Goal: Information Seeking & Learning: Learn about a topic

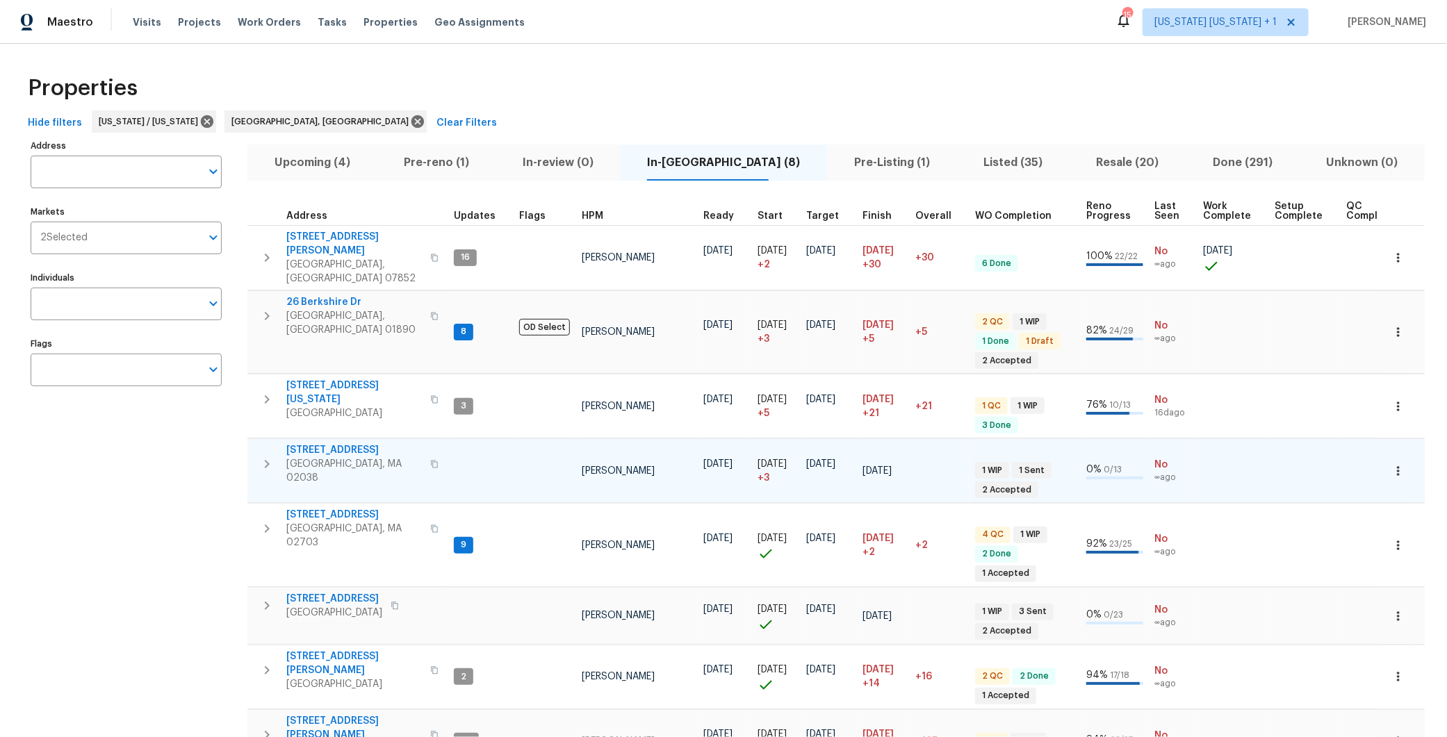
scroll to position [87, 0]
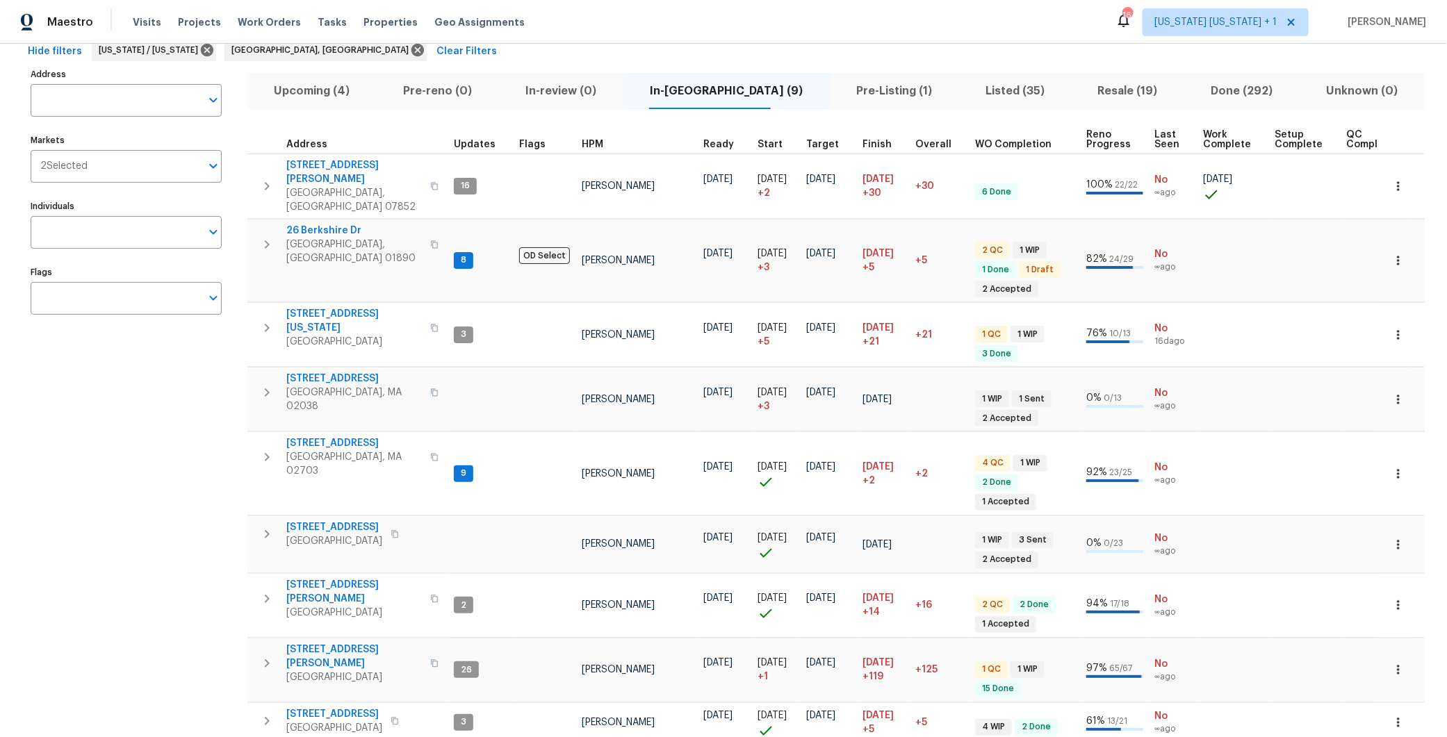
scroll to position [73, 0]
click at [430, 658] on icon "button" at bounding box center [434, 662] width 8 height 8
click at [318, 669] on span "Parsippany, NJ 07054" at bounding box center [353, 676] width 135 height 14
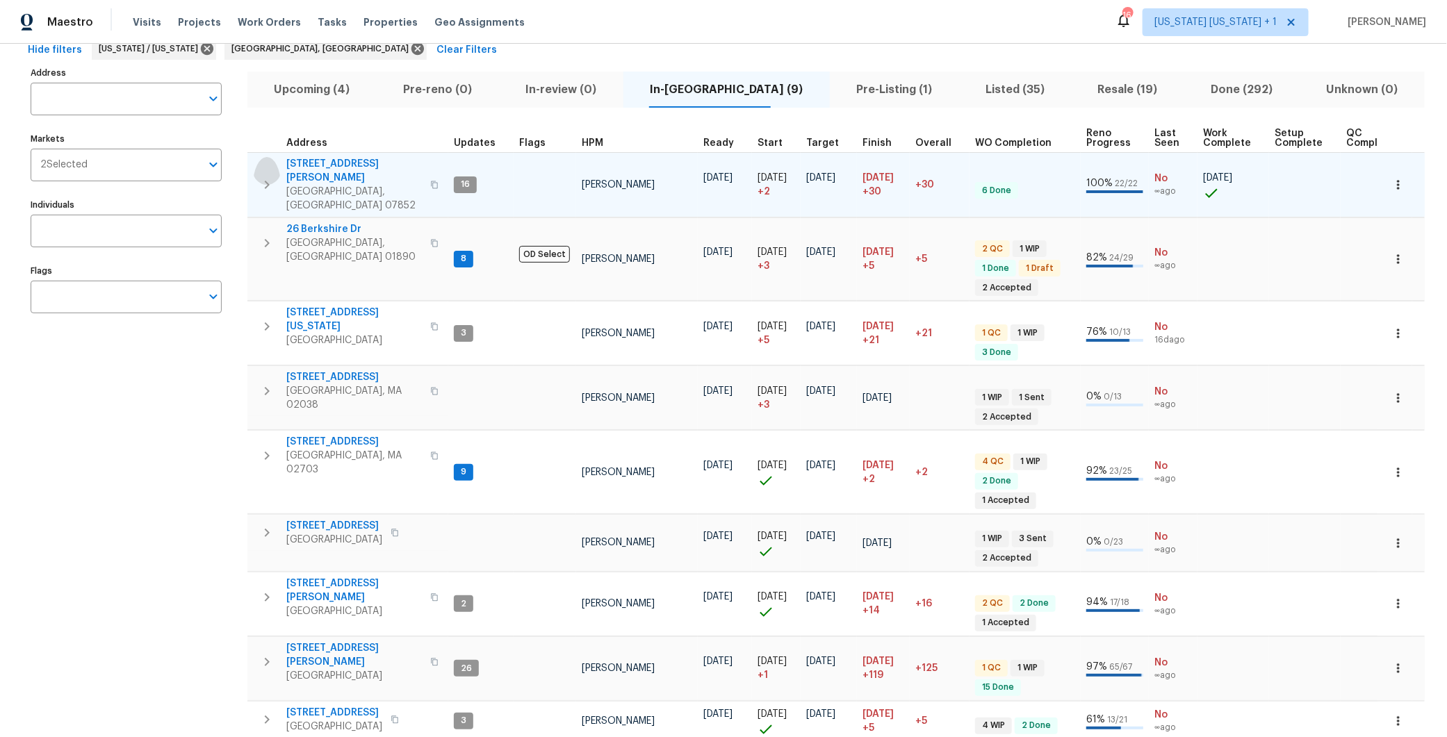
click at [263, 176] on icon "button" at bounding box center [266, 184] width 17 height 17
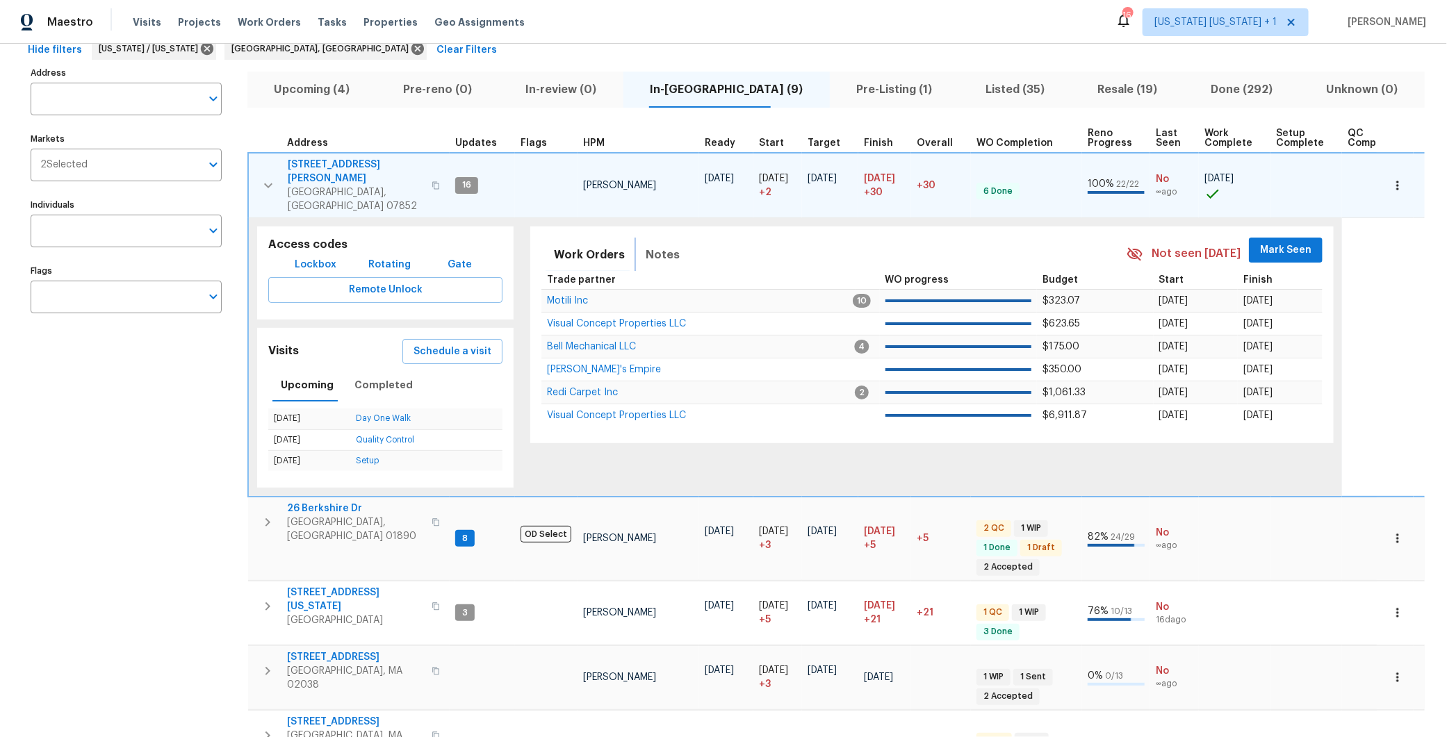
click at [662, 245] on span "Notes" at bounding box center [662, 254] width 34 height 19
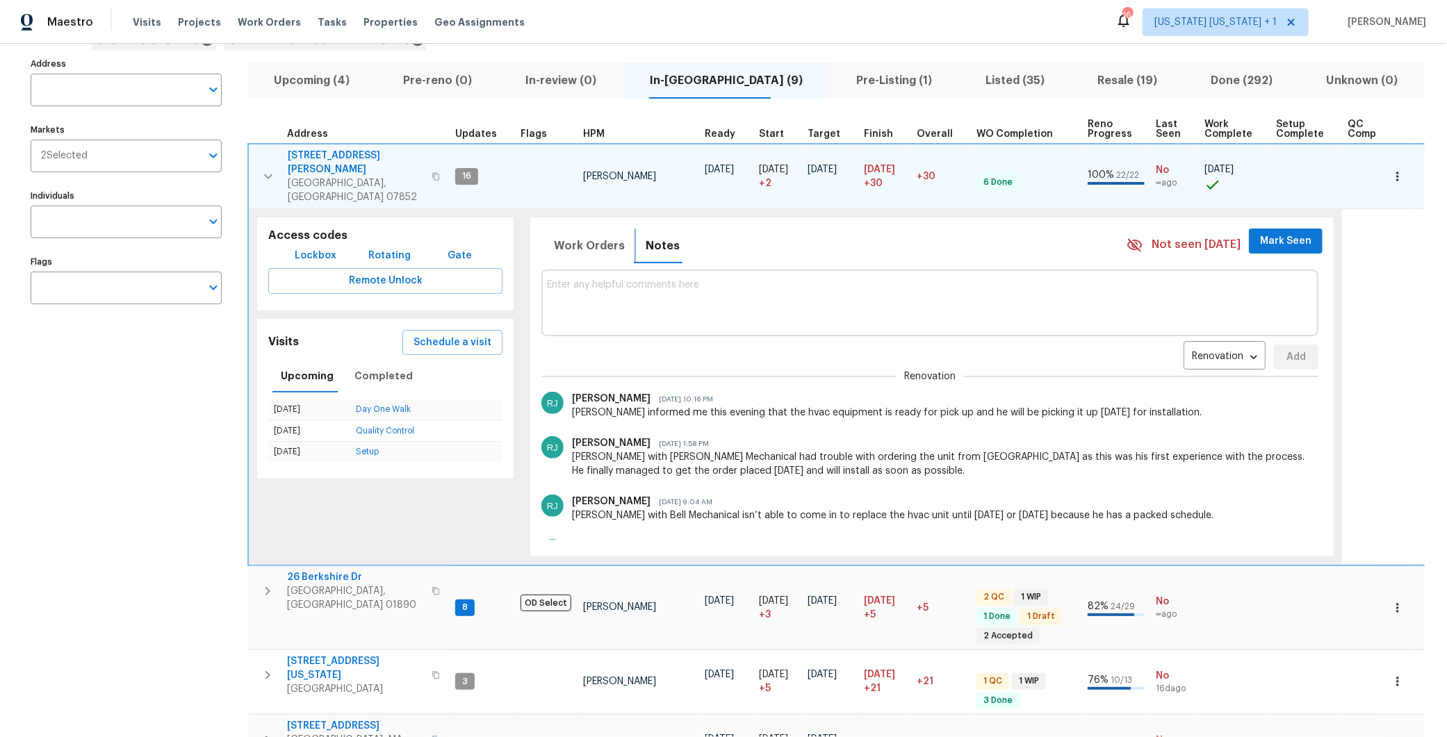
scroll to position [0, 0]
click at [579, 229] on button "Work Orders" at bounding box center [589, 245] width 88 height 33
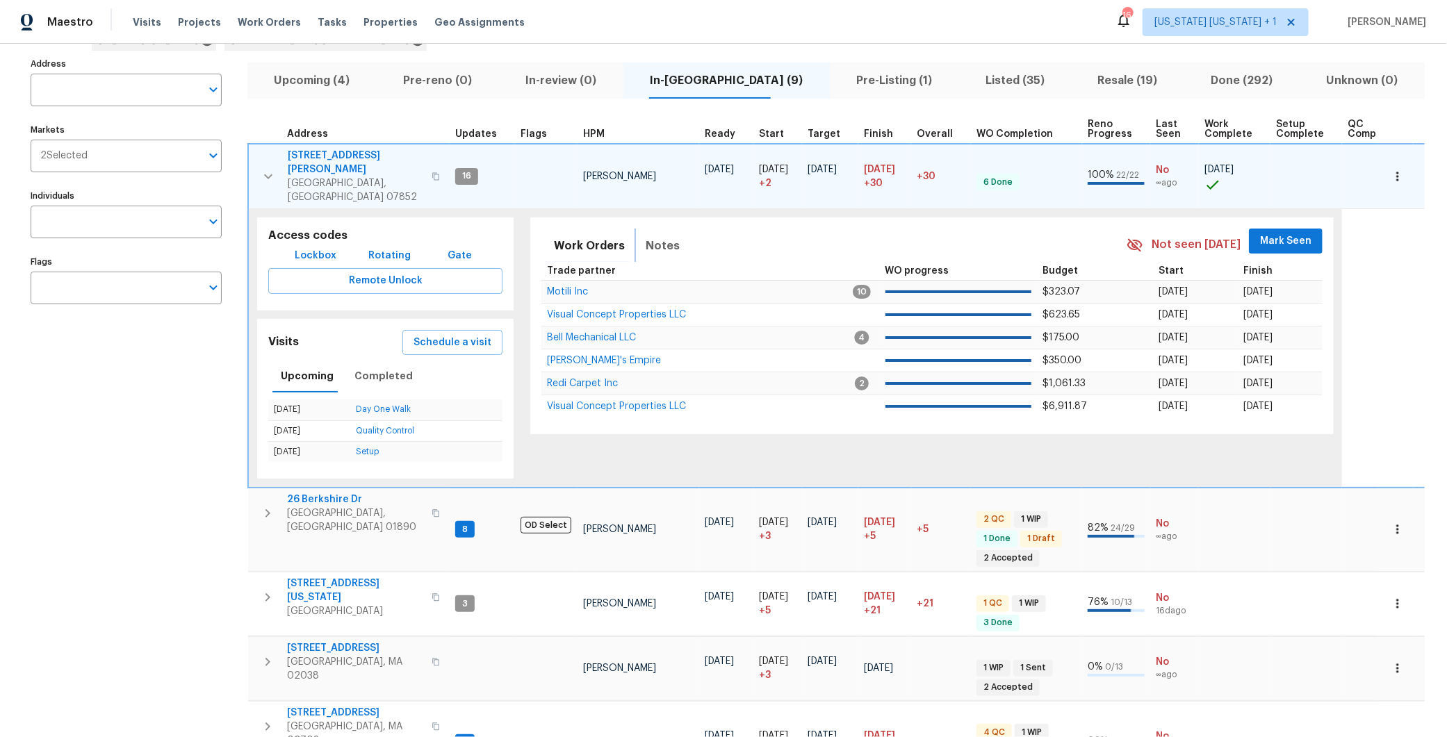
click at [656, 236] on span "Notes" at bounding box center [662, 245] width 34 height 19
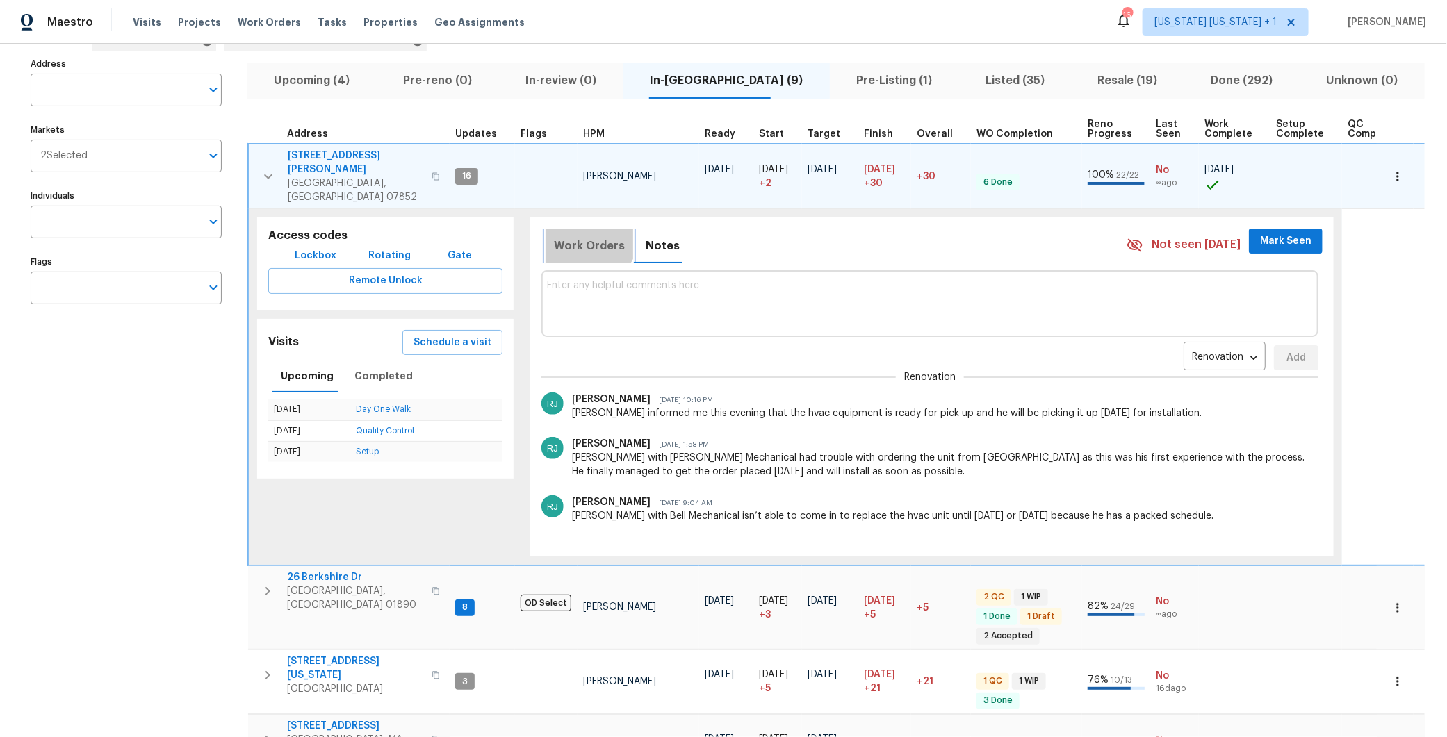
click at [584, 229] on button "Work Orders" at bounding box center [589, 245] width 88 height 33
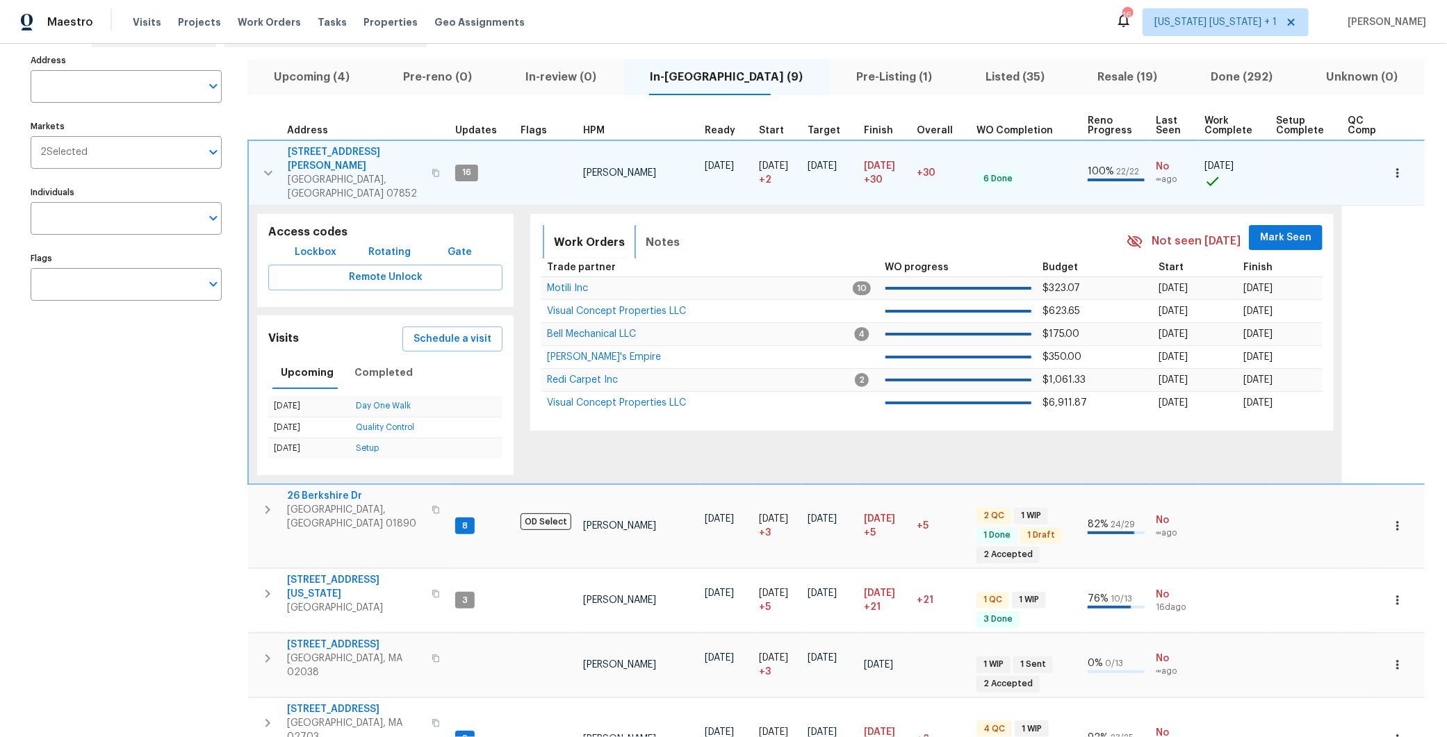
scroll to position [89, 0]
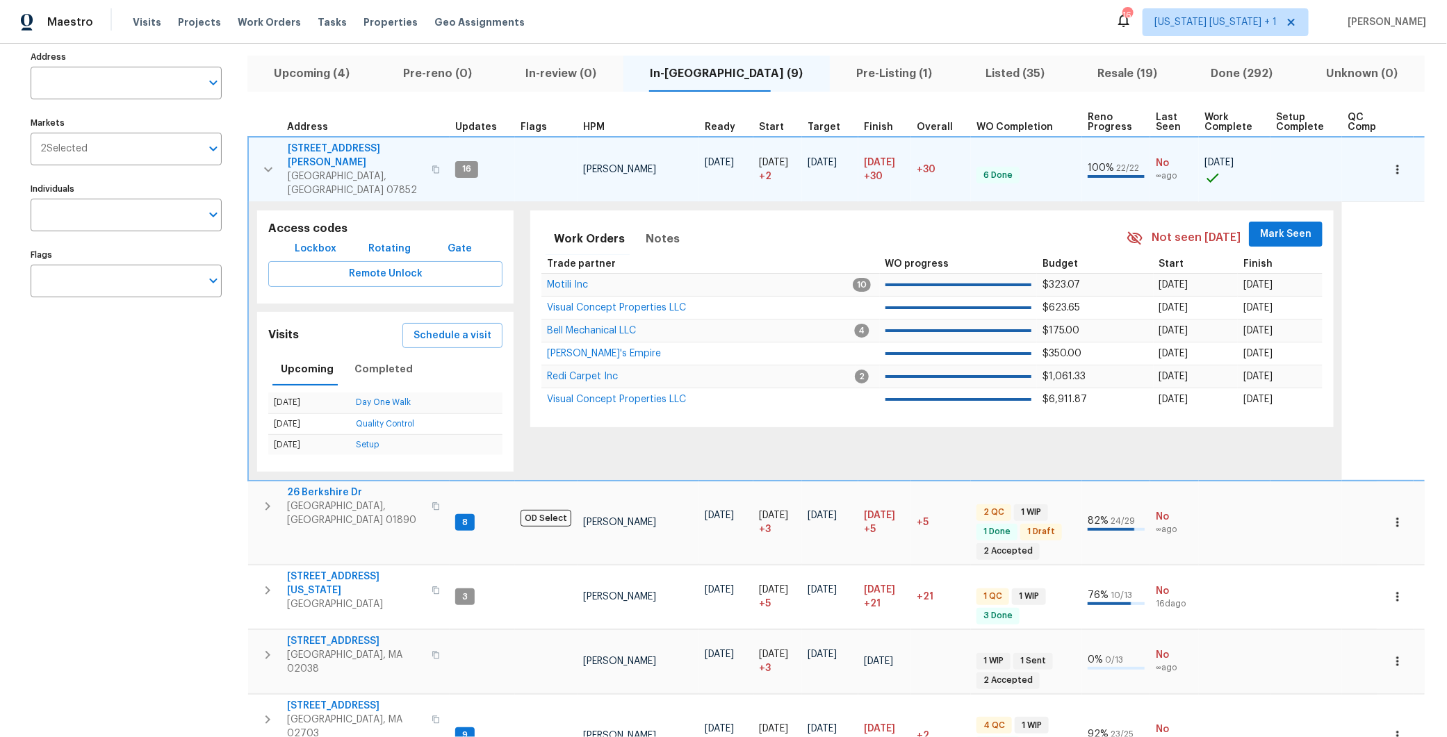
click at [311, 152] on span "238 Drake Ln" at bounding box center [355, 156] width 135 height 28
click at [273, 161] on icon "button" at bounding box center [268, 169] width 17 height 17
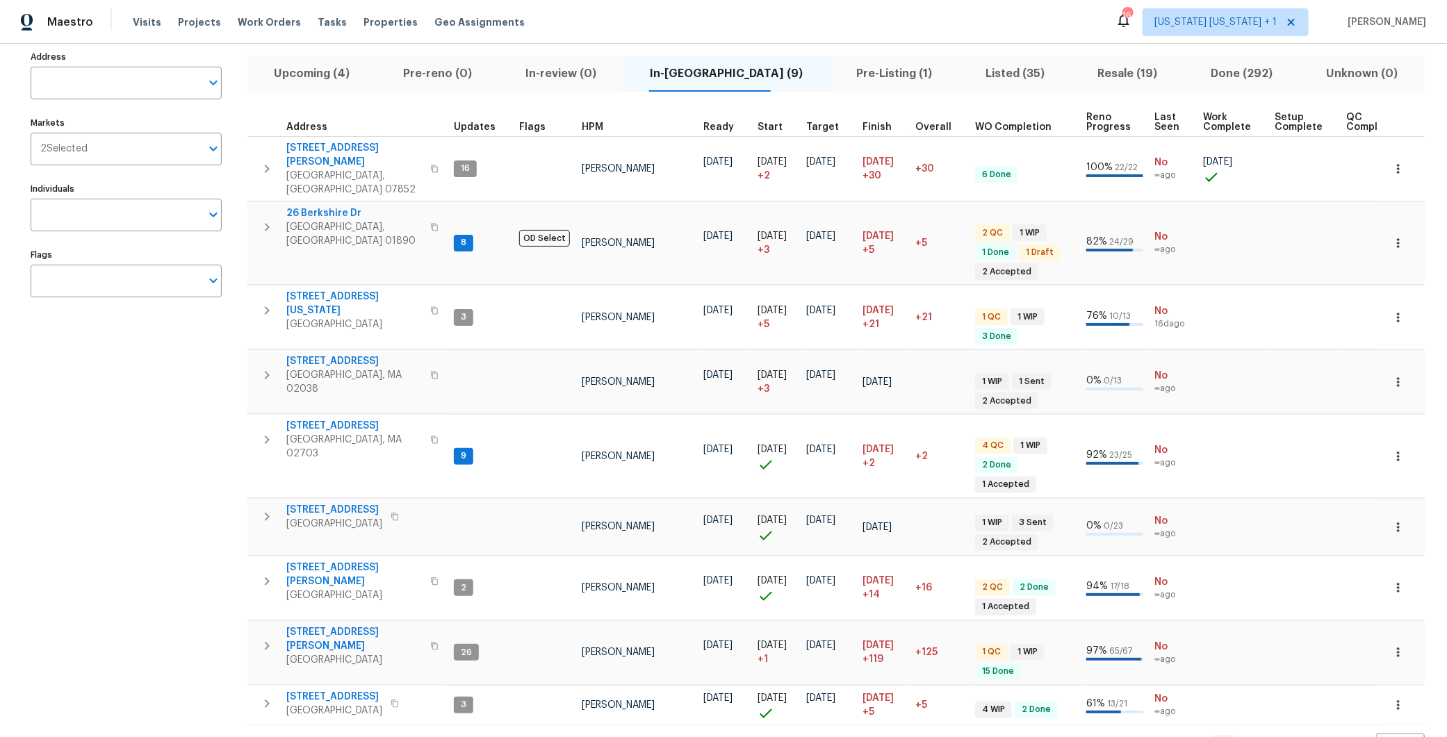
scroll to position [87, 0]
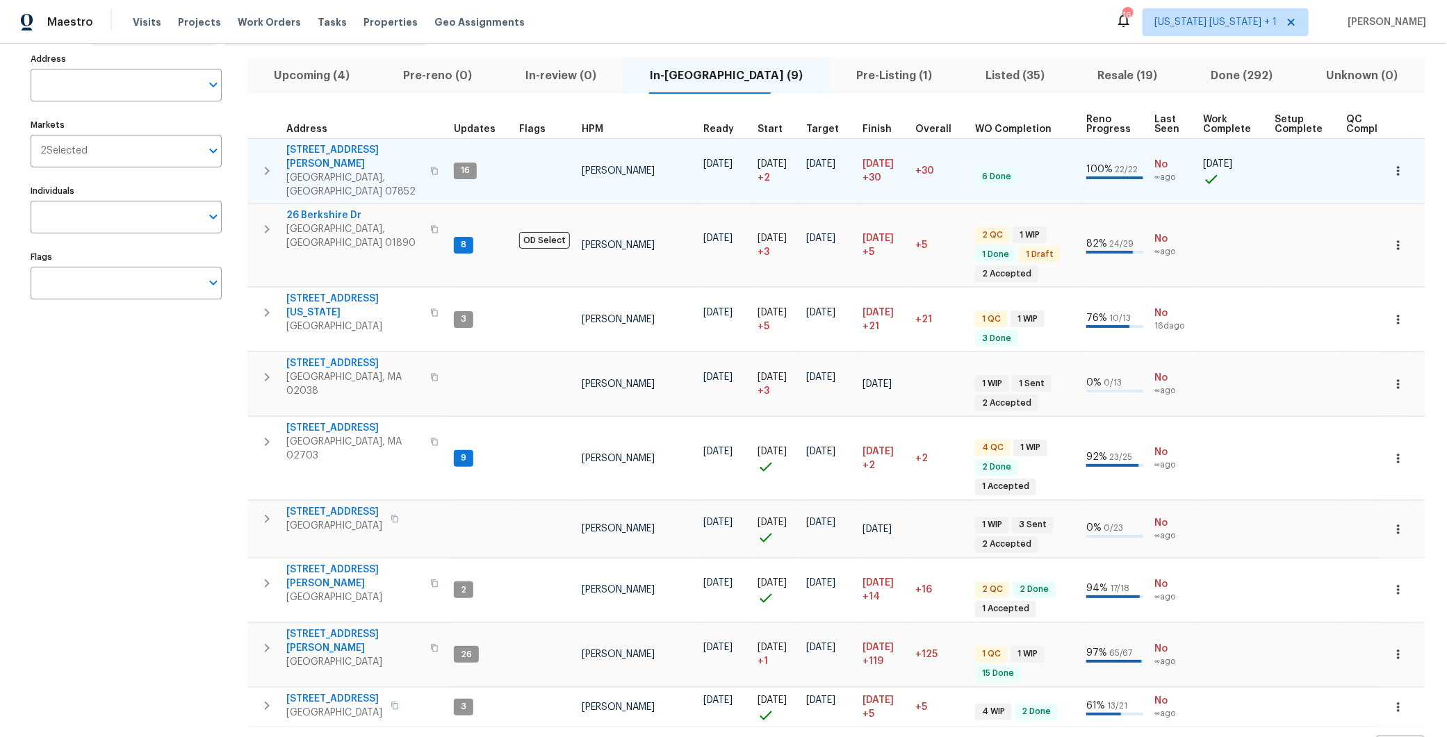
click at [430, 167] on icon "button" at bounding box center [434, 171] width 8 height 8
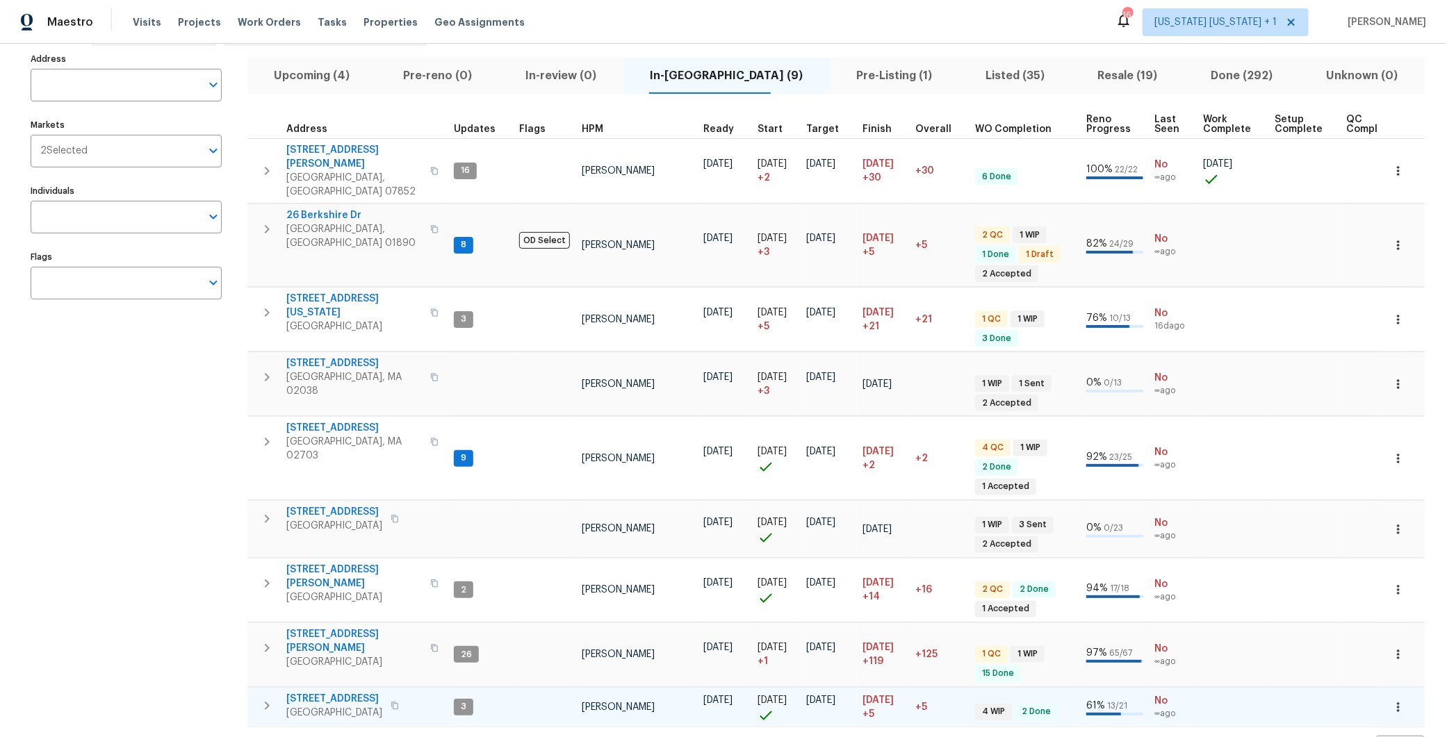
click at [263, 698] on icon "button" at bounding box center [266, 706] width 17 height 17
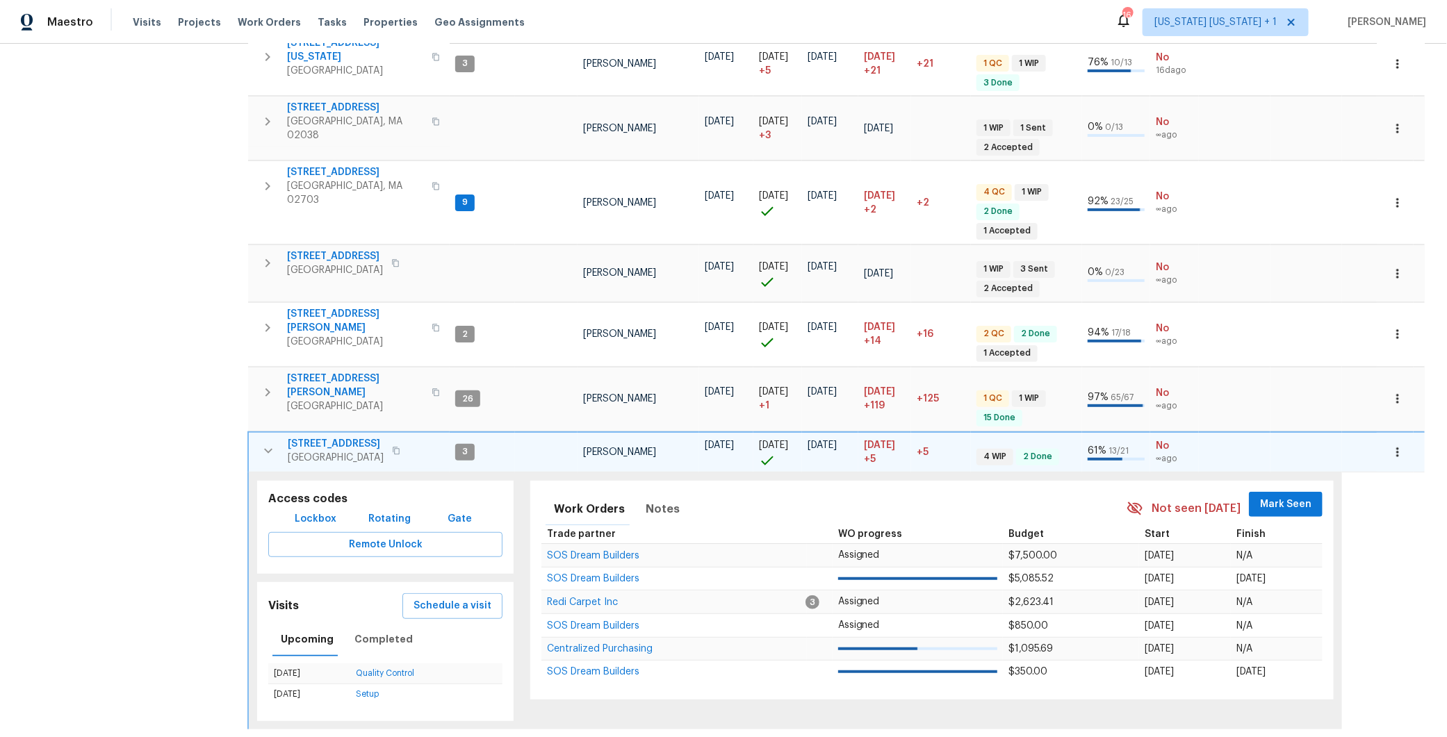
scroll to position [344, 0]
click at [645, 498] on span "Notes" at bounding box center [662, 507] width 34 height 19
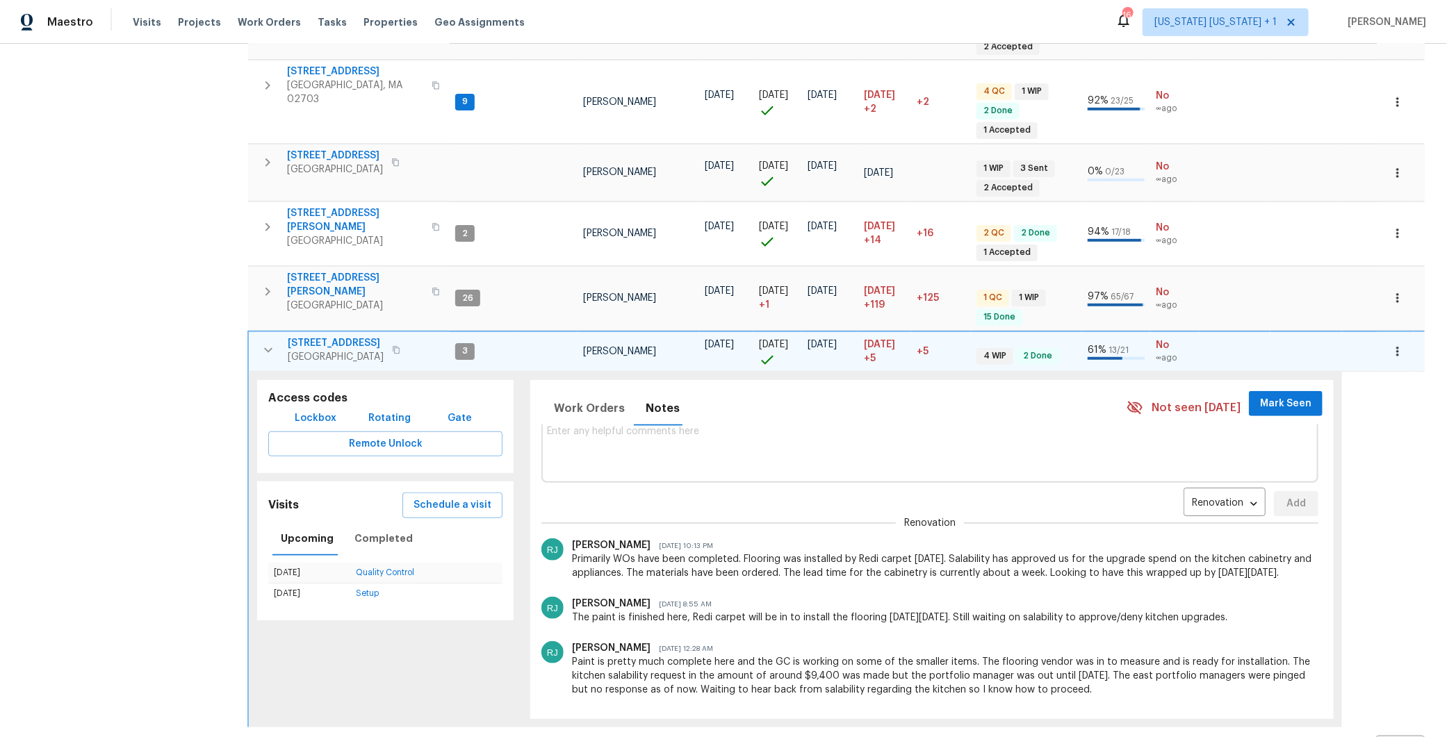
scroll to position [0, 0]
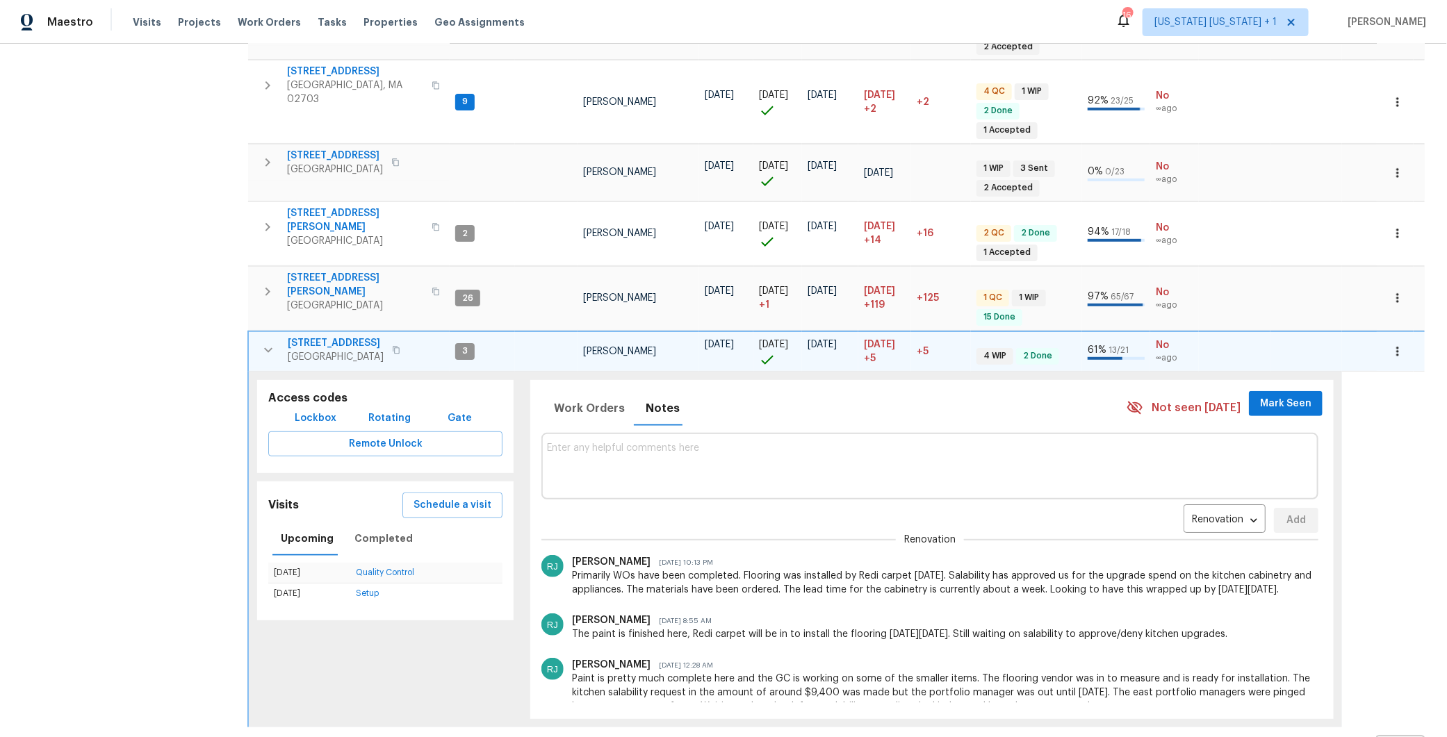
click at [839, 443] on textarea at bounding box center [930, 466] width 766 height 47
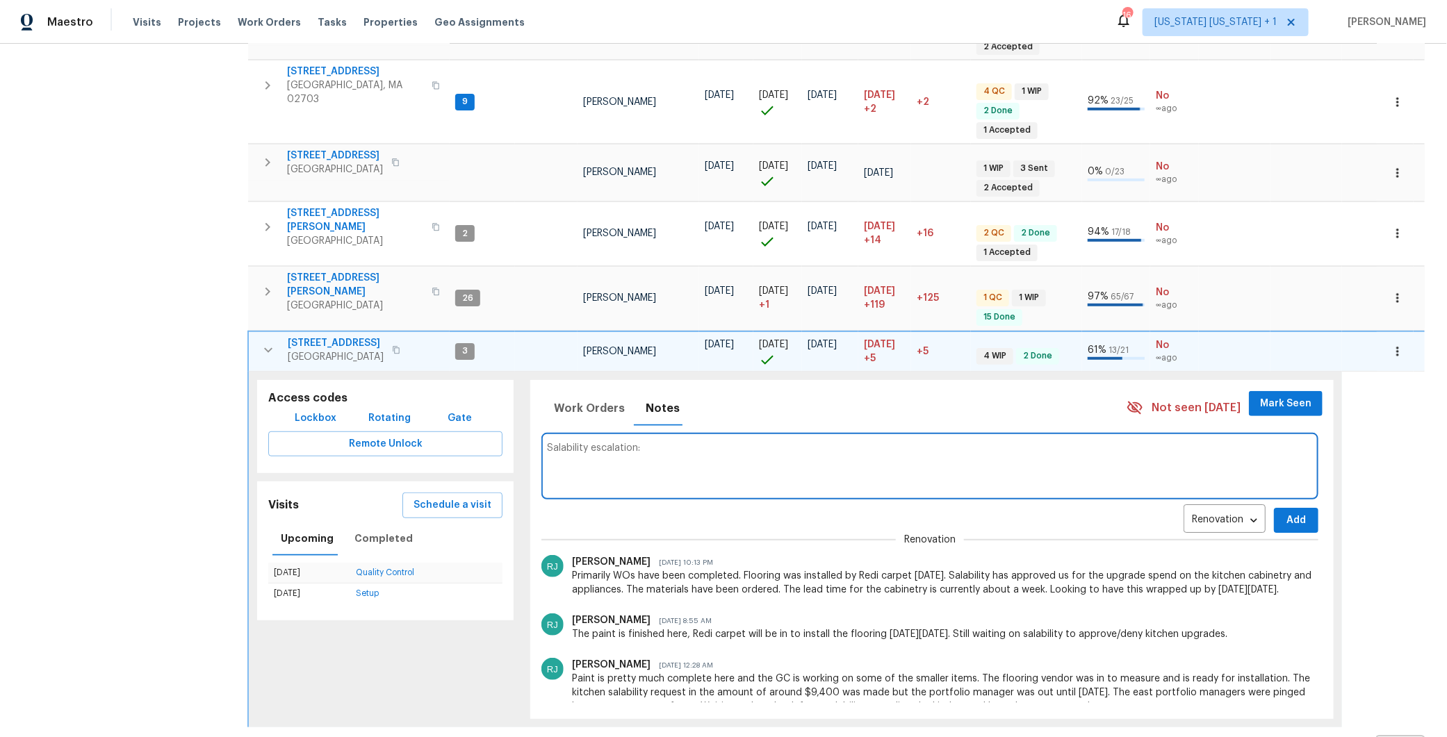
paste textarea "https://opendoor.slack.com/archives/C02LY0ER1M0/p1755091018337219"
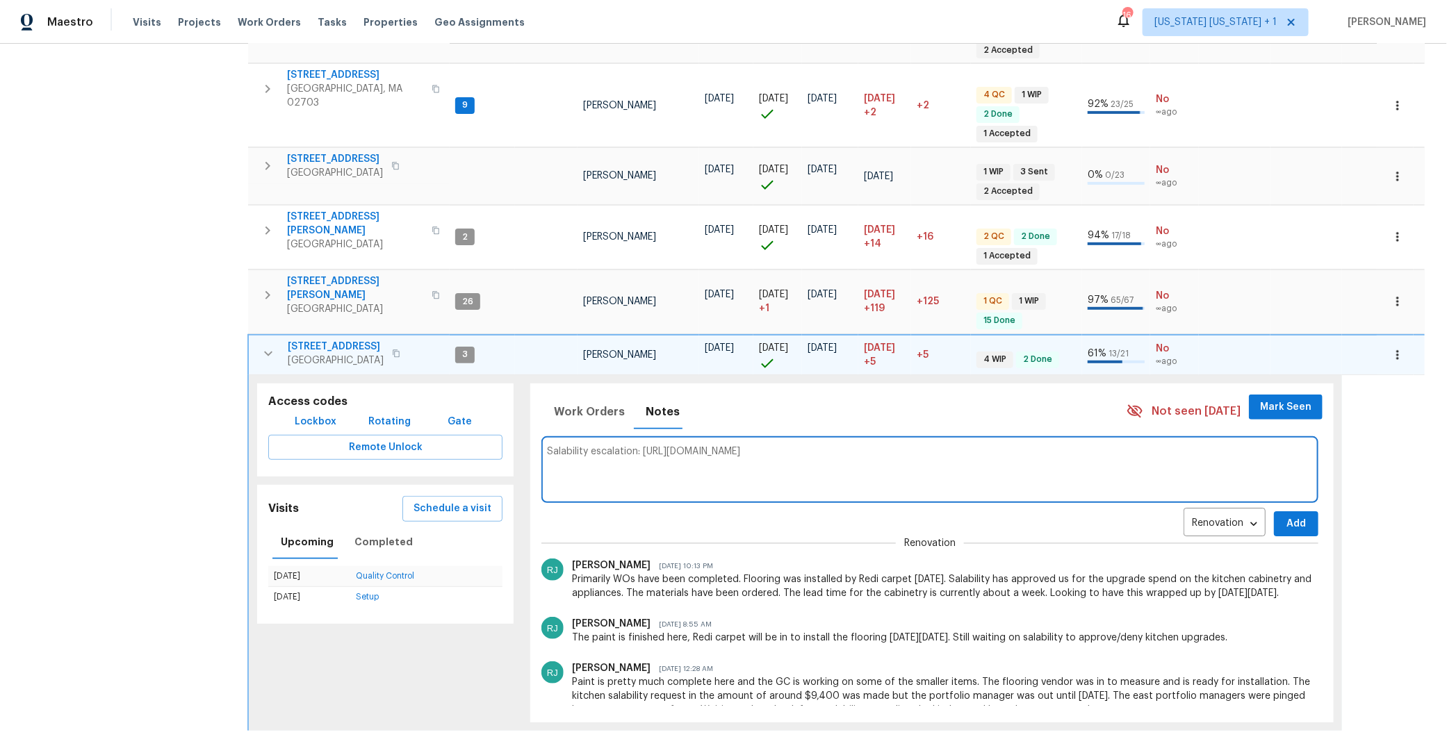
type textarea "Salability escalation: https://opendoor.slack.com/archives/C02LY0ER1M0/p1755091…"
click at [1285, 516] on span "Add" at bounding box center [1296, 524] width 22 height 17
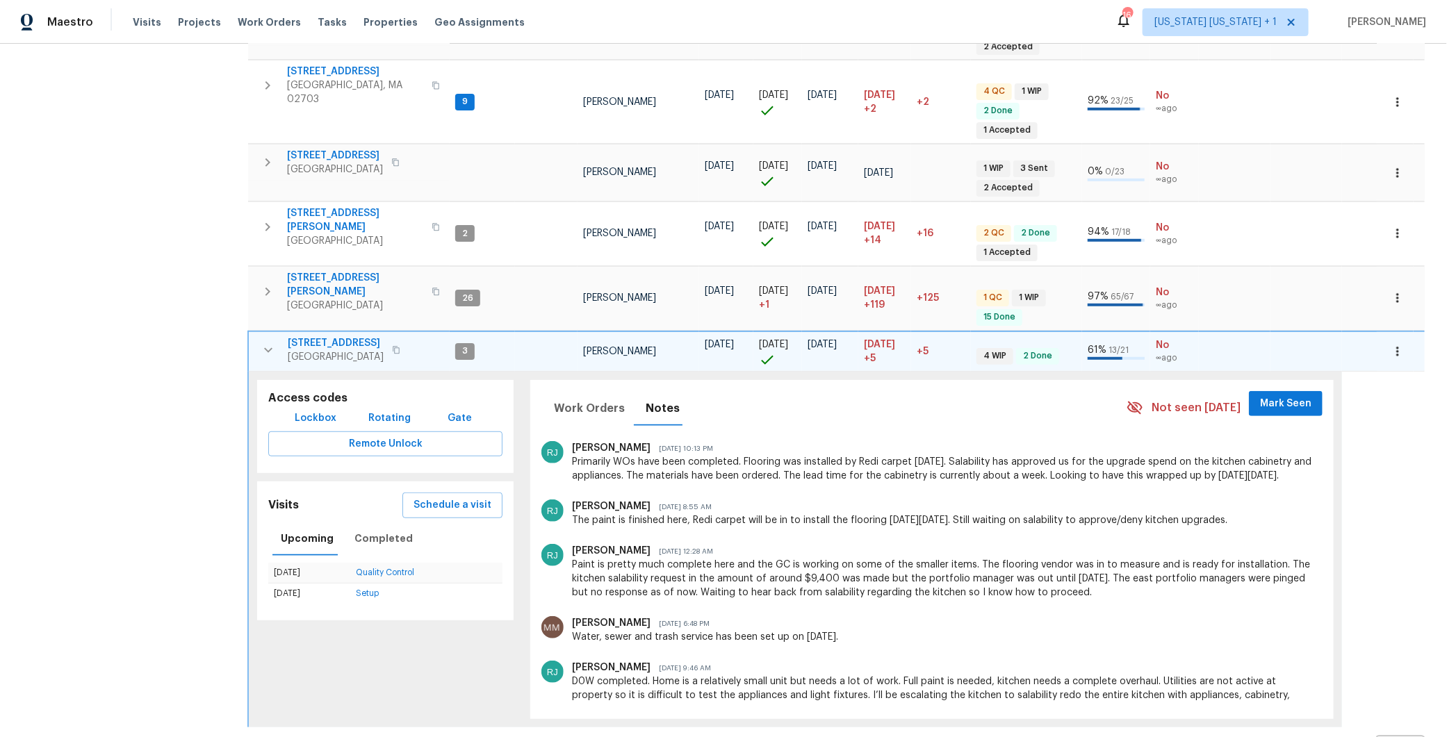
scroll to position [157, 0]
click at [404, 340] on button "button" at bounding box center [396, 349] width 17 height 19
click at [274, 342] on icon "button" at bounding box center [268, 350] width 17 height 17
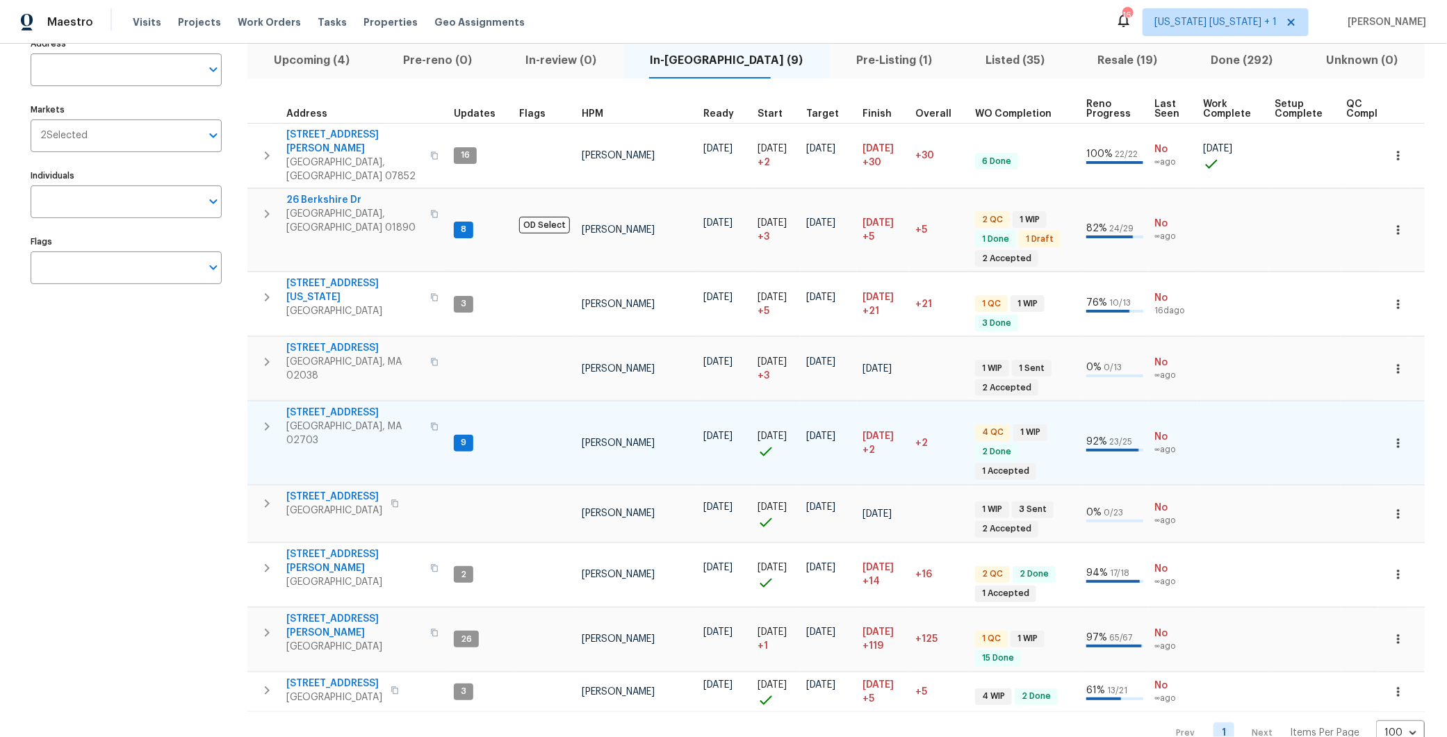
scroll to position [87, 0]
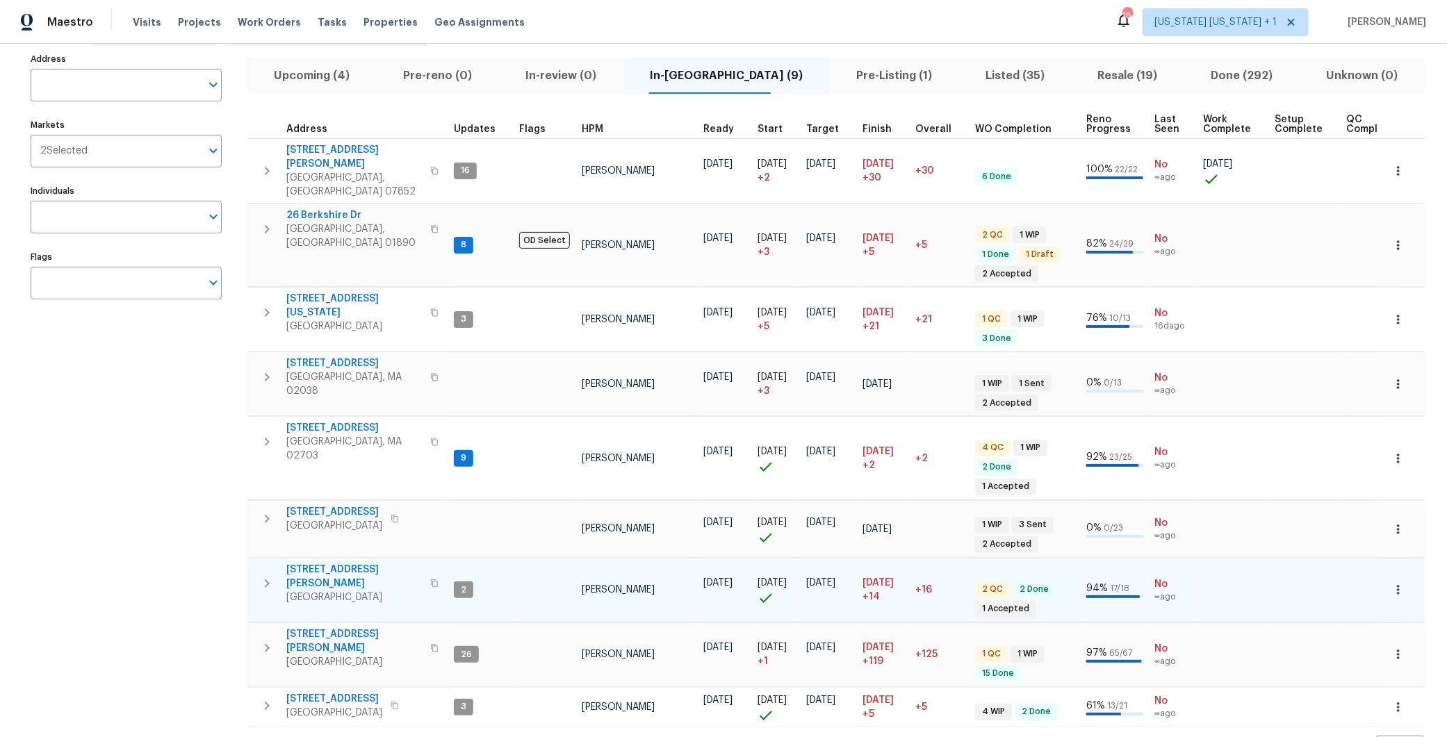
click at [259, 575] on icon "button" at bounding box center [266, 583] width 17 height 17
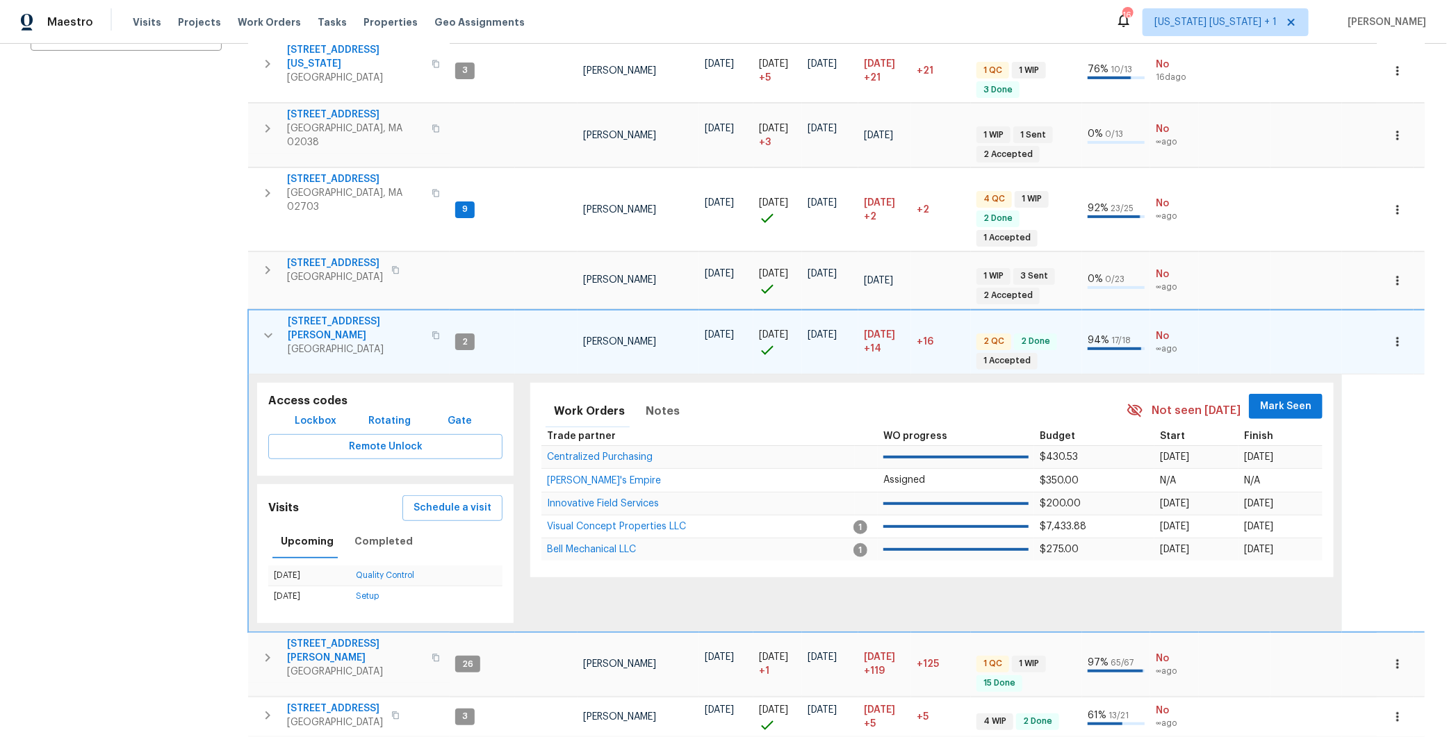
scroll to position [345, 0]
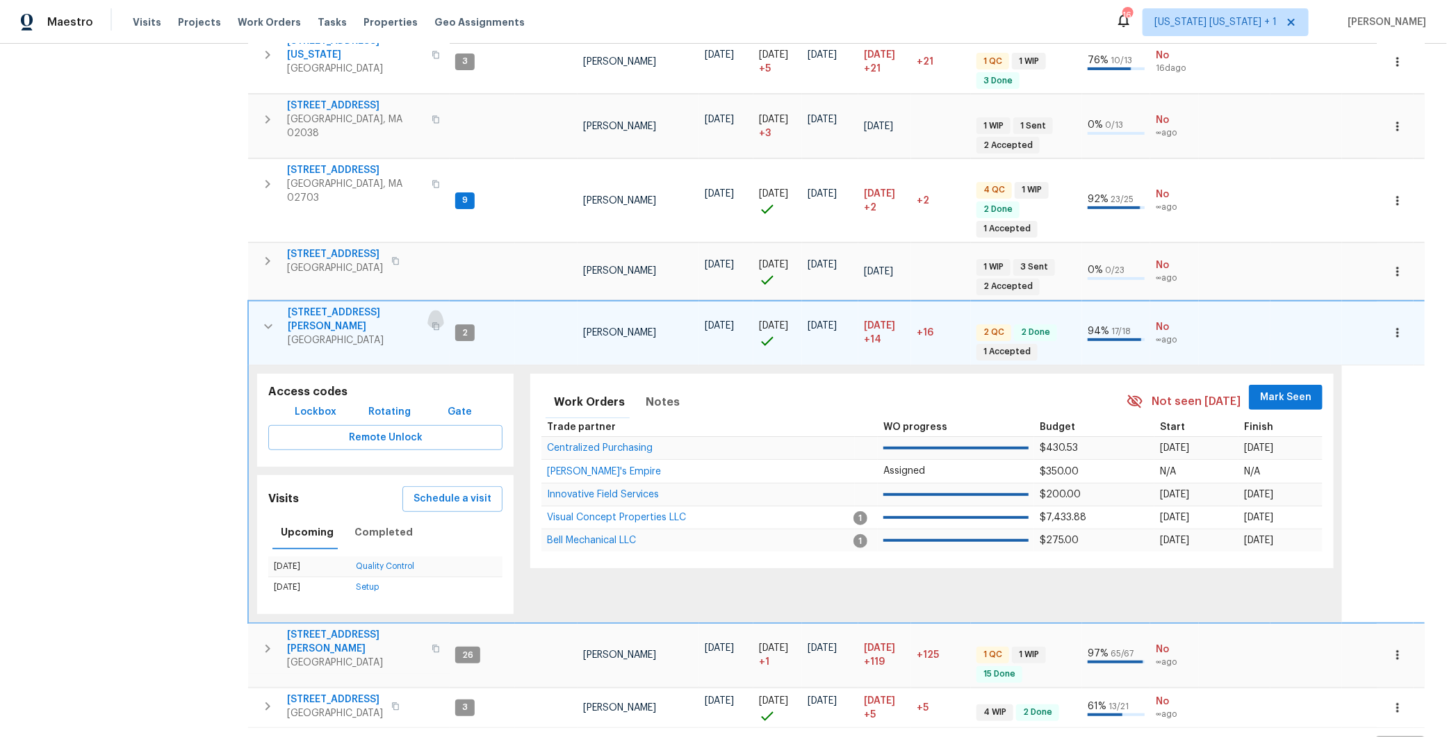
click at [432, 322] on icon "button" at bounding box center [435, 326] width 7 height 8
click at [268, 318] on icon "button" at bounding box center [268, 326] width 17 height 17
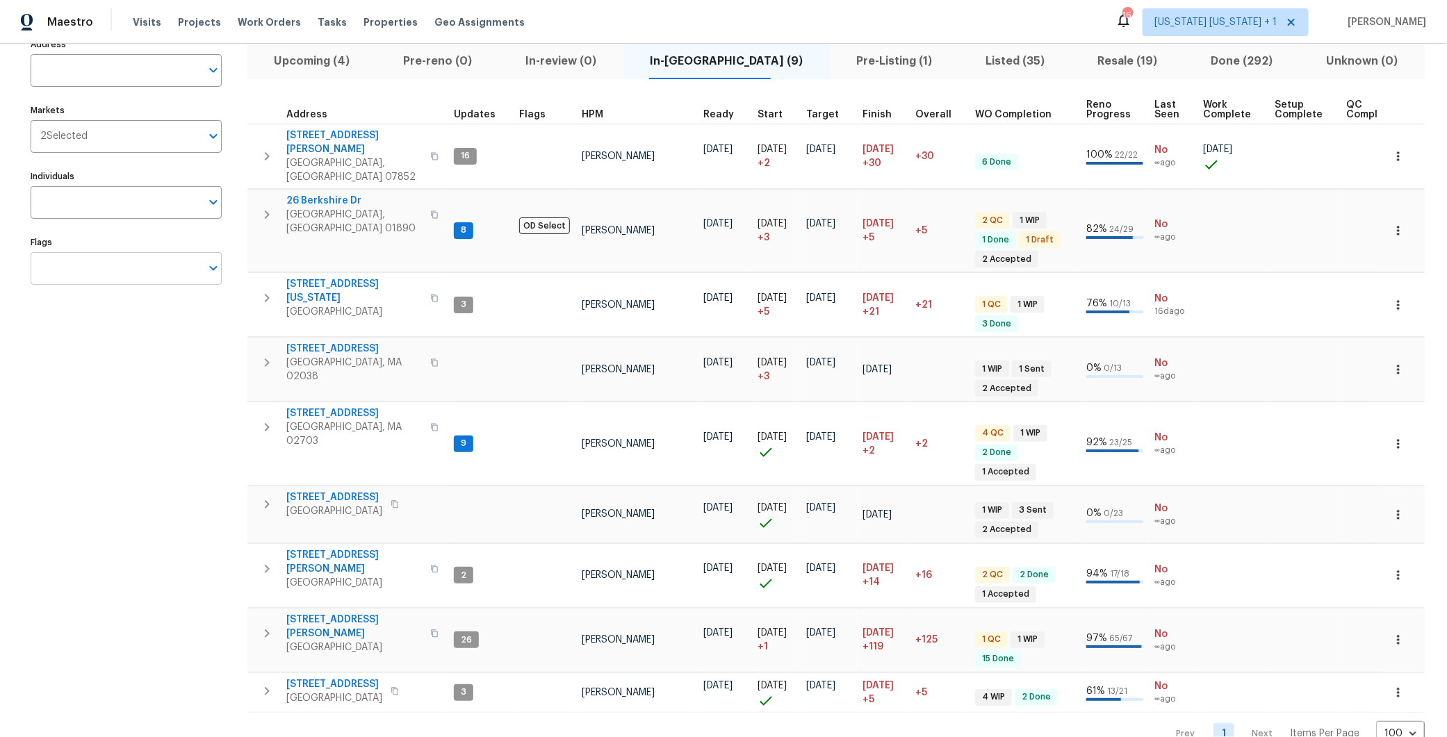
scroll to position [87, 0]
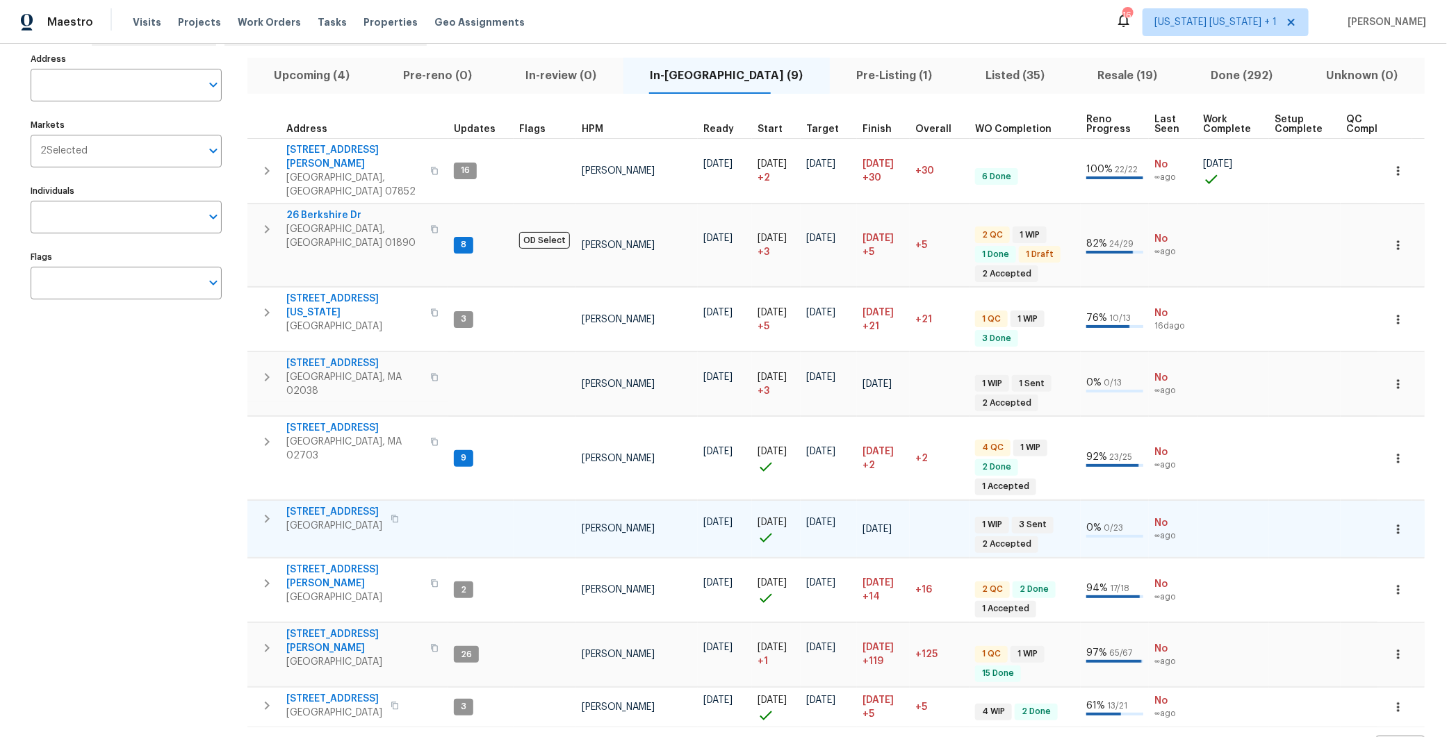
click at [267, 515] on icon "button" at bounding box center [267, 519] width 5 height 8
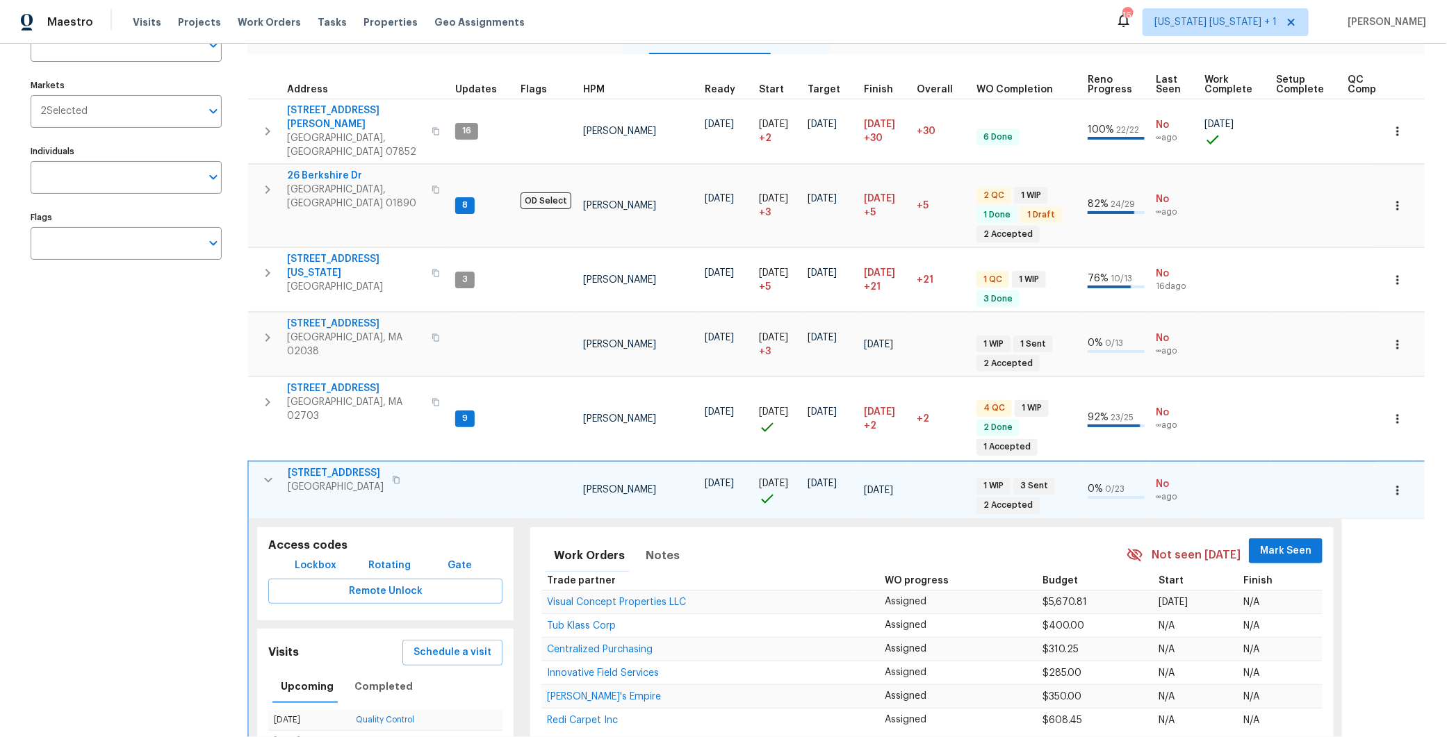
scroll to position [345, 0]
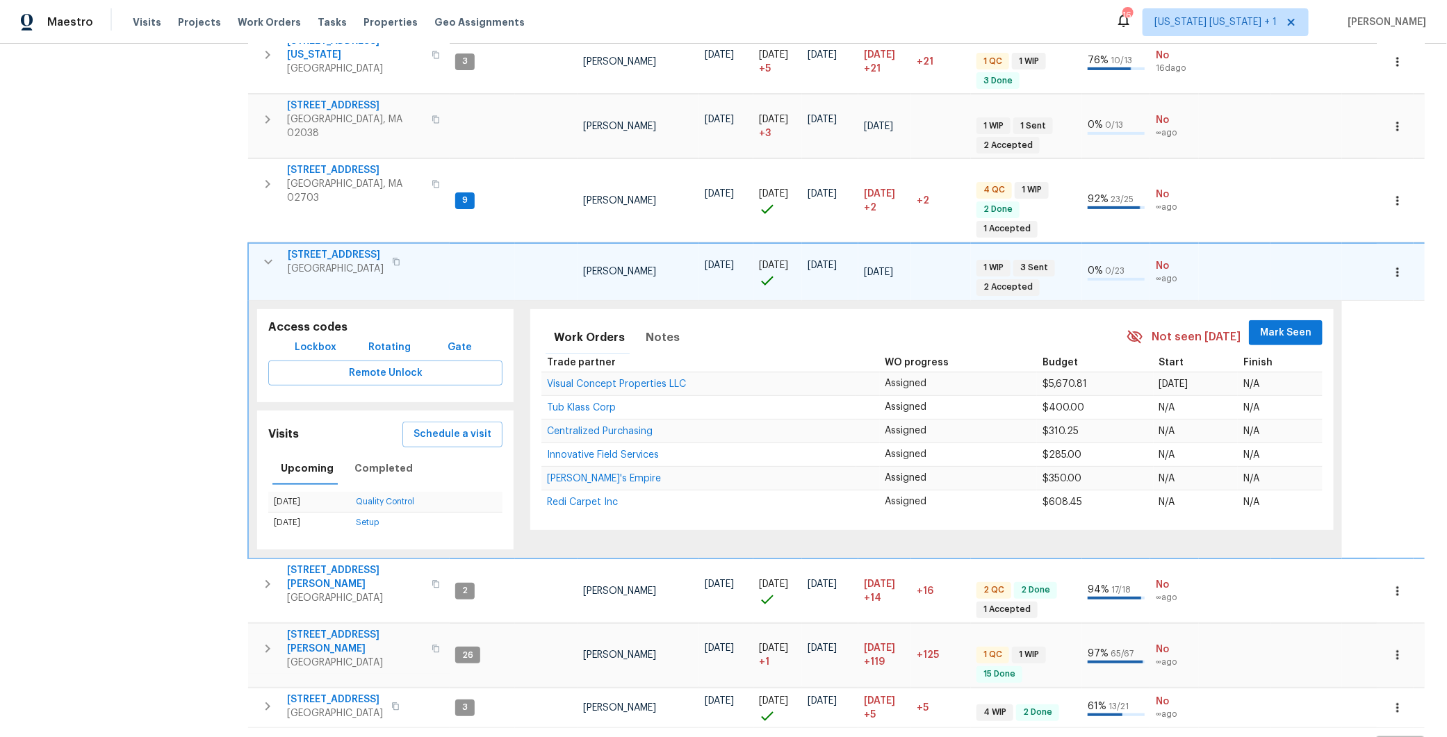
click at [392, 258] on icon "button" at bounding box center [396, 262] width 8 height 8
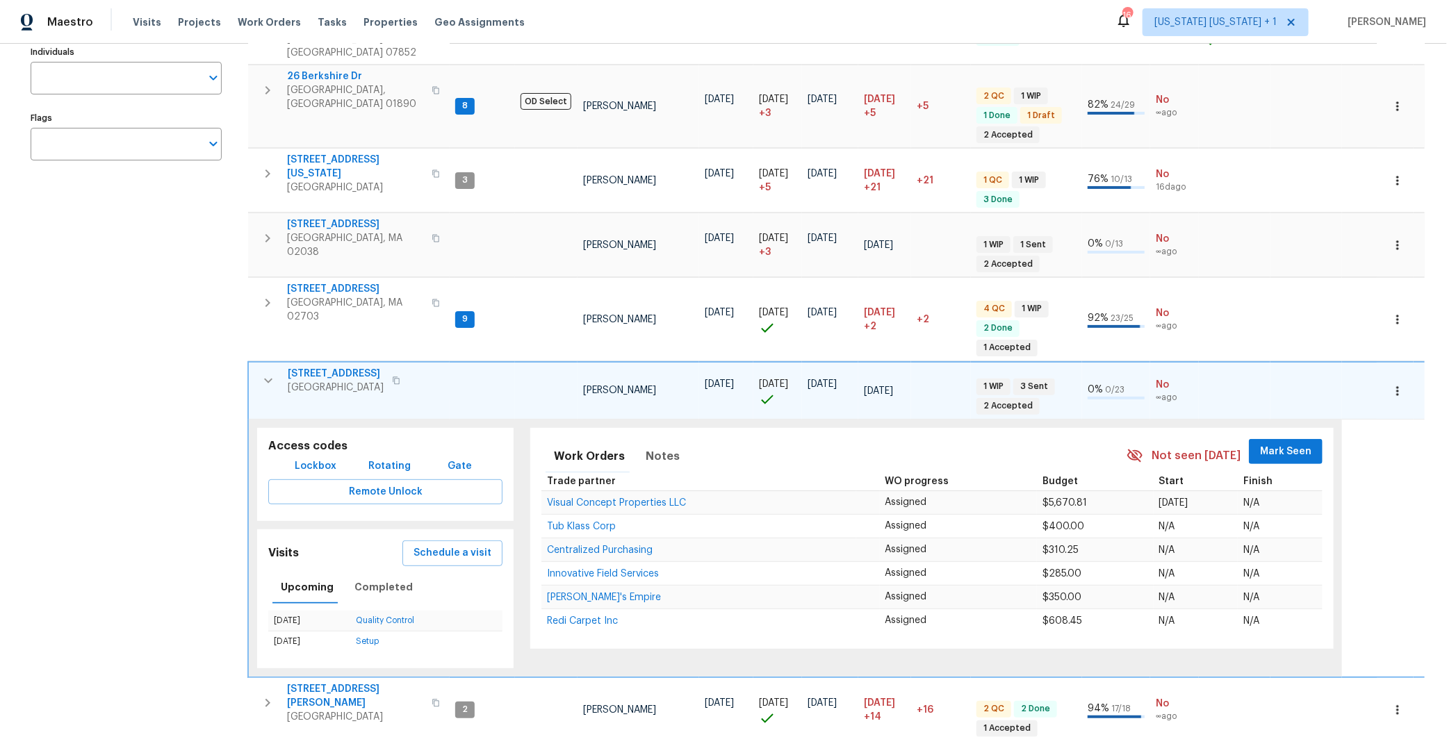
scroll to position [233, 0]
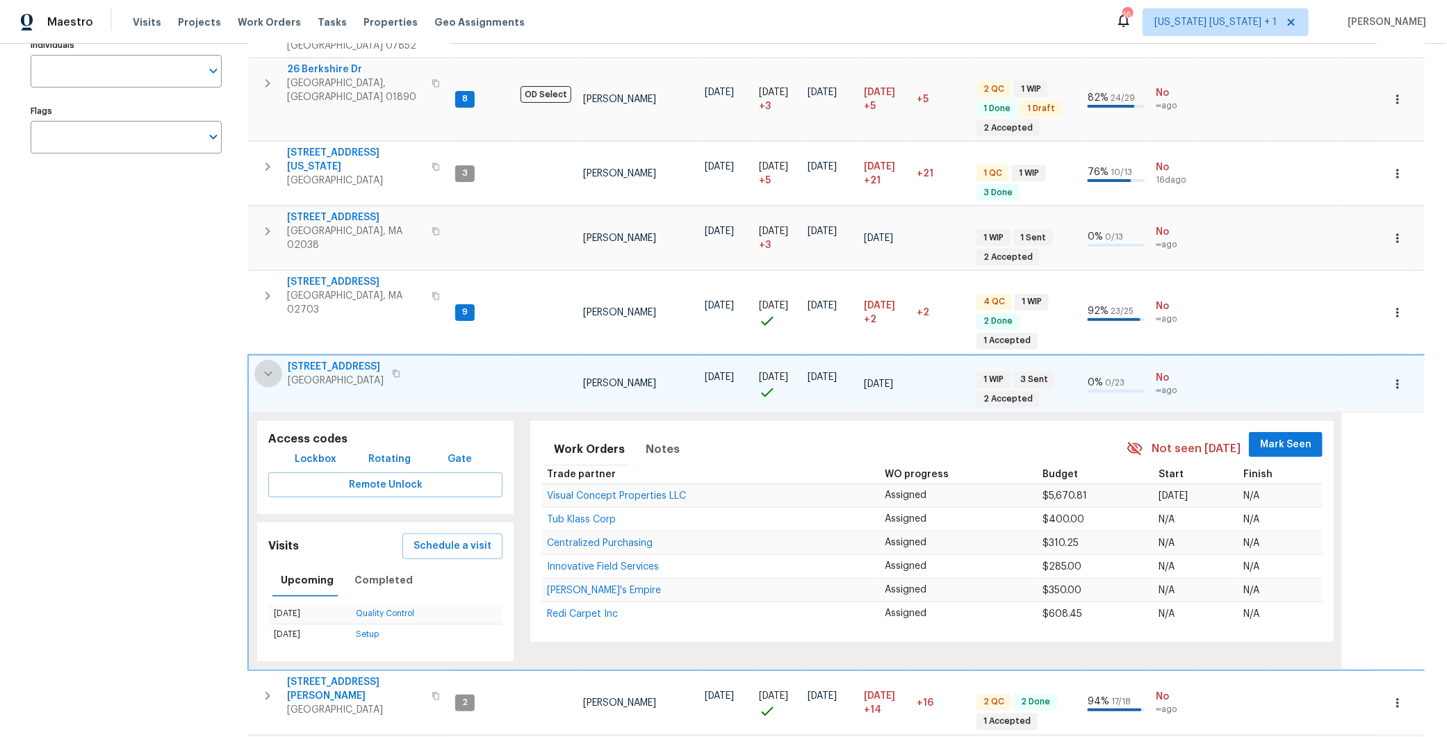
click at [268, 365] on icon "button" at bounding box center [268, 373] width 17 height 17
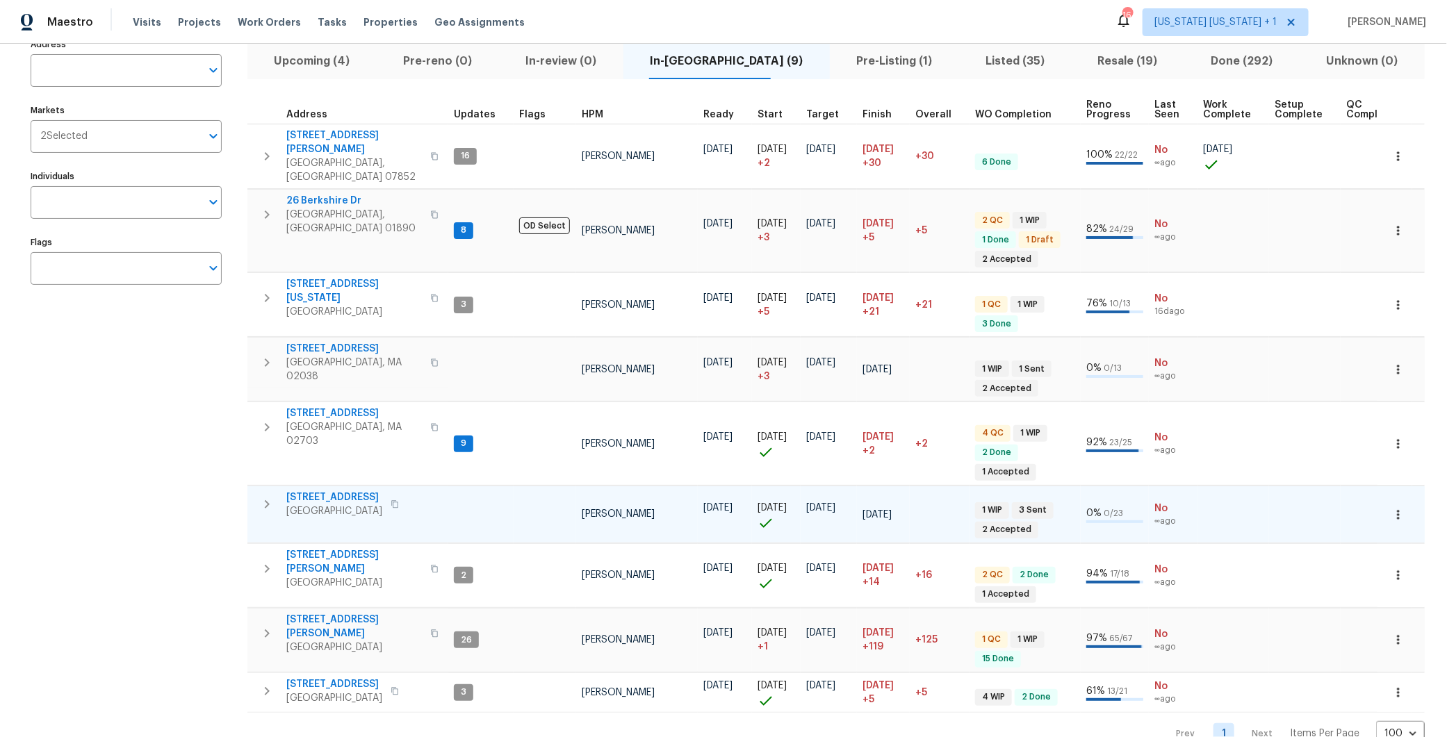
scroll to position [87, 0]
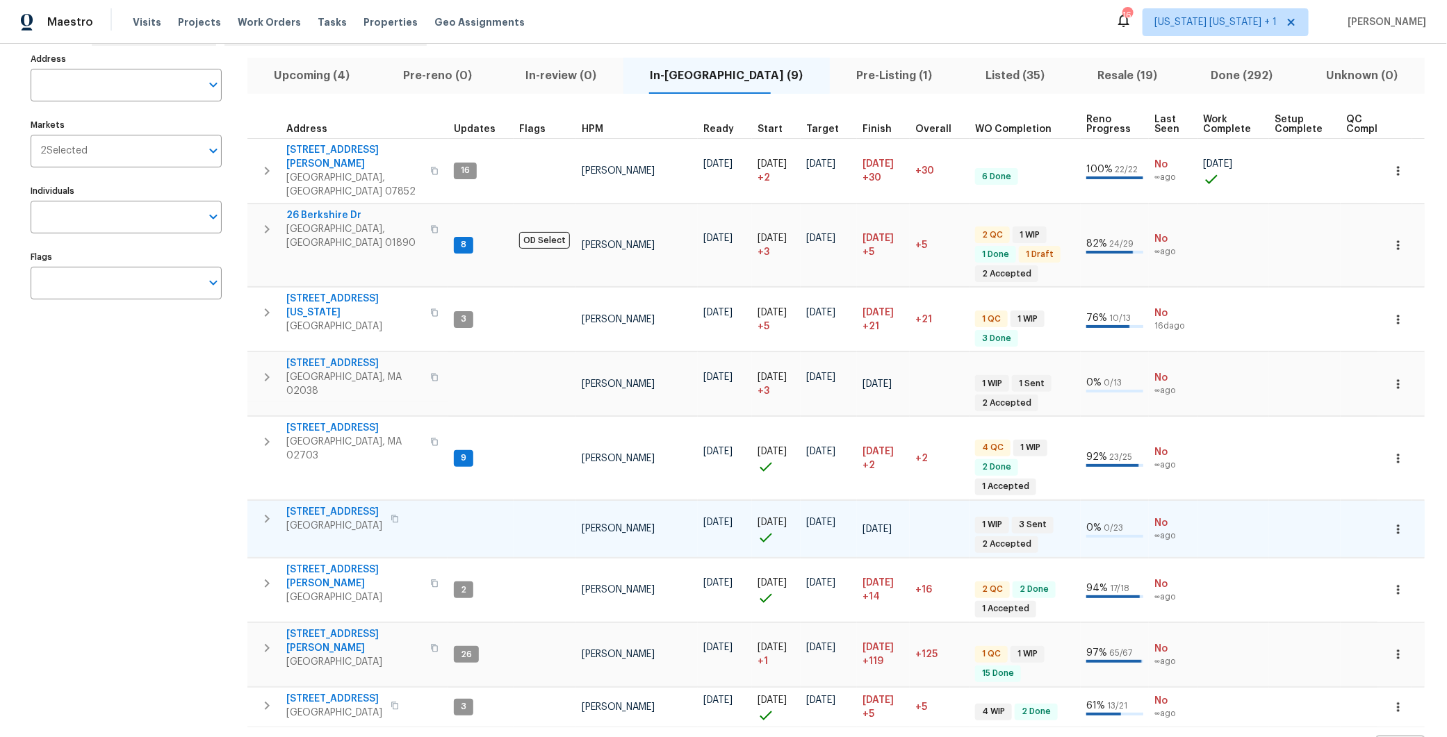
click at [322, 88] on button "Upcoming (4)" at bounding box center [311, 76] width 129 height 36
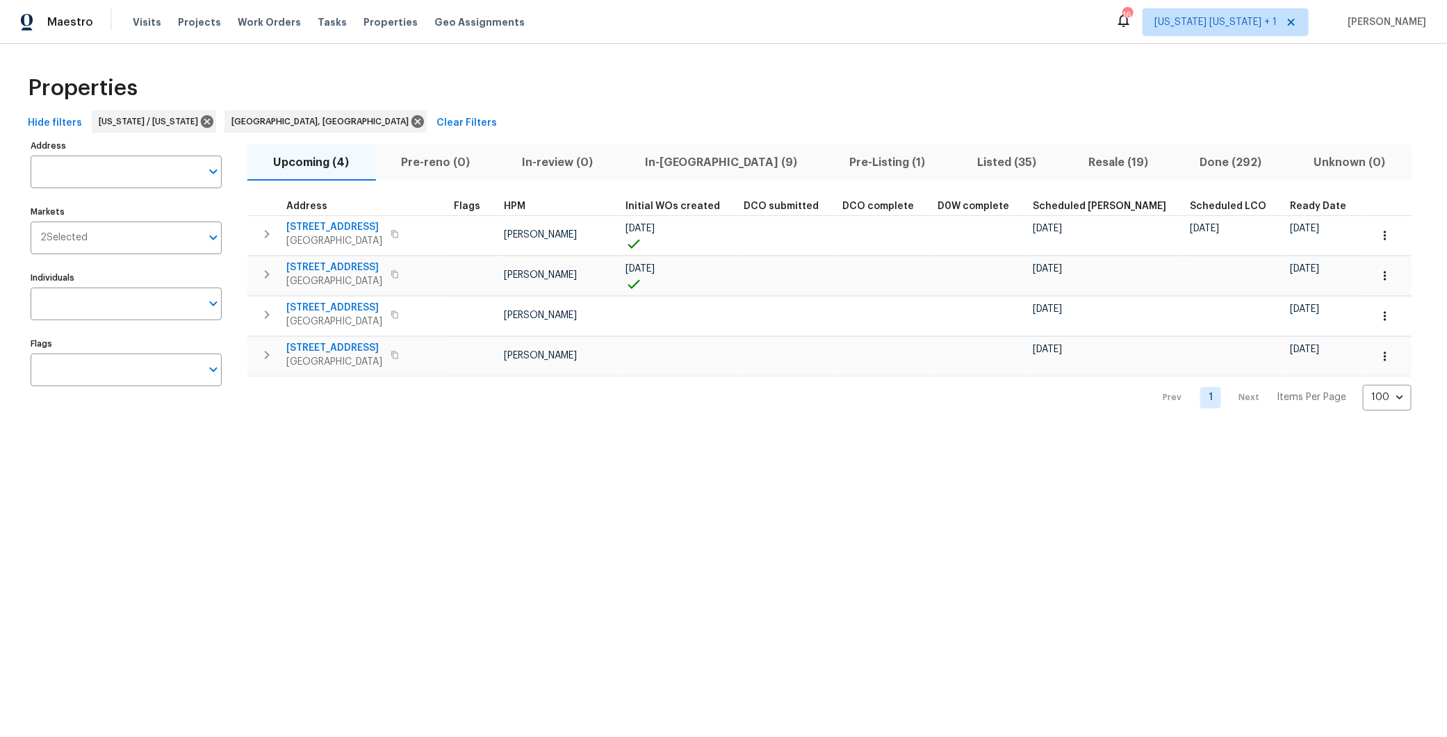
click at [697, 162] on span "In-reno (9)" at bounding box center [721, 162] width 188 height 19
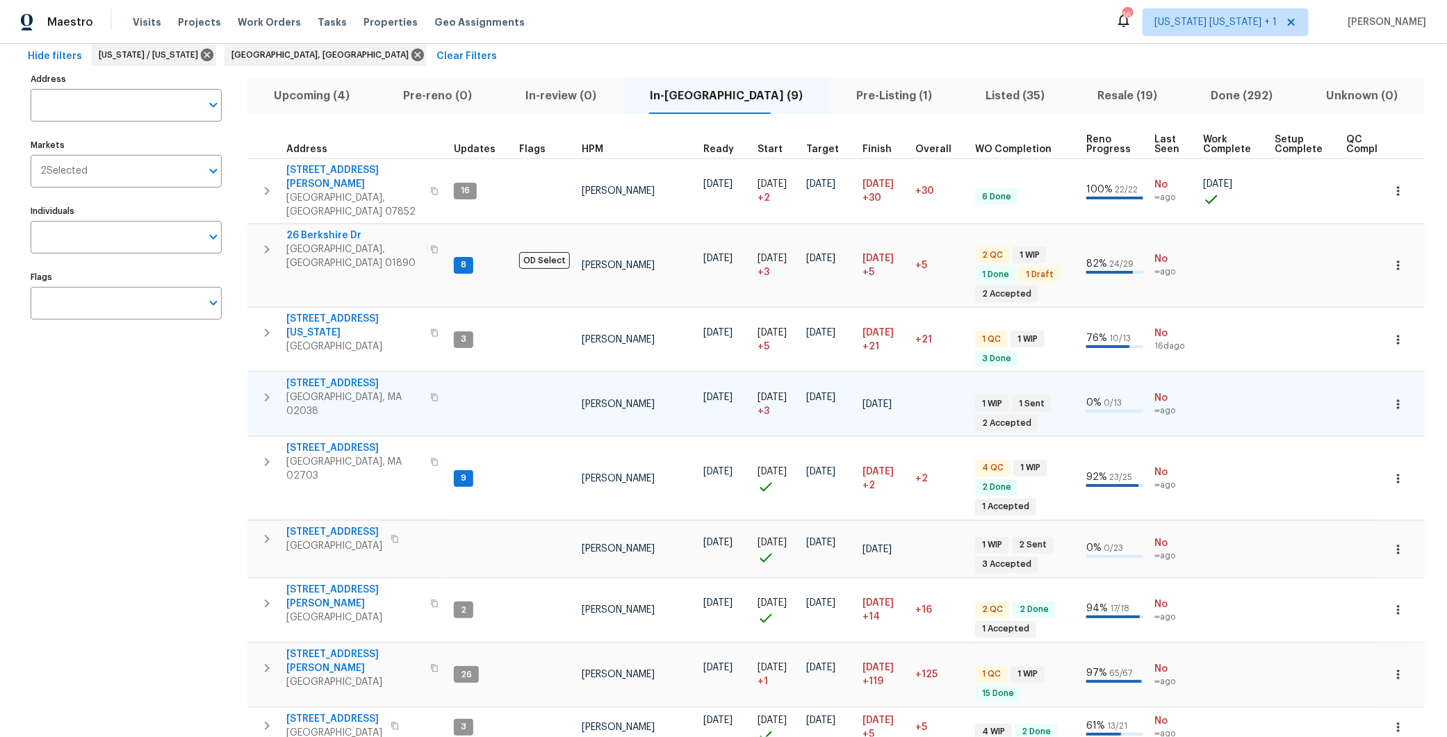
scroll to position [87, 0]
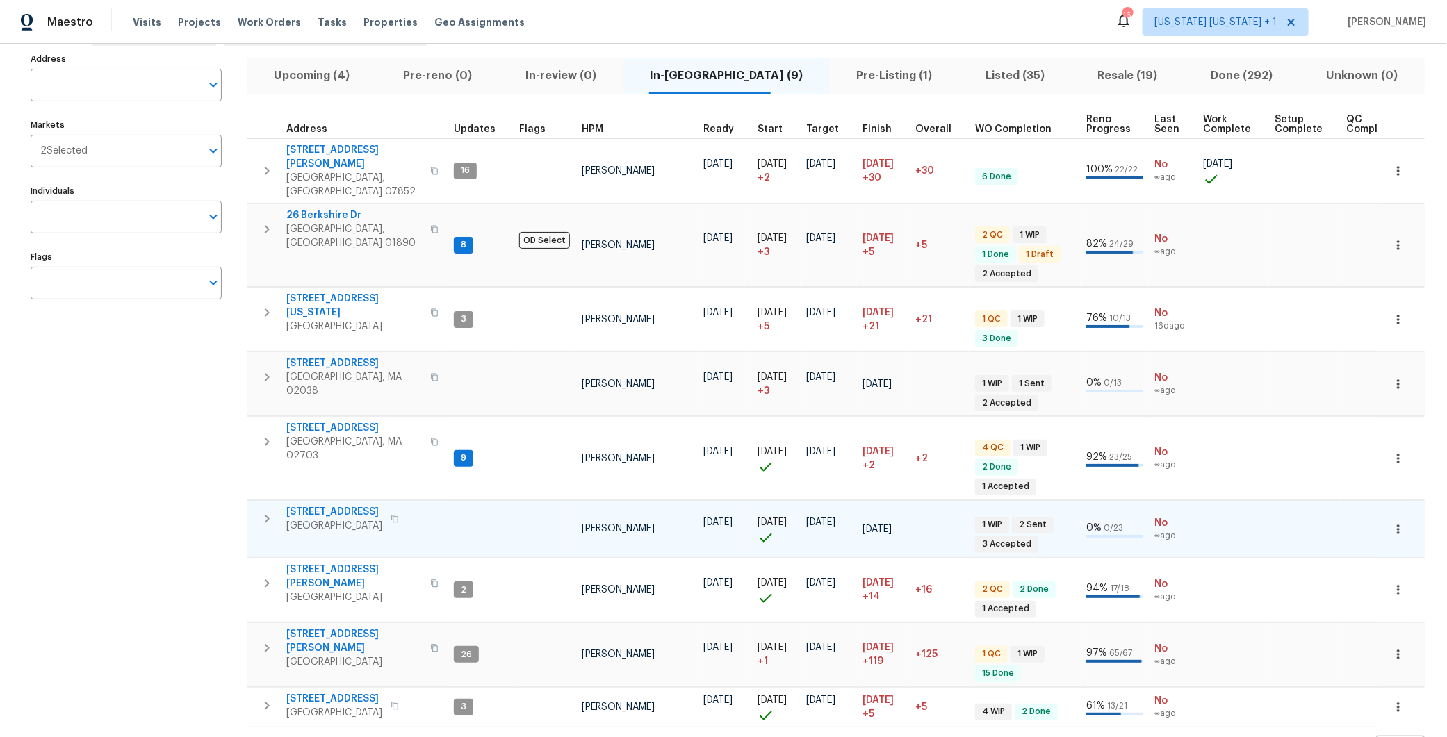
click at [263, 511] on icon "button" at bounding box center [266, 519] width 17 height 17
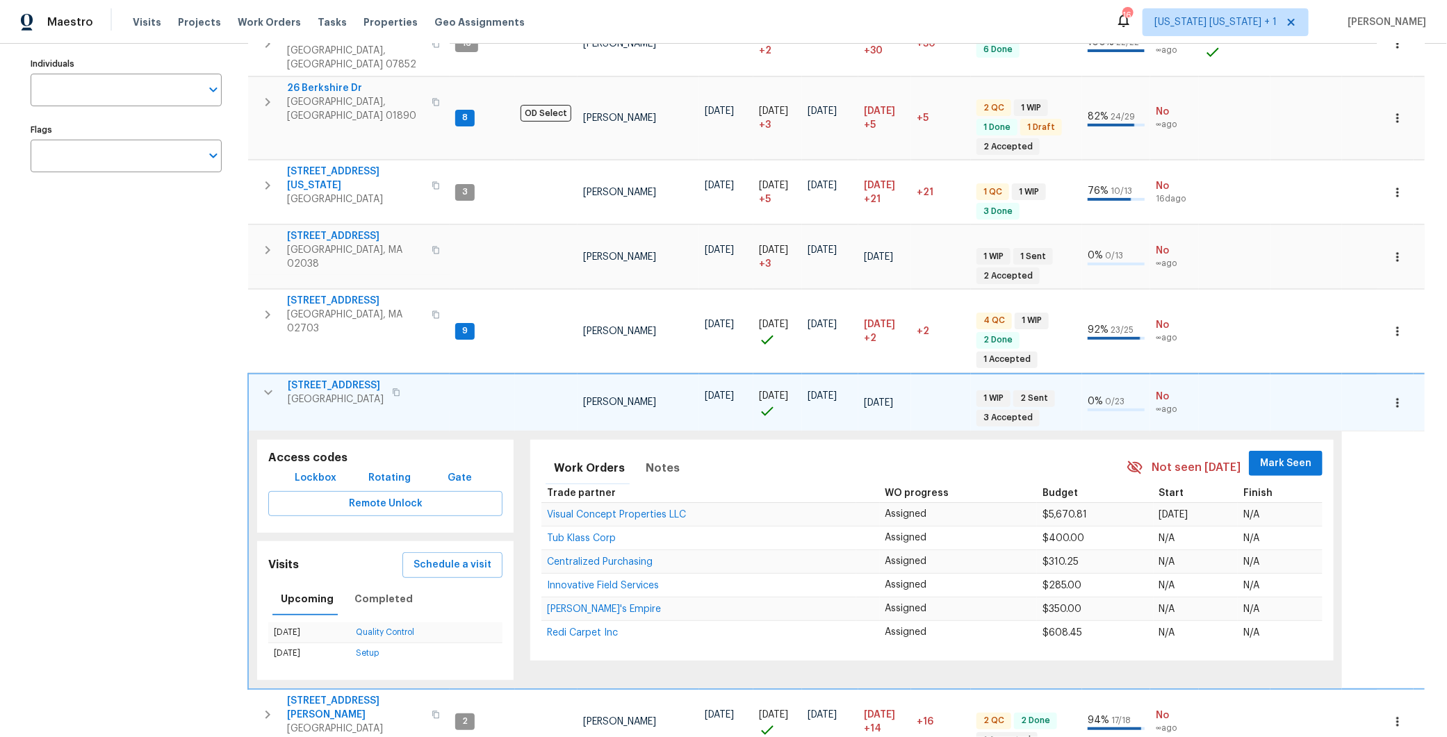
scroll to position [236, 0]
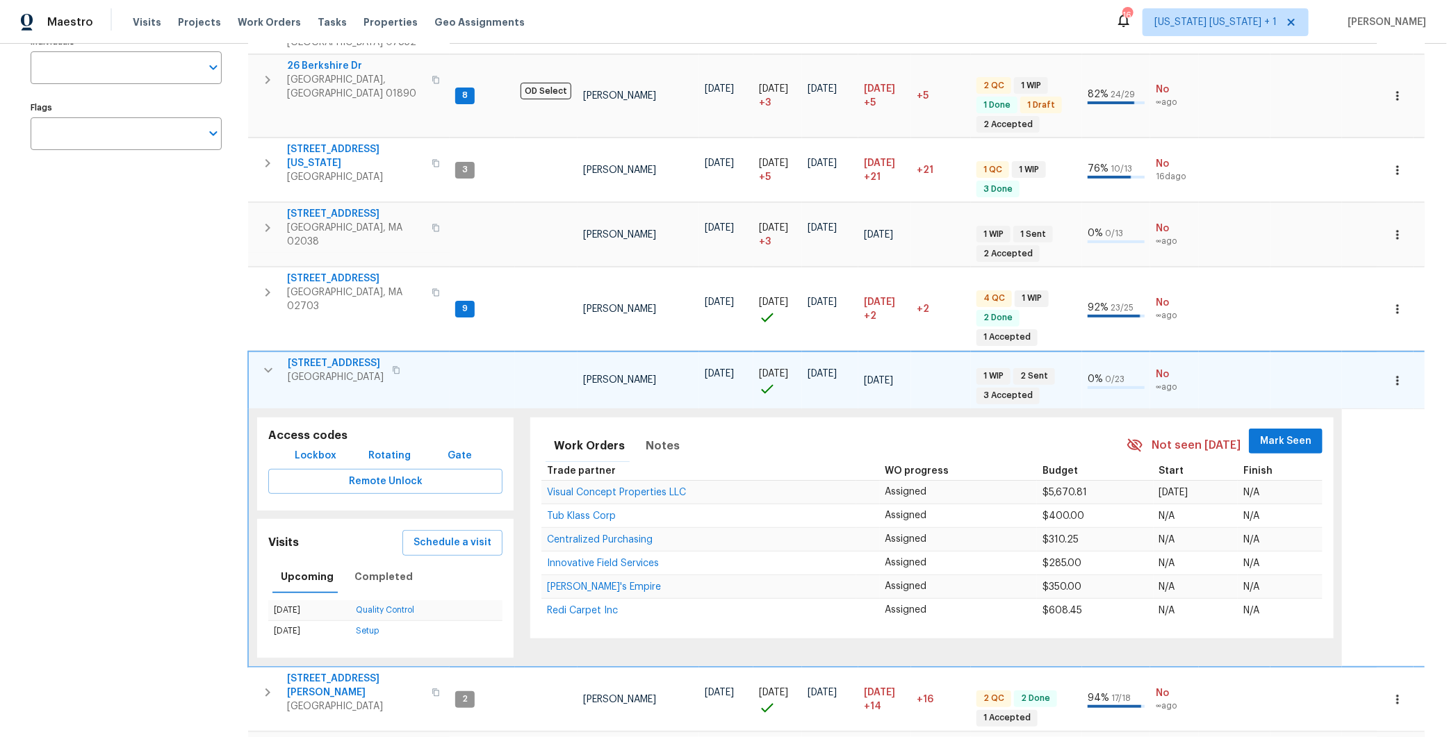
click at [392, 366] on icon "button" at bounding box center [396, 370] width 8 height 8
click at [319, 356] on span "124 Lincoln Ave" at bounding box center [336, 363] width 96 height 14
click at [1390, 374] on icon "button" at bounding box center [1397, 381] width 14 height 14
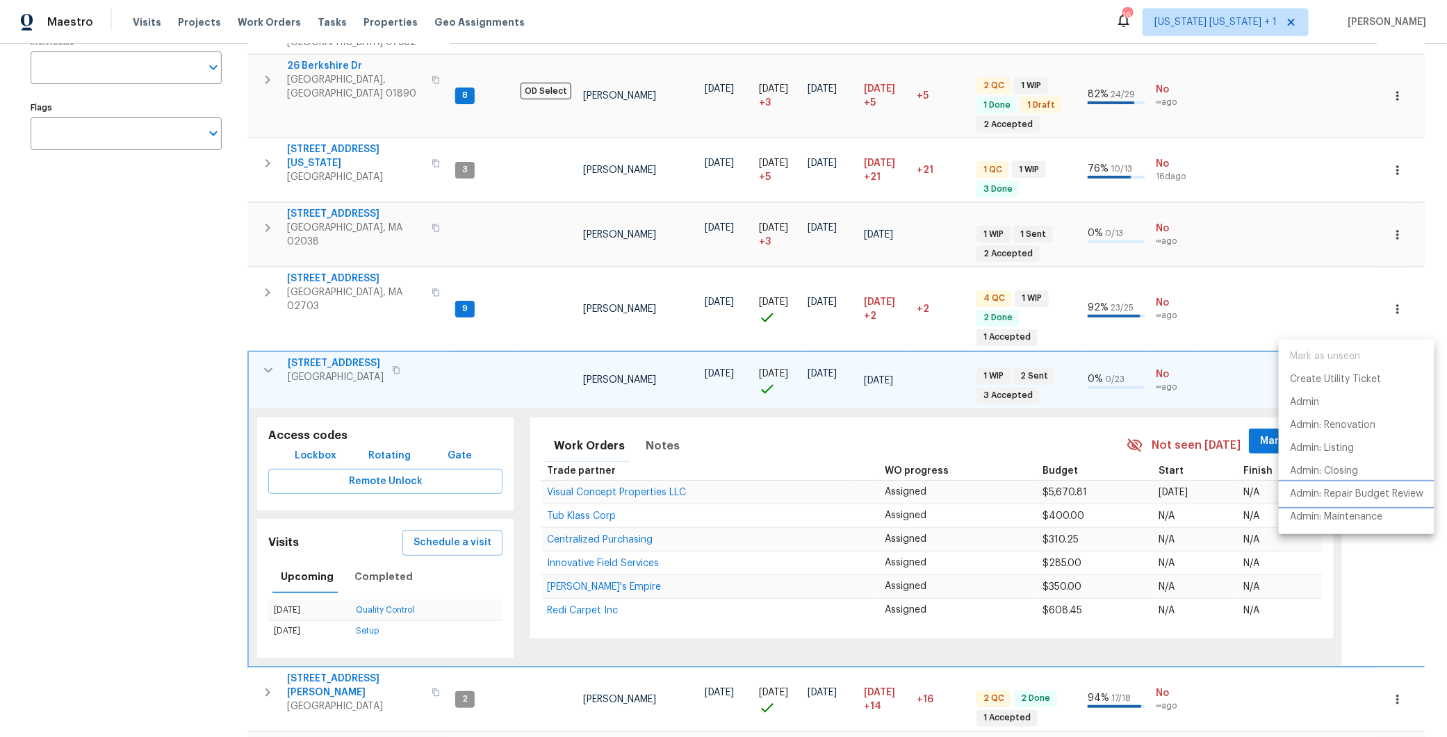
click at [1340, 493] on p "Admin: Repair Budget Review" at bounding box center [1356, 494] width 133 height 15
click at [214, 310] on div at bounding box center [723, 368] width 1447 height 737
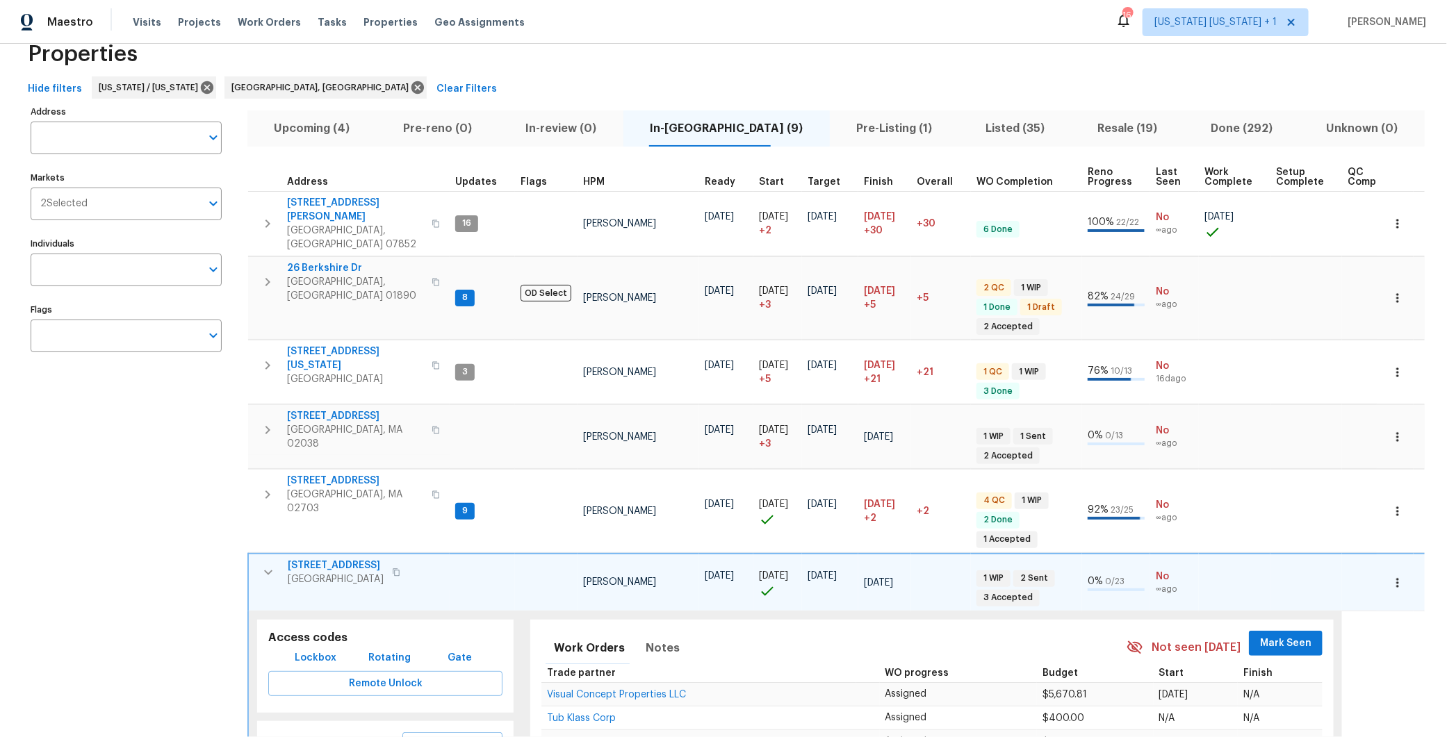
scroll to position [0, 0]
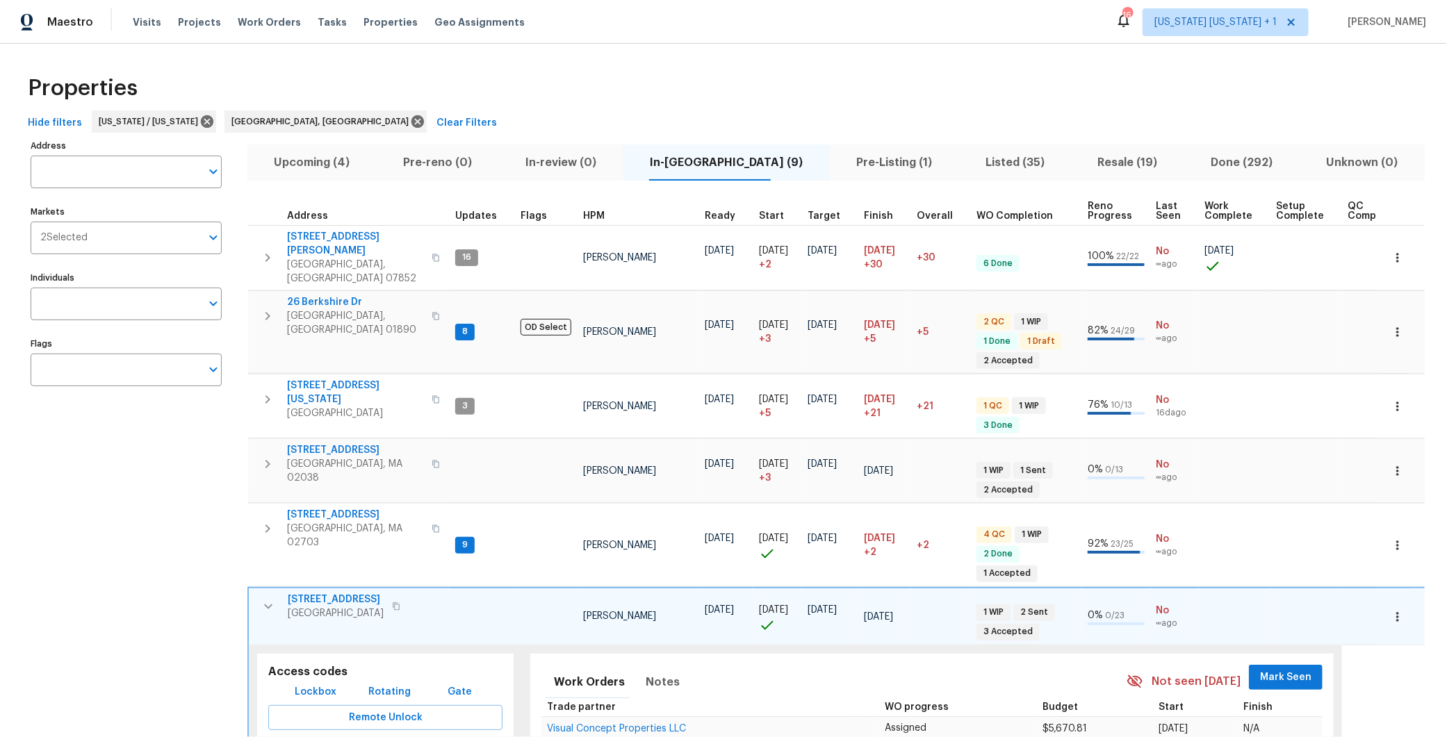
click at [312, 177] on button "Upcoming (4)" at bounding box center [311, 163] width 129 height 36
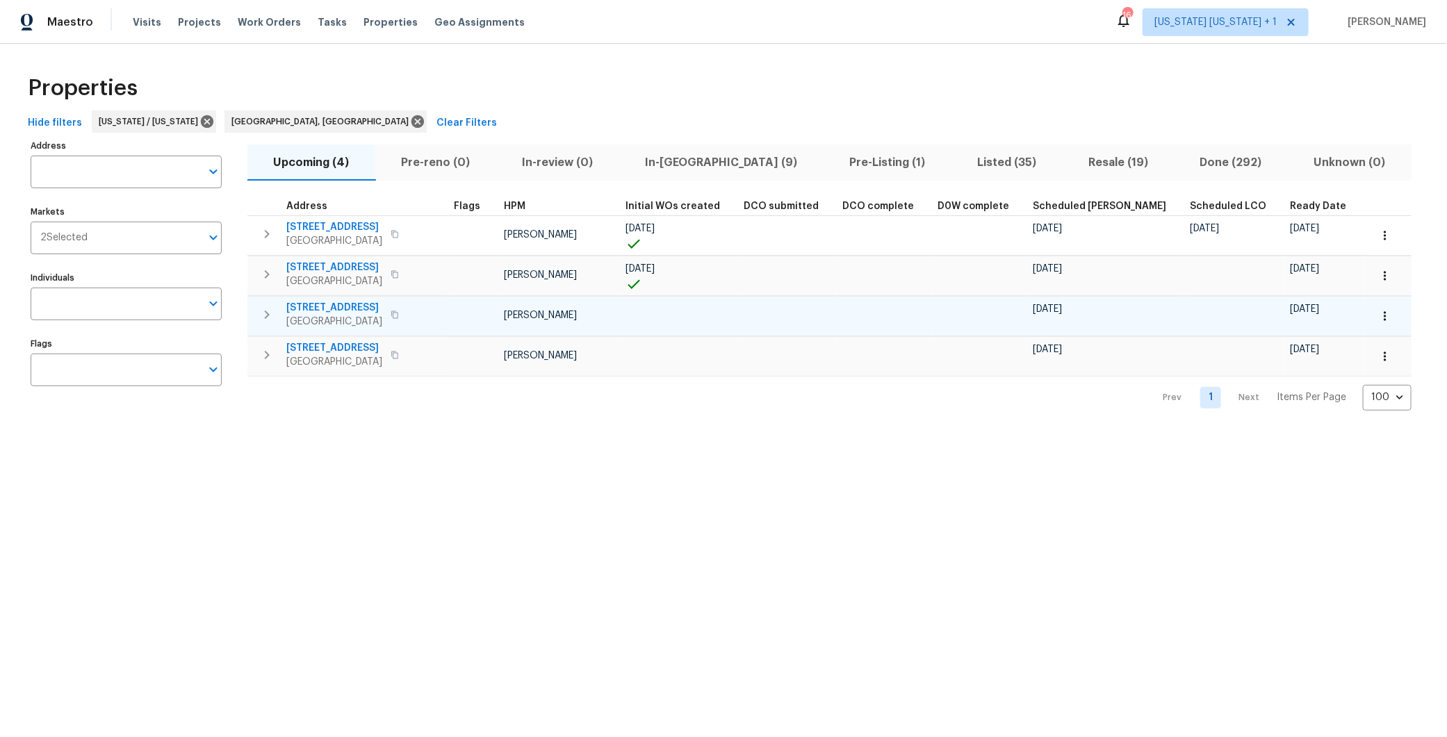
click at [267, 307] on icon "button" at bounding box center [266, 314] width 17 height 17
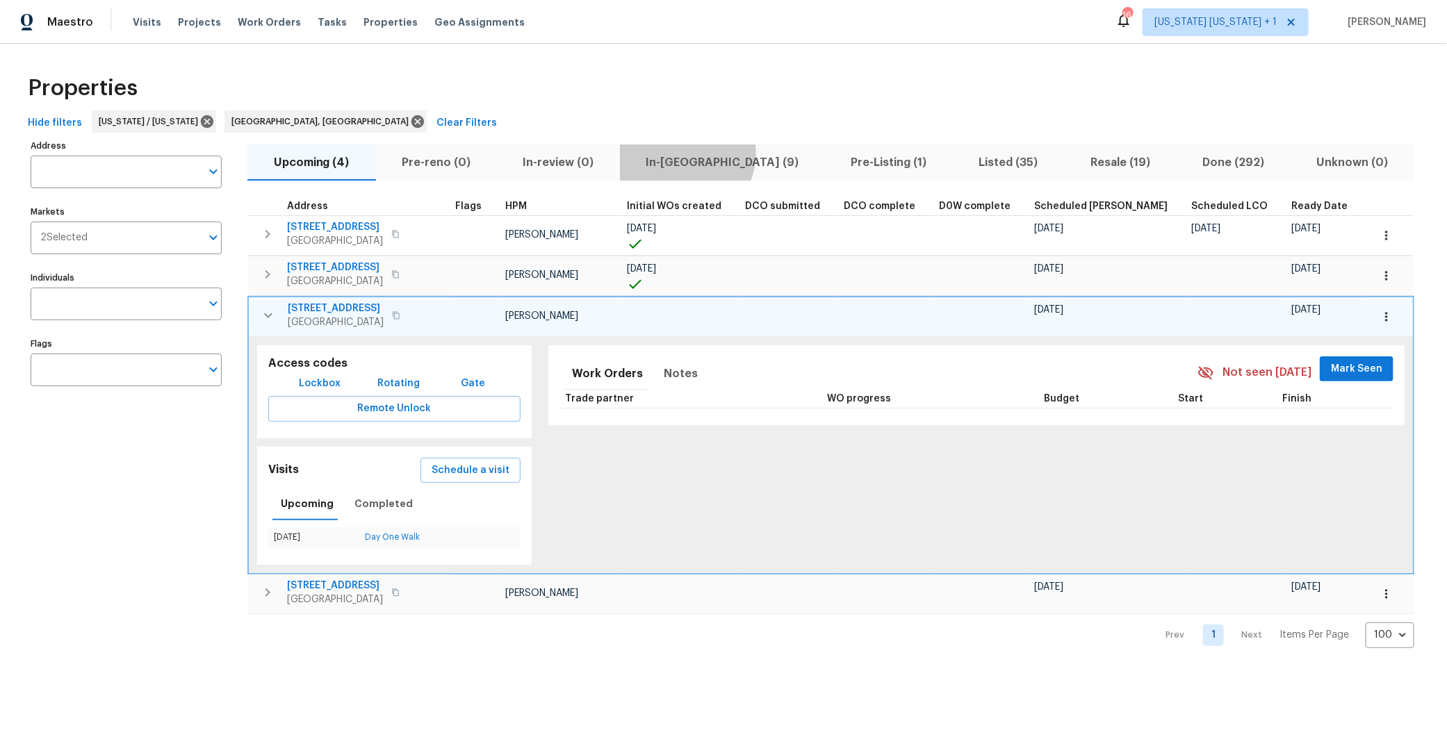
click at [686, 154] on span "In-reno (9)" at bounding box center [722, 162] width 188 height 19
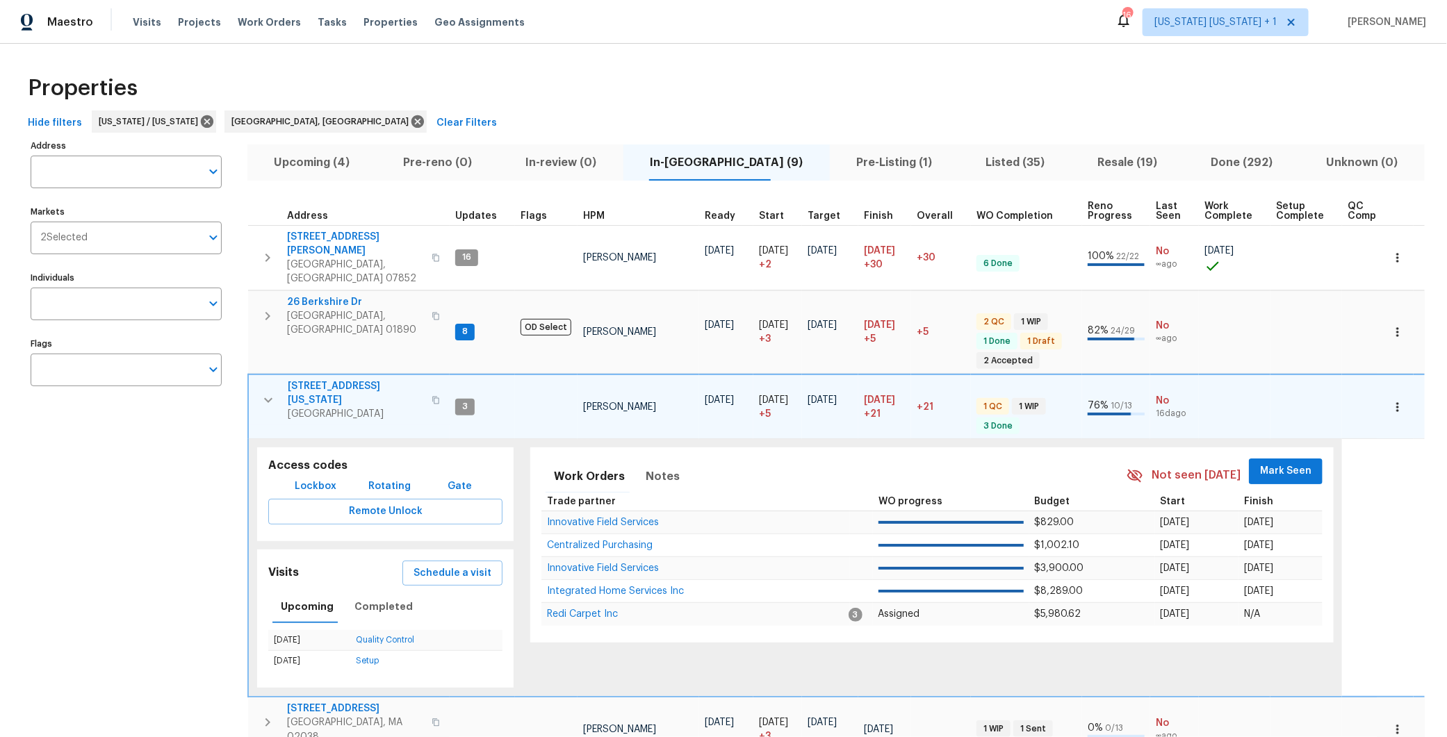
scroll to position [3, 0]
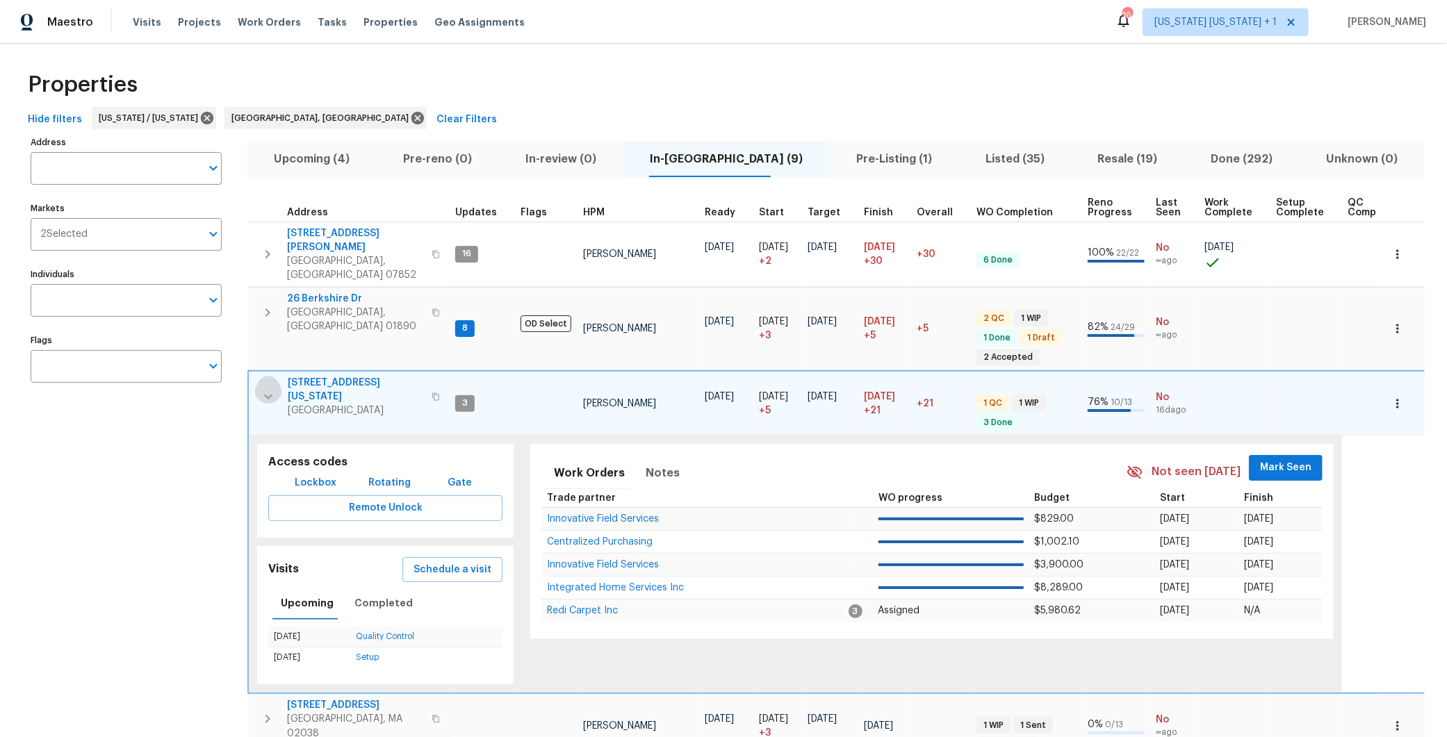
click at [262, 388] on icon "button" at bounding box center [268, 396] width 17 height 17
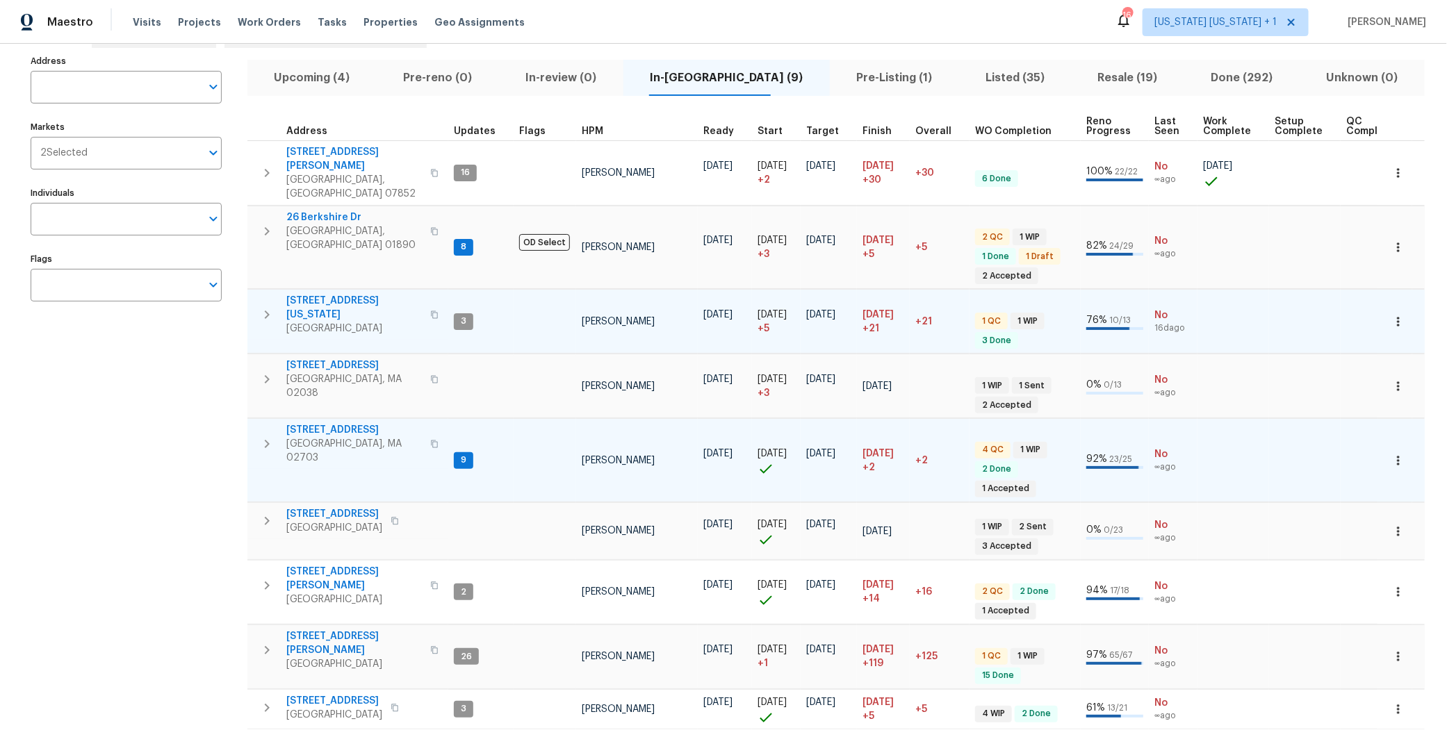
scroll to position [87, 0]
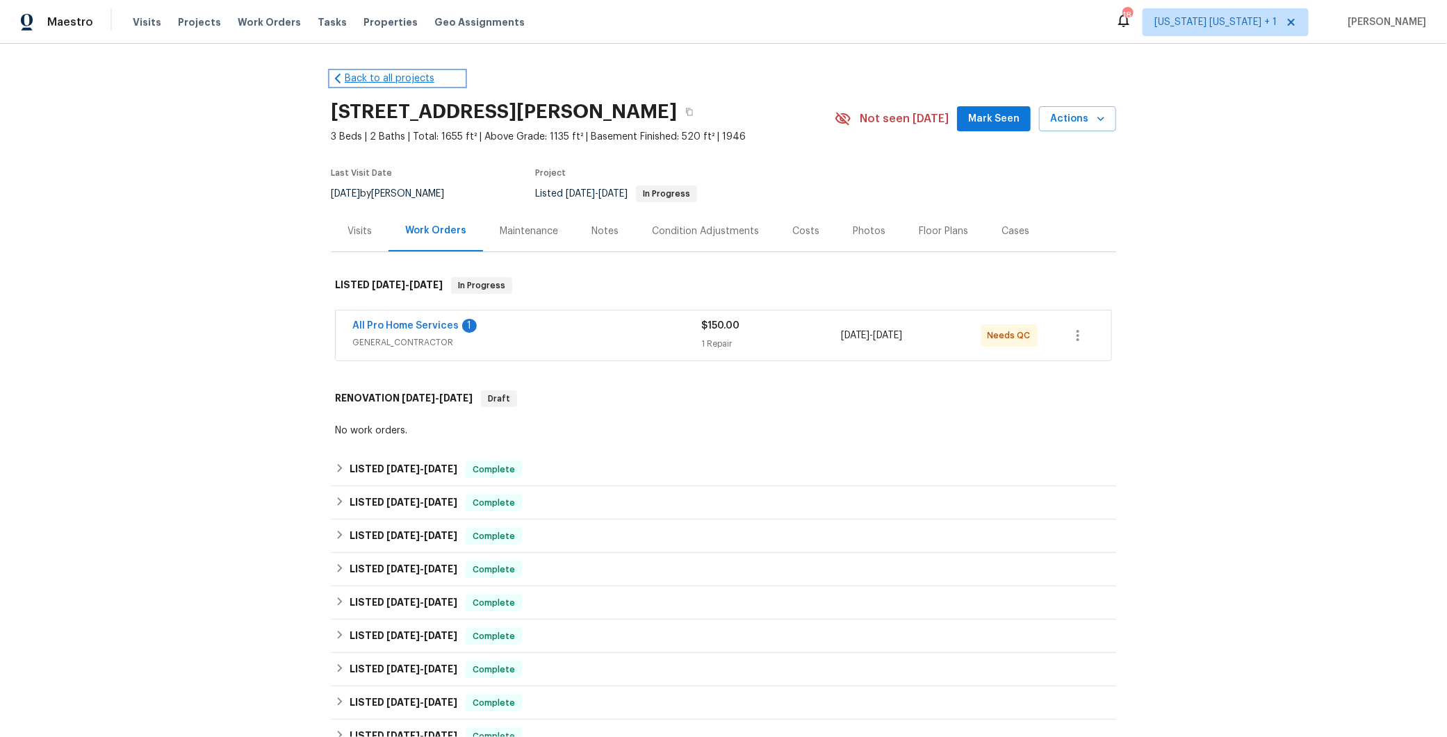
click at [392, 82] on link "Back to all projects" at bounding box center [397, 79] width 133 height 14
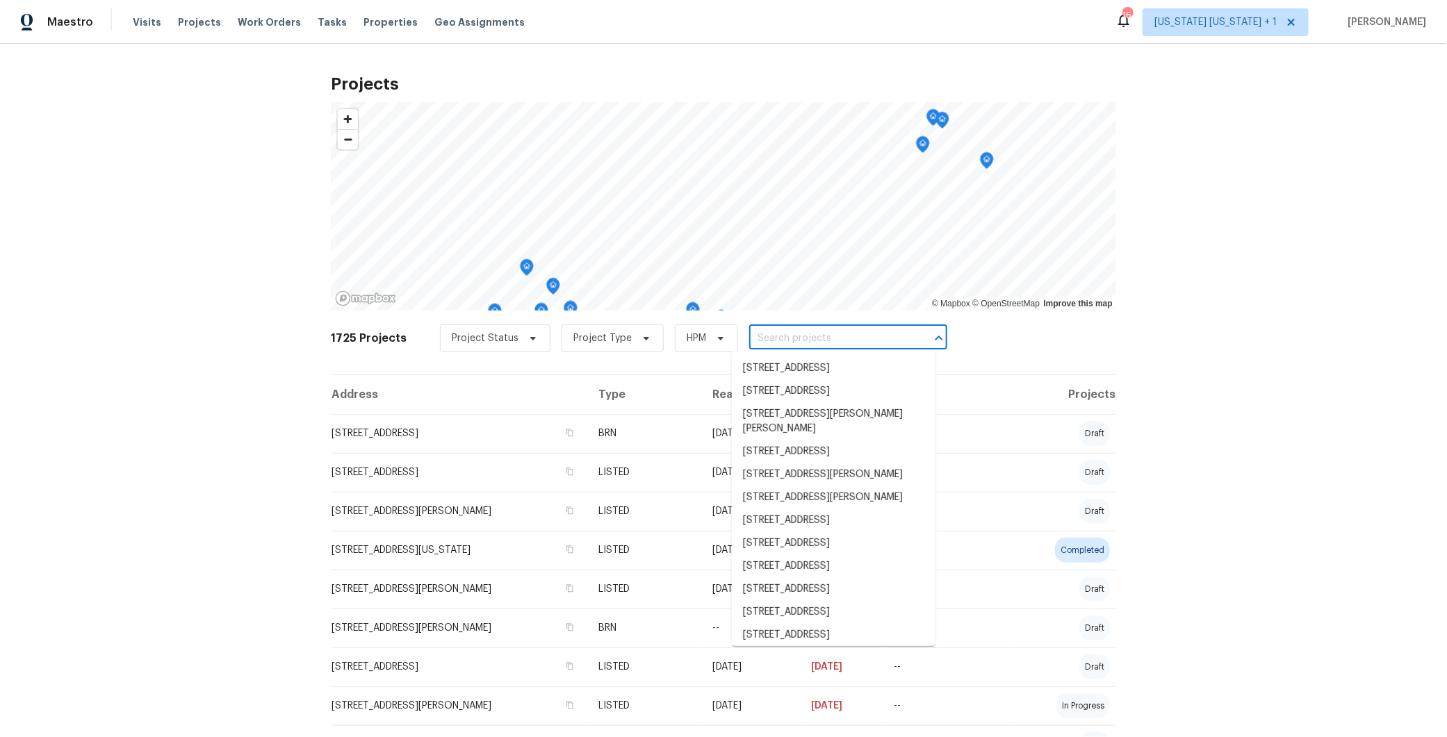
click at [784, 338] on input "text" at bounding box center [828, 339] width 159 height 22
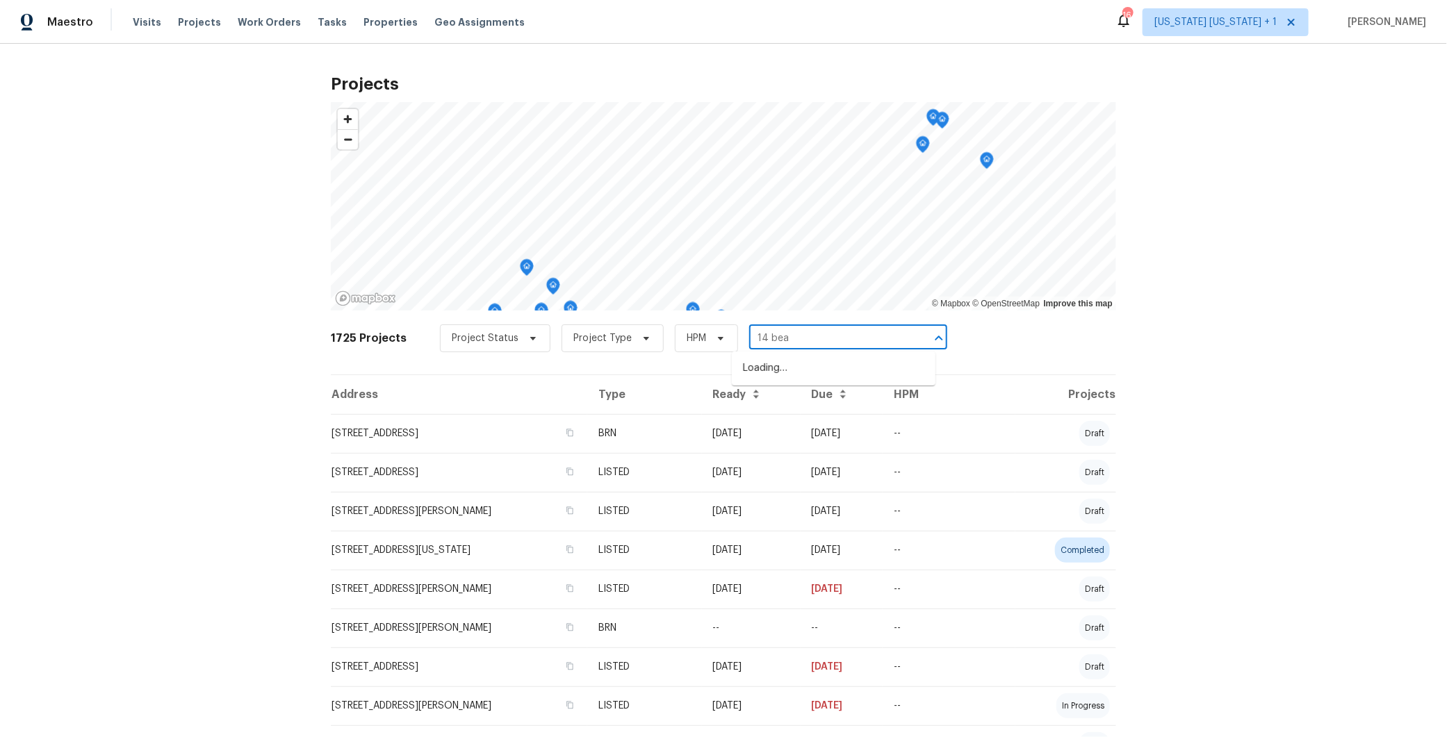
type input "14 beav"
click at [787, 367] on li "14 Beaver Ave, West Milford, NJ 07480" at bounding box center [834, 368] width 204 height 23
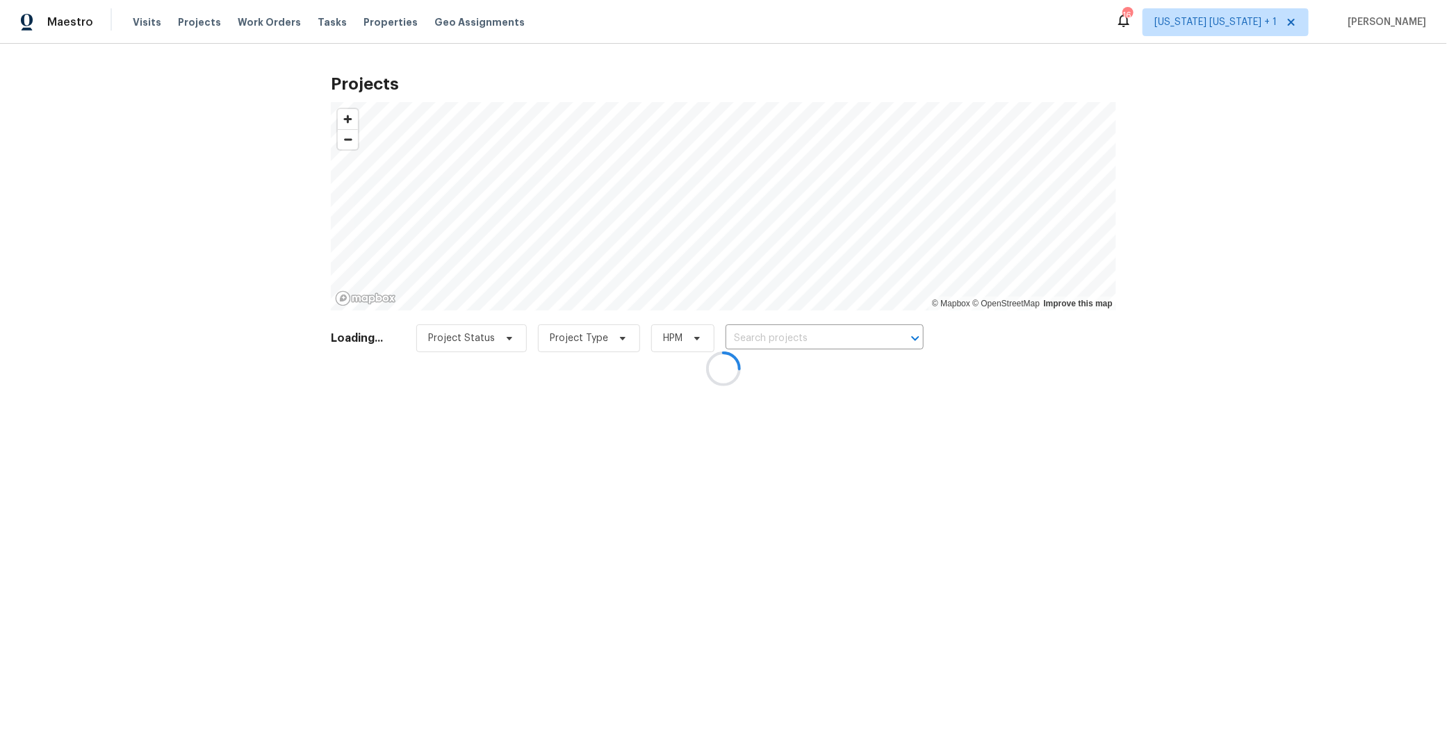
type input "14 Beaver Ave, West Milford, NJ 07480"
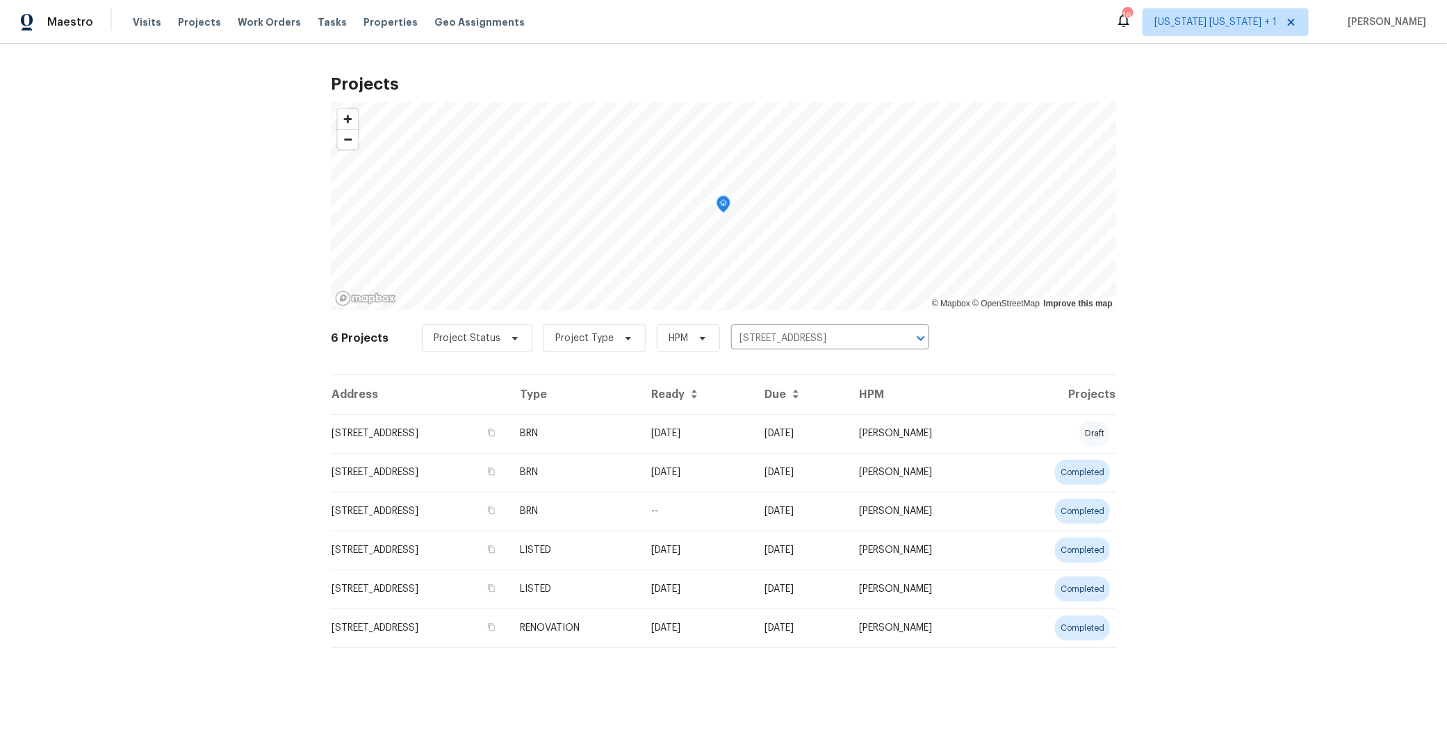
click at [411, 435] on td "14 Beaver Ave, West Milford, NJ 07480" at bounding box center [420, 433] width 178 height 39
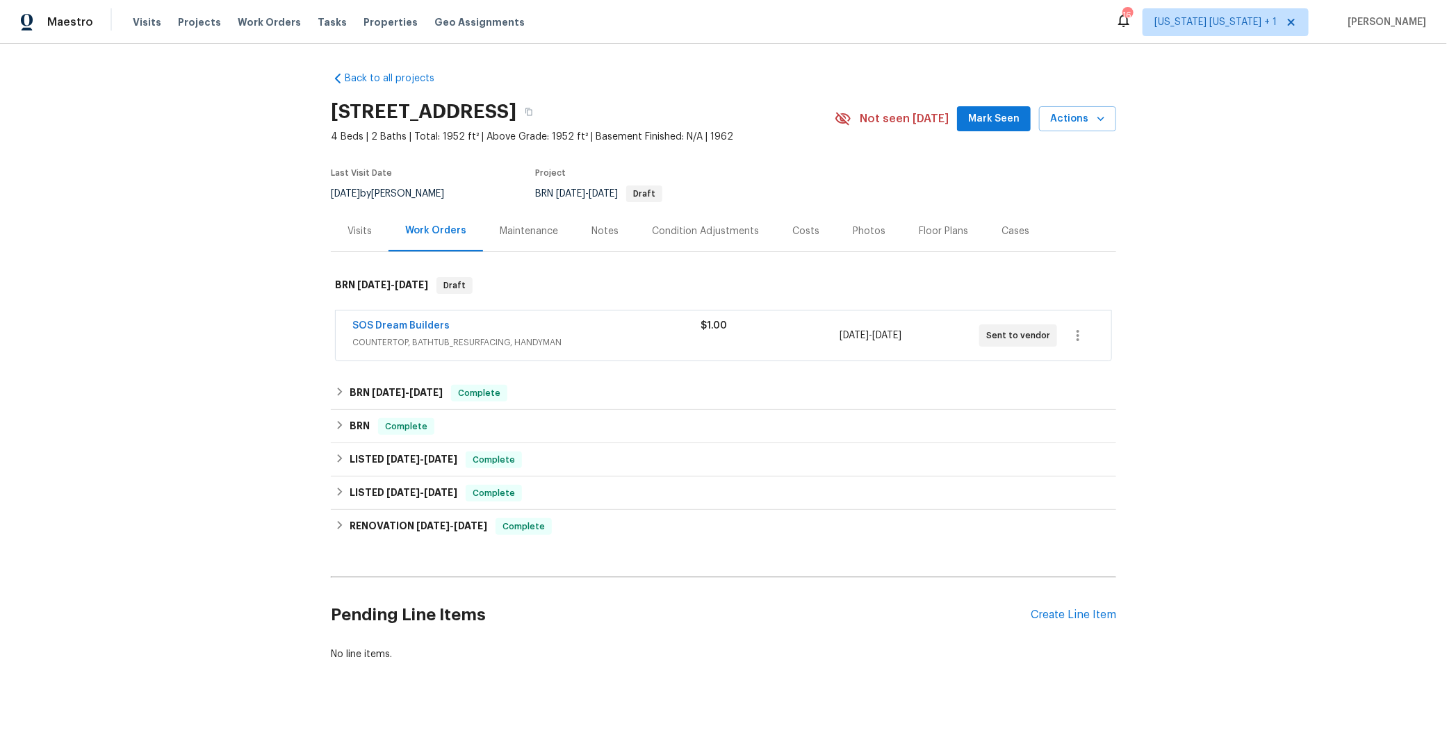
click at [609, 345] on span "COUNTERTOP, BATHTUB_RESURFACING, HANDYMAN" at bounding box center [526, 343] width 348 height 14
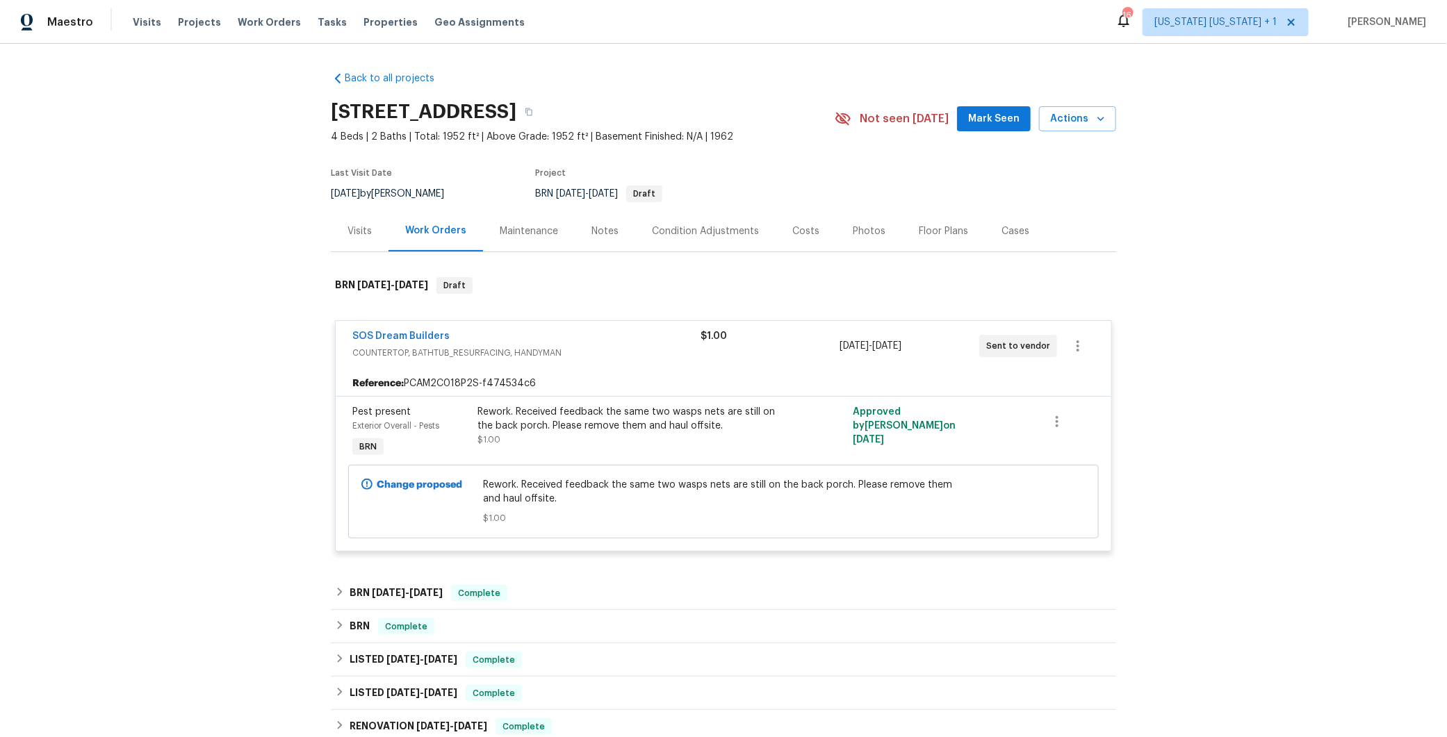
click at [610, 340] on div "SOS Dream Builders" at bounding box center [526, 337] width 348 height 17
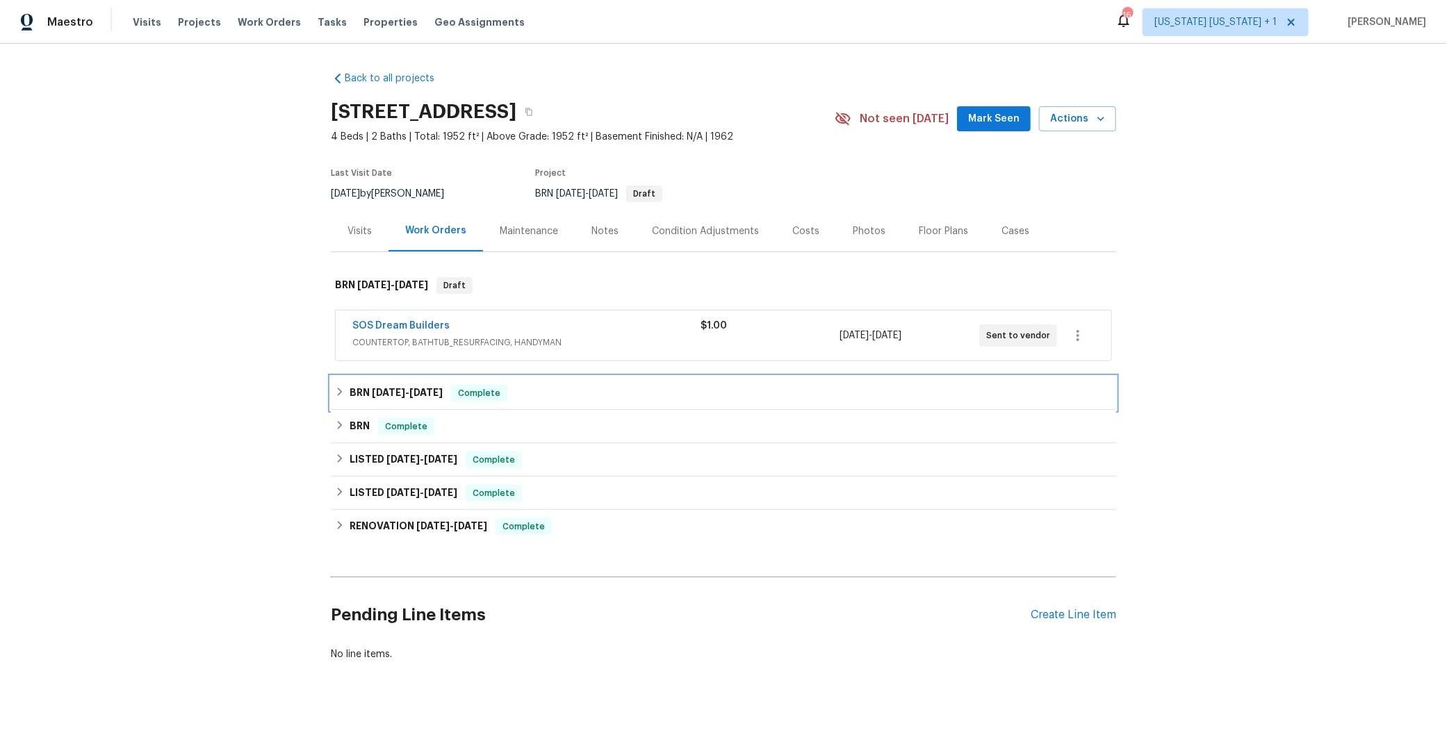
click at [337, 392] on icon at bounding box center [340, 392] width 10 height 10
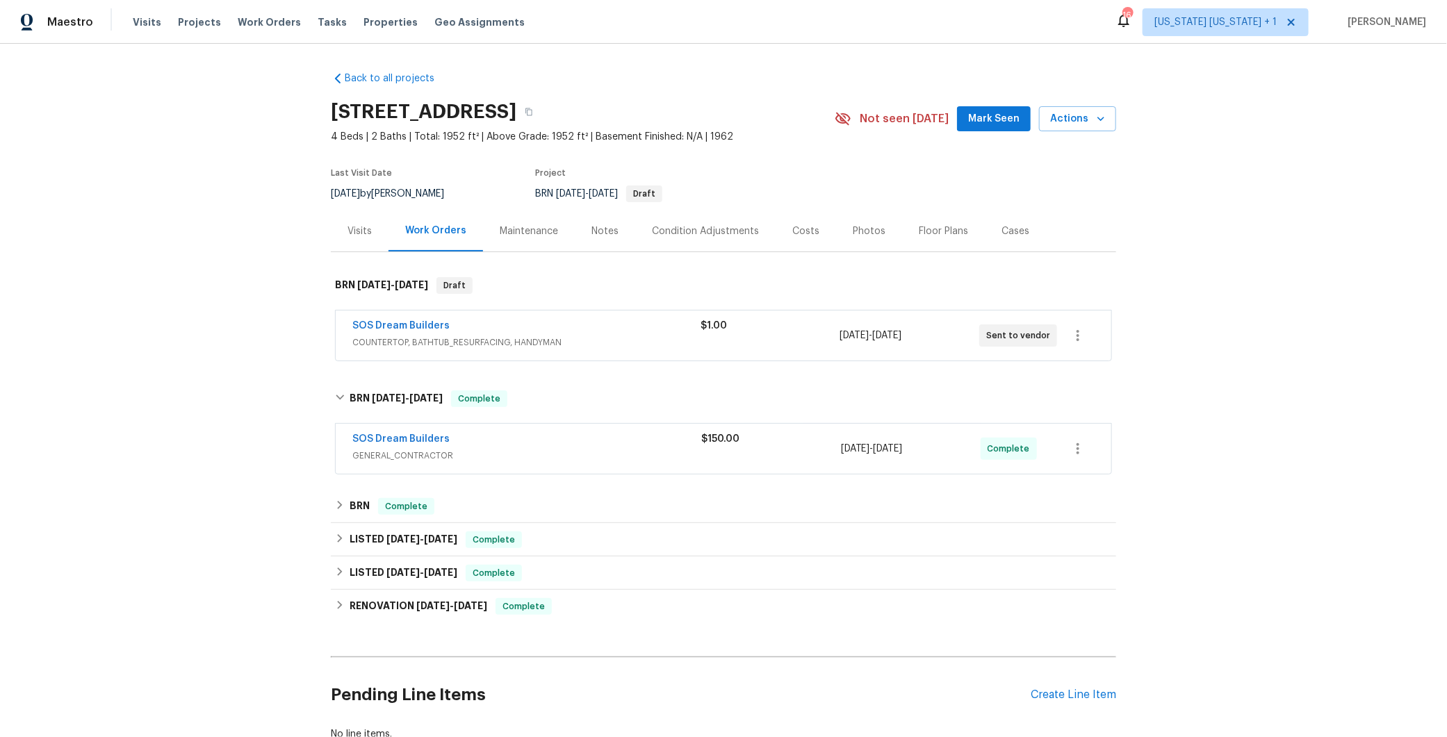
click at [584, 451] on span "GENERAL_CONTRACTOR" at bounding box center [526, 456] width 349 height 14
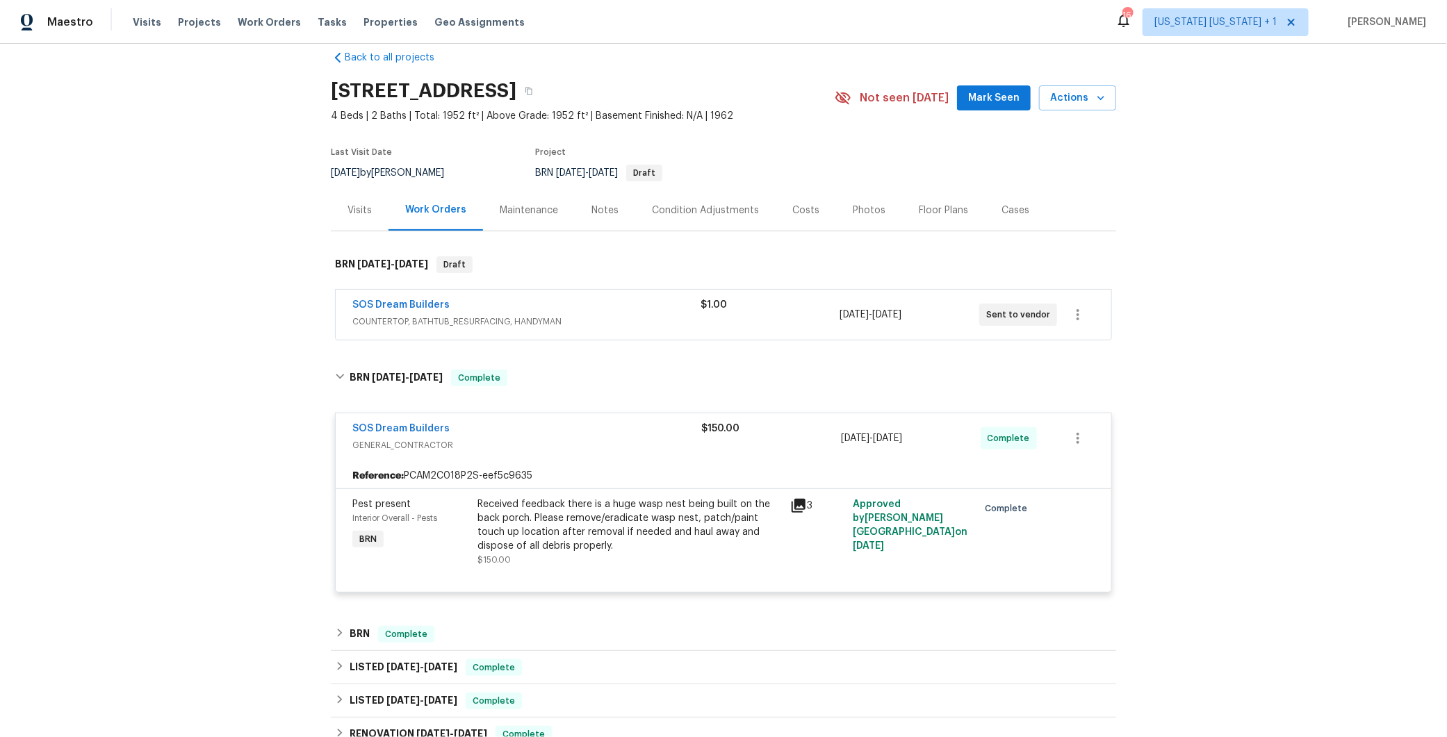
scroll to position [58, 0]
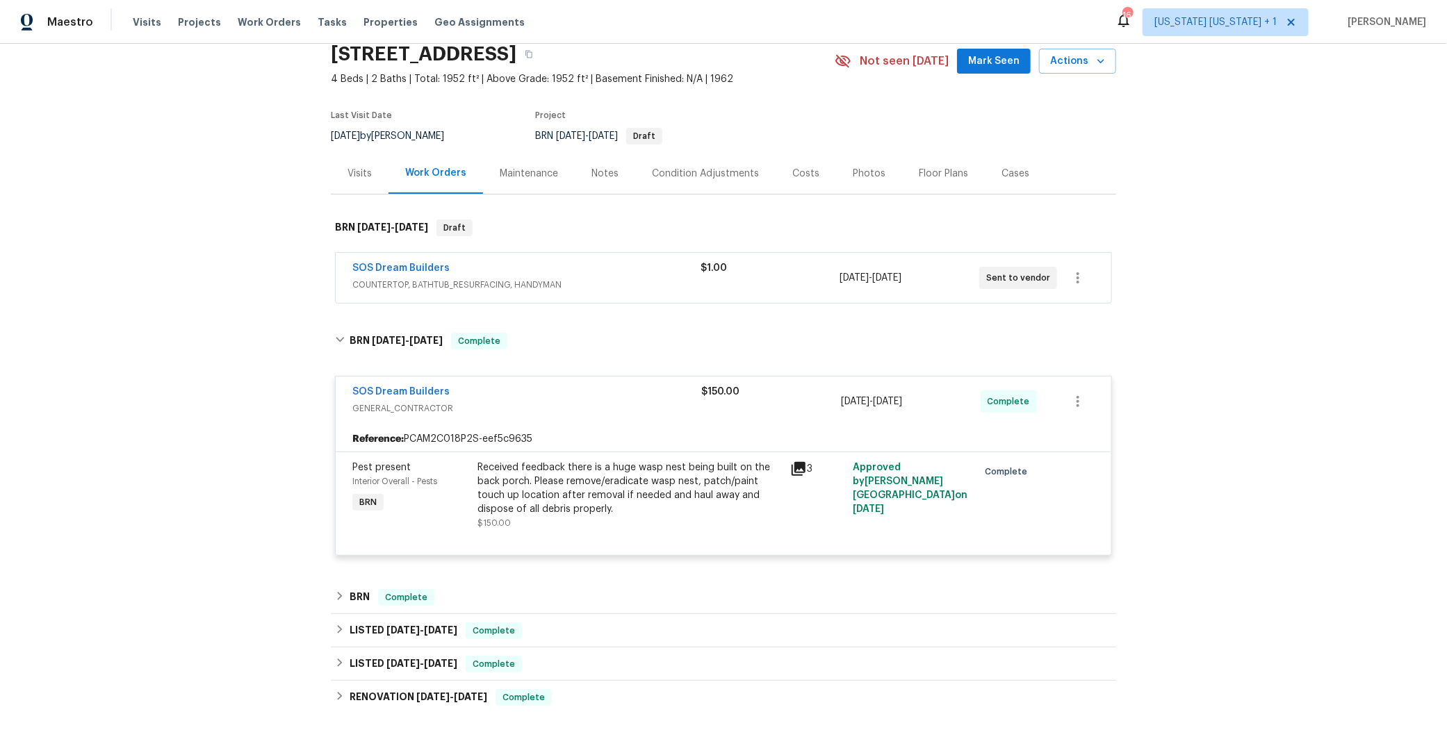
click at [600, 399] on div "SOS Dream Builders" at bounding box center [526, 393] width 349 height 17
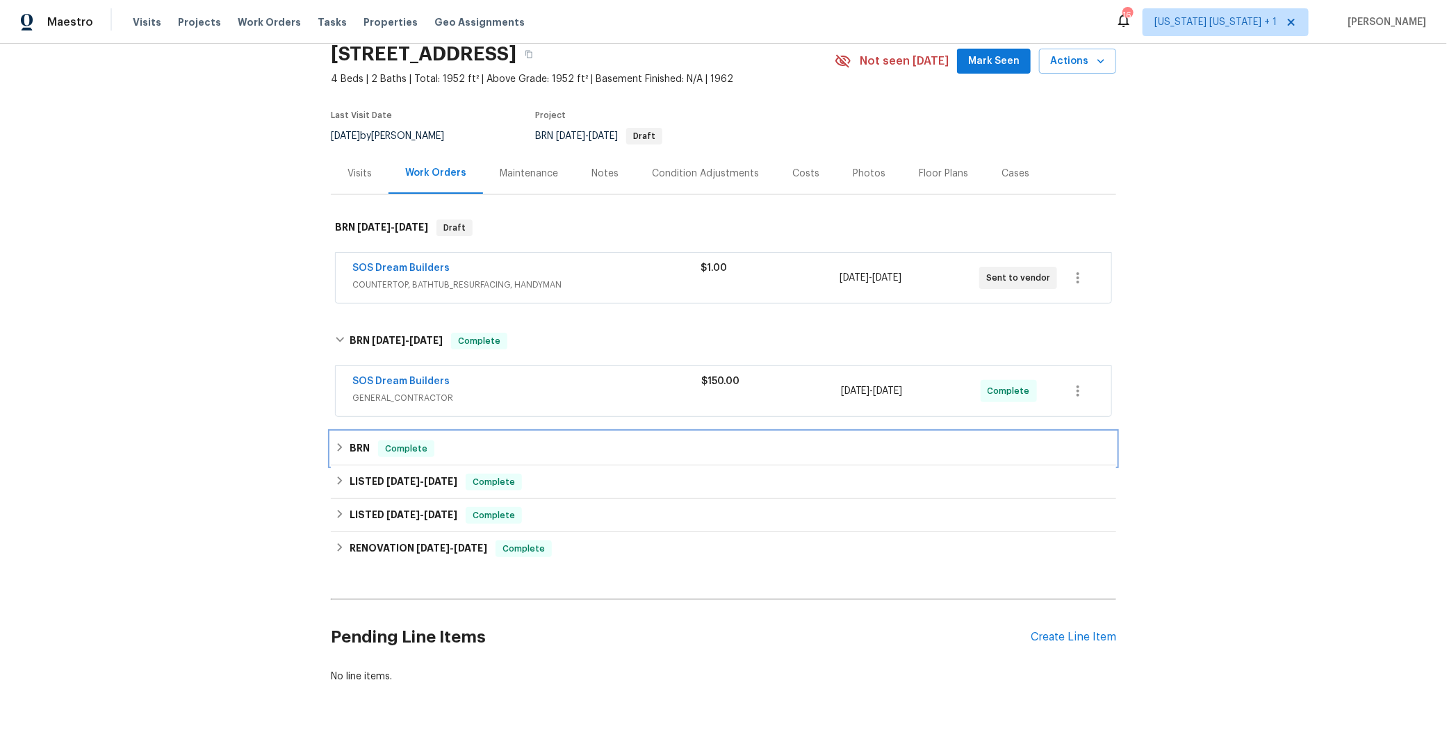
click at [331, 443] on div "BRN Complete" at bounding box center [723, 448] width 785 height 33
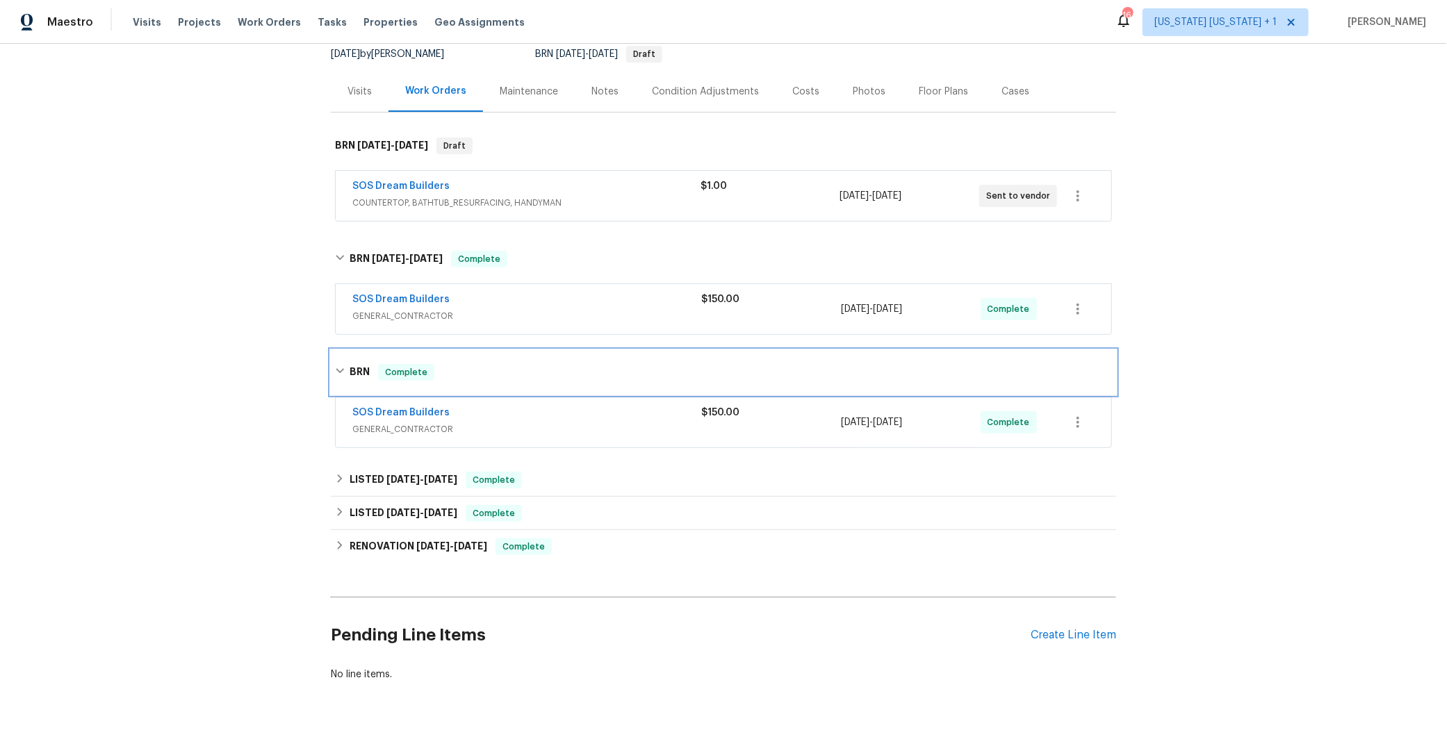
scroll to position [141, 0]
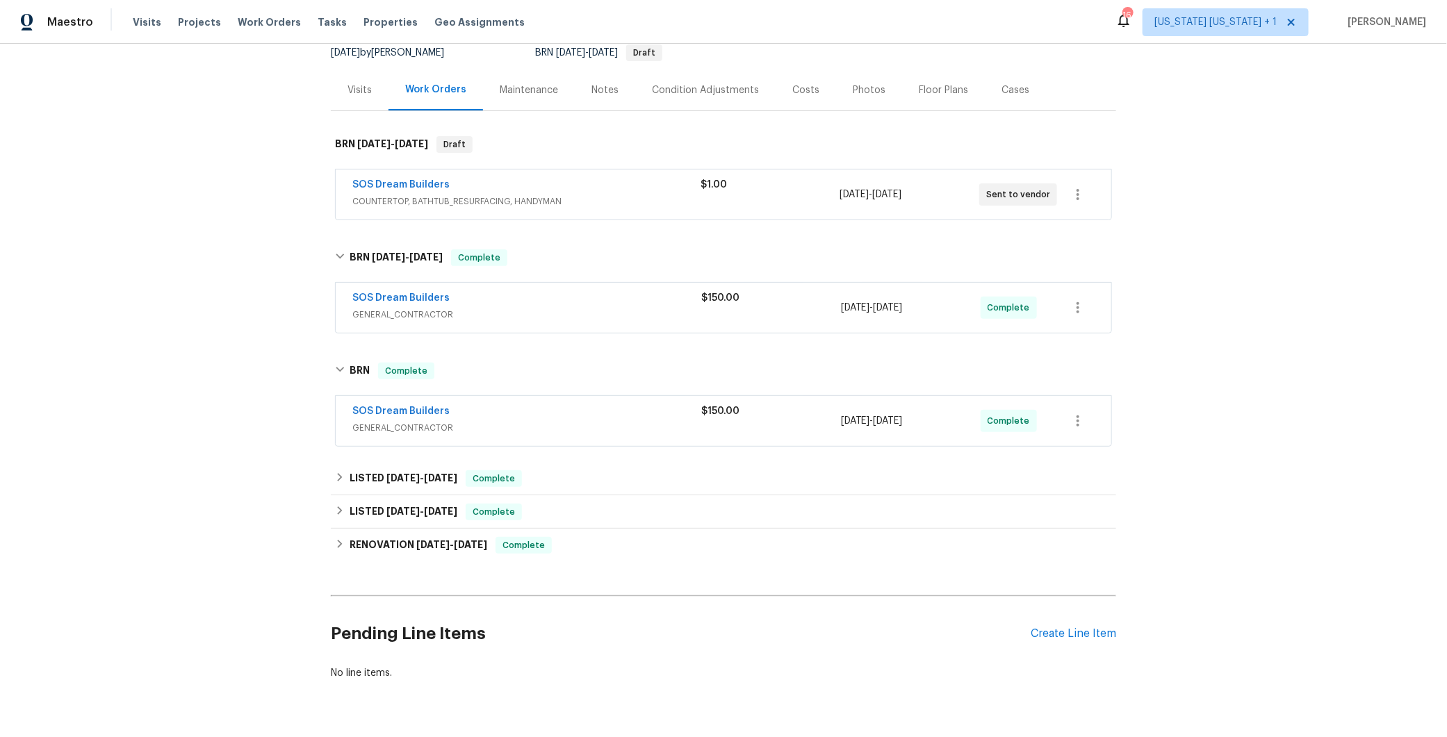
click at [625, 421] on span "GENERAL_CONTRACTOR" at bounding box center [526, 428] width 349 height 14
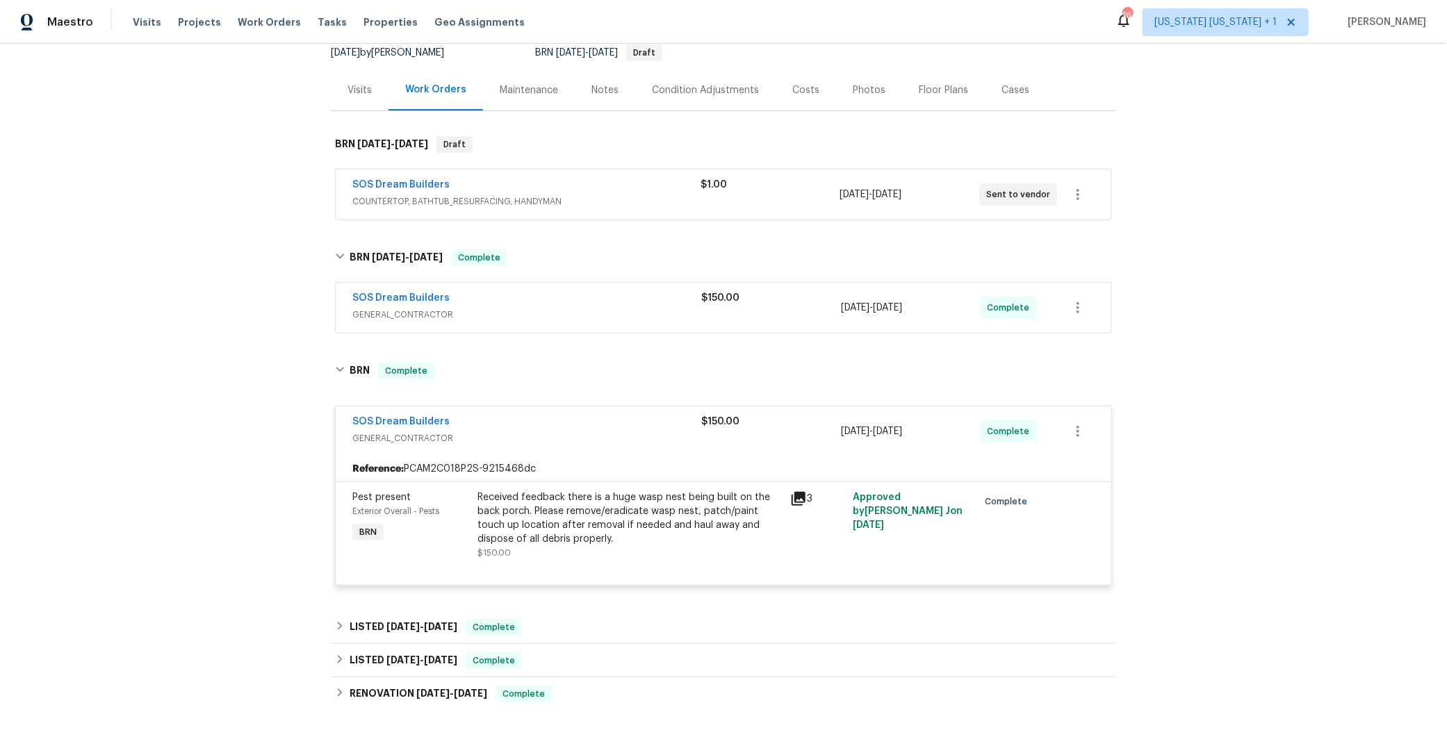
click at [588, 497] on div "Received feedback there is a huge wasp nest being built on the back porch. Plea…" at bounding box center [629, 519] width 304 height 56
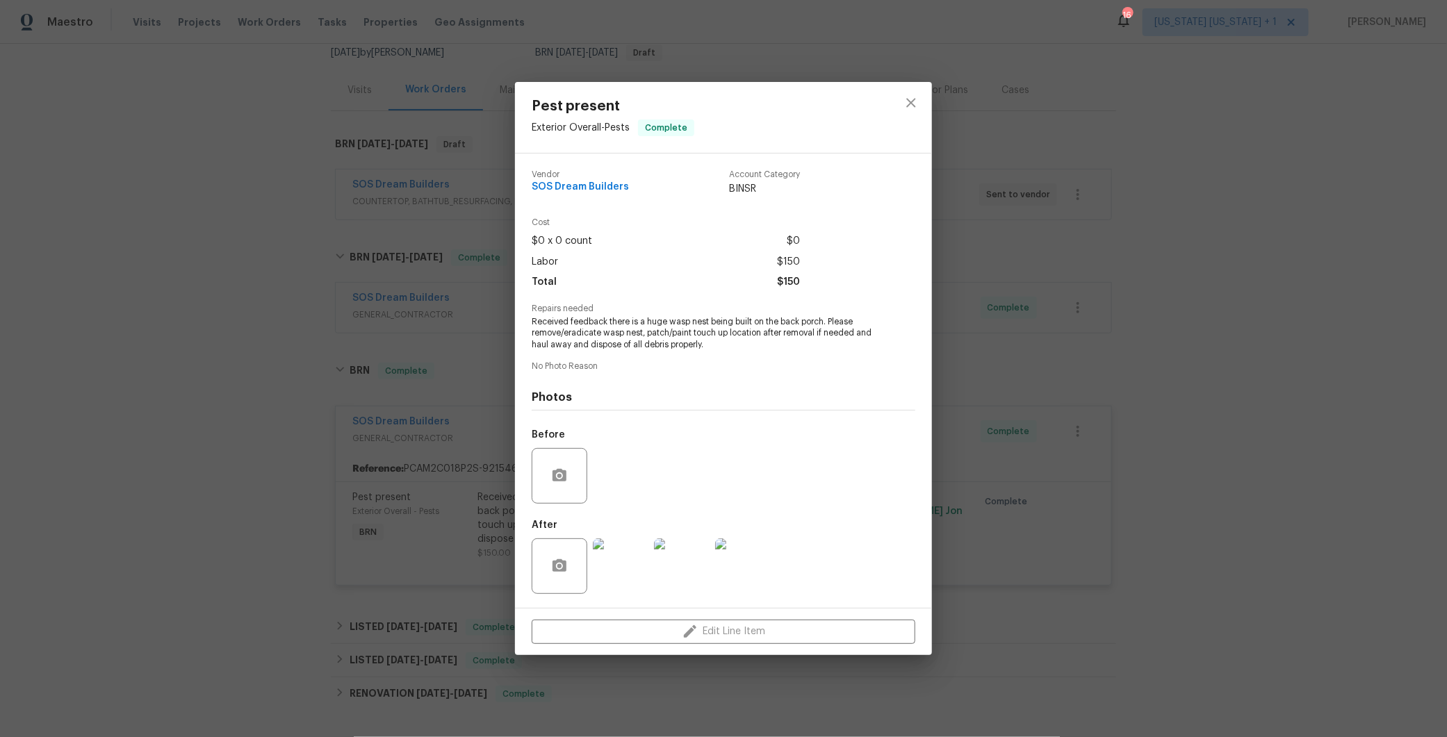
click at [615, 560] on img at bounding box center [621, 566] width 56 height 56
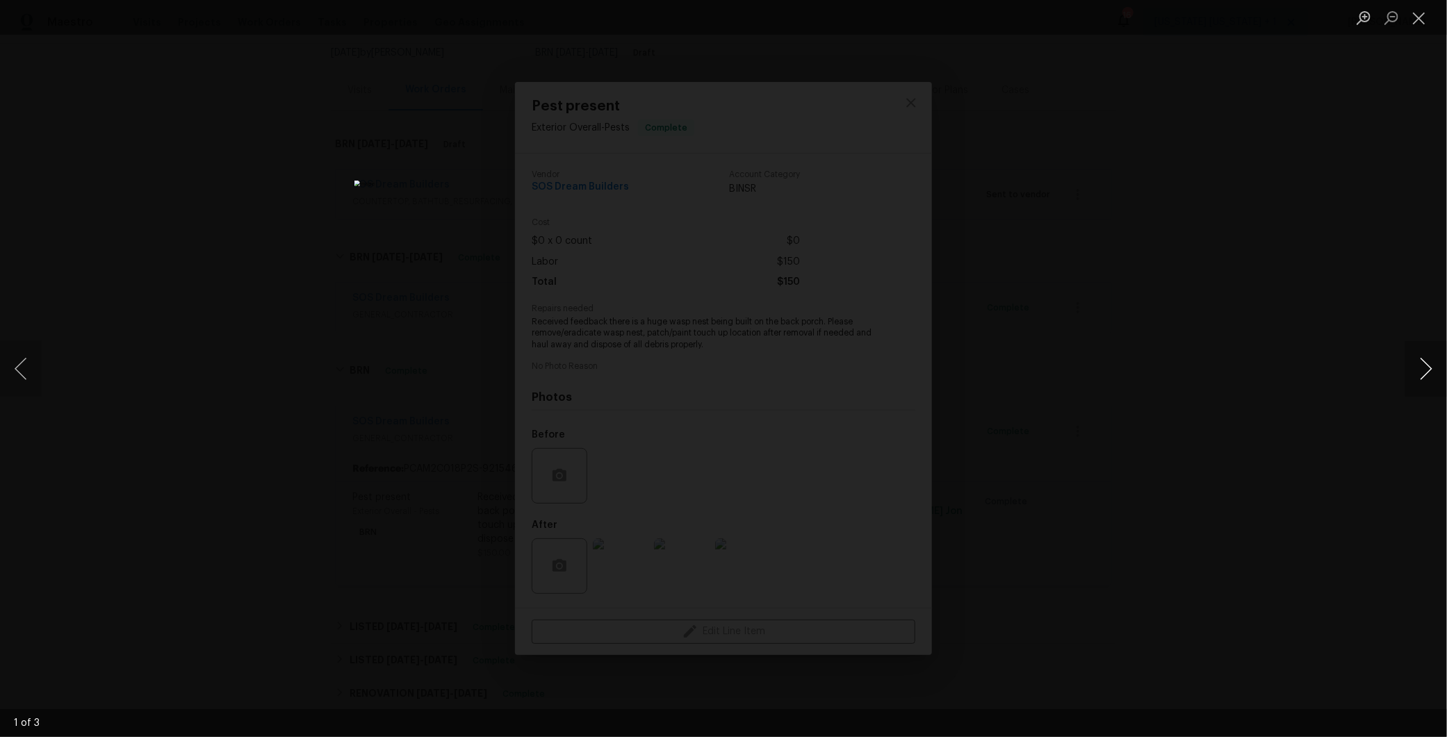
click at [1417, 371] on button "Next image" at bounding box center [1426, 369] width 42 height 56
click at [1126, 414] on div "Lightbox" at bounding box center [723, 368] width 1447 height 737
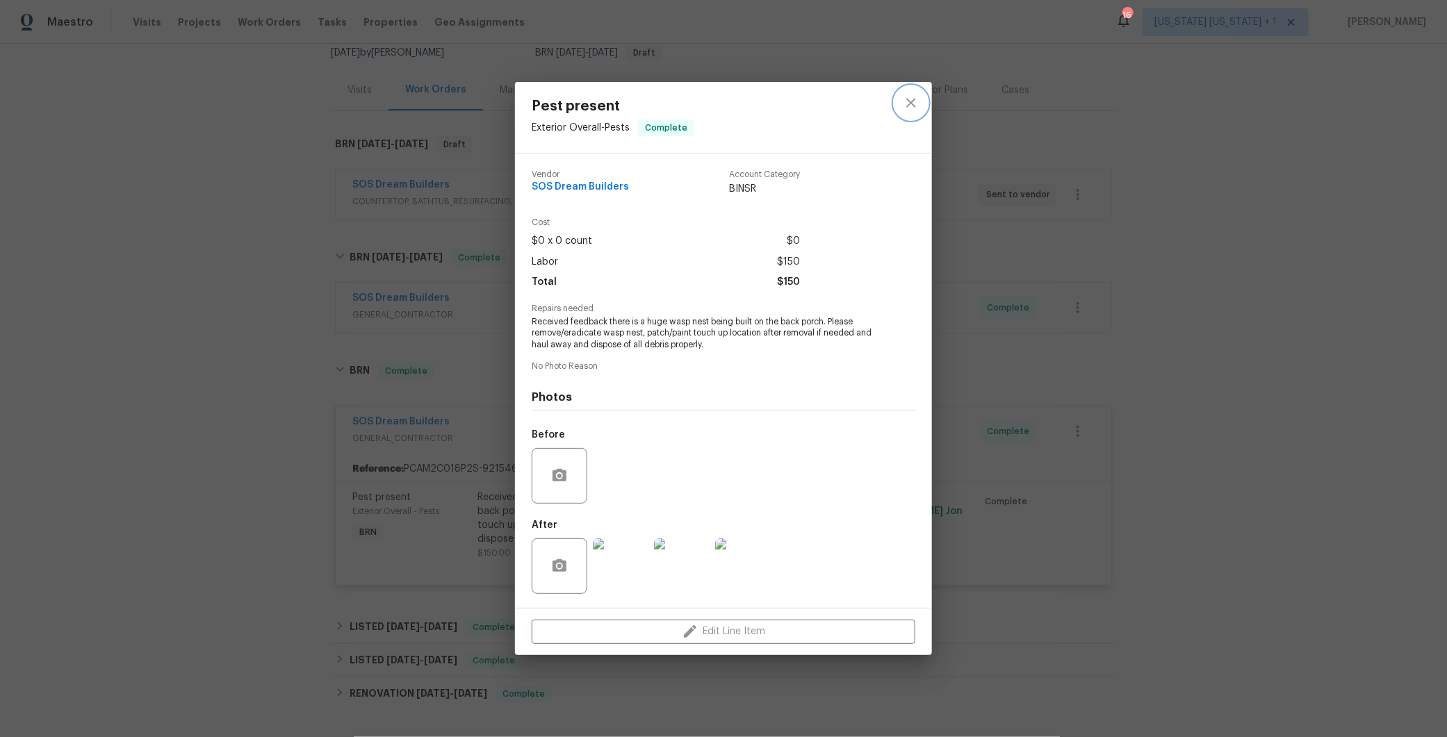
click at [905, 110] on icon "close" at bounding box center [911, 102] width 17 height 17
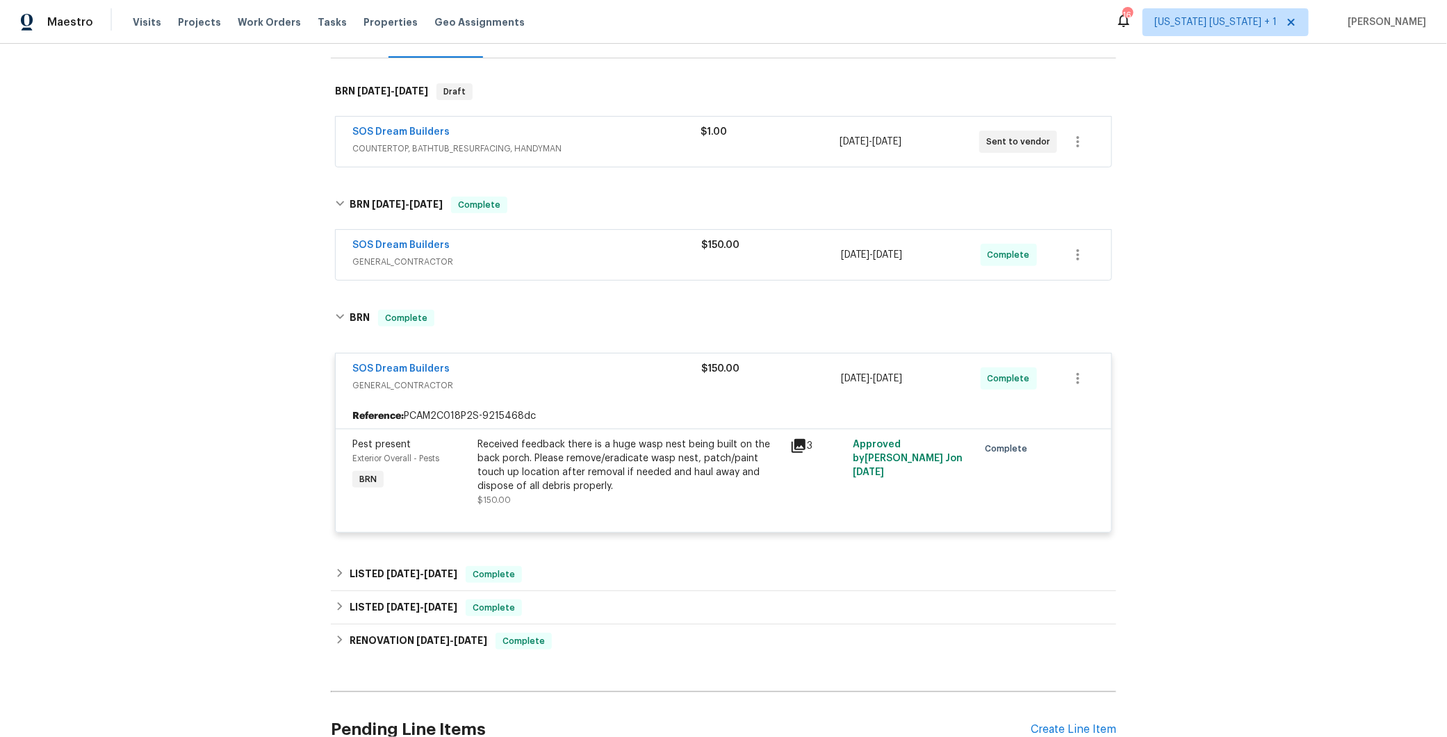
scroll to position [193, 0]
click at [631, 127] on div "SOS Dream Builders" at bounding box center [526, 134] width 348 height 17
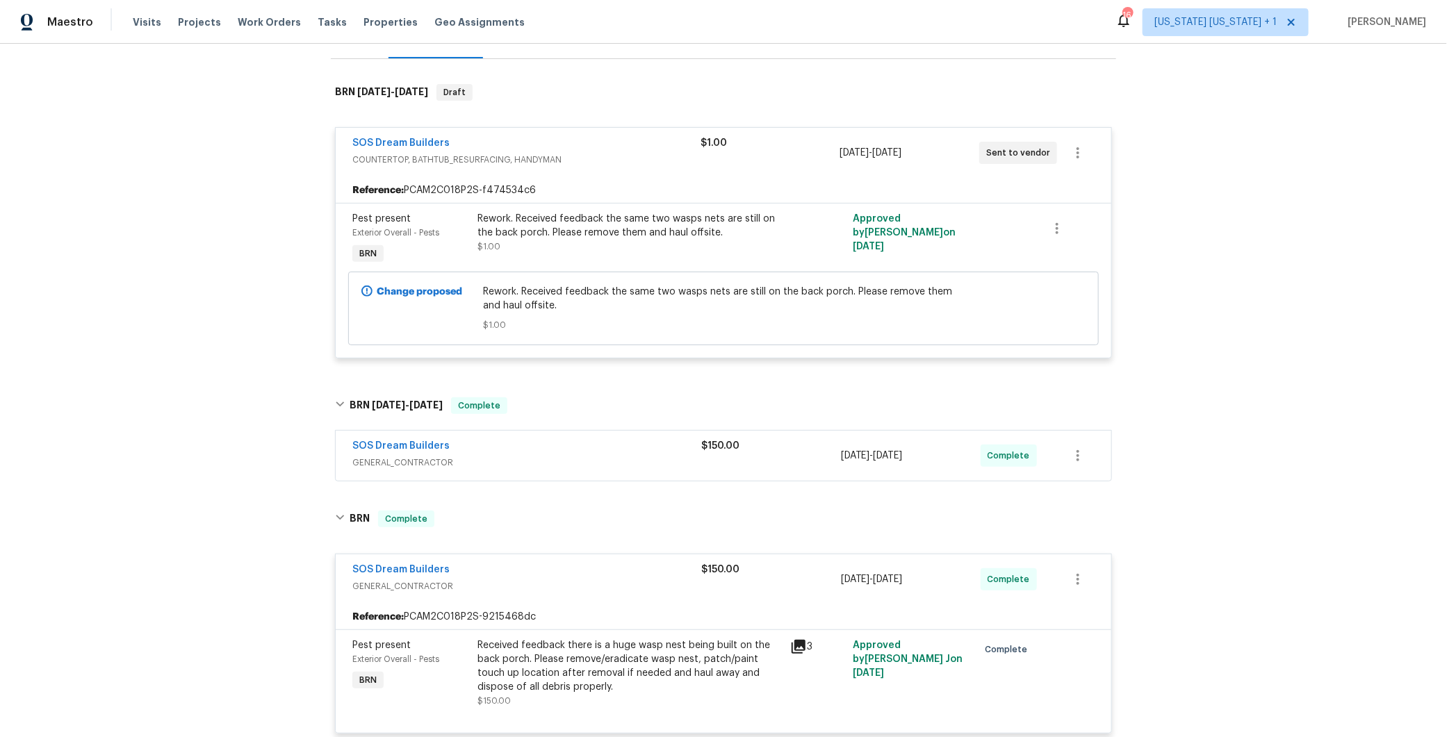
click at [627, 143] on div "SOS Dream Builders" at bounding box center [526, 144] width 348 height 17
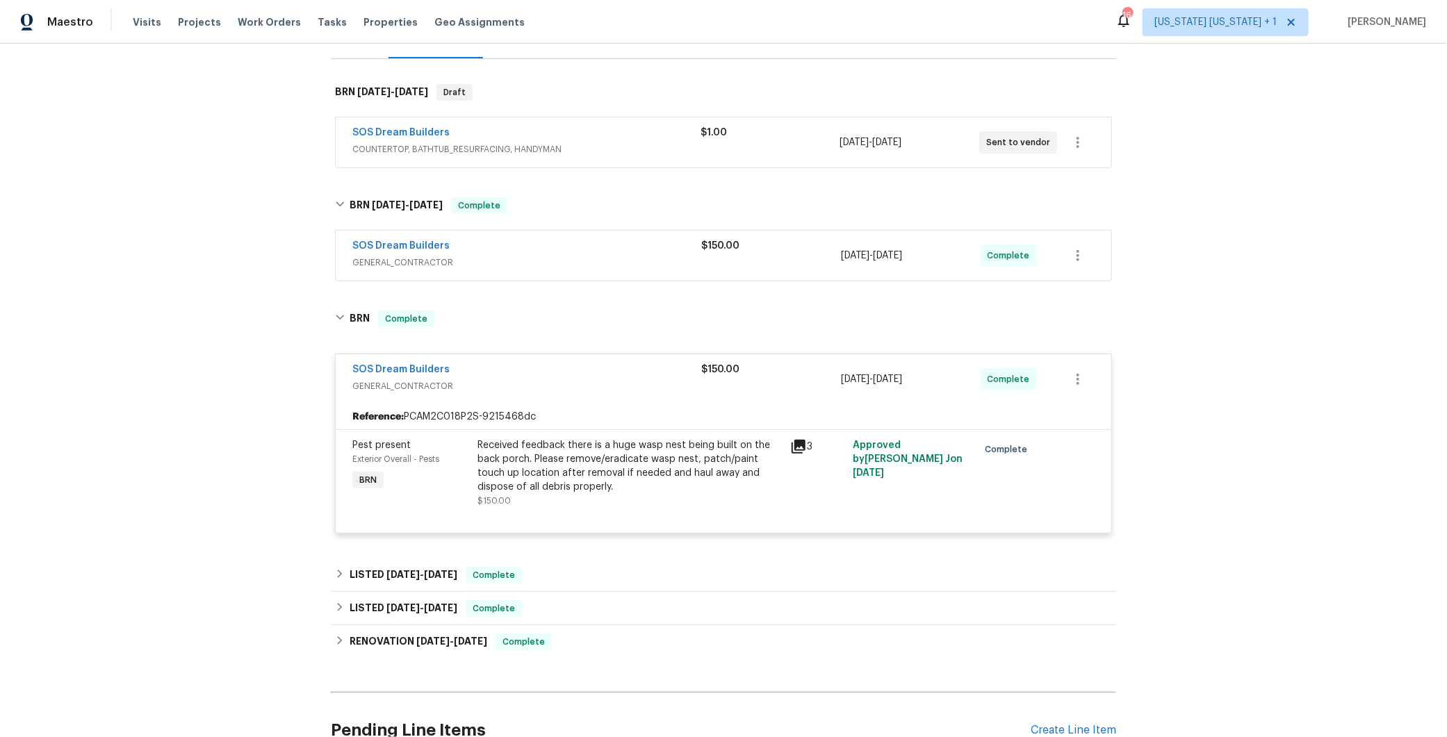
click at [605, 233] on div "SOS Dream Builders GENERAL_CONTRACTOR $150.00 8/15/2025 - 8/15/2025 Complete" at bounding box center [723, 256] width 775 height 50
click at [606, 252] on div "SOS Dream Builders" at bounding box center [526, 247] width 349 height 17
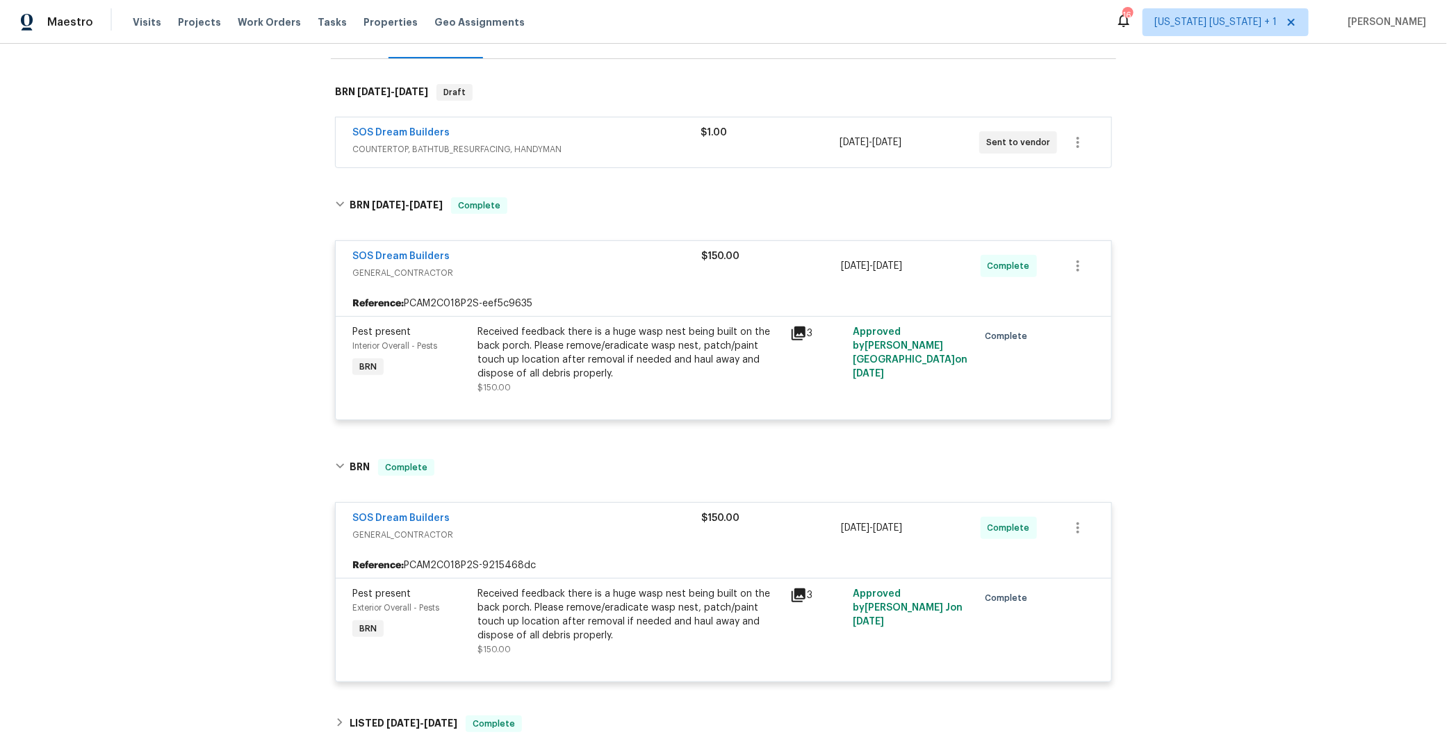
click at [595, 261] on div "SOS Dream Builders" at bounding box center [526, 257] width 349 height 17
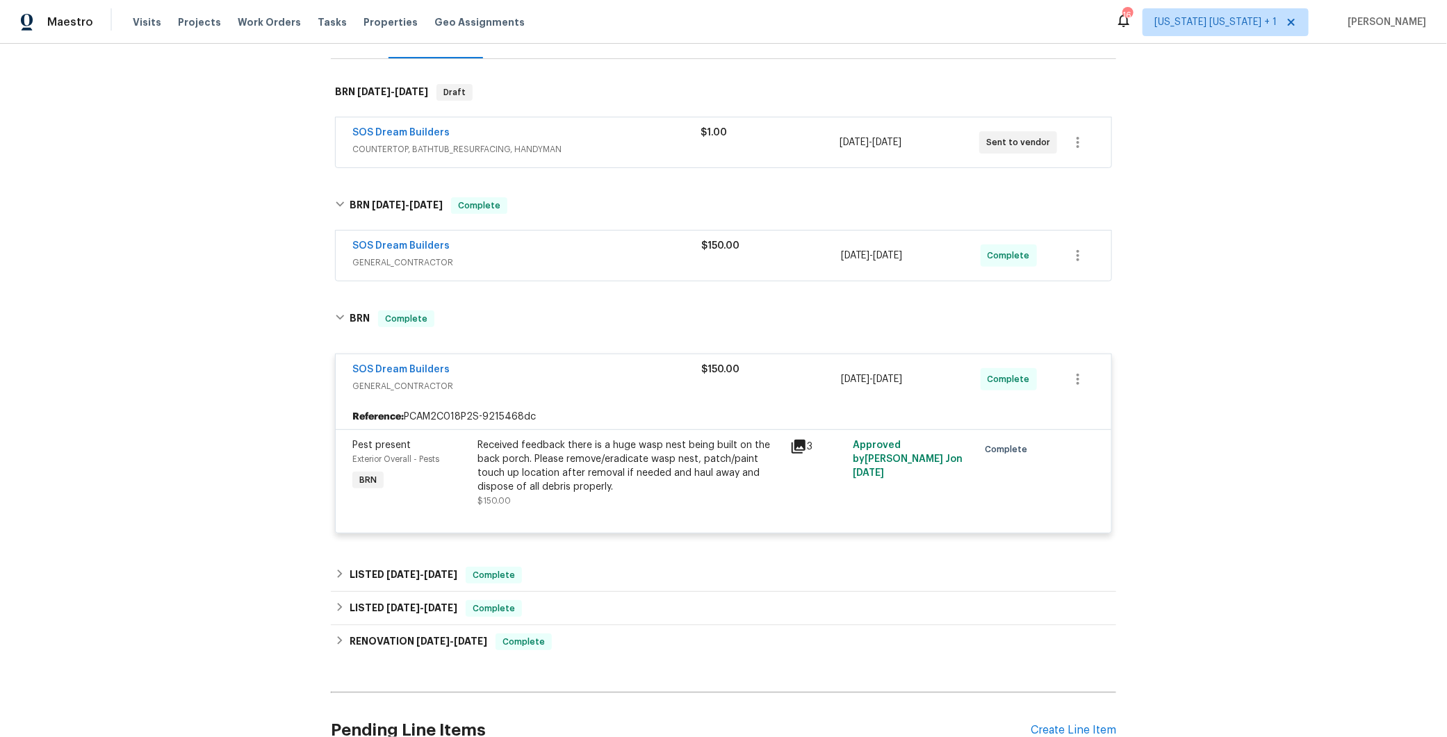
click at [595, 370] on div "SOS Dream Builders" at bounding box center [526, 371] width 349 height 17
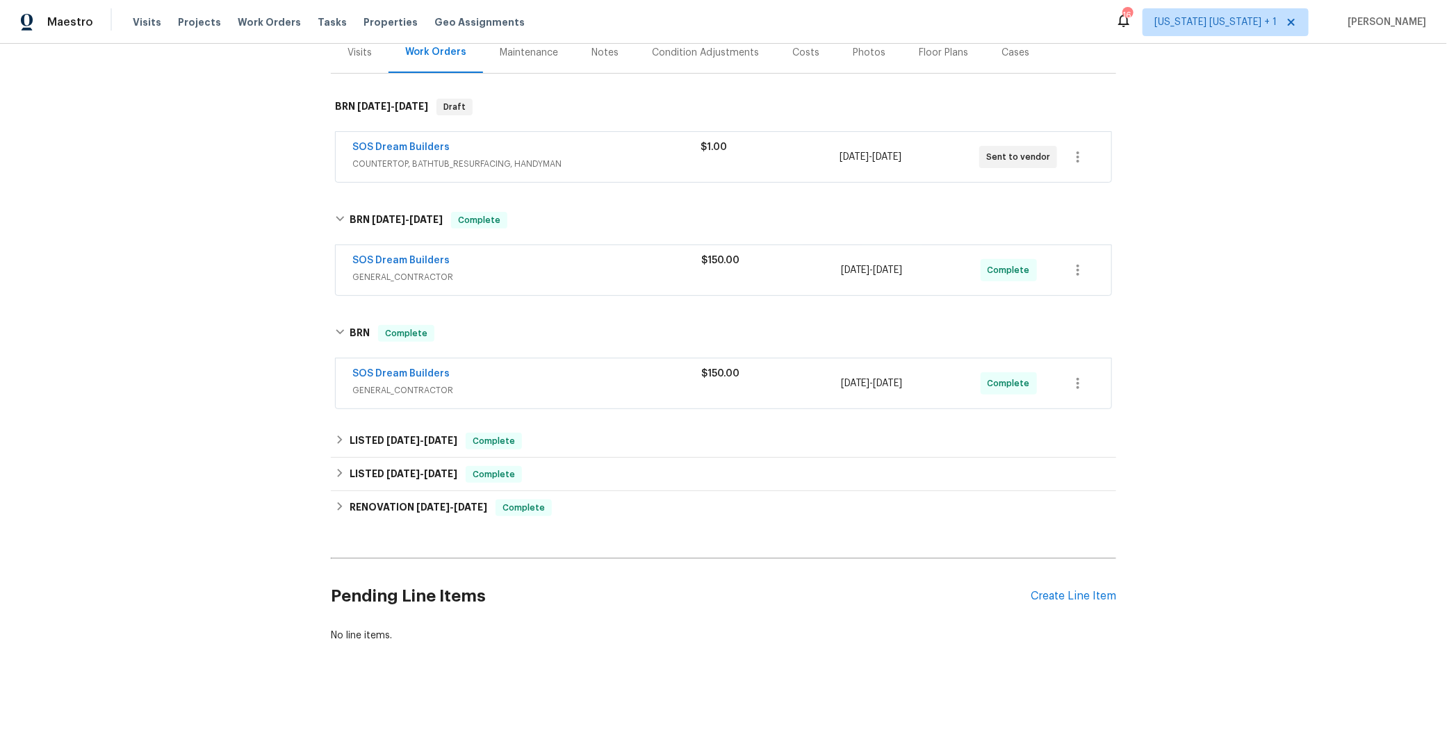
scroll to position [188, 0]
click at [335, 435] on icon at bounding box center [340, 440] width 10 height 10
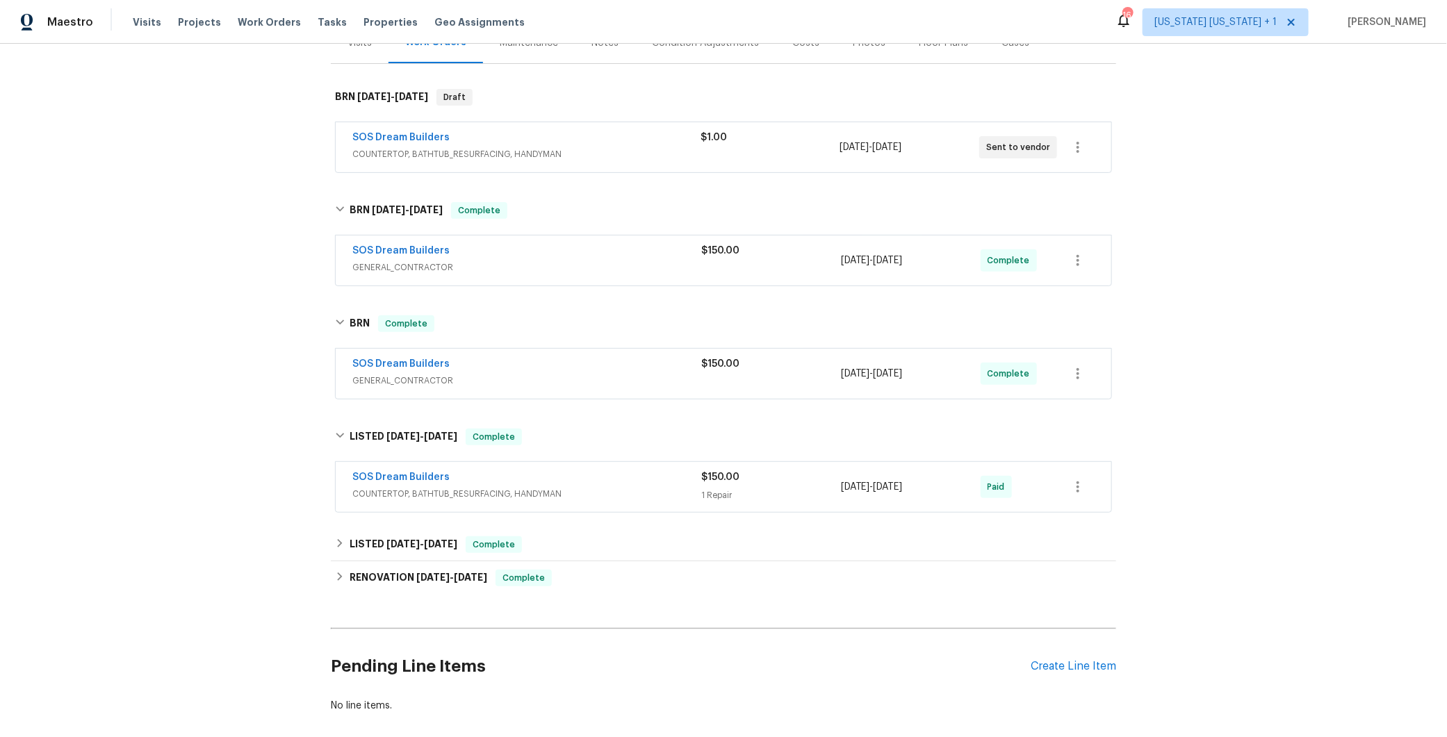
click at [662, 487] on span "COUNTERTOP, BATHTUB_RESURFACING, HANDYMAN" at bounding box center [526, 494] width 349 height 14
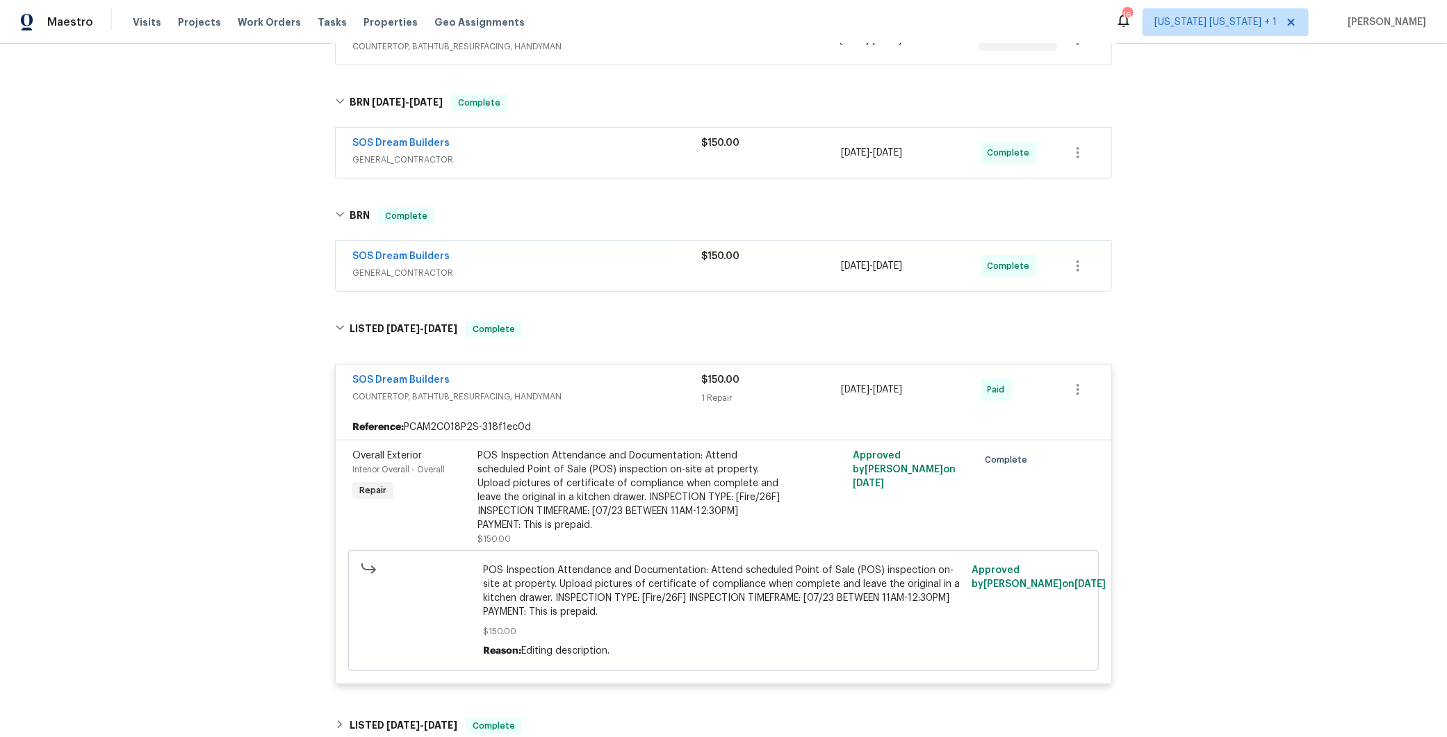
scroll to position [303, 0]
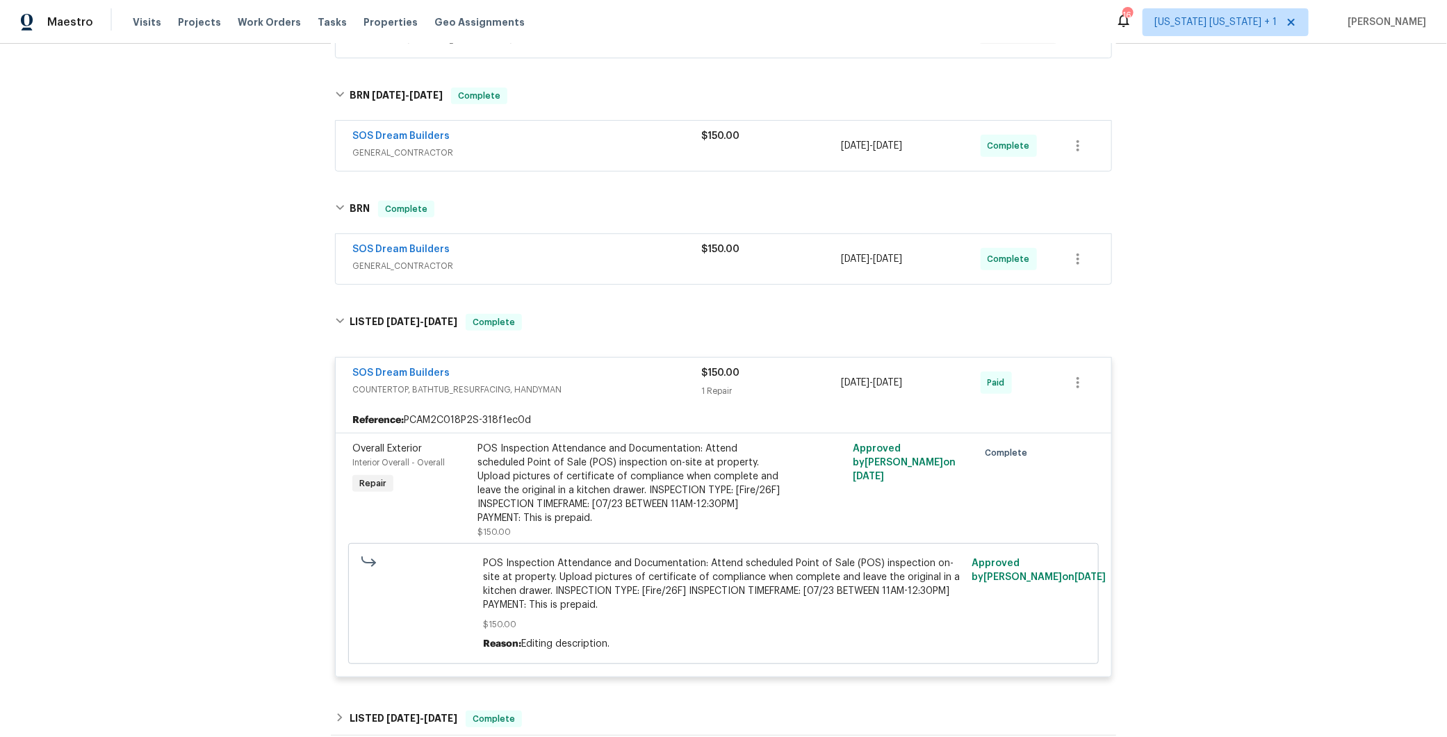
click at [626, 373] on div "SOS Dream Builders" at bounding box center [526, 374] width 349 height 17
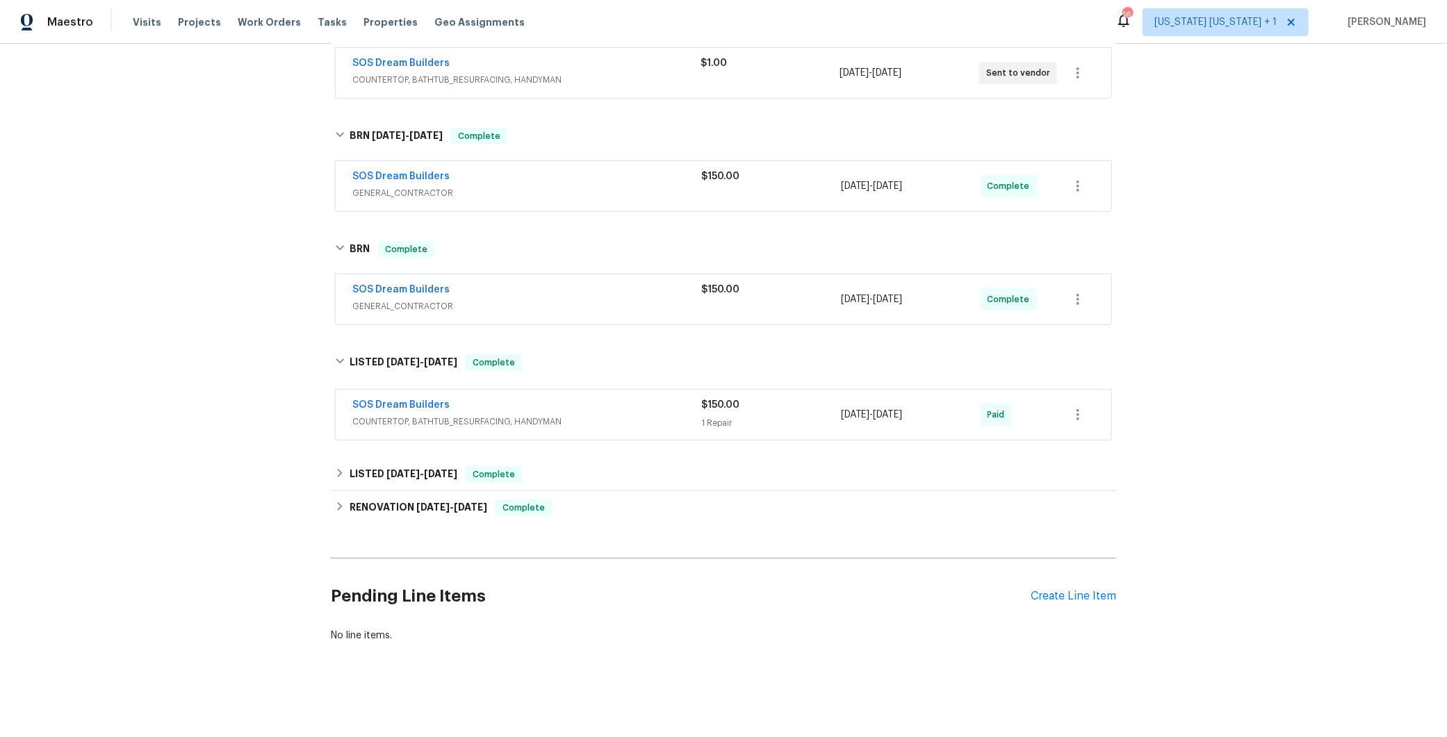
scroll to position [268, 0]
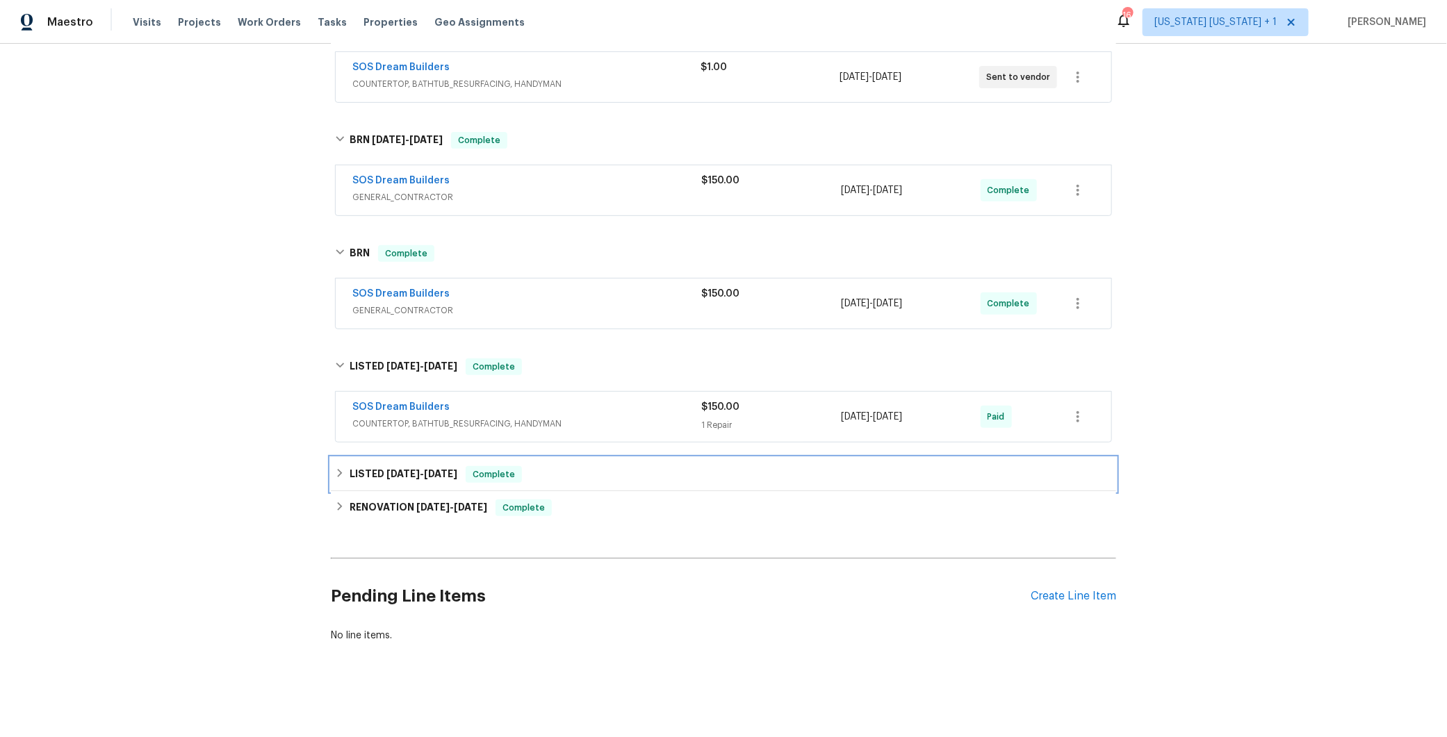
click at [338, 469] on icon at bounding box center [340, 473] width 5 height 8
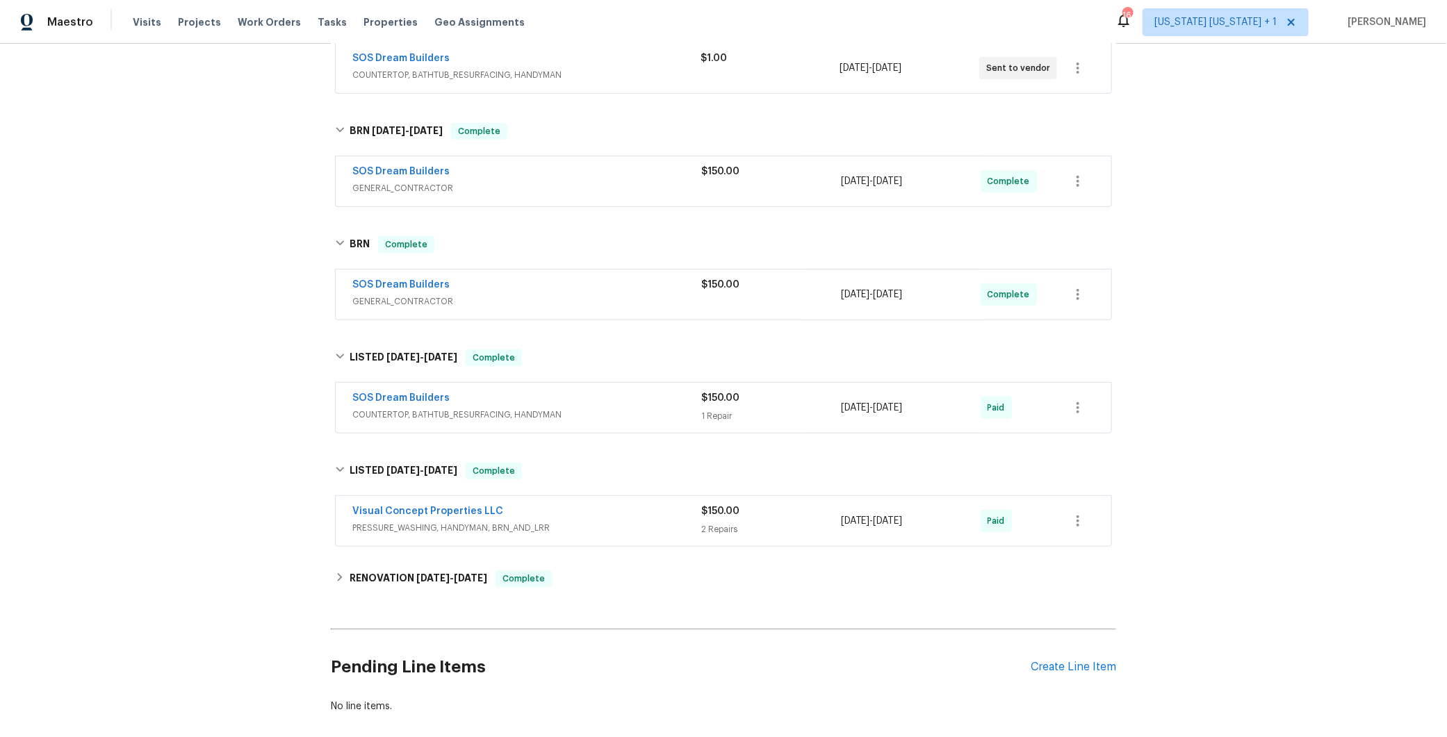
click at [636, 511] on div "Visual Concept Properties LLC" at bounding box center [526, 512] width 349 height 17
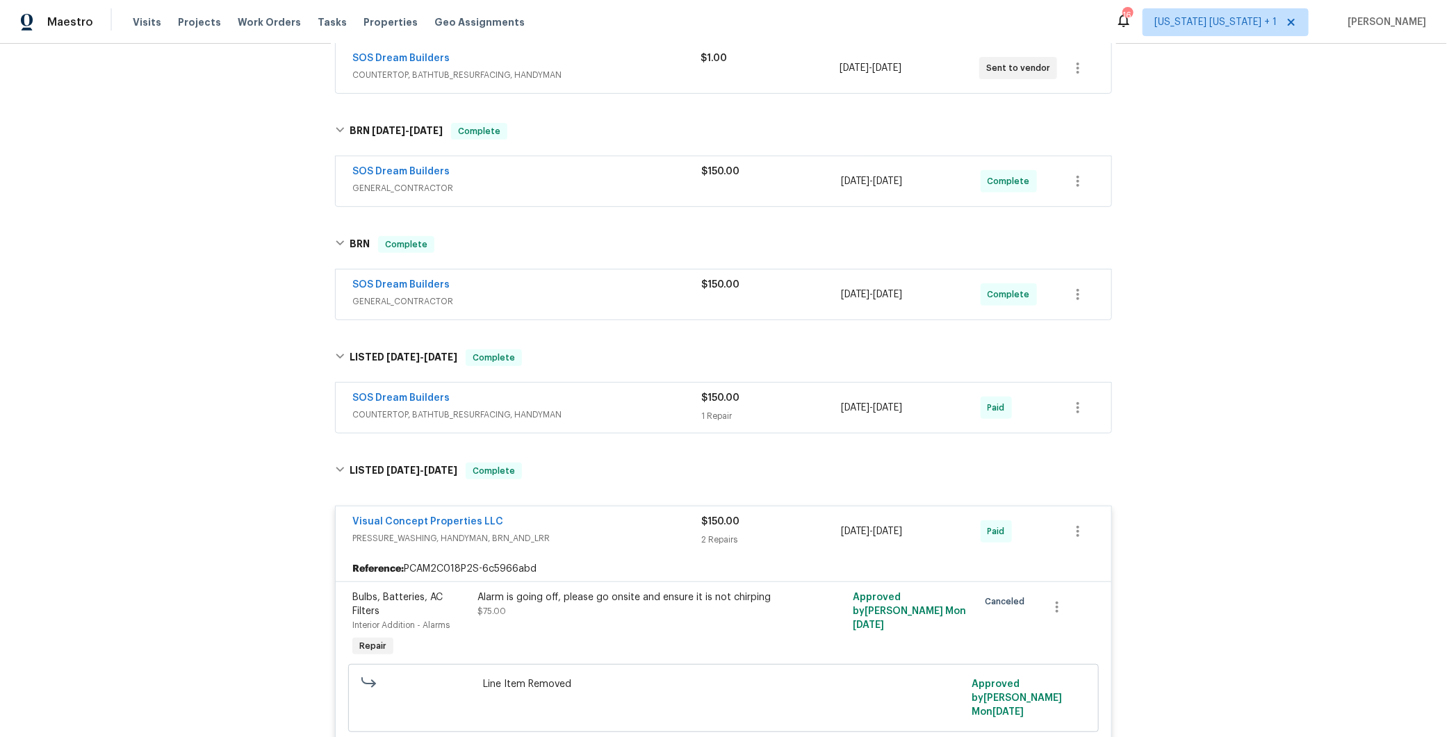
click at [632, 521] on div "Visual Concept Properties LLC" at bounding box center [526, 523] width 349 height 17
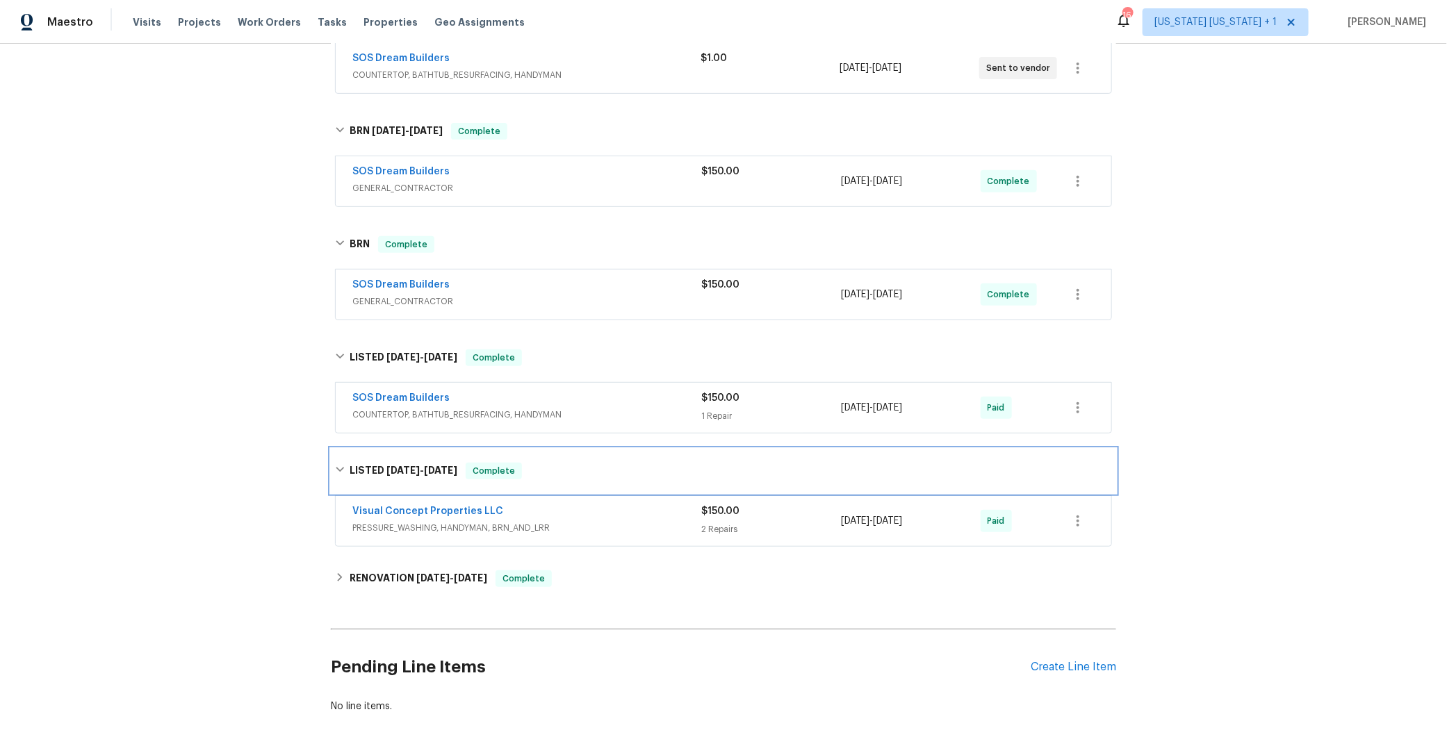
click at [331, 467] on div "LISTED 7/1/25 - 7/10/25 Complete" at bounding box center [723, 471] width 785 height 44
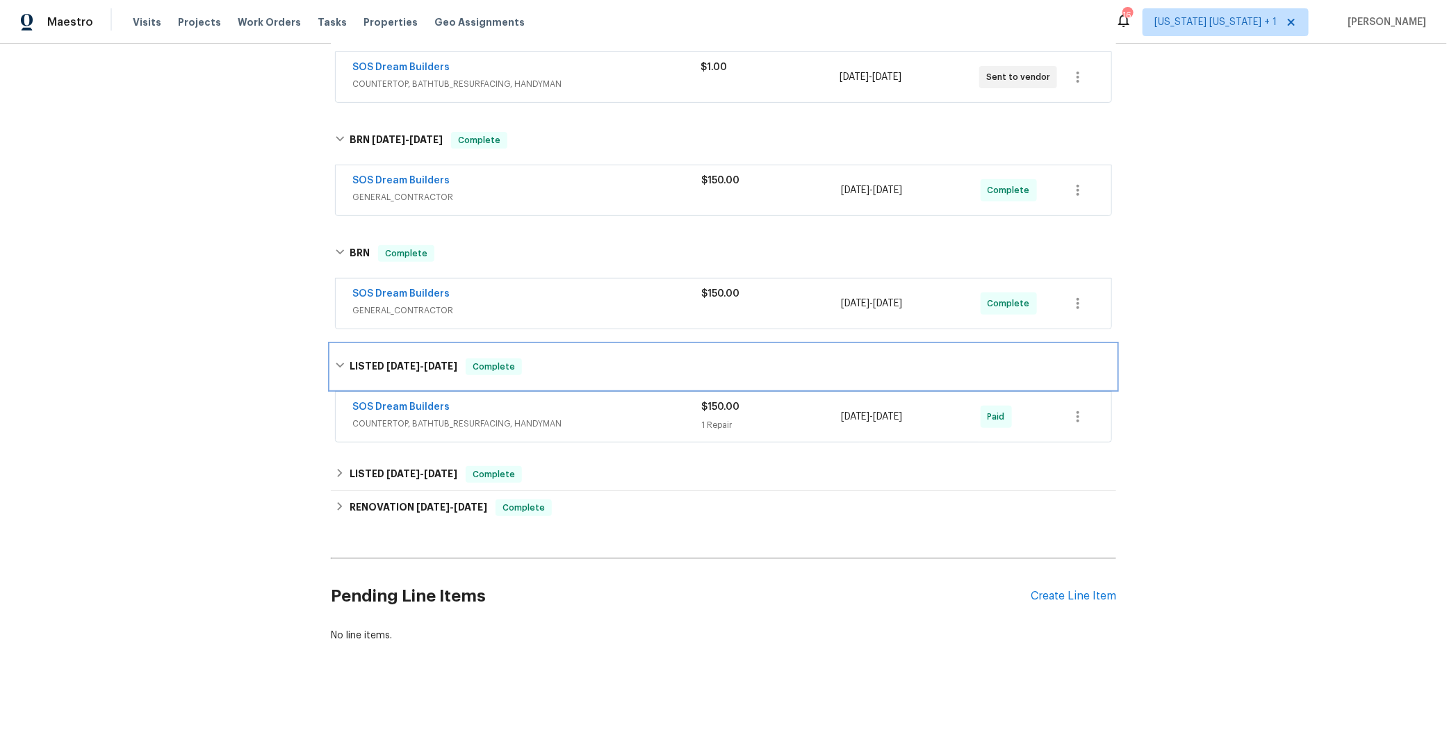
click at [336, 363] on icon at bounding box center [340, 365] width 8 height 5
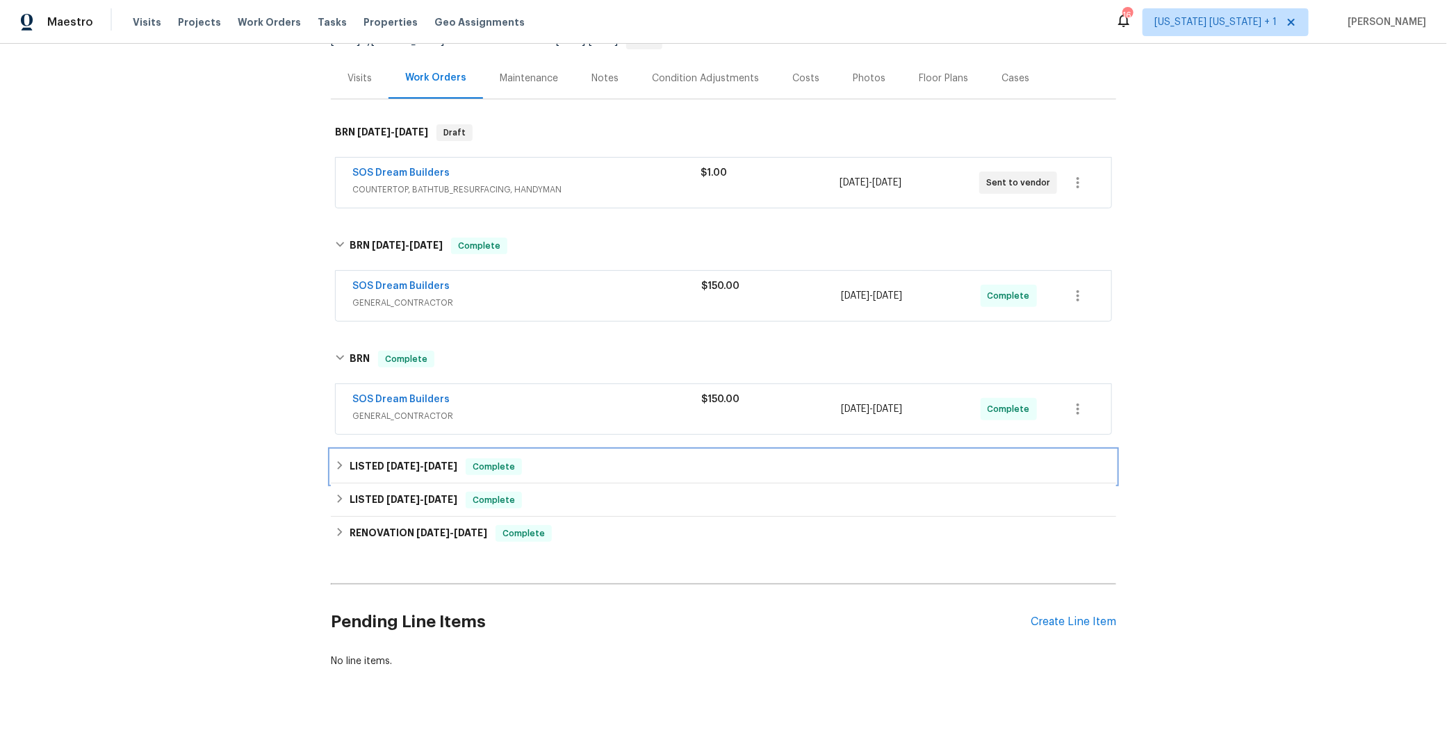
scroll to position [86, 0]
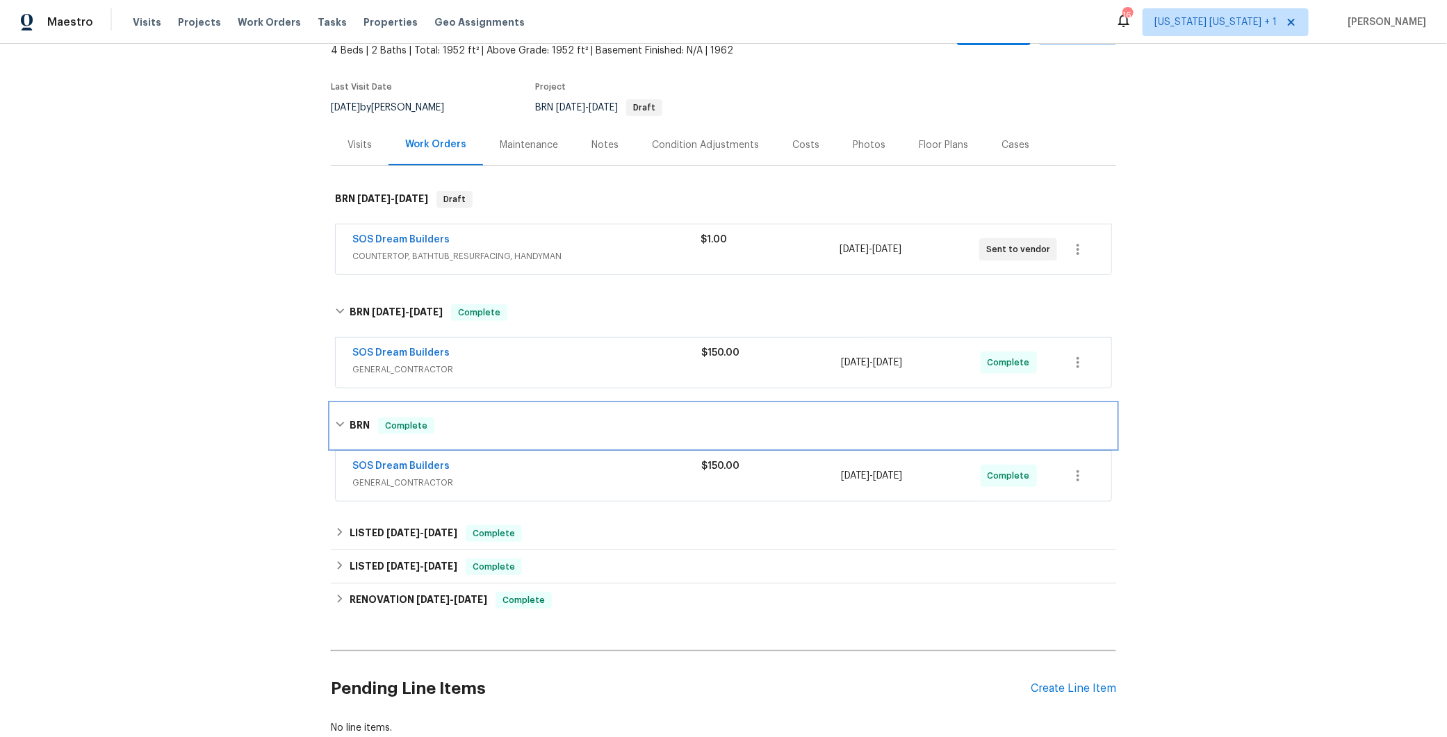
click at [335, 420] on icon at bounding box center [340, 425] width 10 height 10
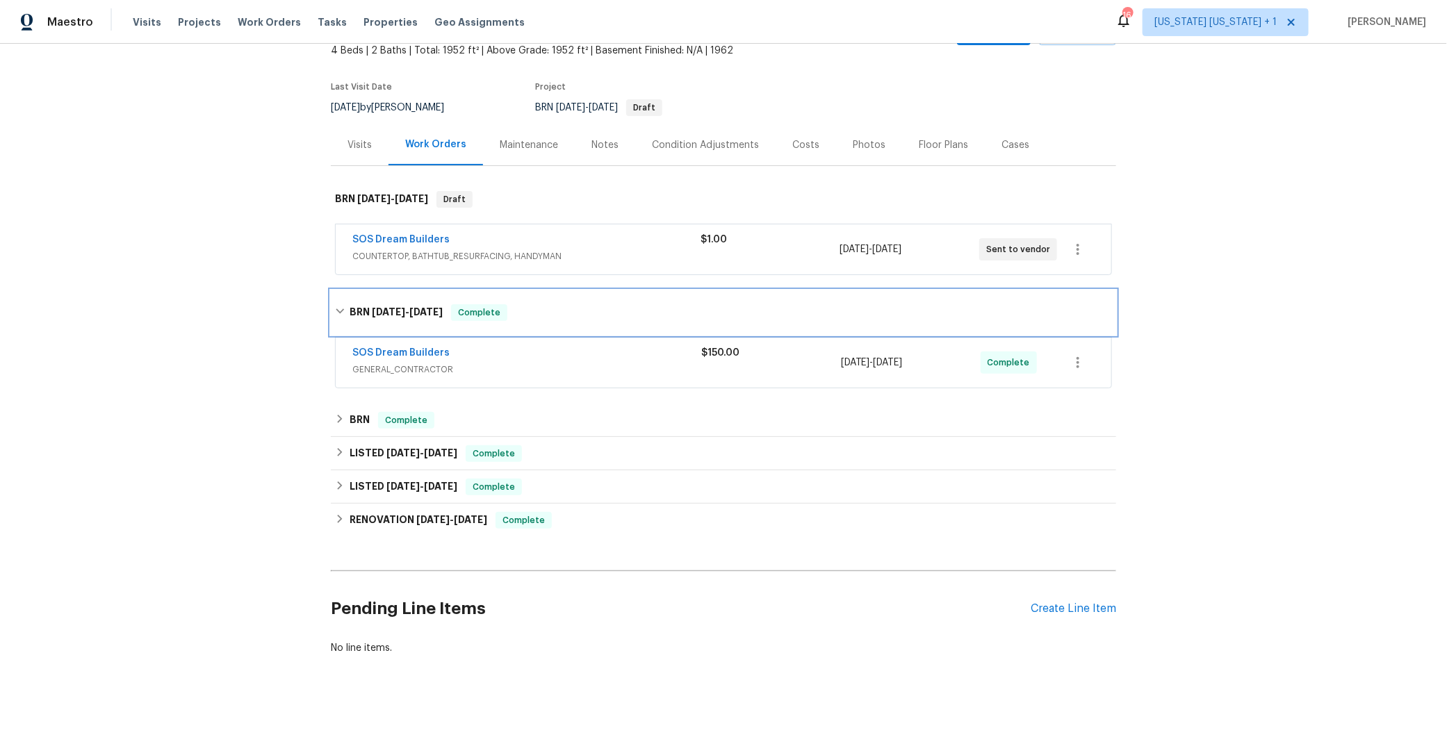
click at [335, 317] on div "BRN 8/14/25 - 8/18/25 Complete" at bounding box center [723, 312] width 777 height 17
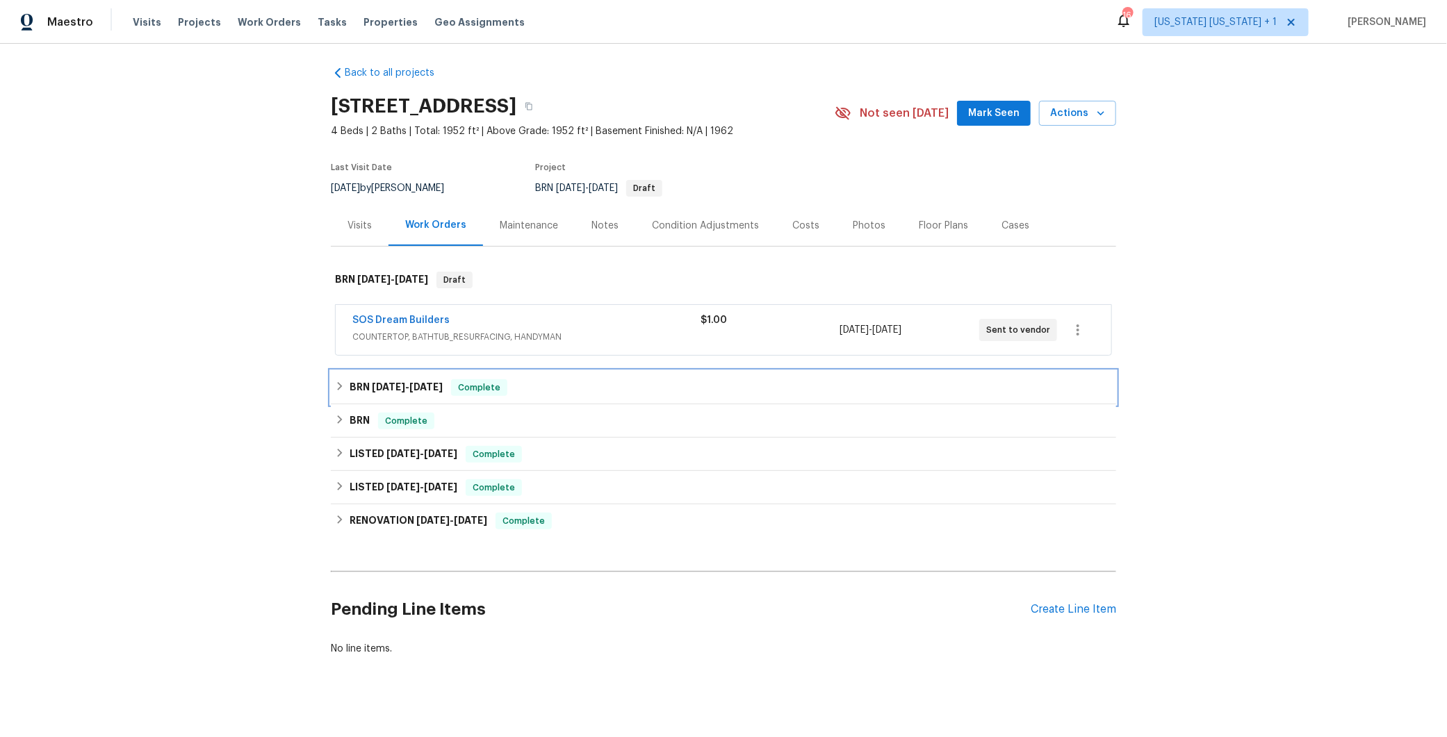
scroll to position [0, 0]
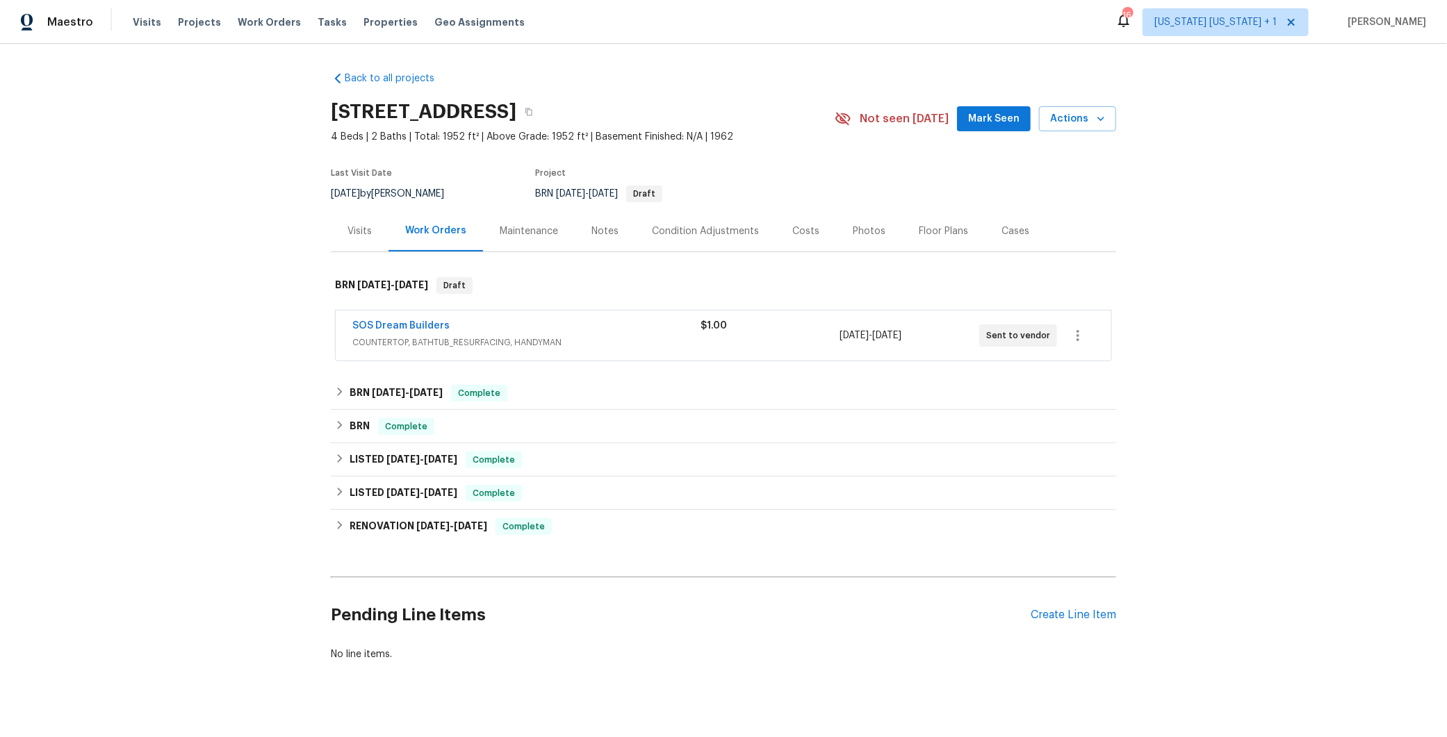
click at [229, 343] on div "Back to all projects 14 Beaver Ave, West Milford, NJ 07480 4 Beds | 2 Baths | T…" at bounding box center [723, 390] width 1447 height 693
click at [350, 227] on div "Visits" at bounding box center [359, 231] width 24 height 14
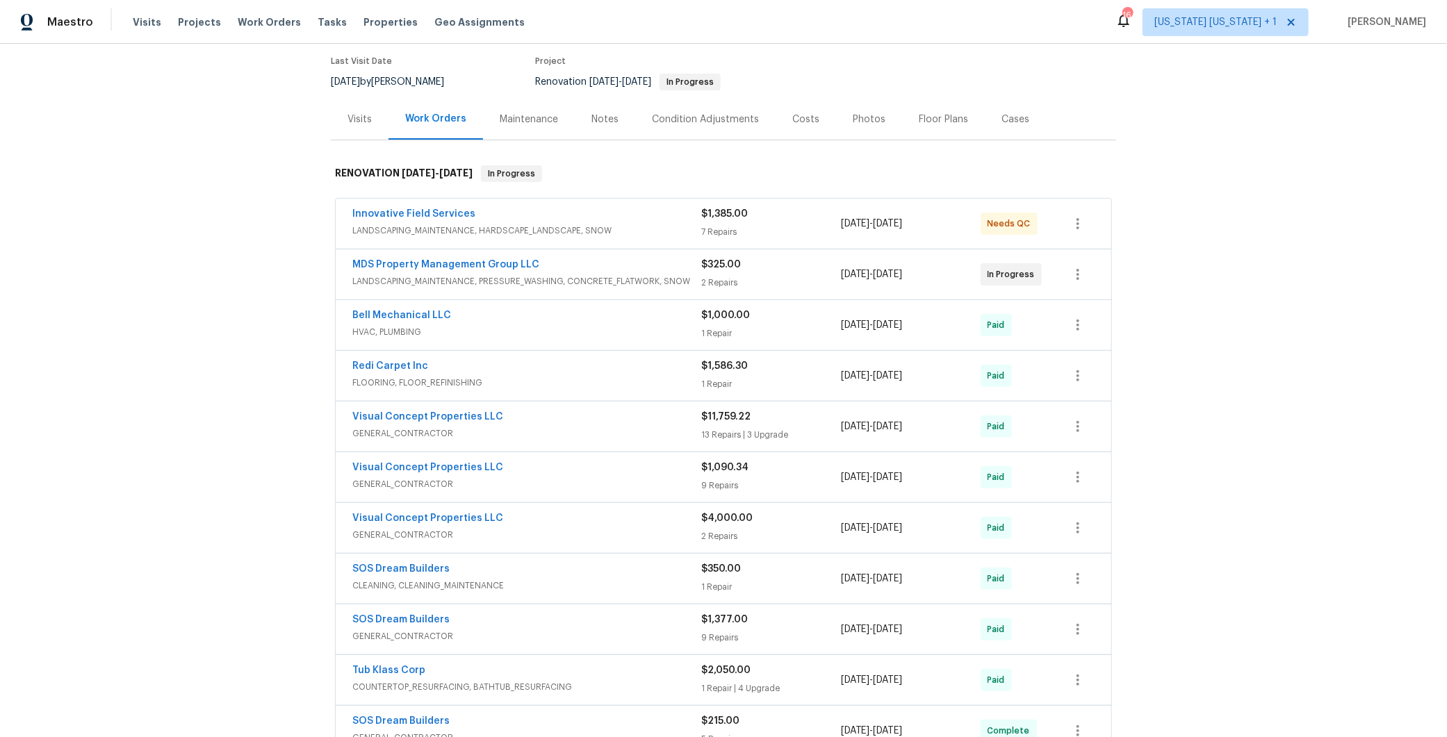
scroll to position [113, 0]
click at [587, 324] on span "HVAC, PLUMBING" at bounding box center [526, 331] width 349 height 14
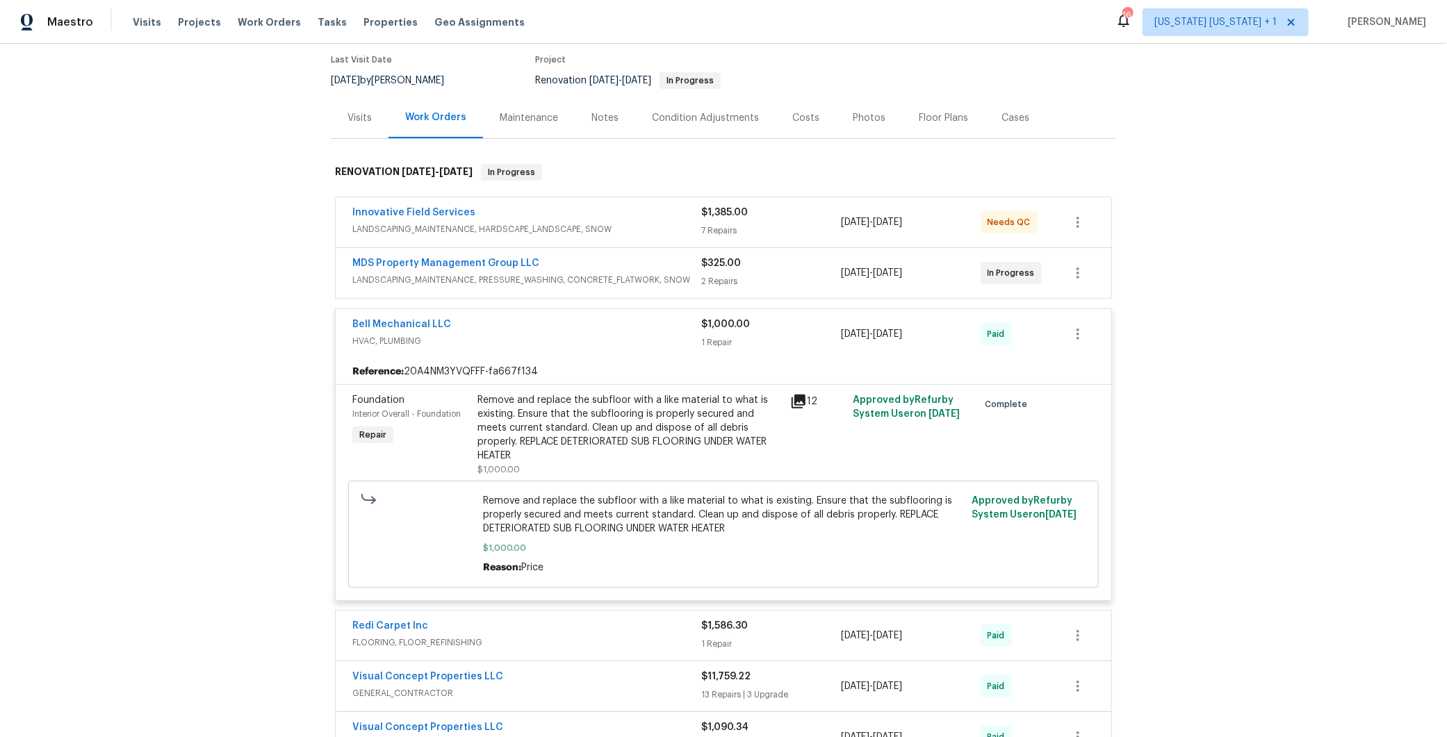
click at [587, 324] on div "Bell Mechanical LLC" at bounding box center [526, 326] width 349 height 17
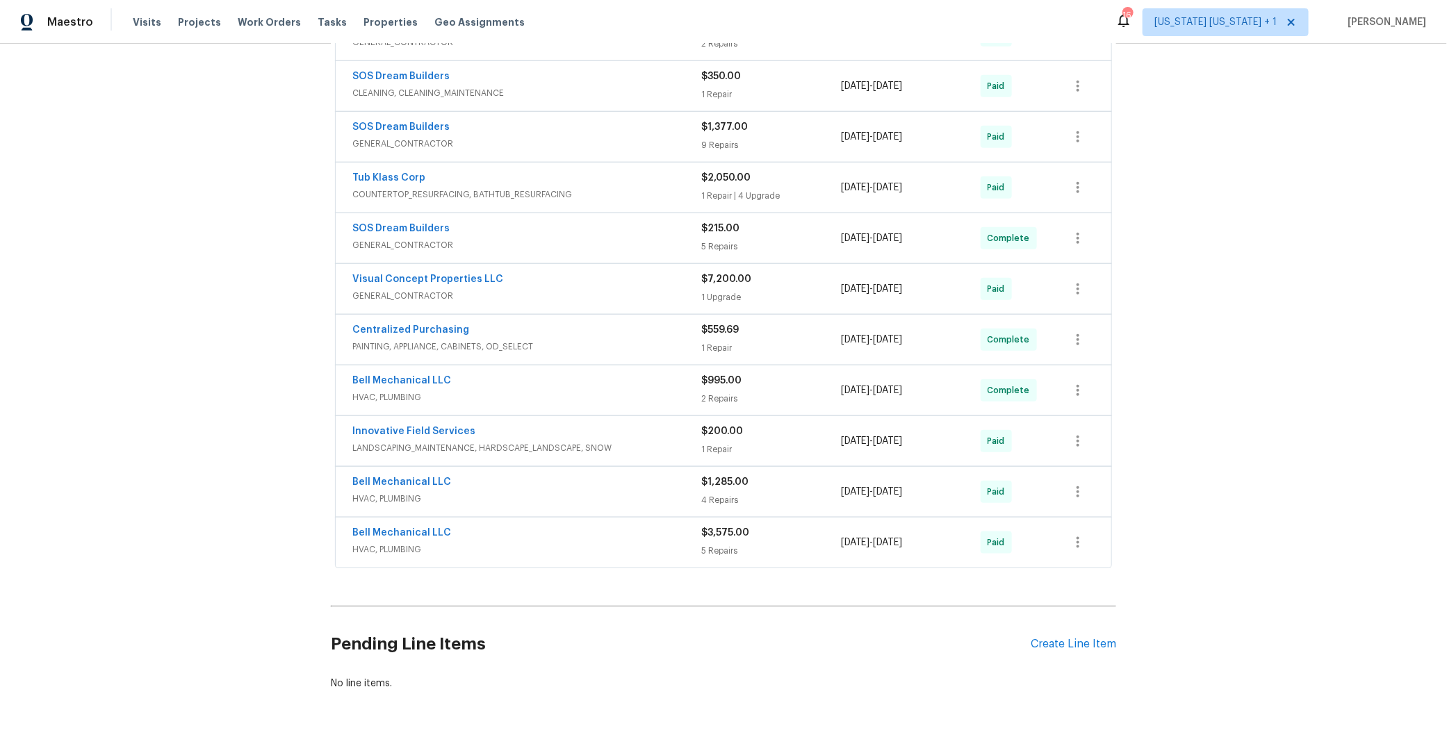
scroll to position [596, 0]
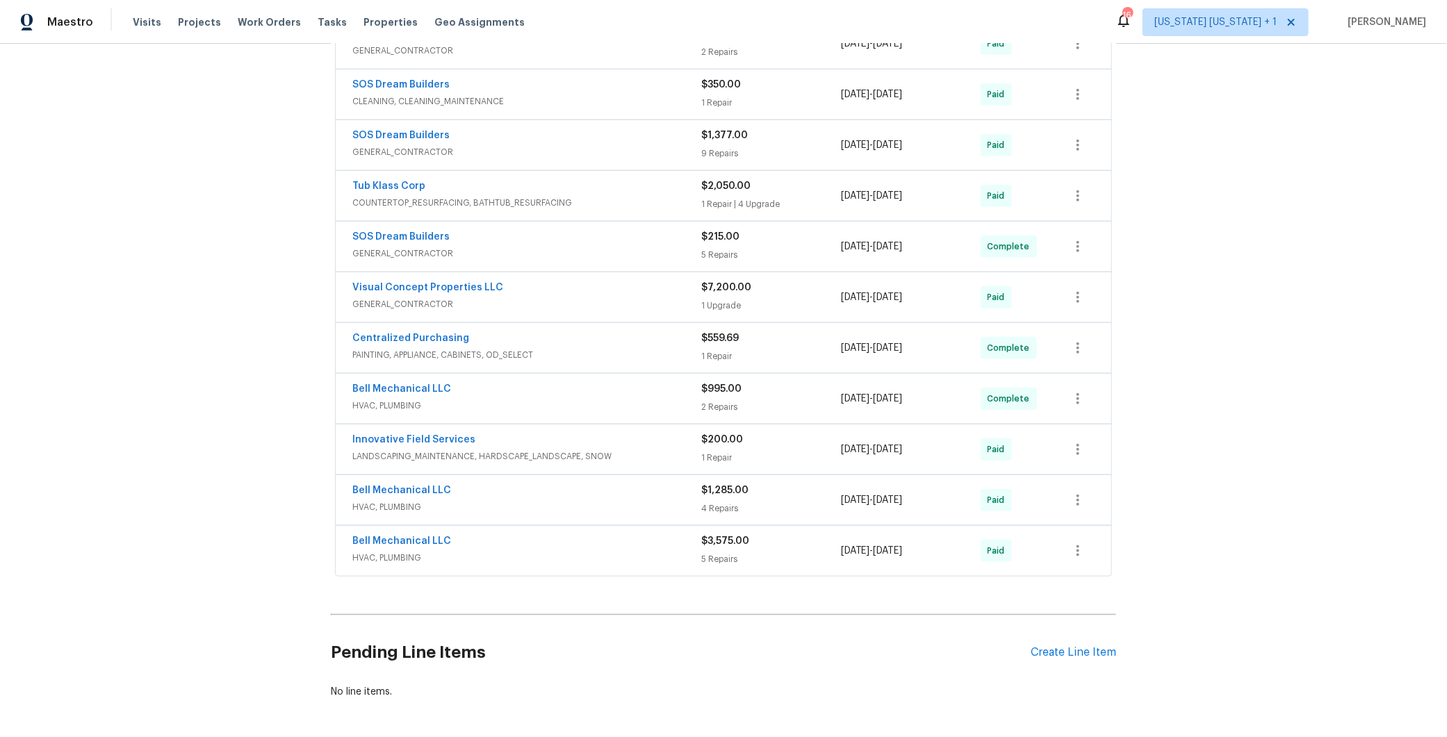
click at [579, 383] on div "Bell Mechanical LLC" at bounding box center [526, 390] width 349 height 17
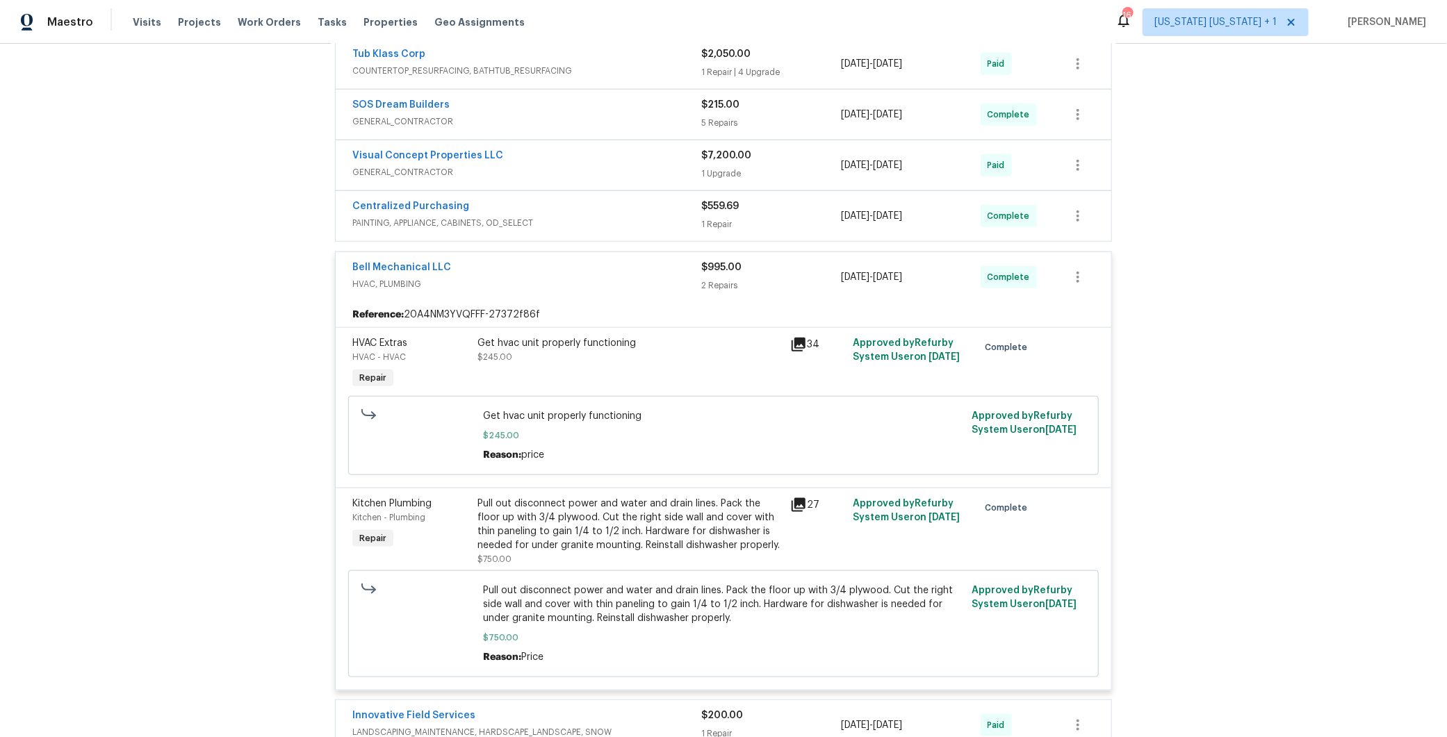
scroll to position [729, 0]
click at [625, 527] on div "Pull out disconnect power and water and drain lines. Pack the floor up with 3/4…" at bounding box center [629, 524] width 304 height 56
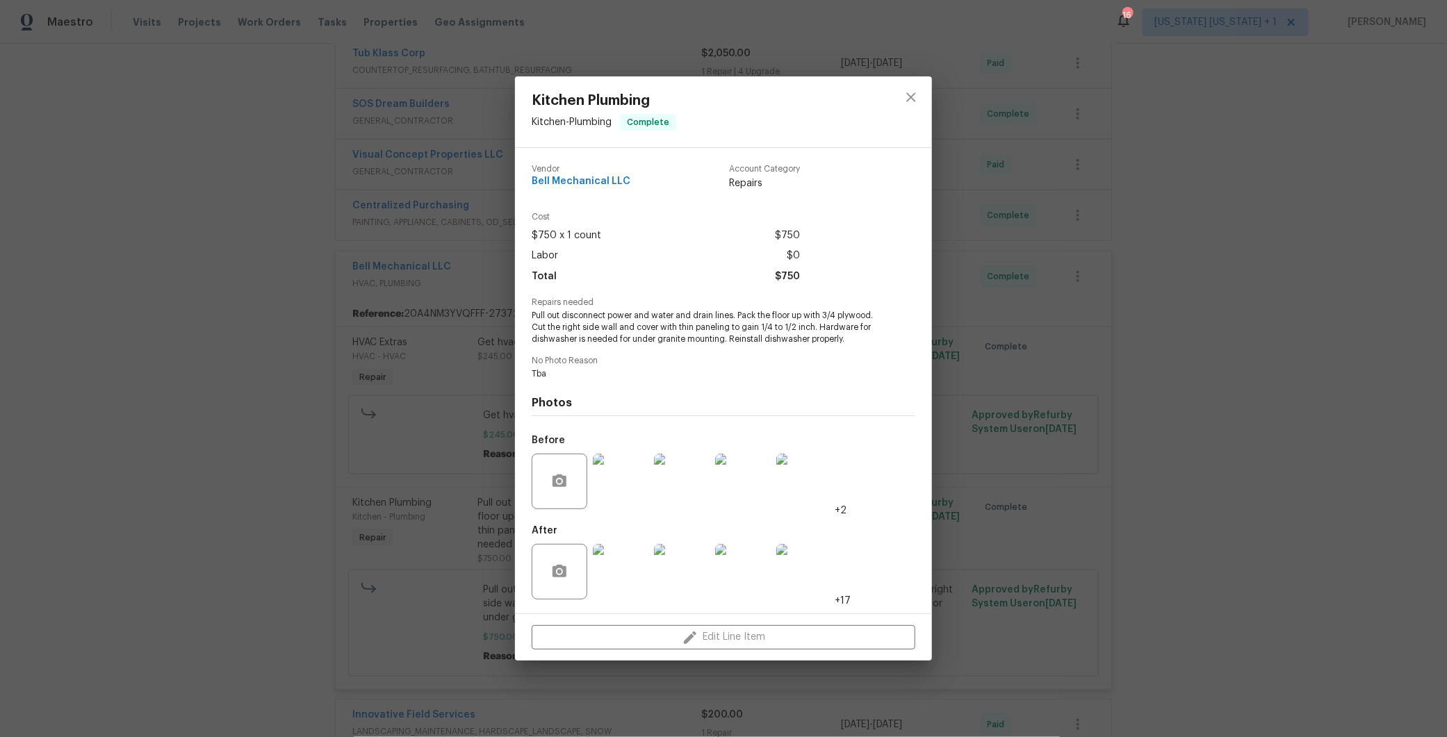
click at [617, 581] on img at bounding box center [621, 572] width 56 height 56
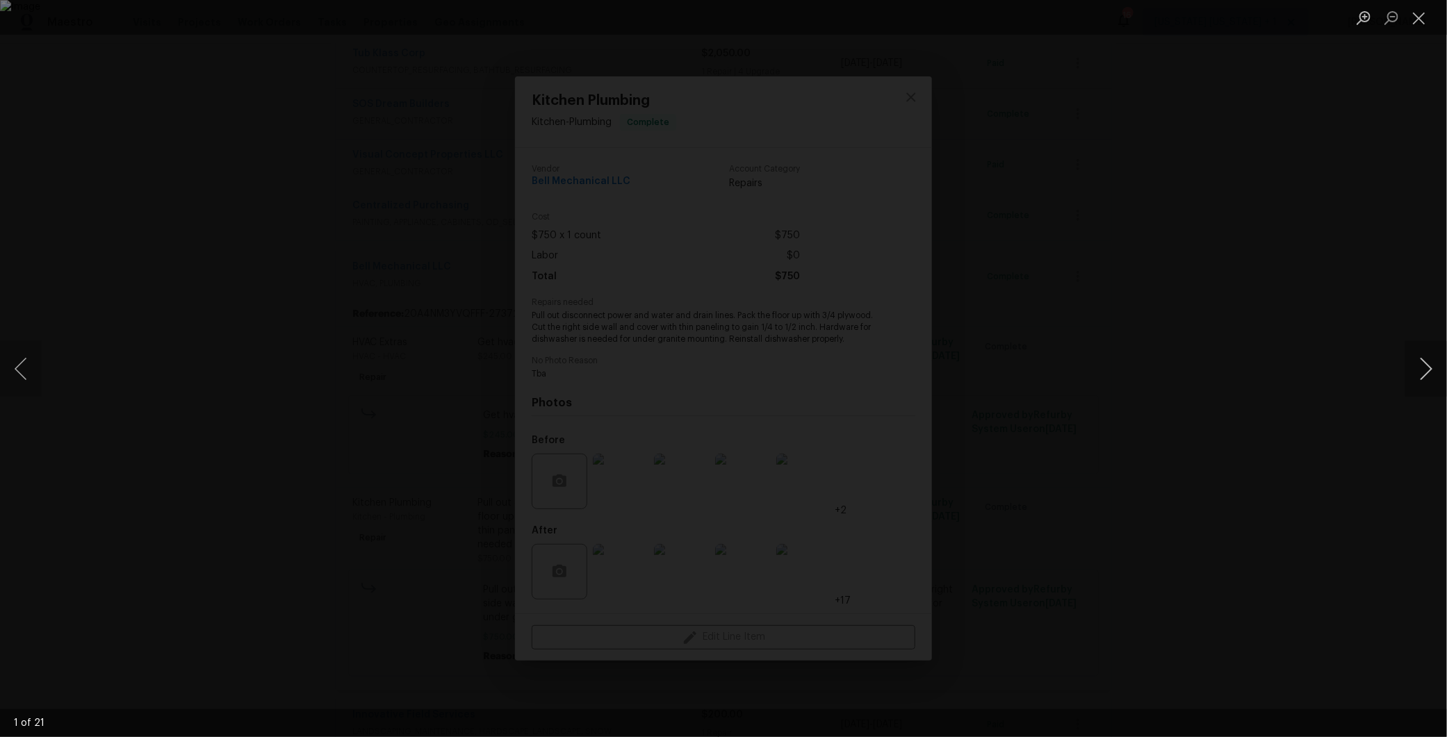
click at [1430, 368] on button "Next image" at bounding box center [1426, 369] width 42 height 56
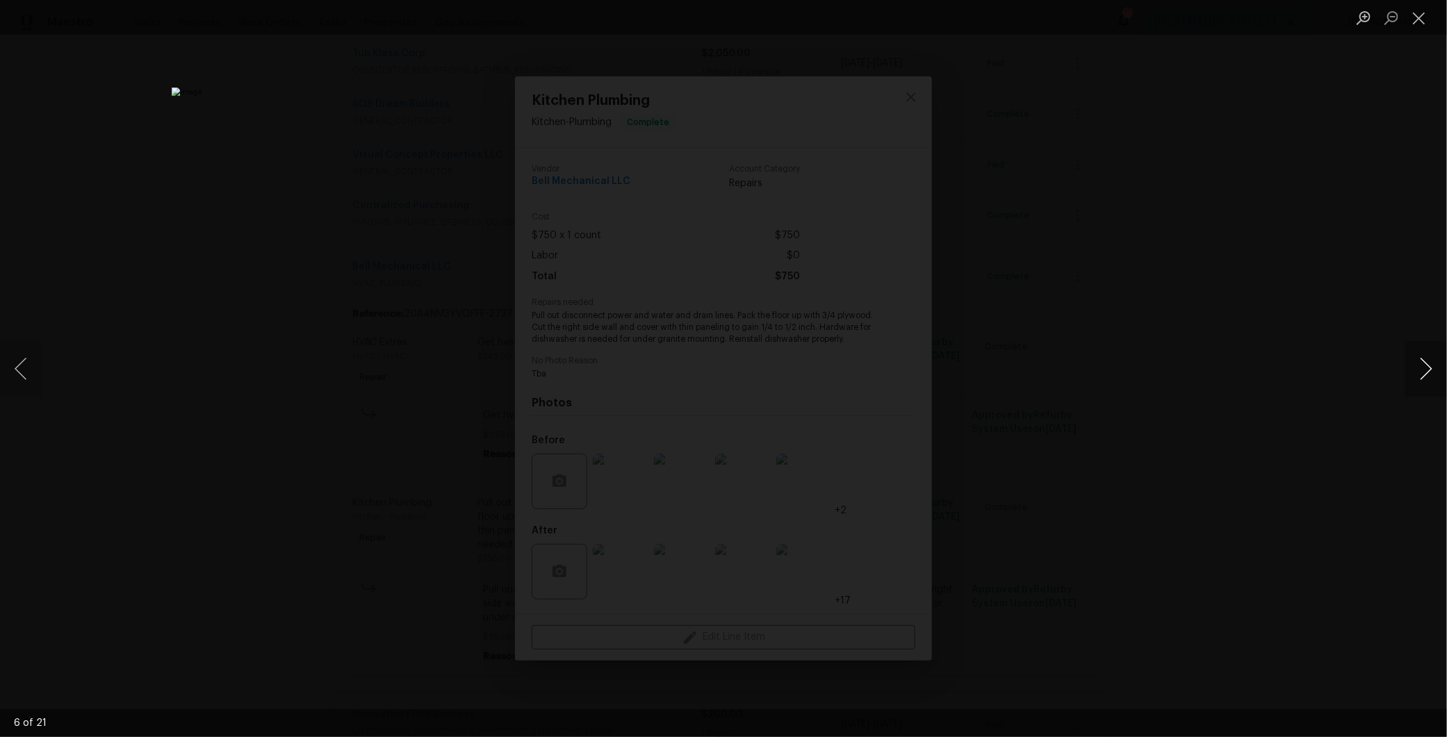
click at [1430, 368] on button "Next image" at bounding box center [1426, 369] width 42 height 56
click at [1154, 381] on div "Lightbox" at bounding box center [723, 368] width 1447 height 737
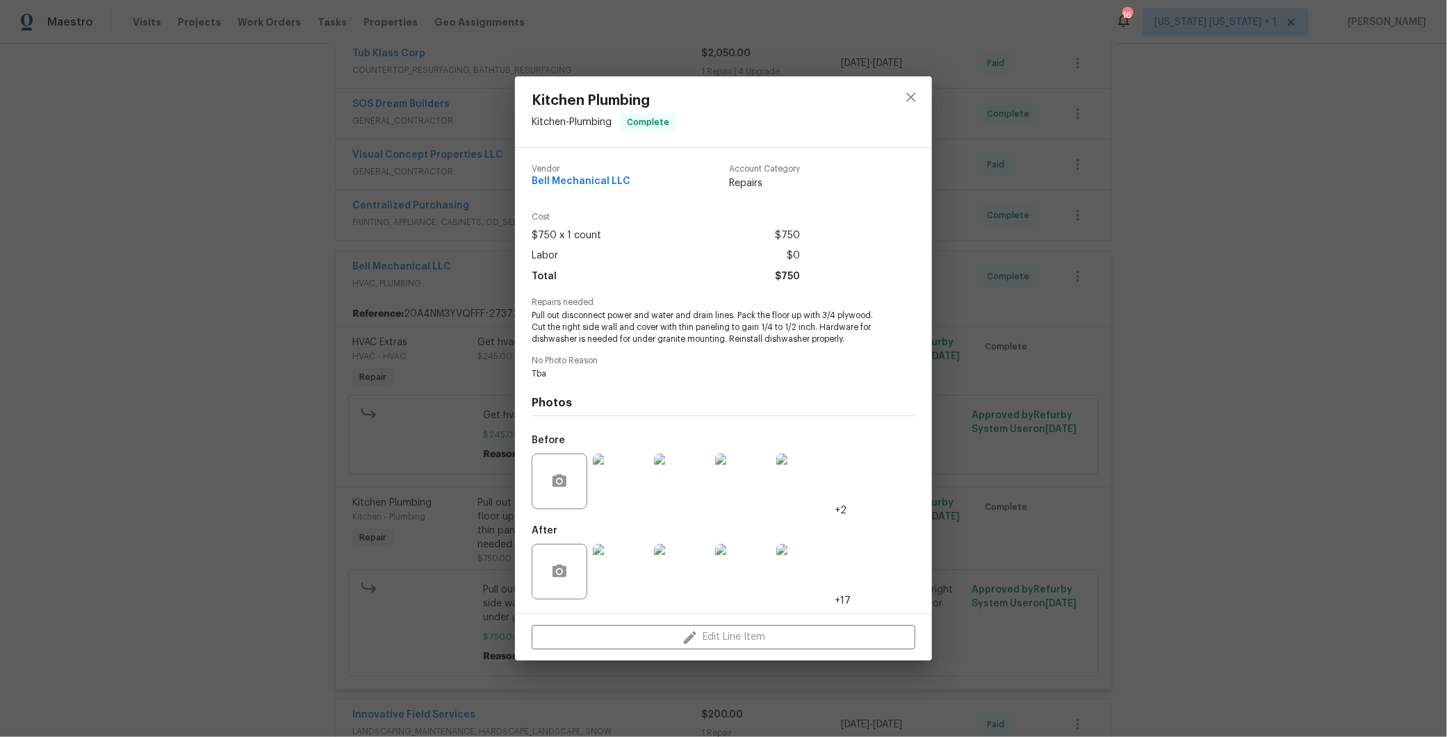
click at [606, 478] on img at bounding box center [621, 482] width 56 height 56
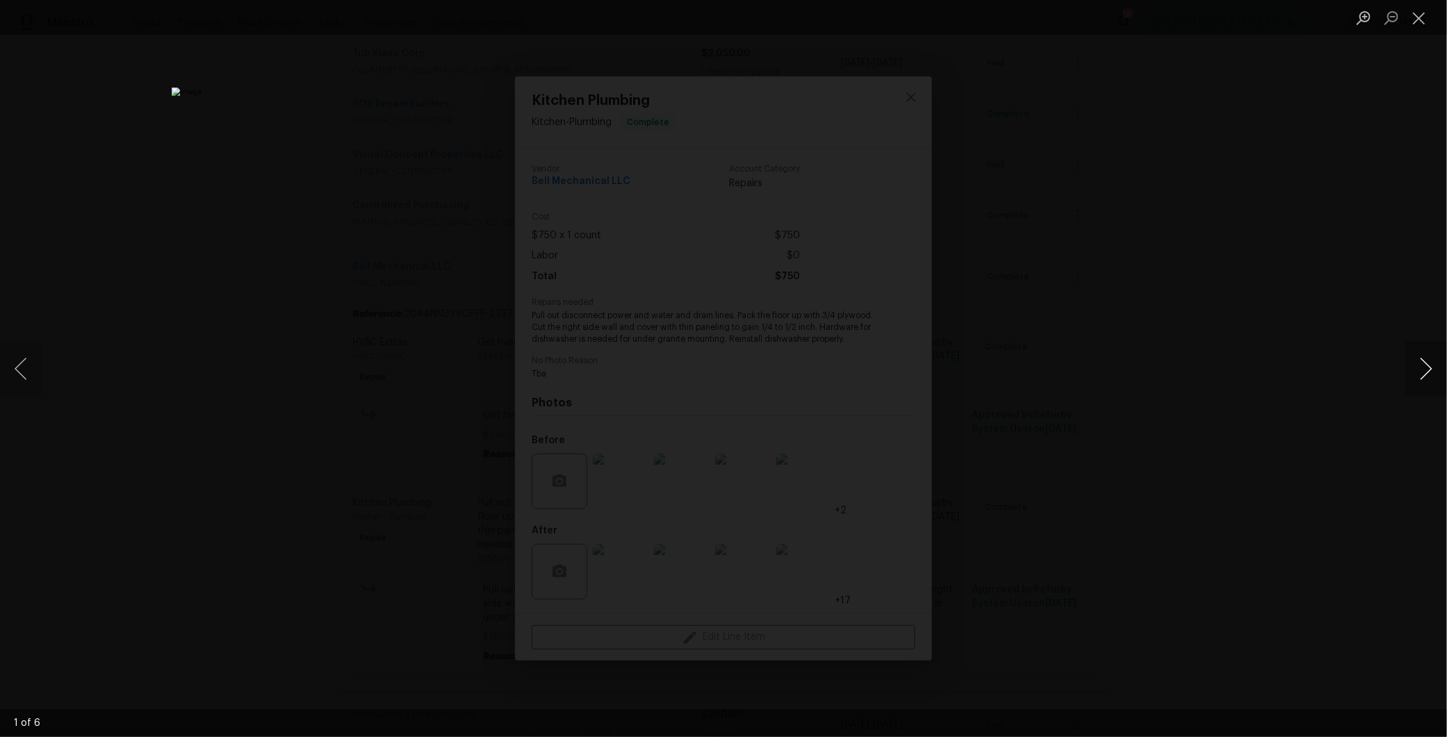
click at [1413, 368] on button "Next image" at bounding box center [1426, 369] width 42 height 56
click at [1418, 370] on button "Next image" at bounding box center [1426, 369] width 42 height 56
click at [1421, 374] on button "Next image" at bounding box center [1426, 369] width 42 height 56
click at [1429, 368] on button "Next image" at bounding box center [1426, 369] width 42 height 56
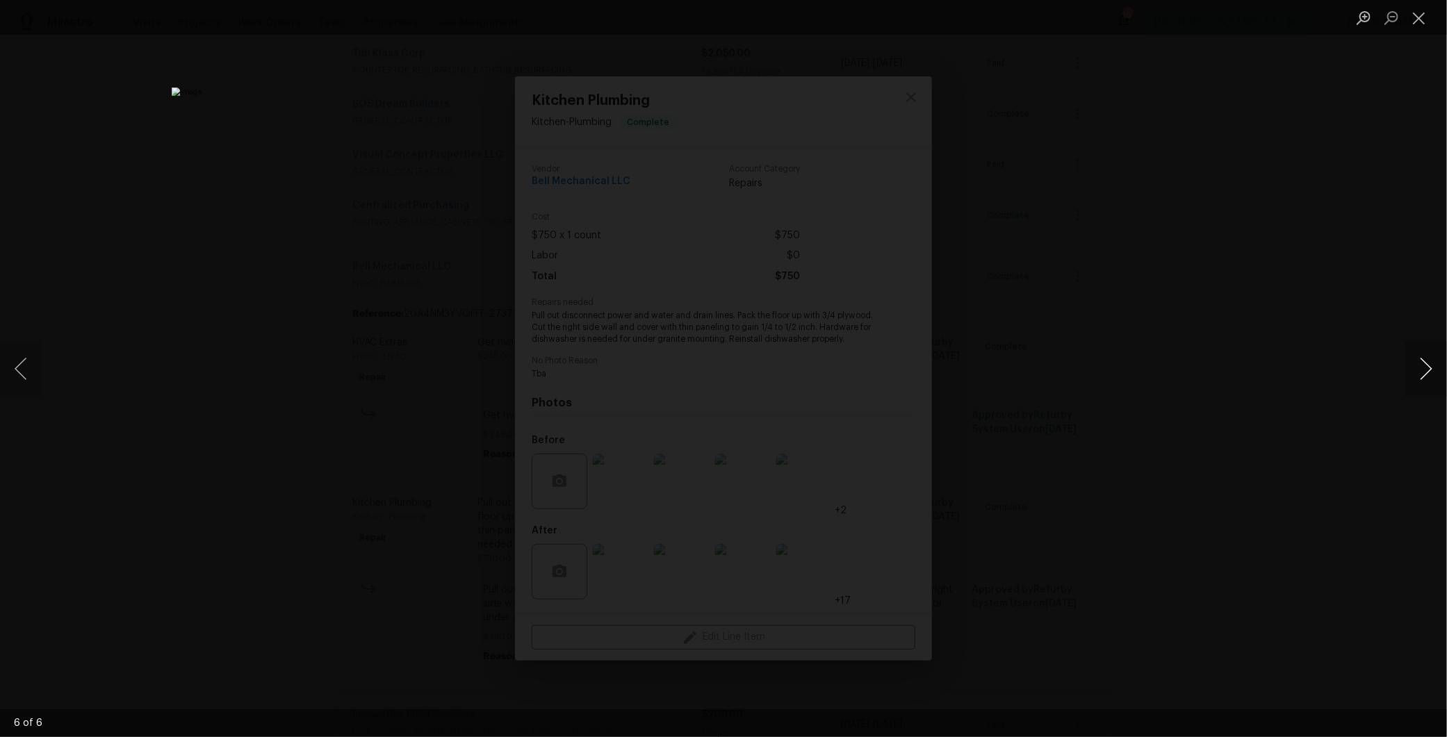
click at [1429, 368] on button "Next image" at bounding box center [1426, 369] width 42 height 56
click at [1185, 361] on div "Lightbox" at bounding box center [723, 368] width 1447 height 737
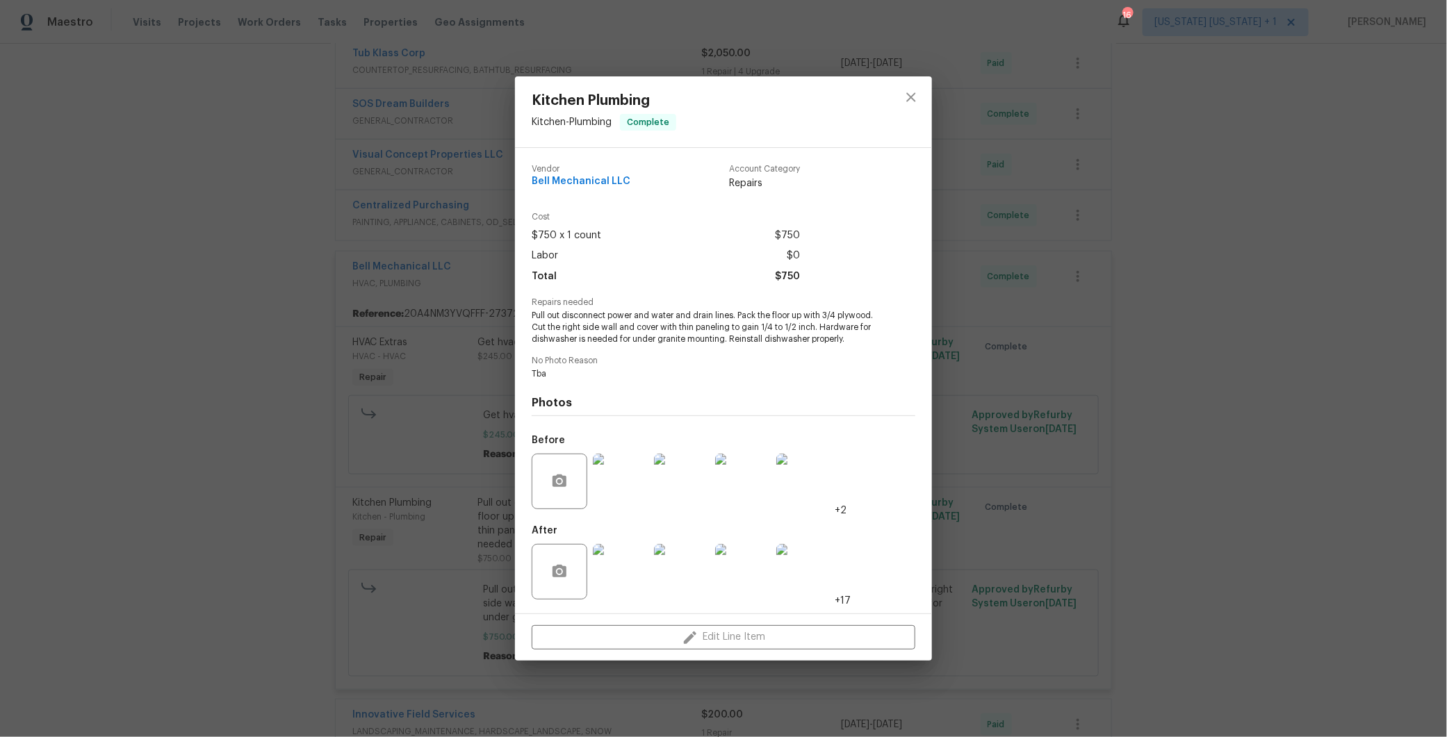
click at [633, 563] on img at bounding box center [621, 572] width 56 height 56
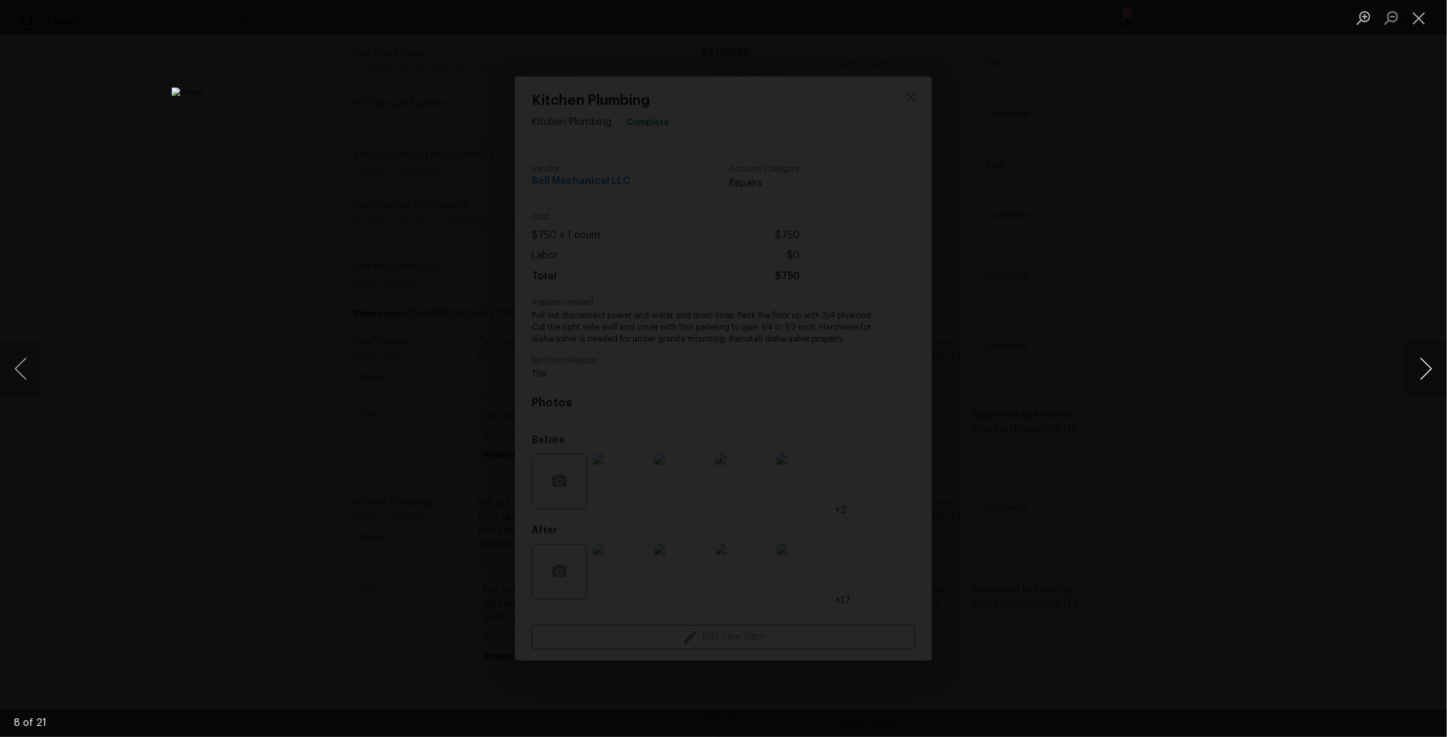
click at [1422, 368] on button "Next image" at bounding box center [1426, 369] width 42 height 56
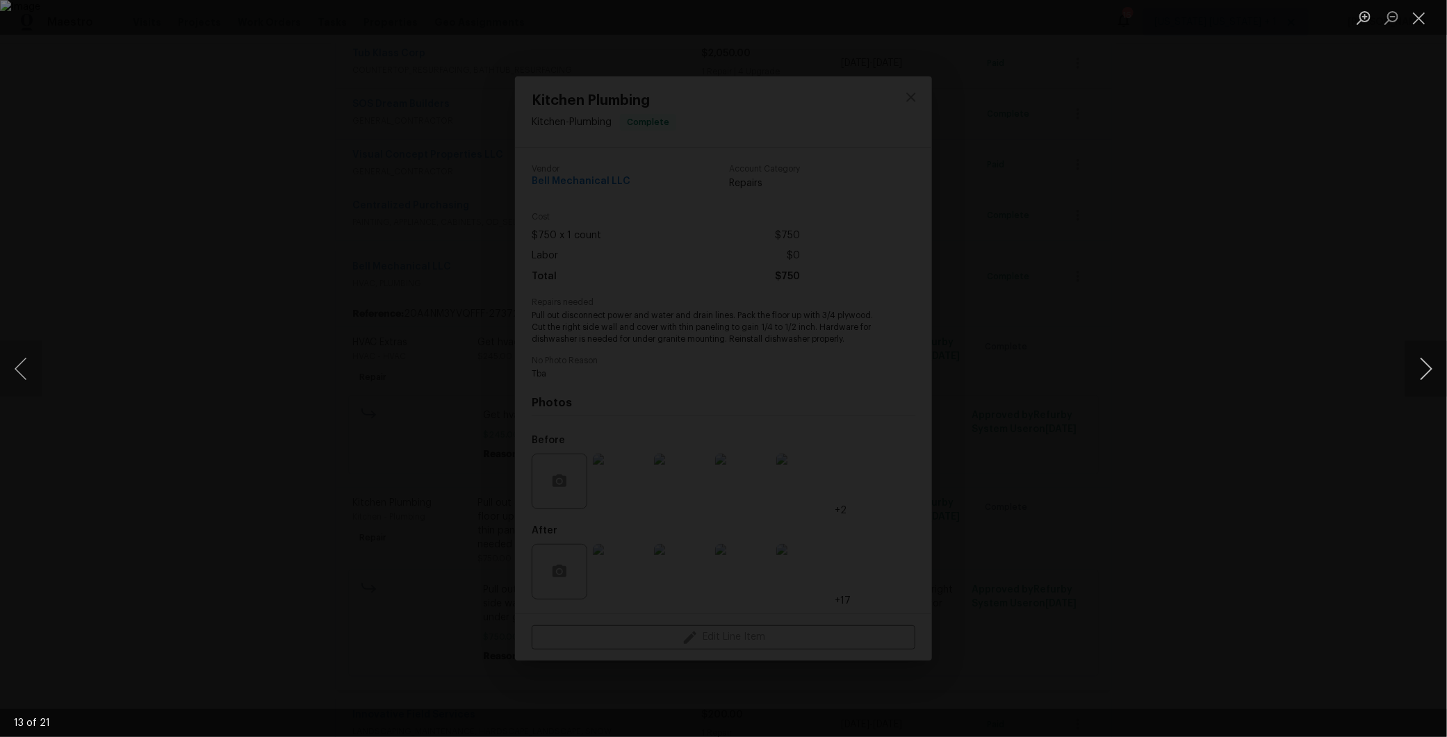
click at [1422, 368] on button "Next image" at bounding box center [1426, 369] width 42 height 56
click at [1345, 406] on div "Lightbox" at bounding box center [723, 368] width 1447 height 737
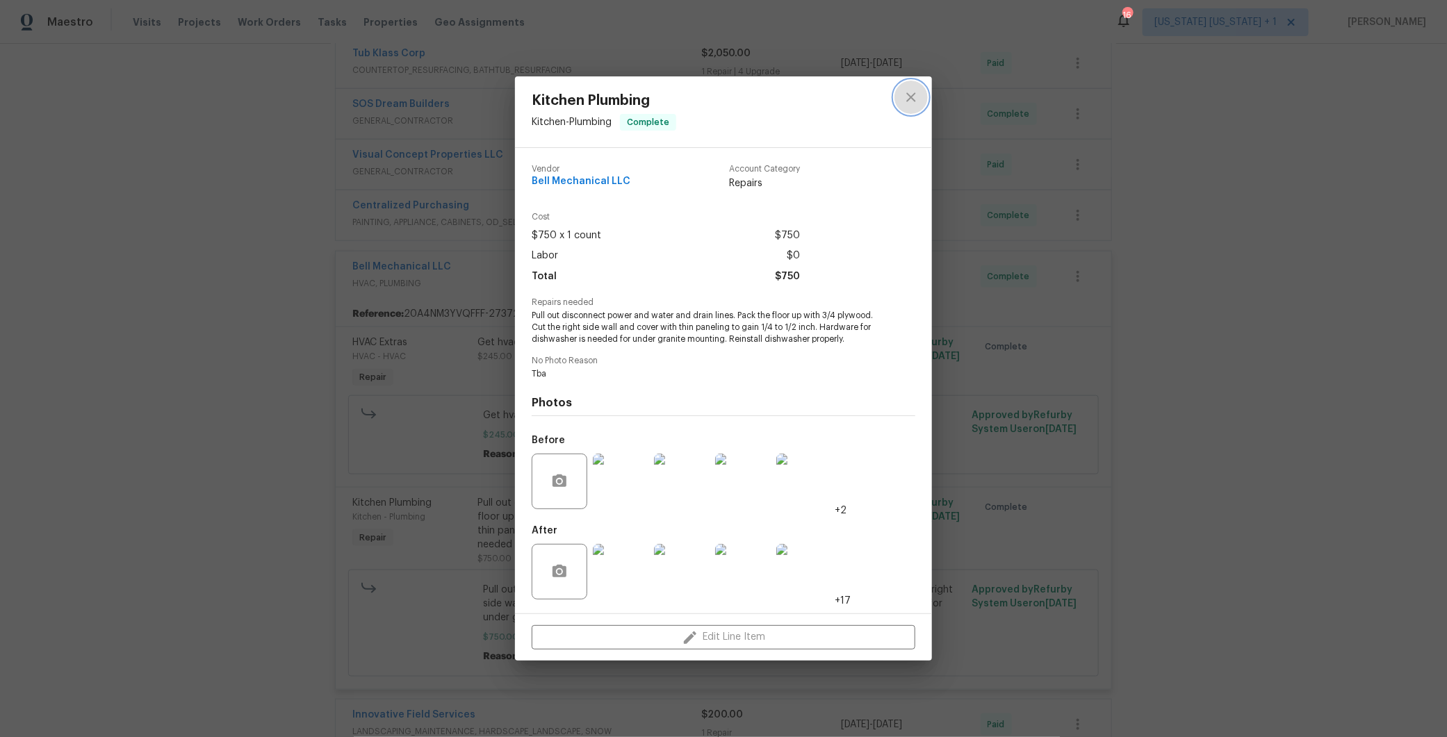
click at [907, 98] on icon "close" at bounding box center [911, 97] width 17 height 17
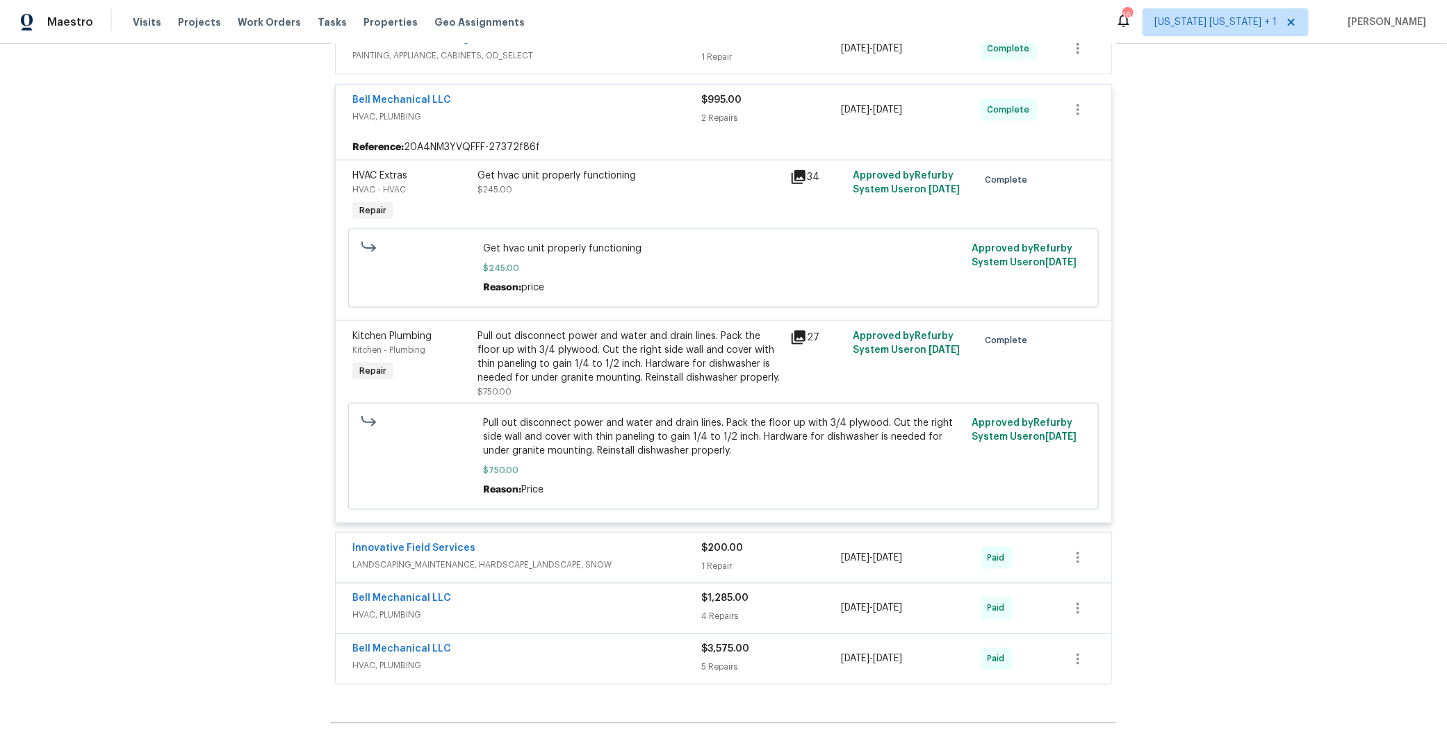
scroll to position [880, 0]
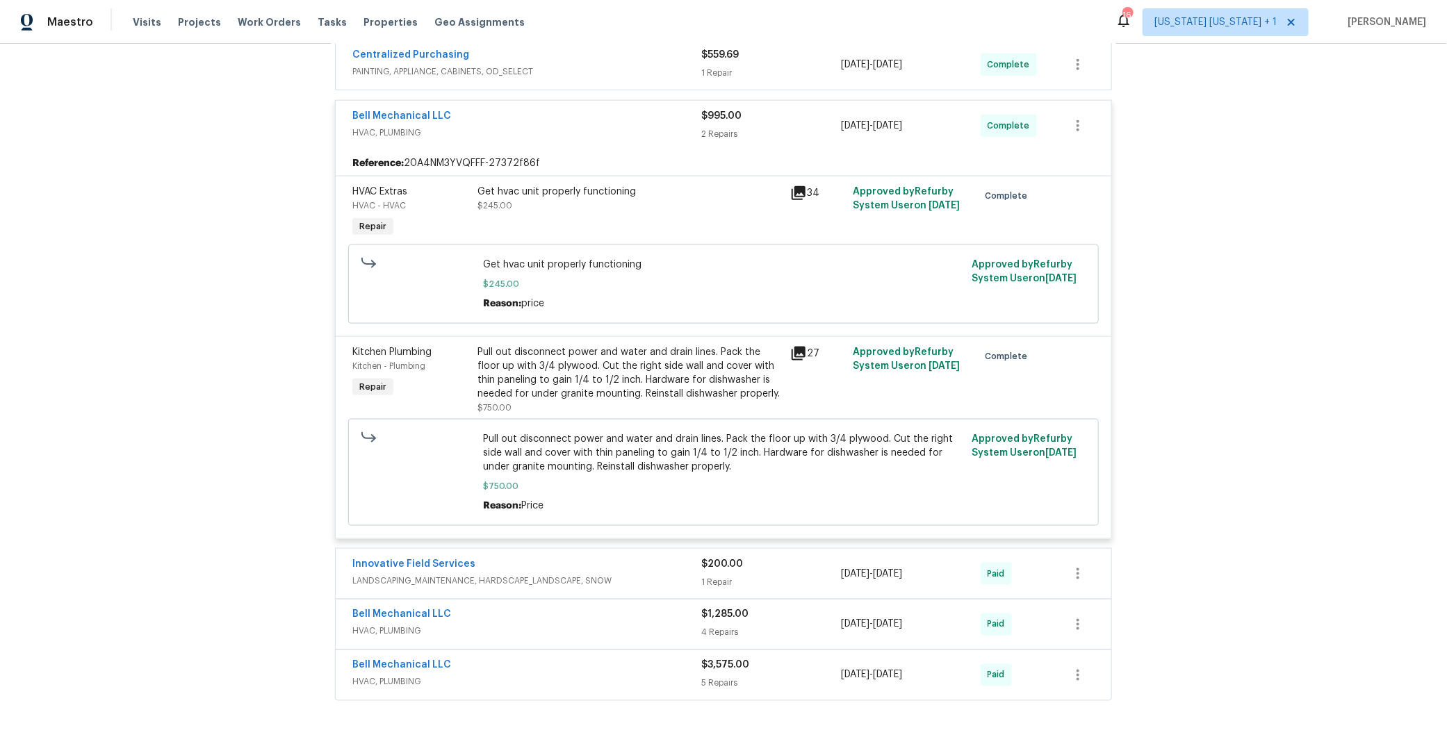
click at [559, 185] on div "Get hvac unit properly functioning" at bounding box center [629, 192] width 304 height 14
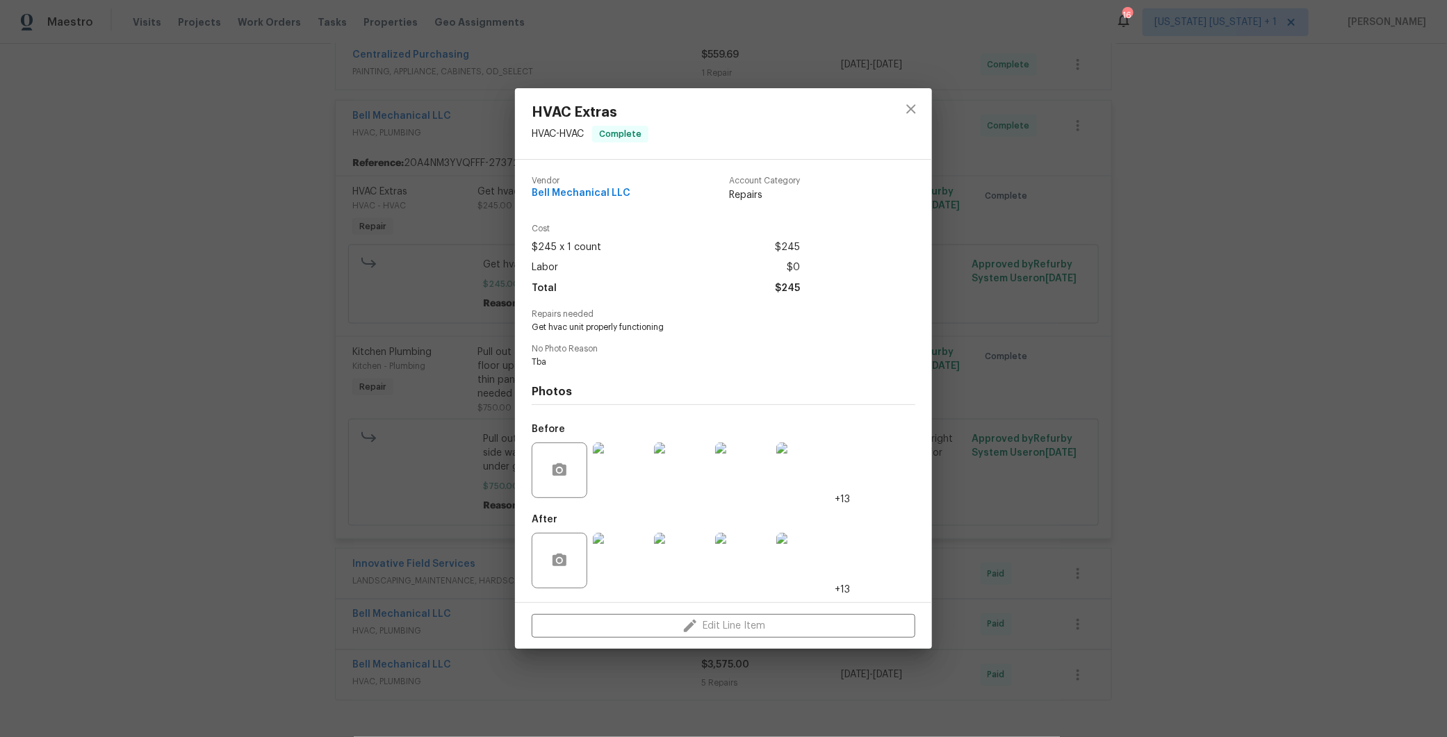
click at [622, 570] on img at bounding box center [621, 561] width 56 height 56
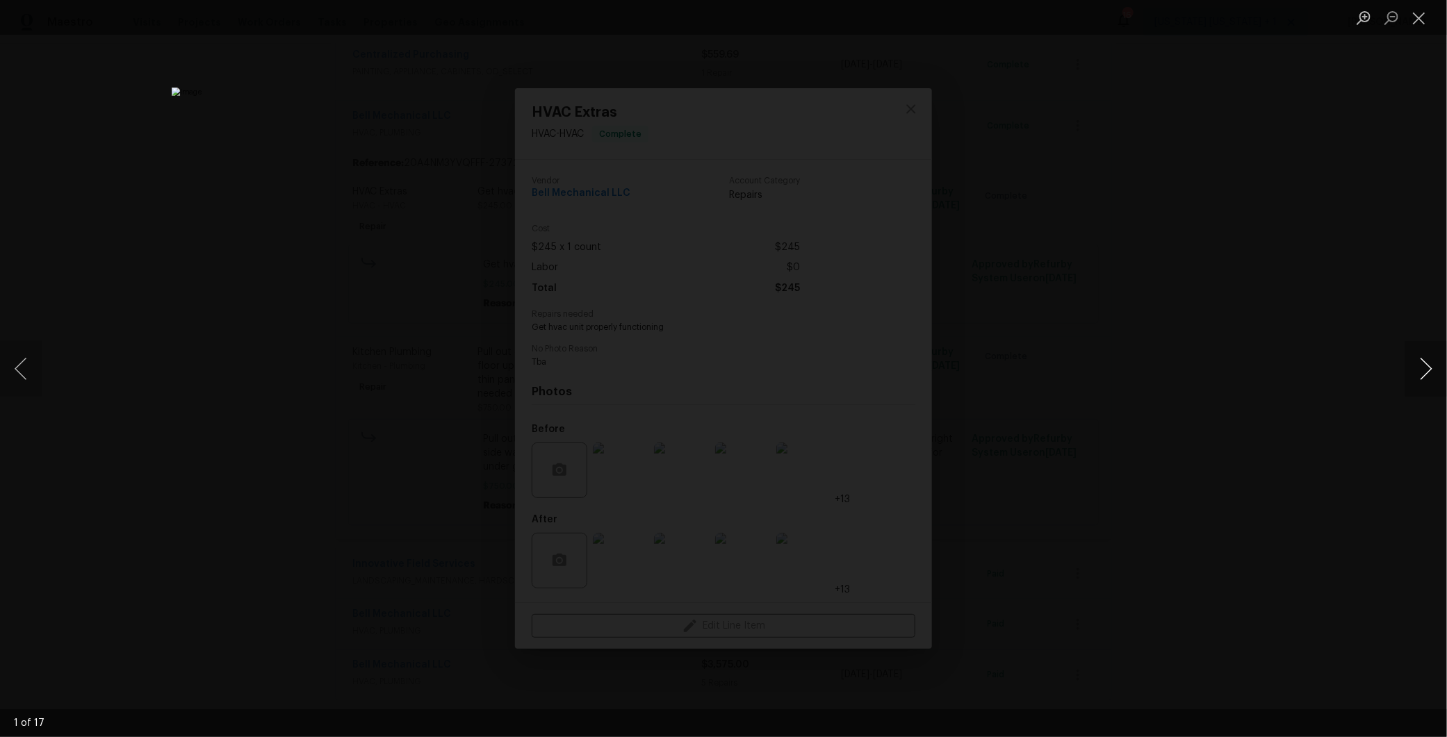
click at [1420, 372] on button "Next image" at bounding box center [1426, 369] width 42 height 56
click at [14, 372] on button "Previous image" at bounding box center [21, 369] width 42 height 56
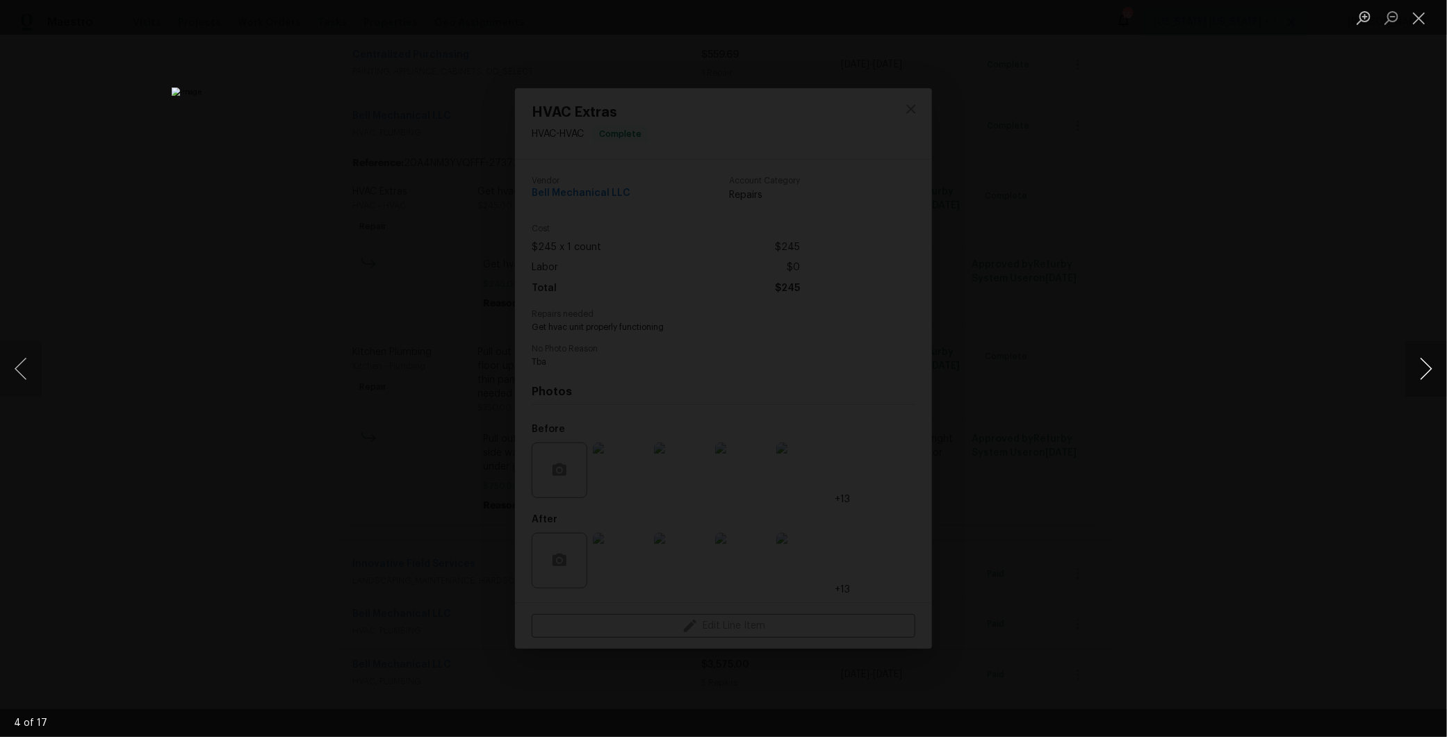
click at [1423, 363] on button "Next image" at bounding box center [1426, 369] width 42 height 56
click at [6, 362] on button "Previous image" at bounding box center [21, 369] width 42 height 56
click at [1422, 373] on button "Next image" at bounding box center [1426, 369] width 42 height 56
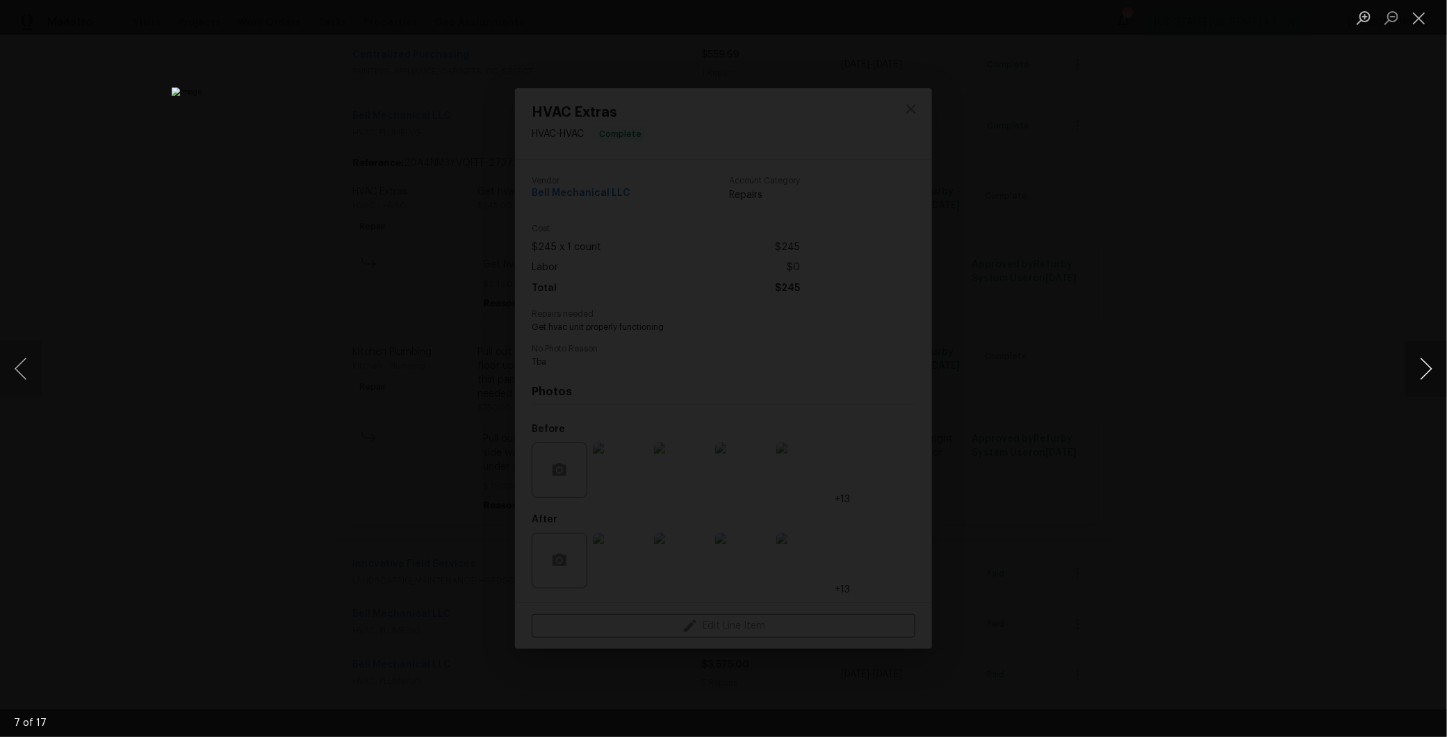
click at [1422, 373] on button "Next image" at bounding box center [1426, 369] width 42 height 56
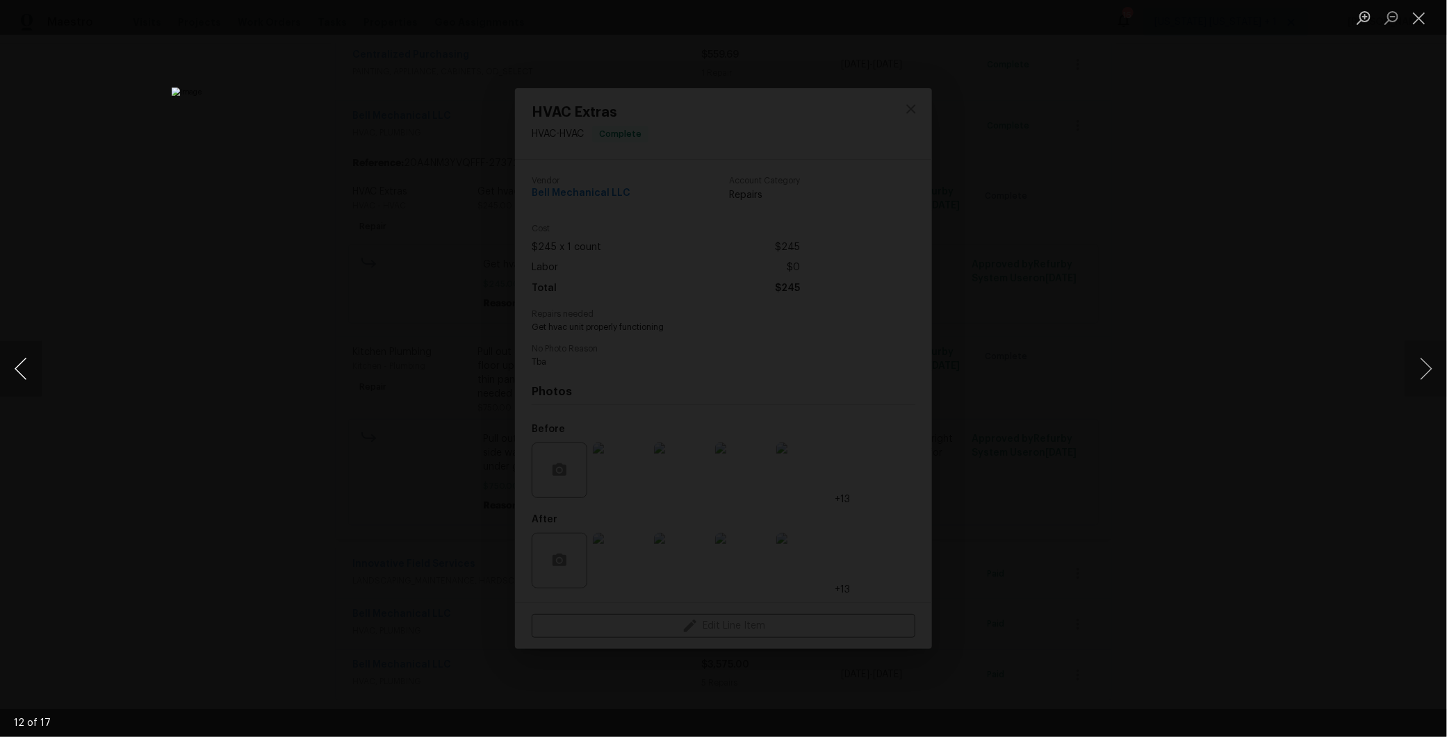
click at [35, 370] on button "Previous image" at bounding box center [21, 369] width 42 height 56
click at [1419, 368] on button "Next image" at bounding box center [1426, 369] width 42 height 56
click at [1426, 367] on button "Next image" at bounding box center [1426, 369] width 42 height 56
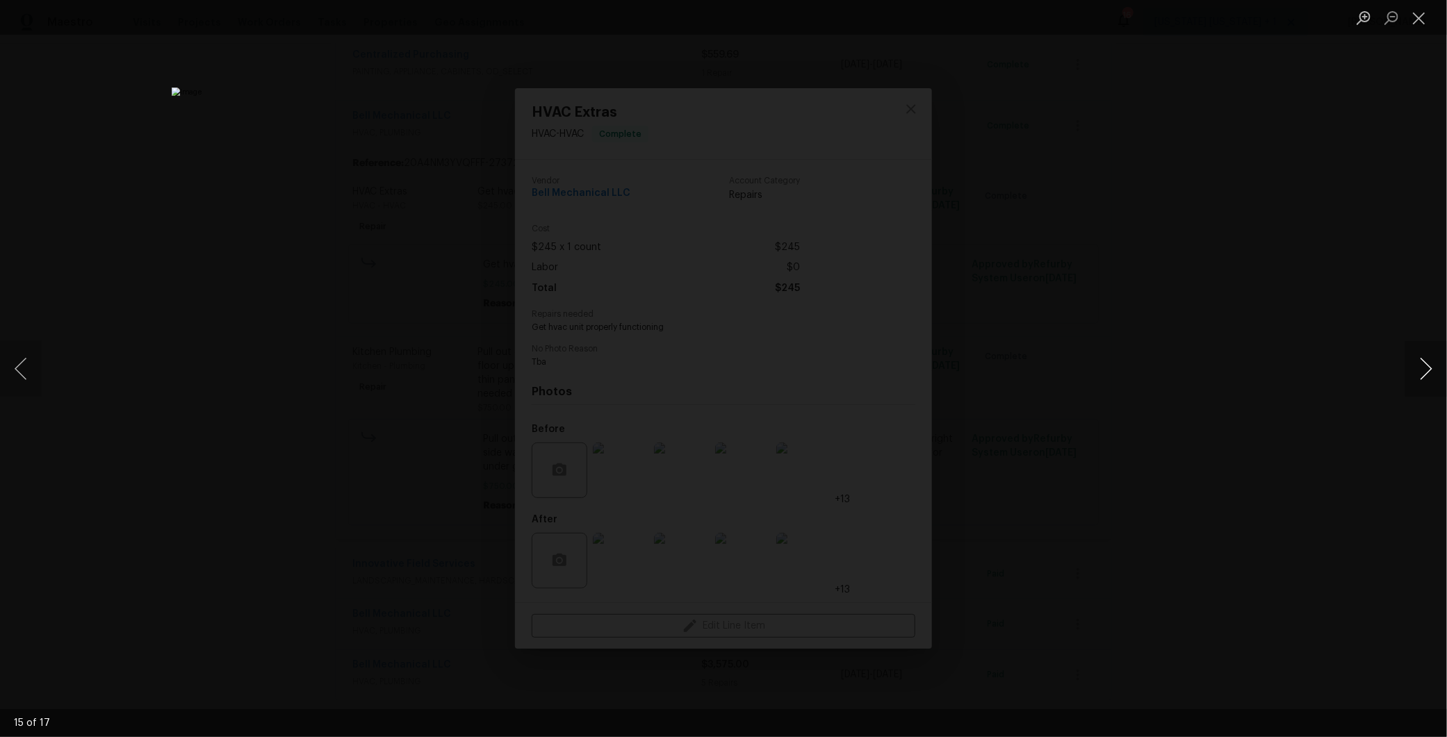
click at [1426, 367] on button "Next image" at bounding box center [1426, 369] width 42 height 56
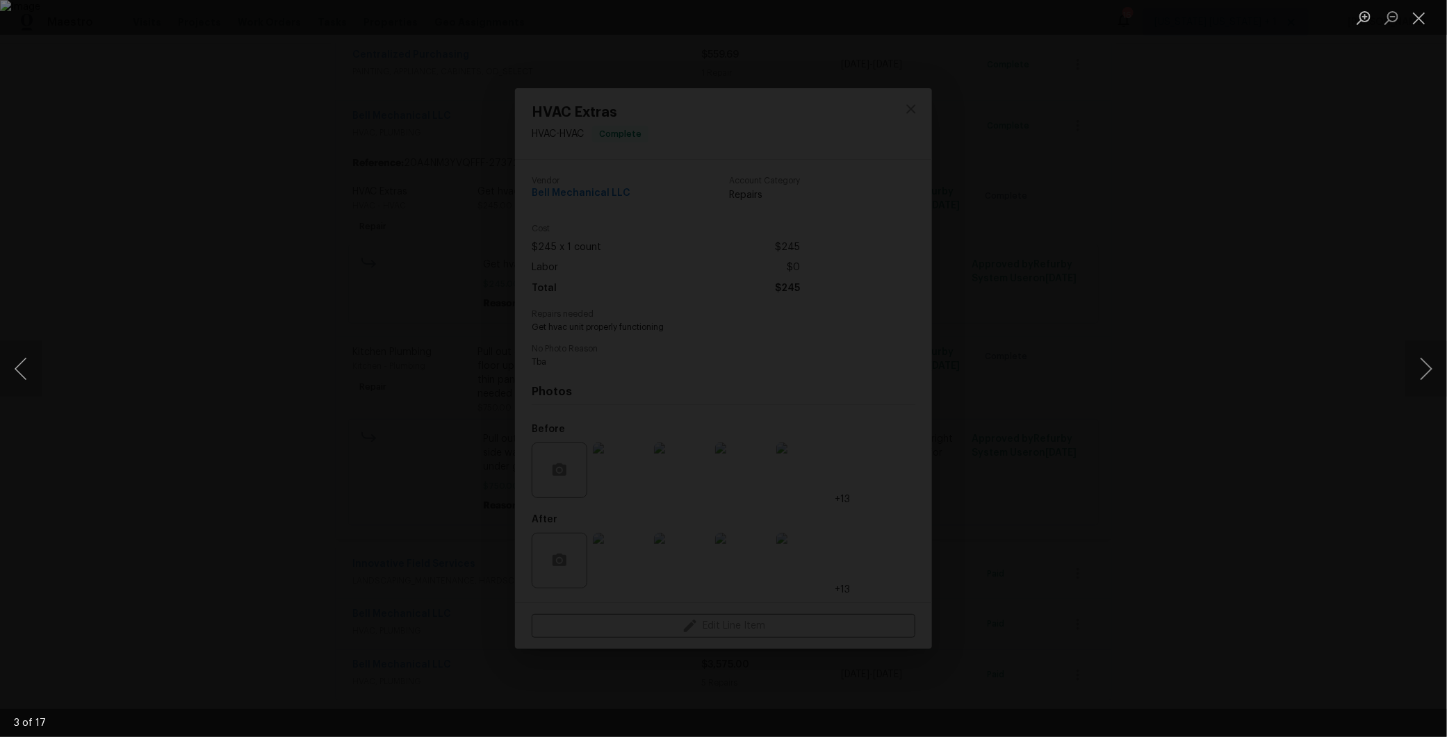
click at [1331, 403] on div "Lightbox" at bounding box center [723, 368] width 1447 height 737
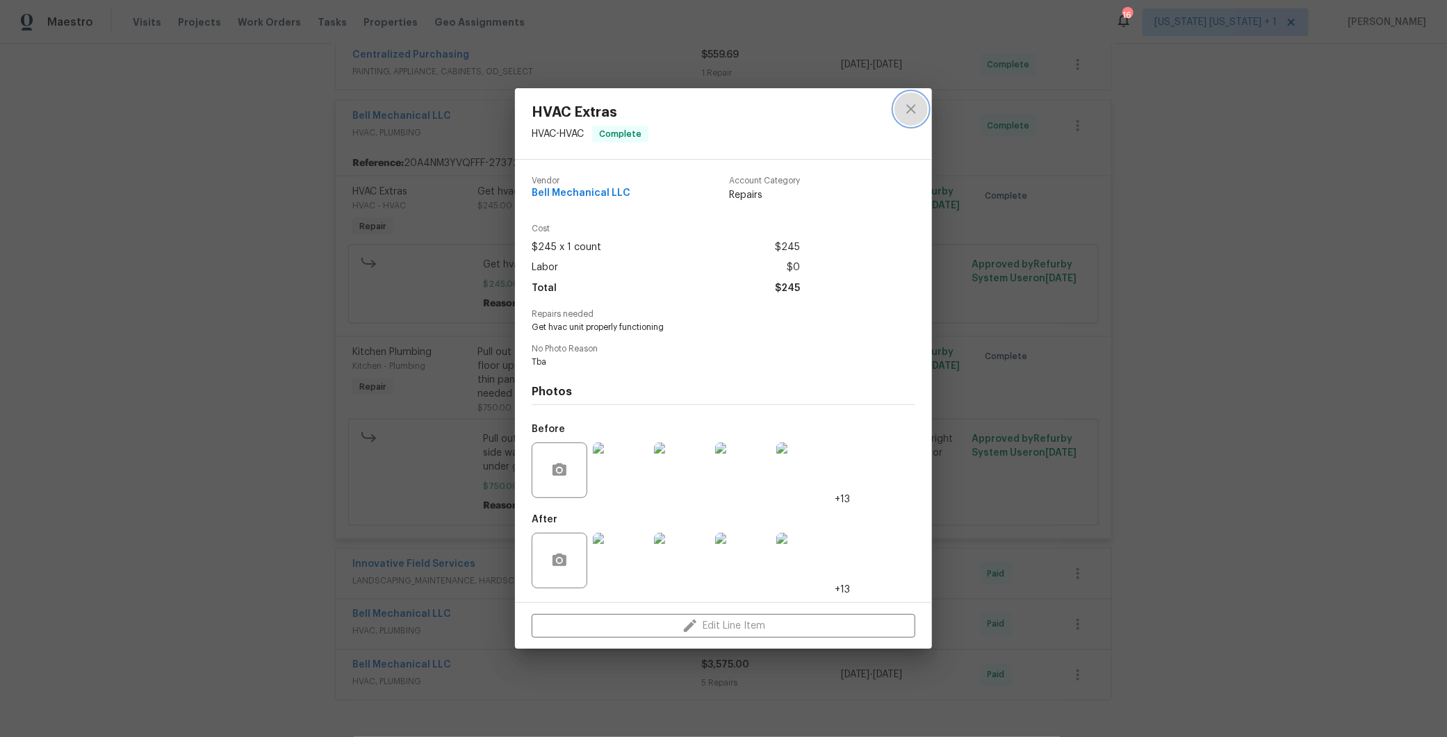
click at [912, 110] on icon "close" at bounding box center [910, 108] width 9 height 9
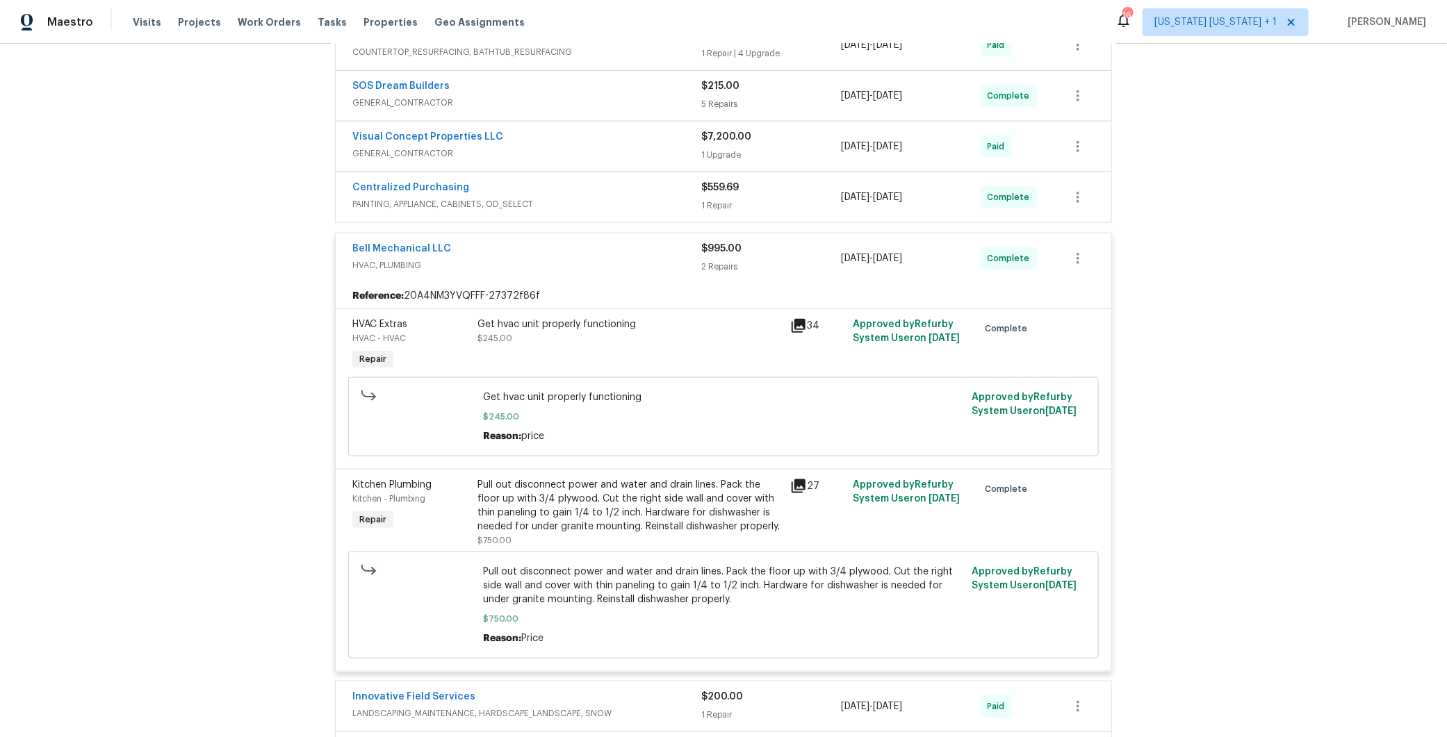
scroll to position [688, 0]
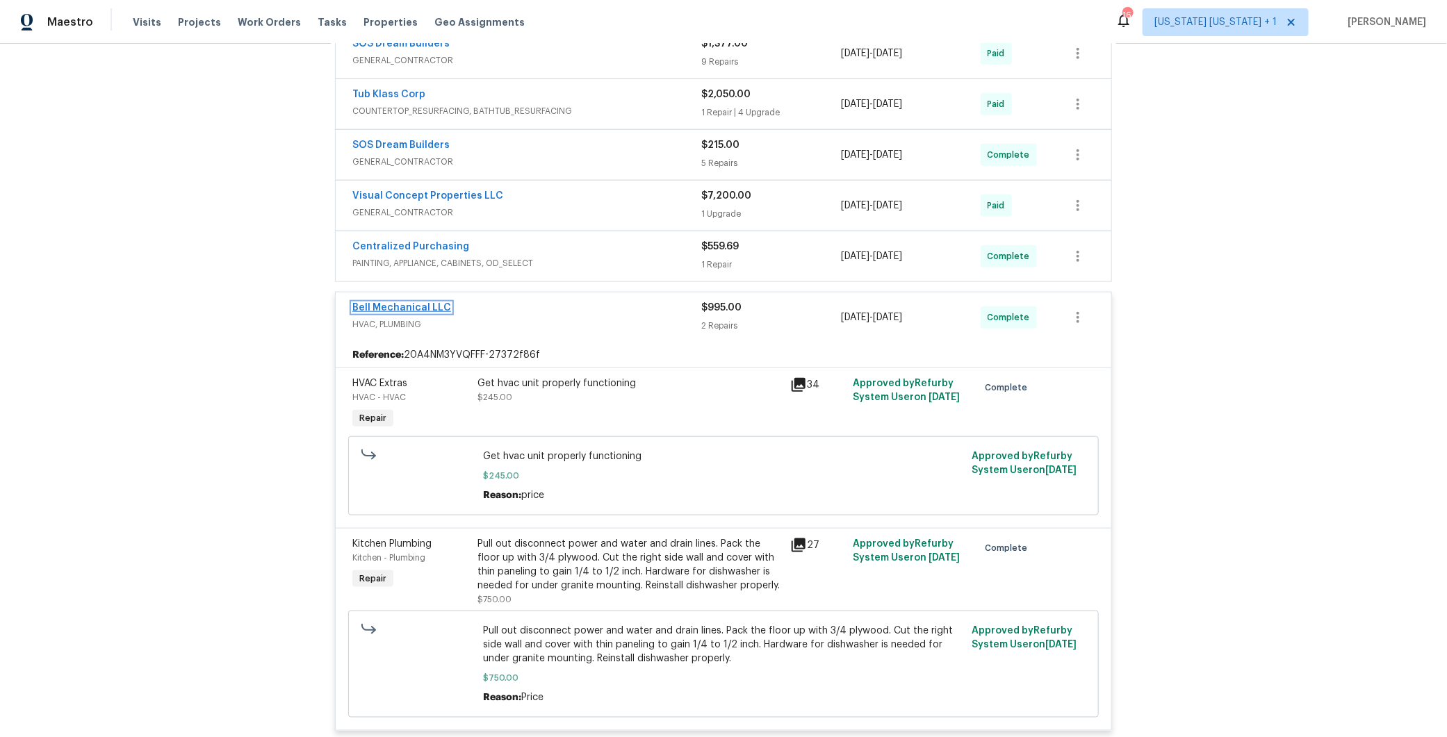
click at [391, 303] on link "Bell Mechanical LLC" at bounding box center [401, 308] width 99 height 10
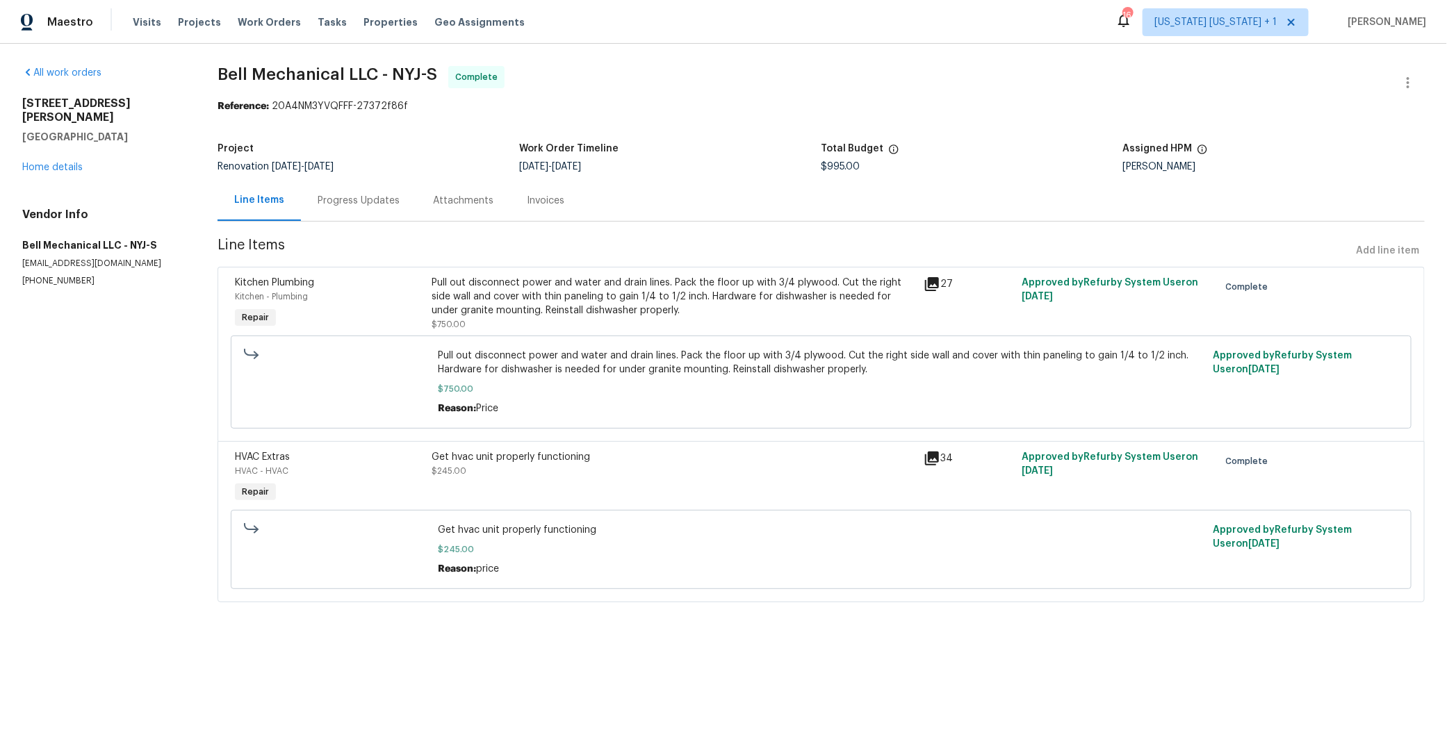
click at [377, 208] on div "Progress Updates" at bounding box center [358, 200] width 115 height 41
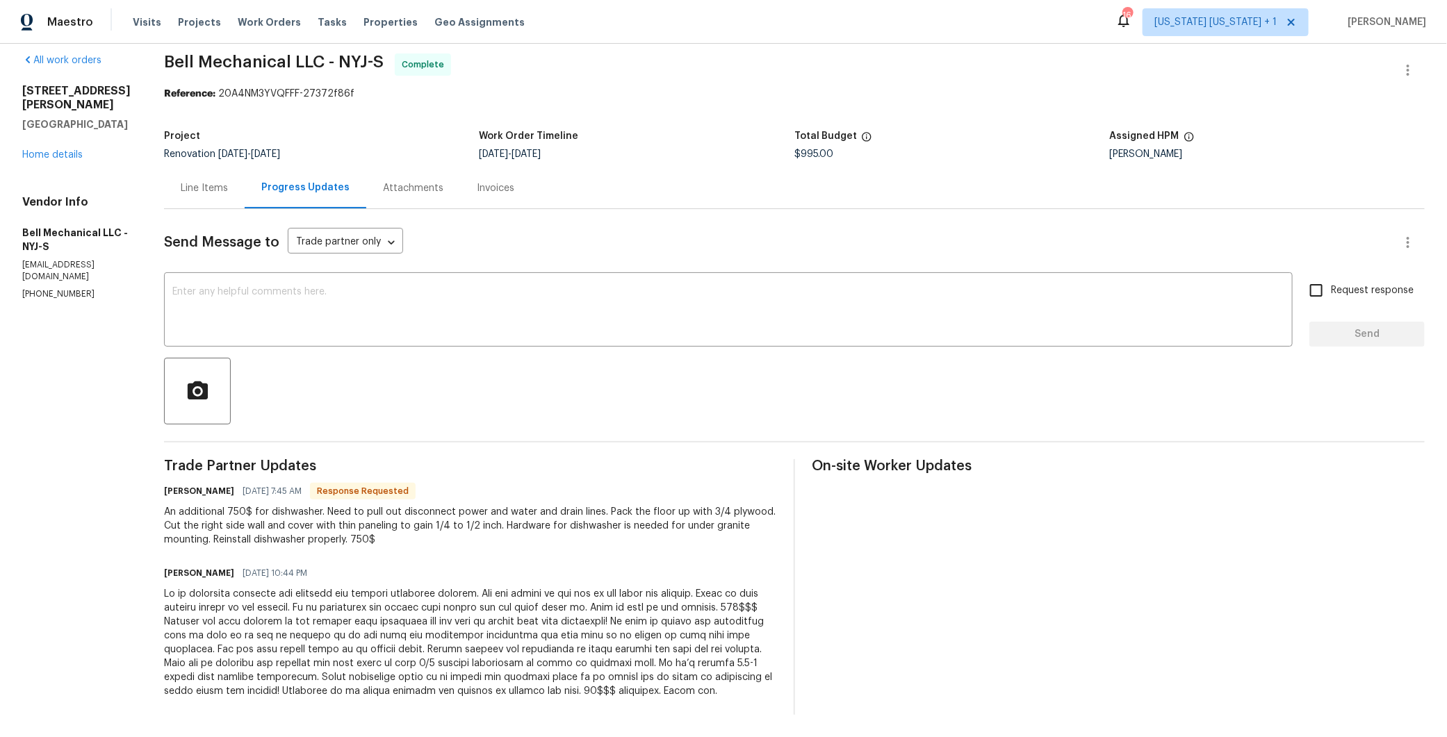
scroll to position [25, 0]
click at [76, 150] on link "Home details" at bounding box center [52, 155] width 60 height 10
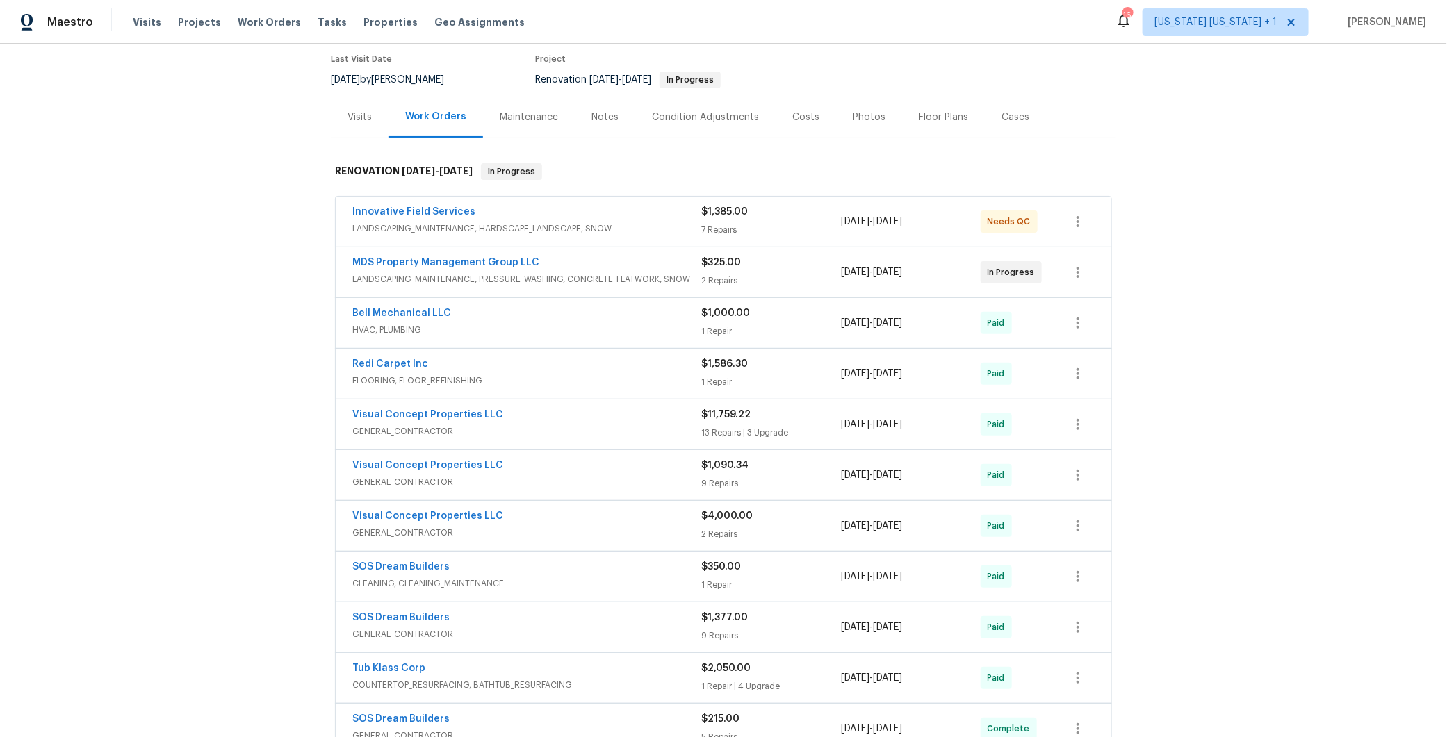
scroll to position [115, 0]
click at [648, 327] on span "HVAC, PLUMBING" at bounding box center [526, 329] width 349 height 14
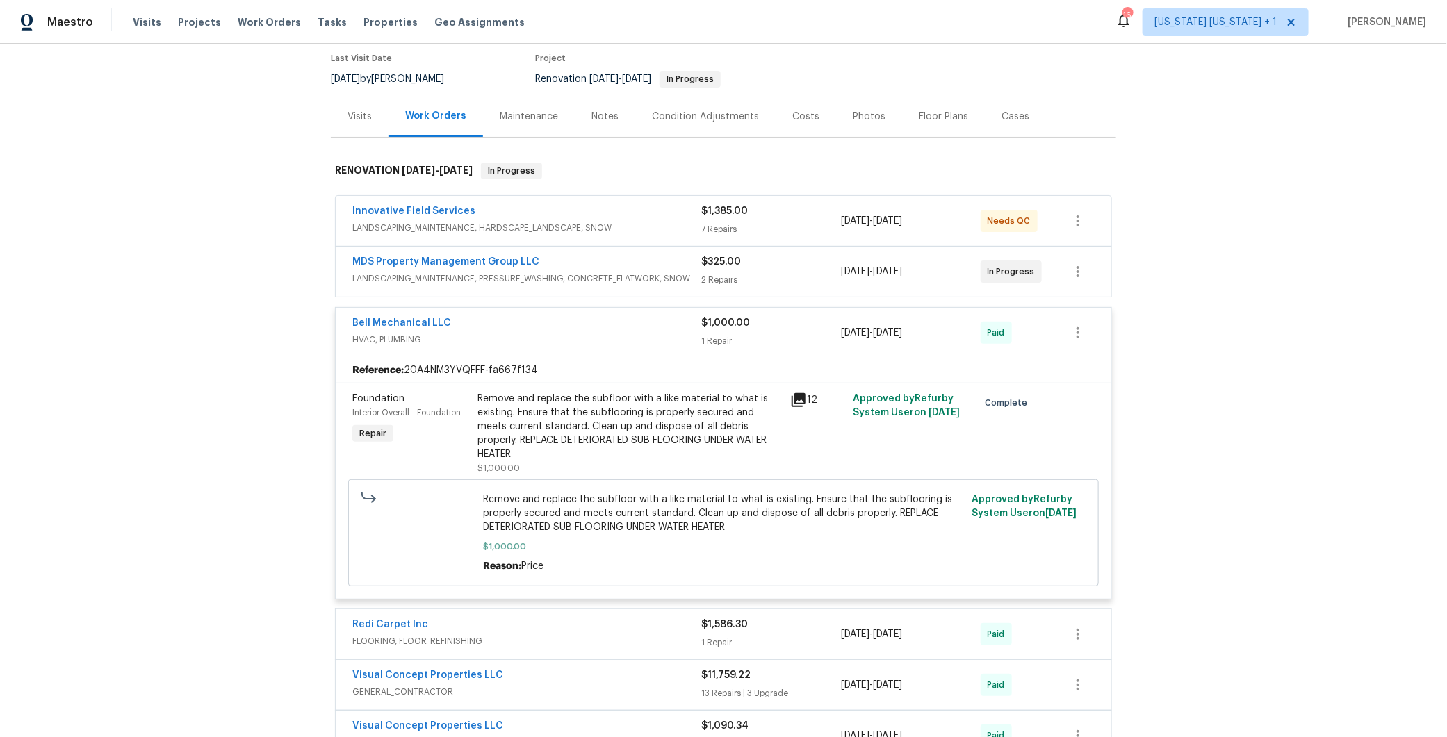
click at [651, 323] on div "Bell Mechanical LLC" at bounding box center [526, 324] width 349 height 17
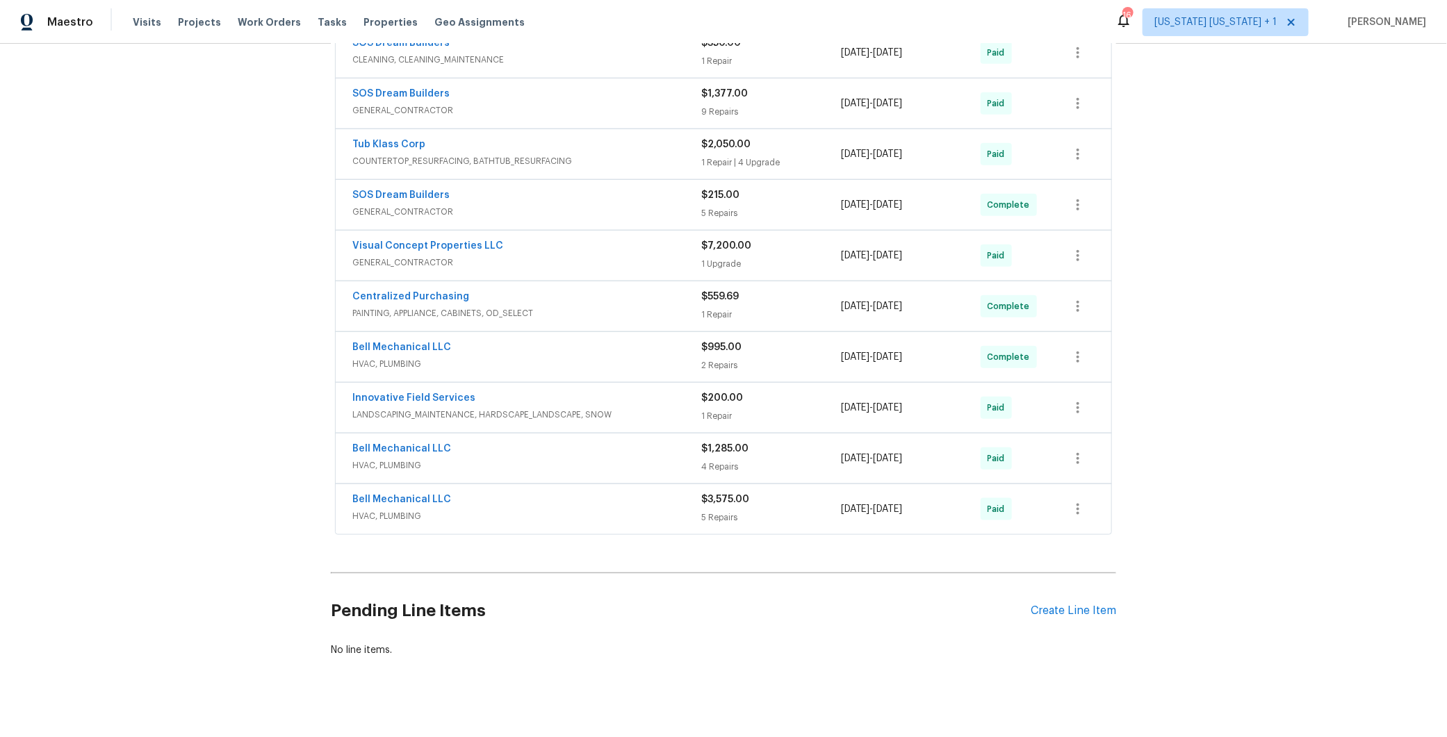
scroll to position [655, 0]
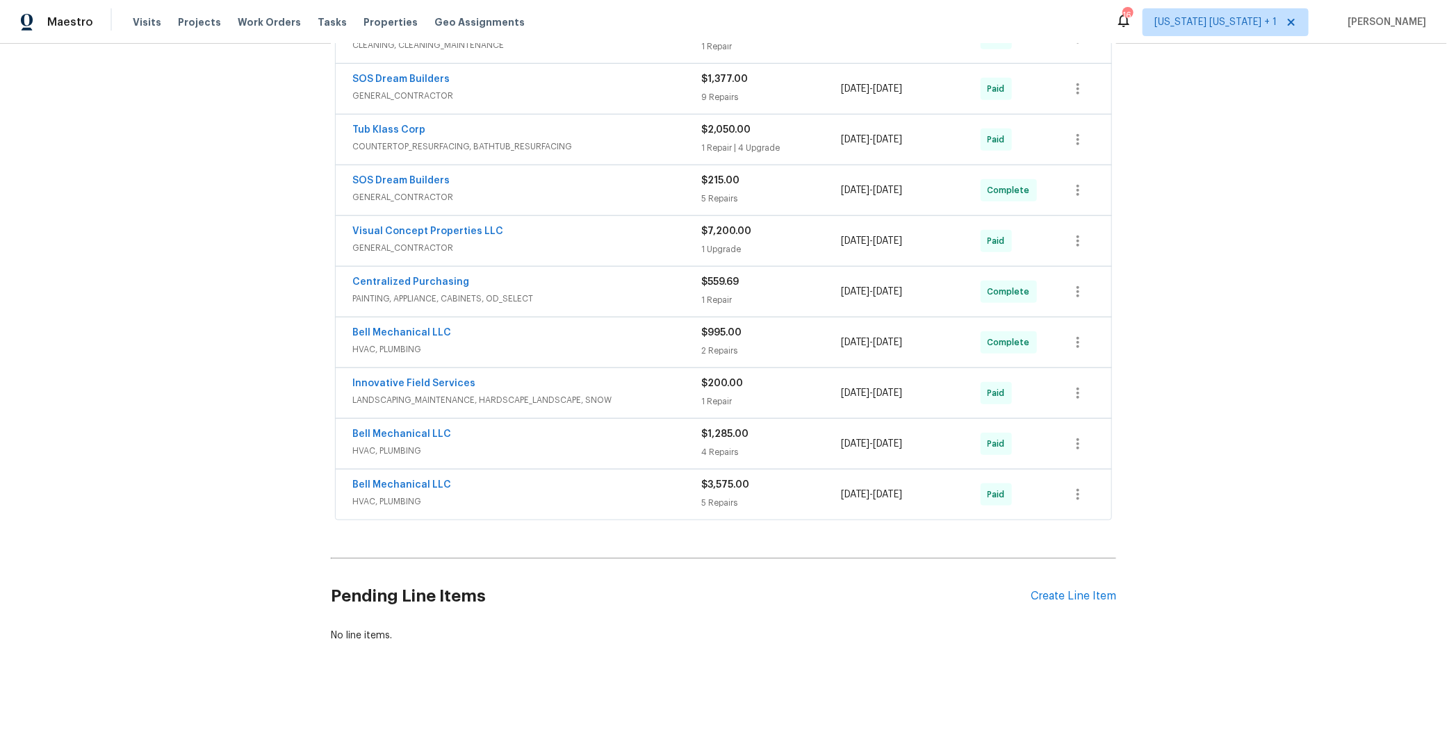
click at [632, 478] on div "Bell Mechanical LLC" at bounding box center [526, 486] width 349 height 17
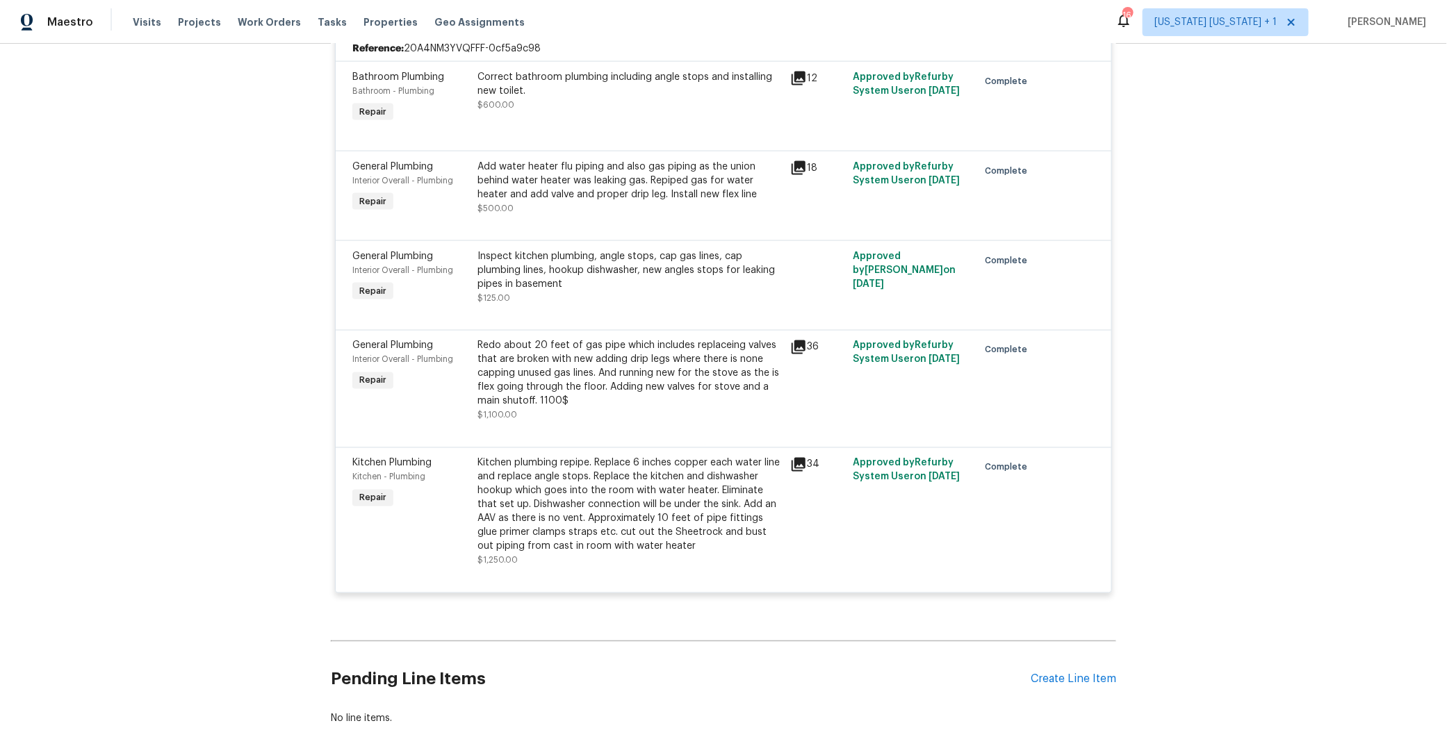
scroll to position [856, 0]
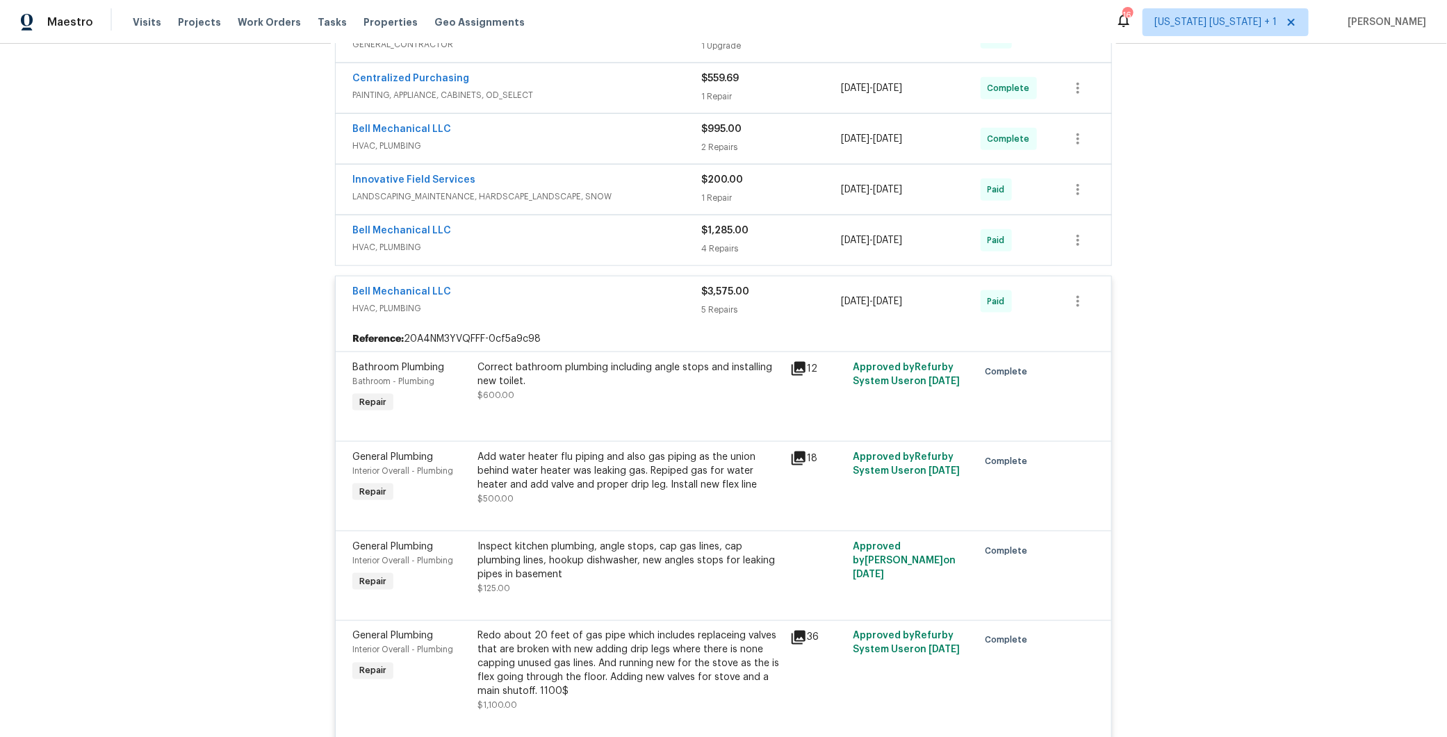
click at [641, 302] on span "HVAC, PLUMBING" at bounding box center [526, 309] width 349 height 14
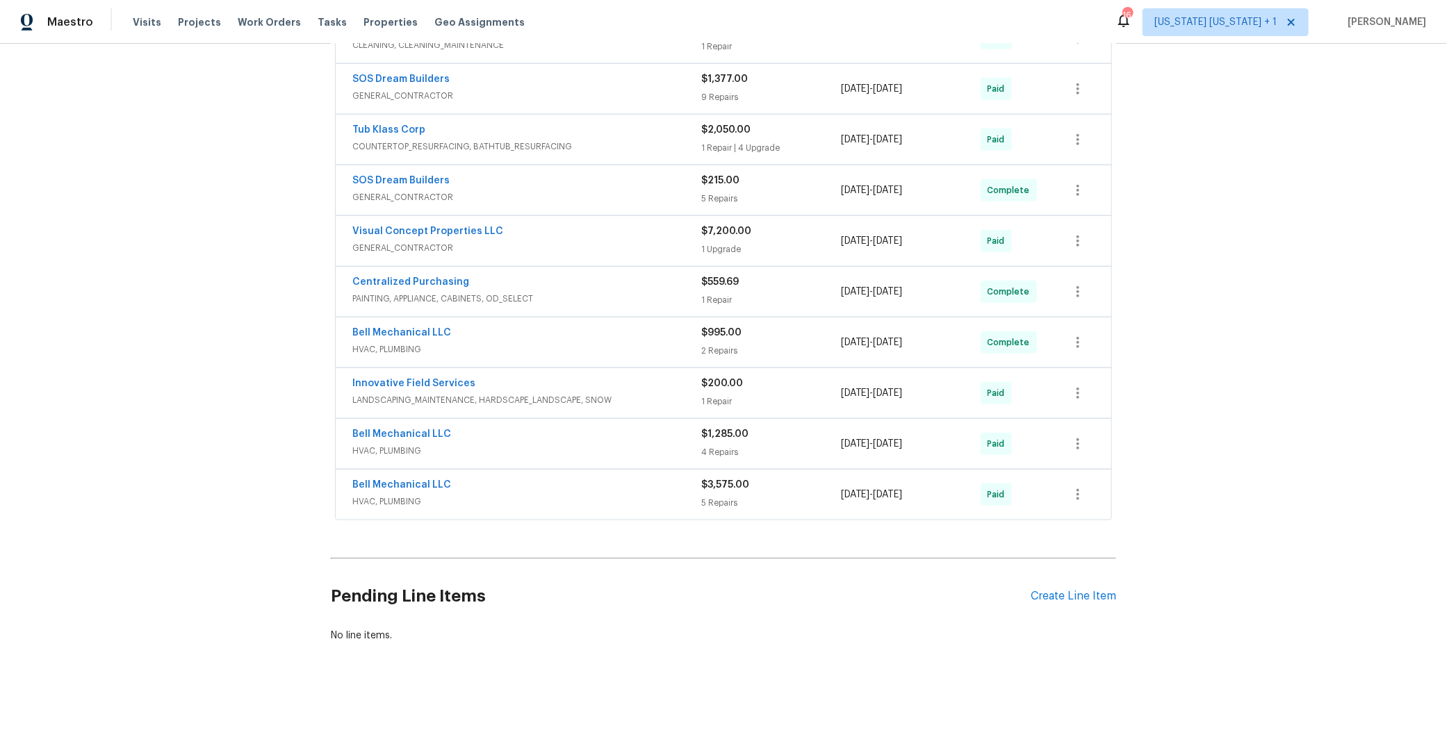
click at [638, 444] on span "HVAC, PLUMBING" at bounding box center [526, 451] width 349 height 14
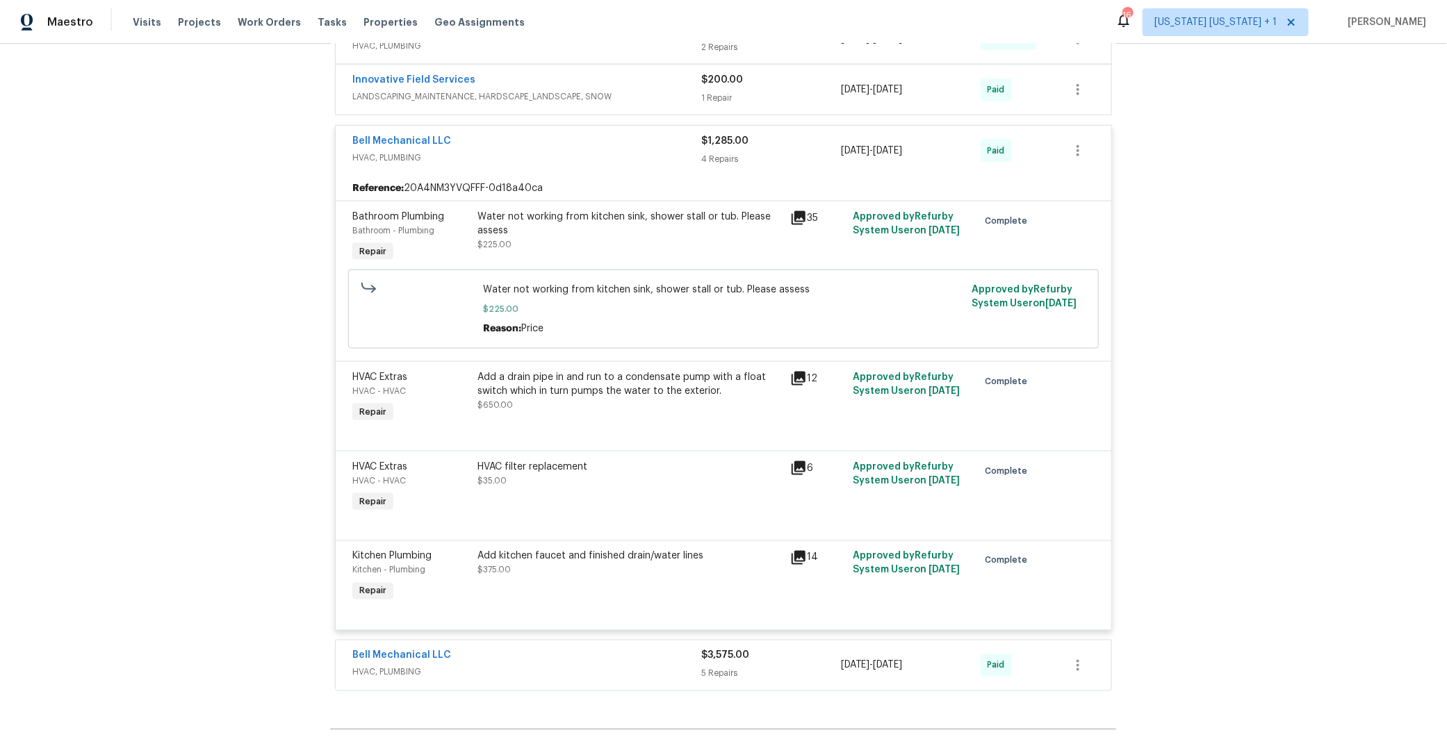
scroll to position [953, 0]
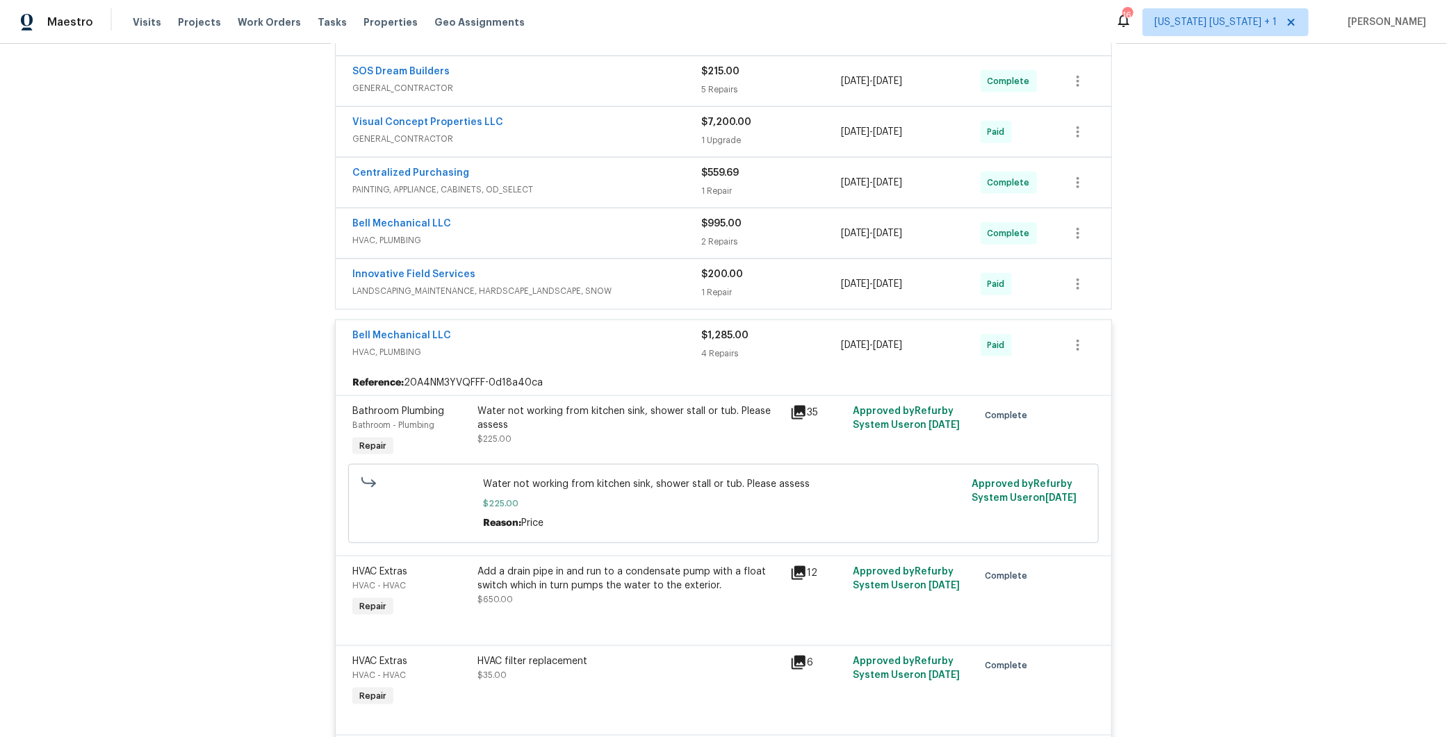
click at [623, 345] on span "HVAC, PLUMBING" at bounding box center [526, 352] width 349 height 14
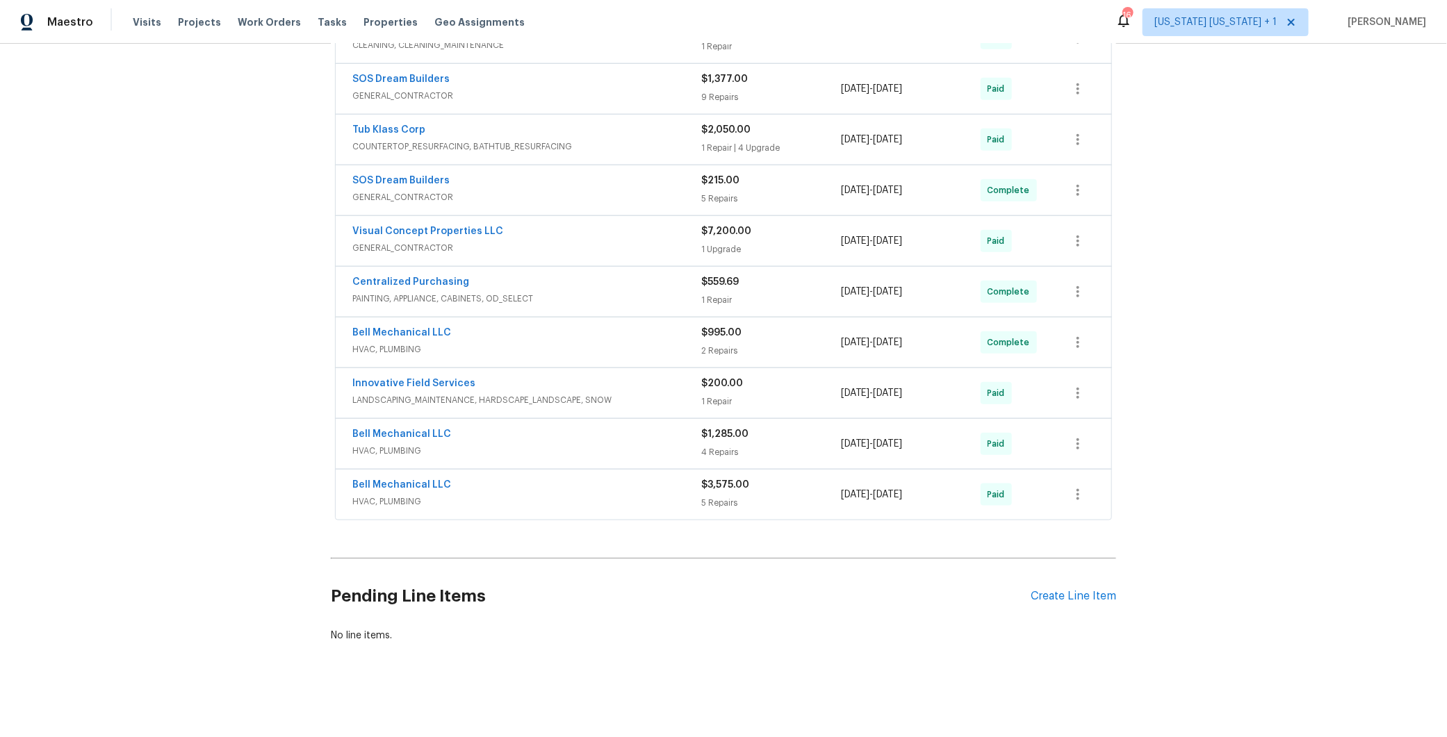
click at [626, 329] on div "Bell Mechanical LLC" at bounding box center [526, 334] width 349 height 17
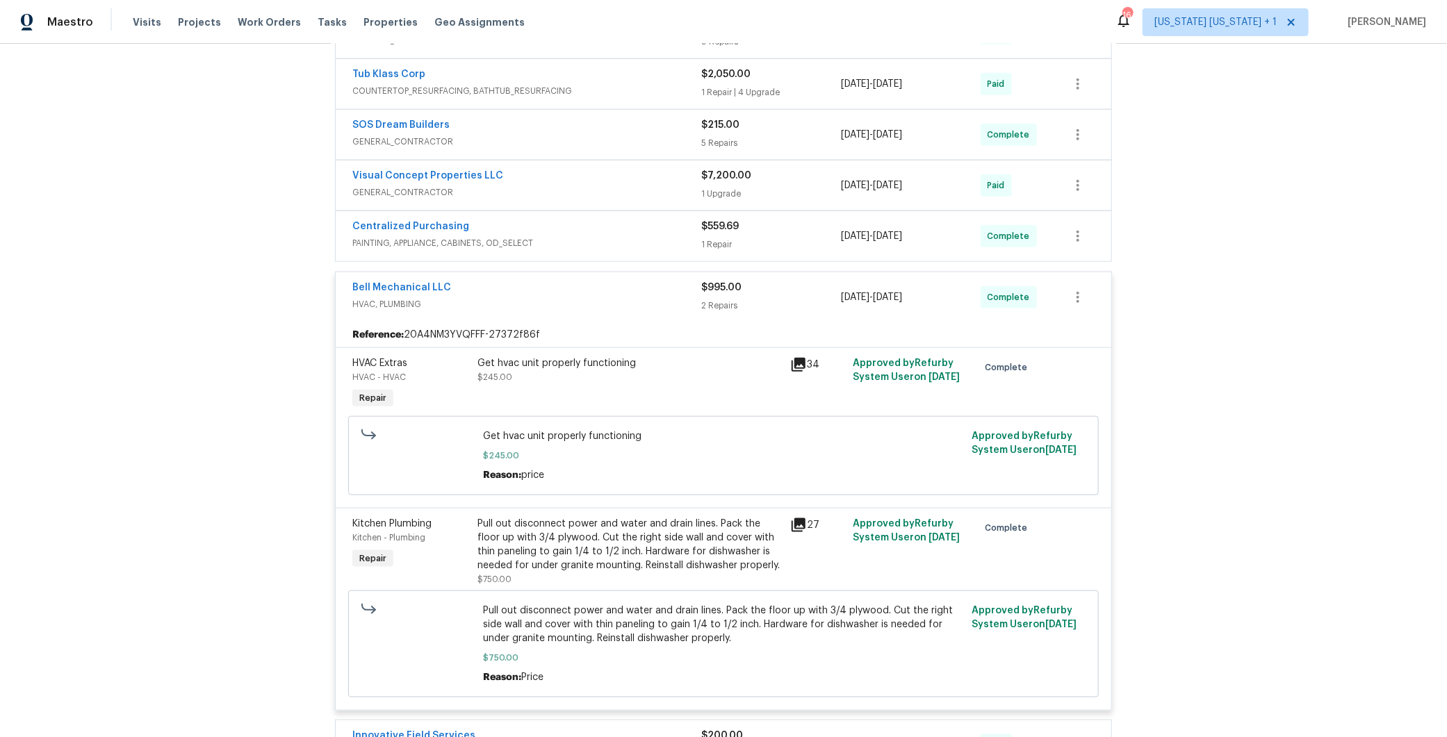
scroll to position [762, 0]
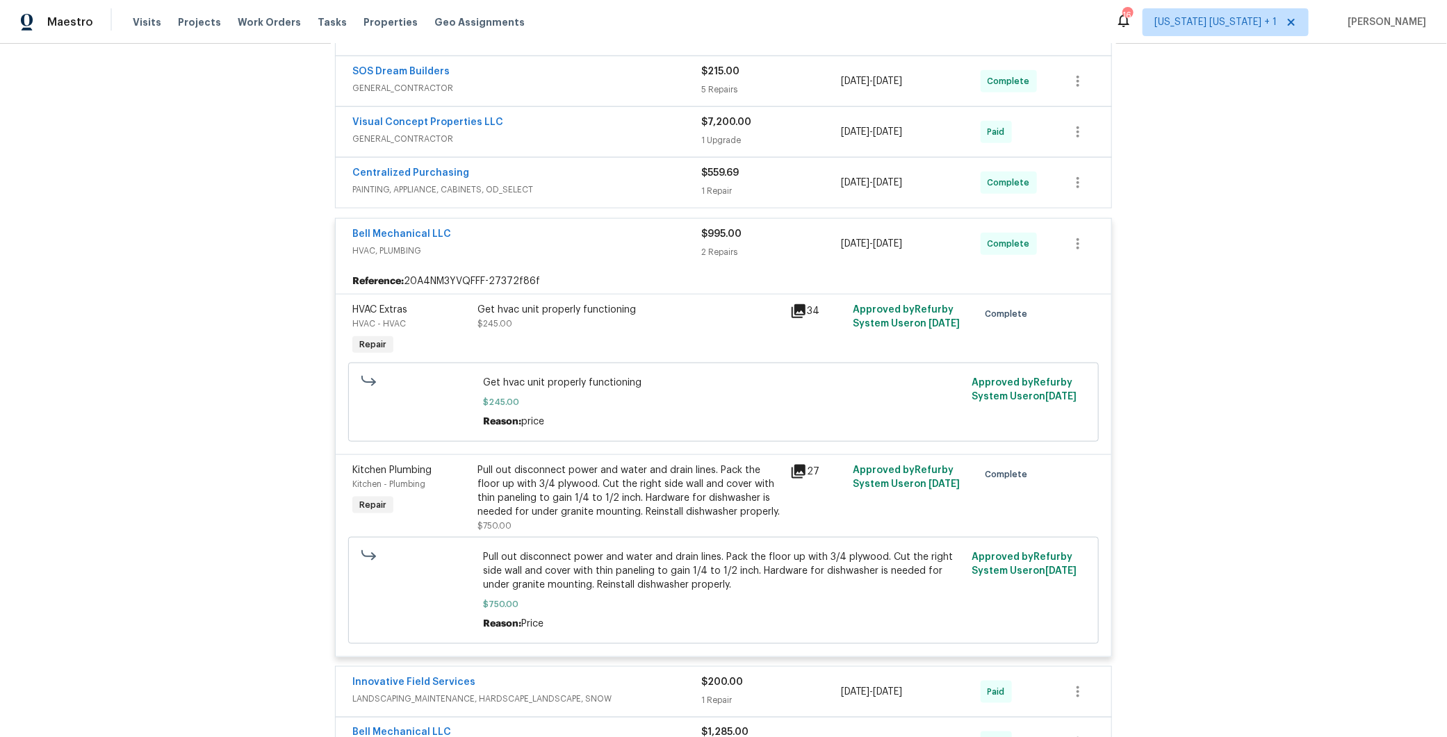
click at [664, 251] on div "Bell Mechanical LLC HVAC, PLUMBING" at bounding box center [526, 243] width 349 height 33
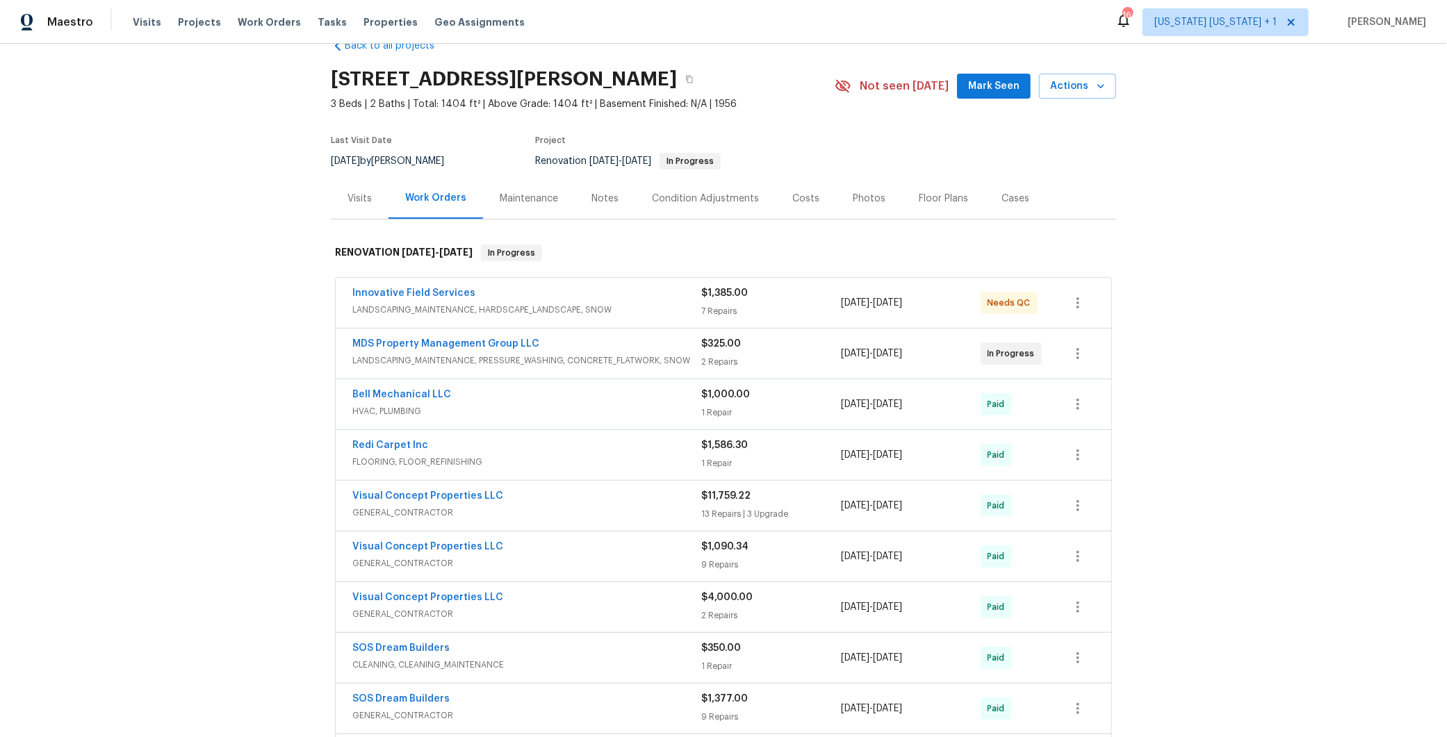
scroll to position [0, 0]
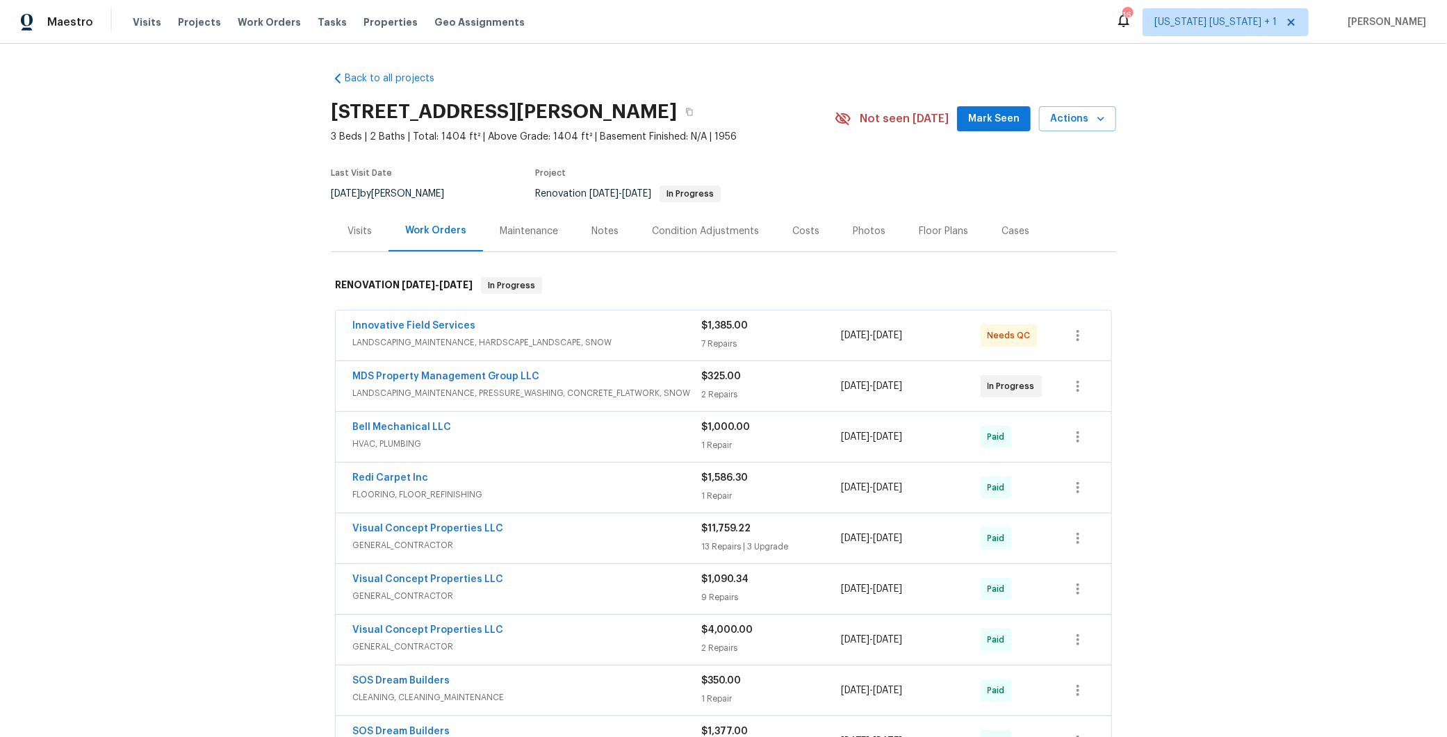
click at [807, 229] on div "Costs" at bounding box center [805, 231] width 60 height 41
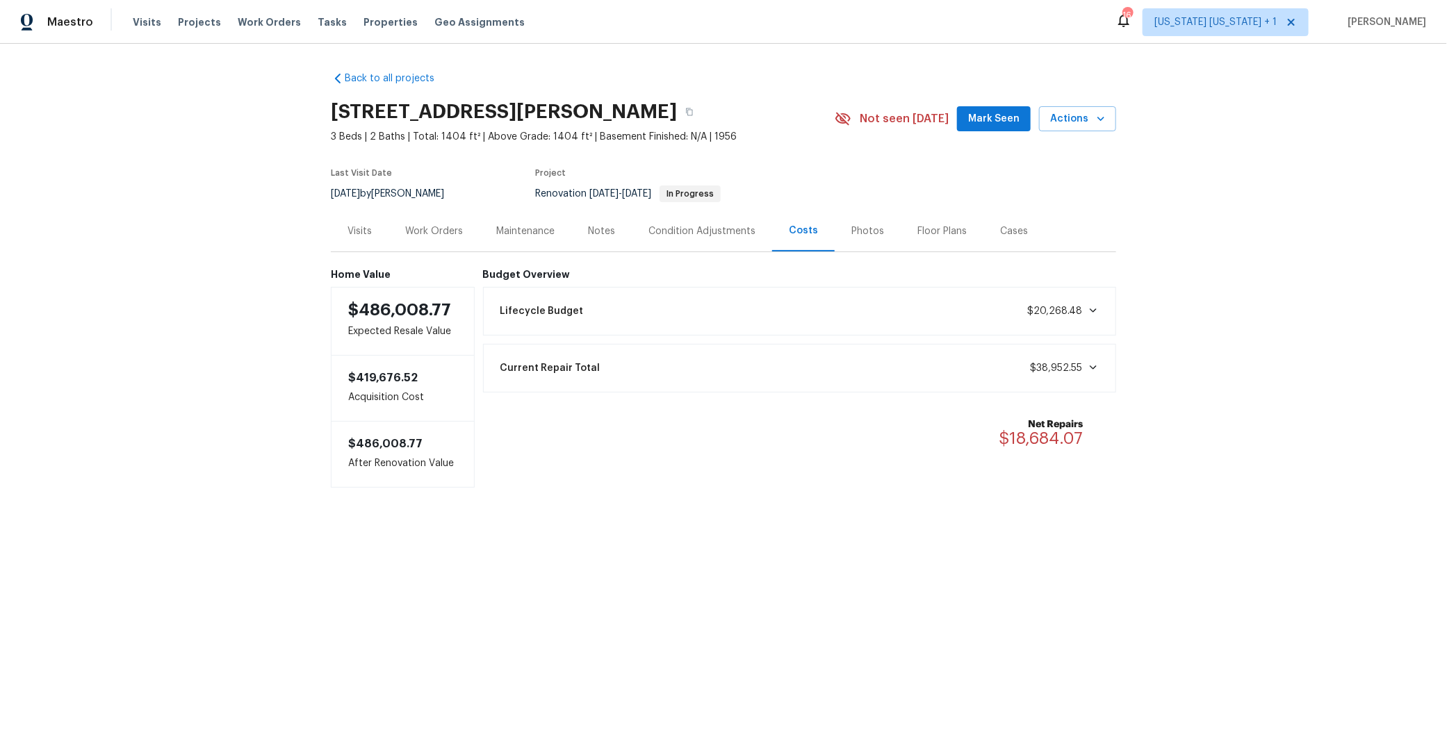
click at [420, 232] on div "Work Orders" at bounding box center [434, 231] width 58 height 14
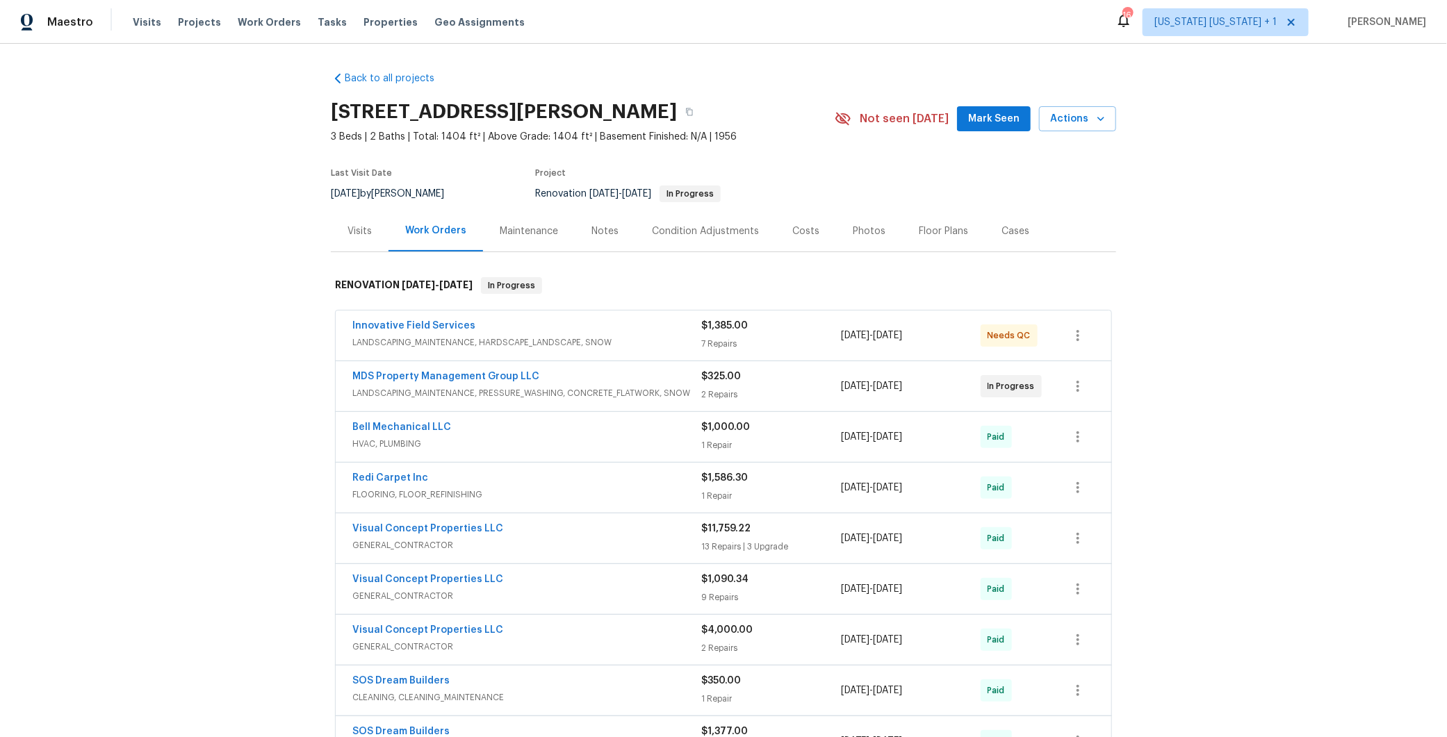
click at [595, 238] on div "Notes" at bounding box center [604, 231] width 27 height 14
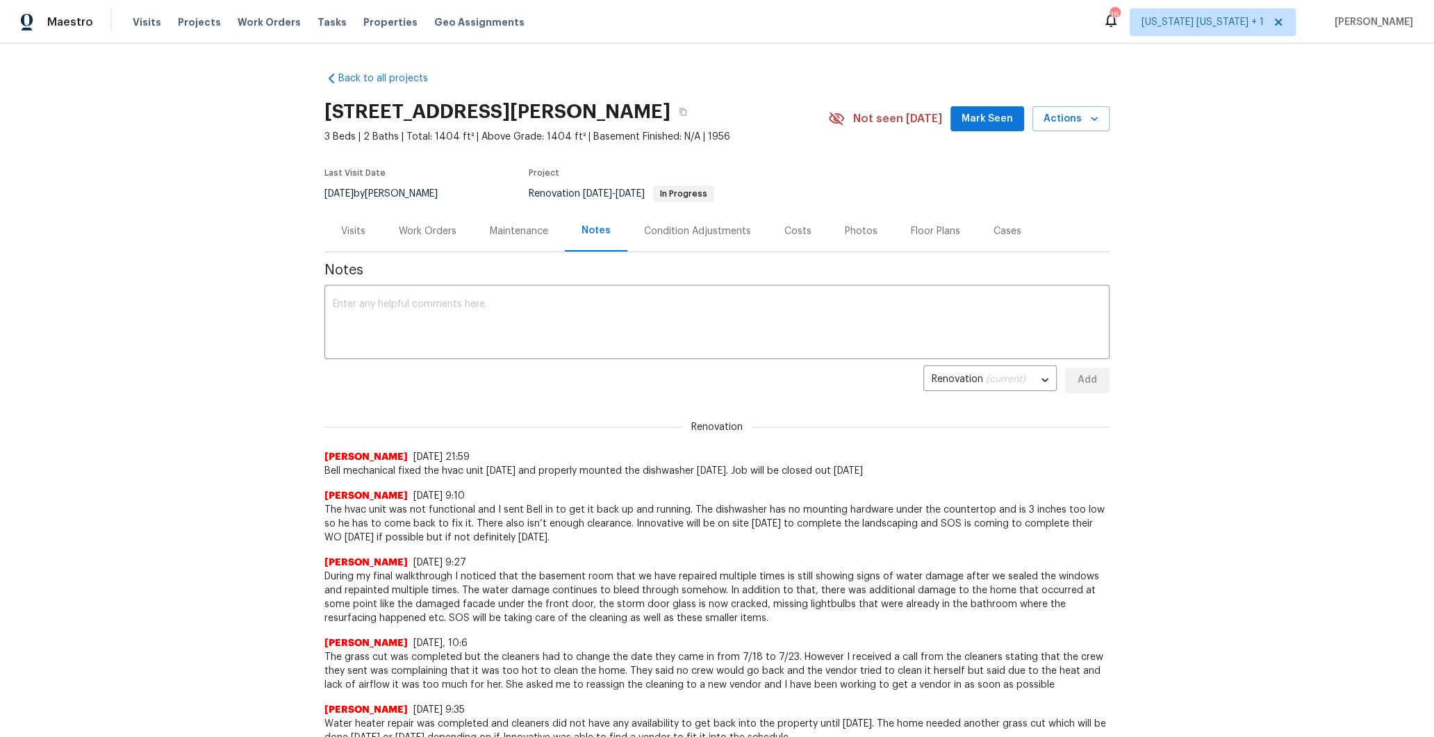
click at [431, 231] on div "Work Orders" at bounding box center [428, 231] width 58 height 14
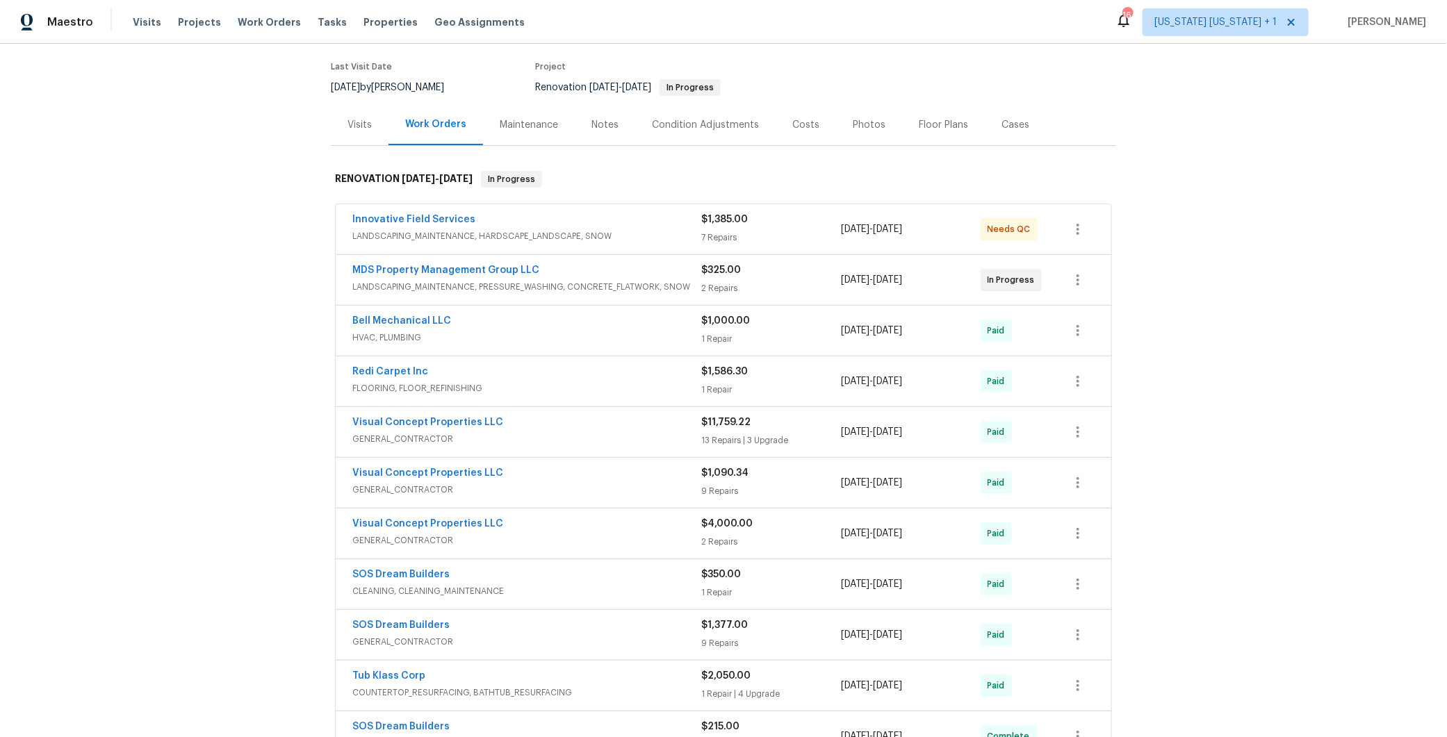
scroll to position [113, 0]
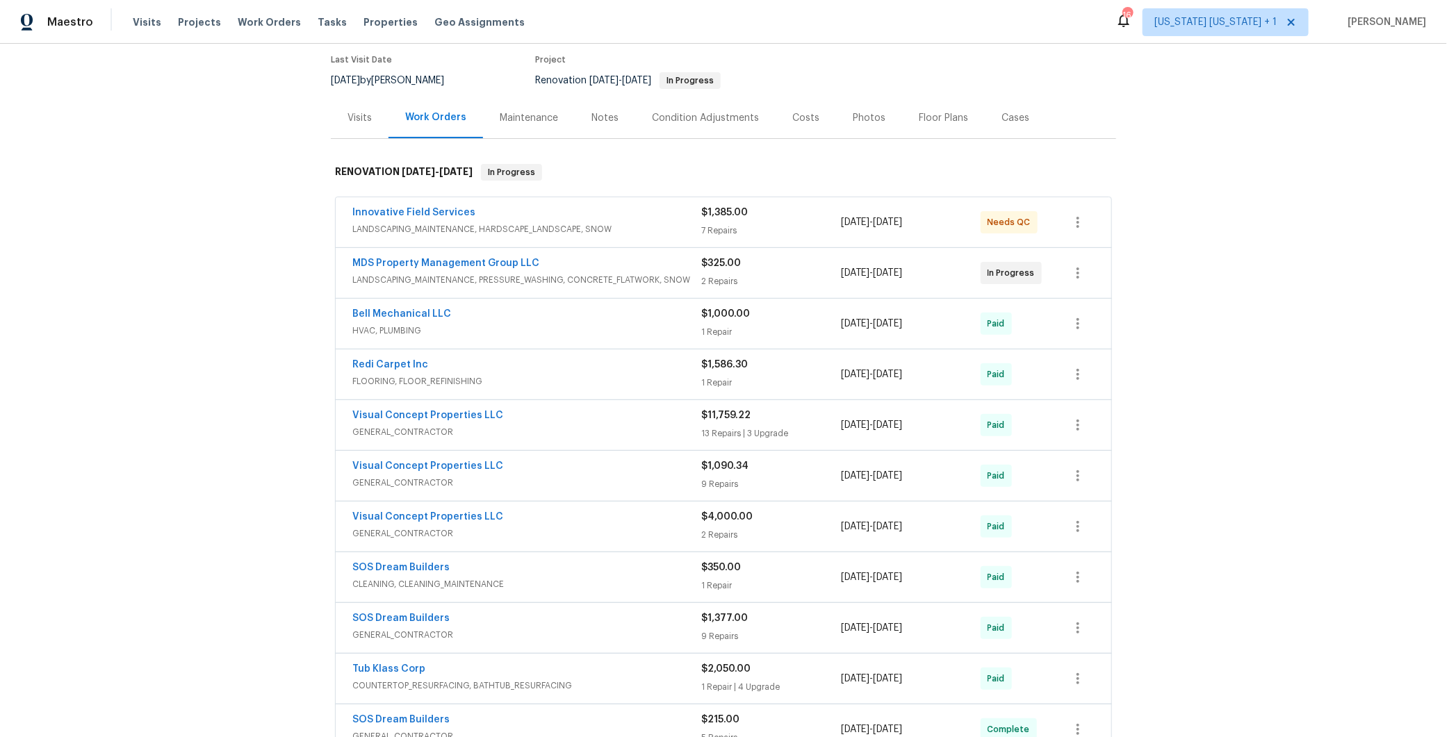
click at [630, 317] on div "Bell Mechanical LLC" at bounding box center [526, 315] width 349 height 17
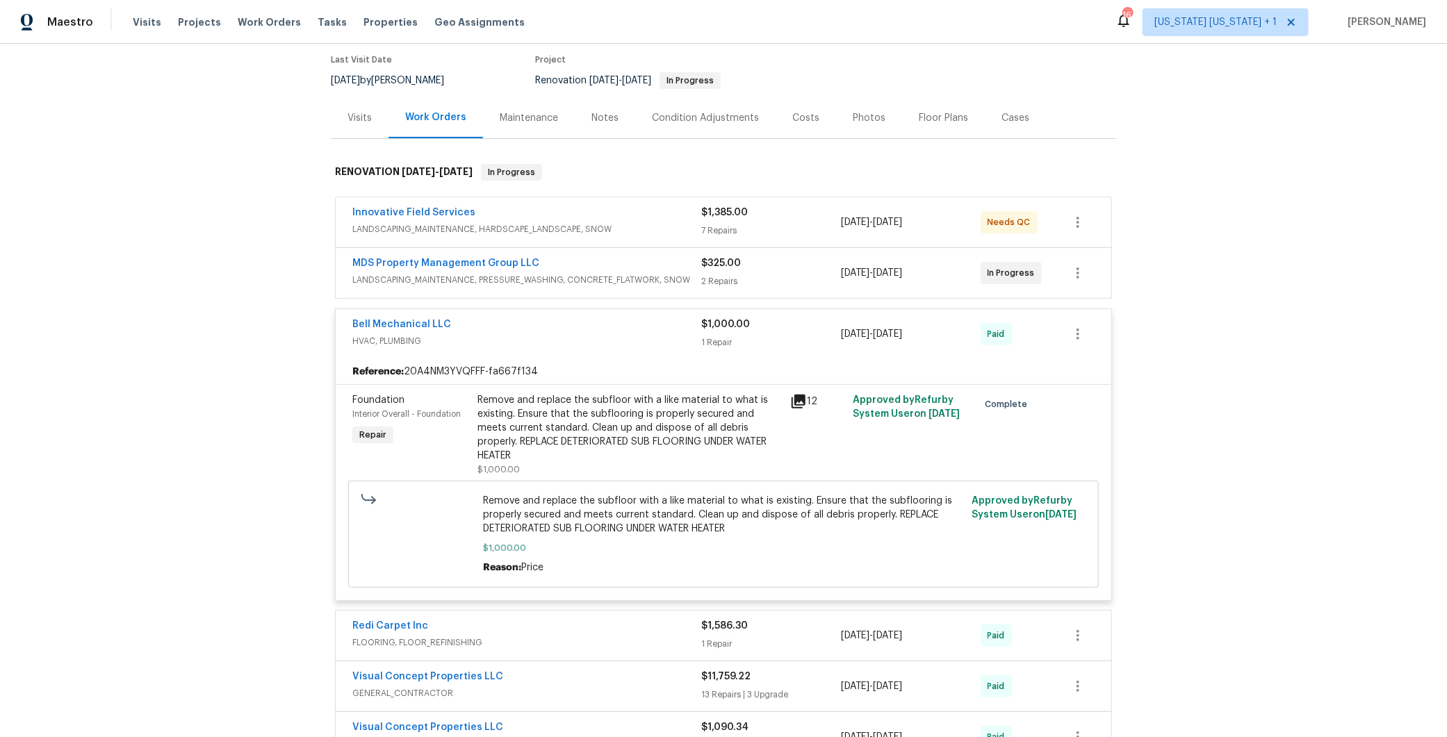
click at [630, 318] on div "Bell Mechanical LLC" at bounding box center [526, 326] width 349 height 17
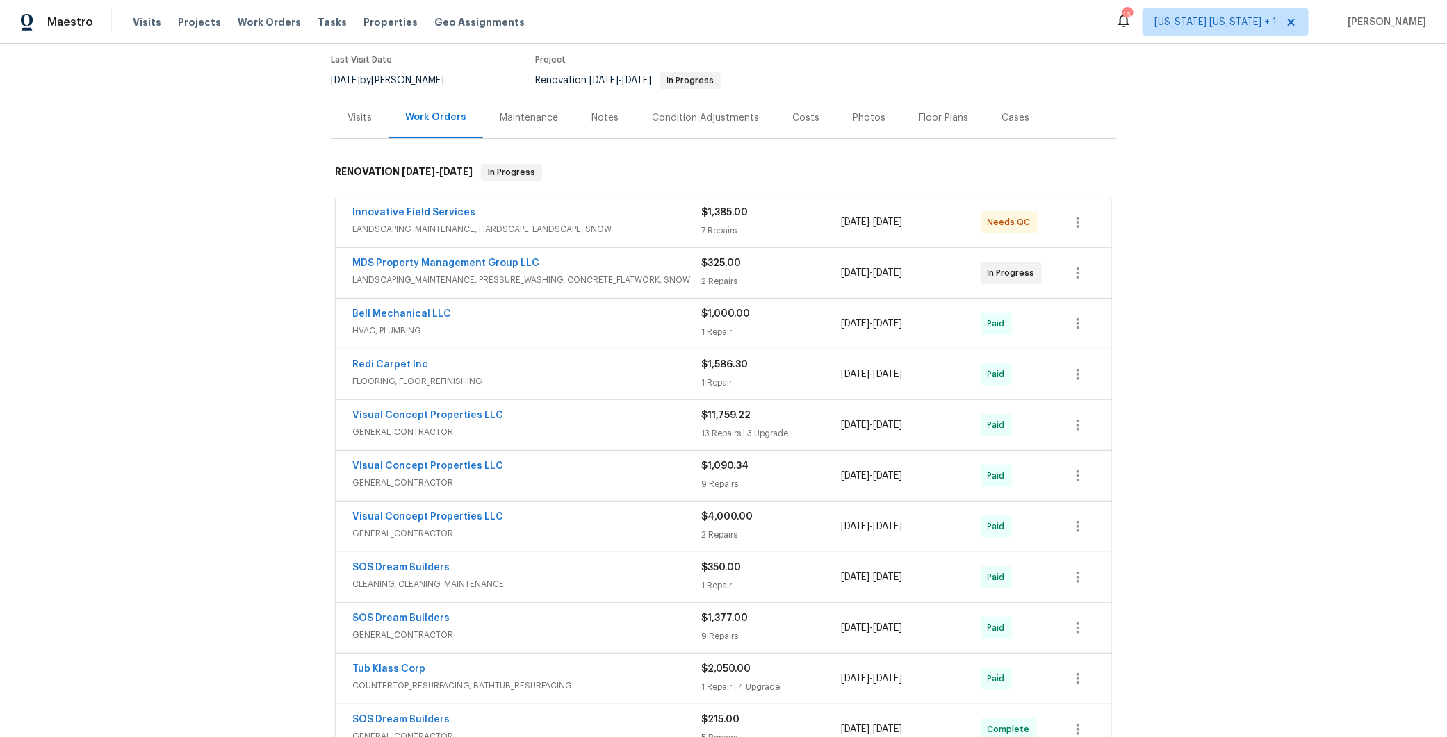
click at [627, 365] on div "Redi Carpet Inc" at bounding box center [526, 366] width 349 height 17
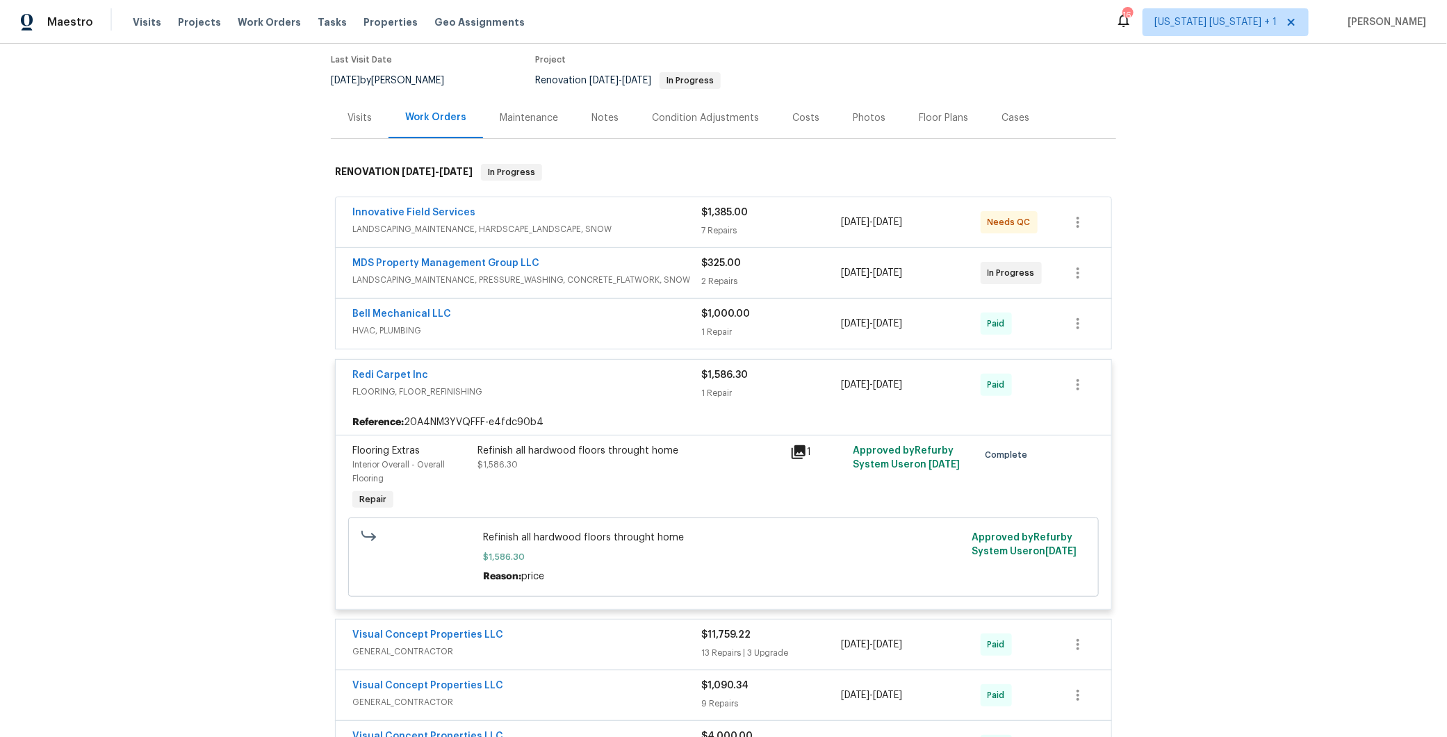
click at [627, 372] on div "Redi Carpet Inc" at bounding box center [526, 376] width 349 height 17
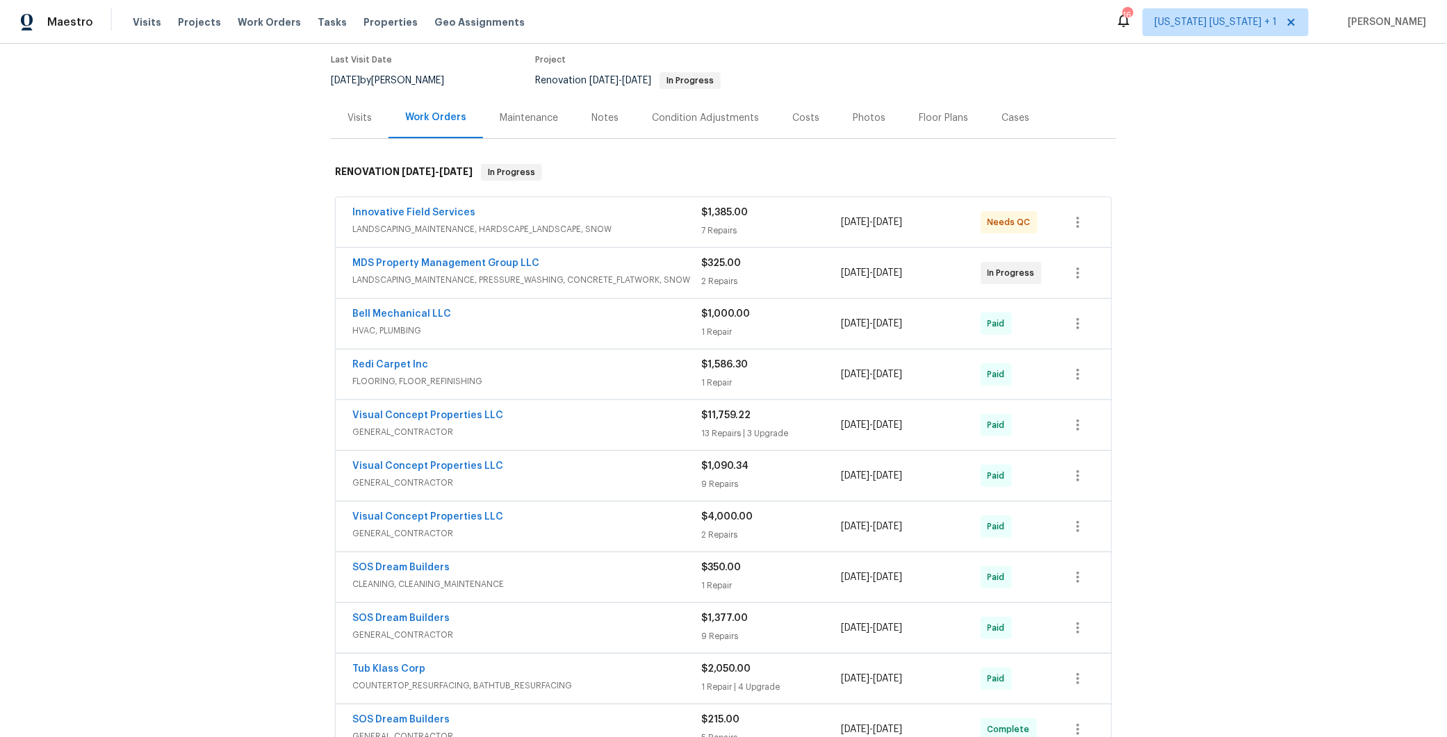
click at [627, 375] on span "FLOORING, FLOOR_REFINISHING" at bounding box center [526, 382] width 349 height 14
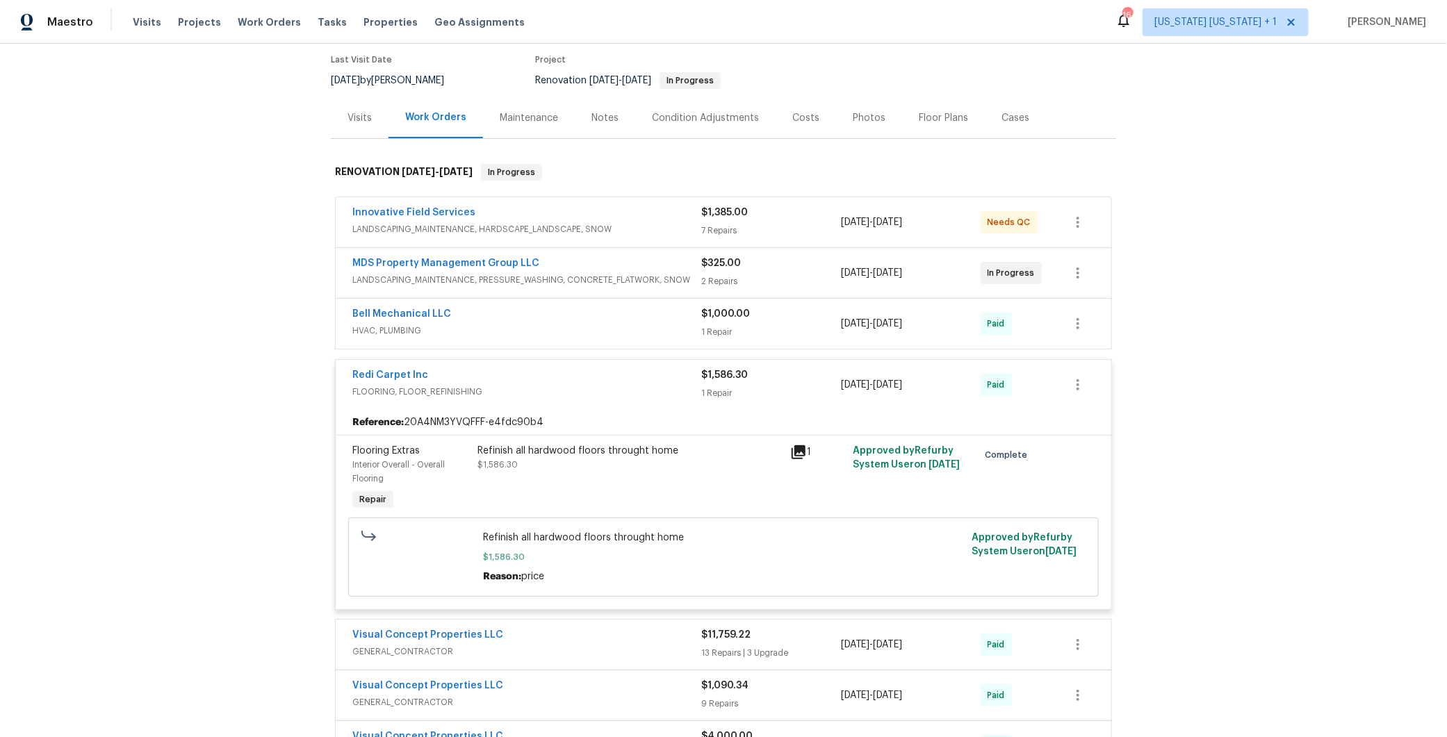
click at [627, 372] on div "Redi Carpet Inc" at bounding box center [526, 376] width 349 height 17
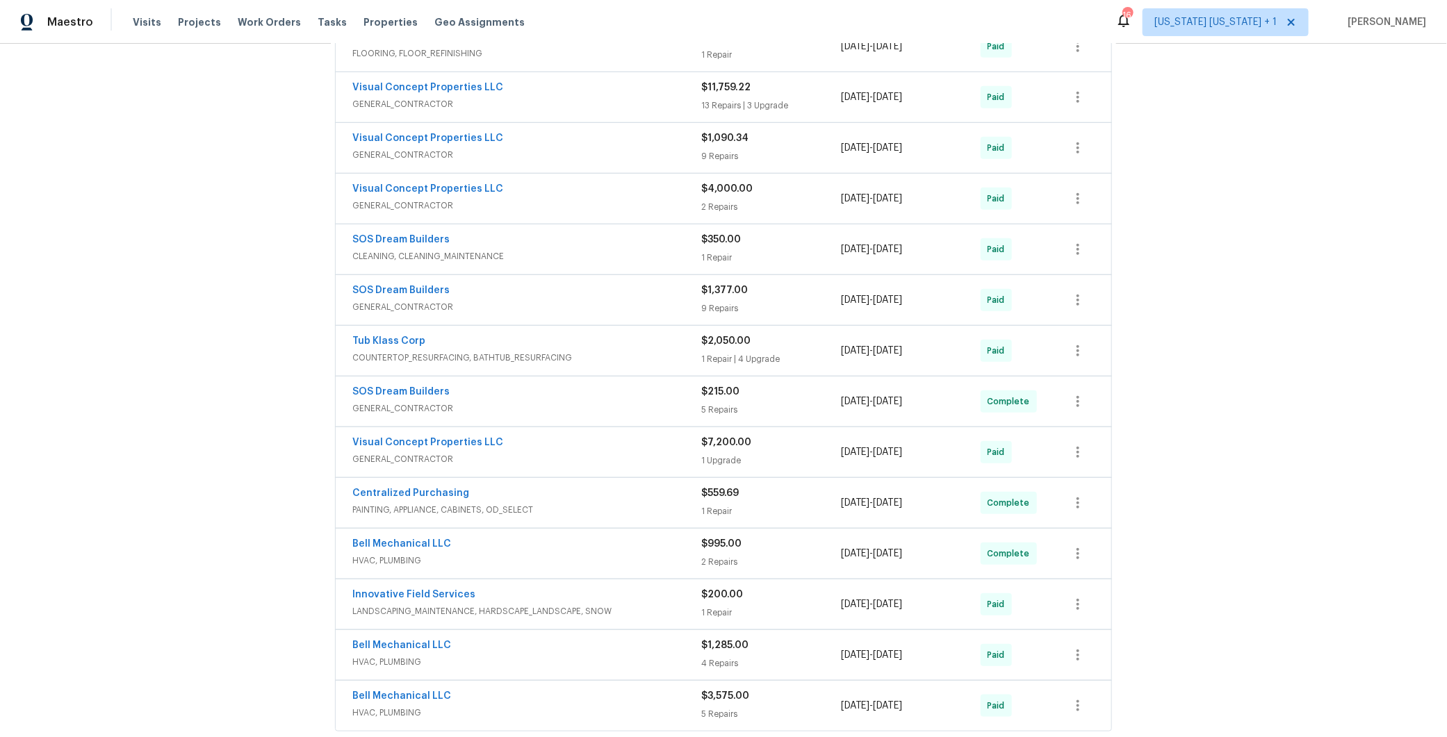
scroll to position [655, 0]
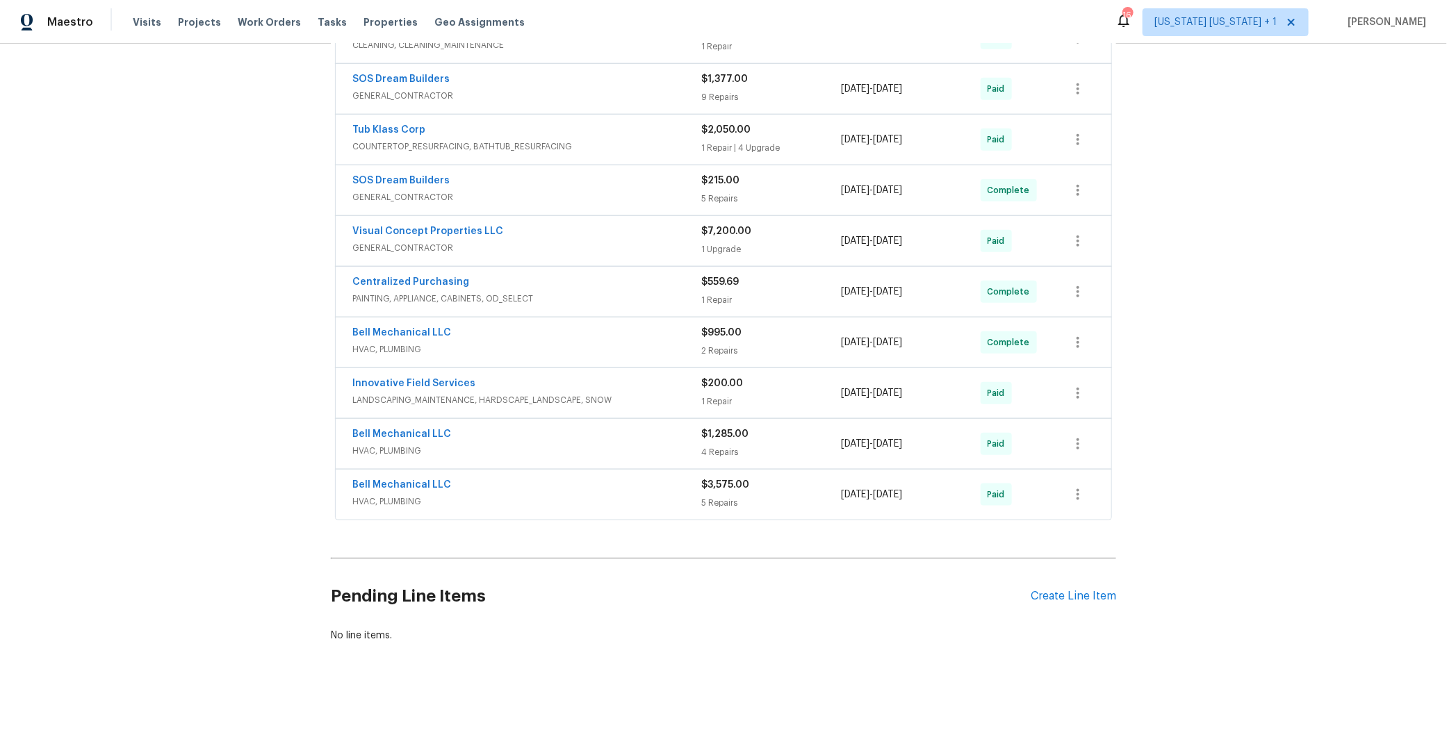
click at [625, 326] on div "Bell Mechanical LLC" at bounding box center [526, 334] width 349 height 17
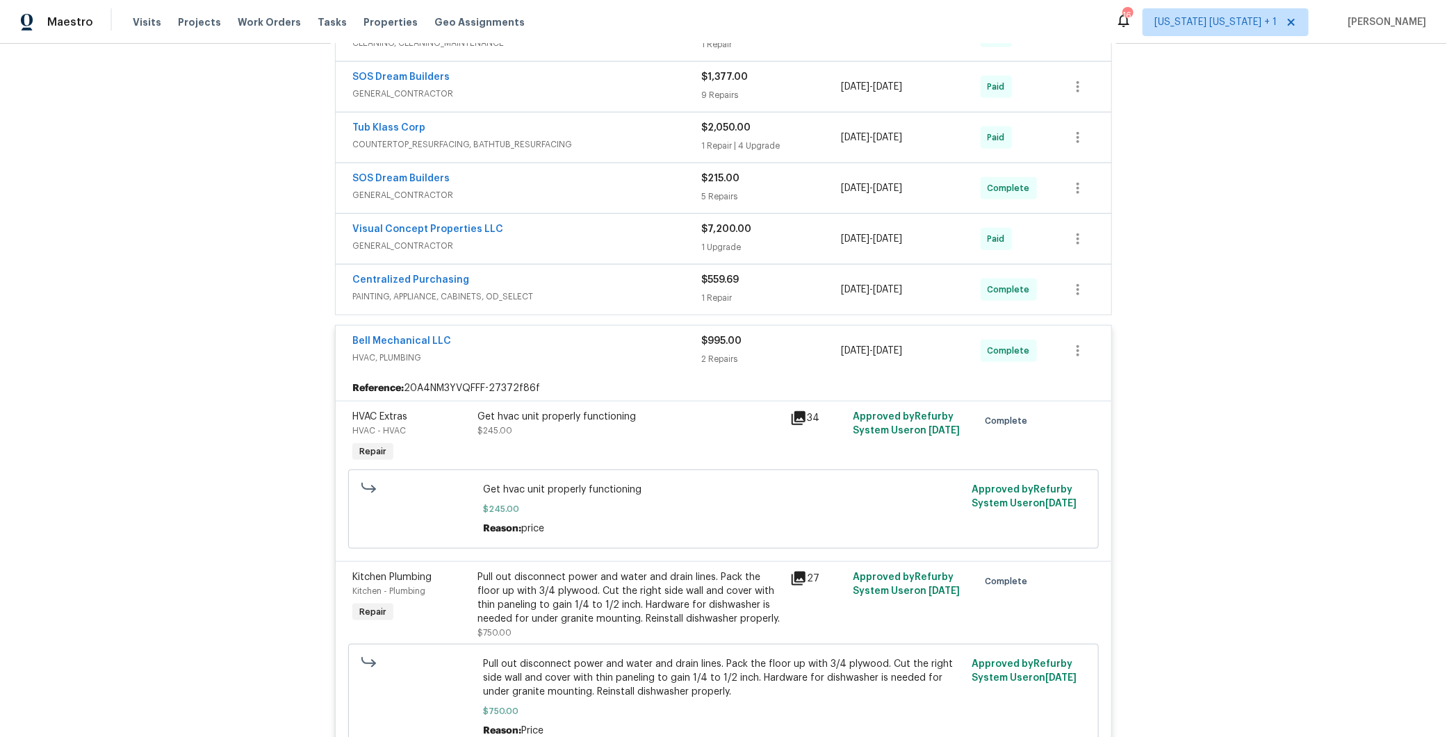
click at [625, 334] on div "Bell Mechanical LLC" at bounding box center [526, 342] width 349 height 17
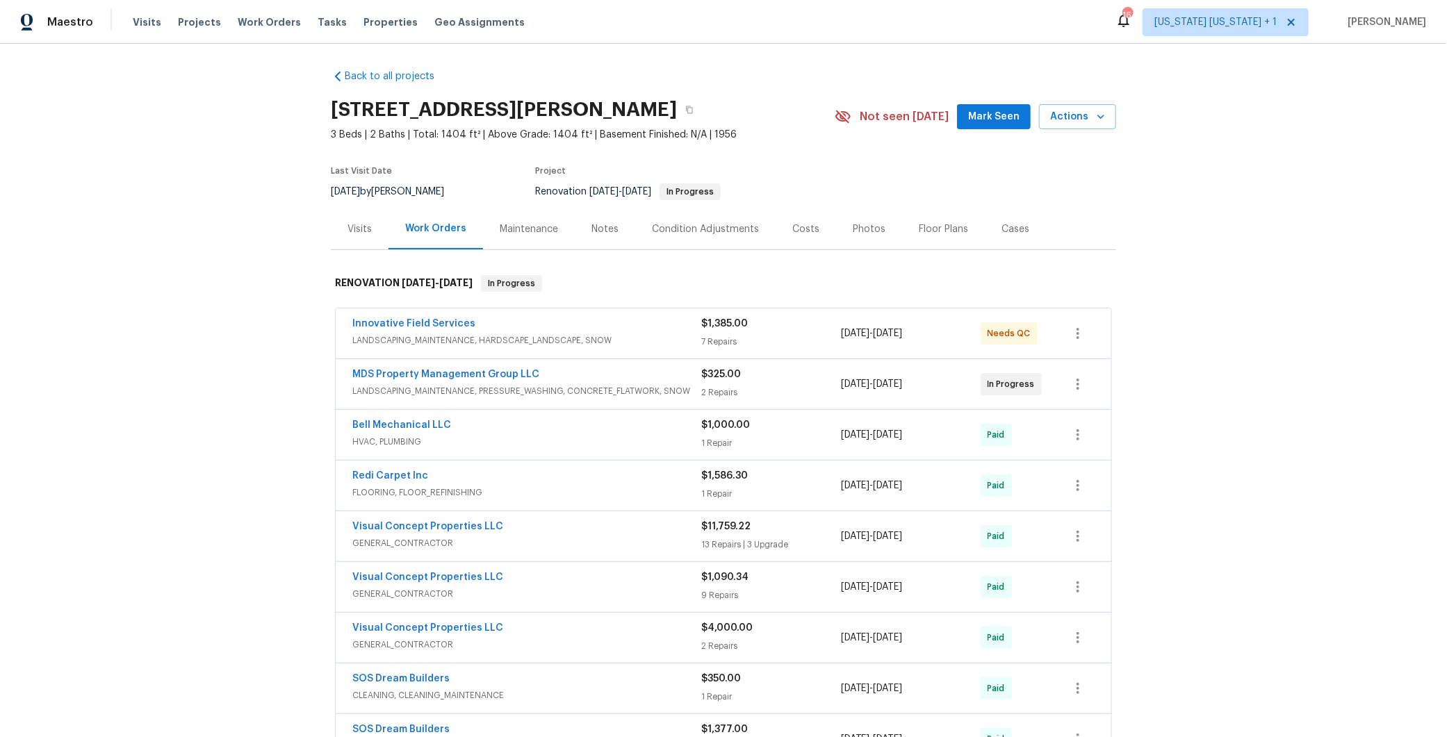
scroll to position [0, 0]
click at [630, 334] on div "Innovative Field Services" at bounding box center [526, 327] width 349 height 17
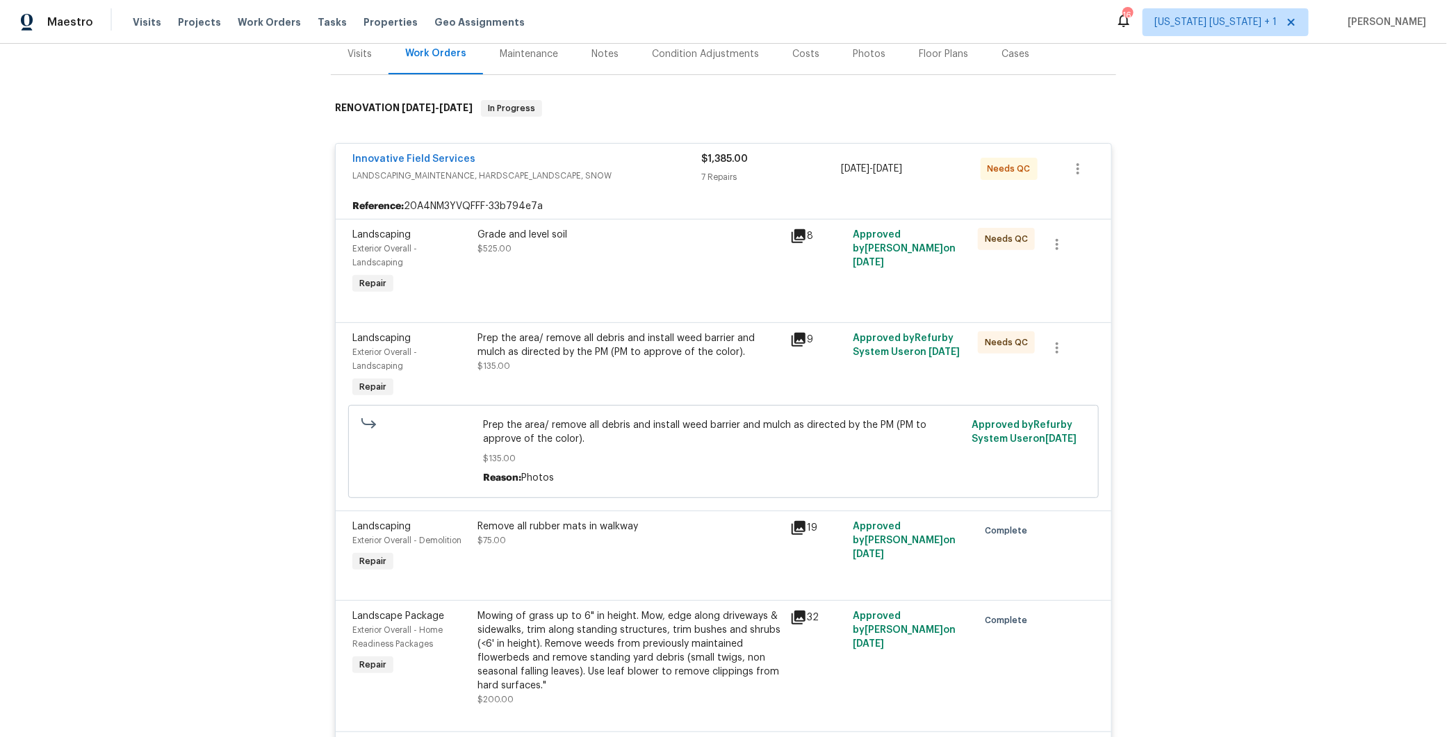
scroll to position [186, 0]
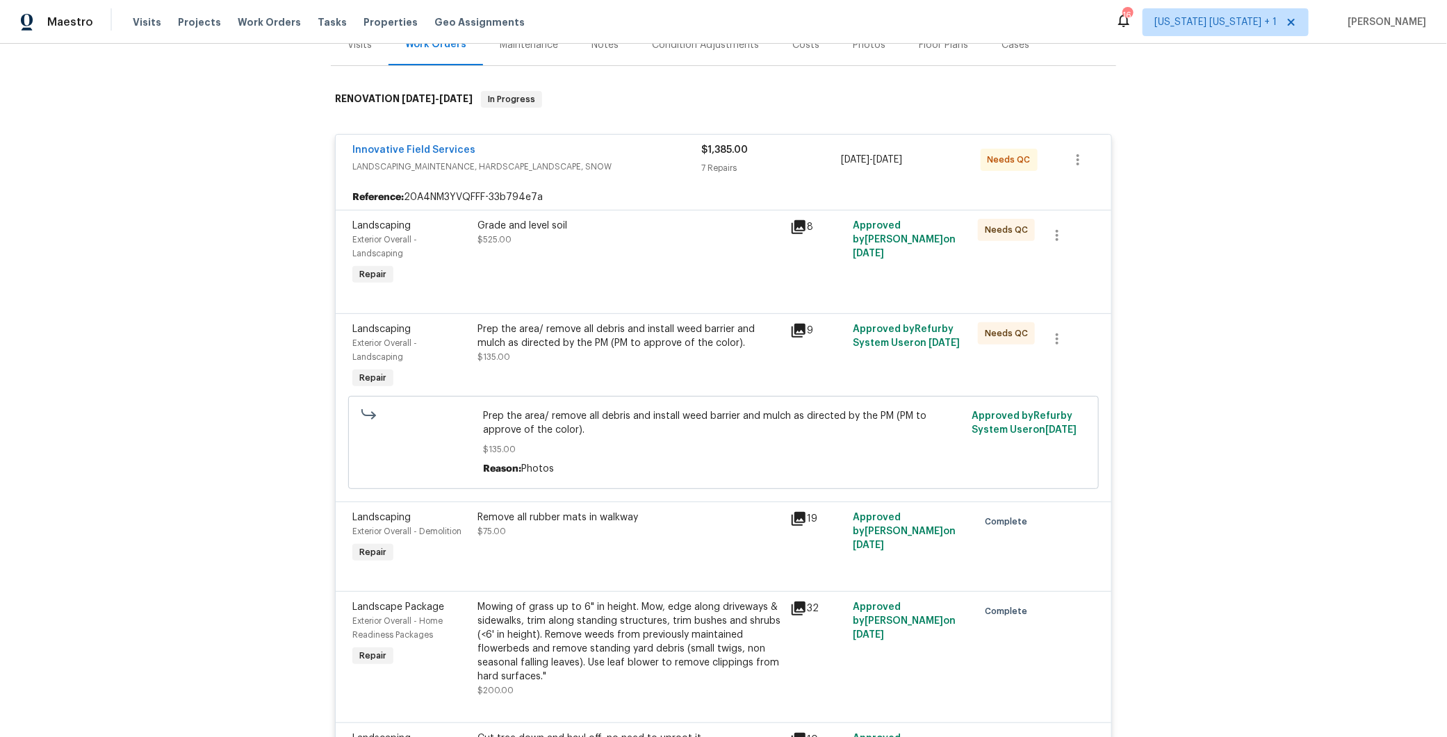
click at [523, 225] on div "Grade and level soil" at bounding box center [629, 226] width 304 height 14
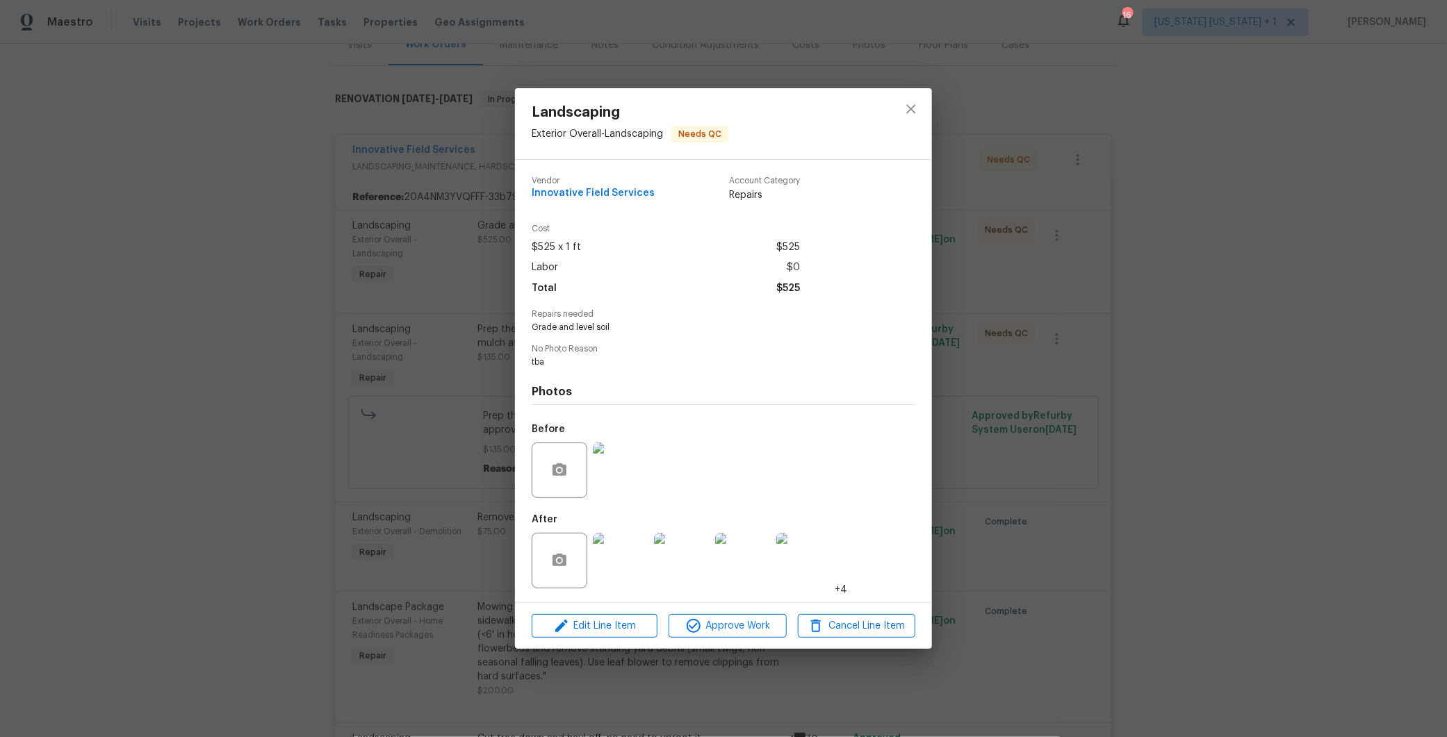
click at [626, 556] on img at bounding box center [621, 561] width 56 height 56
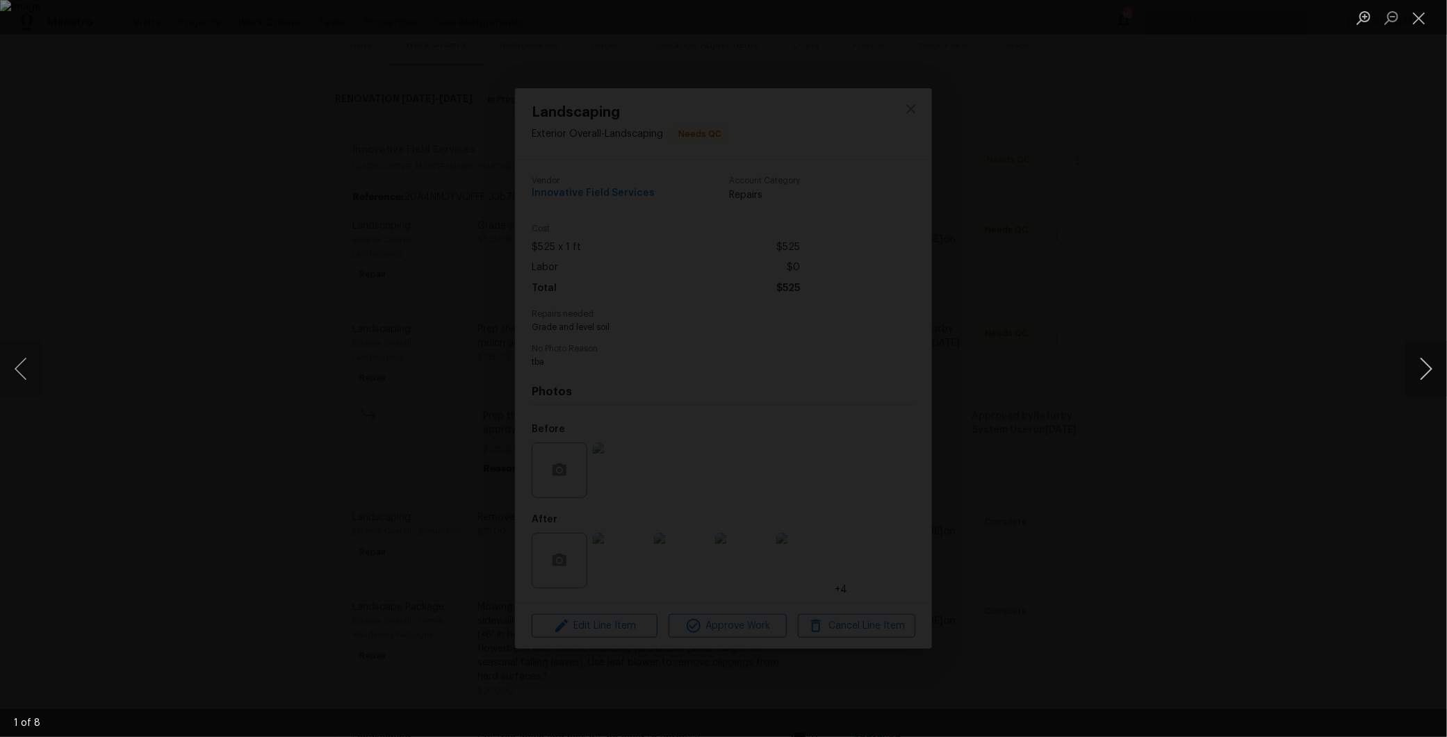
click at [1411, 371] on button "Next image" at bounding box center [1426, 369] width 42 height 56
click at [1413, 371] on button "Next image" at bounding box center [1426, 369] width 42 height 56
click at [1270, 363] on div "Lightbox" at bounding box center [723, 368] width 1447 height 737
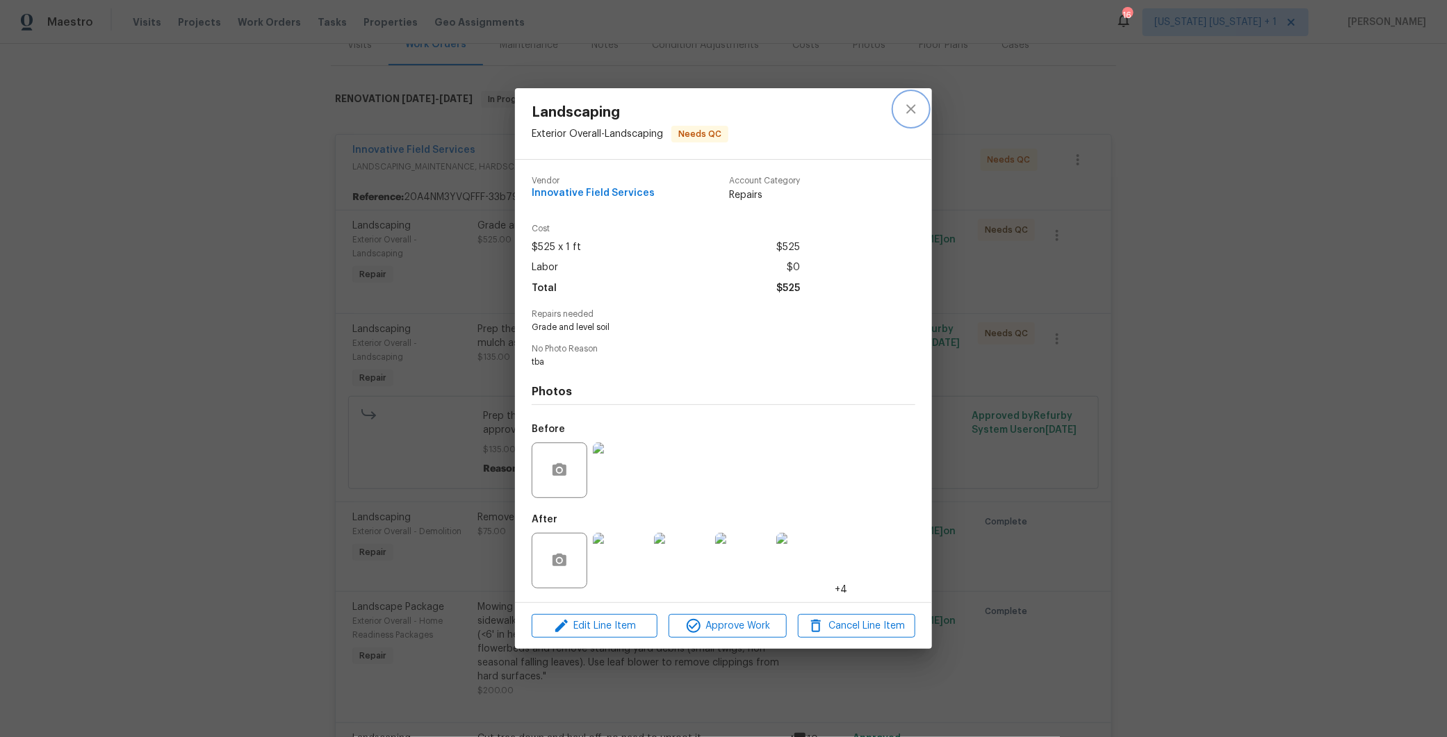
click at [916, 115] on icon "close" at bounding box center [911, 109] width 17 height 17
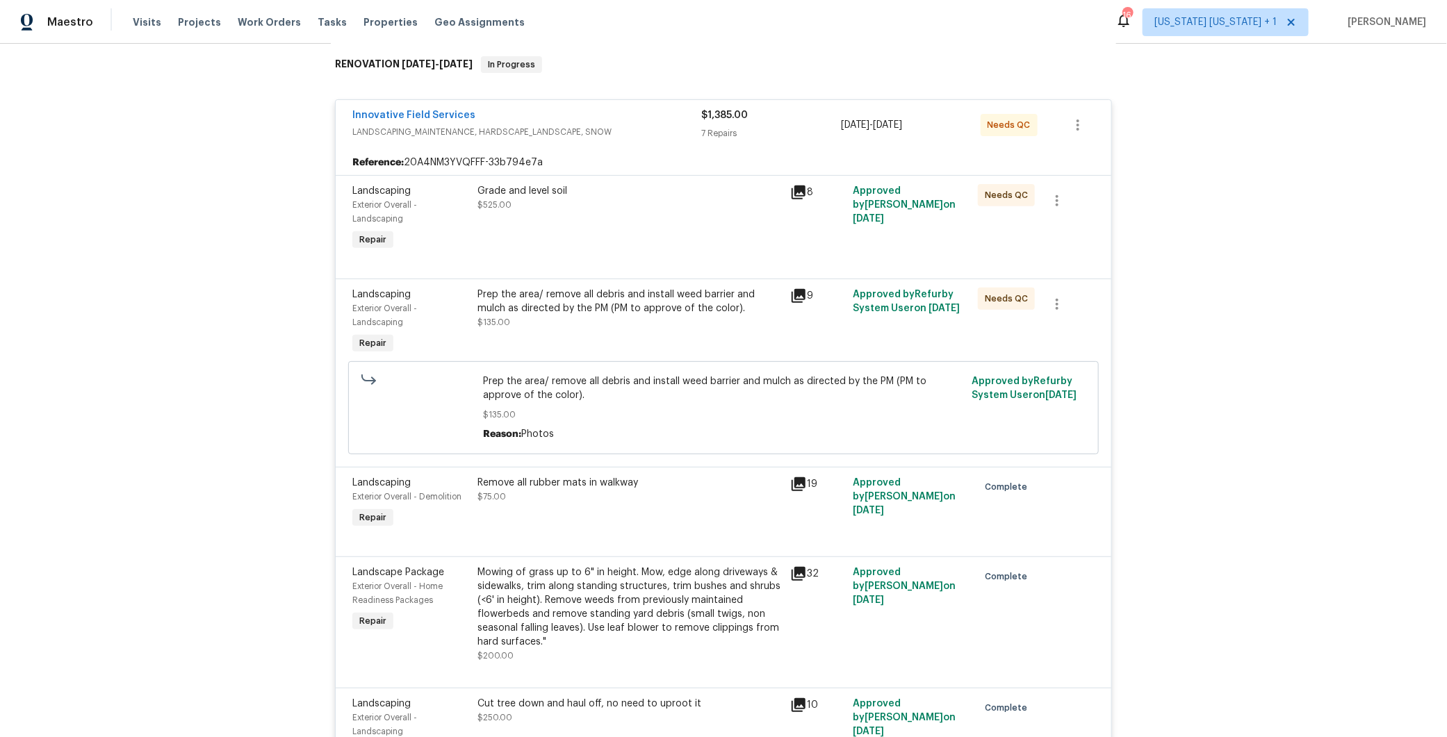
scroll to position [299, 0]
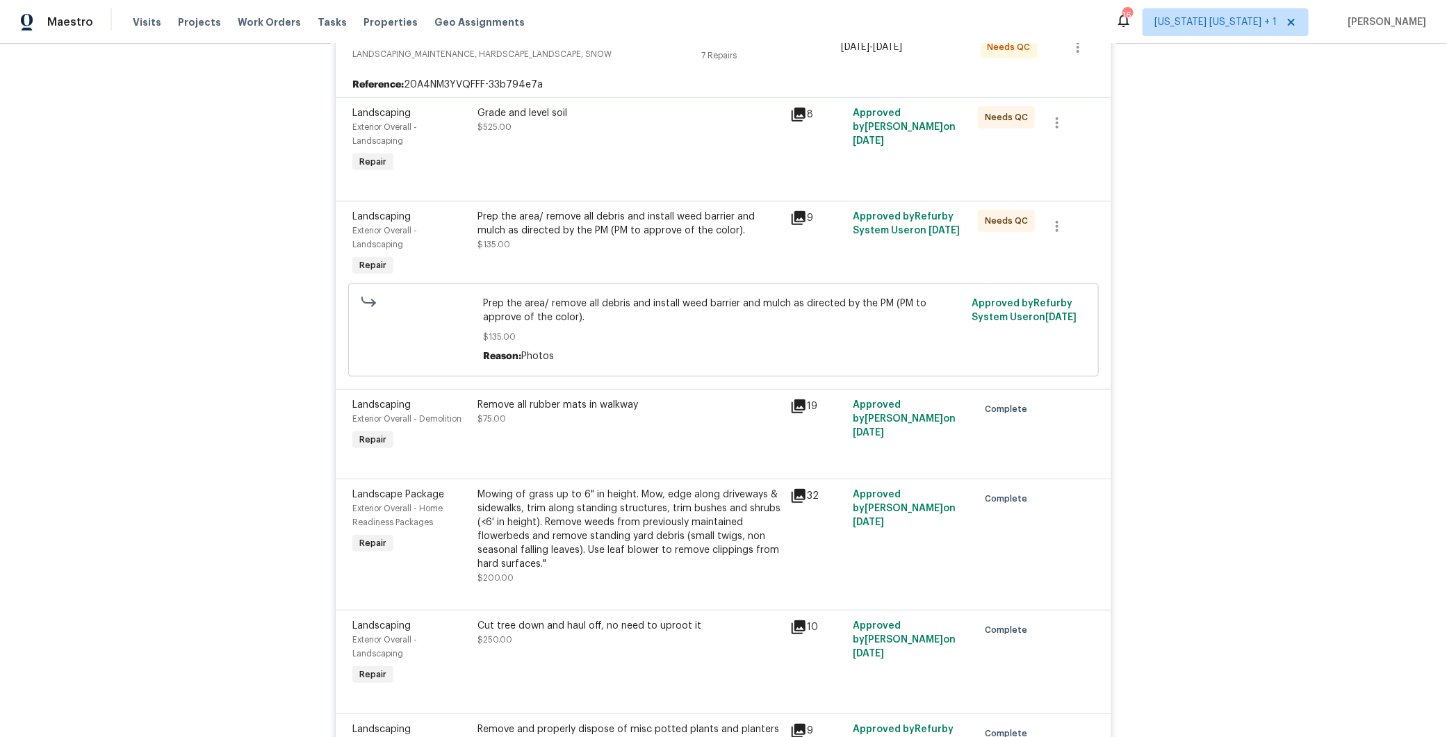
click at [639, 228] on div "Prep the area/ remove all debris and install weed barrier and mulch as directed…" at bounding box center [629, 224] width 304 height 28
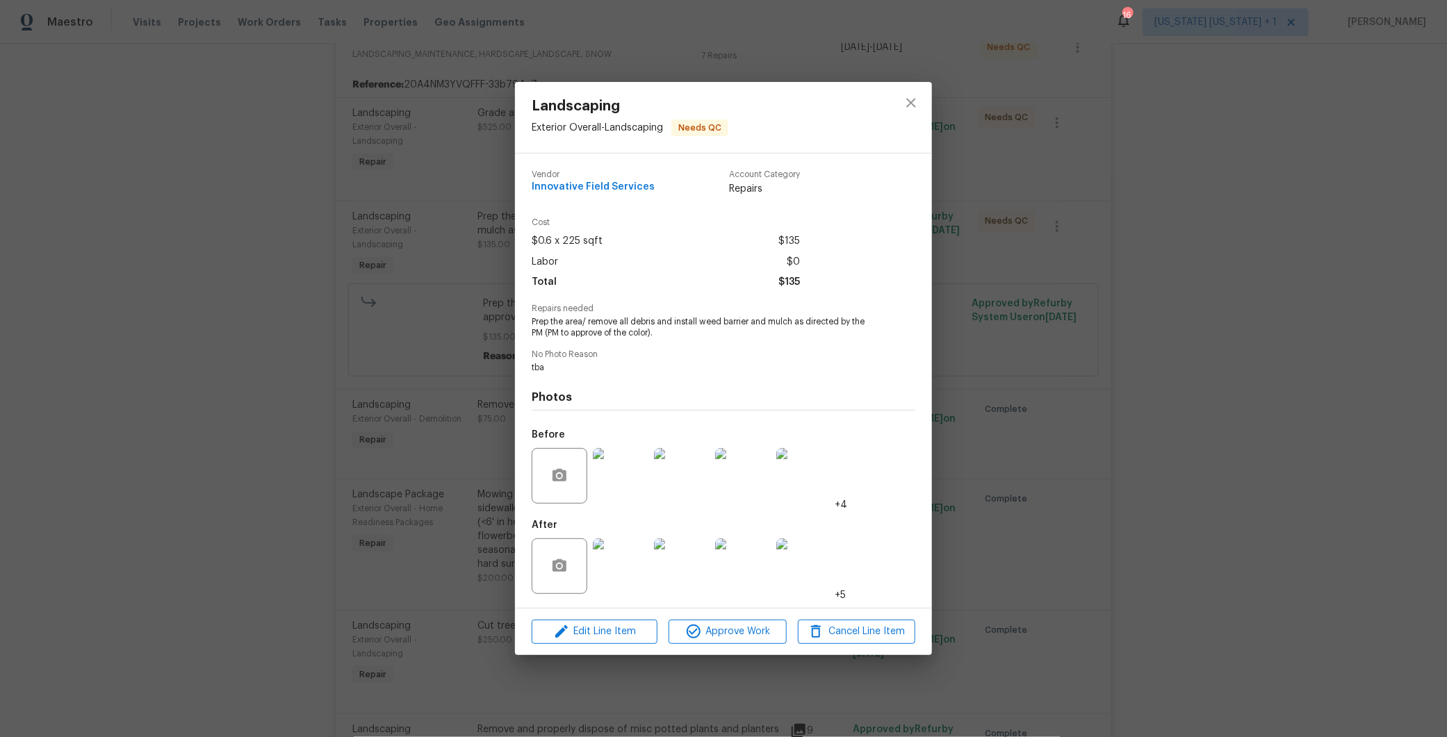
click at [620, 565] on img at bounding box center [621, 566] width 56 height 56
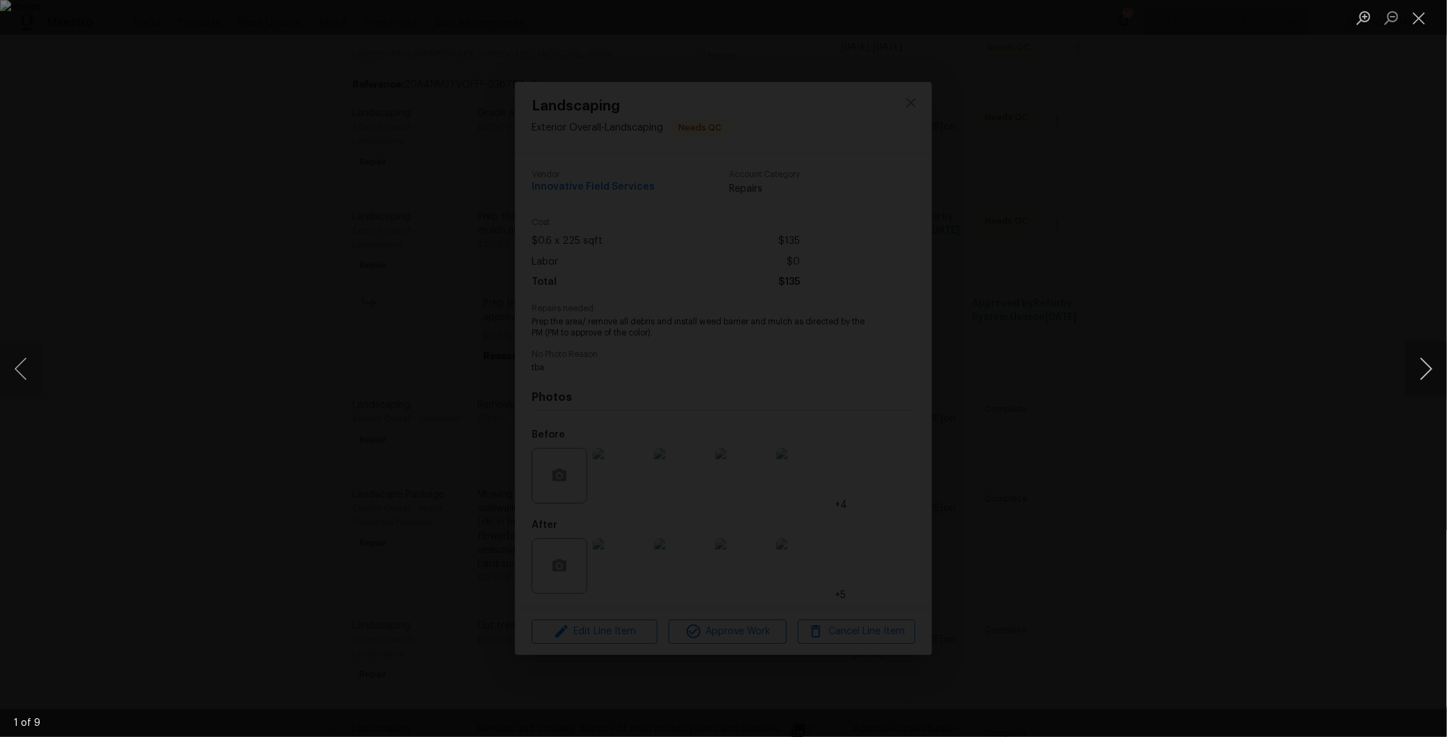
click at [1424, 387] on button "Next image" at bounding box center [1426, 369] width 42 height 56
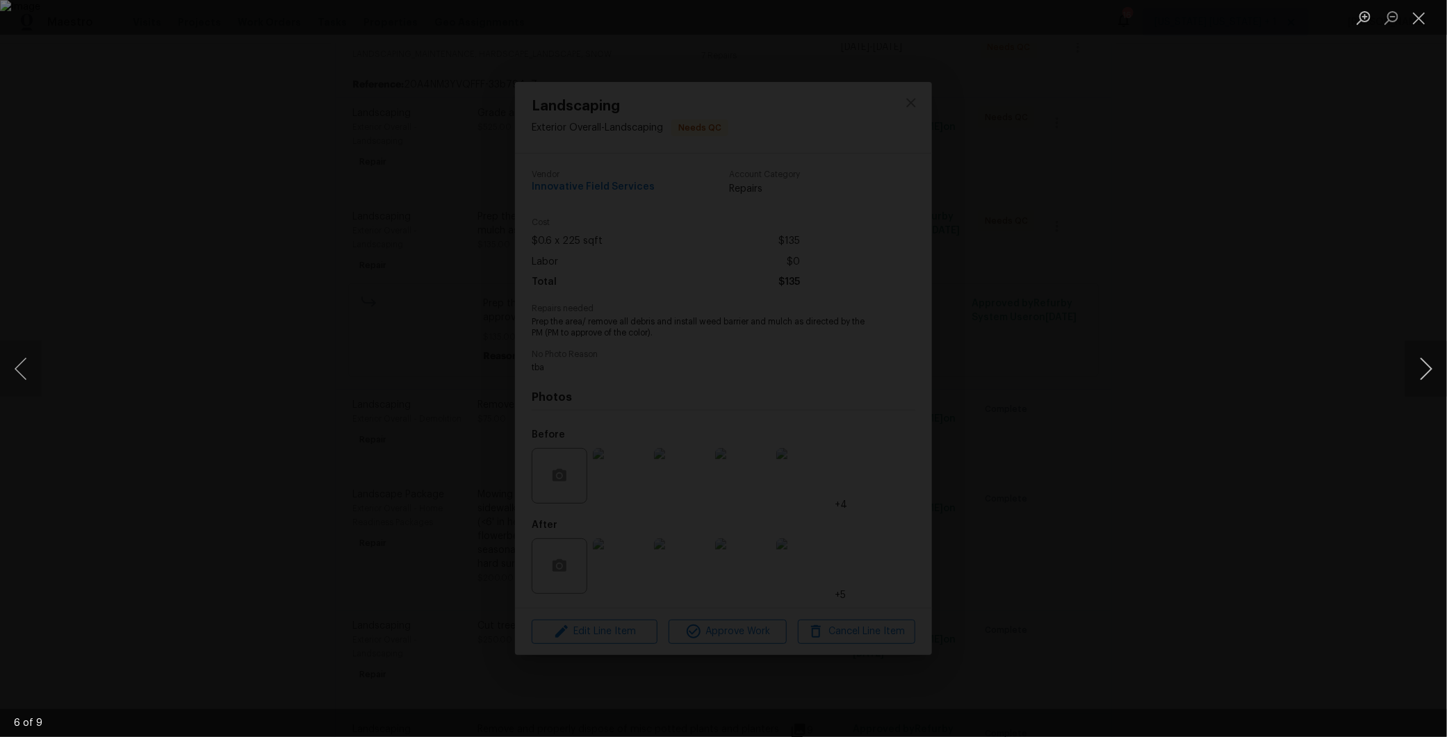
click at [1424, 387] on button "Next image" at bounding box center [1426, 369] width 42 height 56
click at [1187, 420] on div "Lightbox" at bounding box center [723, 368] width 1447 height 737
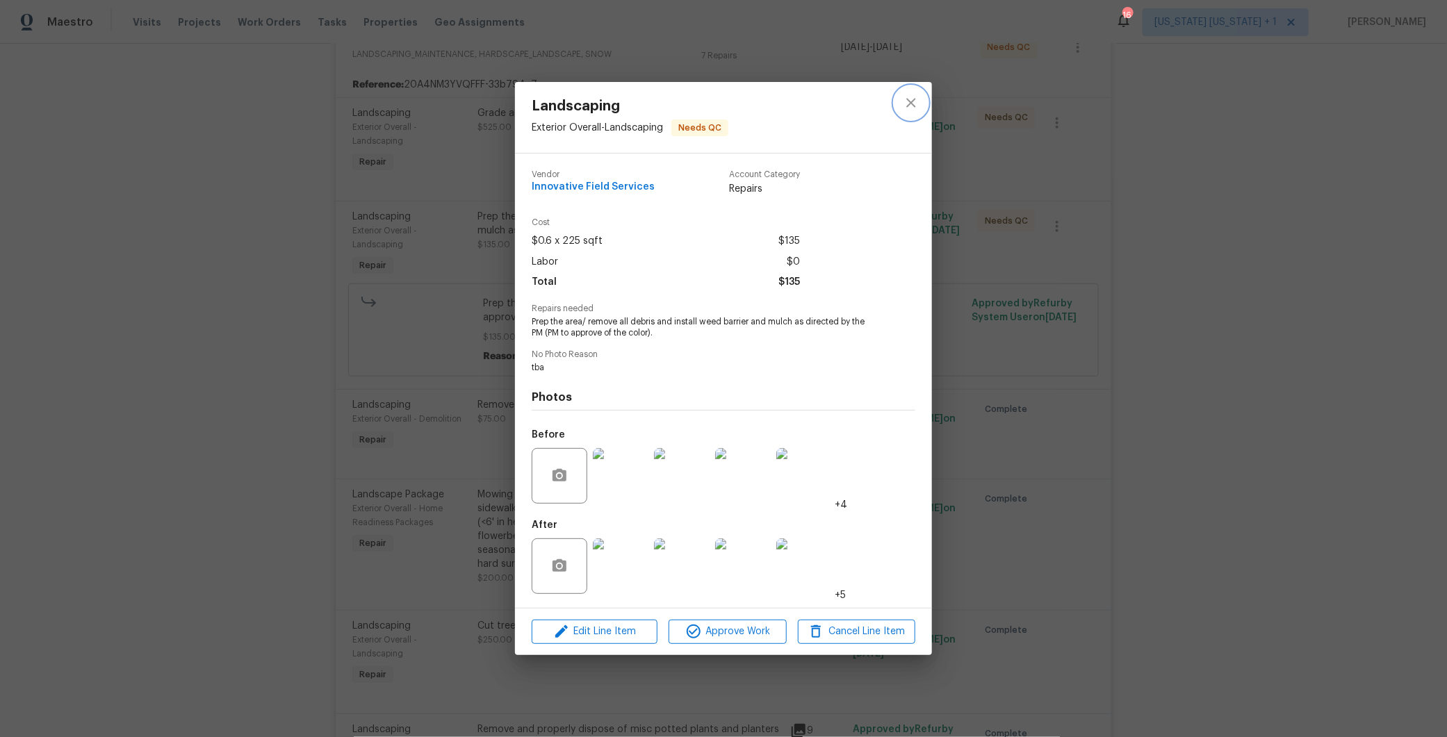
click at [907, 98] on icon "close" at bounding box center [911, 102] width 17 height 17
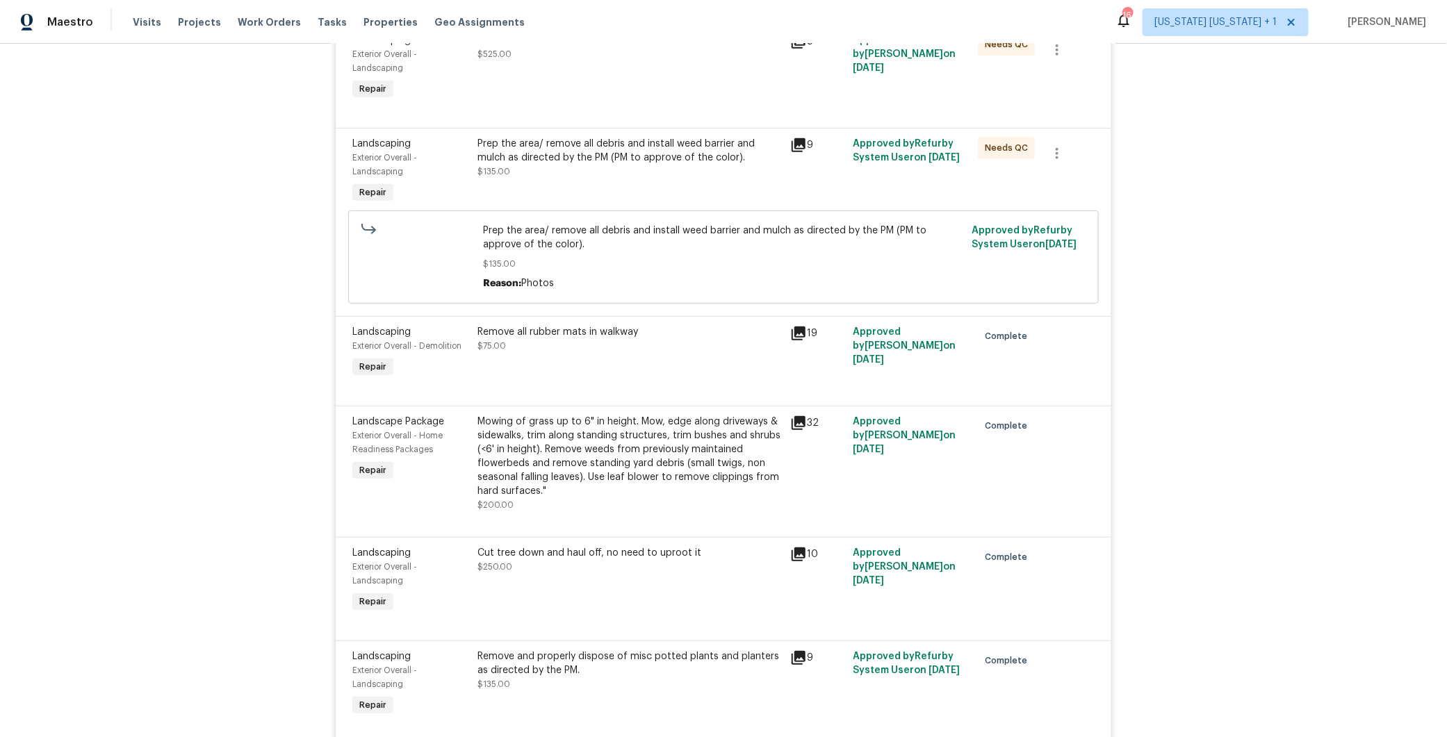
scroll to position [372, 0]
click at [577, 337] on div "Remove all rubber mats in walkway" at bounding box center [629, 332] width 304 height 14
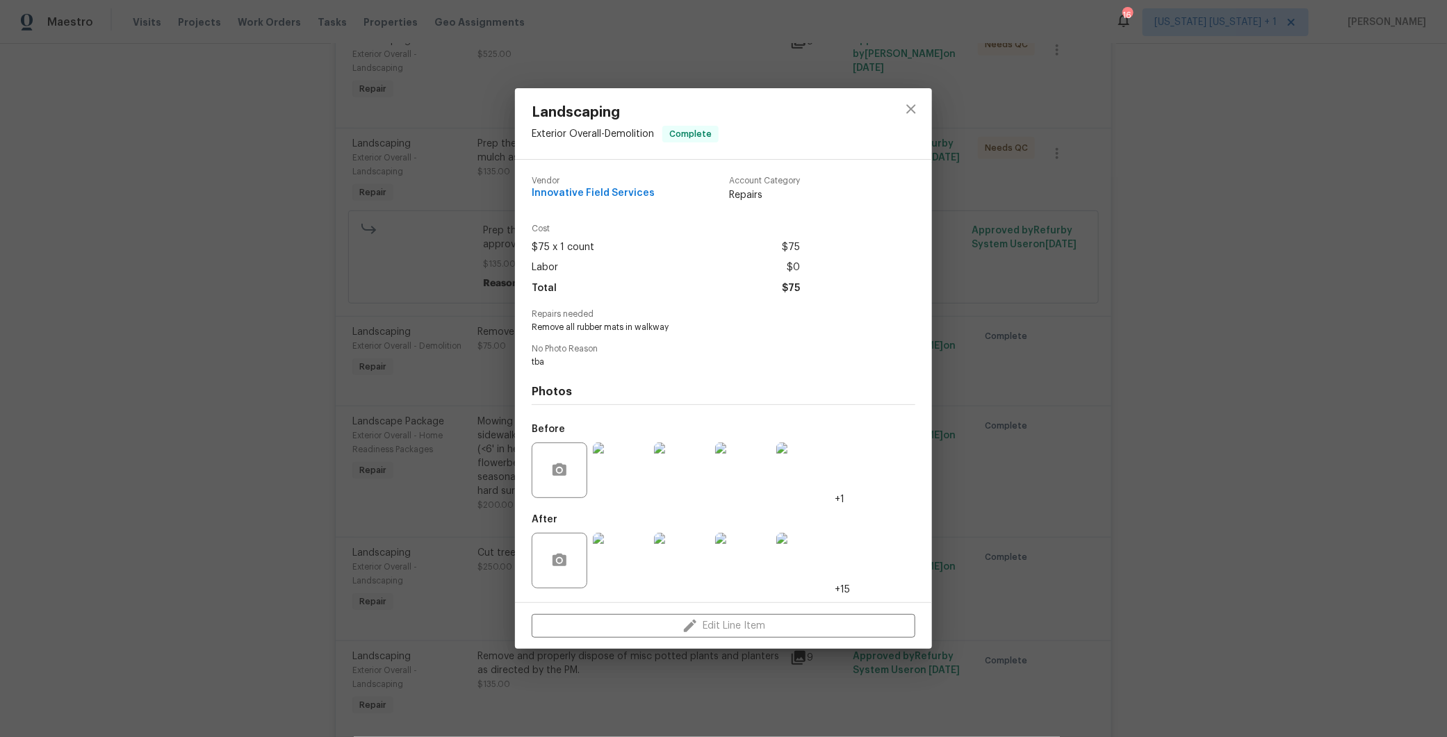
click at [620, 547] on img at bounding box center [621, 561] width 56 height 56
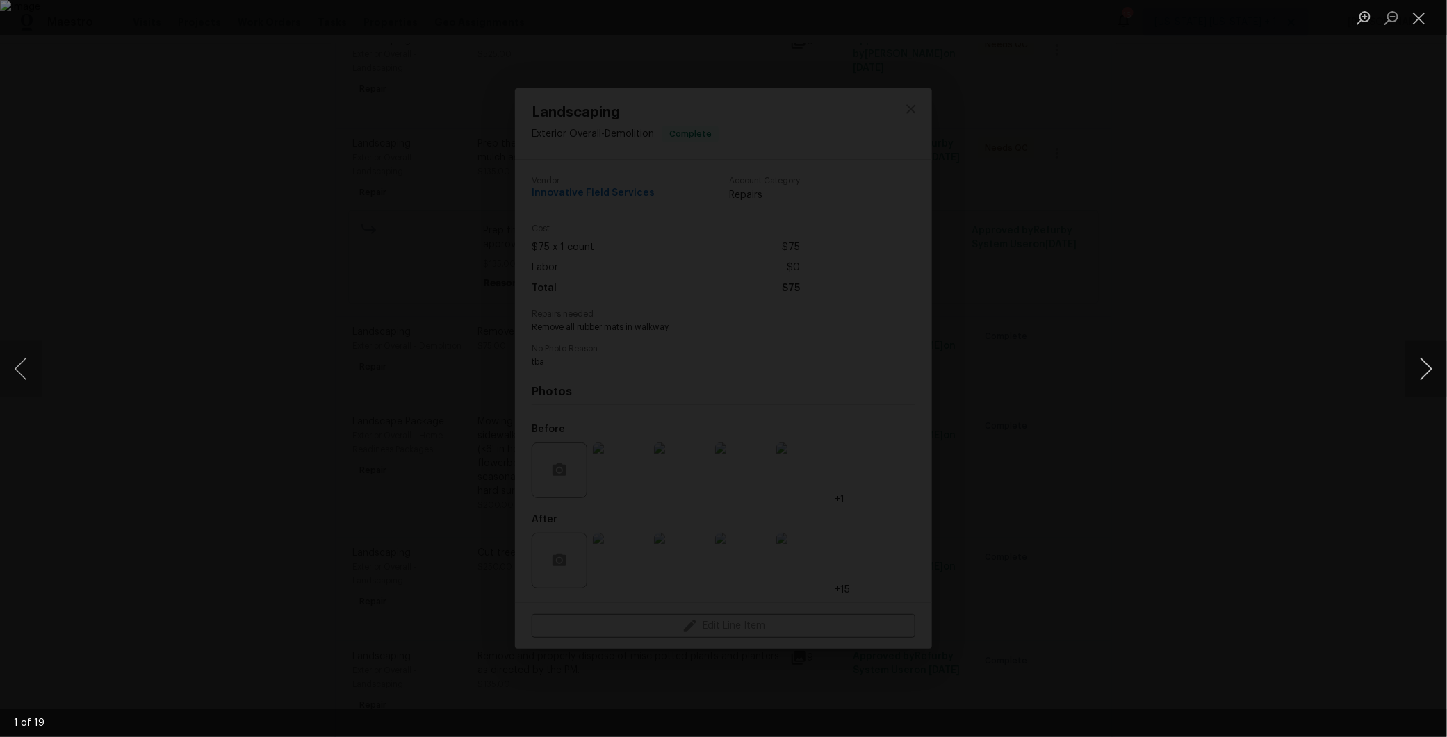
click at [1426, 374] on button "Next image" at bounding box center [1426, 369] width 42 height 56
click at [1262, 371] on div "Lightbox" at bounding box center [723, 368] width 1447 height 737
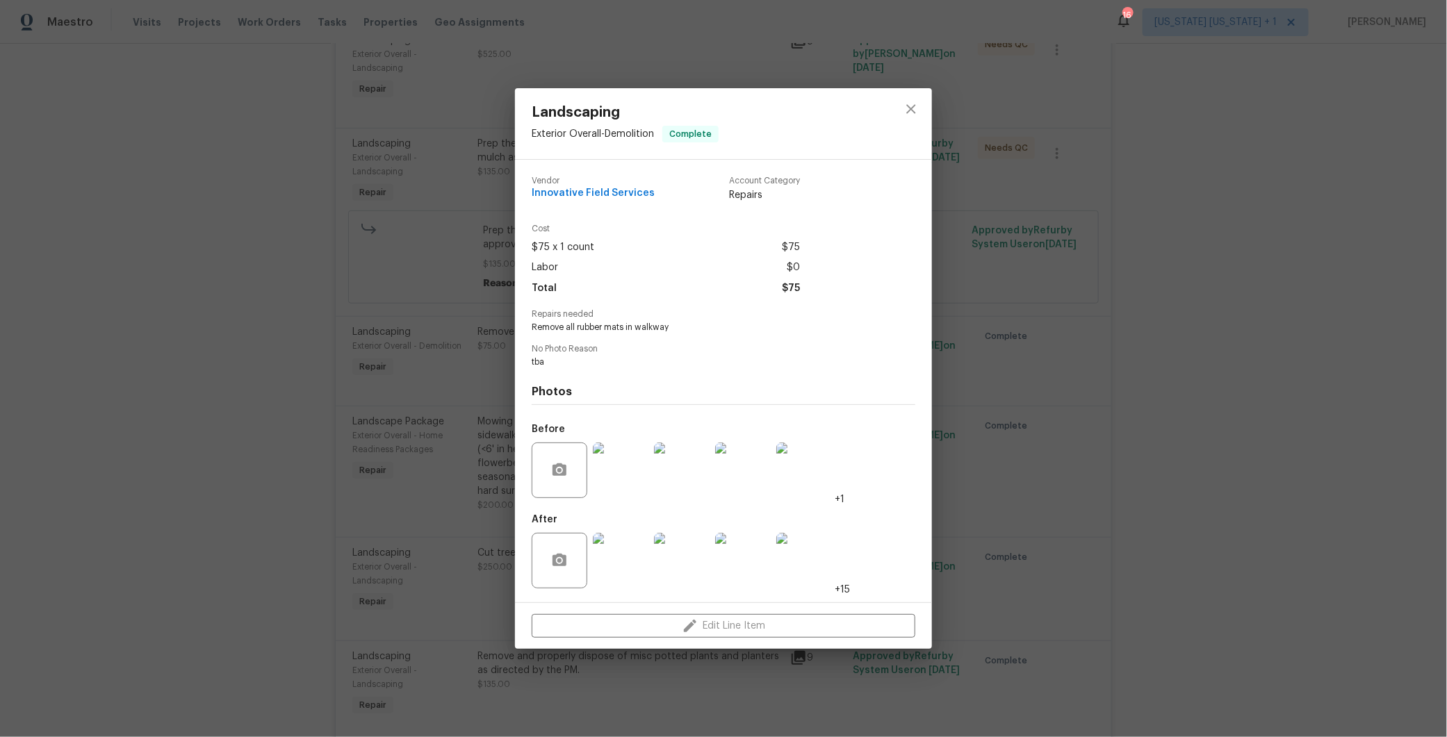
click at [638, 568] on img at bounding box center [621, 561] width 56 height 56
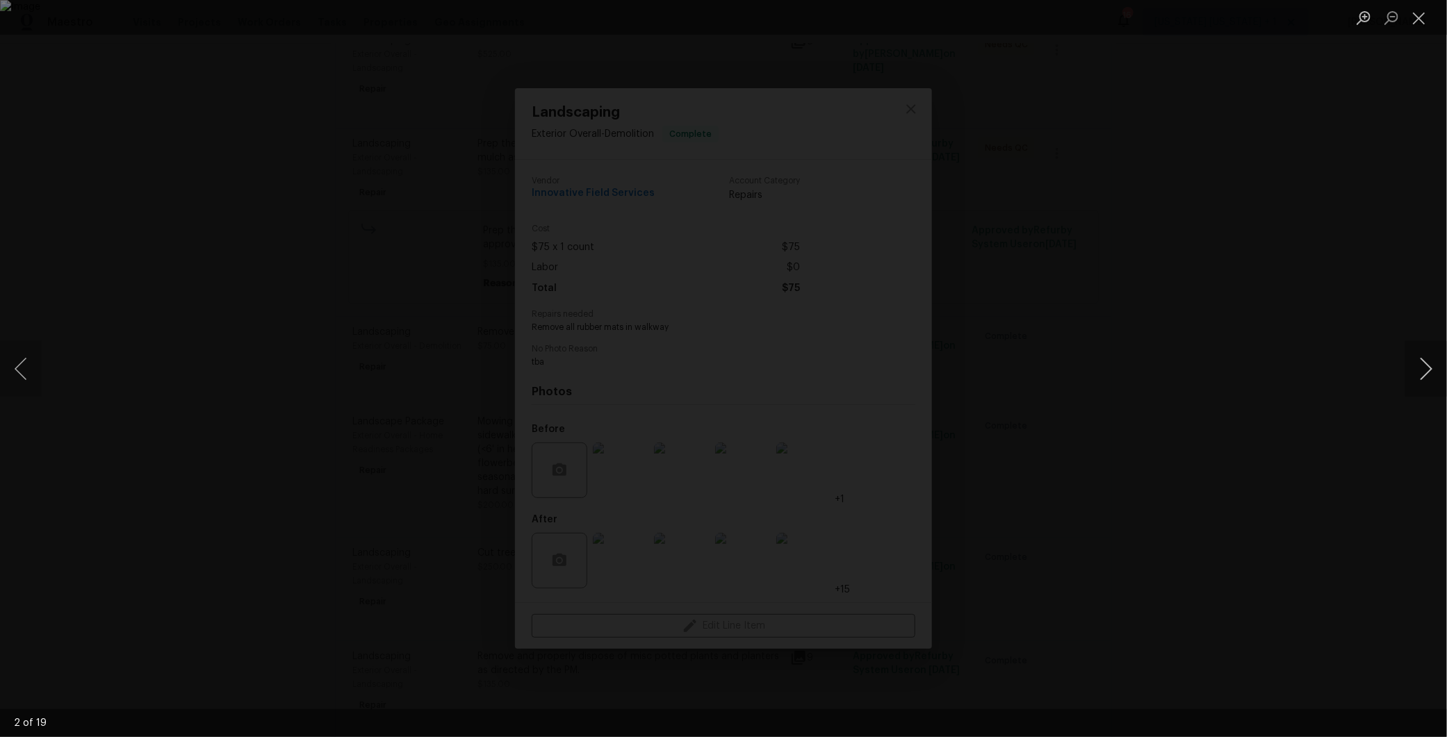
click at [1430, 364] on button "Next image" at bounding box center [1426, 369] width 42 height 56
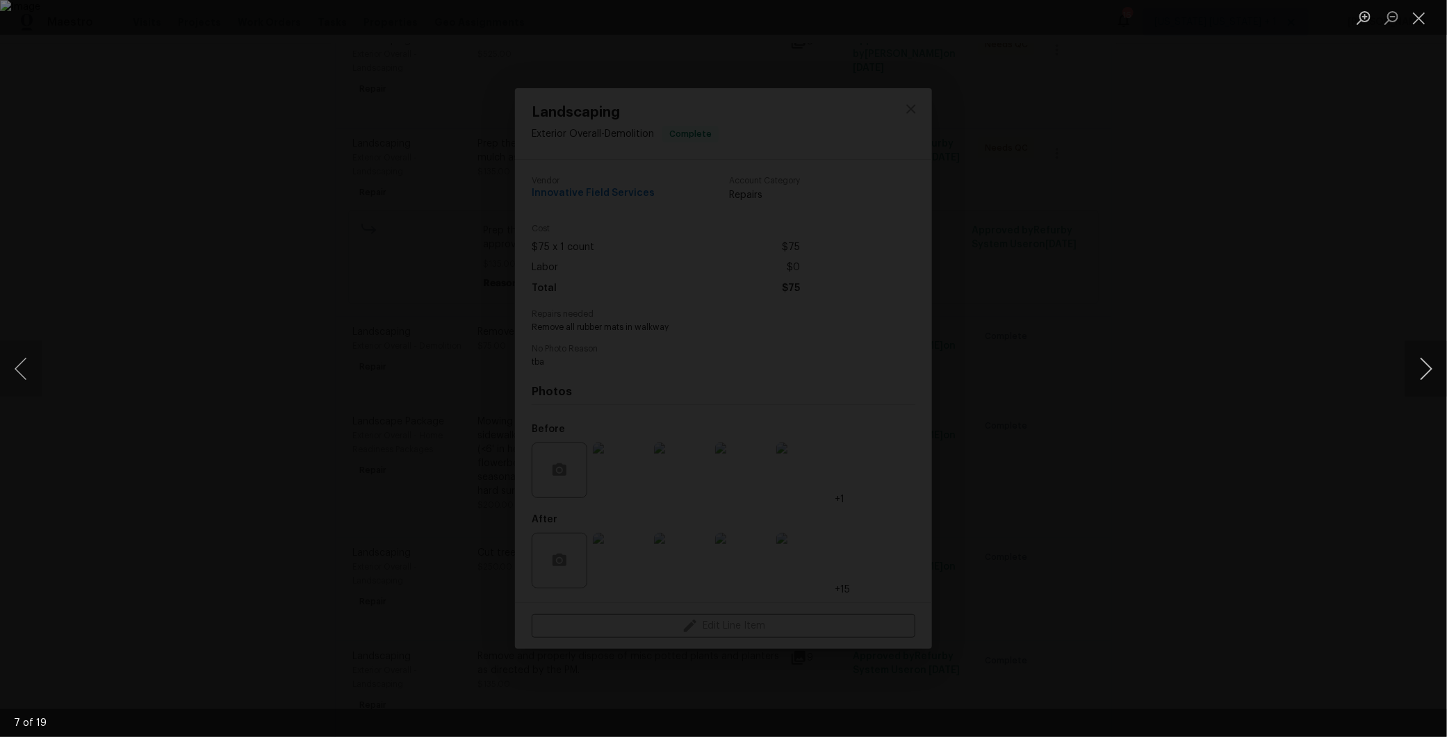
click at [1430, 364] on button "Next image" at bounding box center [1426, 369] width 42 height 56
click at [1425, 364] on button "Next image" at bounding box center [1426, 369] width 42 height 56
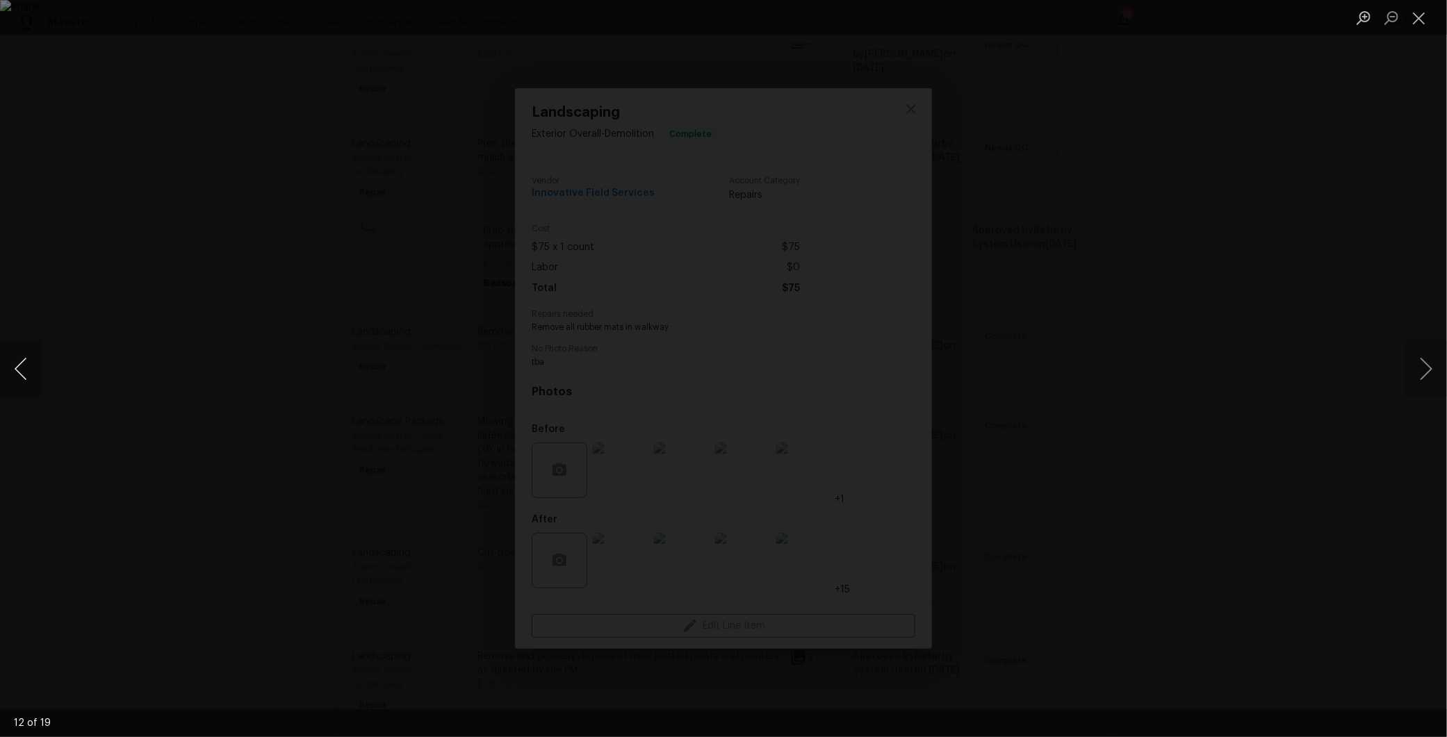
click at [18, 365] on button "Previous image" at bounding box center [21, 369] width 42 height 56
click at [1299, 448] on div "Lightbox" at bounding box center [723, 368] width 1447 height 737
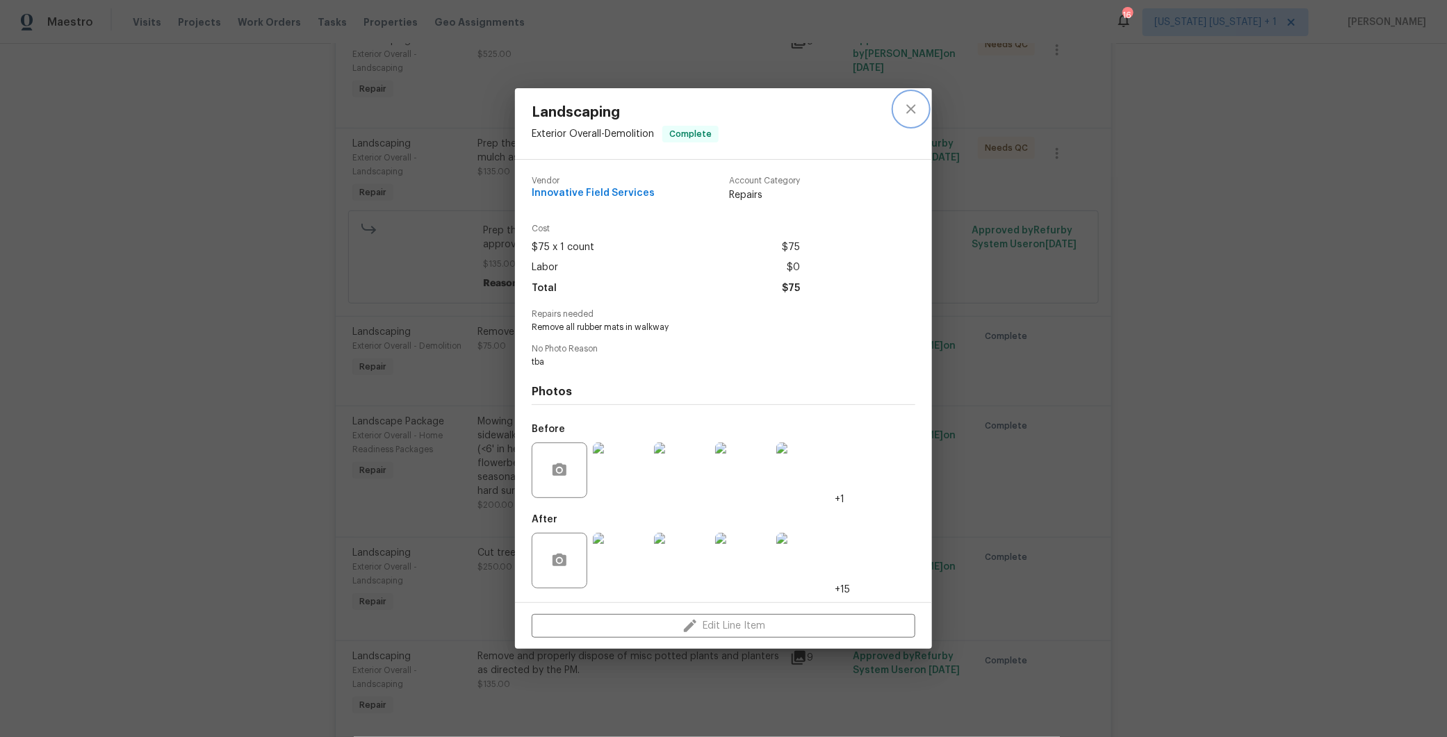
click at [910, 104] on icon "close" at bounding box center [911, 109] width 17 height 17
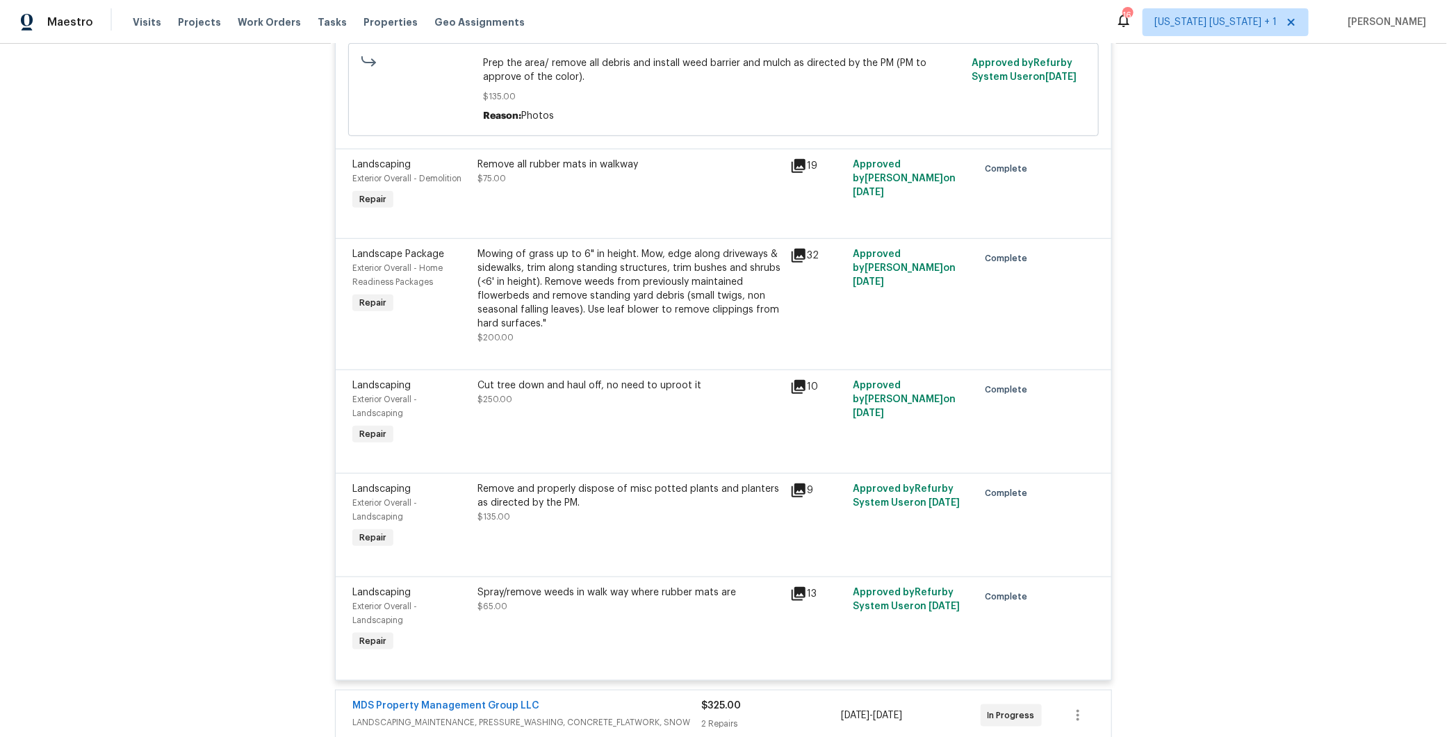
scroll to position [607, 0]
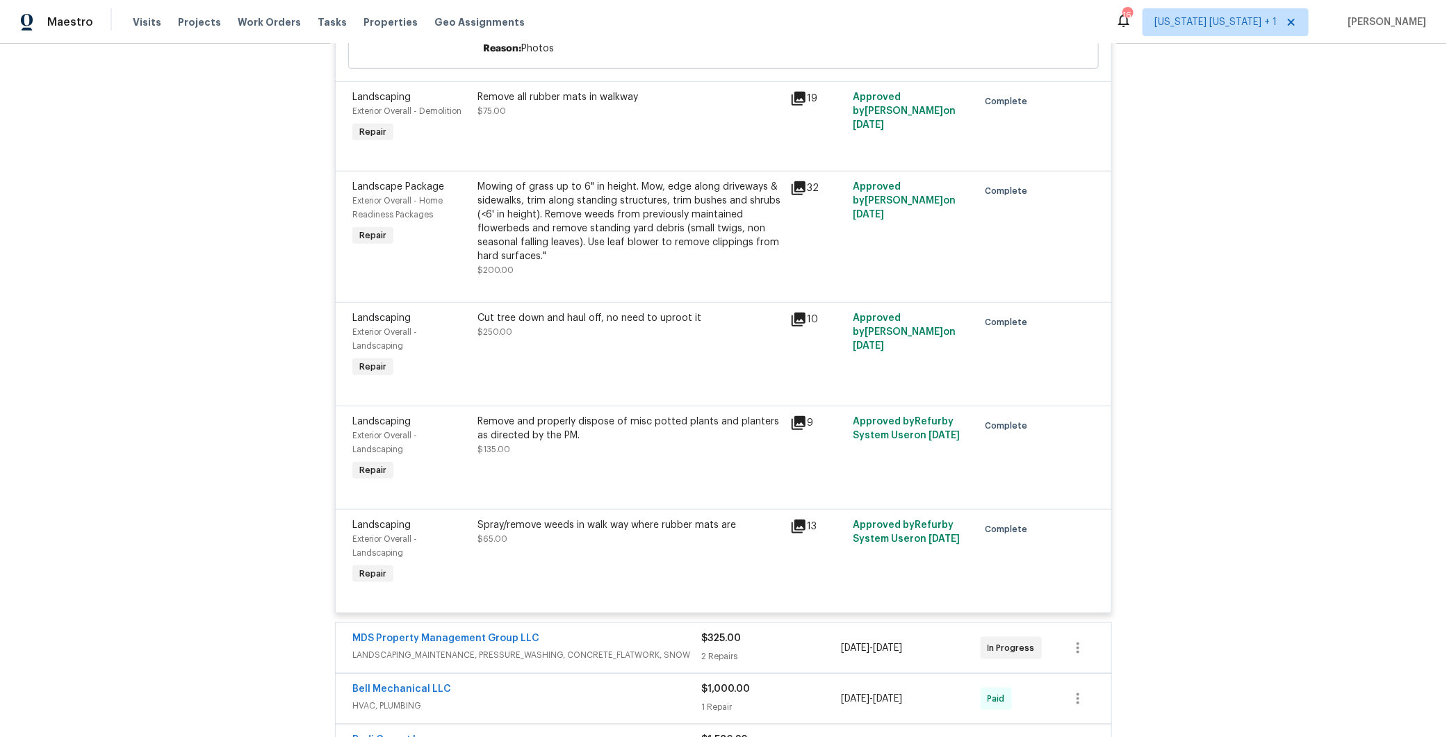
click at [634, 324] on div "Cut tree down and haul off, no need to uproot it" at bounding box center [629, 318] width 304 height 14
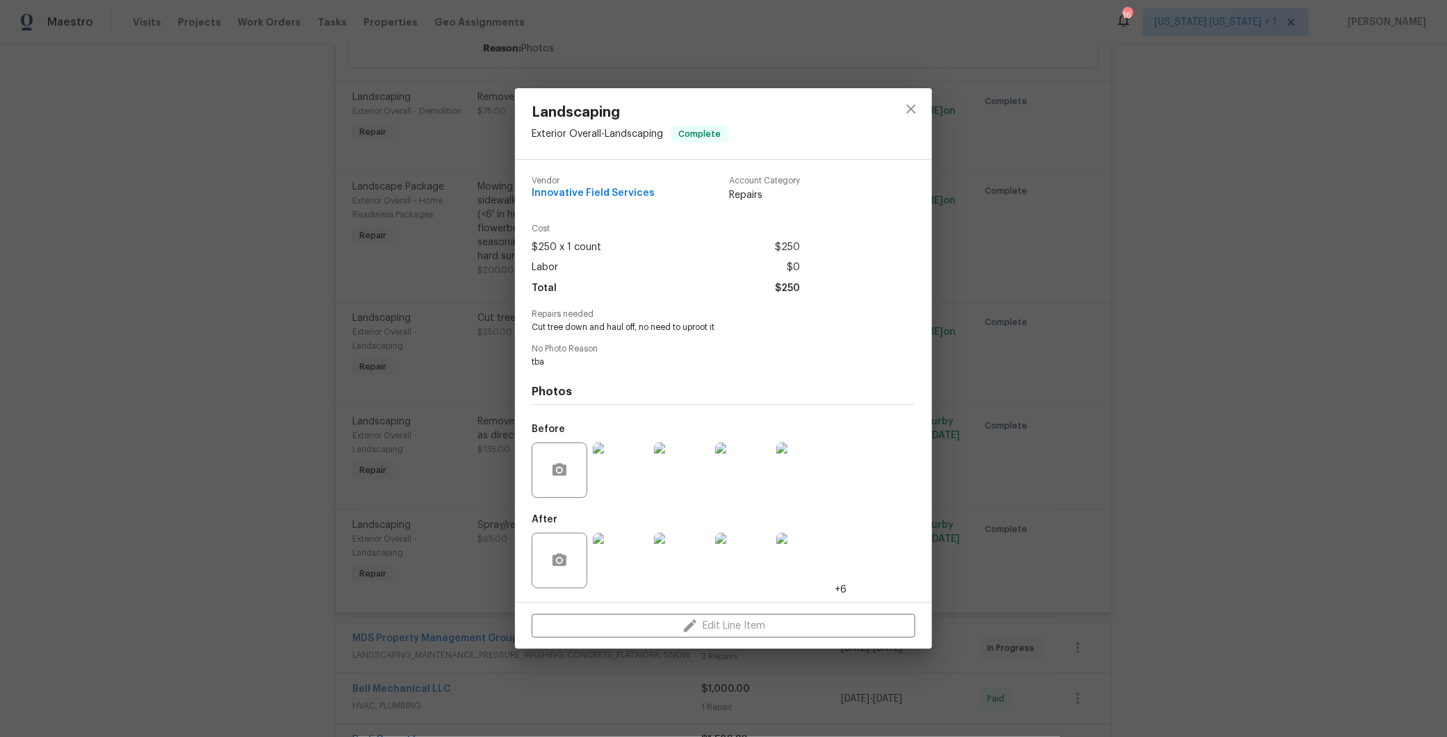
click at [628, 555] on img at bounding box center [621, 561] width 56 height 56
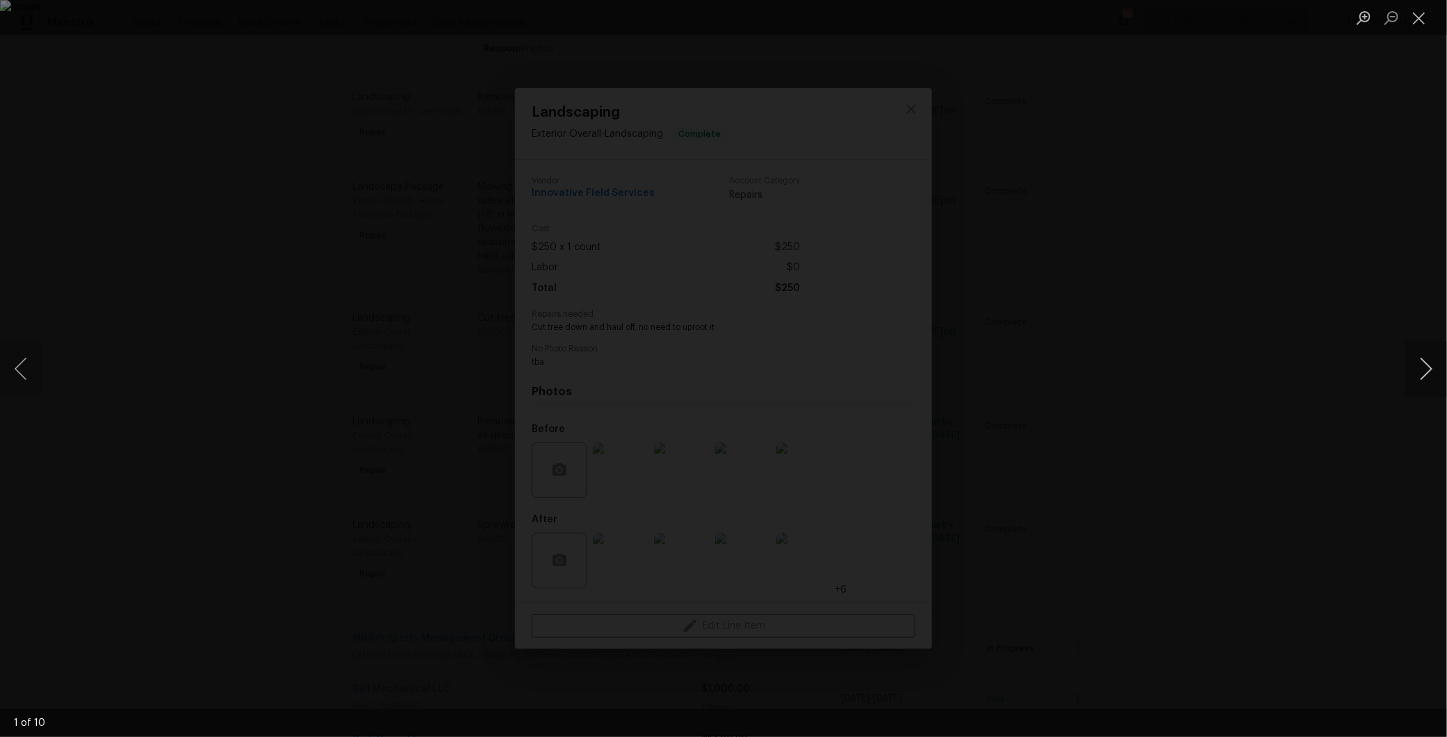
click at [1433, 363] on button "Next image" at bounding box center [1426, 369] width 42 height 56
click at [1223, 462] on div "Lightbox" at bounding box center [723, 368] width 1447 height 737
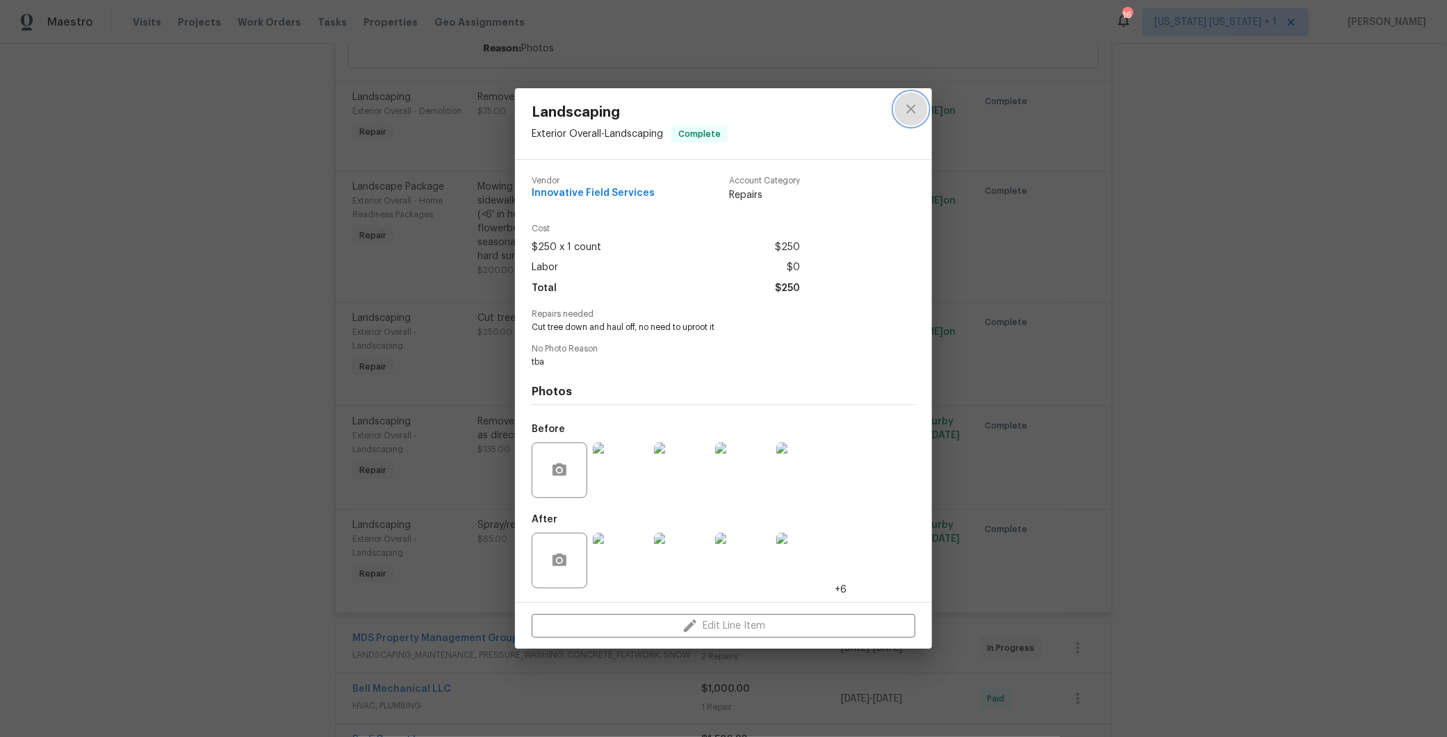
click at [912, 105] on icon "close" at bounding box center [911, 109] width 17 height 17
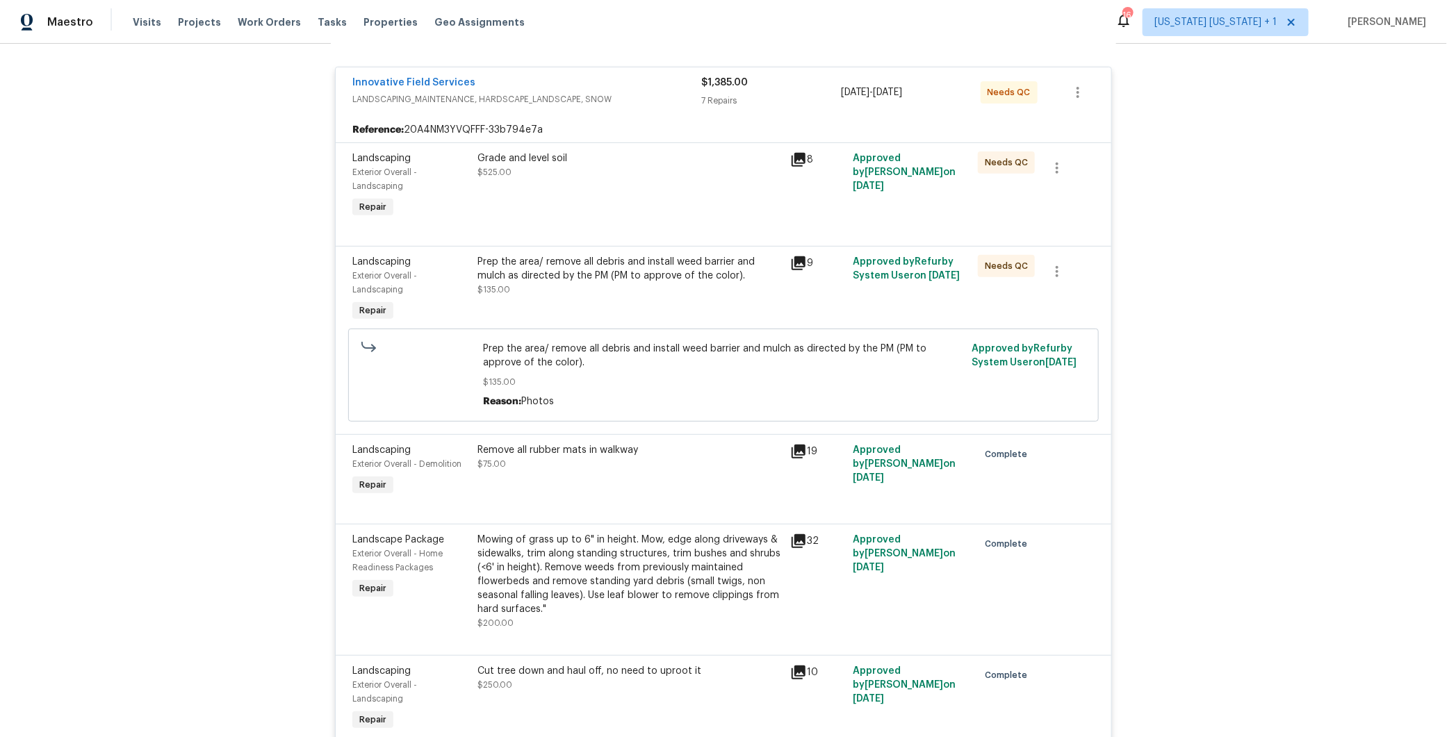
scroll to position [259, 0]
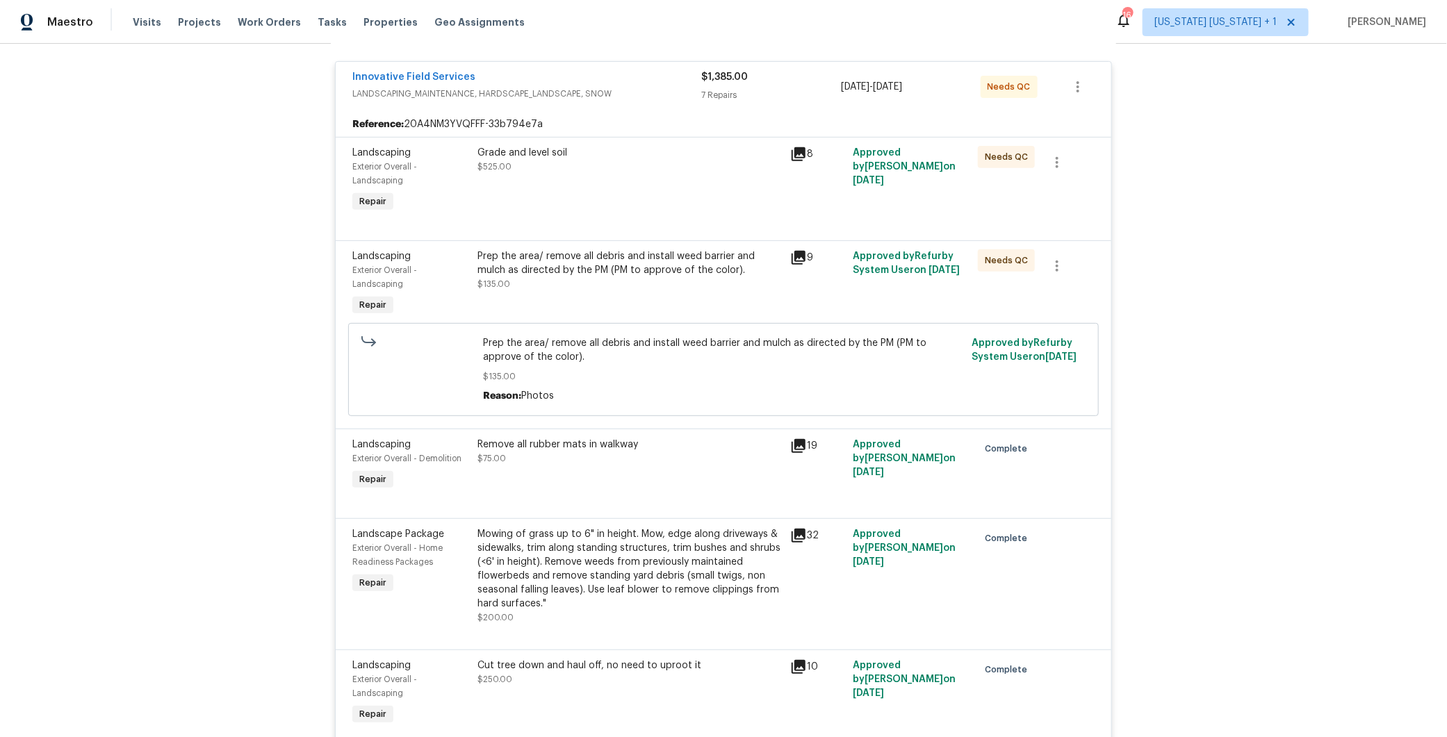
click at [545, 155] on div "Grade and level soil" at bounding box center [629, 153] width 304 height 14
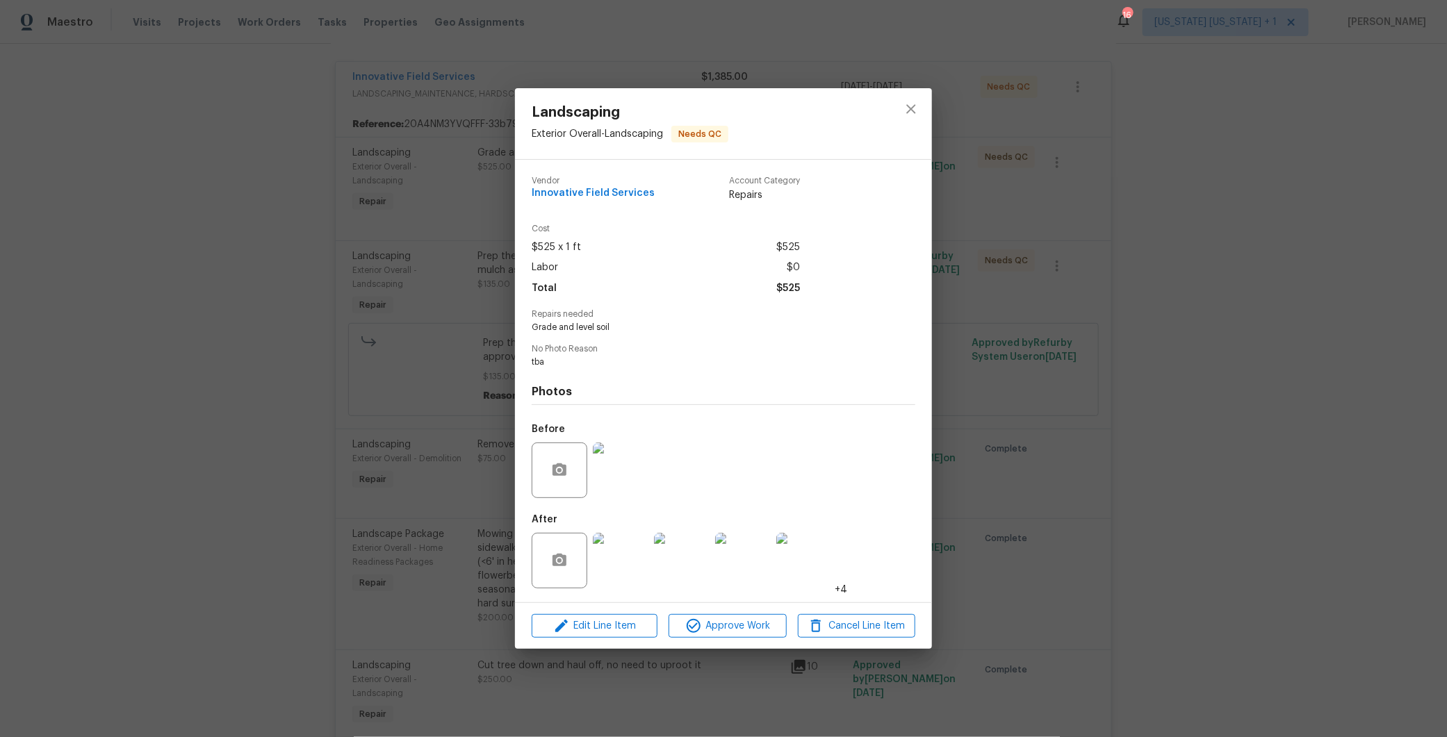
click at [631, 467] on img at bounding box center [621, 471] width 56 height 56
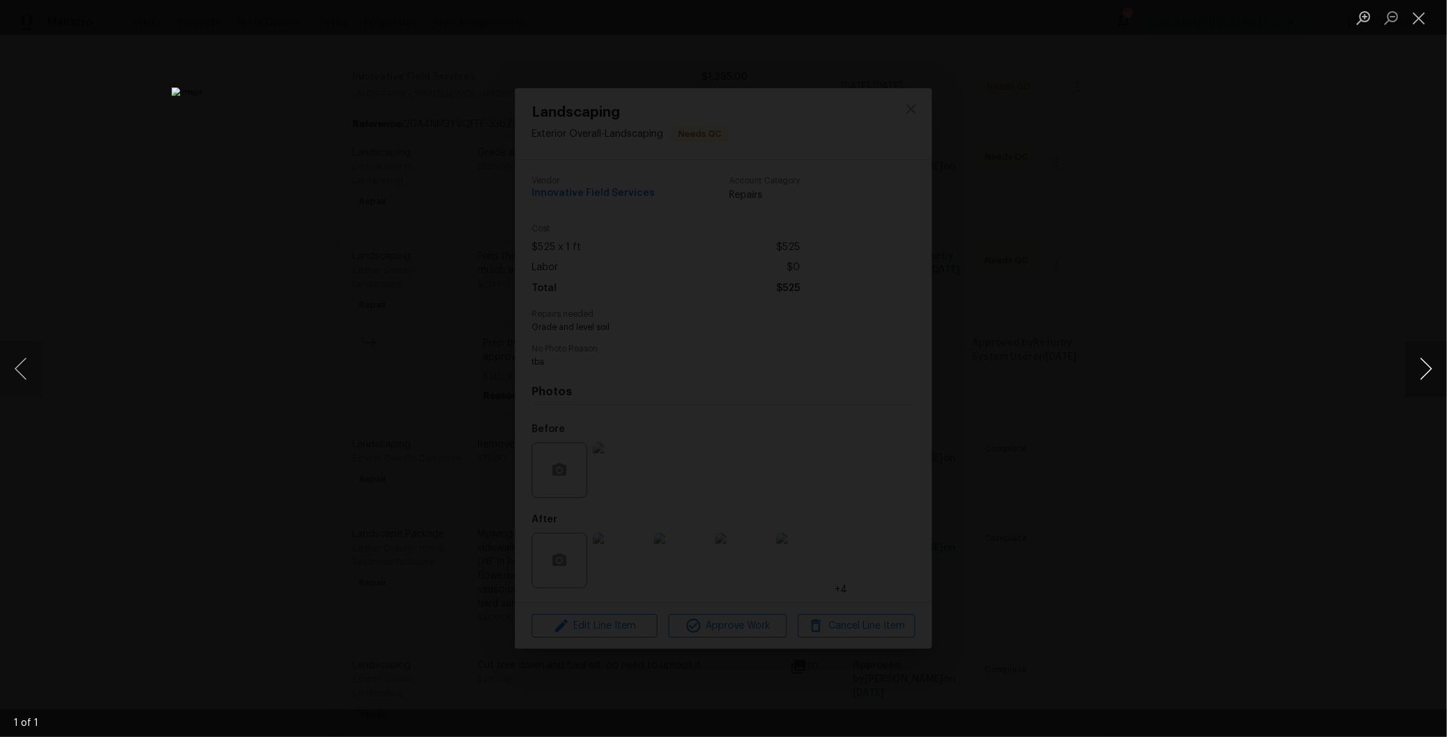
click at [1424, 364] on button "Next image" at bounding box center [1426, 369] width 42 height 56
click at [1426, 21] on button "Close lightbox" at bounding box center [1419, 18] width 28 height 24
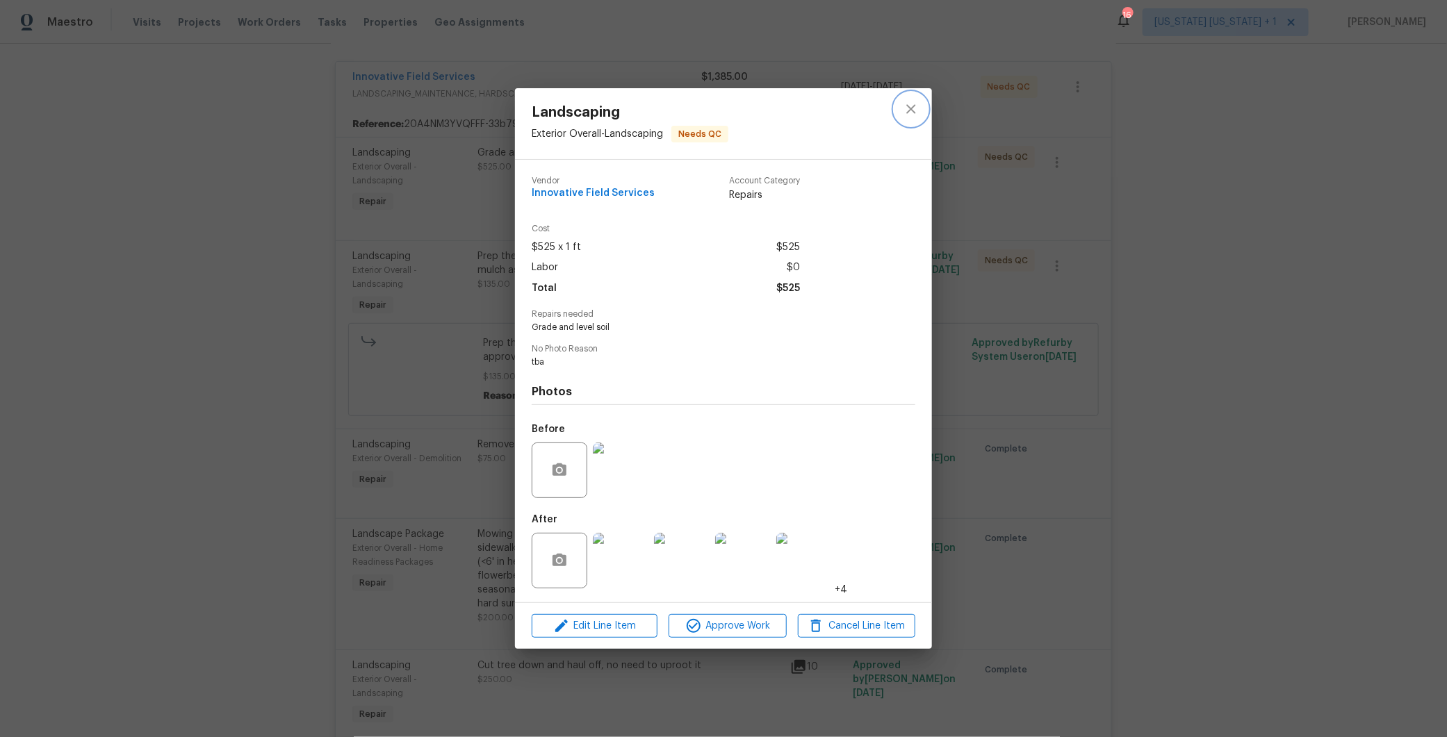
click at [905, 117] on button "close" at bounding box center [910, 108] width 33 height 33
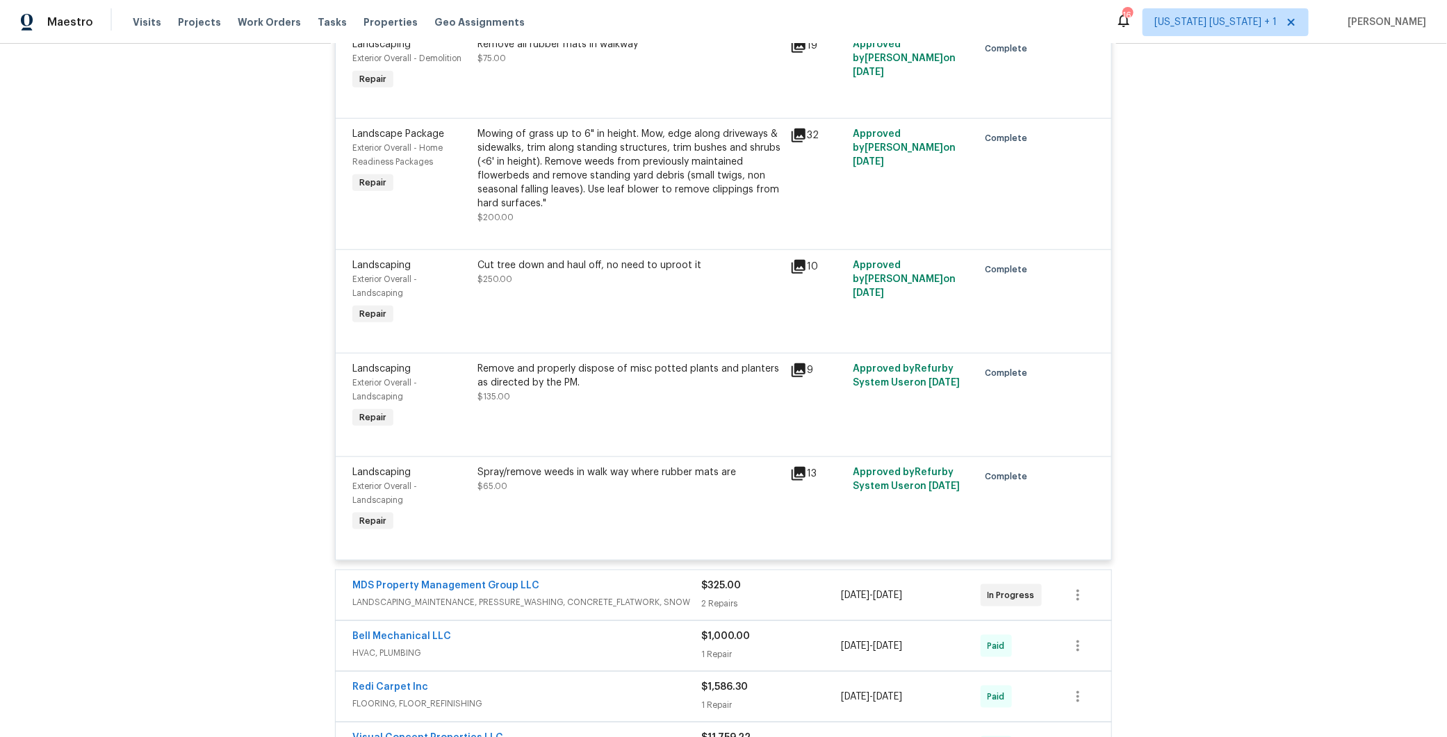
scroll to position [659, 0]
click at [537, 390] on div "Remove and properly dispose of misc potted plants and planters as directed by t…" at bounding box center [629, 377] width 304 height 28
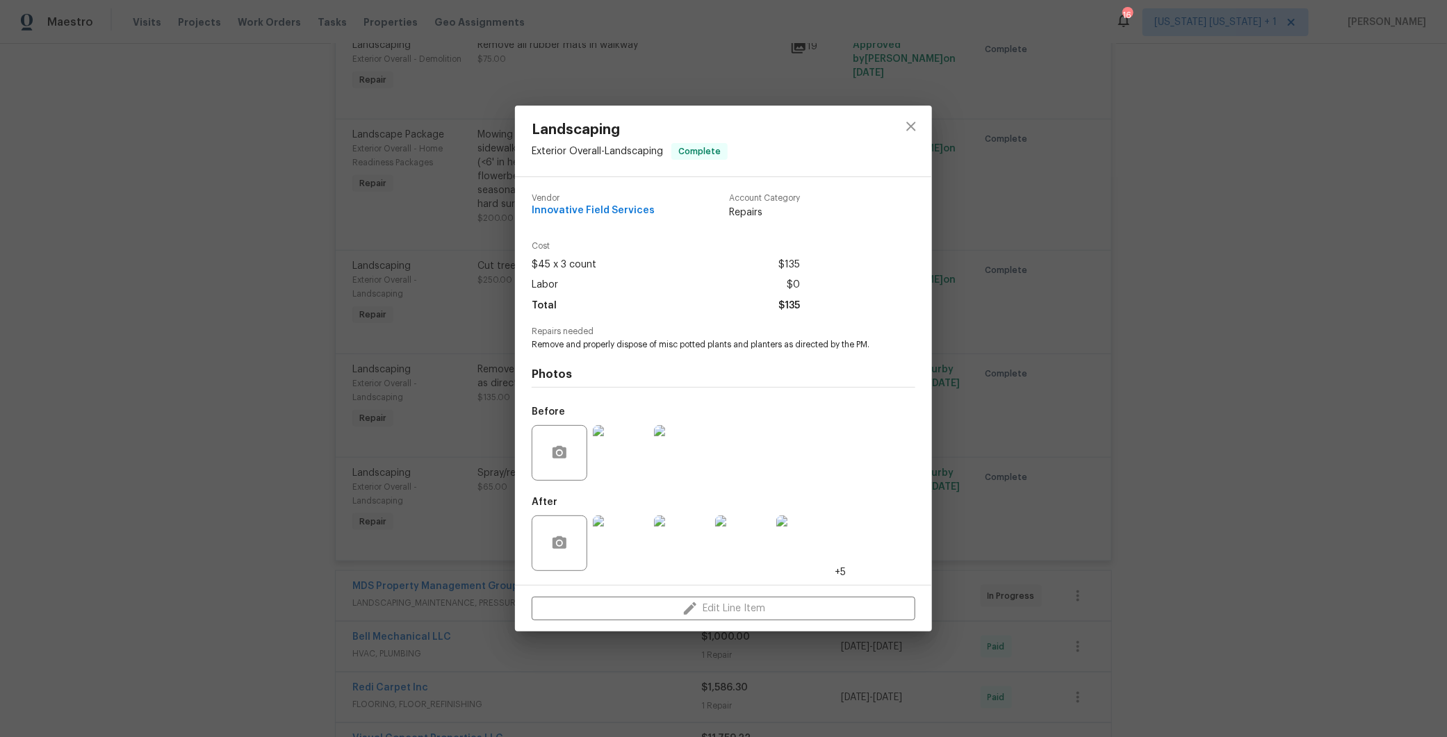
click at [625, 561] on img at bounding box center [621, 544] width 56 height 56
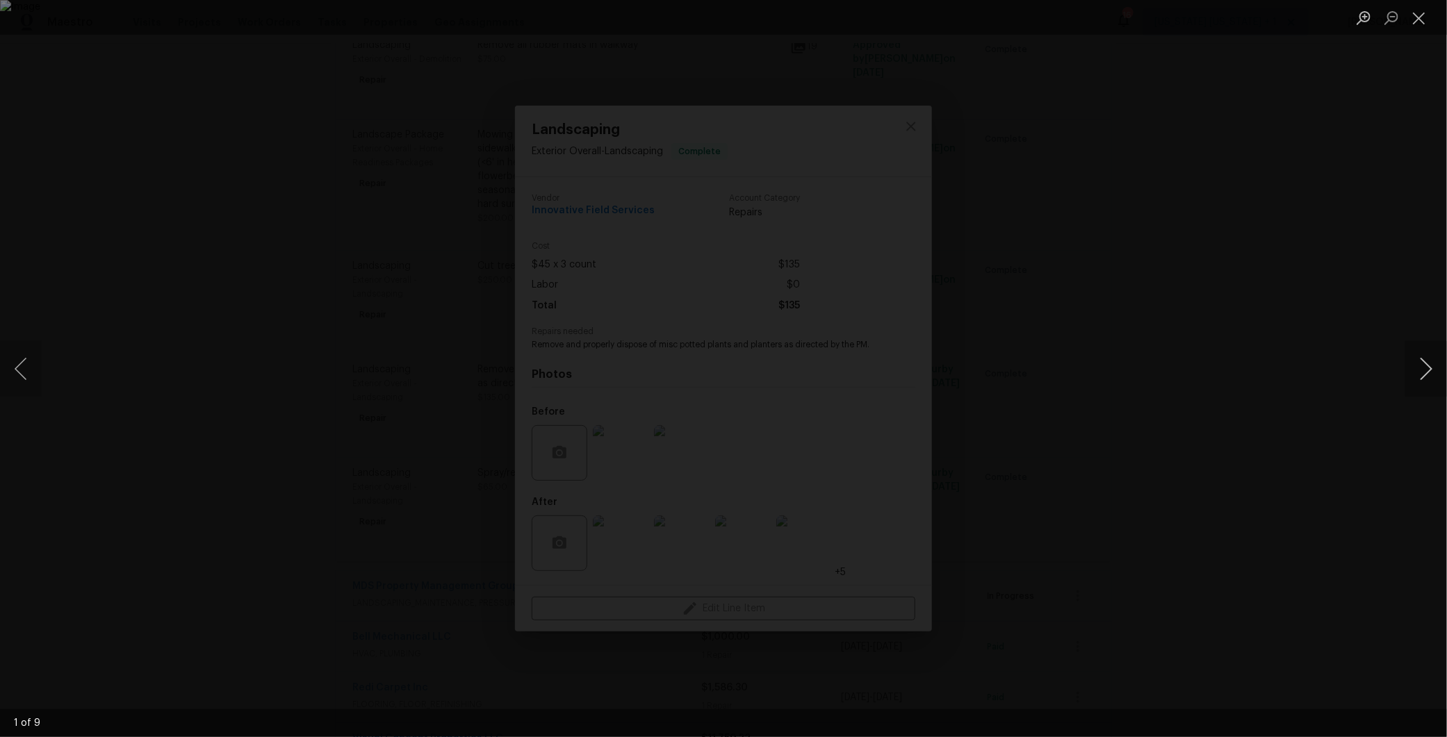
click at [1415, 364] on button "Next image" at bounding box center [1426, 369] width 42 height 56
click at [1418, 366] on button "Next image" at bounding box center [1426, 369] width 42 height 56
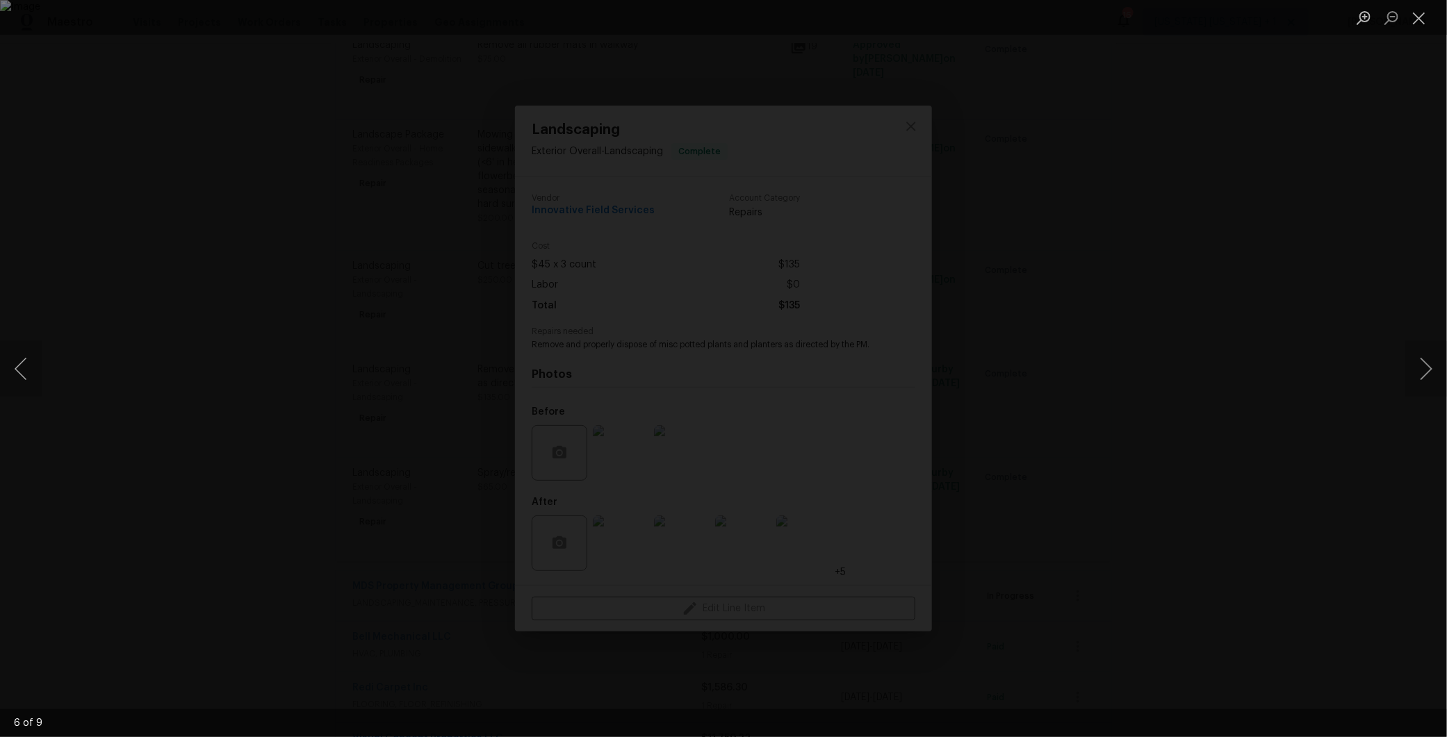
click at [1182, 353] on div "Lightbox" at bounding box center [723, 368] width 1447 height 737
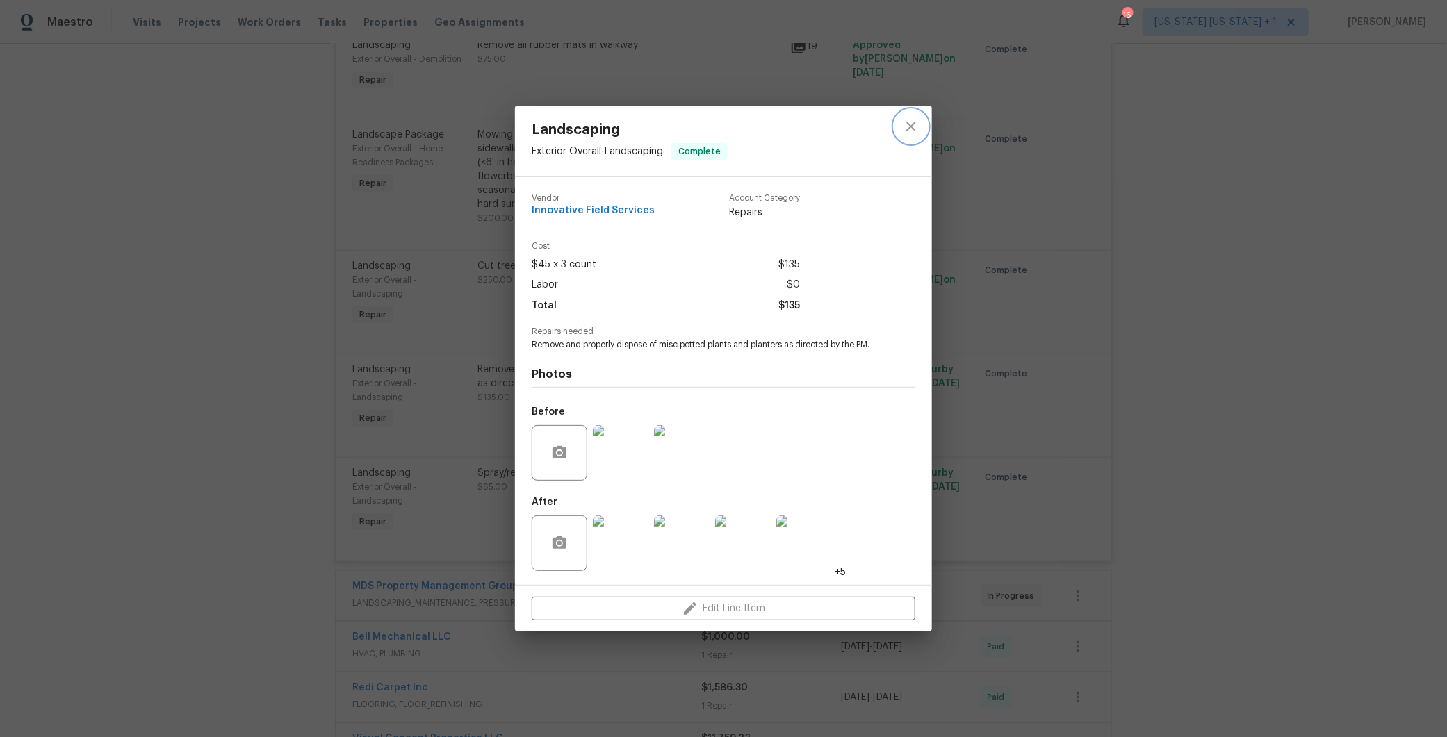
click at [901, 129] on button "close" at bounding box center [910, 126] width 33 height 33
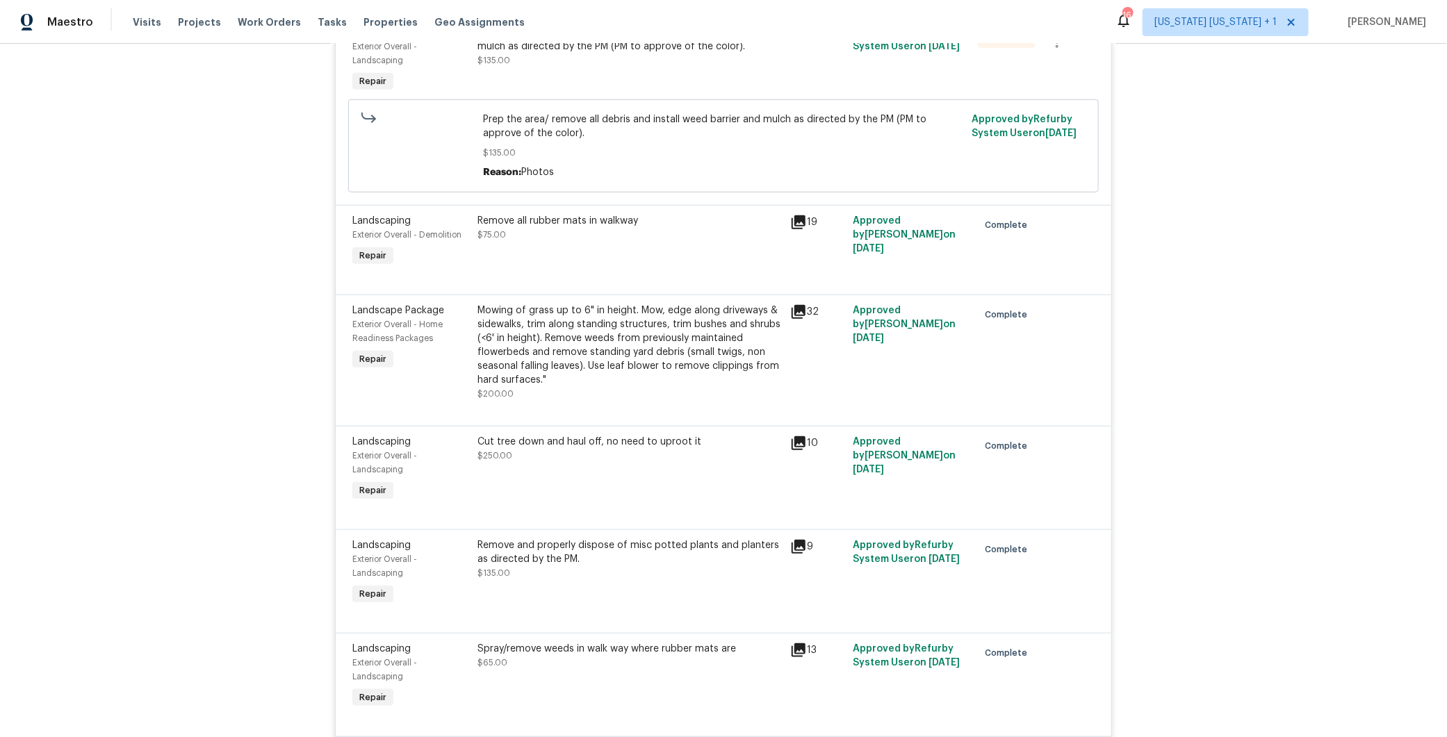
scroll to position [480, 0]
click at [566, 229] on div "Remove all rubber mats in walkway" at bounding box center [629, 224] width 304 height 14
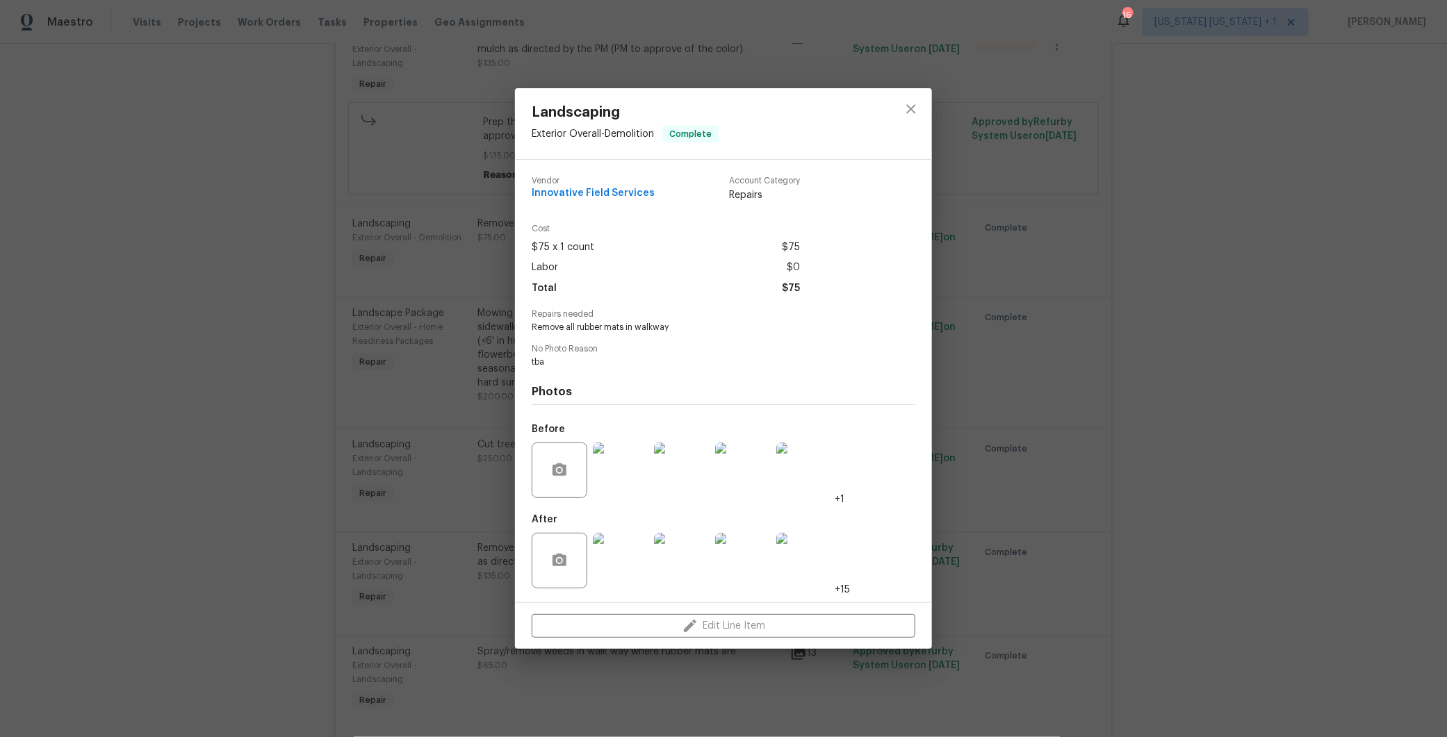
click at [635, 555] on img at bounding box center [621, 561] width 56 height 56
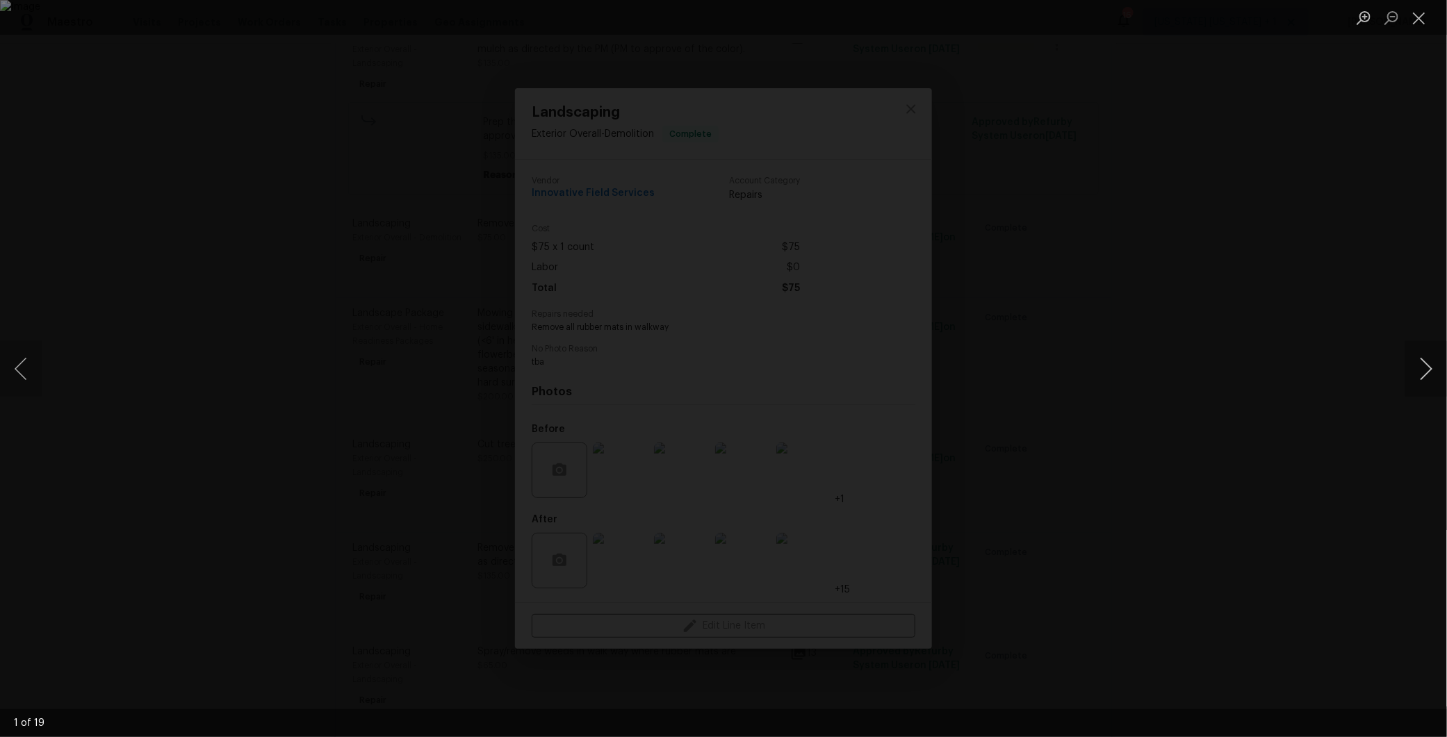
click at [1423, 358] on button "Next image" at bounding box center [1426, 369] width 42 height 56
click at [1420, 369] on button "Next image" at bounding box center [1426, 369] width 42 height 56
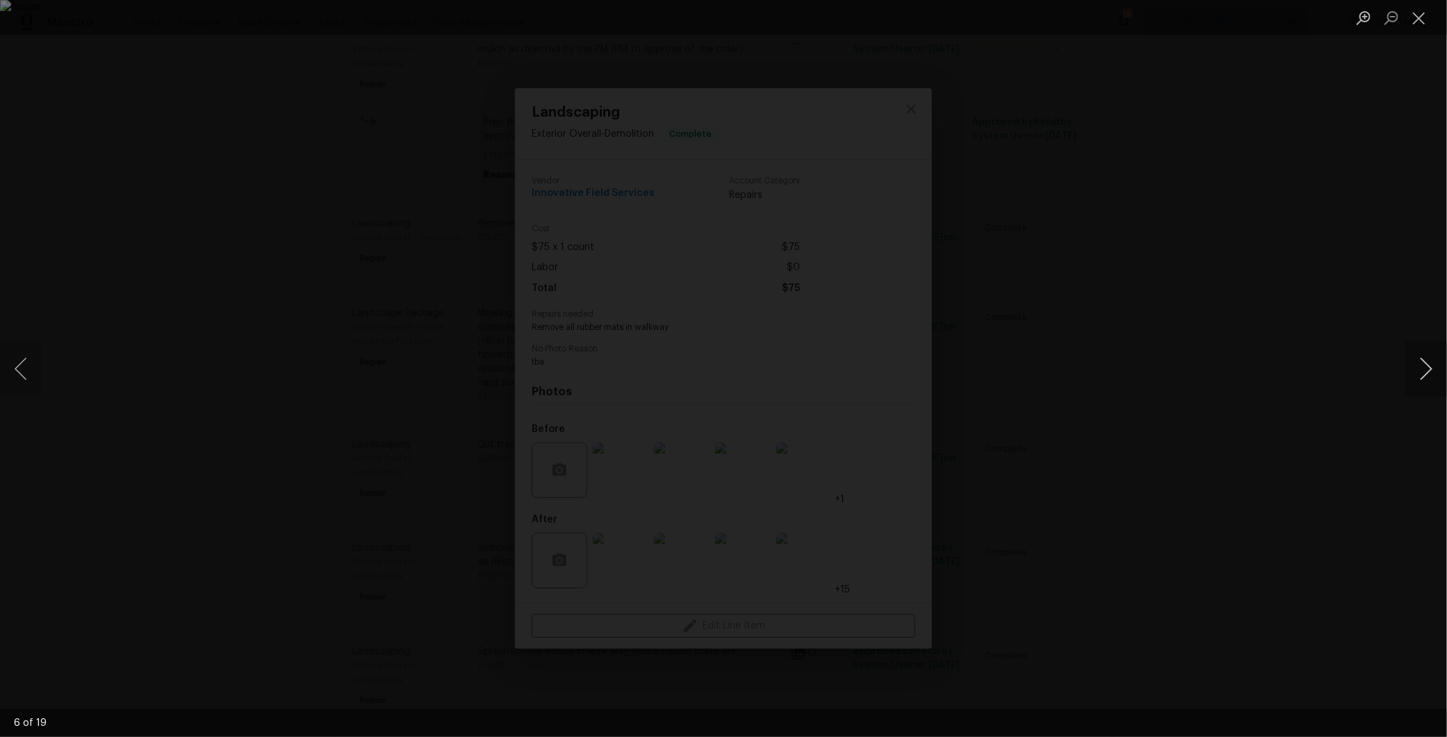
click at [1420, 369] on button "Next image" at bounding box center [1426, 369] width 42 height 56
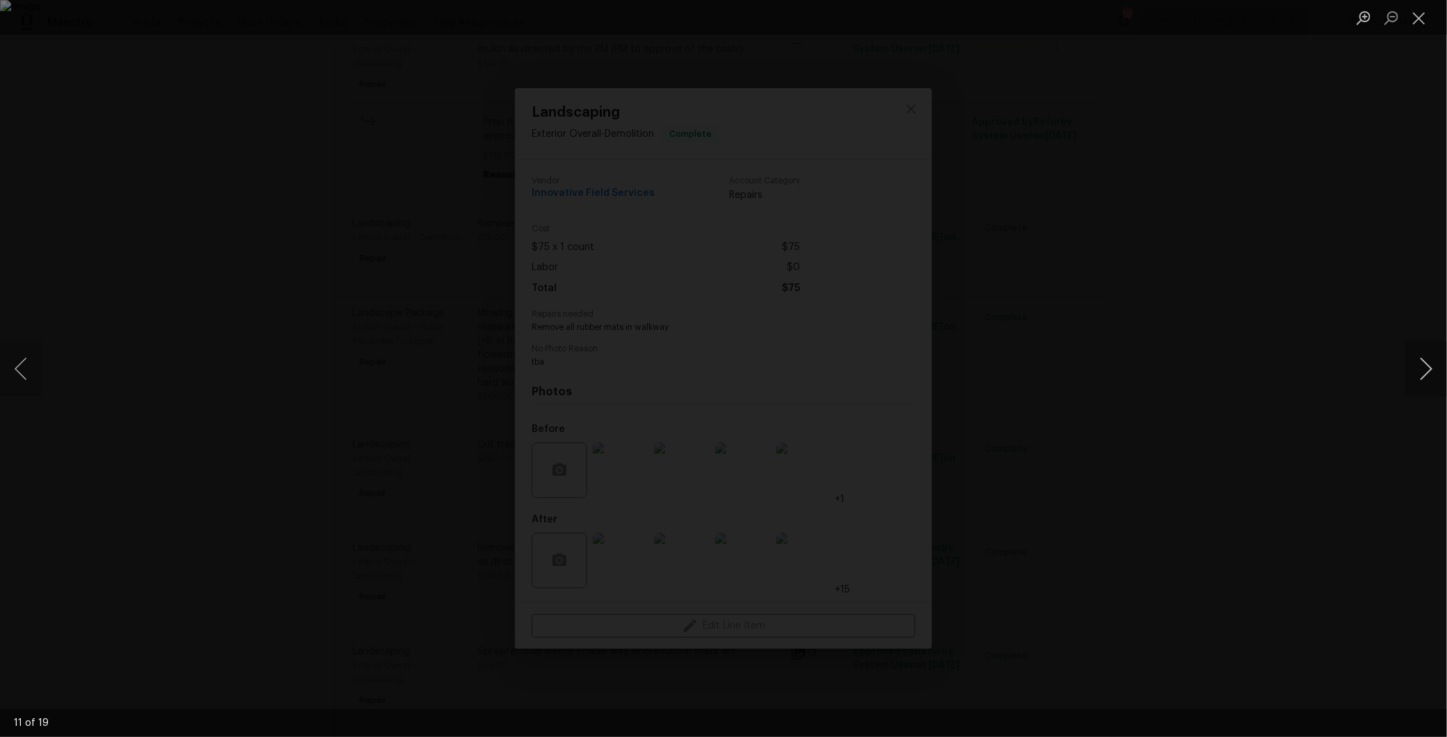
click at [1420, 369] on button "Next image" at bounding box center [1426, 369] width 42 height 56
click at [20, 368] on button "Previous image" at bounding box center [21, 369] width 42 height 56
click at [1058, 295] on div "Lightbox" at bounding box center [723, 368] width 1447 height 737
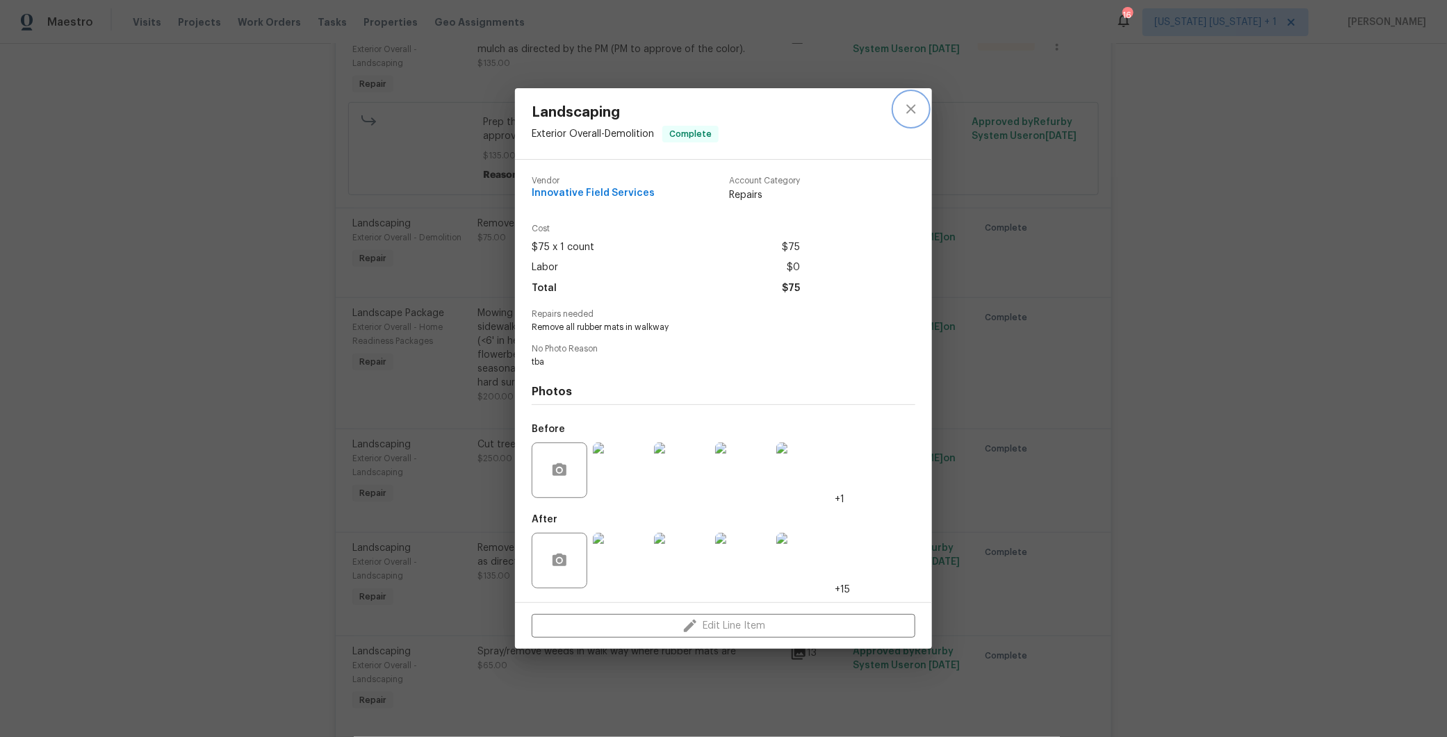
click at [912, 111] on icon "close" at bounding box center [910, 108] width 9 height 9
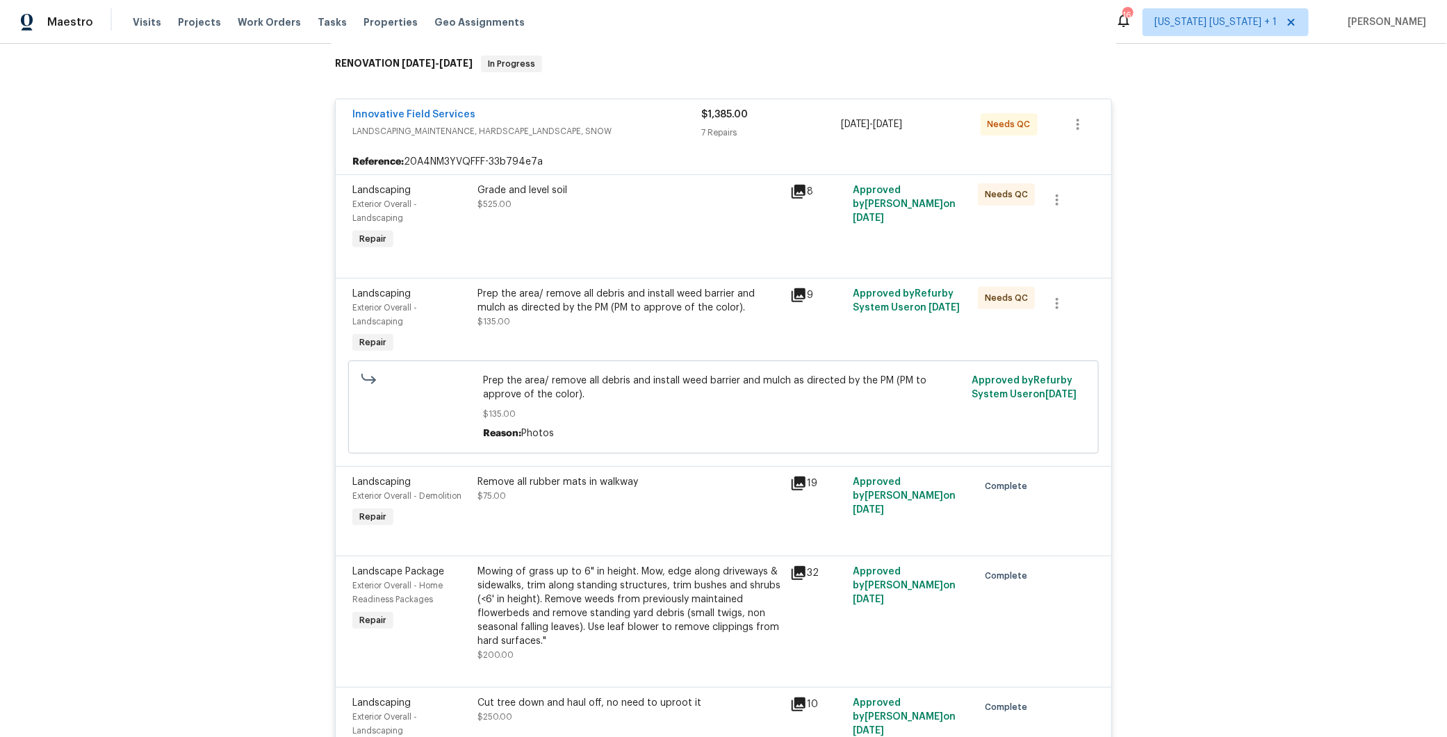
scroll to position [216, 0]
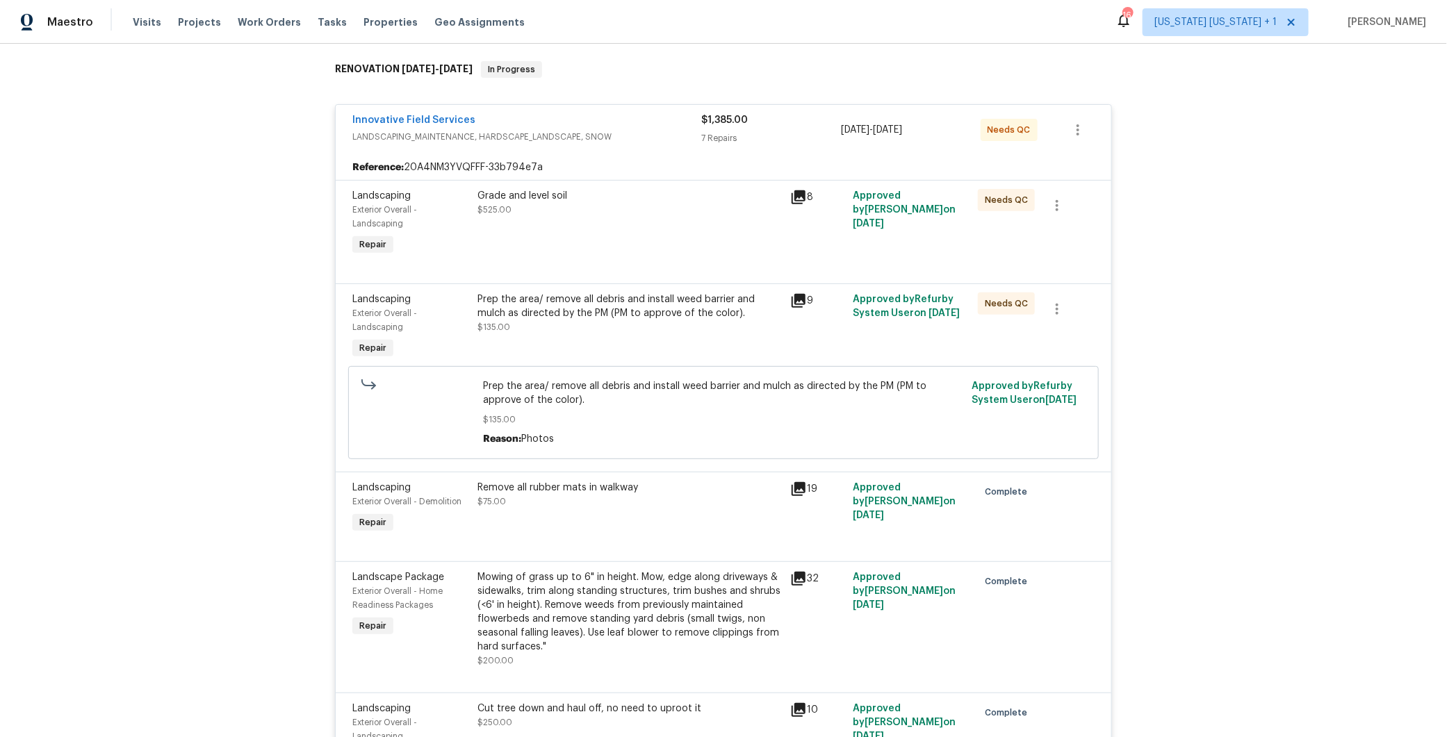
click at [633, 124] on div "Innovative Field Services" at bounding box center [526, 121] width 349 height 17
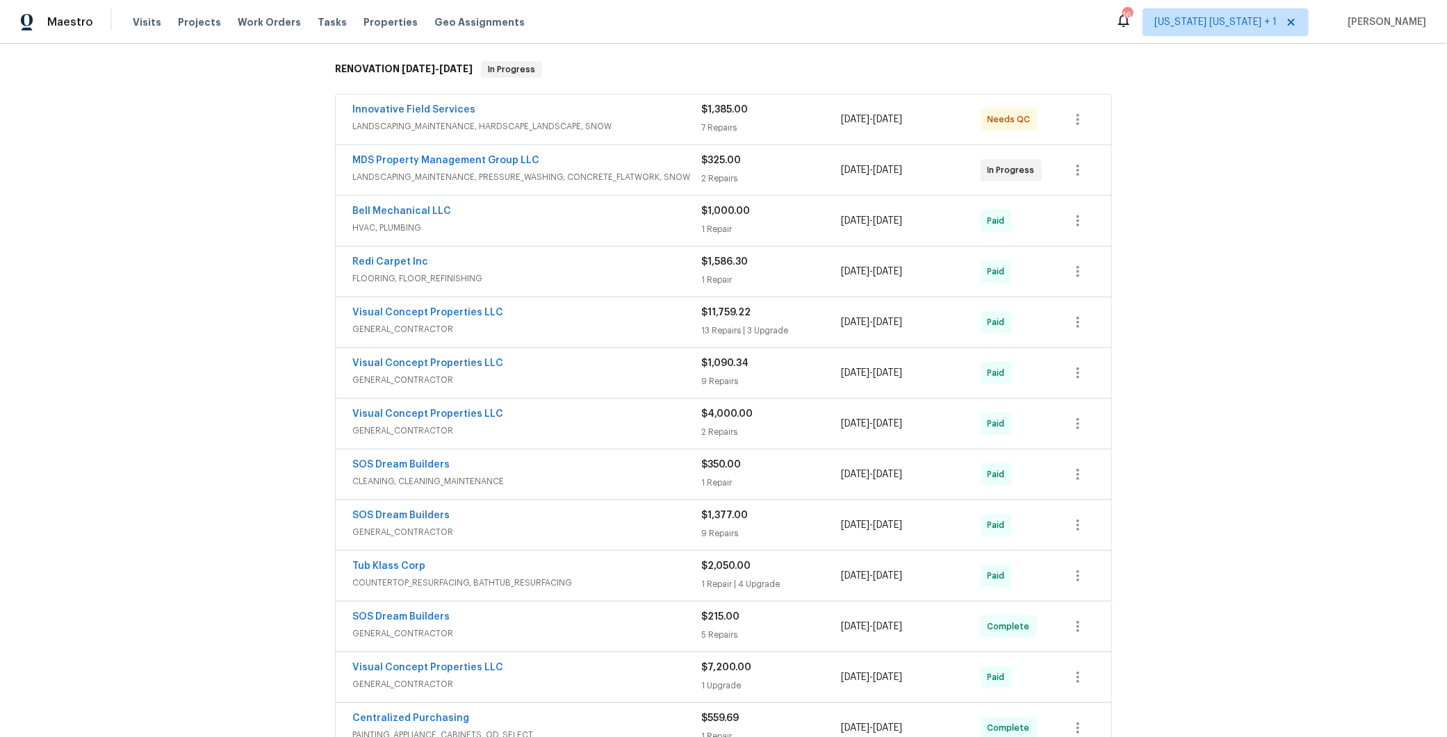
click at [623, 156] on div "MDS Property Management Group LLC" at bounding box center [526, 162] width 349 height 17
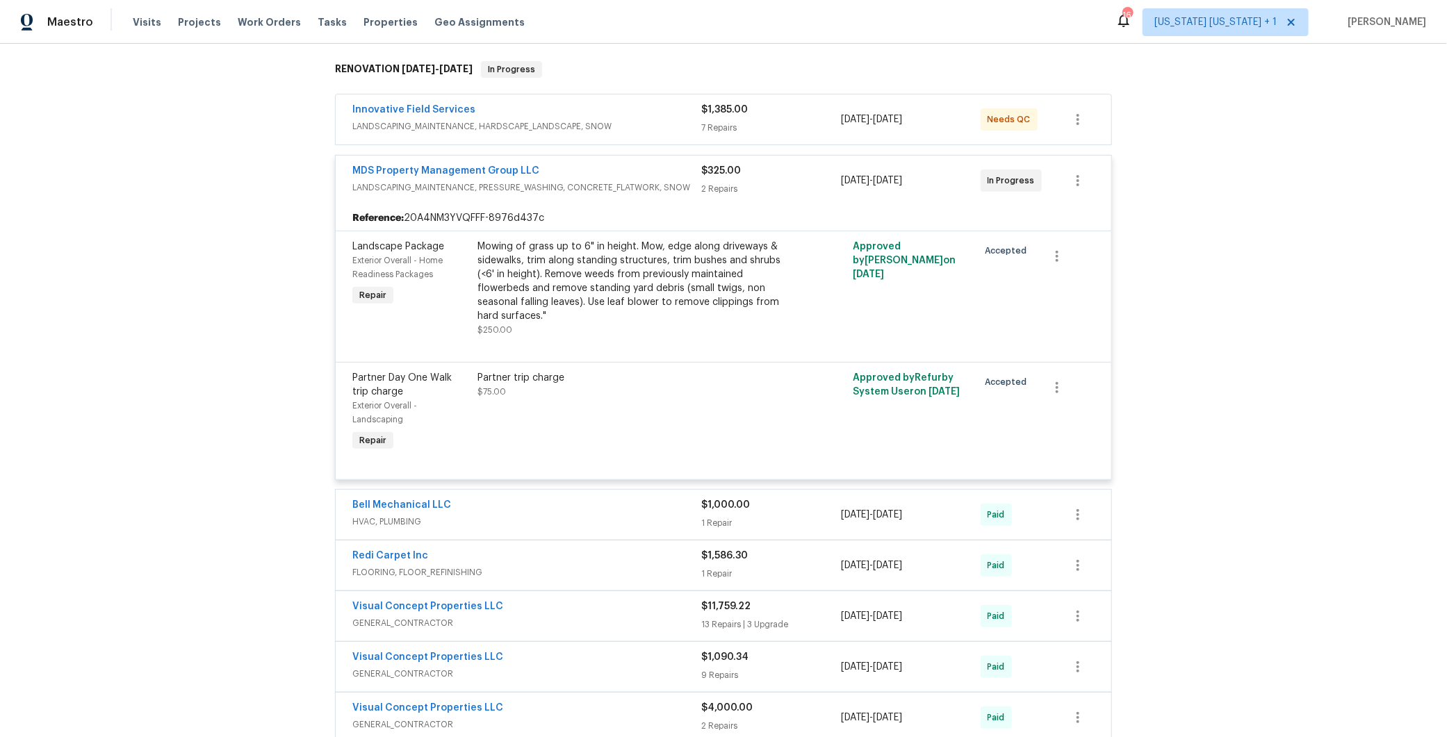
click at [618, 176] on div "MDS Property Management Group LLC" at bounding box center [526, 172] width 349 height 17
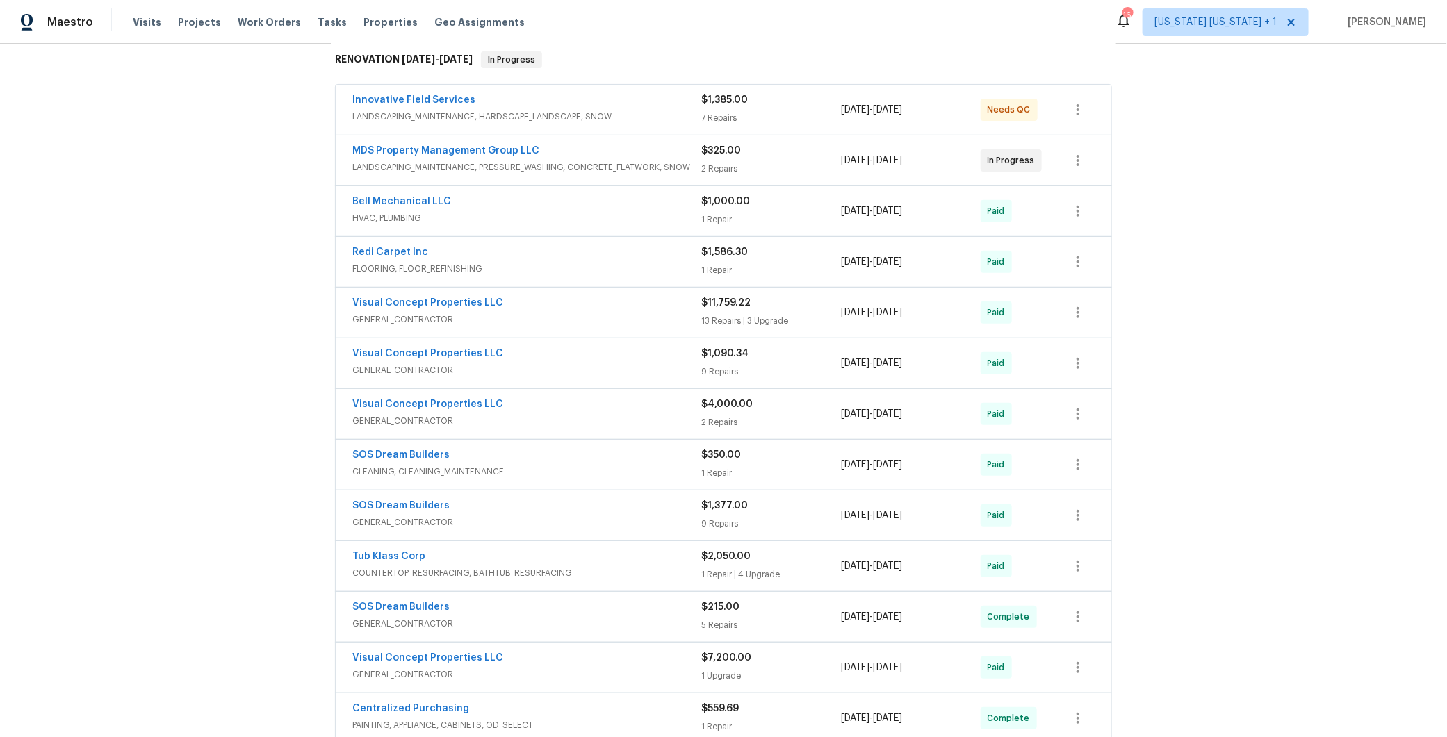
scroll to position [227, 0]
click at [610, 147] on div "MDS Property Management Group LLC" at bounding box center [526, 151] width 349 height 17
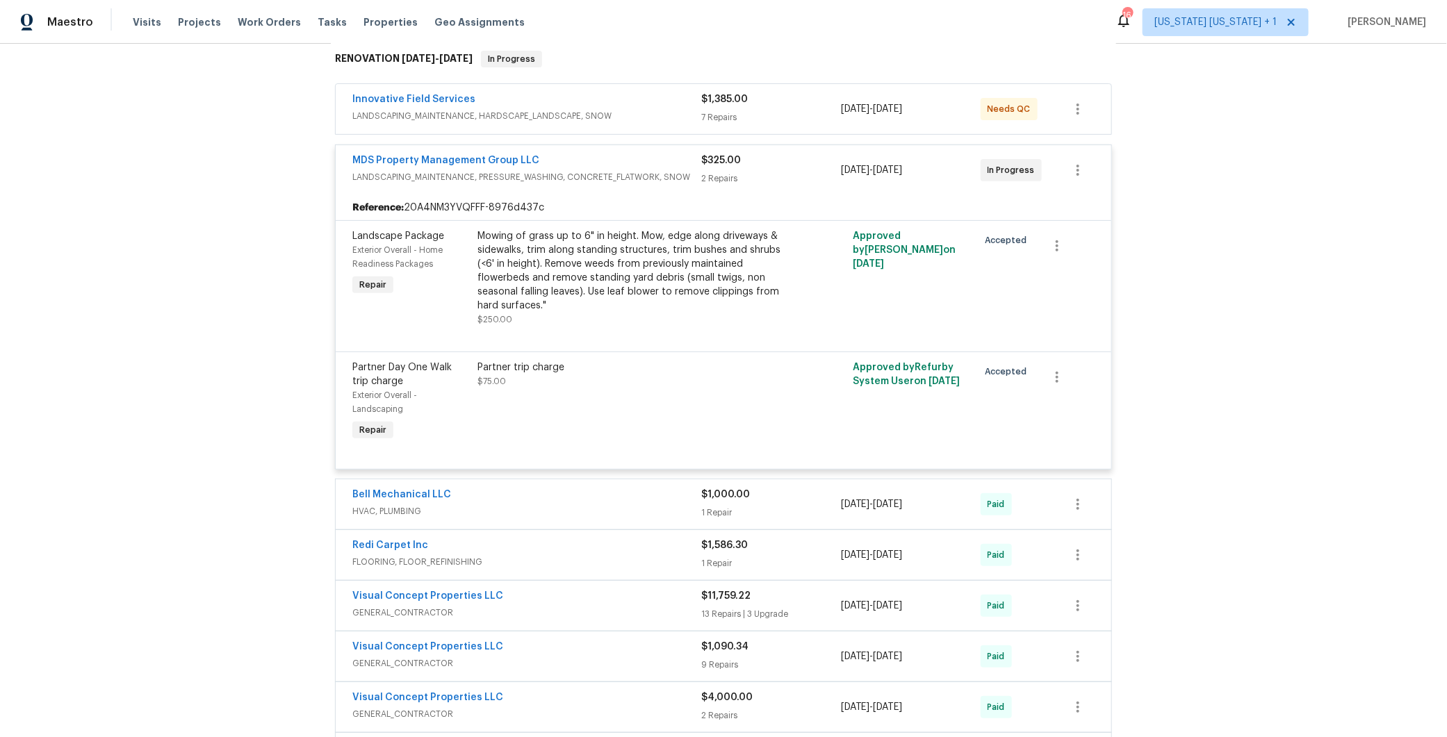
click at [599, 252] on div "Mowing of grass up to 6" in height. Mow, edge along driveways & sidewalks, trim…" at bounding box center [629, 270] width 304 height 83
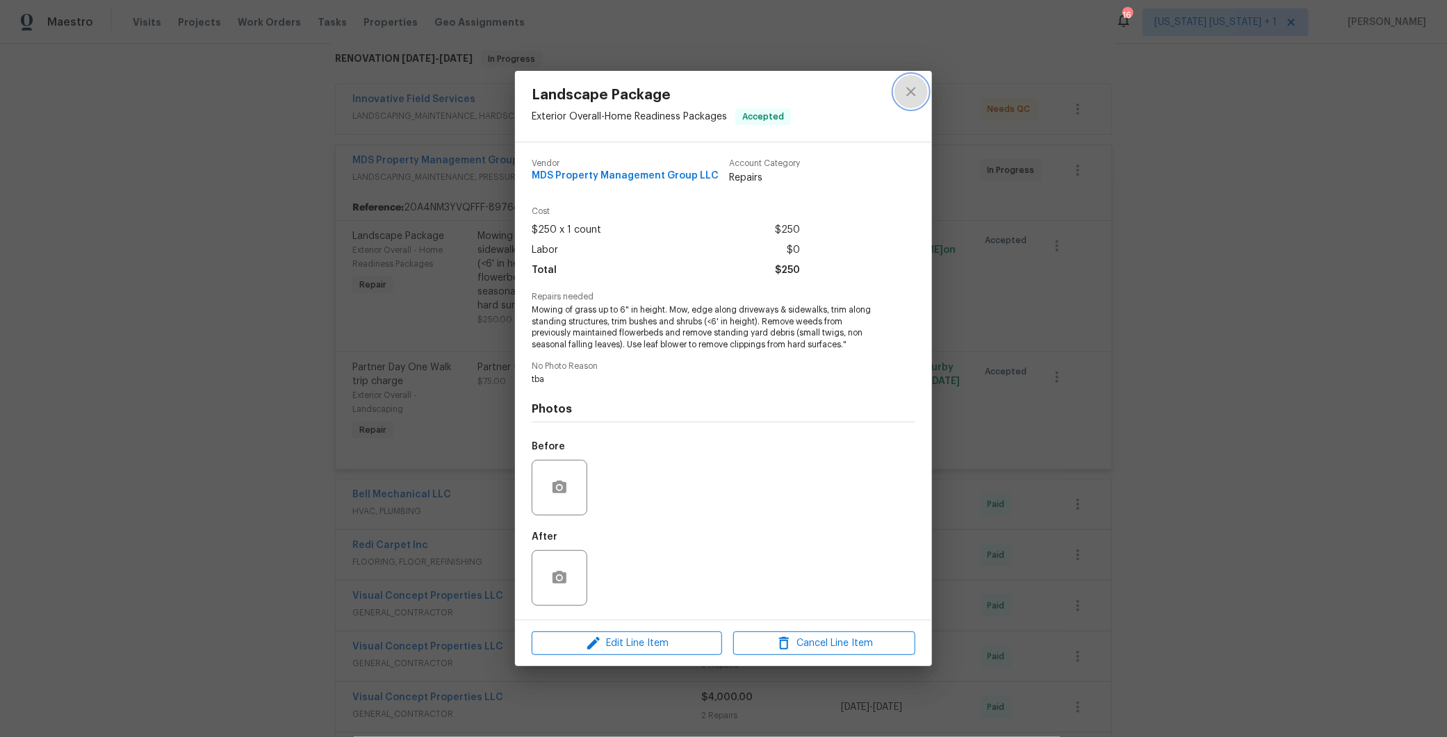
click at [916, 90] on icon "close" at bounding box center [911, 91] width 17 height 17
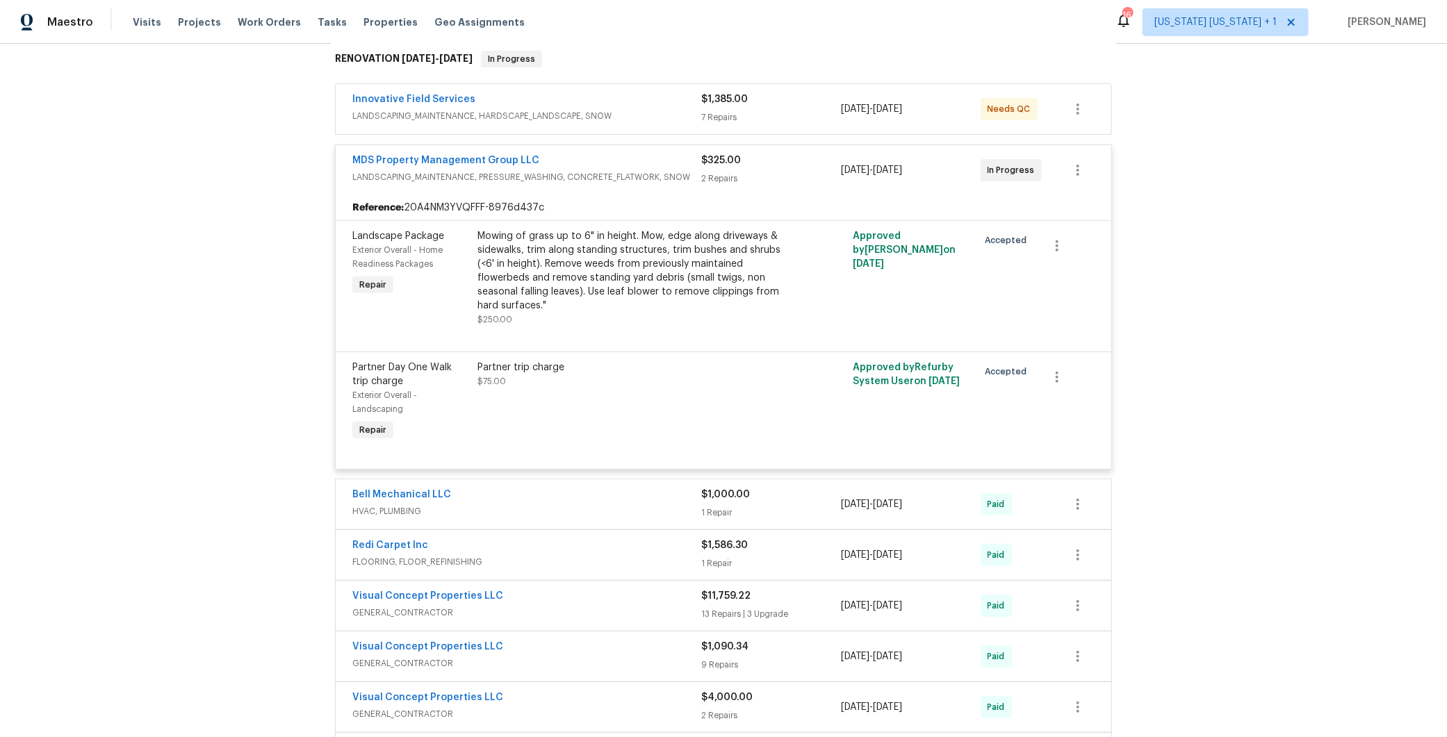
click at [642, 165] on div "MDS Property Management Group LLC" at bounding box center [526, 162] width 349 height 17
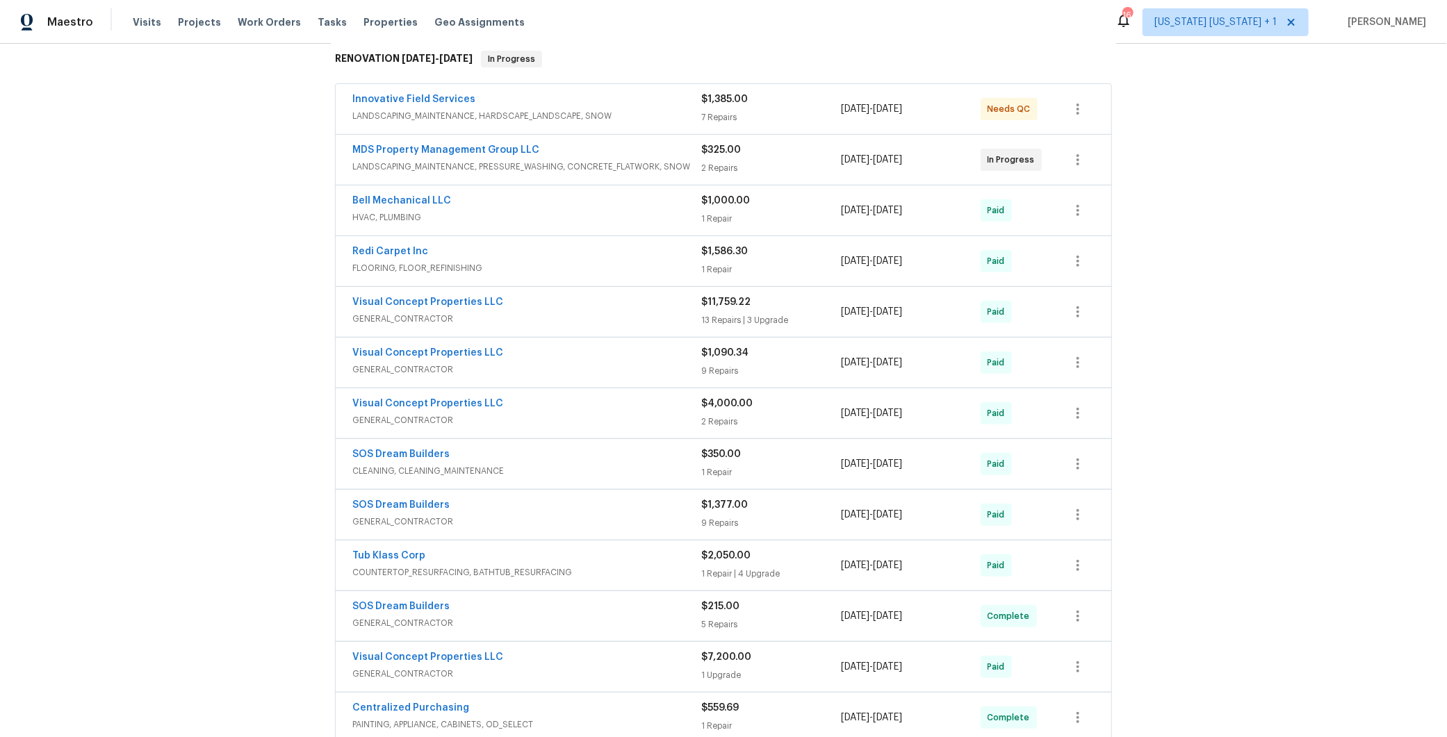
click at [640, 160] on span "LANDSCAPING_MAINTENANCE, PRESSURE_WASHING, CONCRETE_FLATWORK, SNOW" at bounding box center [526, 167] width 349 height 14
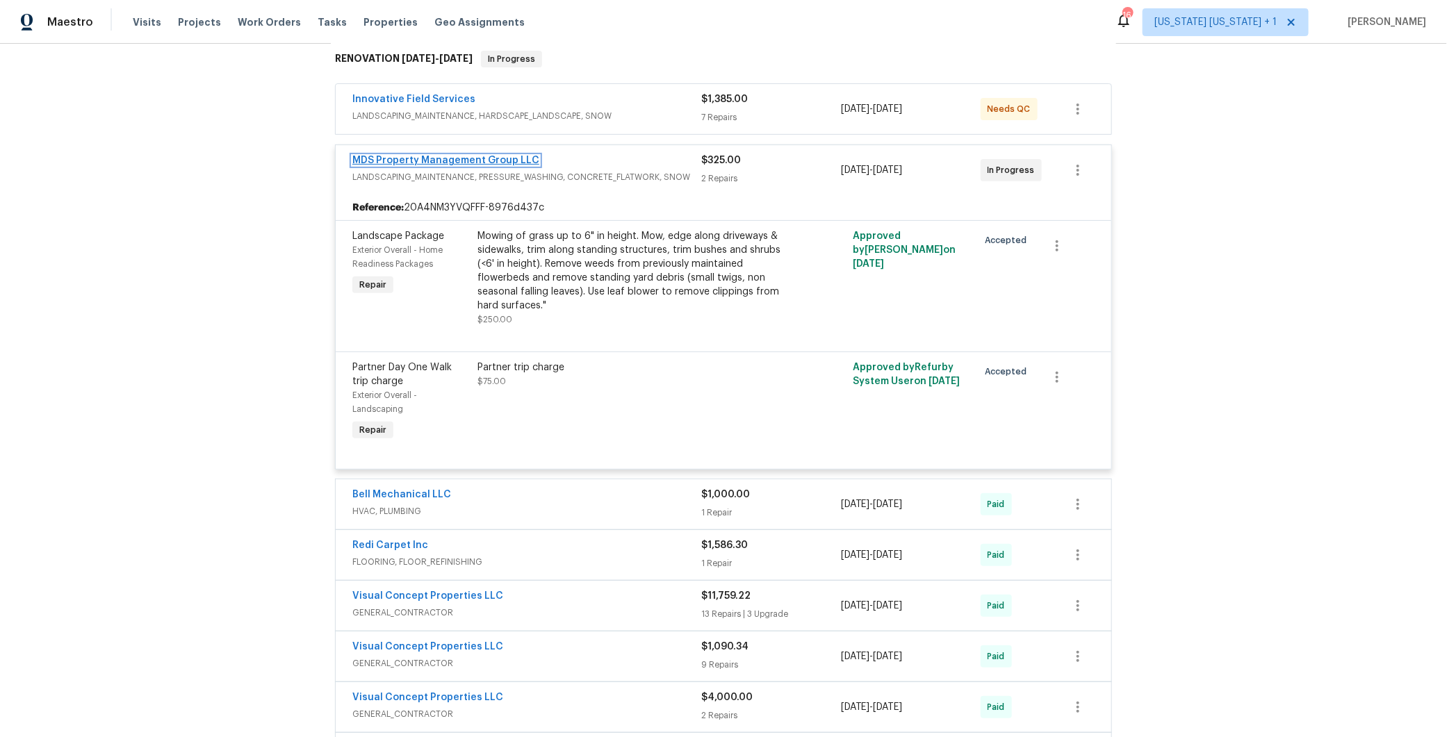
click at [430, 160] on link "MDS Property Management Group LLC" at bounding box center [445, 161] width 187 height 10
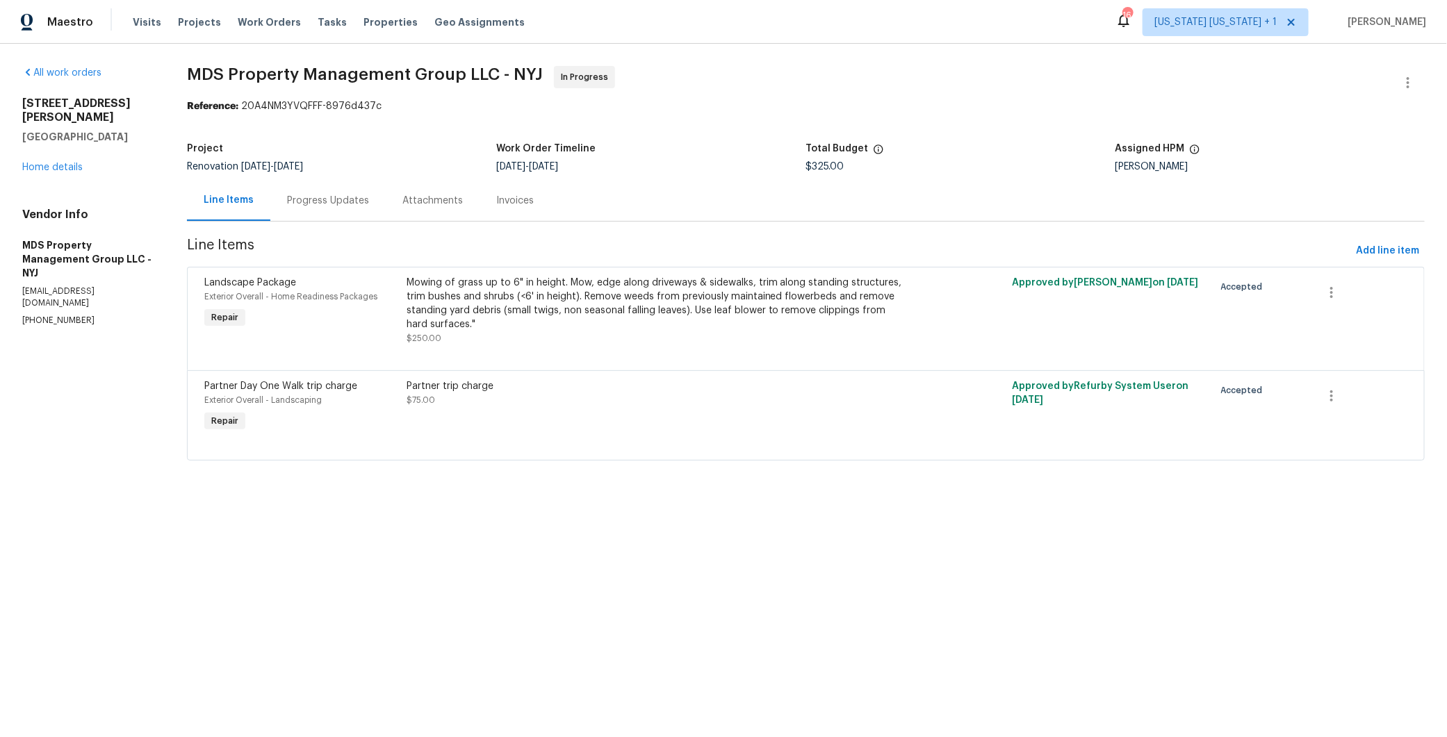
click at [329, 208] on div "Progress Updates" at bounding box center [327, 200] width 115 height 41
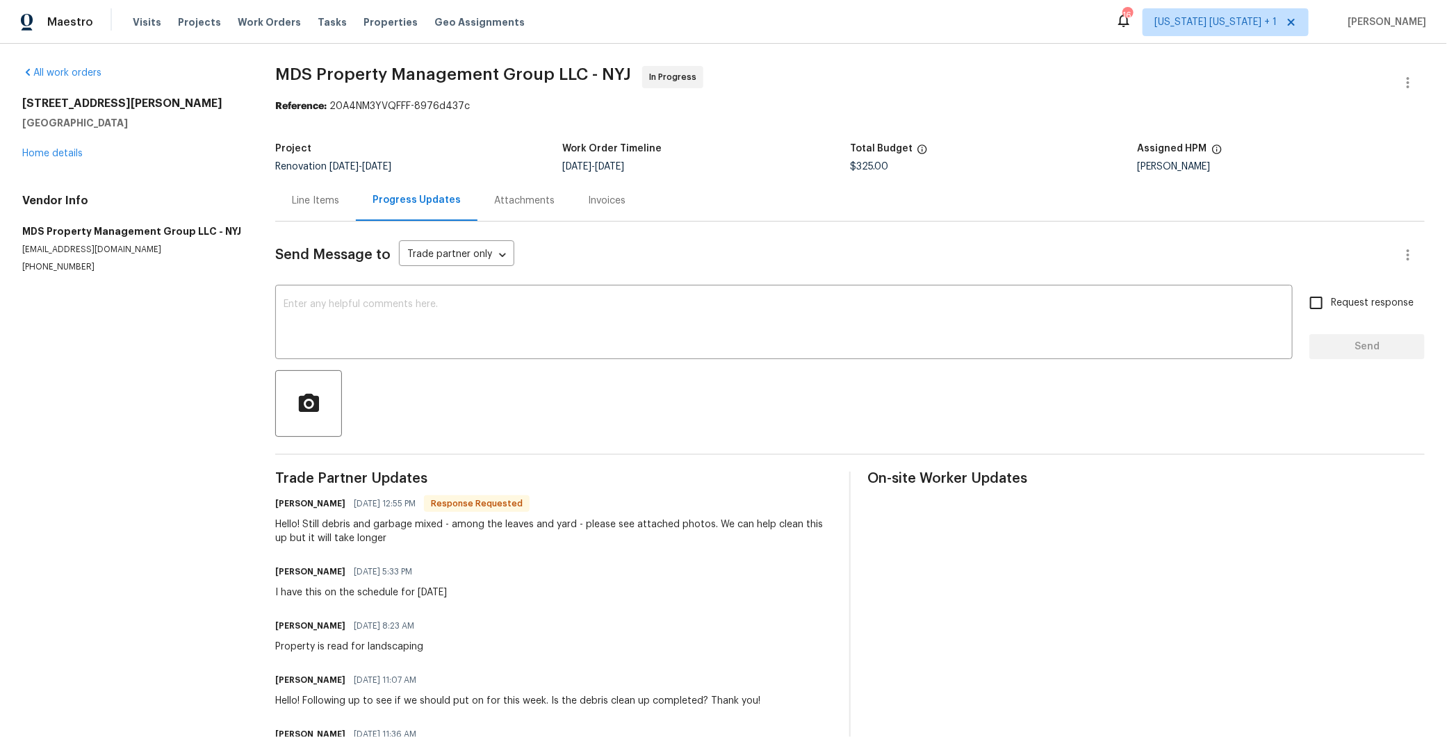
click at [315, 199] on div "Line Items" at bounding box center [315, 201] width 47 height 14
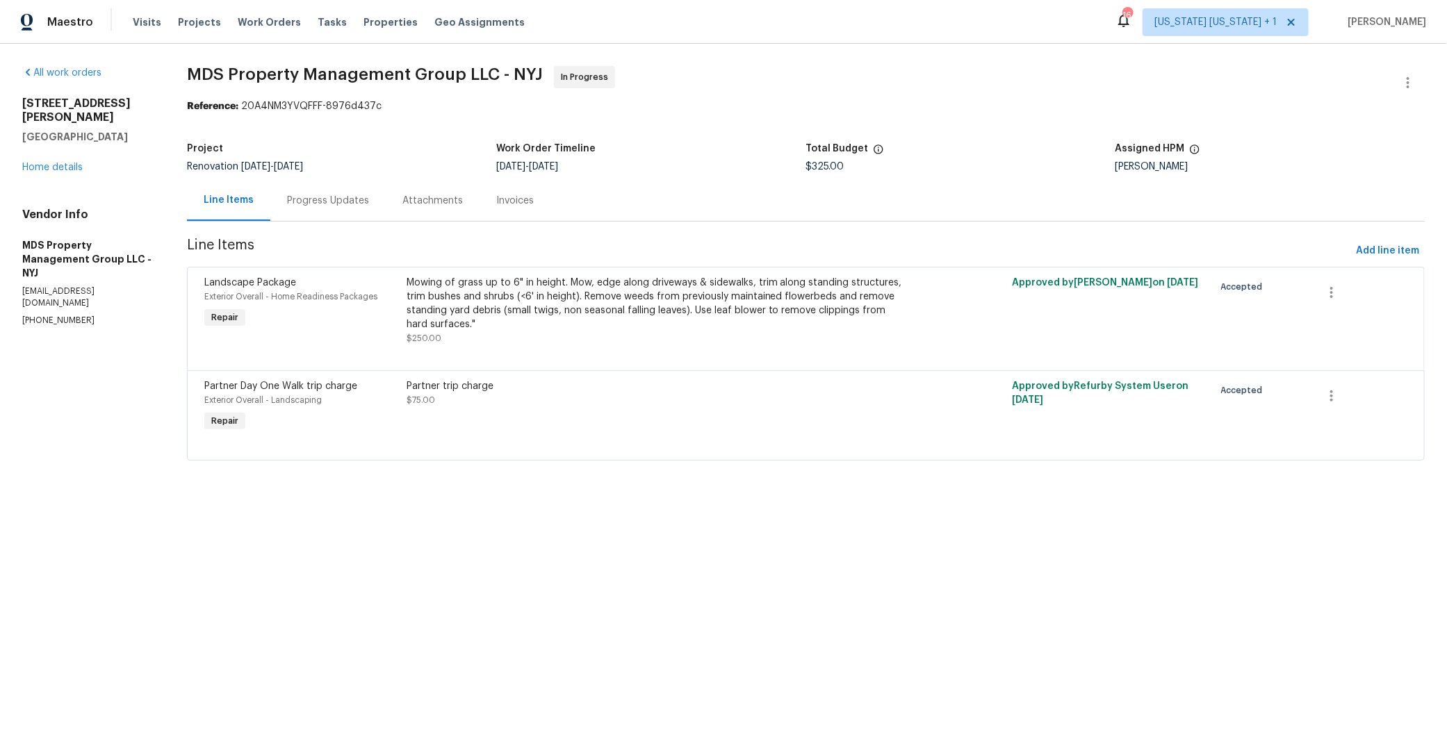
click at [347, 206] on div "Progress Updates" at bounding box center [328, 201] width 82 height 14
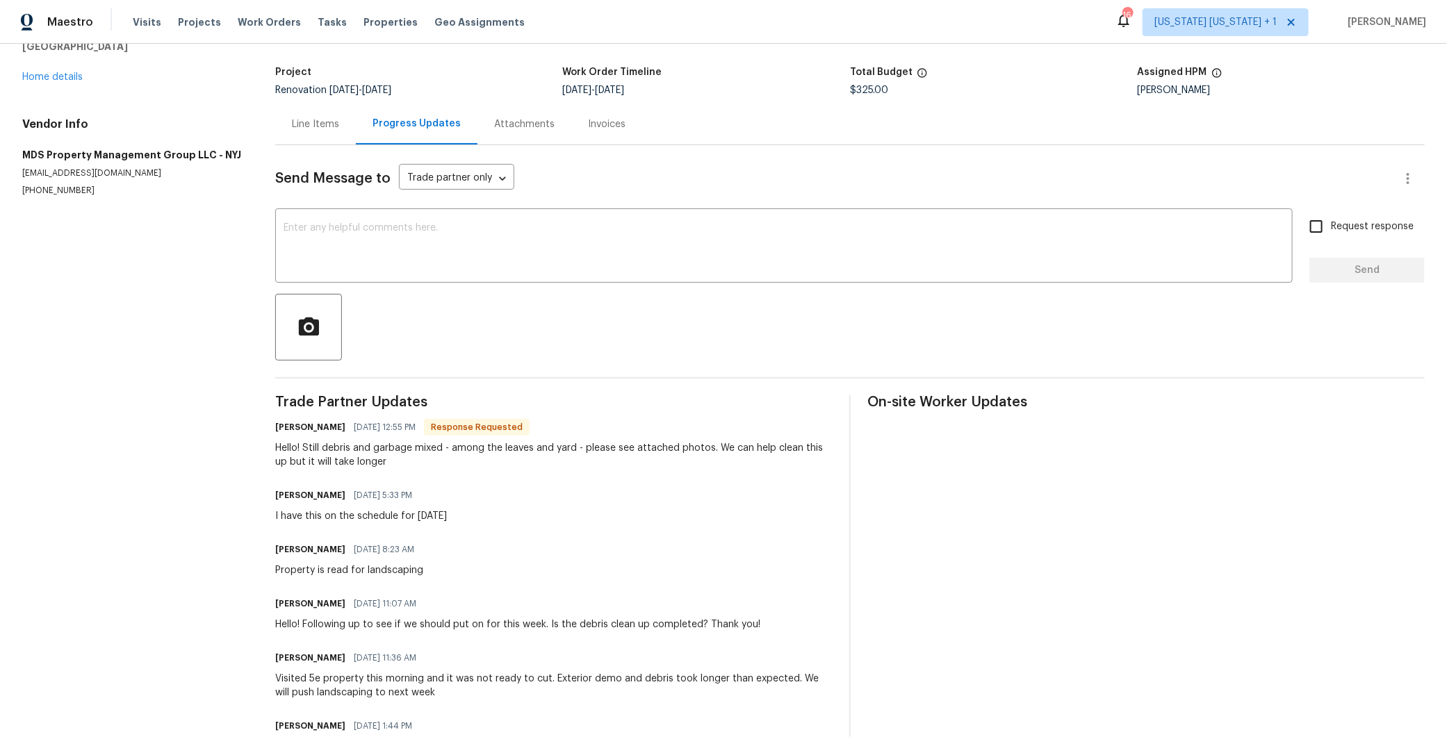
scroll to position [69, 0]
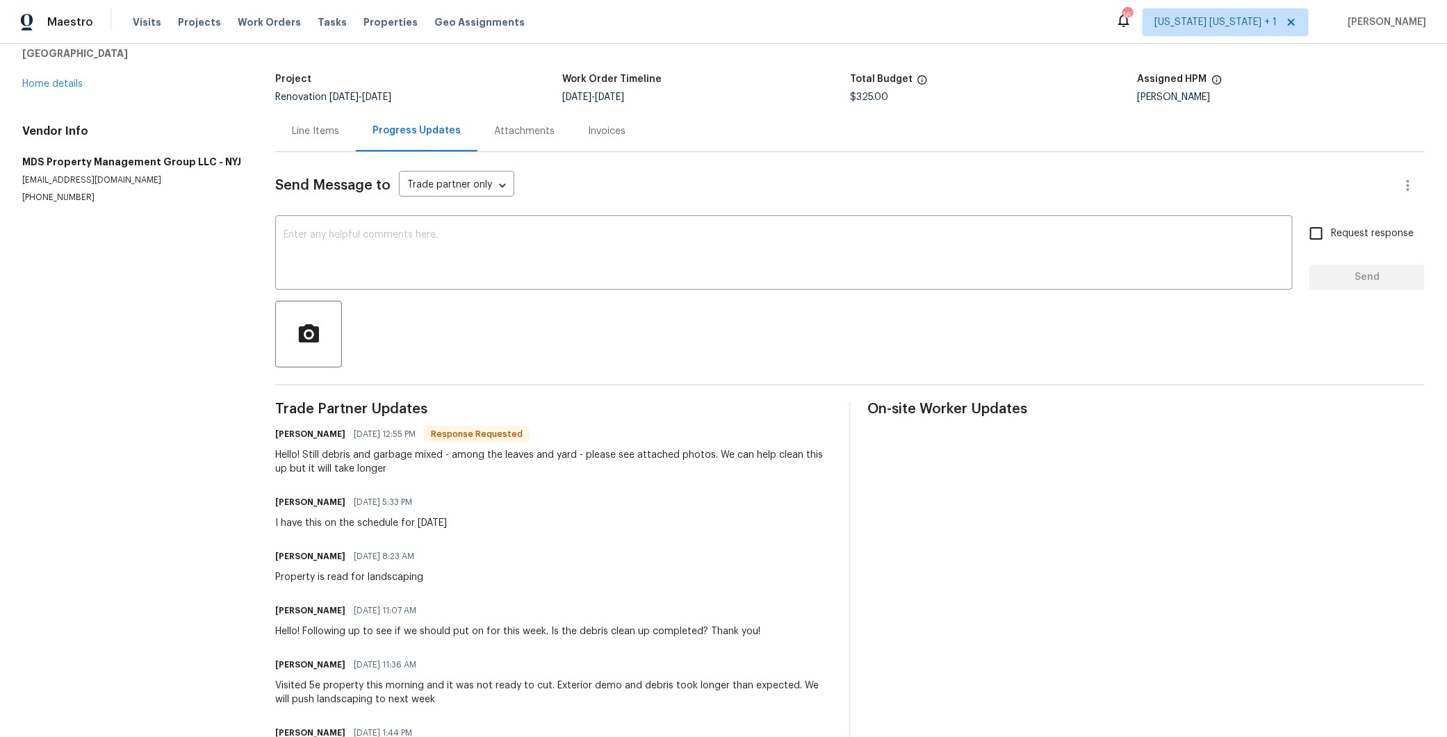
click at [310, 131] on div "Line Items" at bounding box center [315, 131] width 47 height 14
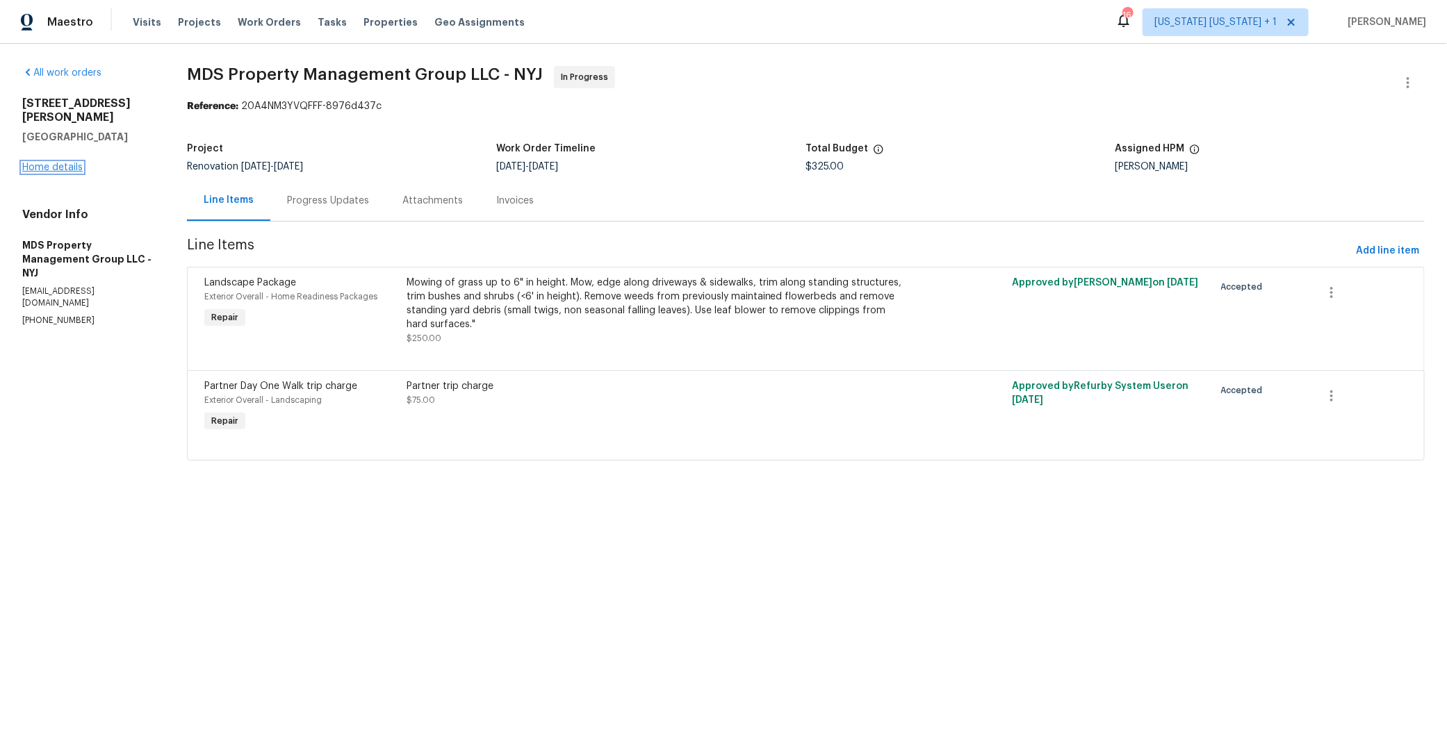
click at [31, 163] on link "Home details" at bounding box center [52, 168] width 60 height 10
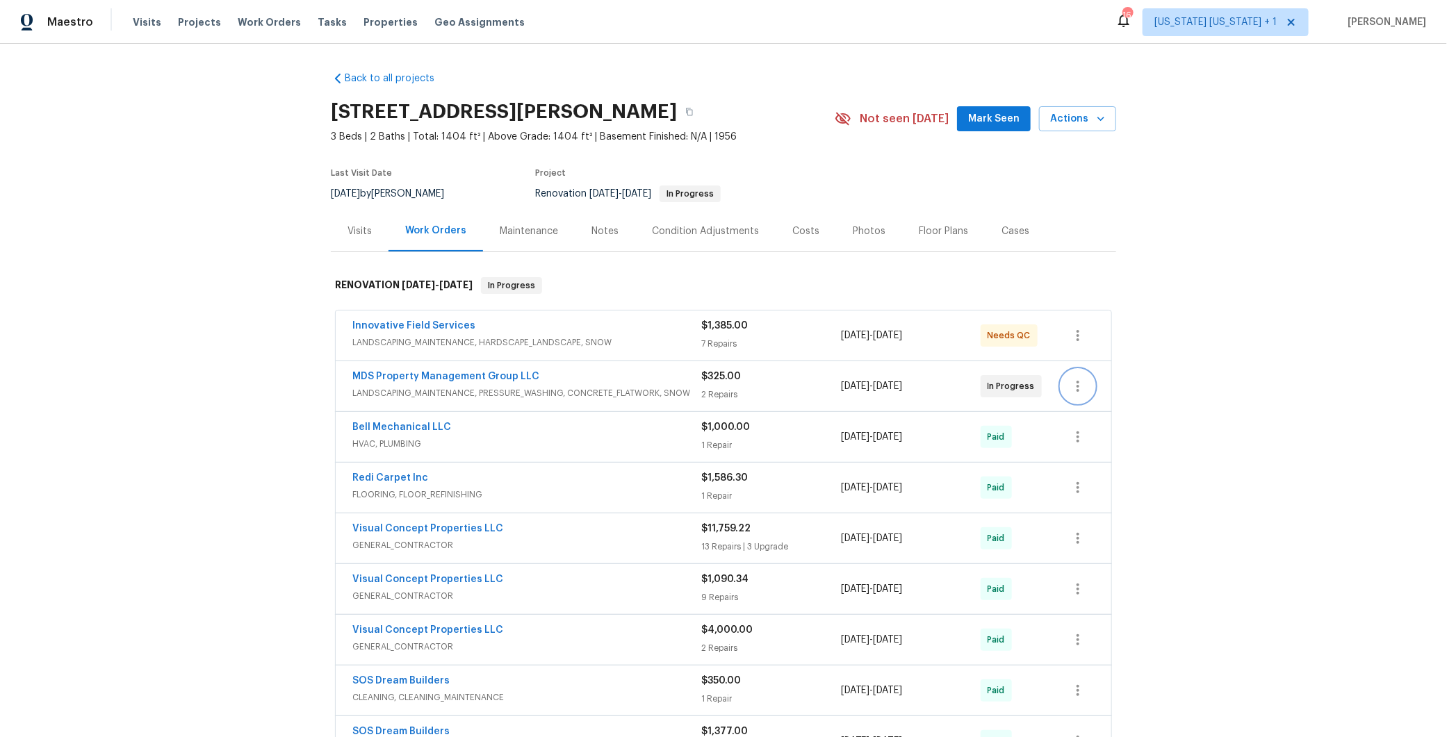
click at [1073, 385] on icon "button" at bounding box center [1077, 386] width 17 height 17
click at [1217, 298] on div at bounding box center [723, 368] width 1447 height 737
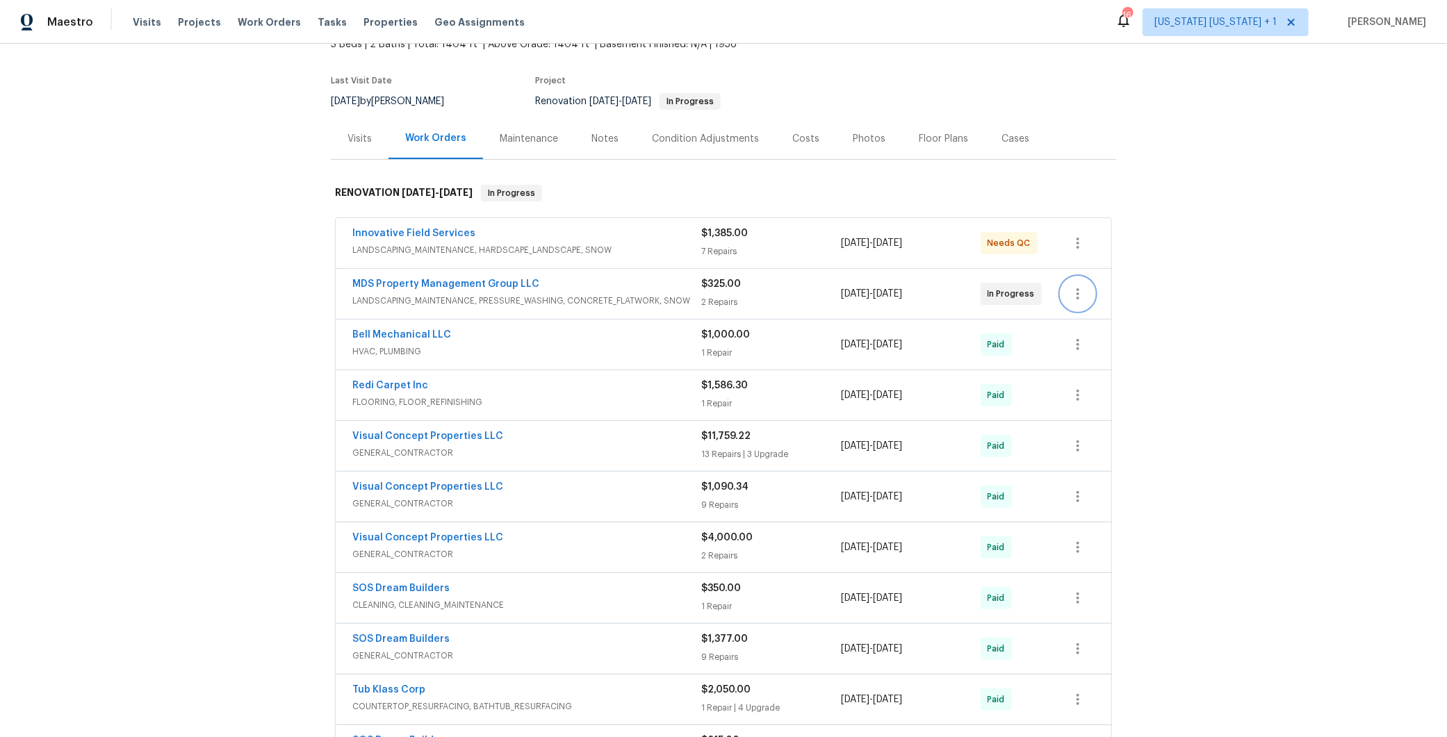
scroll to position [162, 0]
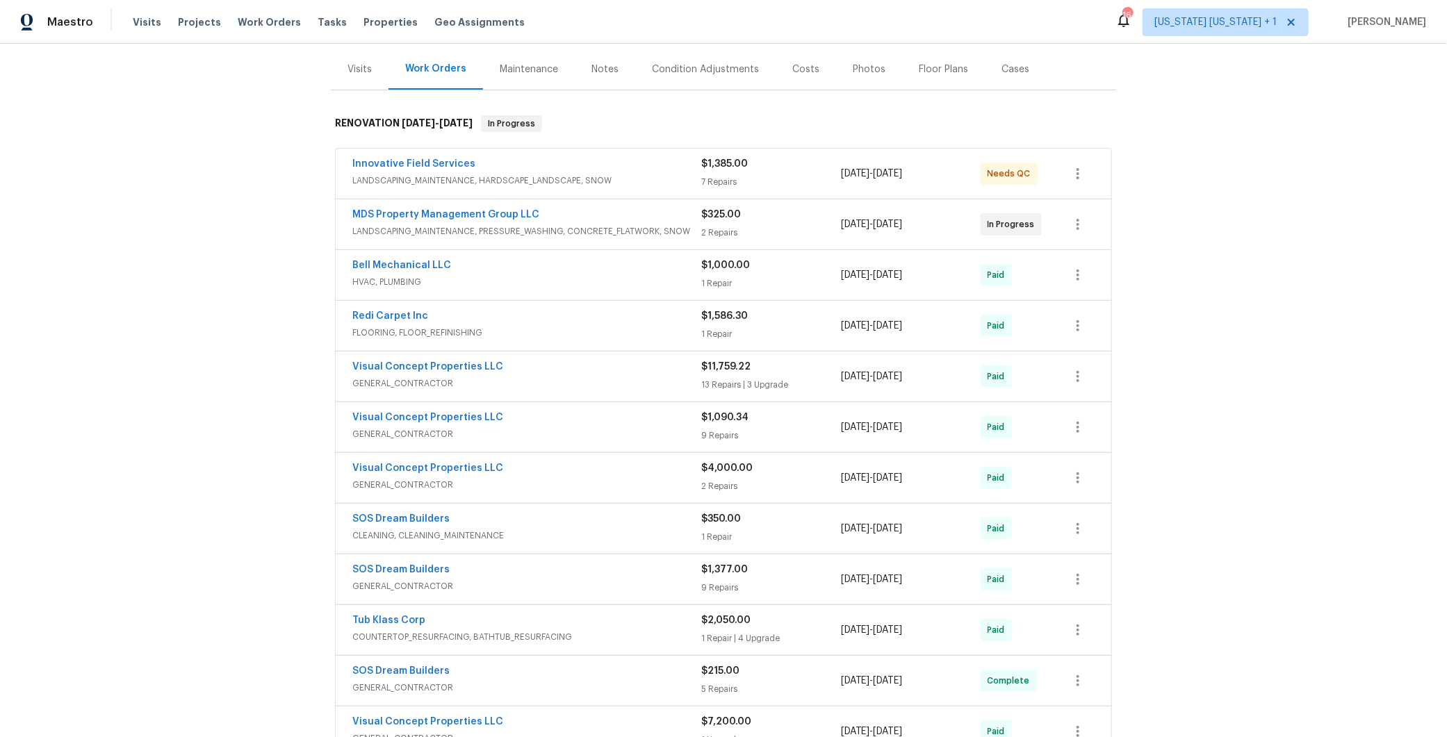
click at [609, 216] on div "MDS Property Management Group LLC" at bounding box center [526, 216] width 349 height 17
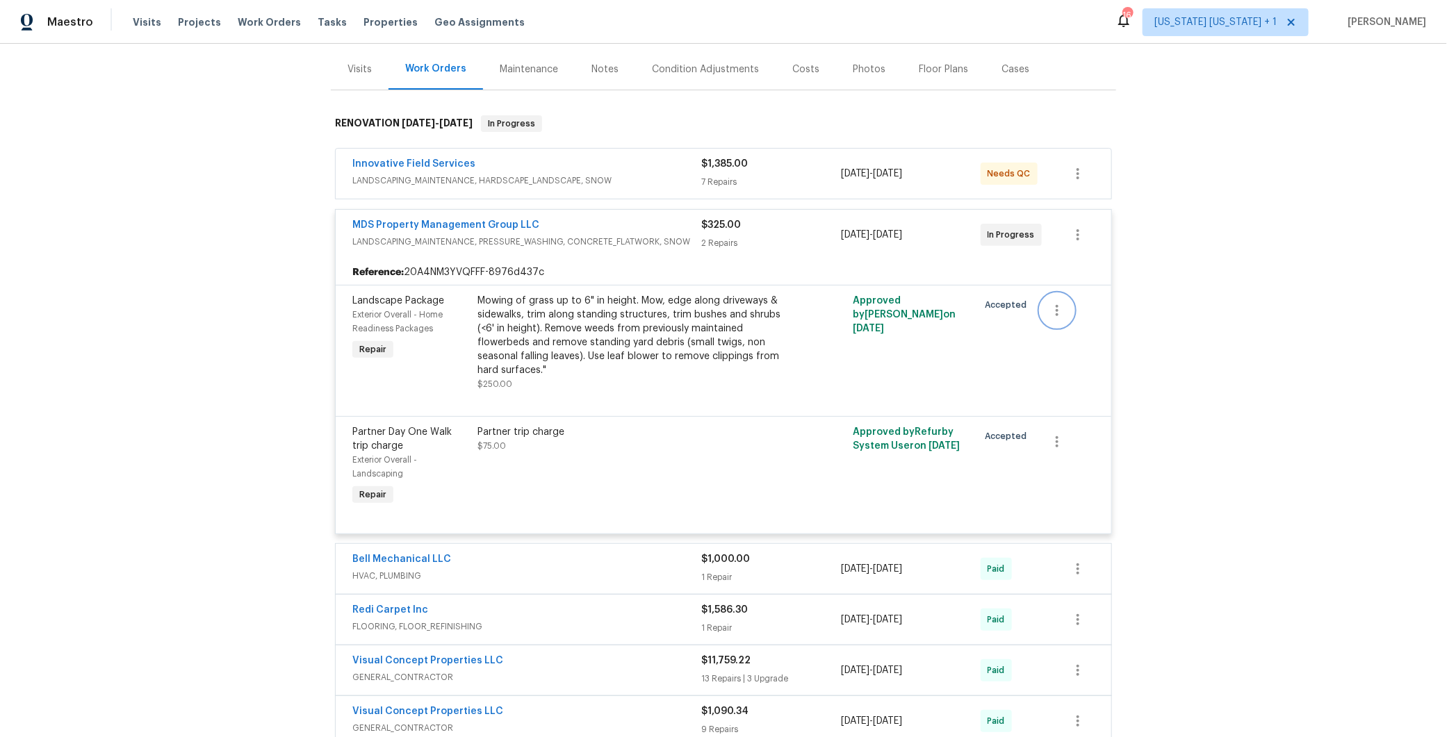
click at [1048, 309] on icon "button" at bounding box center [1056, 310] width 17 height 17
click at [1229, 283] on div at bounding box center [723, 368] width 1447 height 737
click at [650, 225] on div "MDS Property Management Group LLC" at bounding box center [526, 226] width 349 height 17
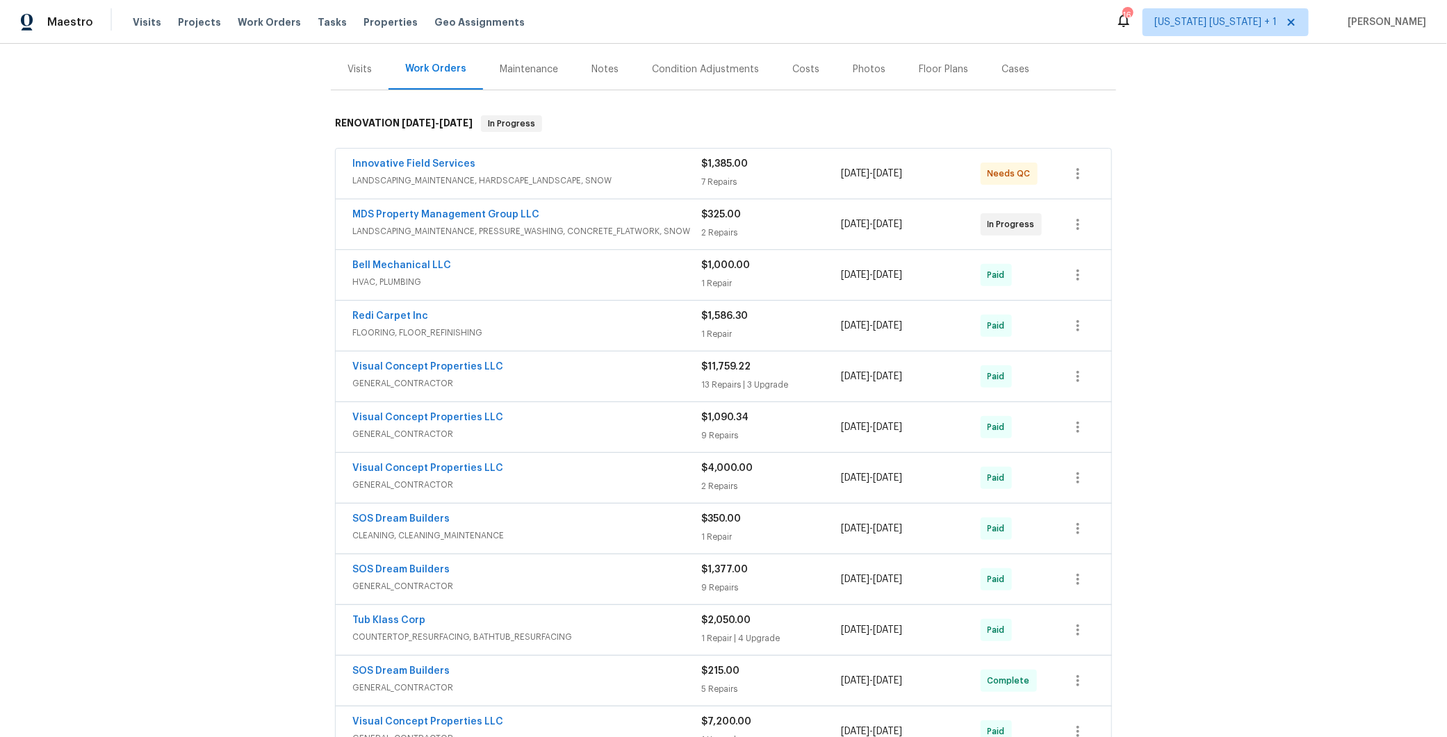
click at [620, 219] on div "MDS Property Management Group LLC" at bounding box center [526, 216] width 349 height 17
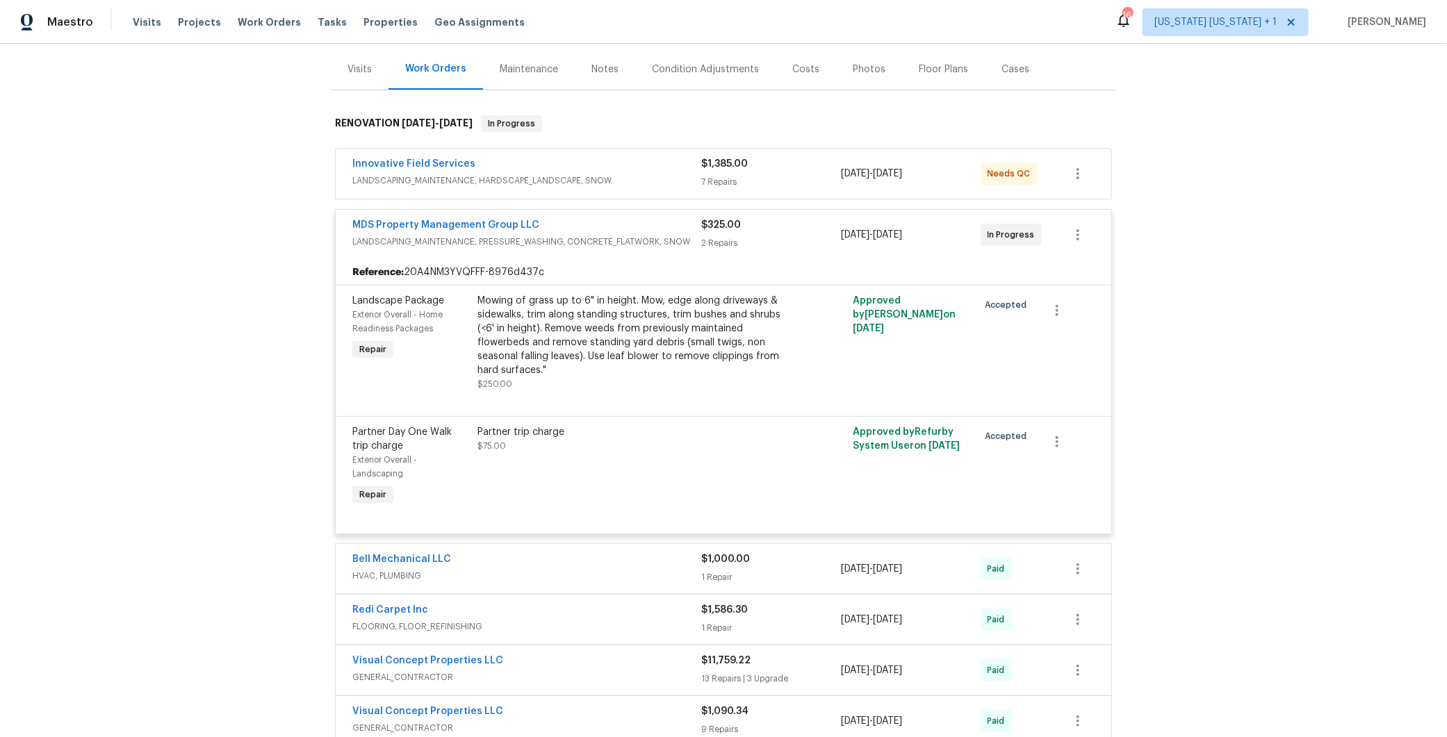
click at [609, 227] on div "MDS Property Management Group LLC" at bounding box center [526, 226] width 349 height 17
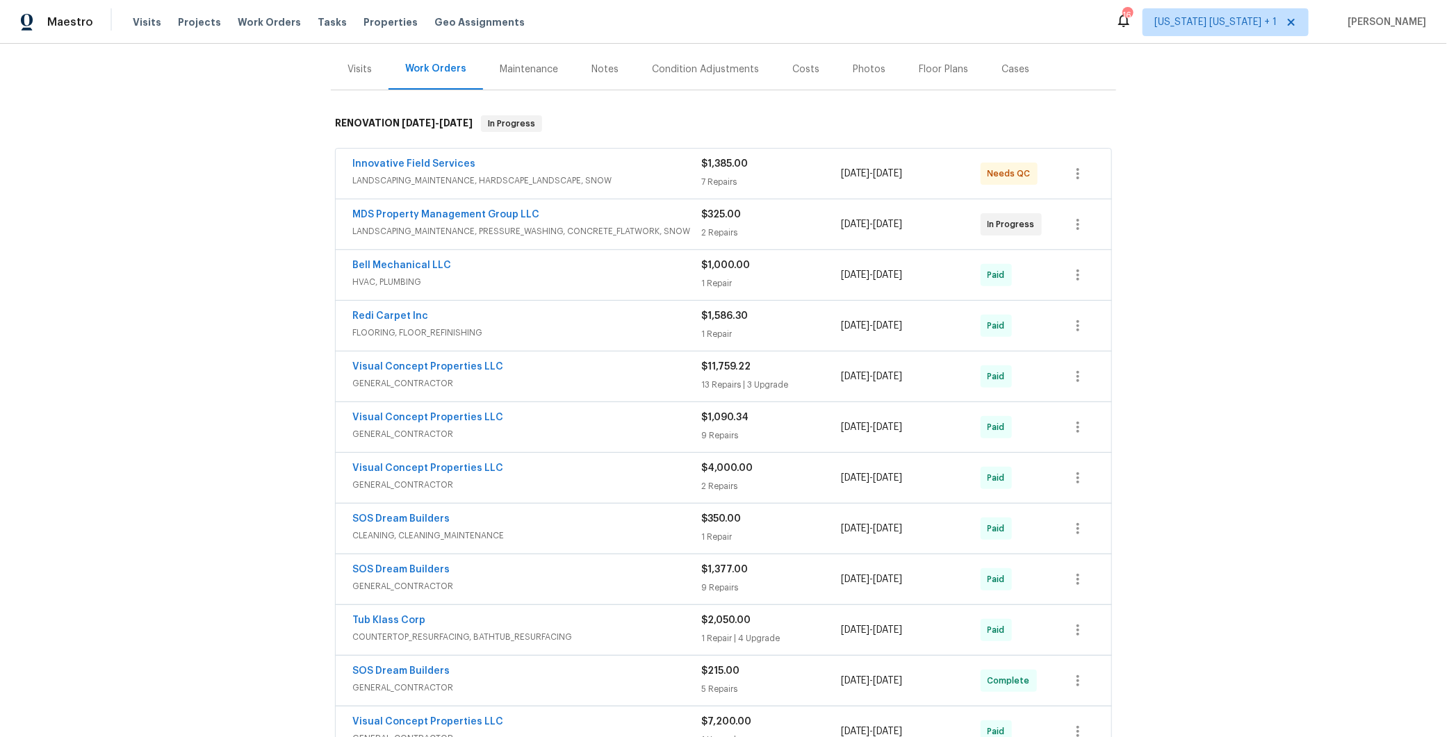
click at [593, 212] on div "MDS Property Management Group LLC" at bounding box center [526, 216] width 349 height 17
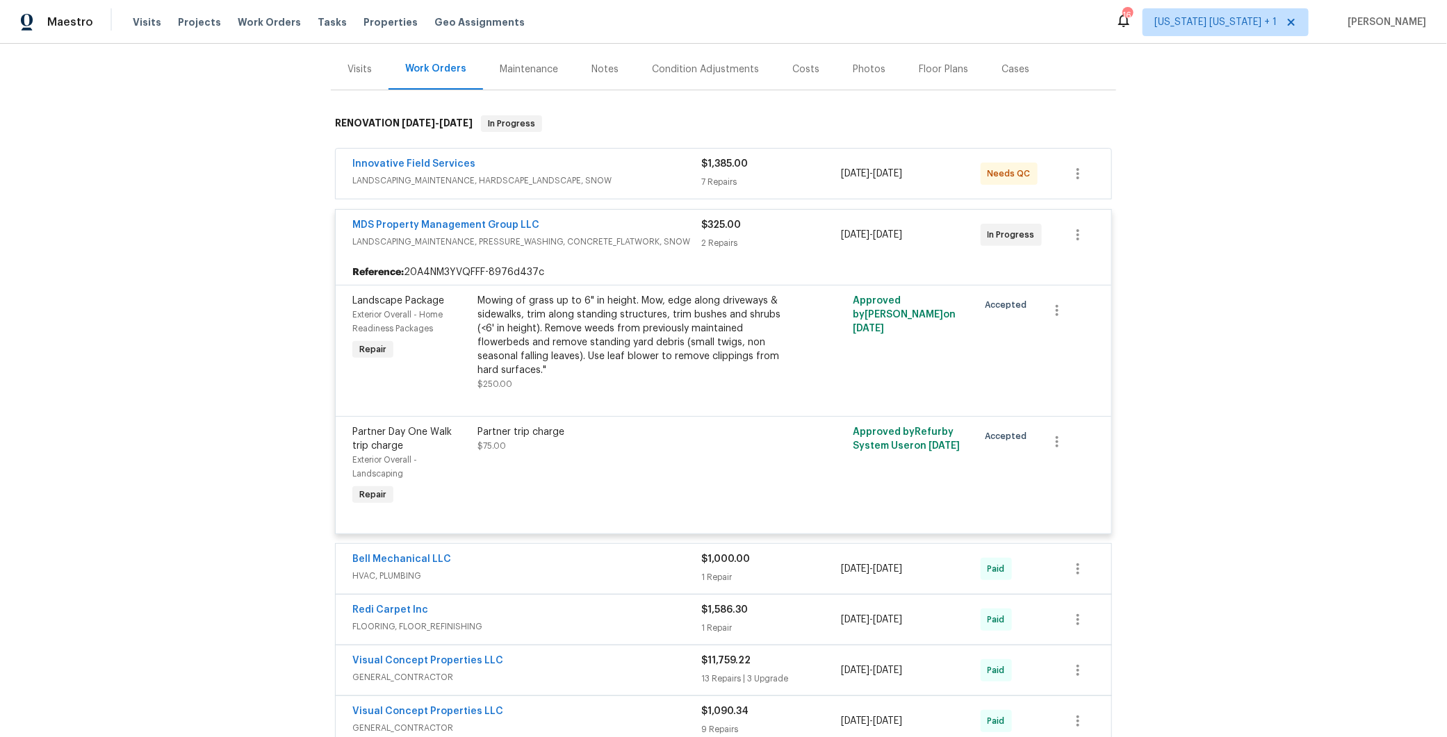
click at [595, 227] on div "MDS Property Management Group LLC" at bounding box center [526, 226] width 349 height 17
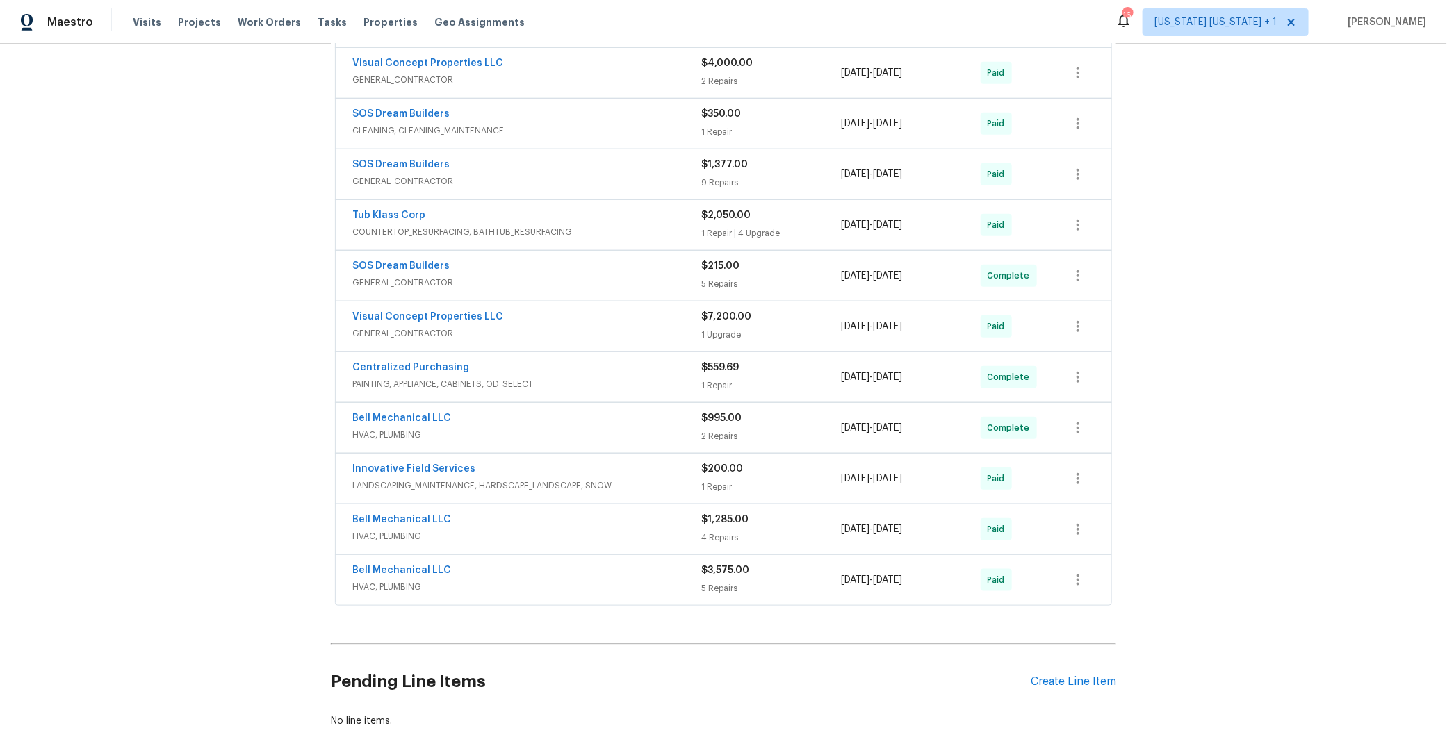
scroll to position [589, 0]
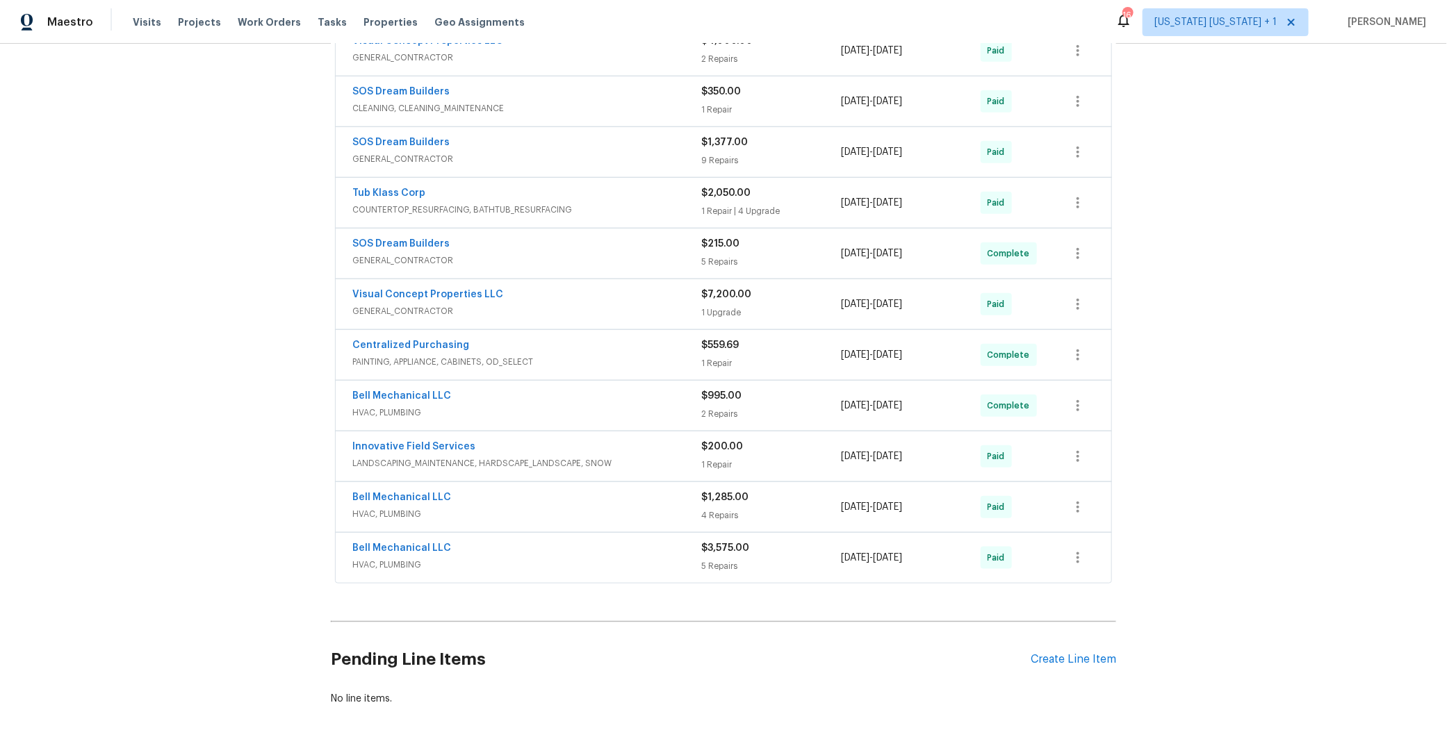
click at [607, 141] on div "SOS Dream Builders" at bounding box center [526, 143] width 349 height 17
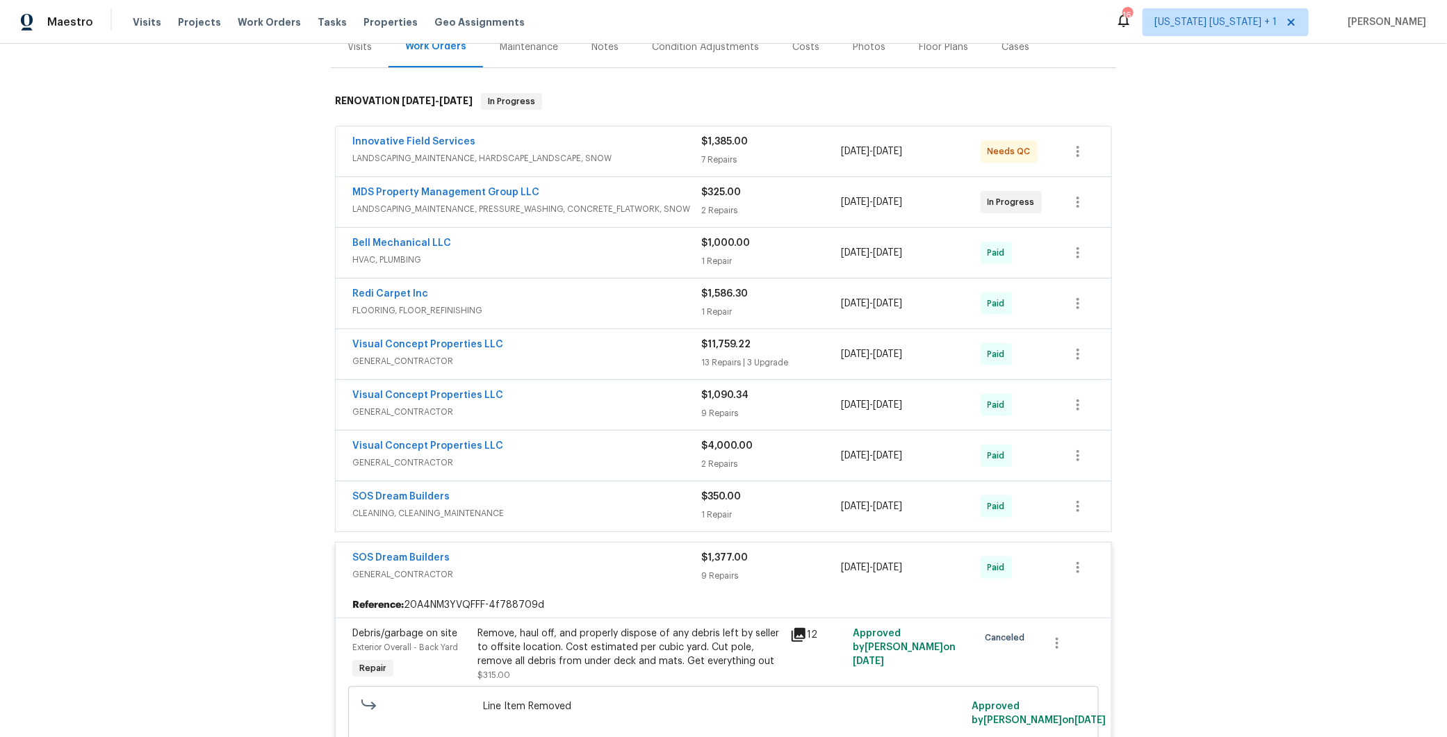
scroll to position [476, 0]
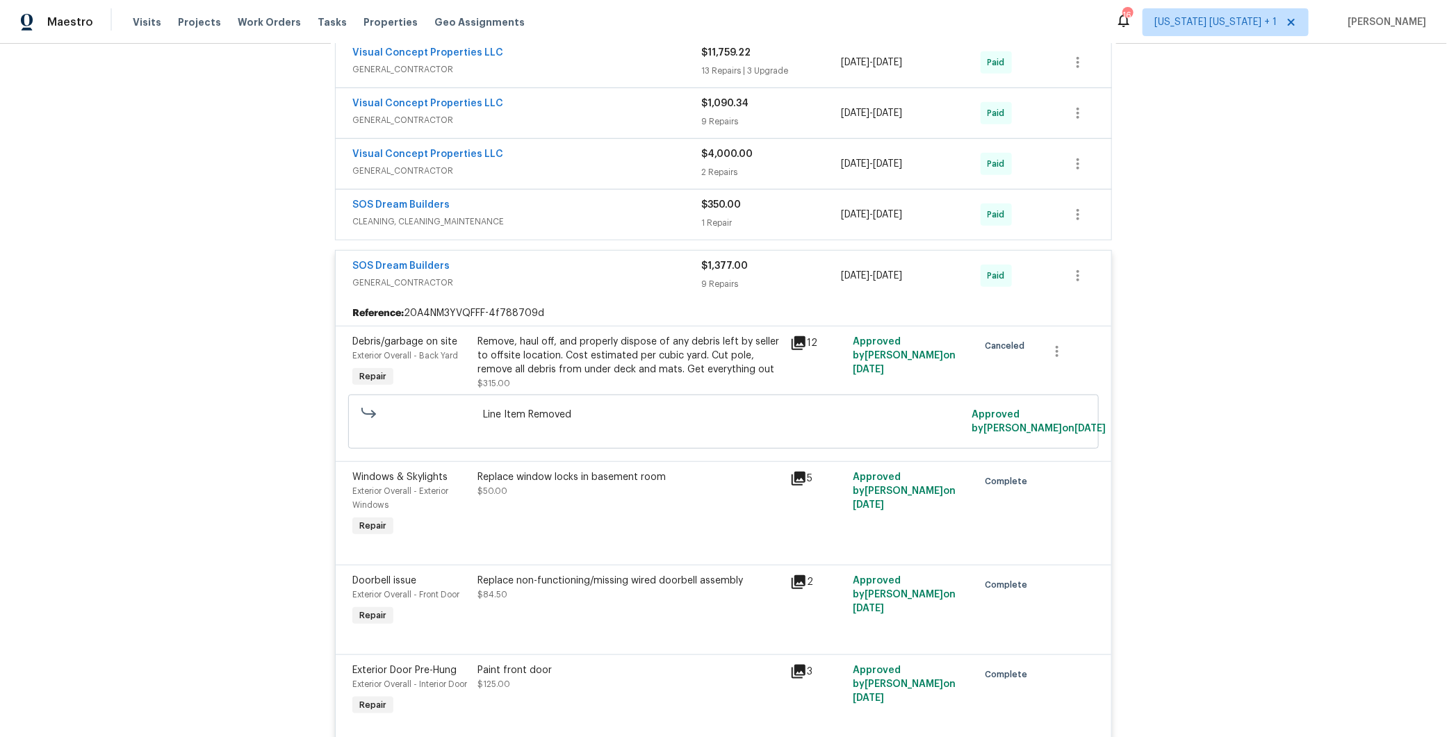
click at [590, 265] on div "SOS Dream Builders" at bounding box center [526, 267] width 349 height 17
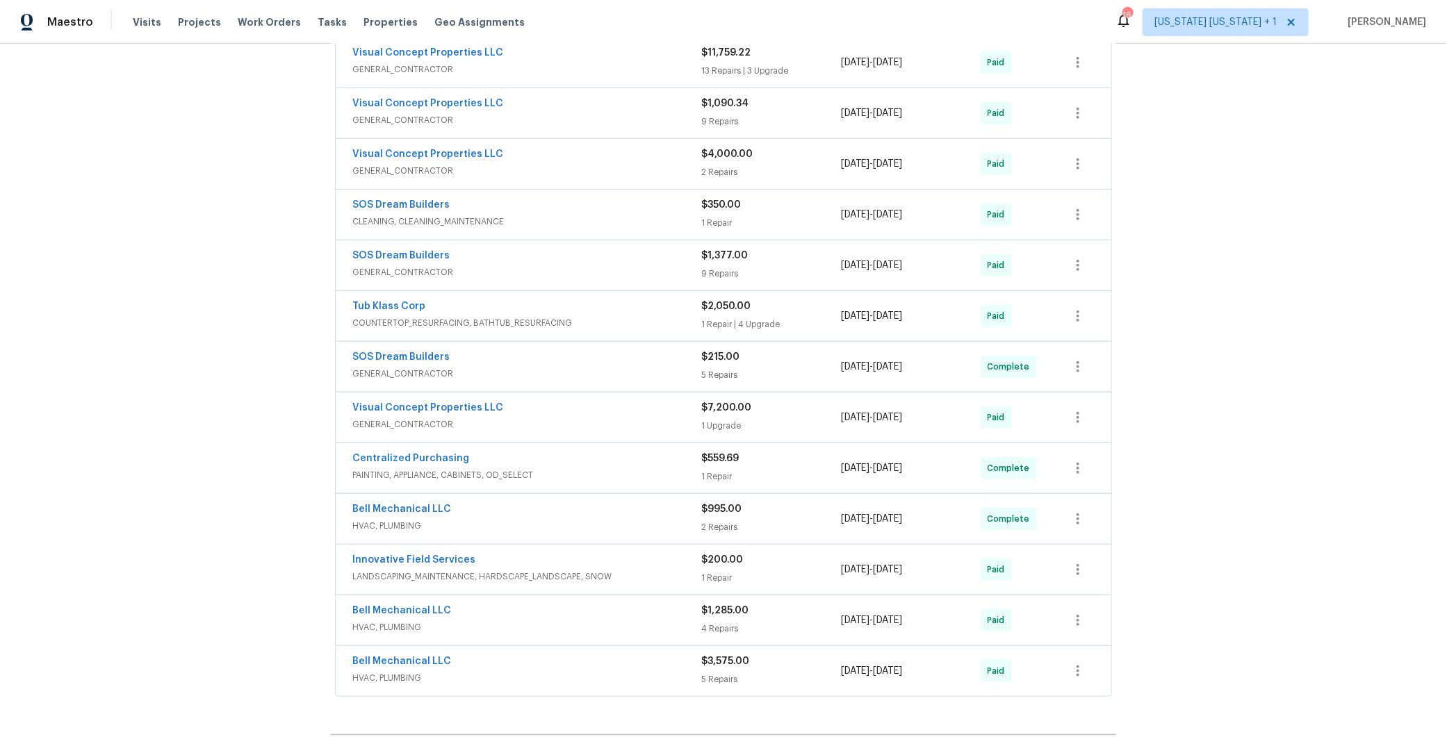
click at [590, 265] on span "GENERAL_CONTRACTOR" at bounding box center [526, 272] width 349 height 14
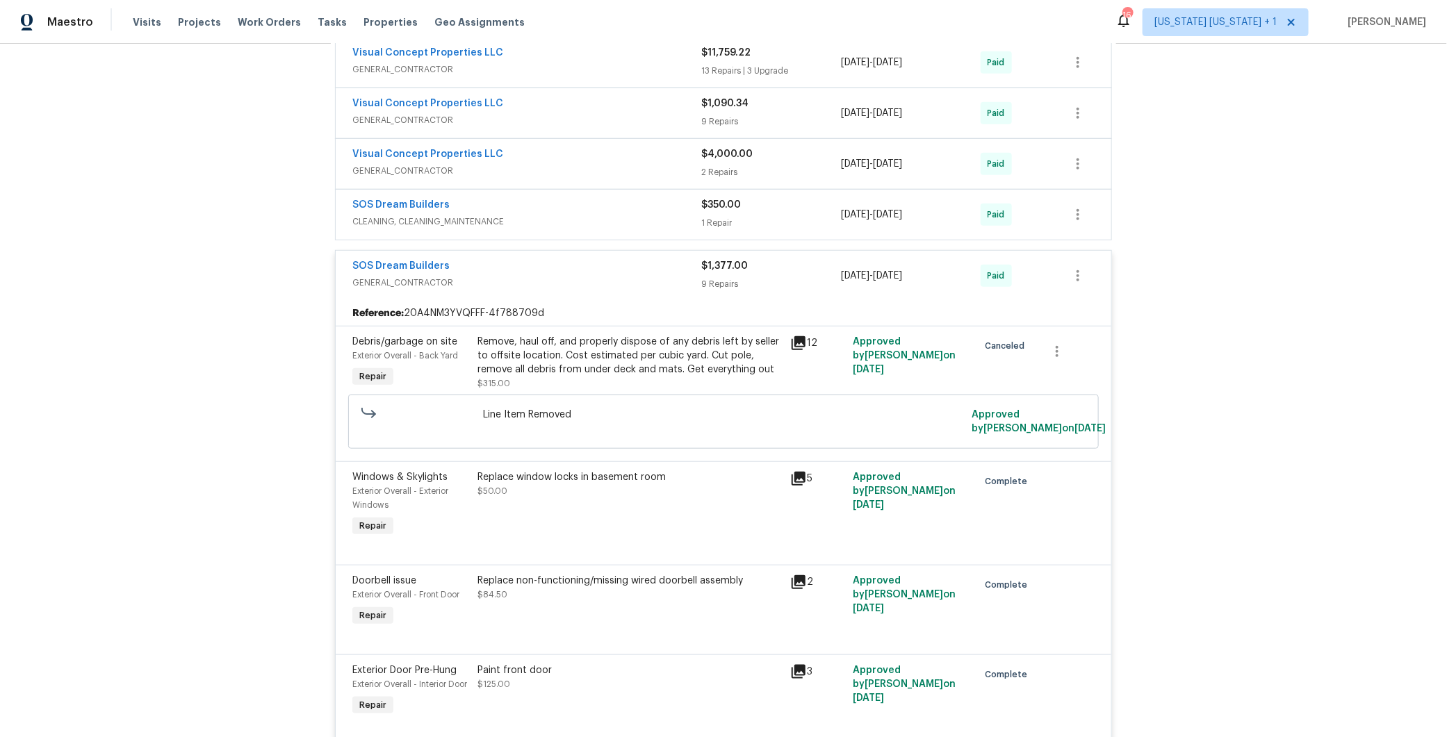
click at [590, 265] on div "SOS Dream Builders" at bounding box center [526, 267] width 349 height 17
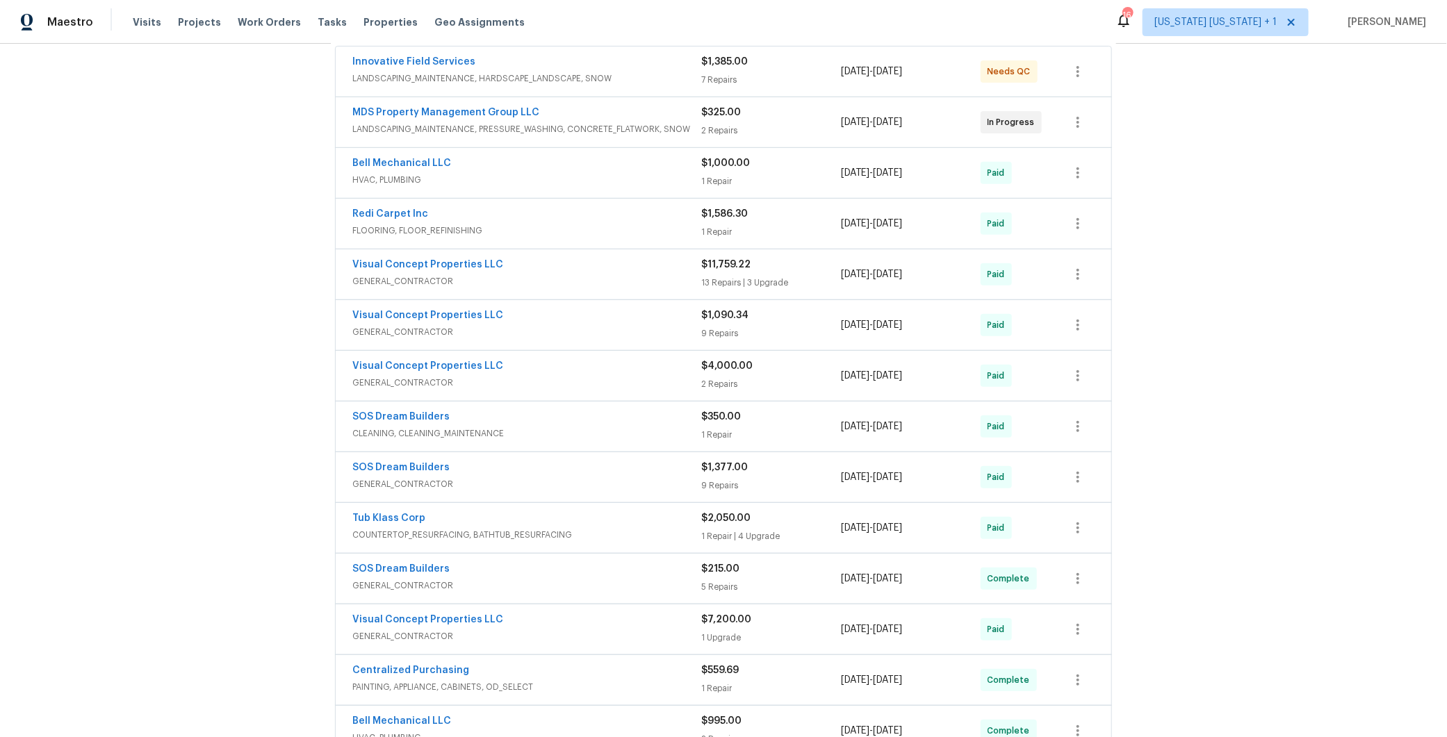
scroll to position [253, 0]
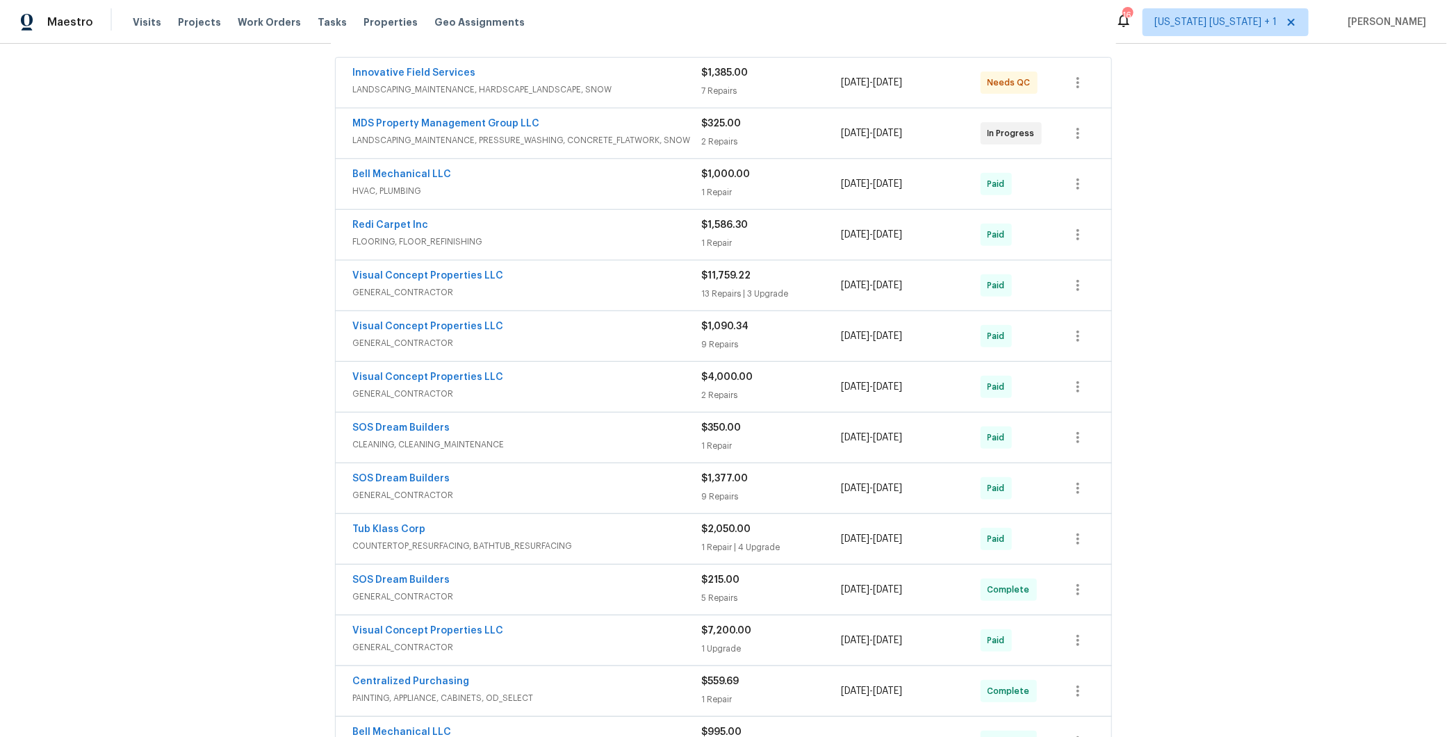
click at [566, 84] on span "LANDSCAPING_MAINTENANCE, HARDSCAPE_LANDSCAPE, SNOW" at bounding box center [526, 90] width 349 height 14
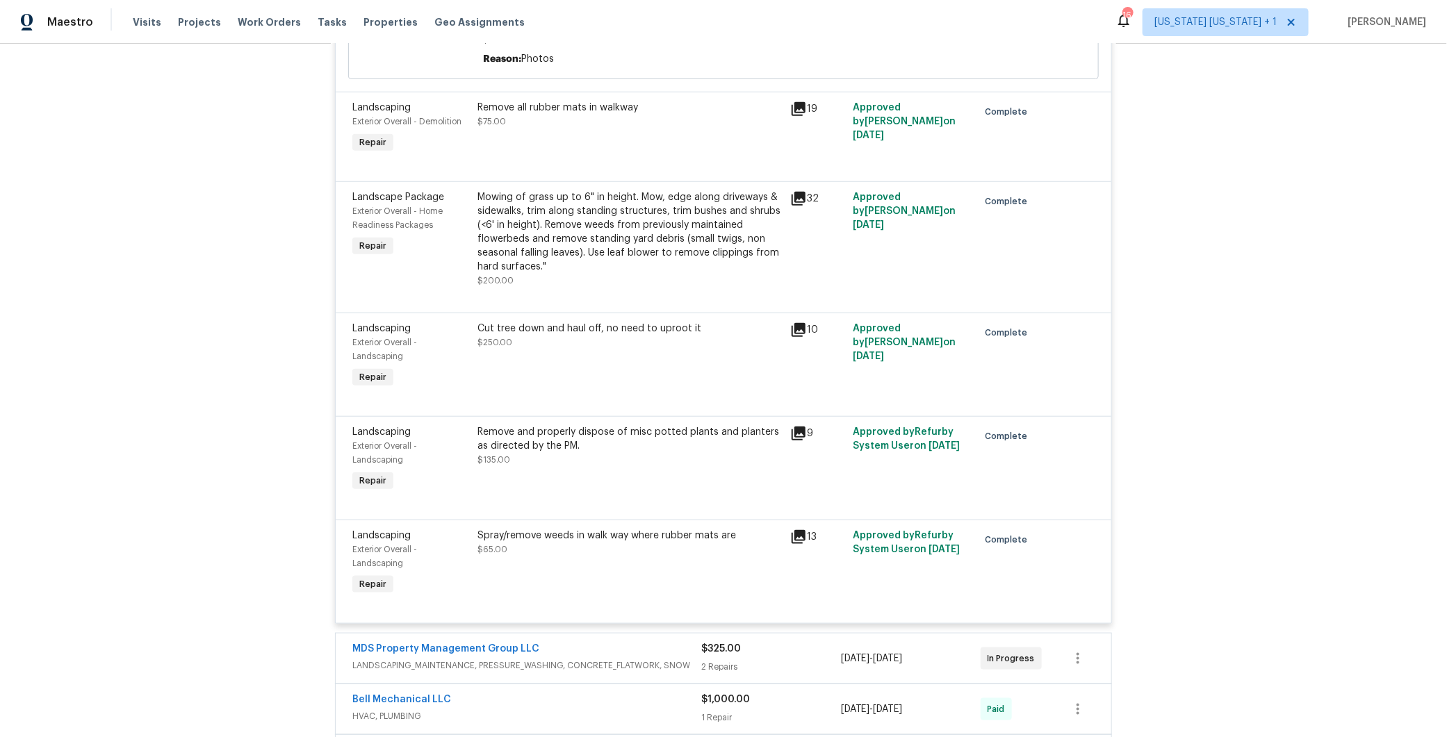
scroll to position [538, 0]
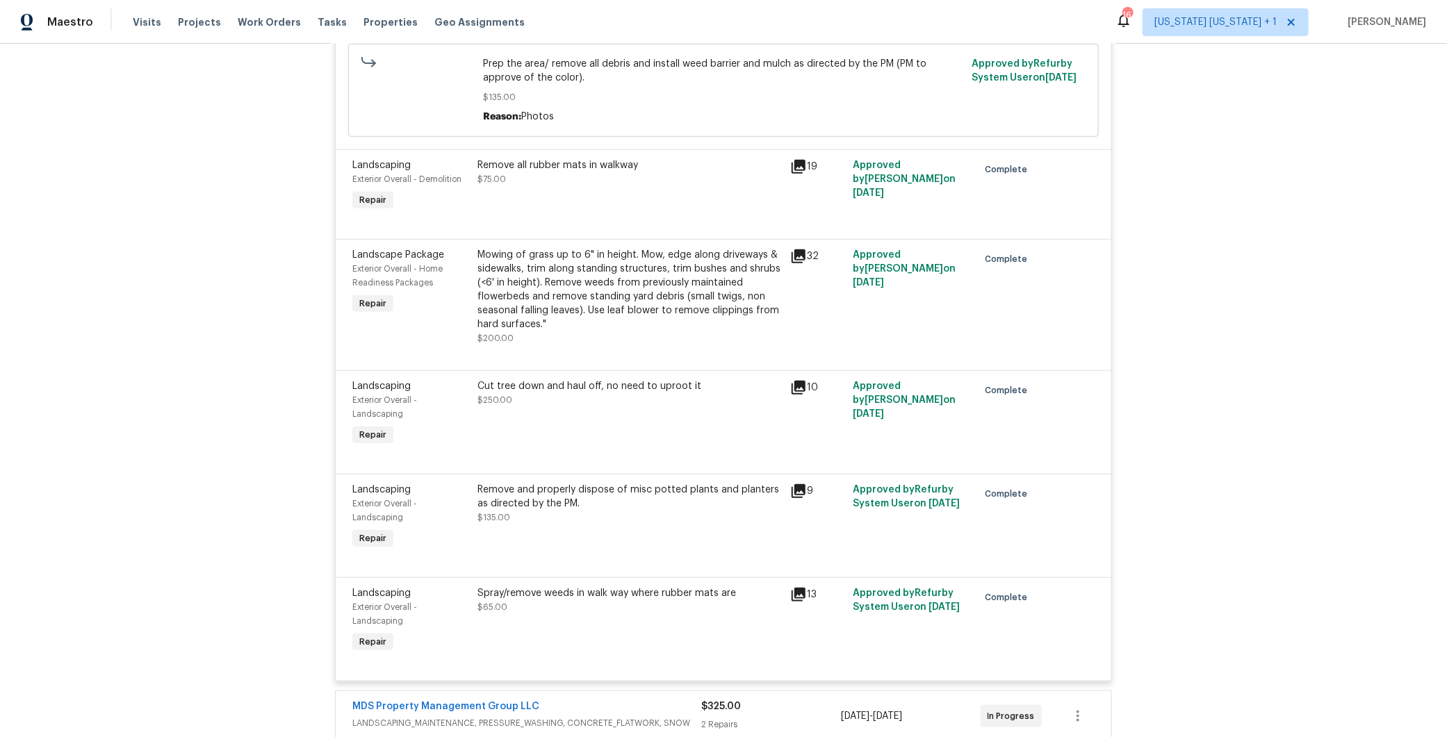
click at [595, 160] on div "Remove all rubber mats in walkway" at bounding box center [629, 165] width 304 height 14
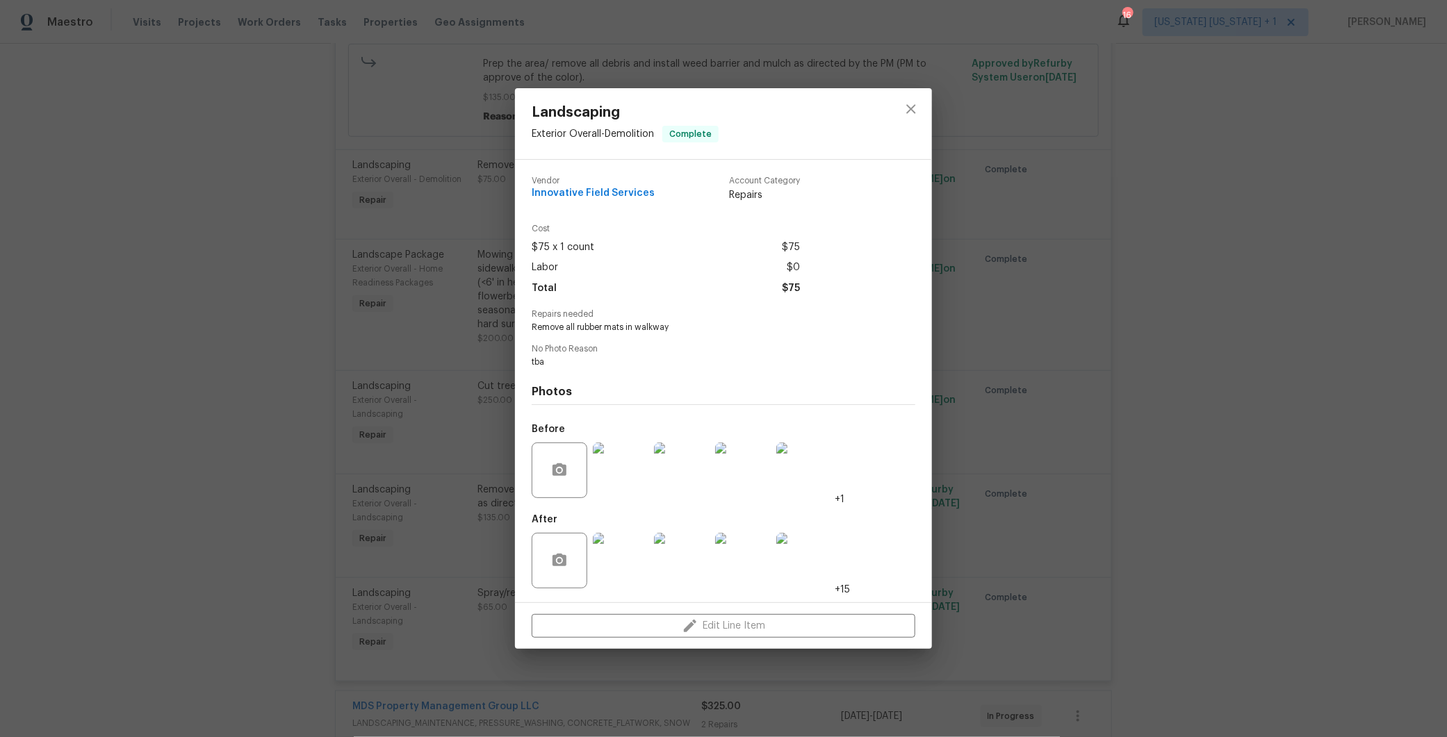
click at [602, 554] on img at bounding box center [621, 561] width 56 height 56
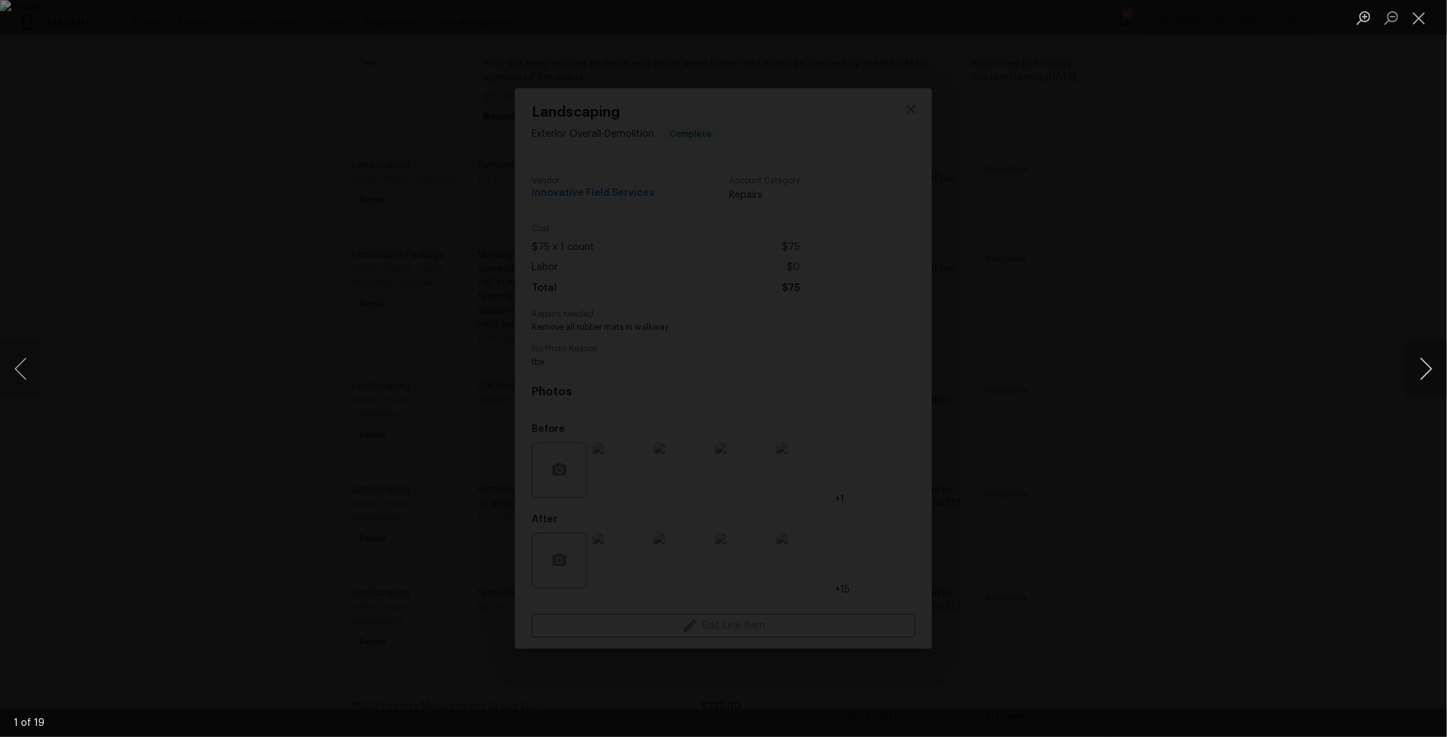
click at [1431, 371] on button "Next image" at bounding box center [1426, 369] width 42 height 56
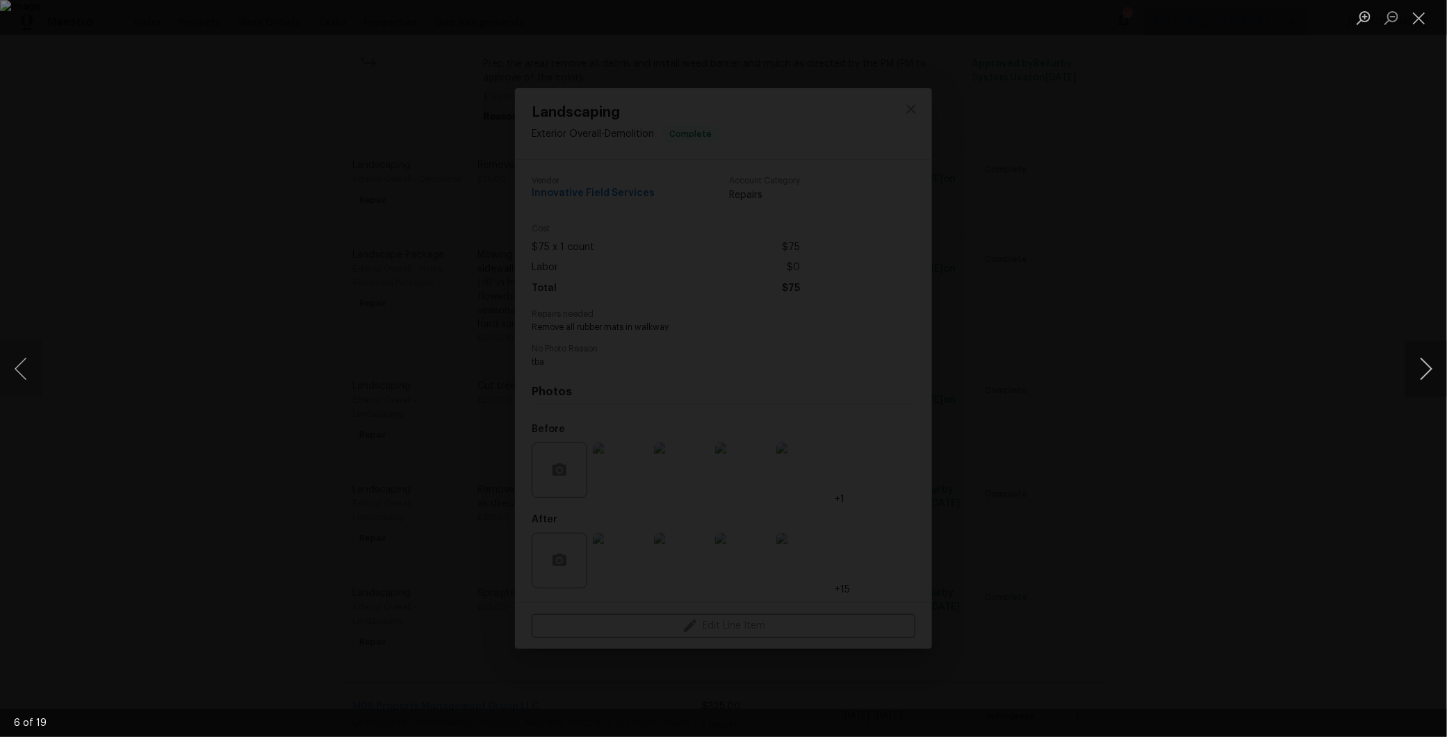
click at [1431, 371] on button "Next image" at bounding box center [1426, 369] width 42 height 56
click at [1429, 370] on button "Next image" at bounding box center [1426, 369] width 42 height 56
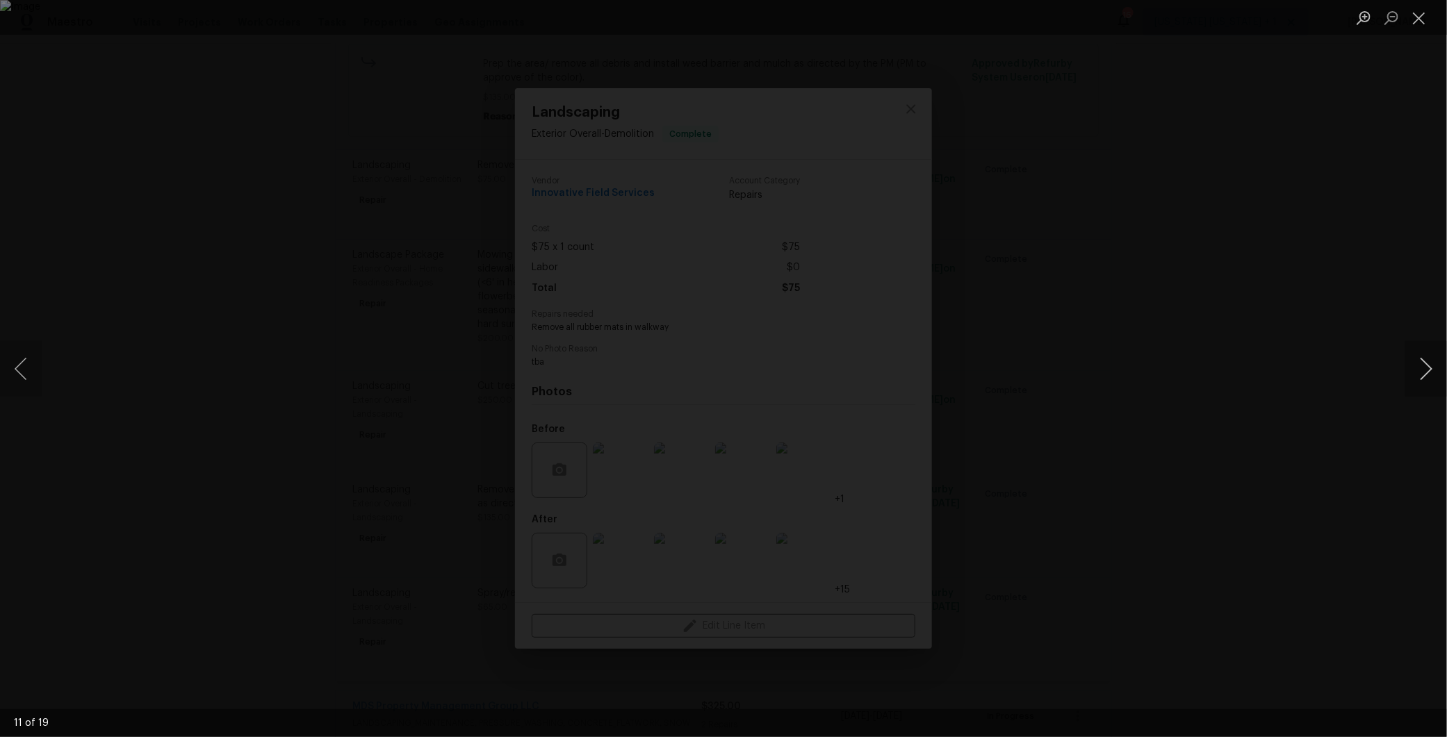
click at [1429, 370] on button "Next image" at bounding box center [1426, 369] width 42 height 56
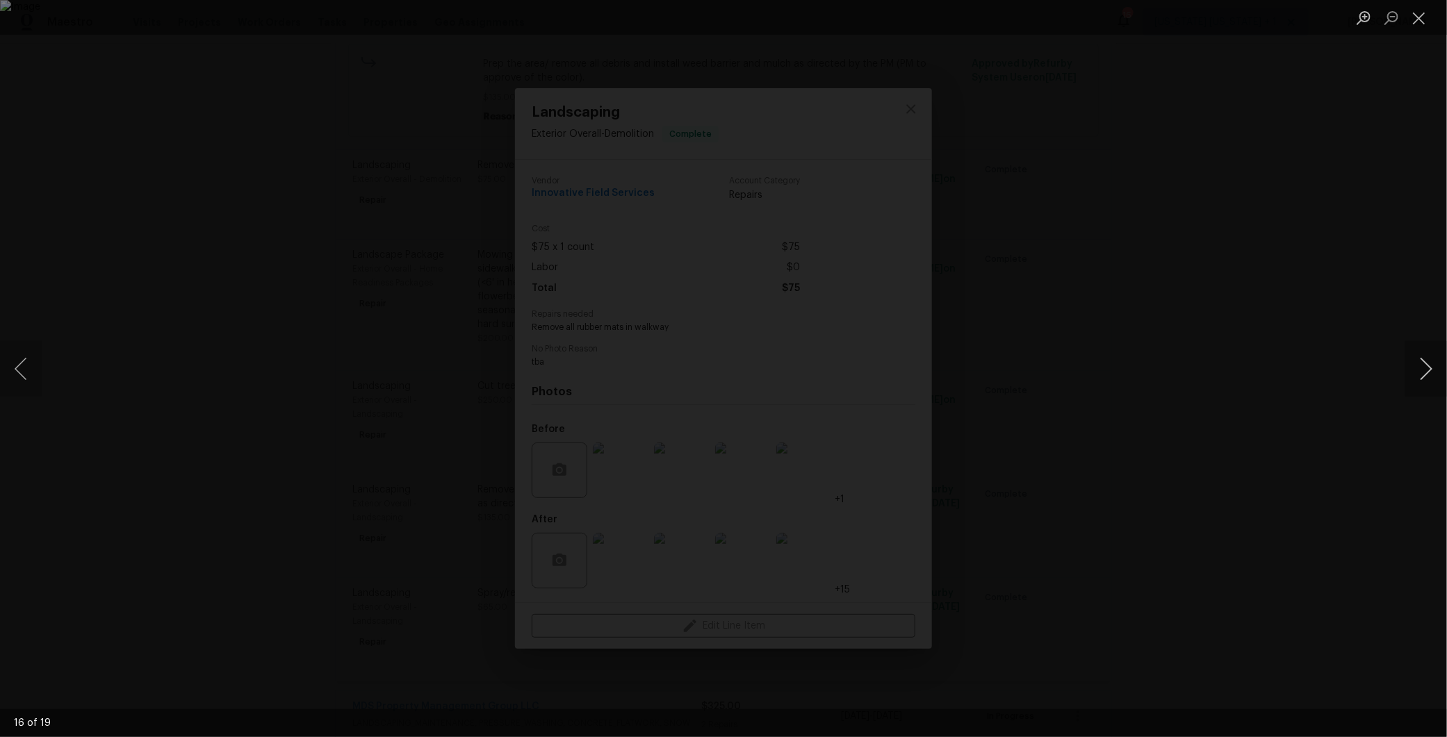
click at [1429, 370] on button "Next image" at bounding box center [1426, 369] width 42 height 56
click at [1132, 446] on div "Lightbox" at bounding box center [723, 368] width 1447 height 737
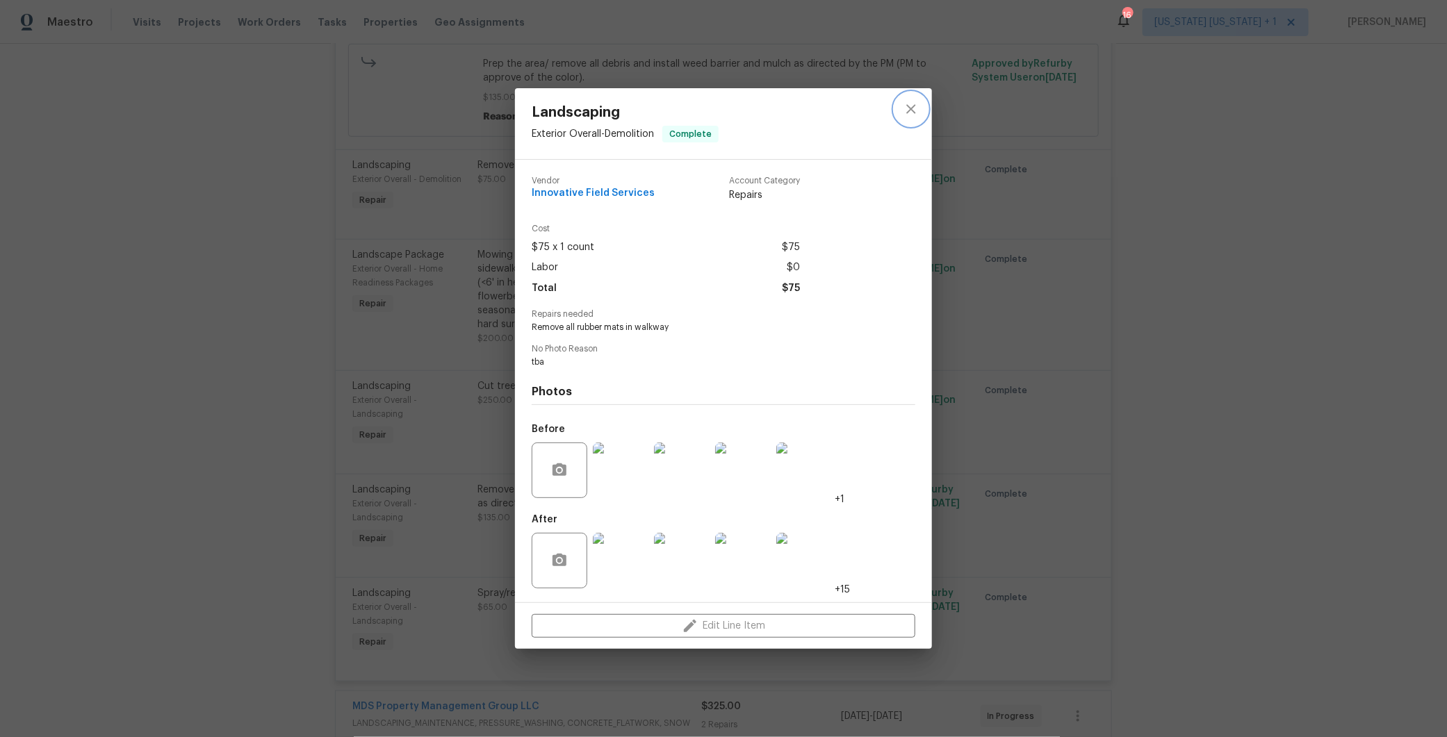
click at [905, 113] on icon "close" at bounding box center [911, 109] width 17 height 17
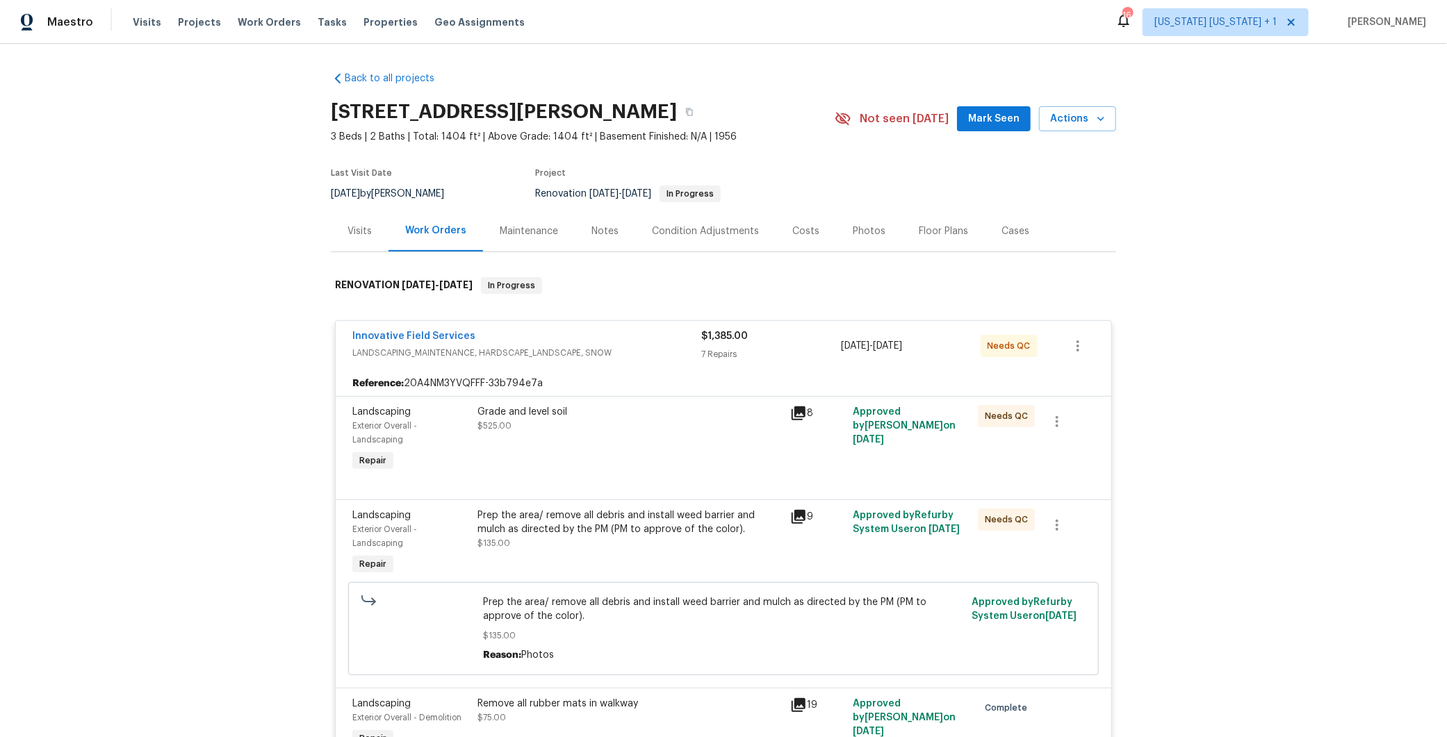
scroll to position [0, 0]
click at [618, 334] on div "Innovative Field Services" at bounding box center [526, 337] width 349 height 17
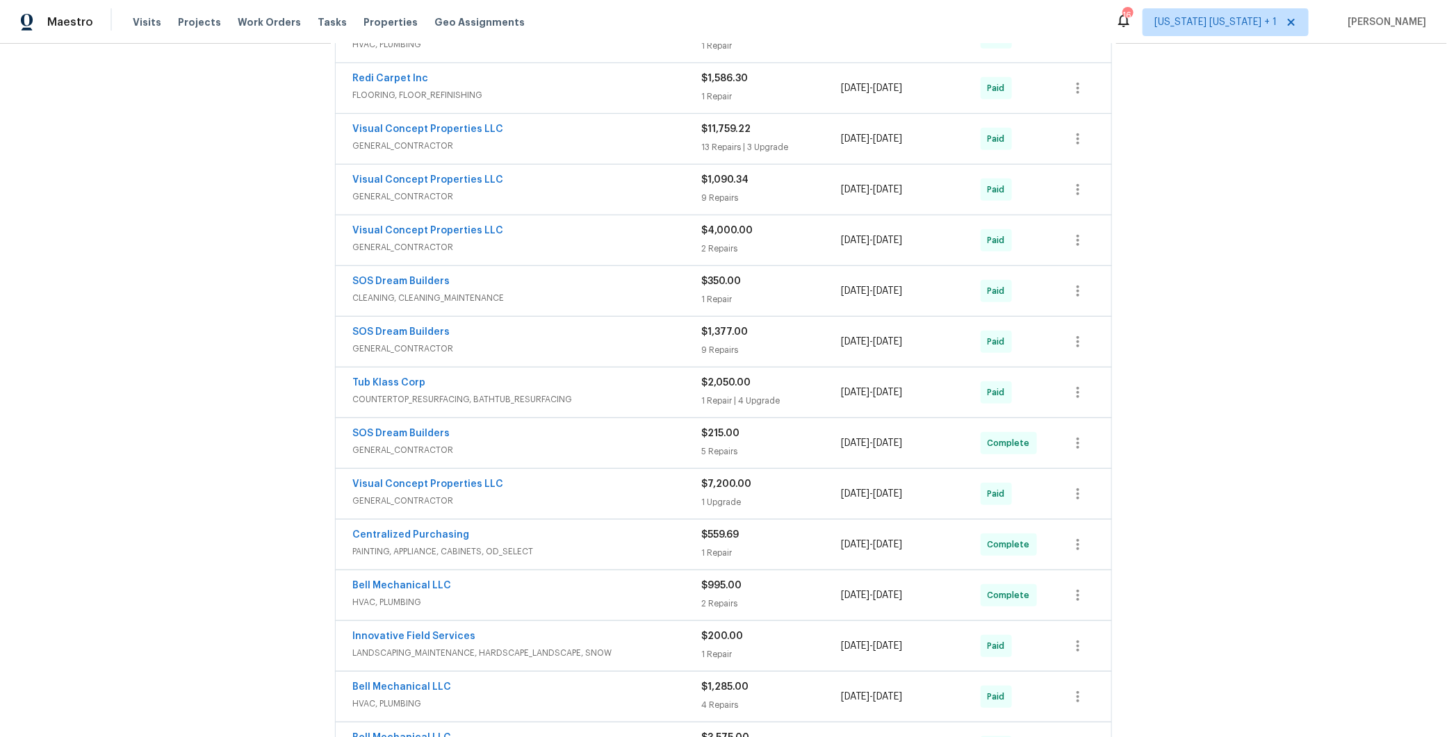
scroll to position [472, 0]
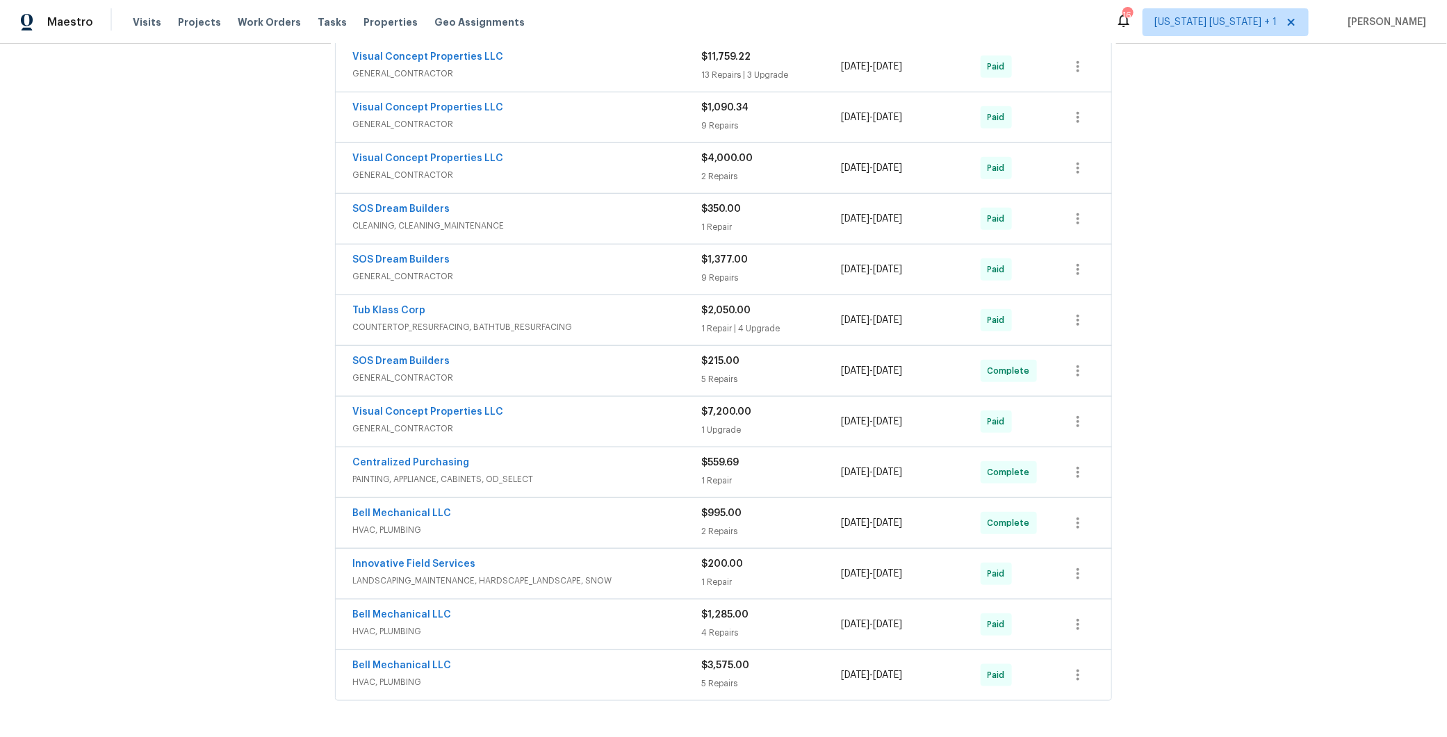
click at [608, 211] on div "SOS Dream Builders" at bounding box center [526, 210] width 349 height 17
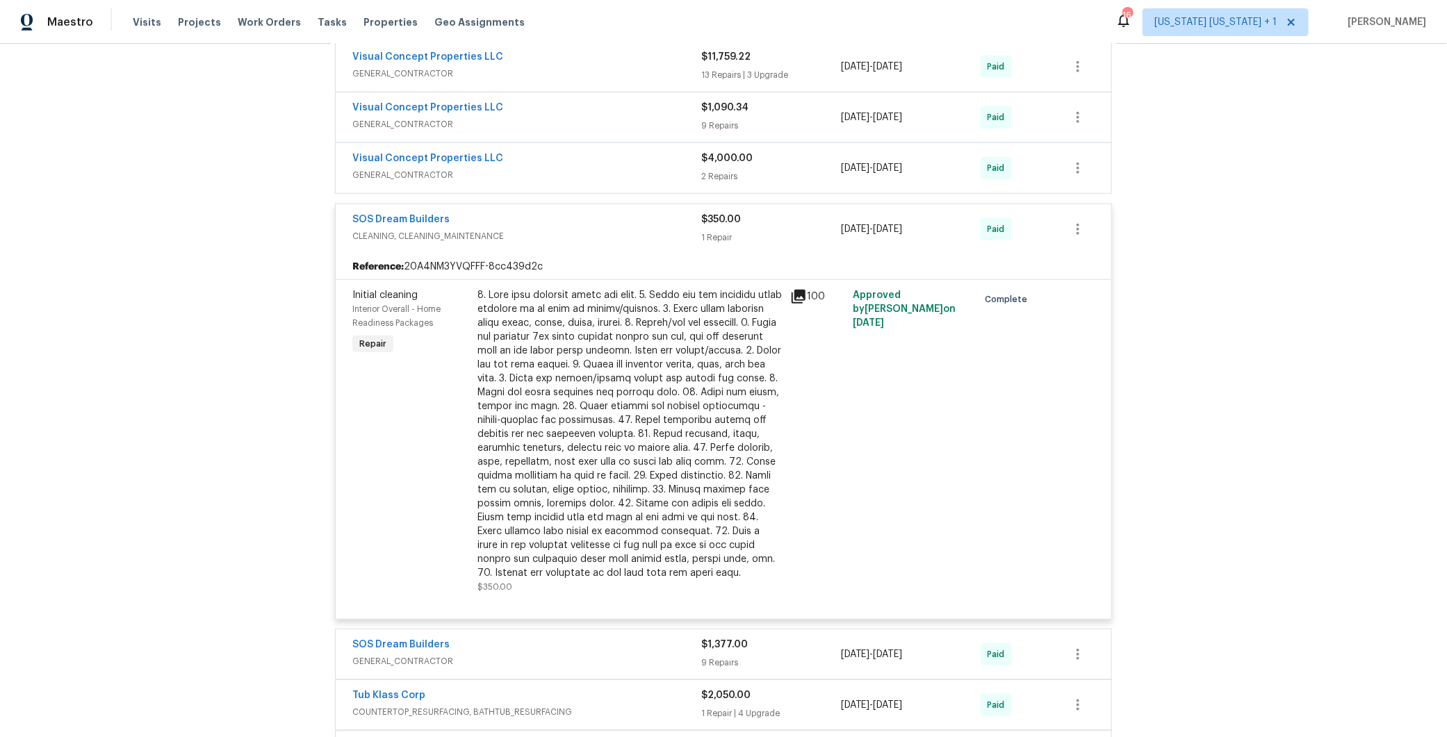
click at [607, 217] on div "SOS Dream Builders" at bounding box center [526, 221] width 349 height 17
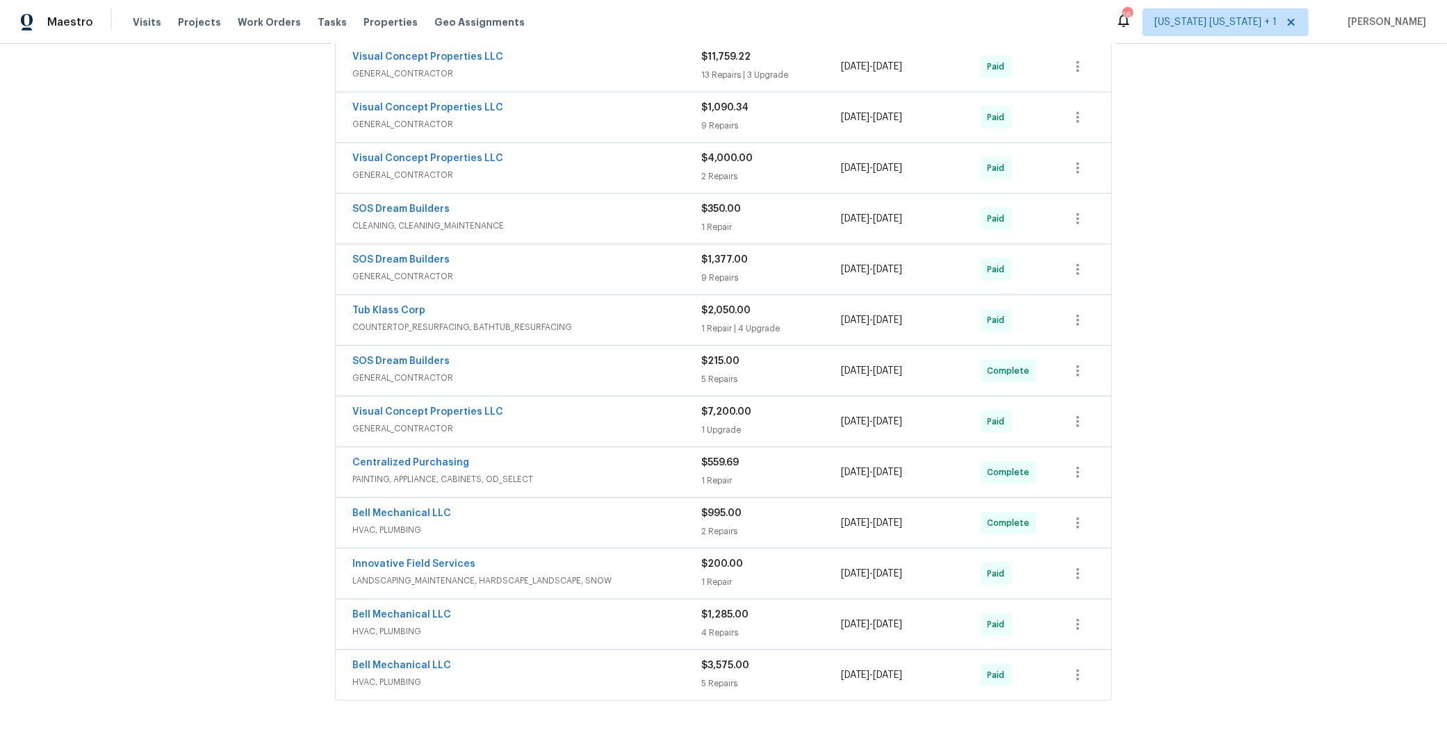
click at [610, 270] on span "GENERAL_CONTRACTOR" at bounding box center [526, 277] width 349 height 14
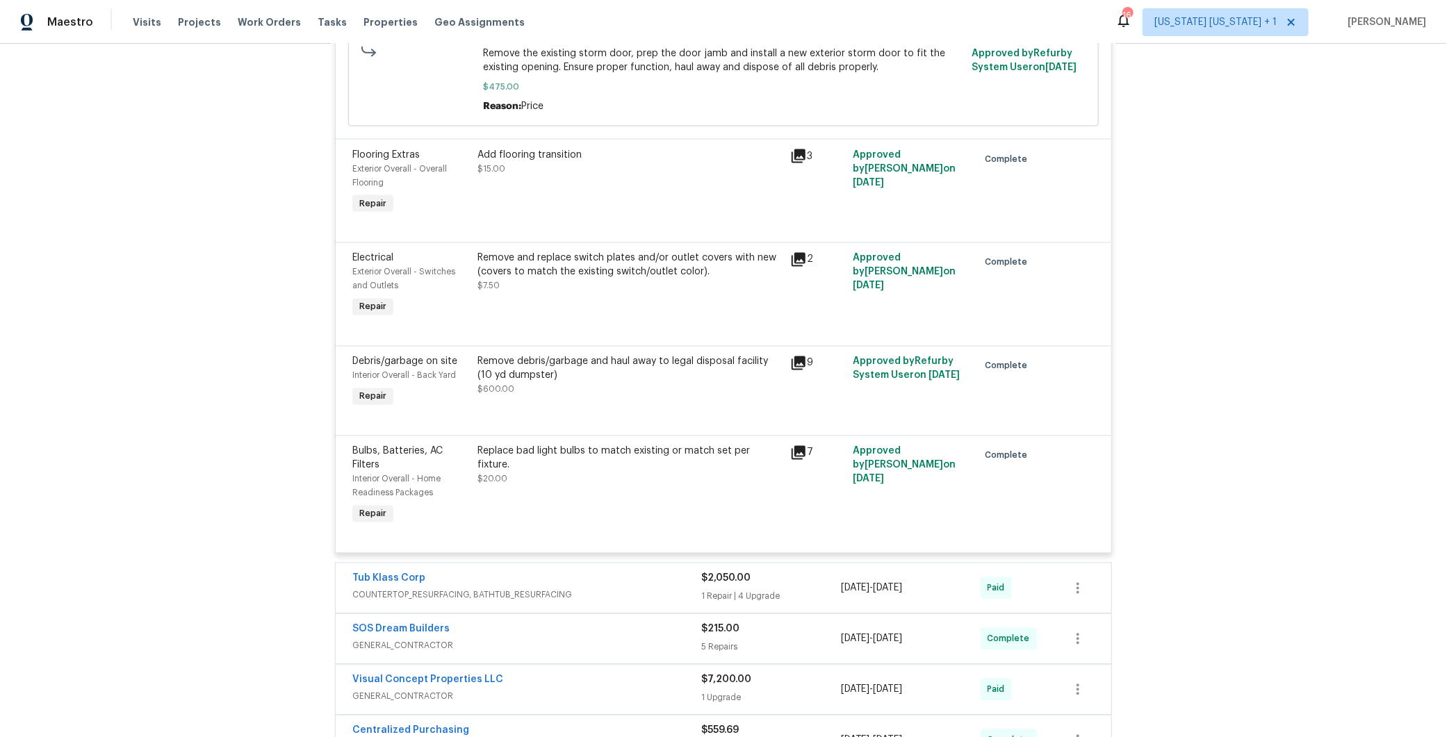
scroll to position [1257, 0]
click at [560, 381] on div "Remove debris/garbage and haul away to legal disposal facility (10 yd dumpster)" at bounding box center [629, 368] width 304 height 28
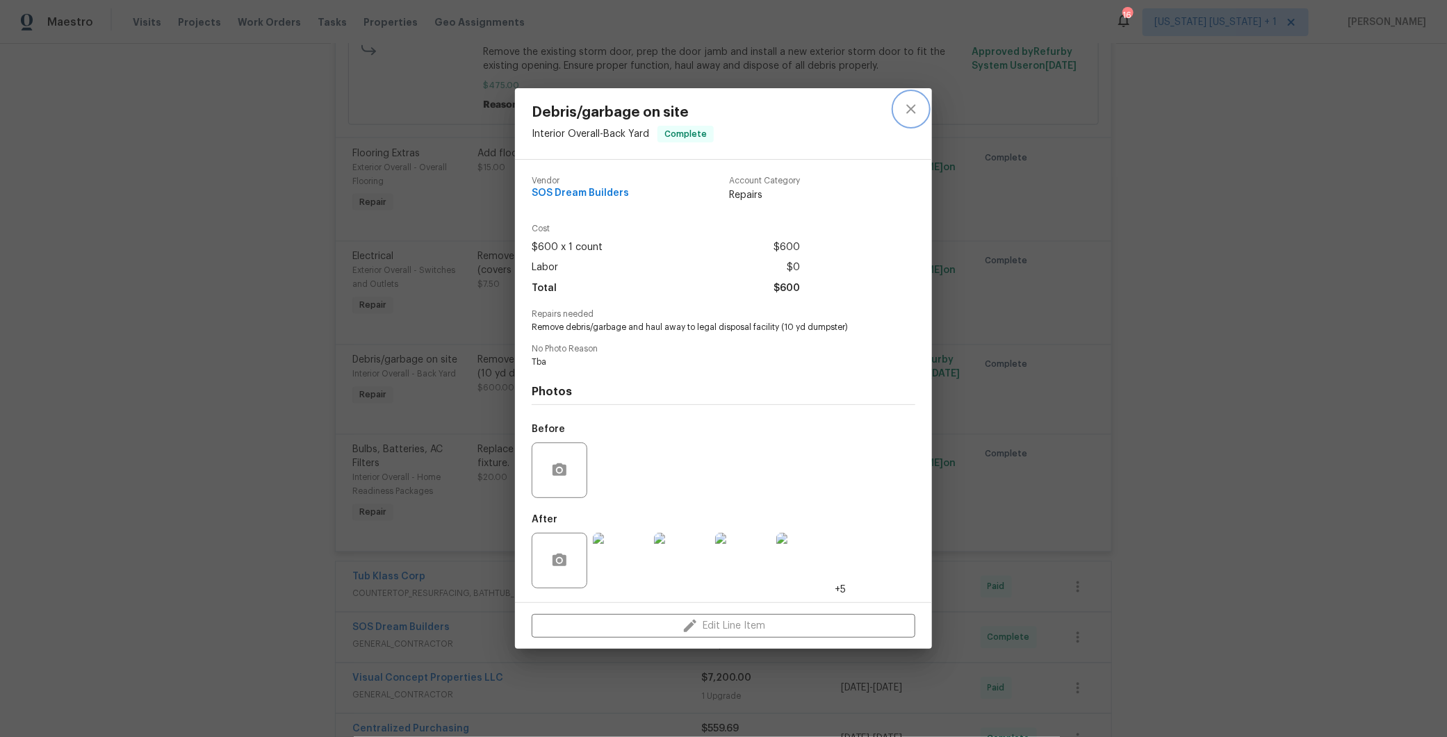
click at [910, 109] on icon "close" at bounding box center [911, 109] width 17 height 17
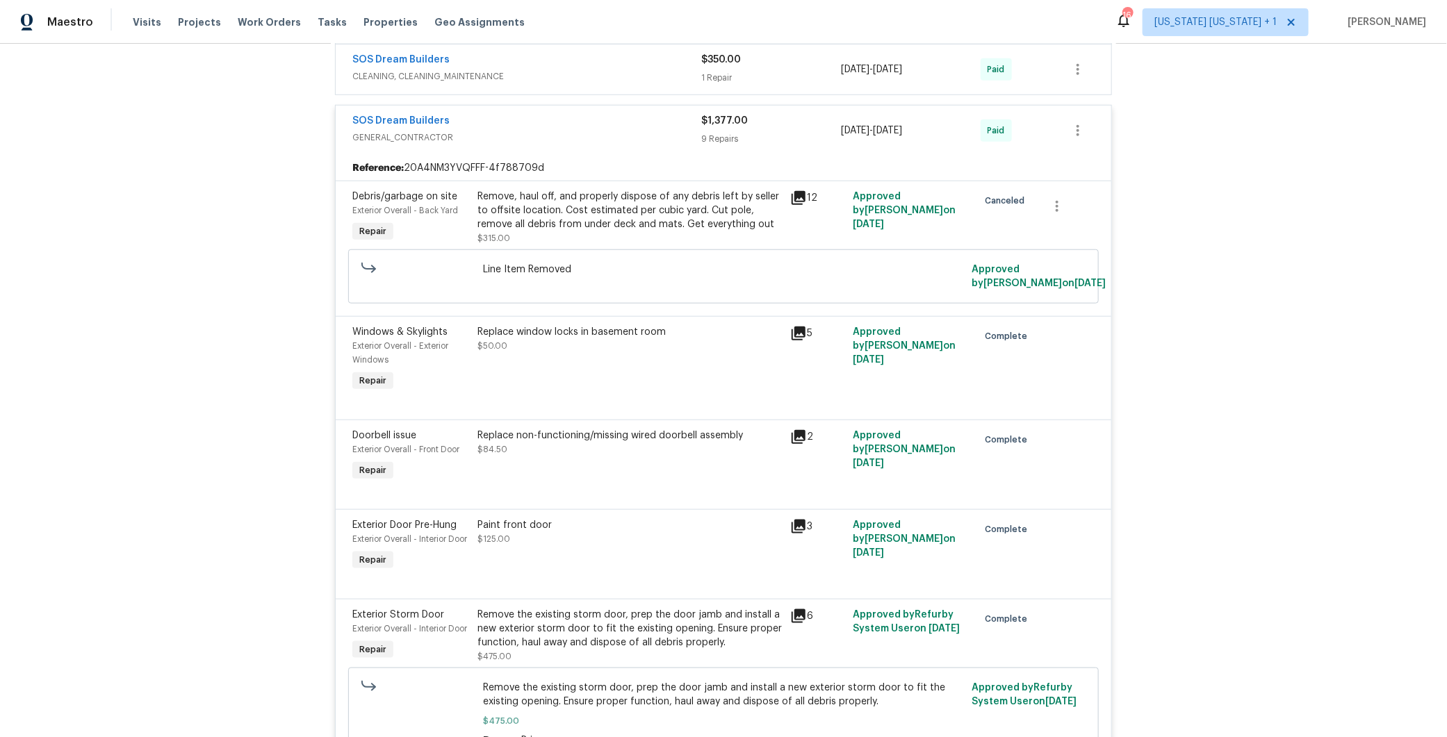
scroll to position [612, 0]
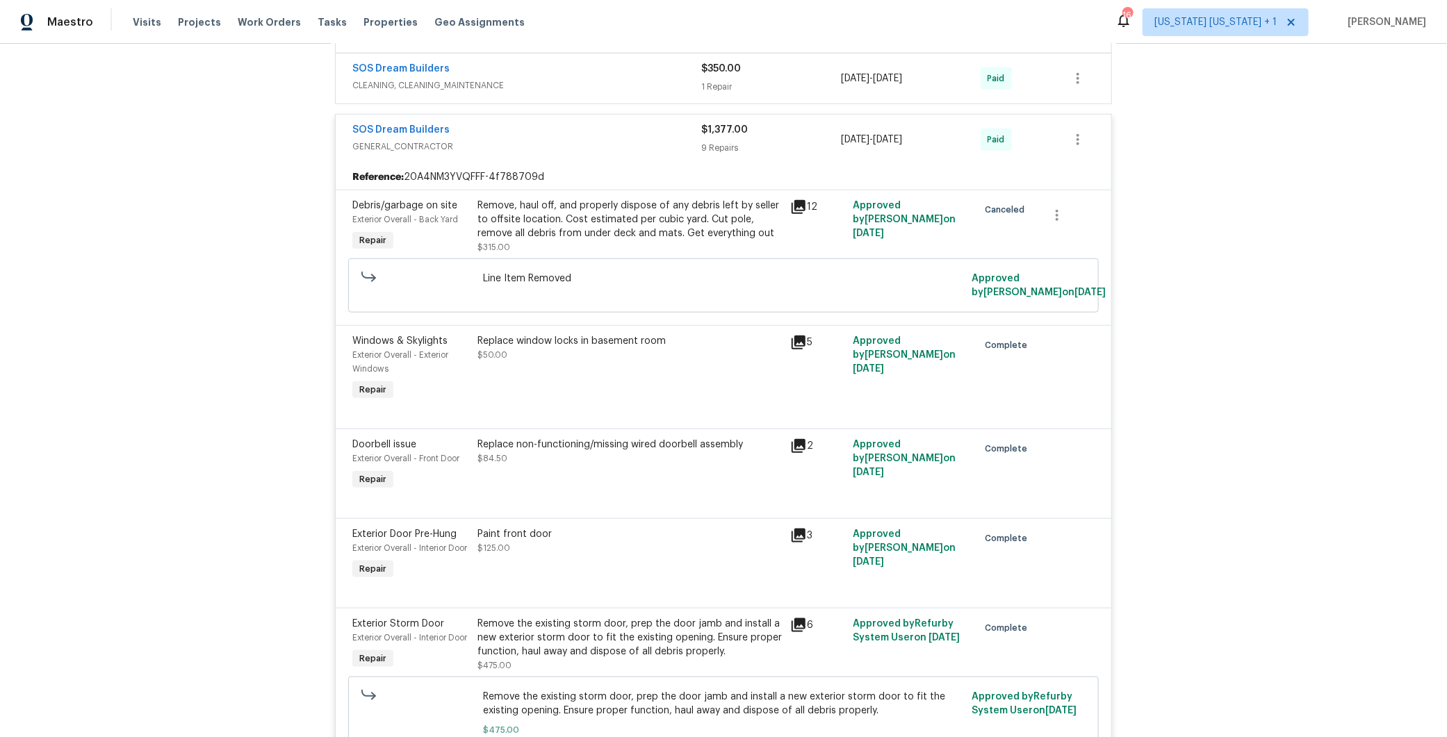
click at [591, 115] on div "SOS Dream Builders GENERAL_CONTRACTOR $1,377.00 9 Repairs 7/25/2025 - 7/31/2025…" at bounding box center [723, 140] width 775 height 50
click at [589, 125] on div "SOS Dream Builders" at bounding box center [526, 131] width 349 height 17
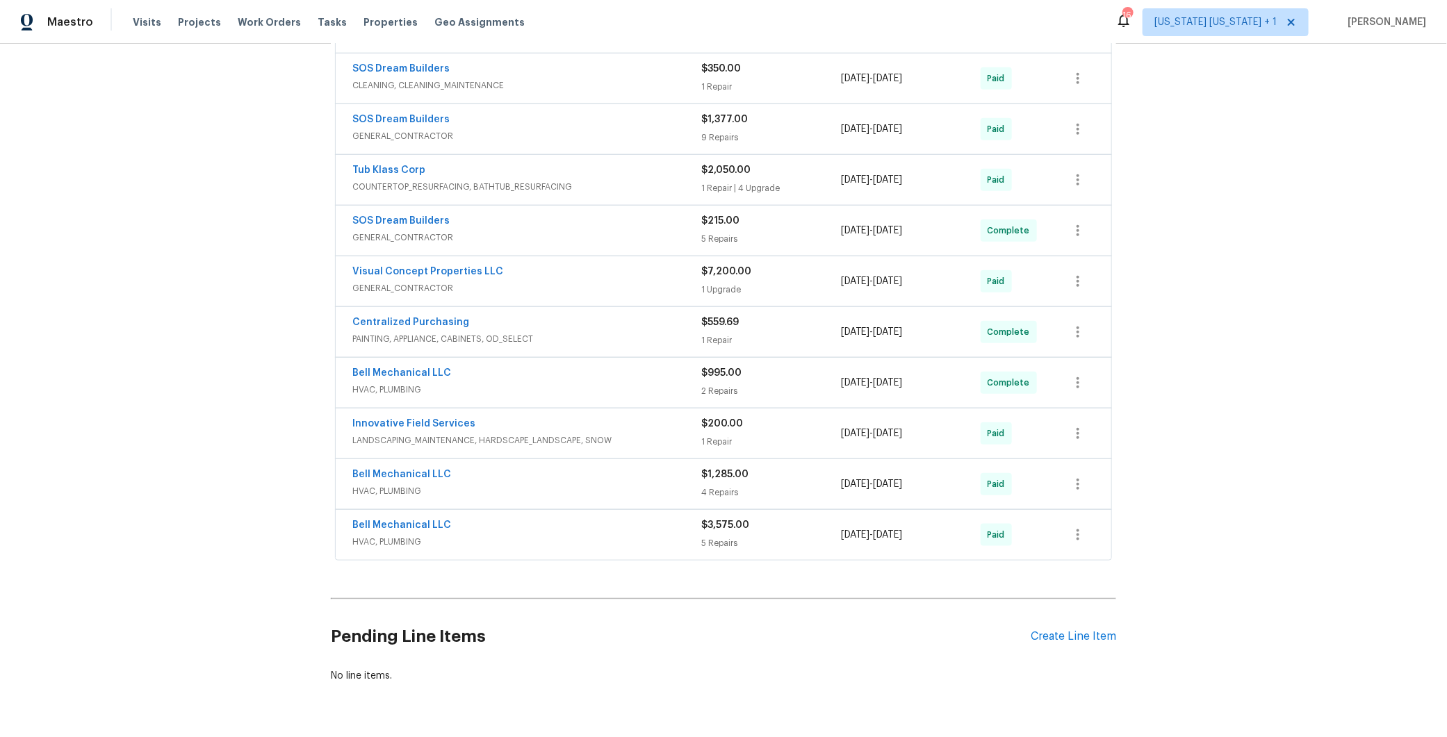
click at [586, 231] on span "GENERAL_CONTRACTOR" at bounding box center [526, 238] width 349 height 14
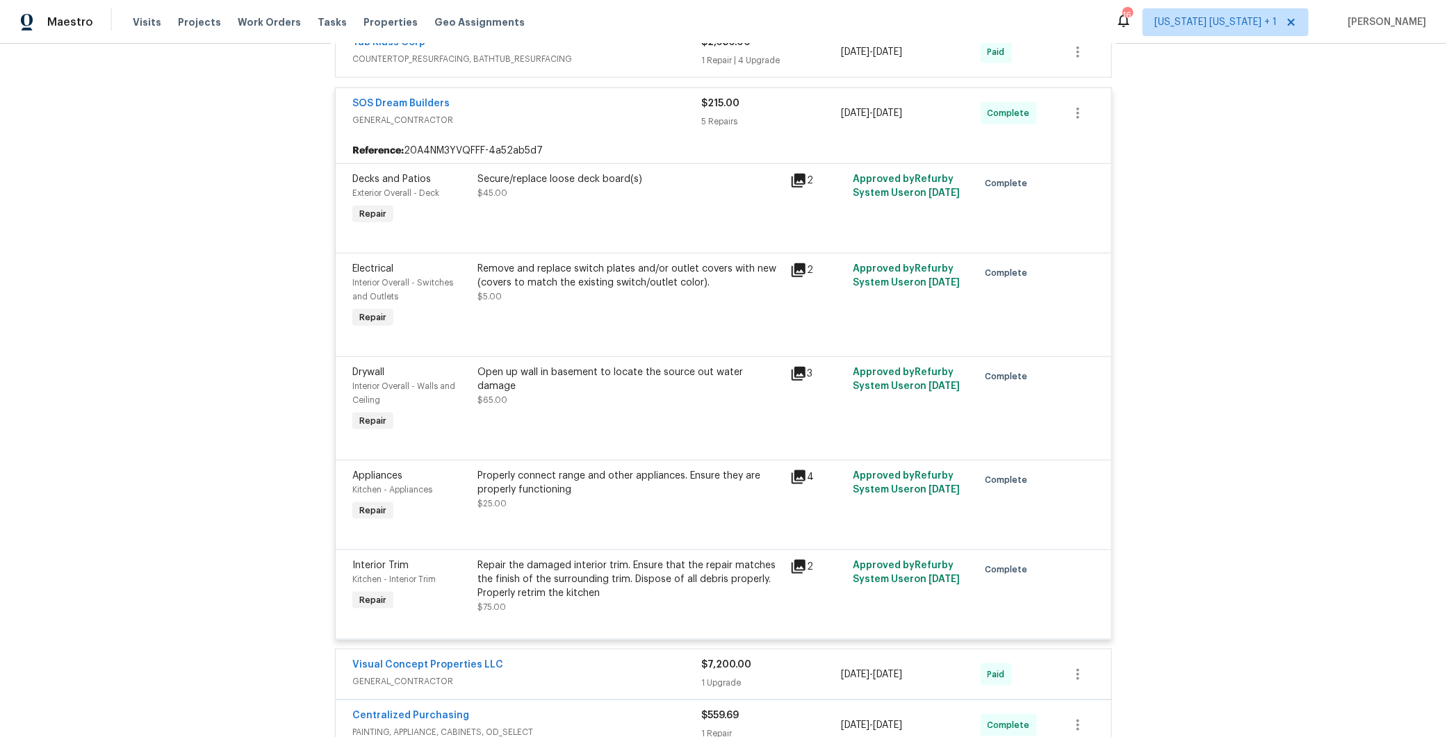
scroll to position [748, 0]
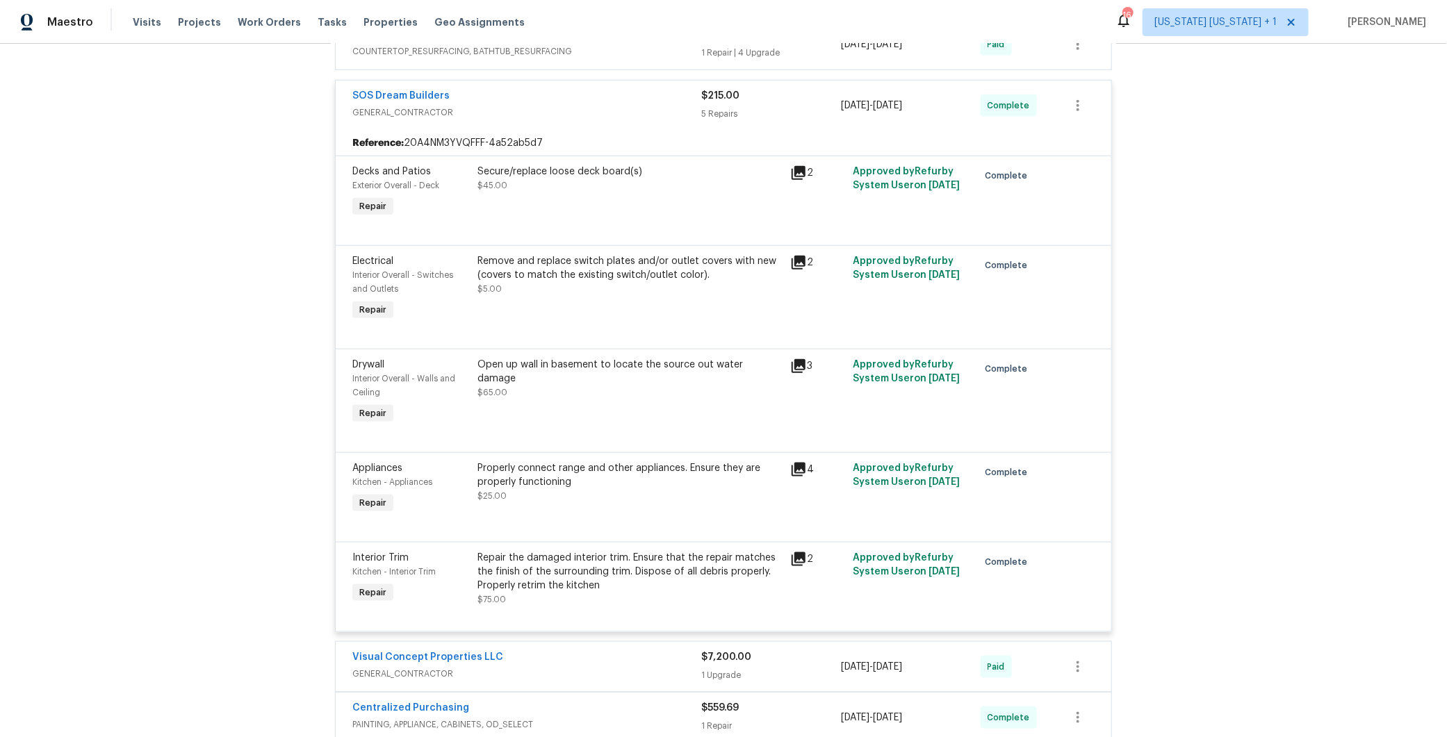
click at [636, 363] on div "Open up wall in basement to locate the source out water damage" at bounding box center [629, 372] width 304 height 28
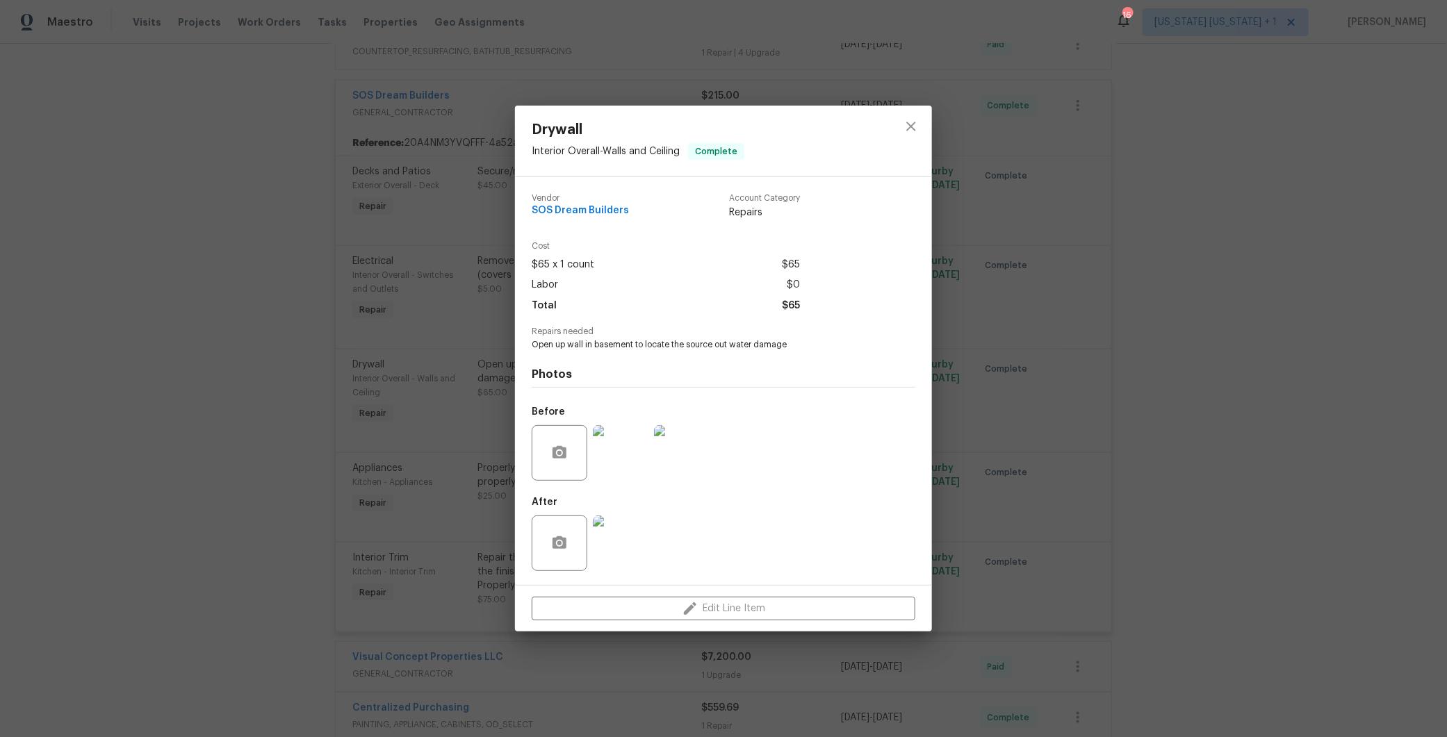
click at [621, 553] on img at bounding box center [621, 544] width 56 height 56
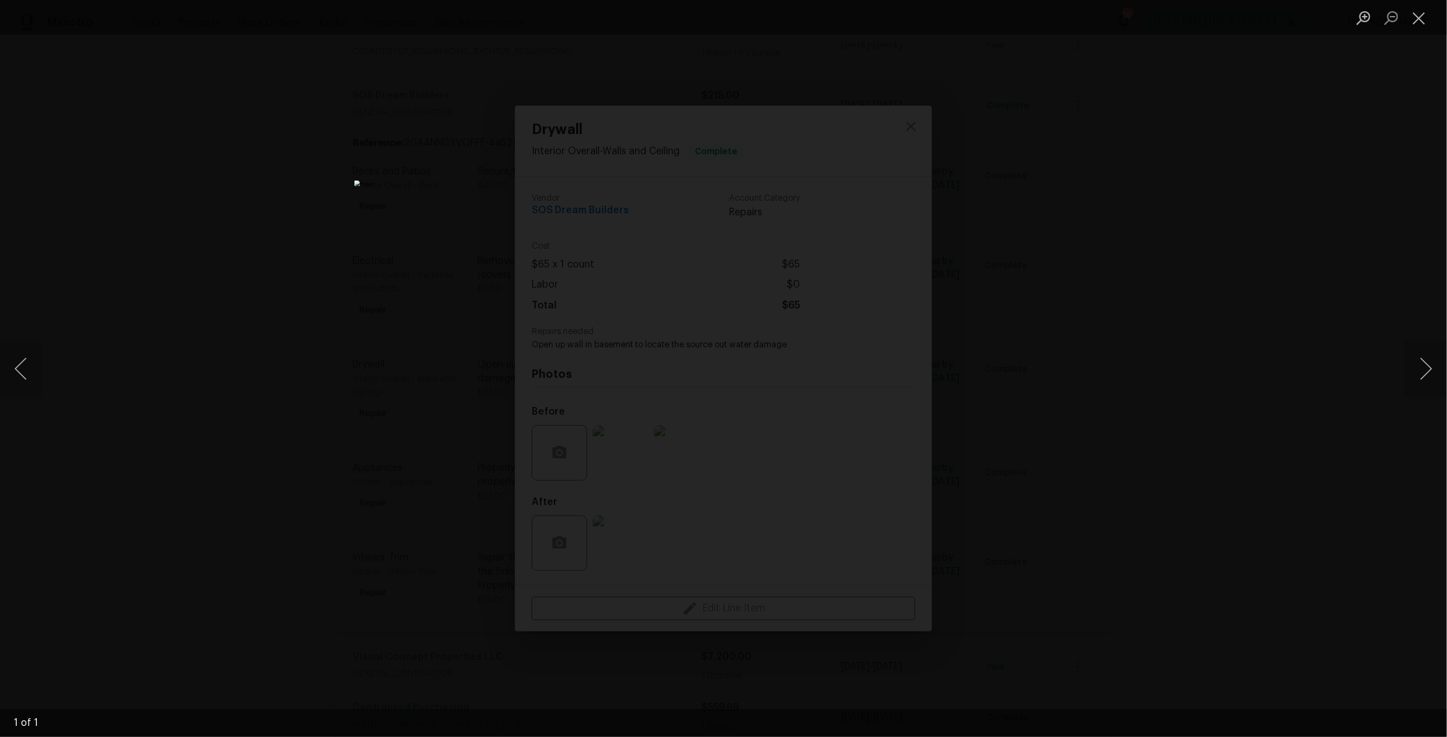
drag, startPoint x: 1101, startPoint y: 381, endPoint x: 1085, endPoint y: 379, distance: 16.1
click at [1101, 381] on div "Lightbox" at bounding box center [723, 368] width 1447 height 737
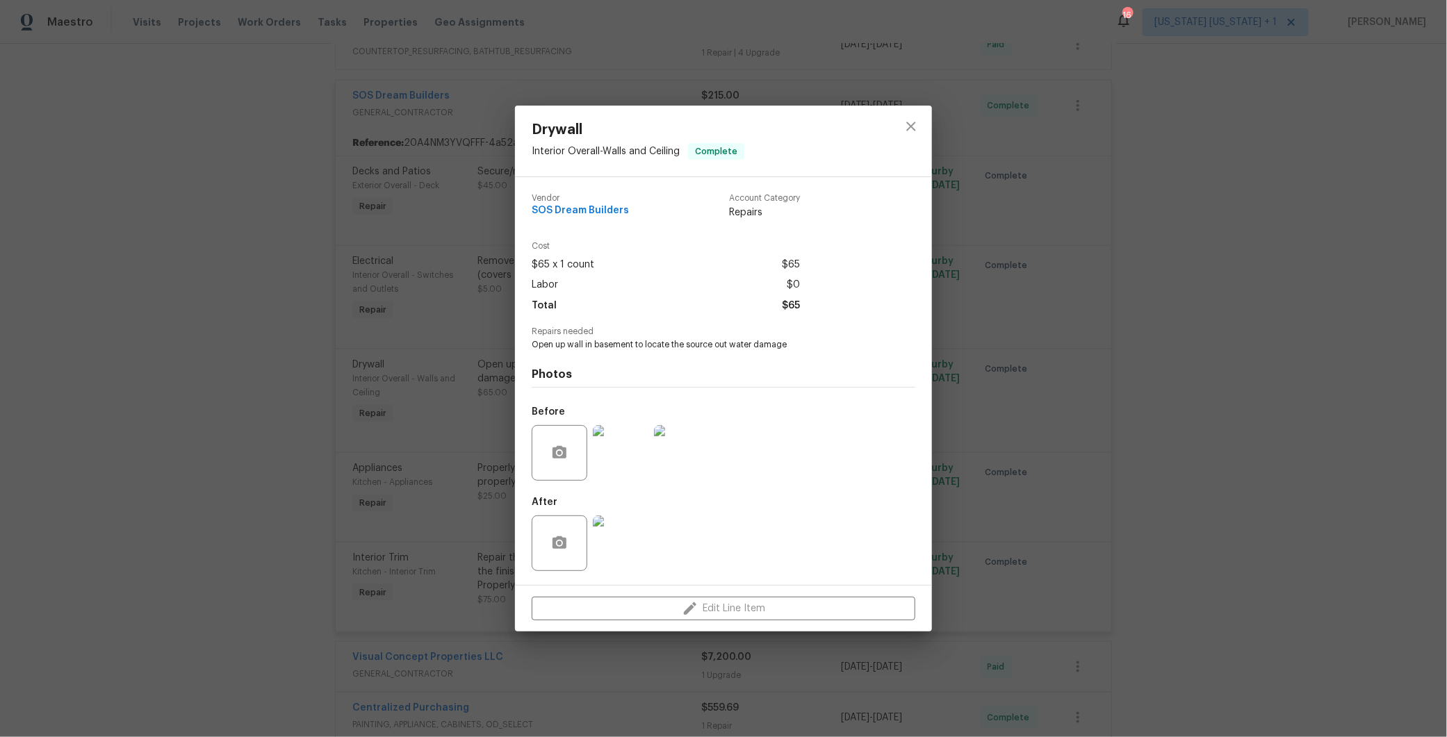
click at [617, 456] on img at bounding box center [621, 453] width 56 height 56
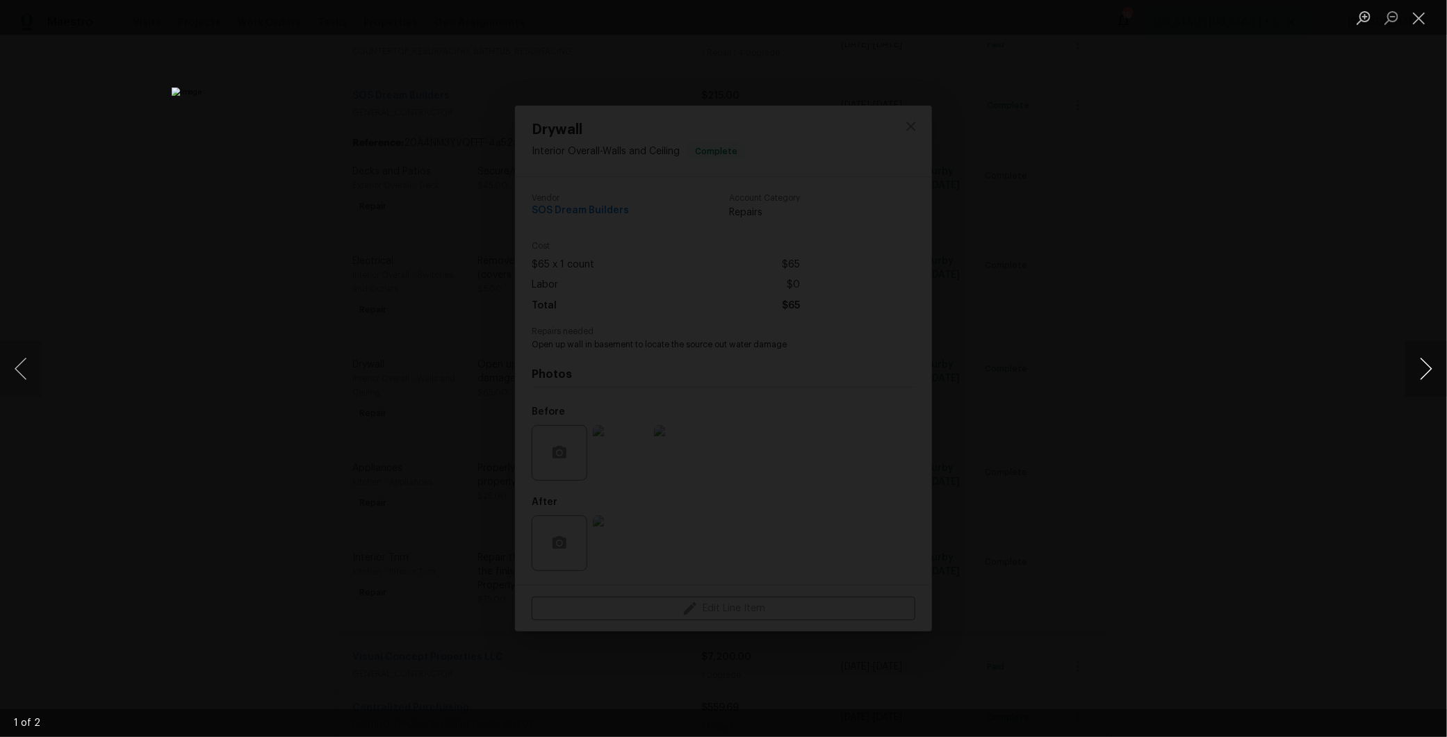
click at [1418, 366] on button "Next image" at bounding box center [1426, 369] width 42 height 56
click at [1122, 408] on div "Lightbox" at bounding box center [723, 368] width 1447 height 737
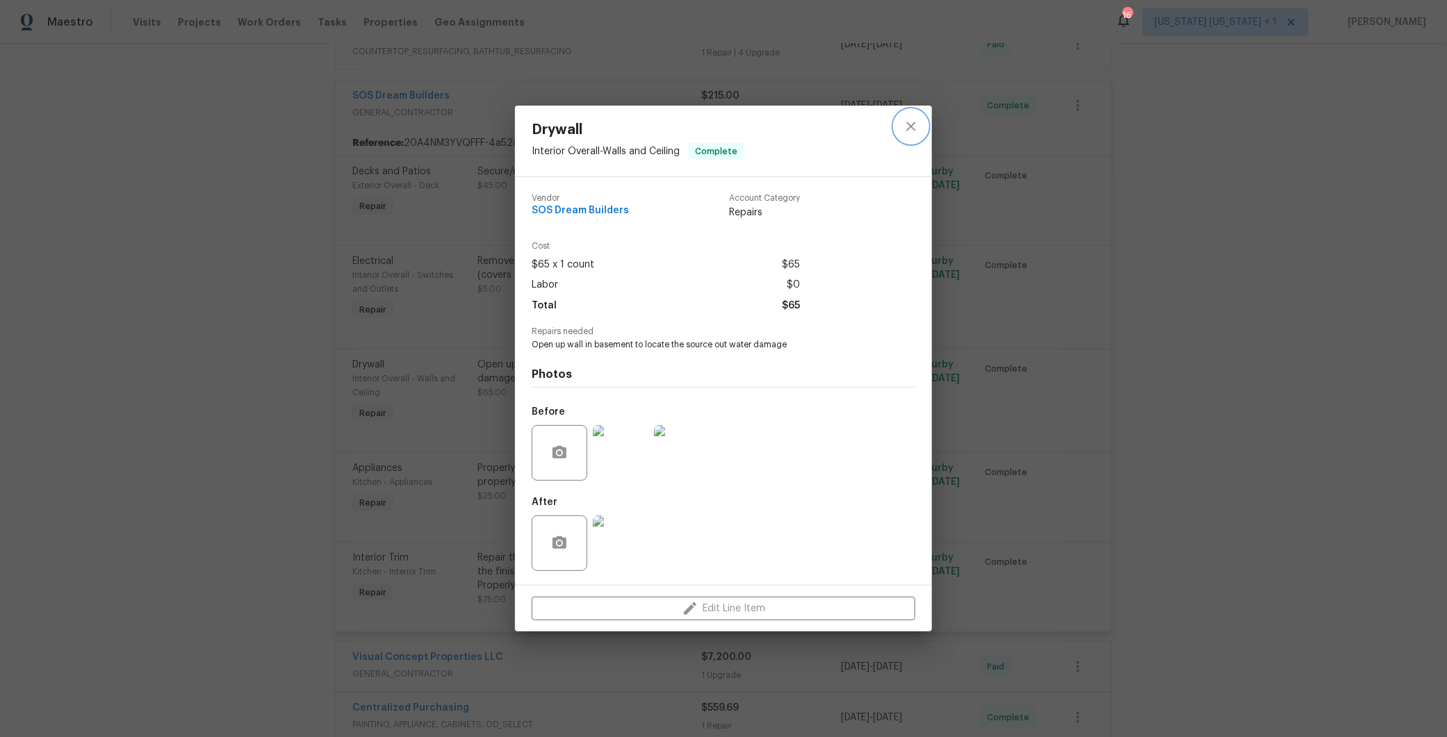
click icon "close"
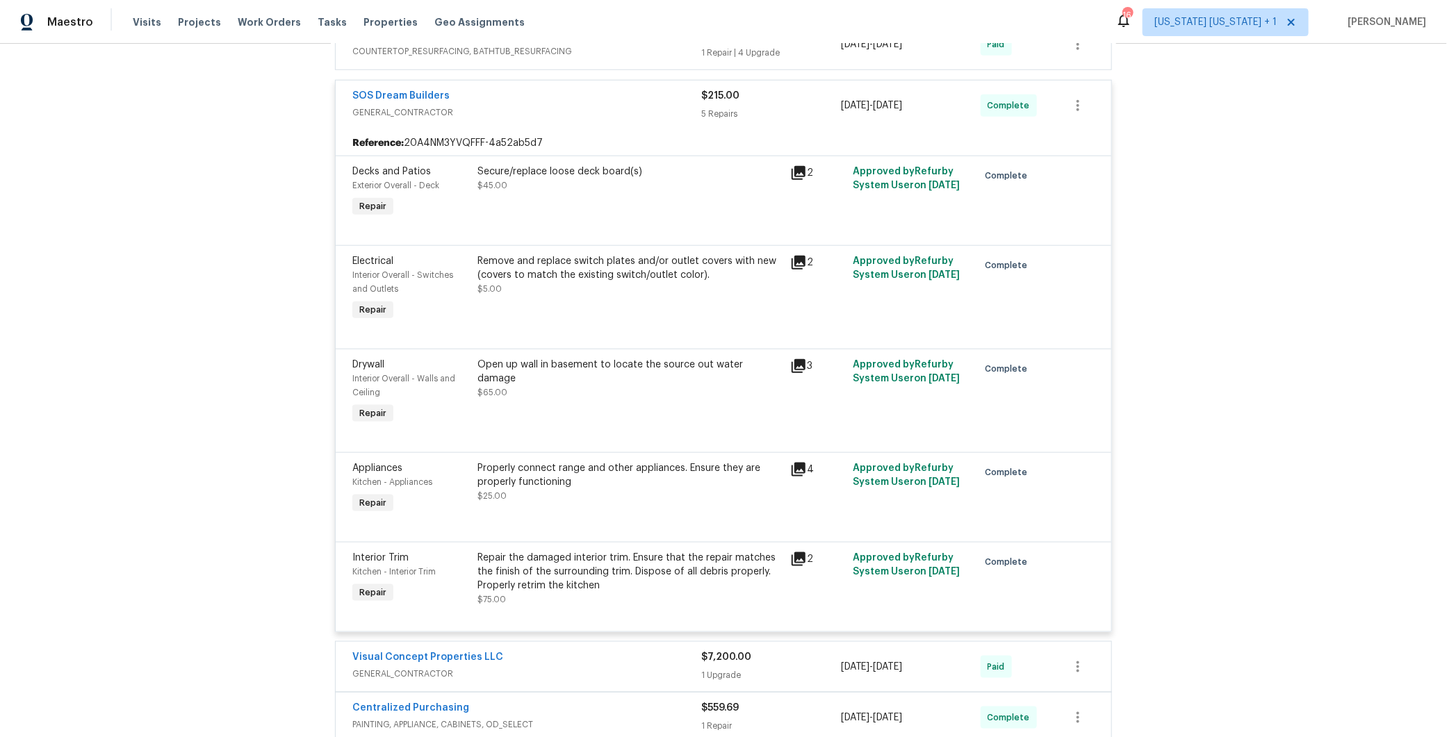
click div "Secure/replace loose deck board(s)"
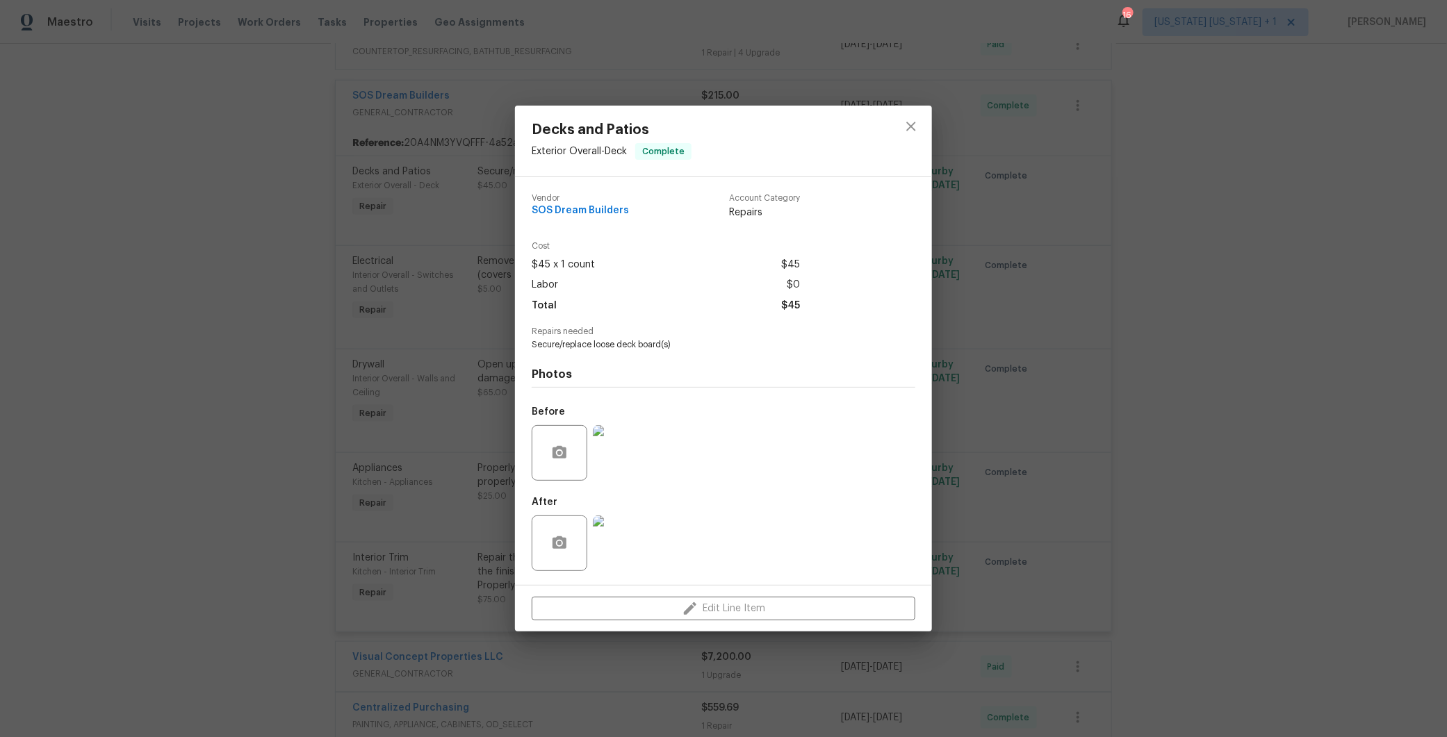
click img
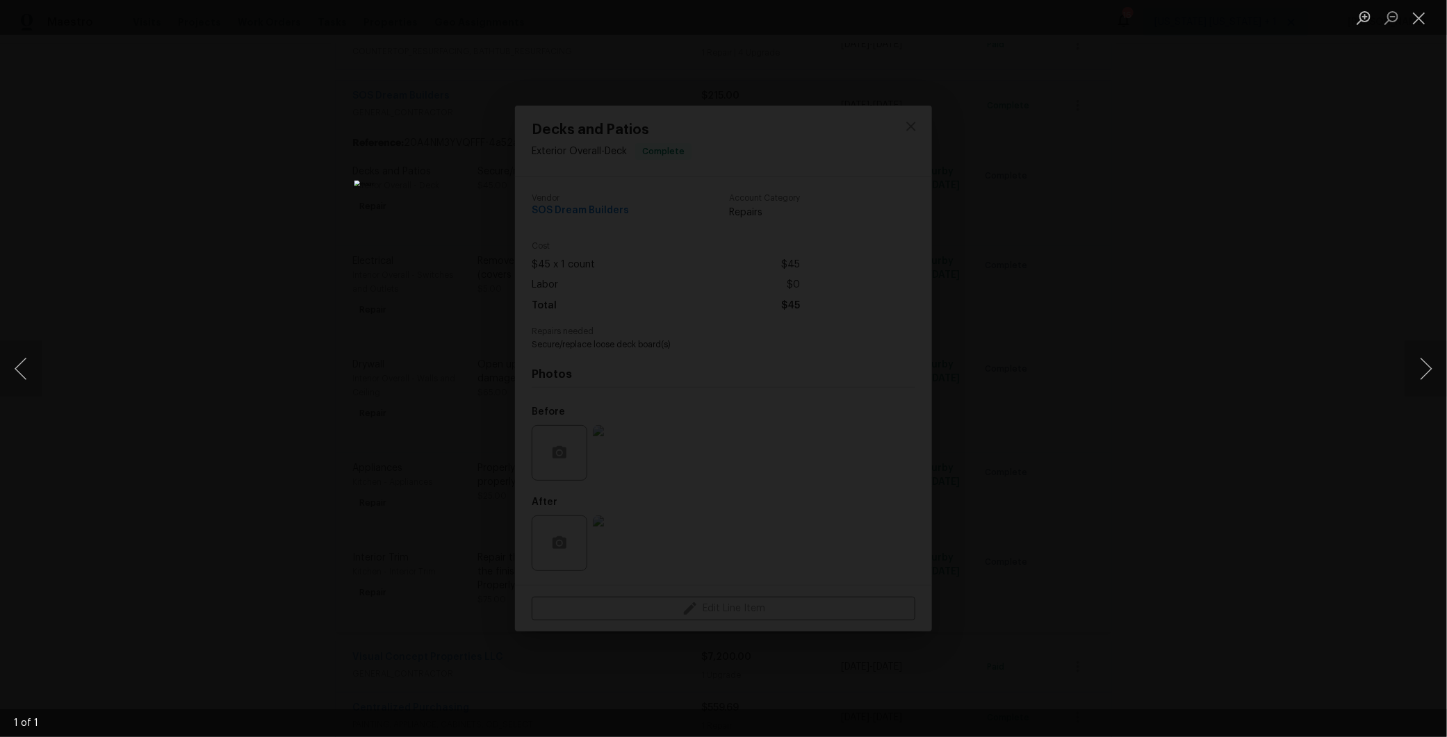
click div "Lightbox"
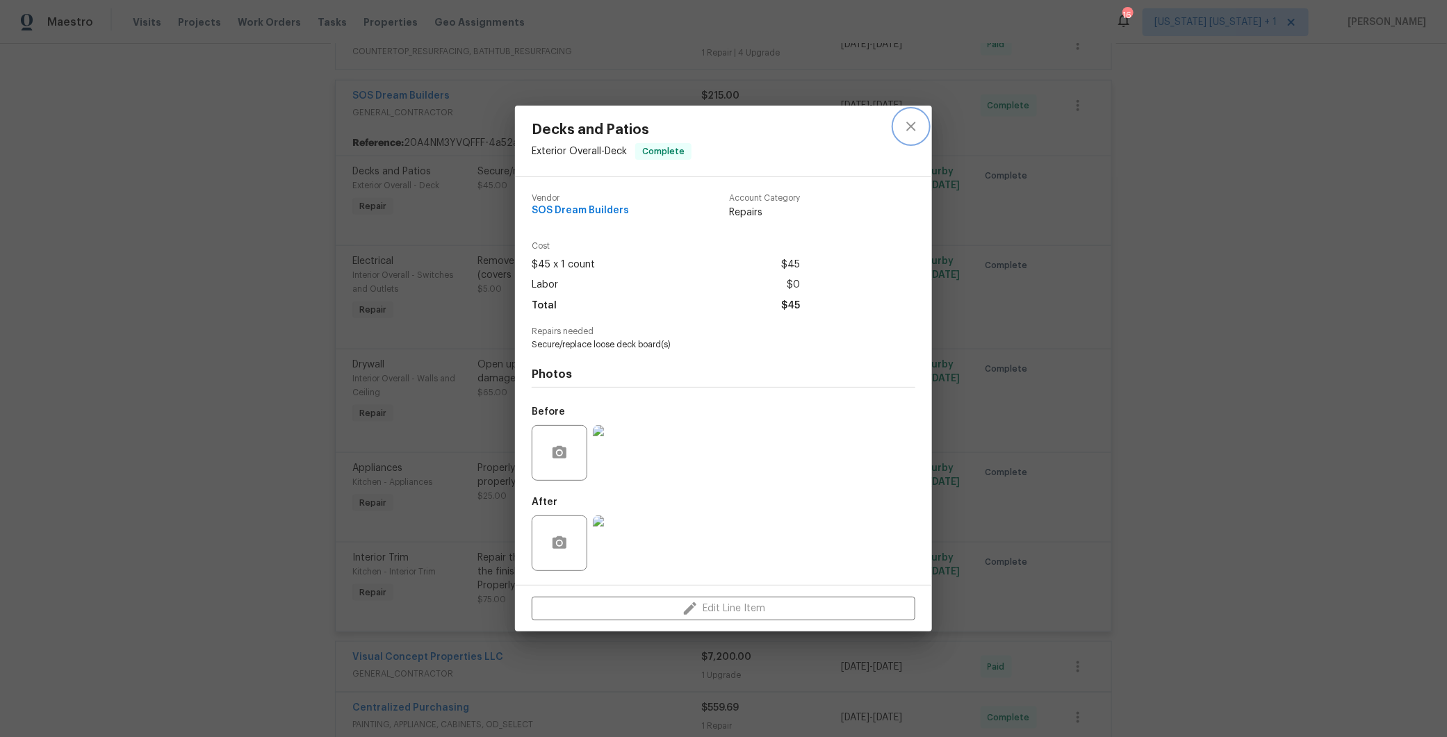
click icon "close"
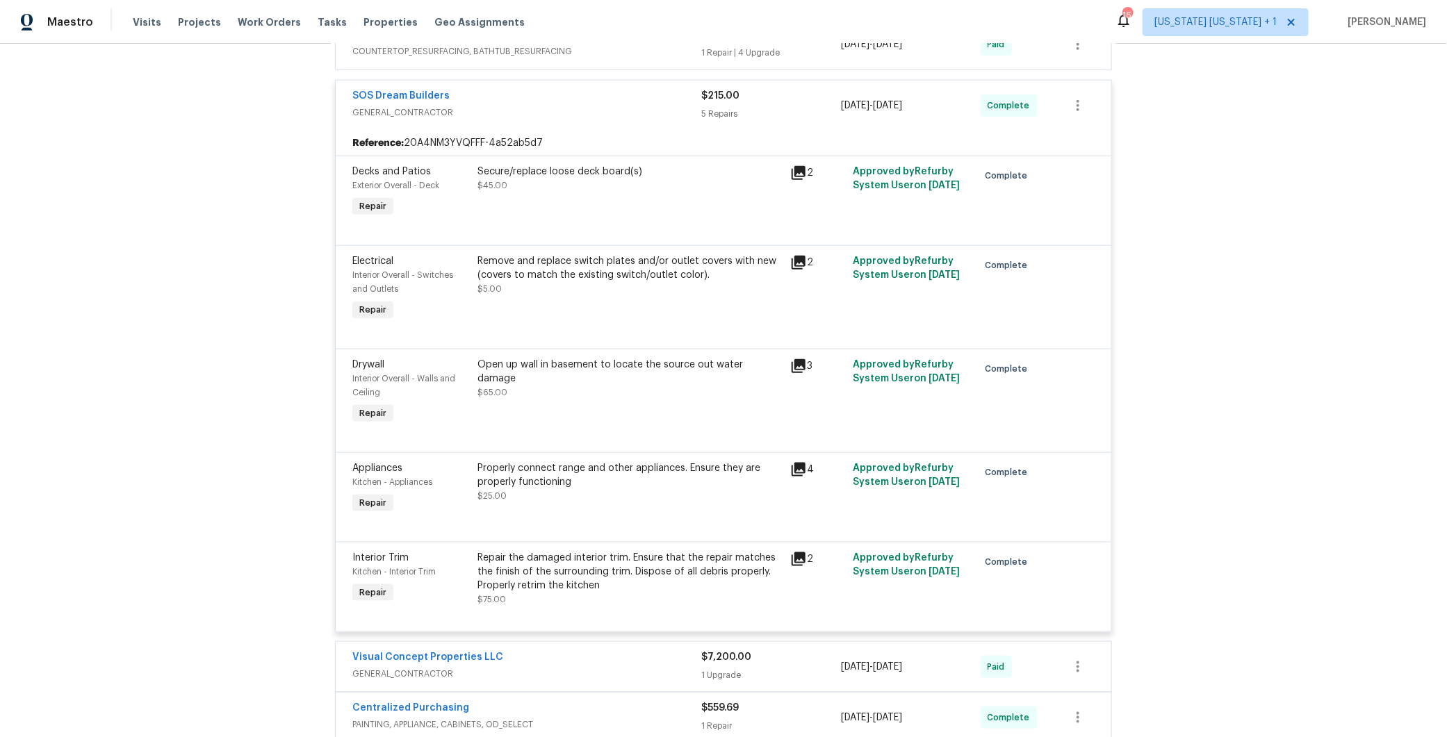
click div "Properly connect range and other appliances. Ensure they are properly functioni…"
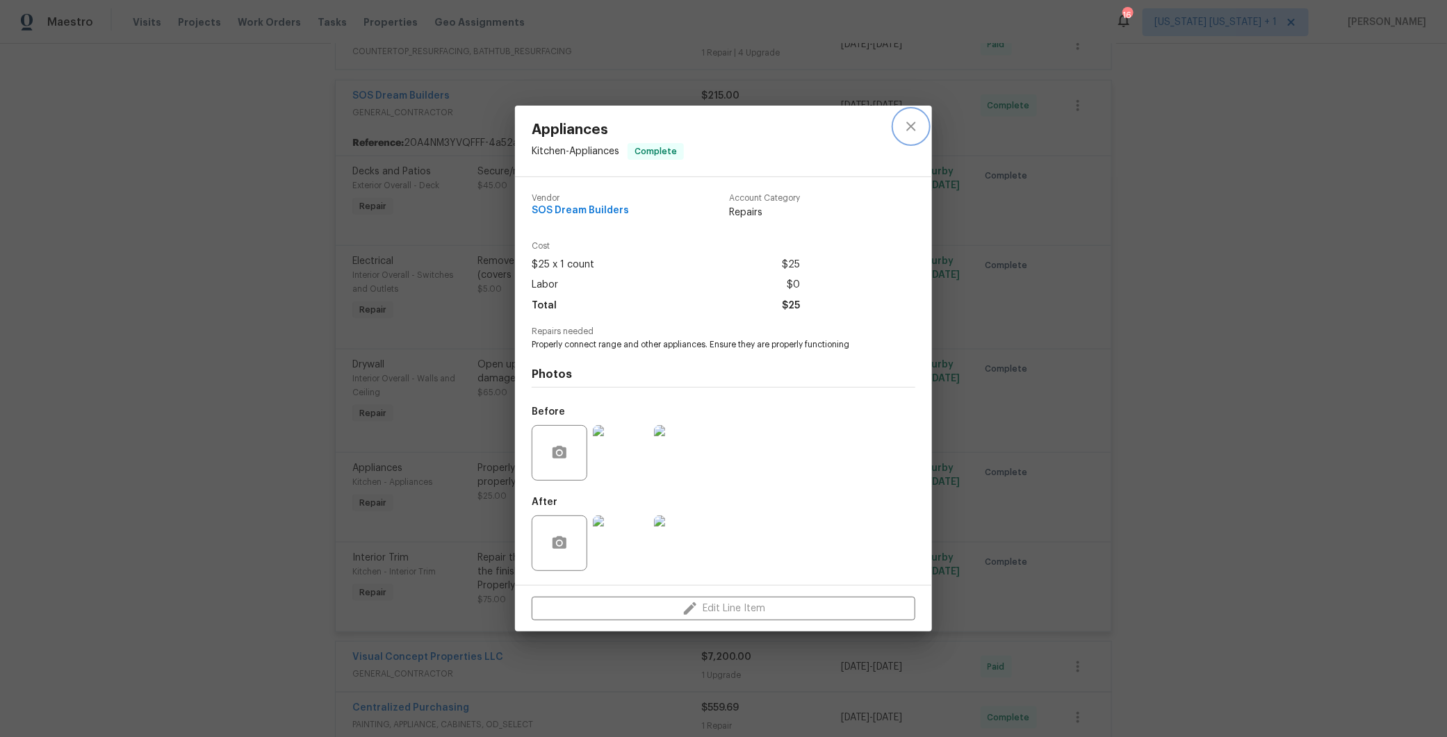
click icon "close"
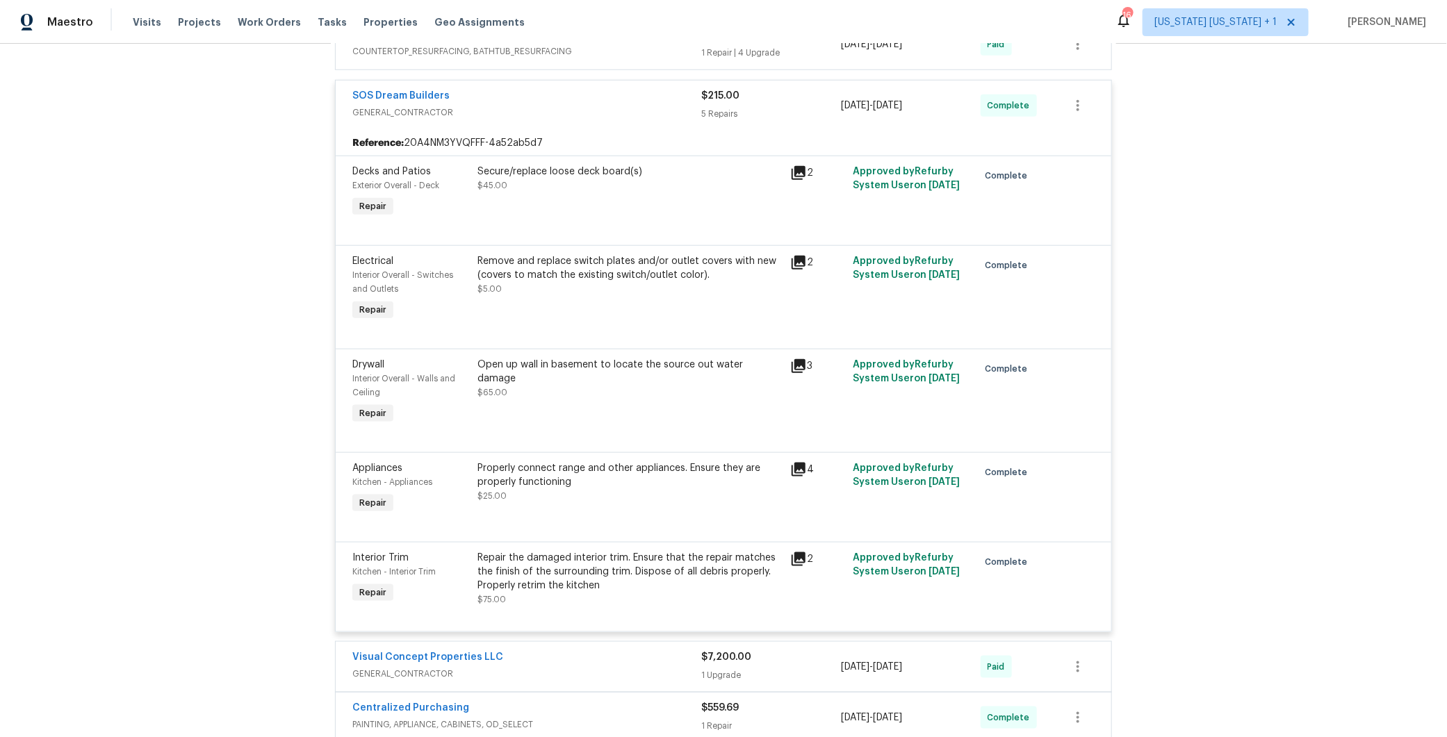
click div "Repair the damaged interior trim. Ensure that the repair matches the finish of …"
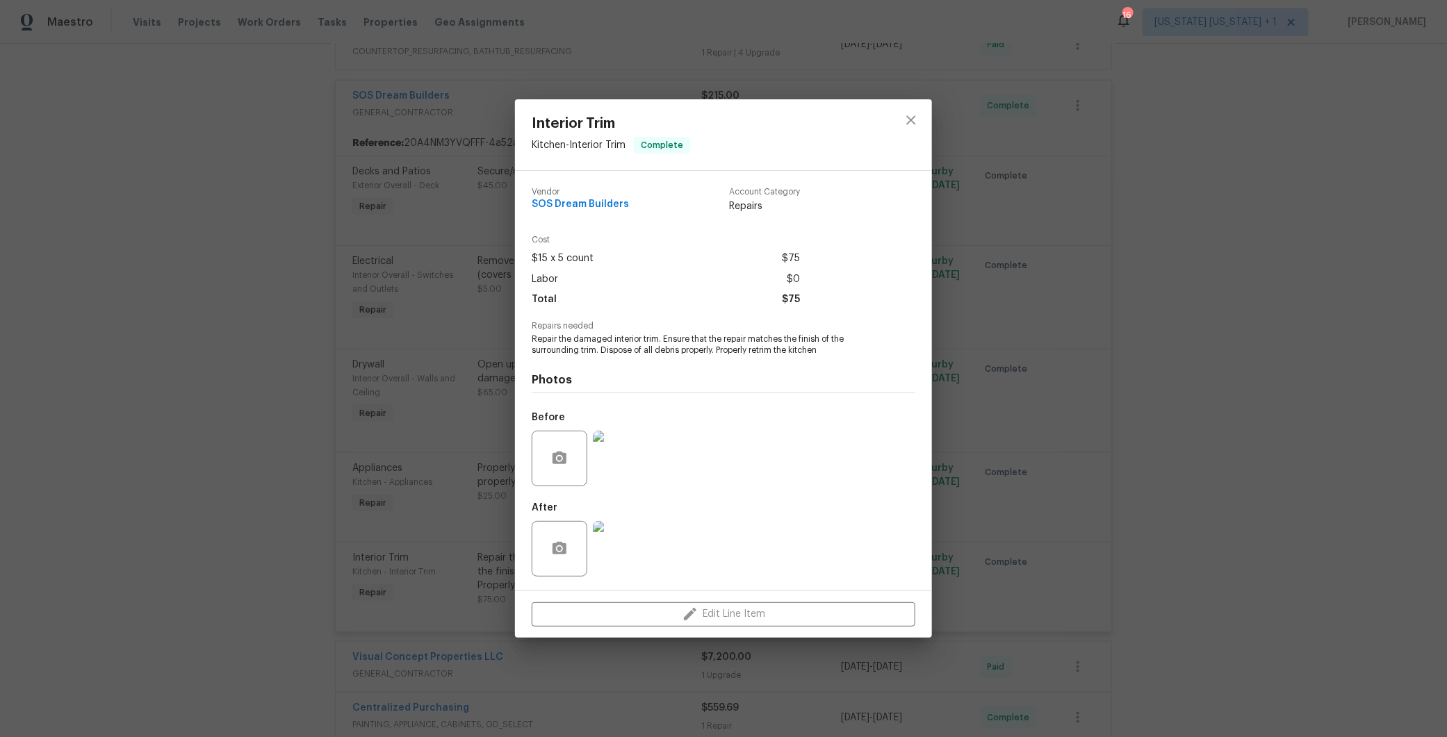
click img
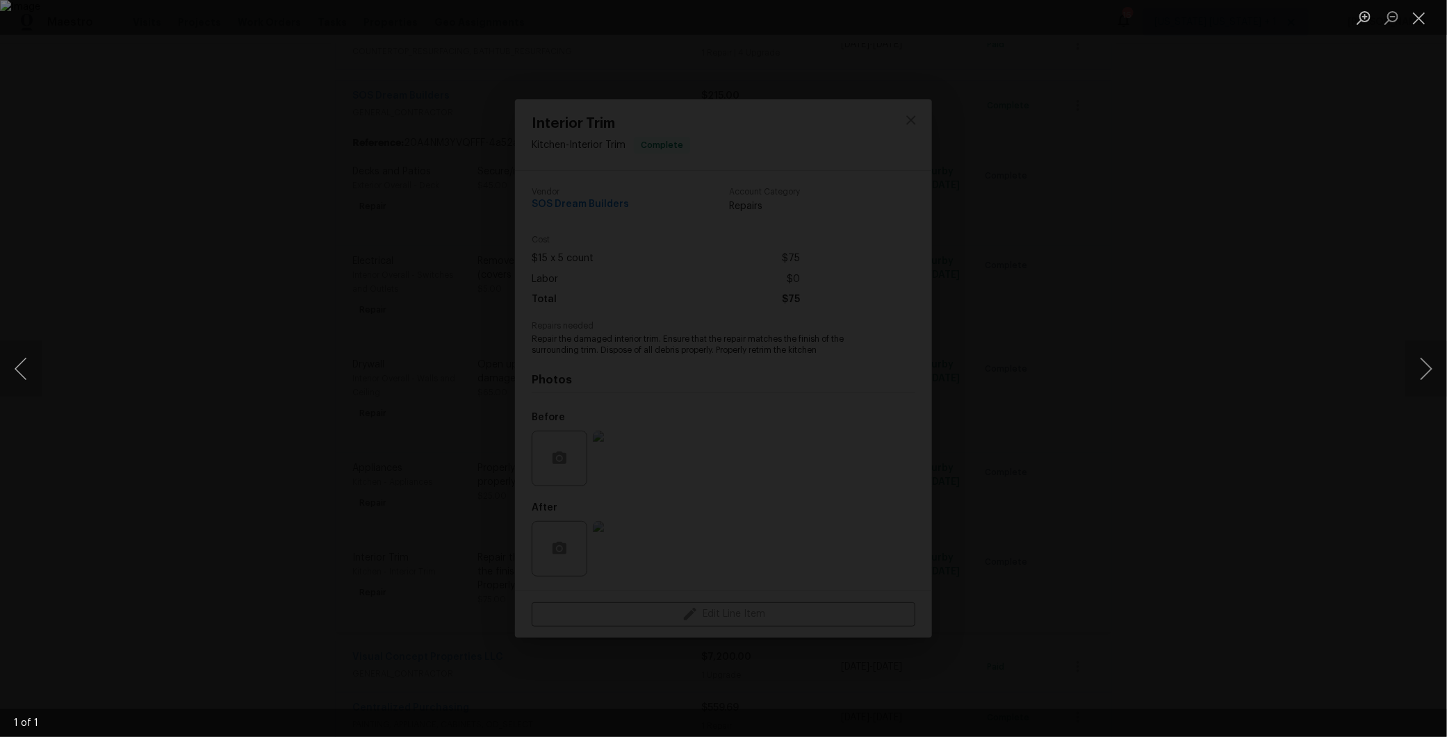
click div "Lightbox"
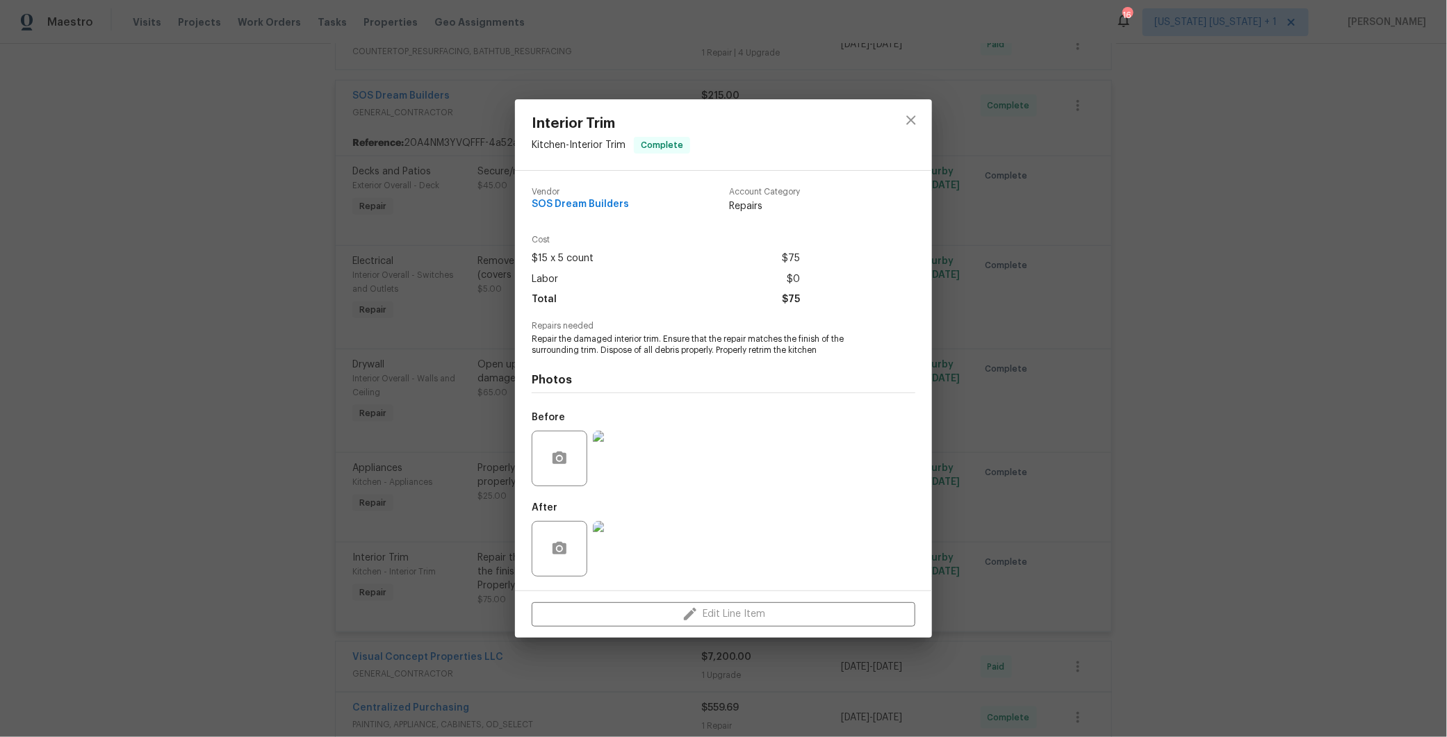
click img
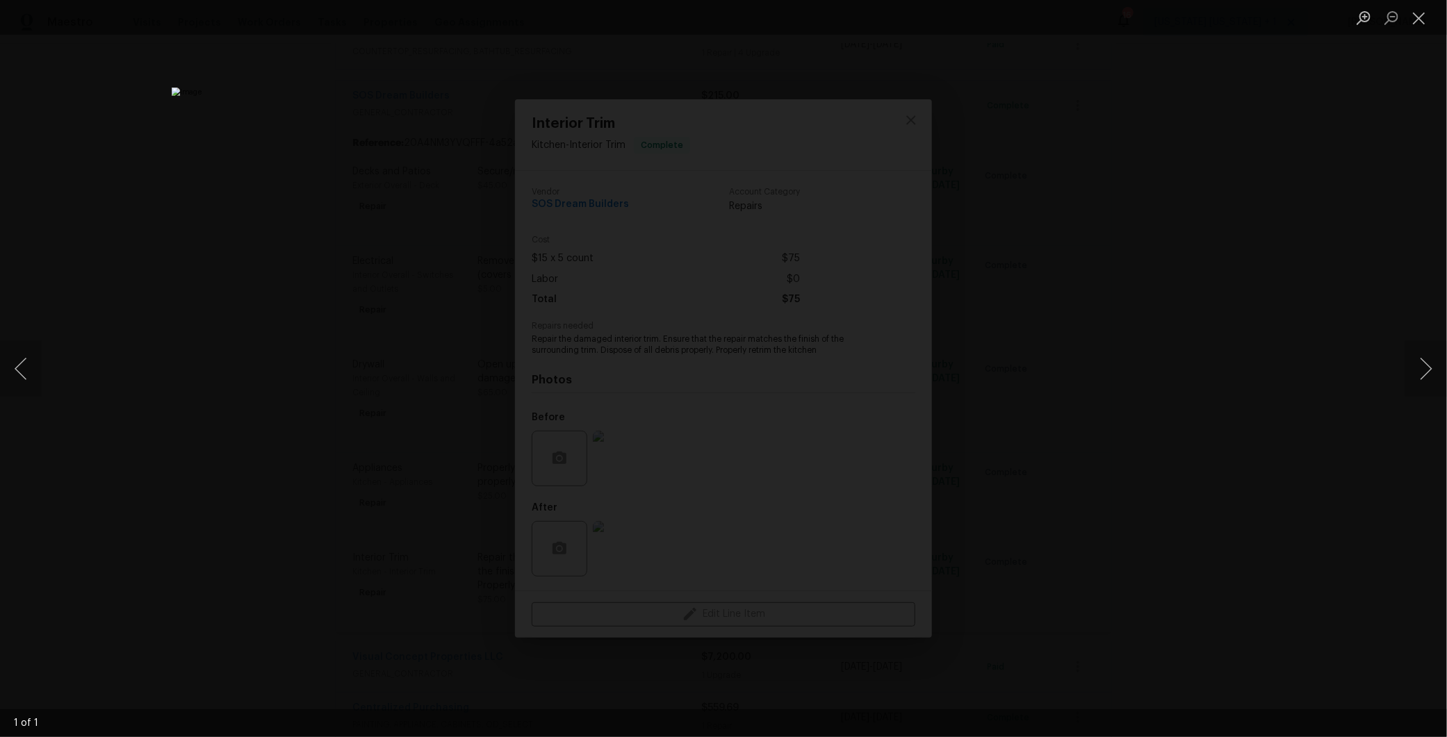
click div "Lightbox"
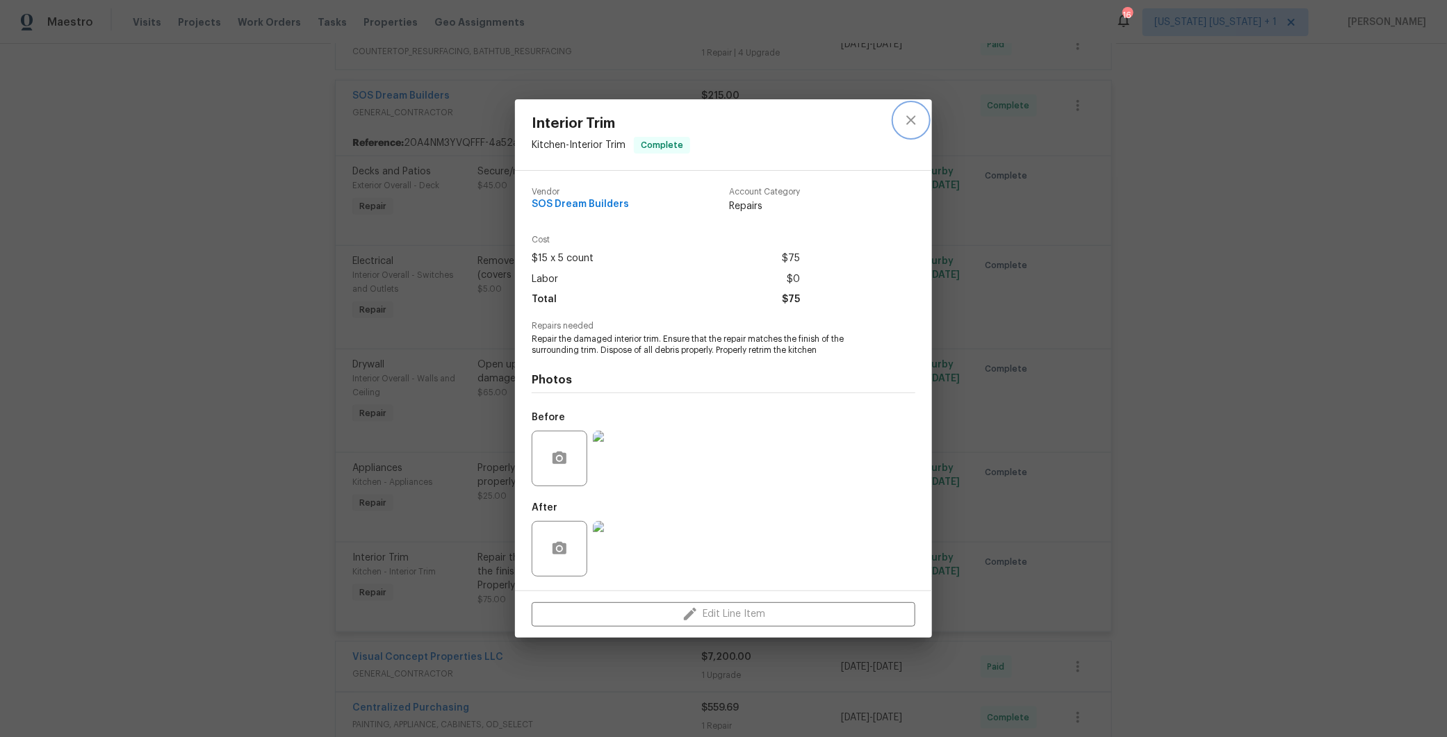
click icon "close"
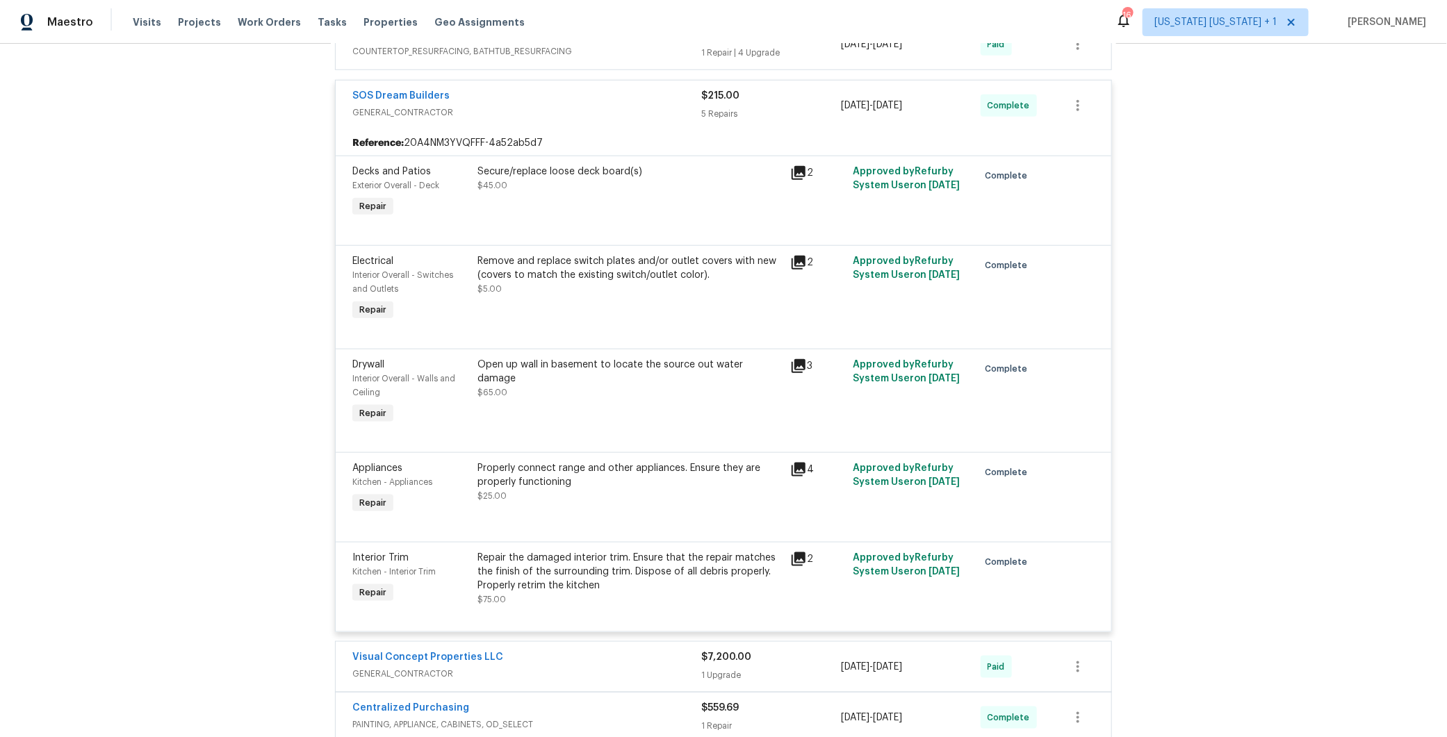
click span "GENERAL_CONTRACTOR"
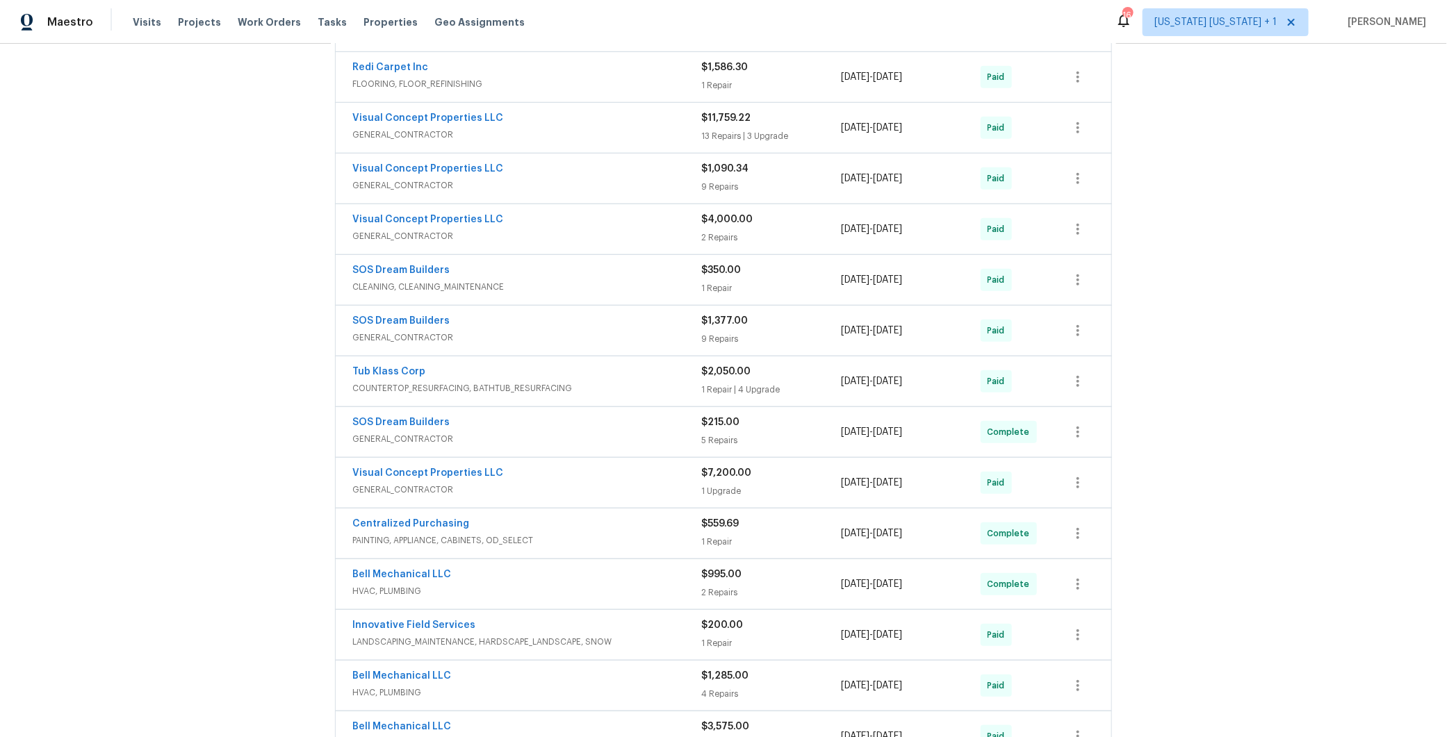
scroll to position [0, 0]
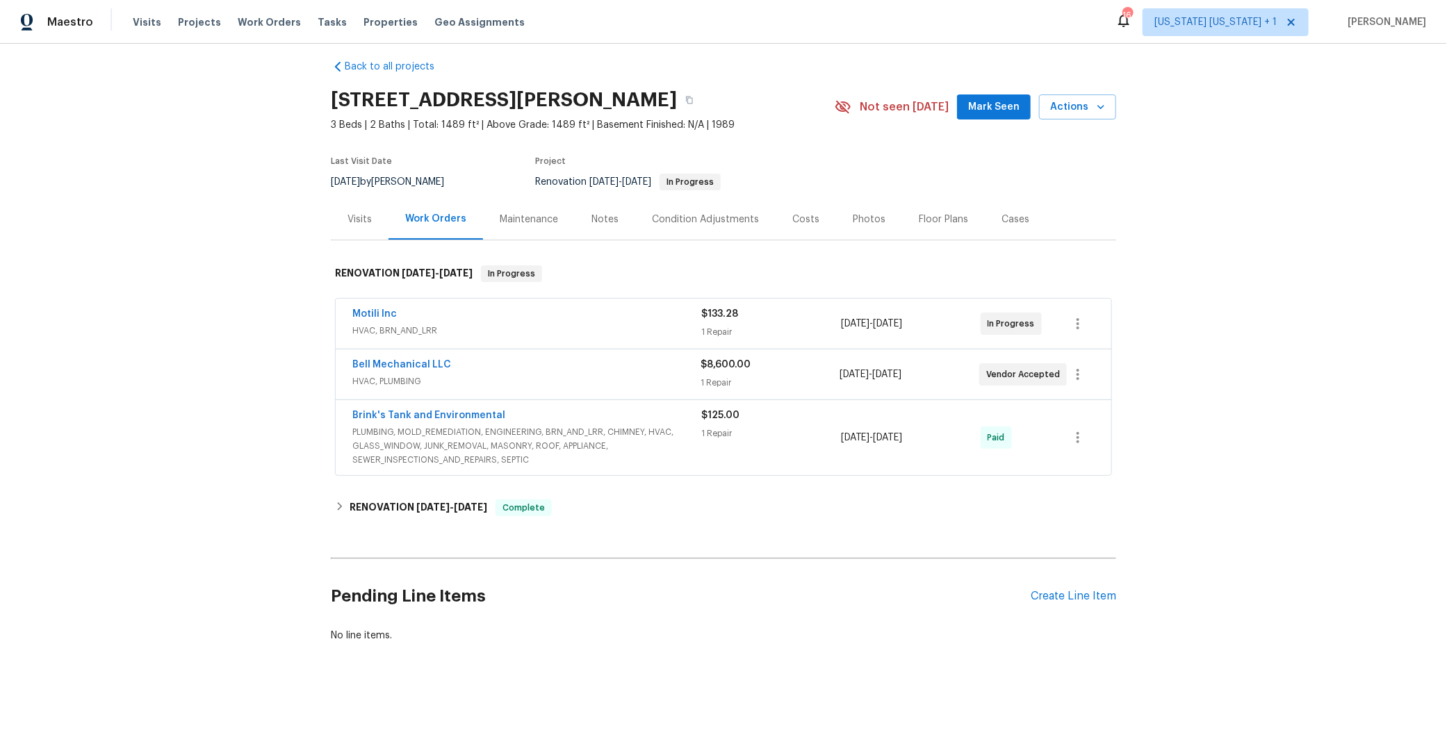
scroll to position [22, 0]
click at [349, 500] on h6 "RENOVATION [DATE] - [DATE]" at bounding box center [418, 508] width 138 height 17
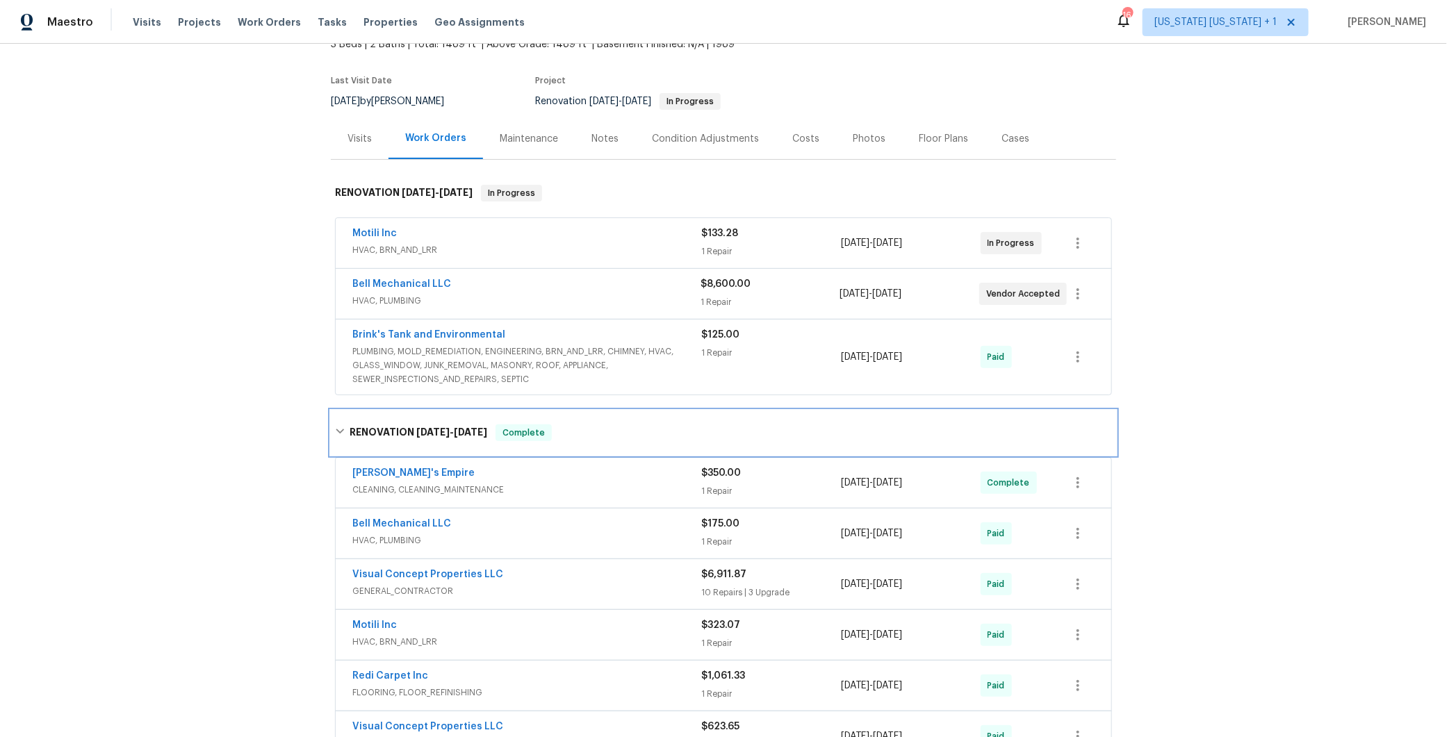
scroll to position [107, 0]
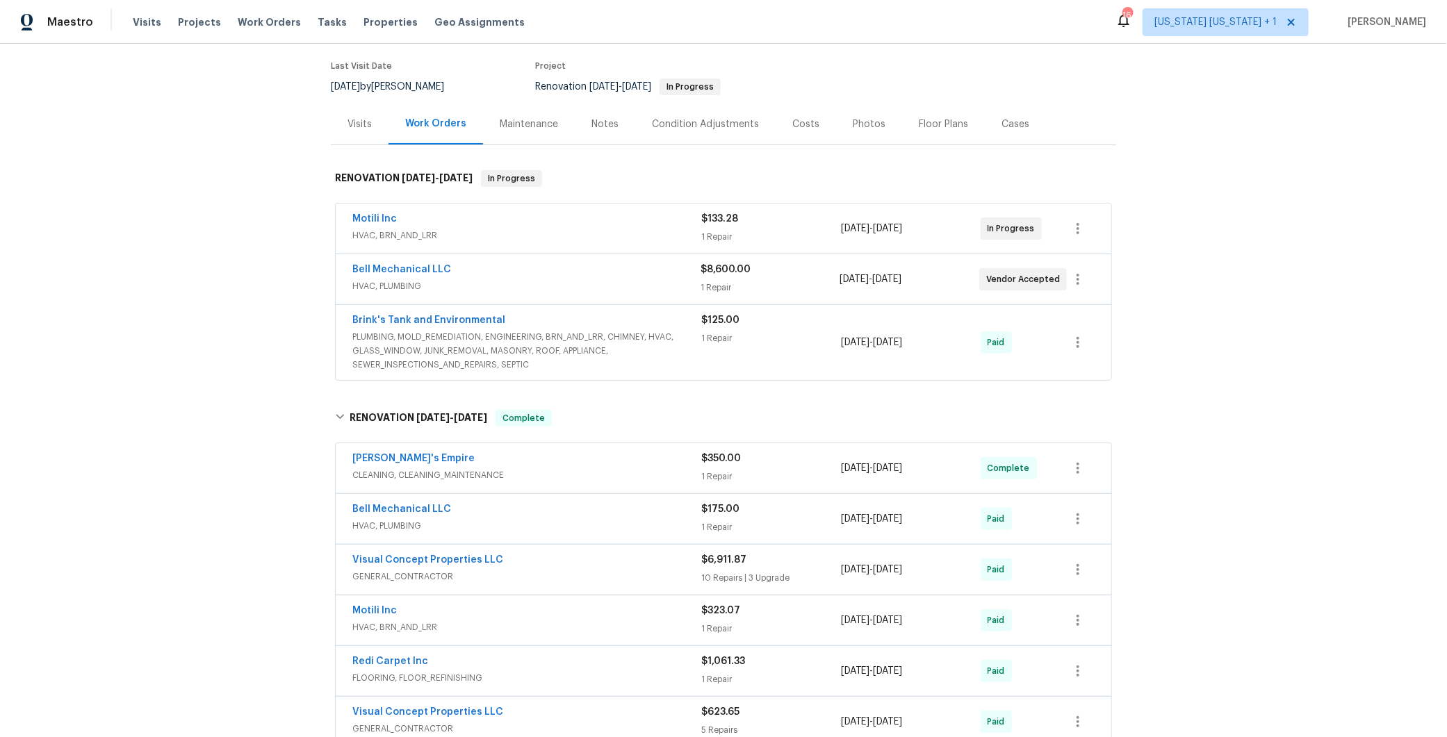
click at [624, 227] on div "Motili Inc" at bounding box center [526, 220] width 349 height 17
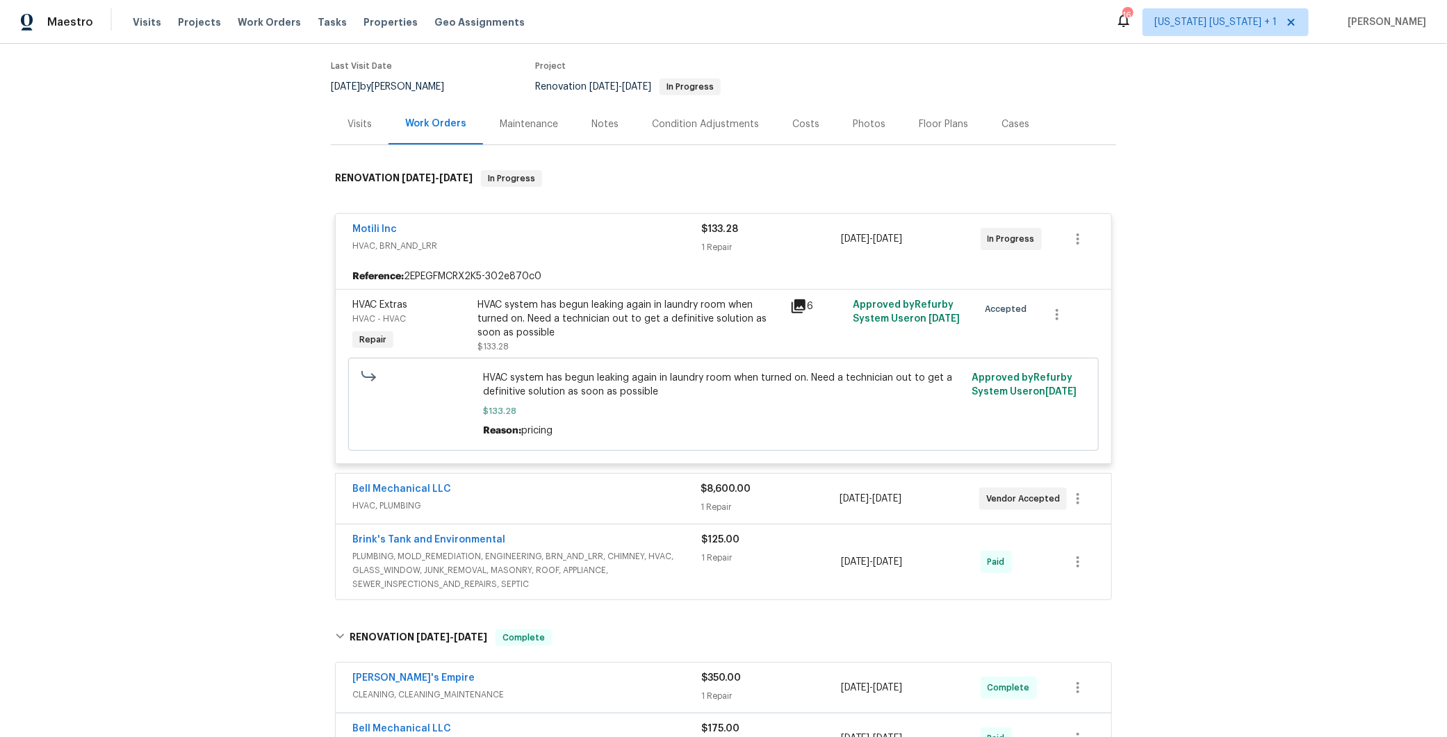
click at [624, 227] on div "Motili Inc" at bounding box center [526, 230] width 349 height 17
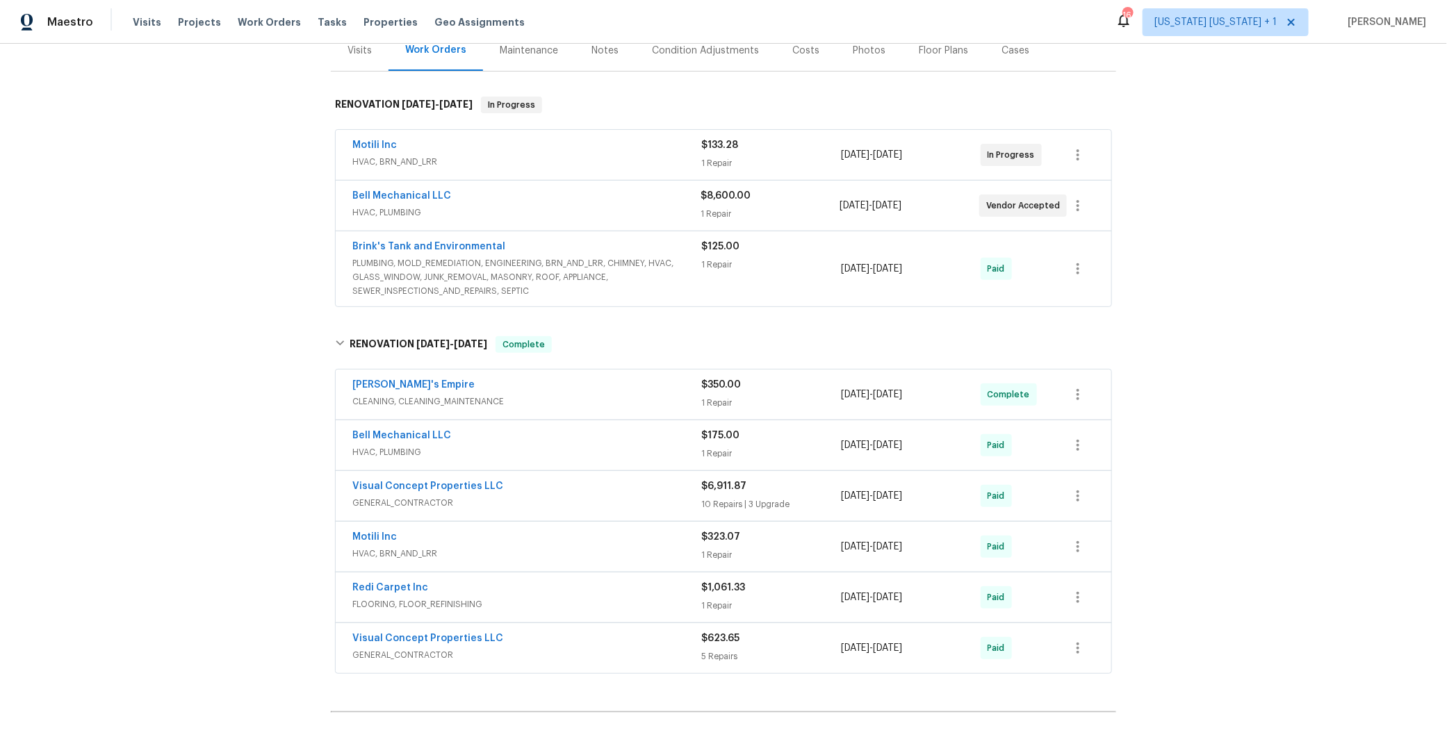
scroll to position [178, 0]
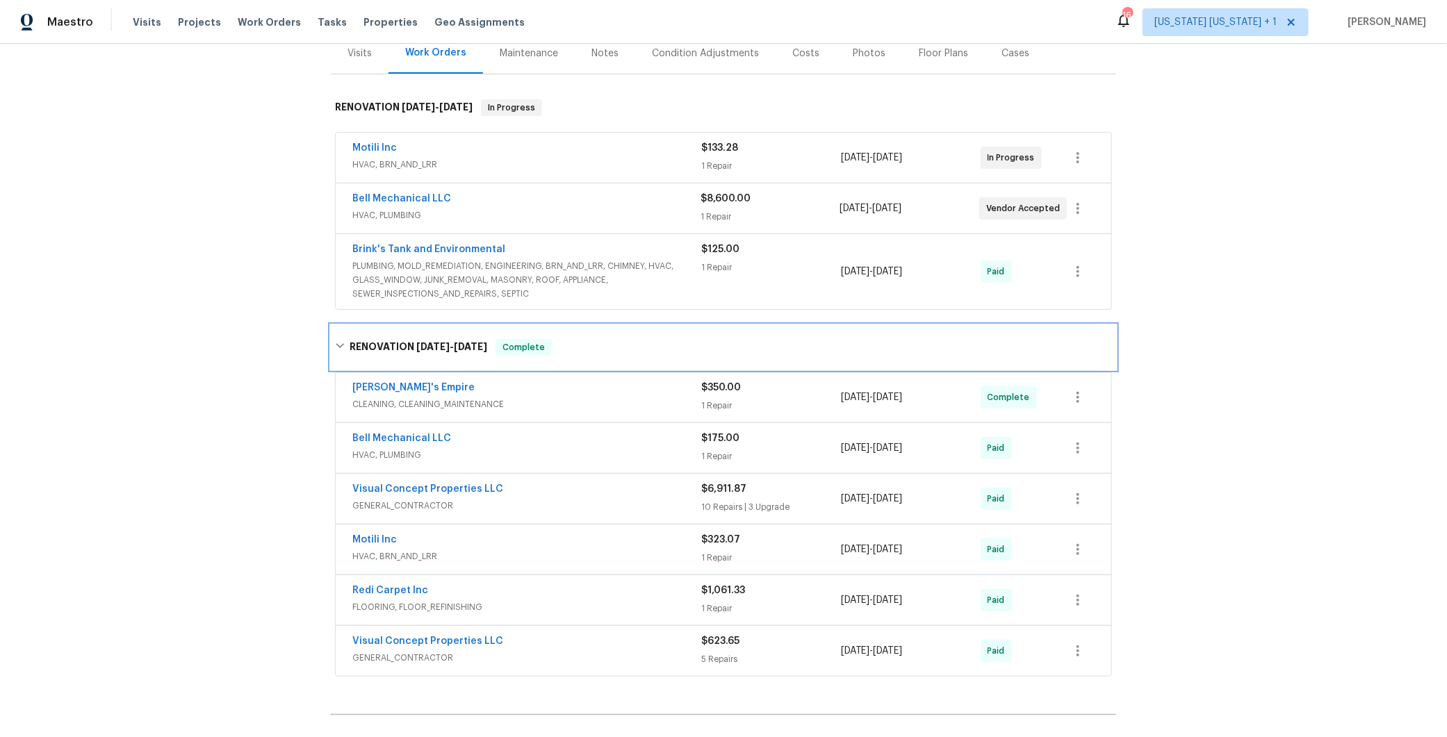
click at [331, 343] on div "RENOVATION 6/2/25 - 6/24/25 Complete" at bounding box center [723, 347] width 785 height 44
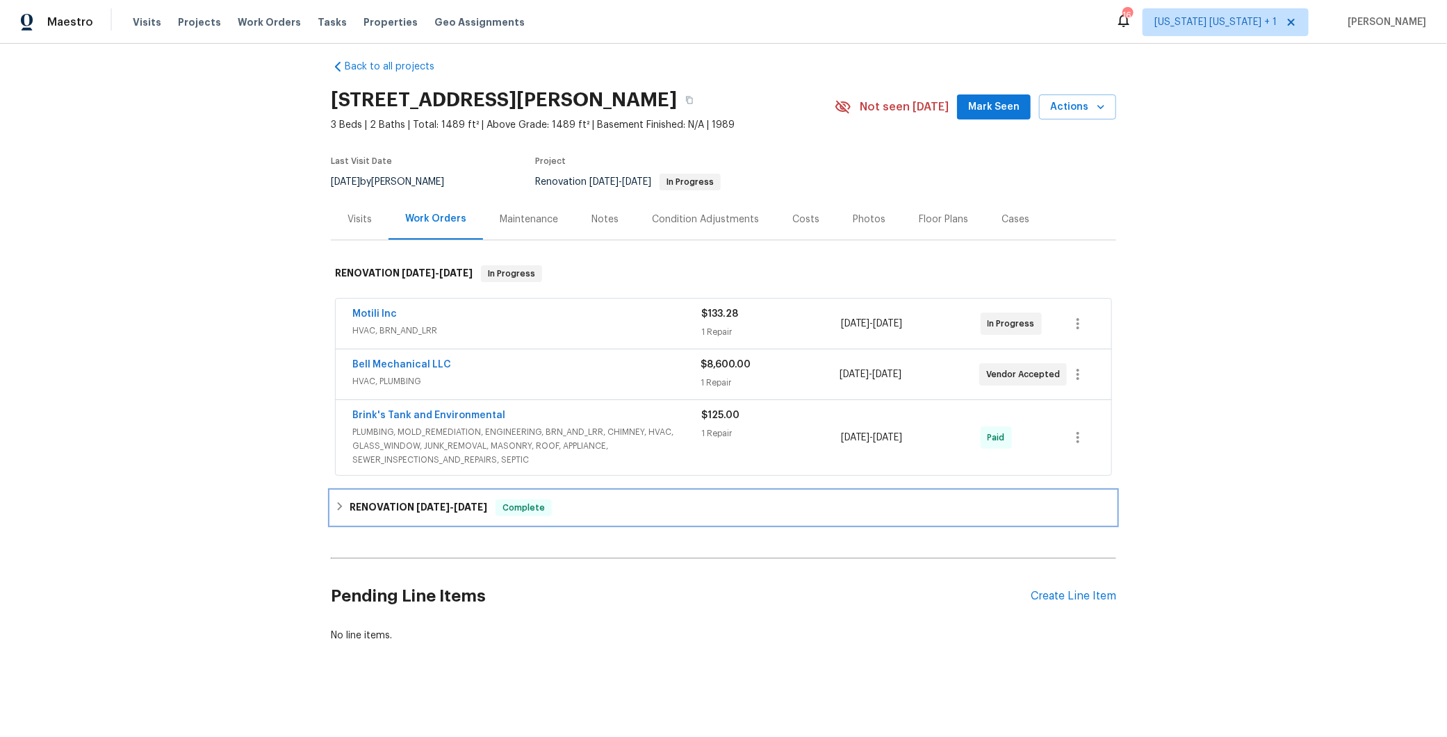
scroll to position [22, 0]
click at [541, 375] on span "HVAC, PLUMBING" at bounding box center [526, 382] width 348 height 14
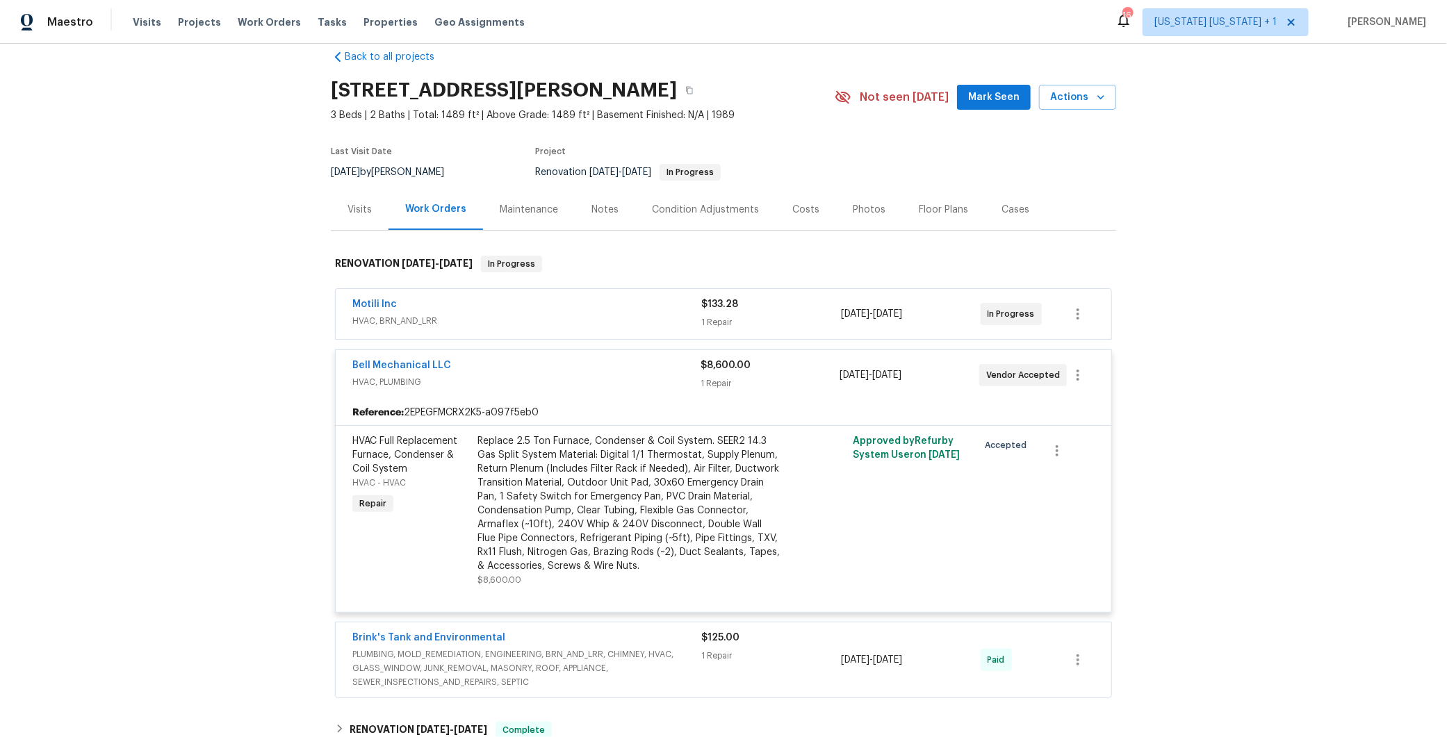
click at [548, 360] on div "Bell Mechanical LLC" at bounding box center [526, 367] width 348 height 17
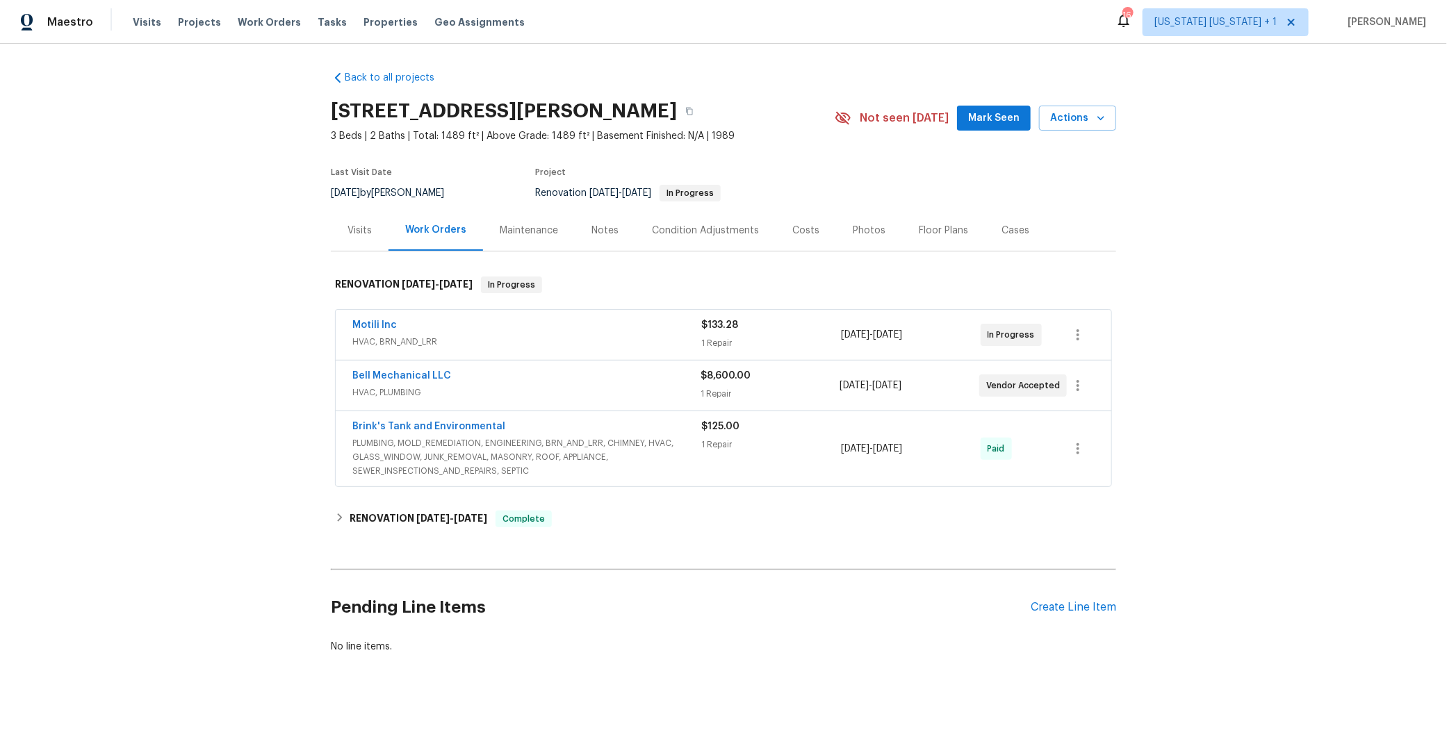
scroll to position [0, 0]
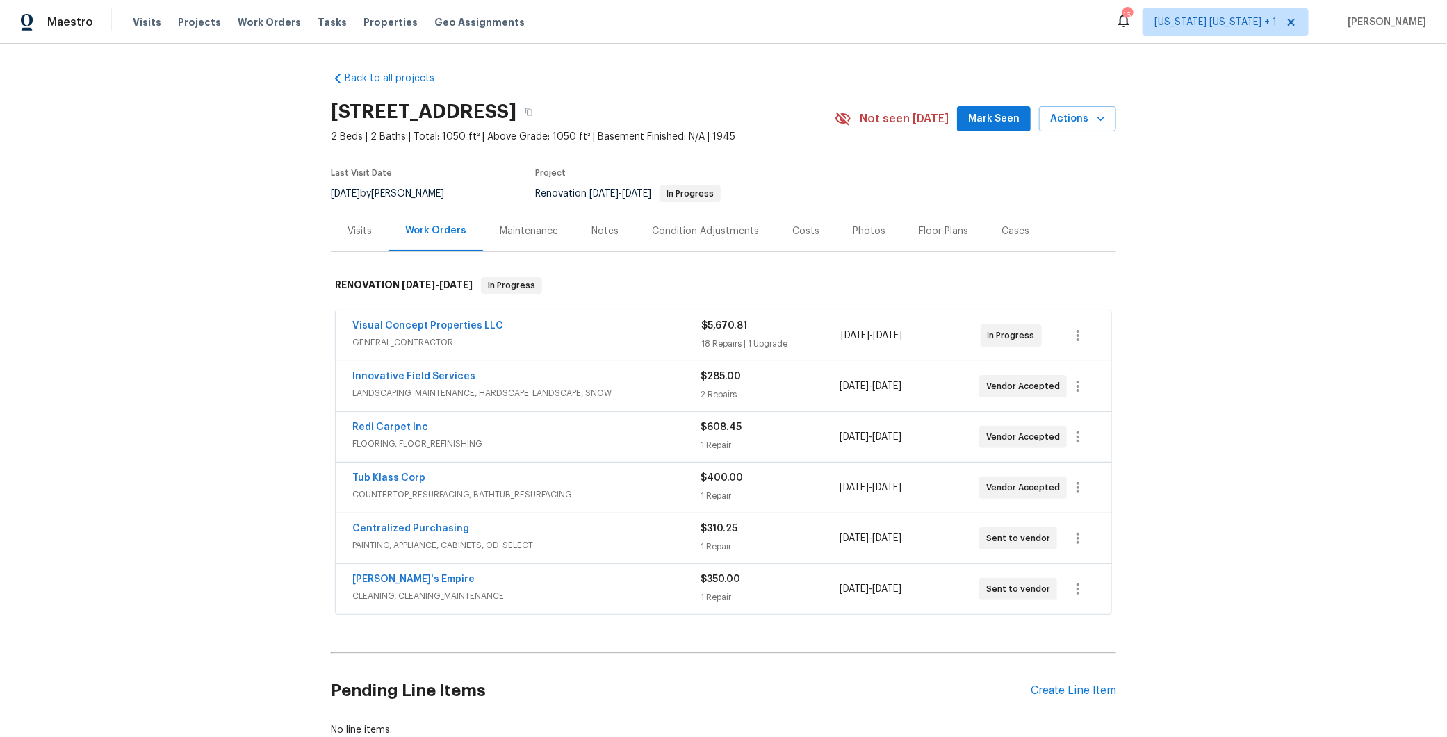
click at [579, 231] on div "Notes" at bounding box center [605, 231] width 60 height 41
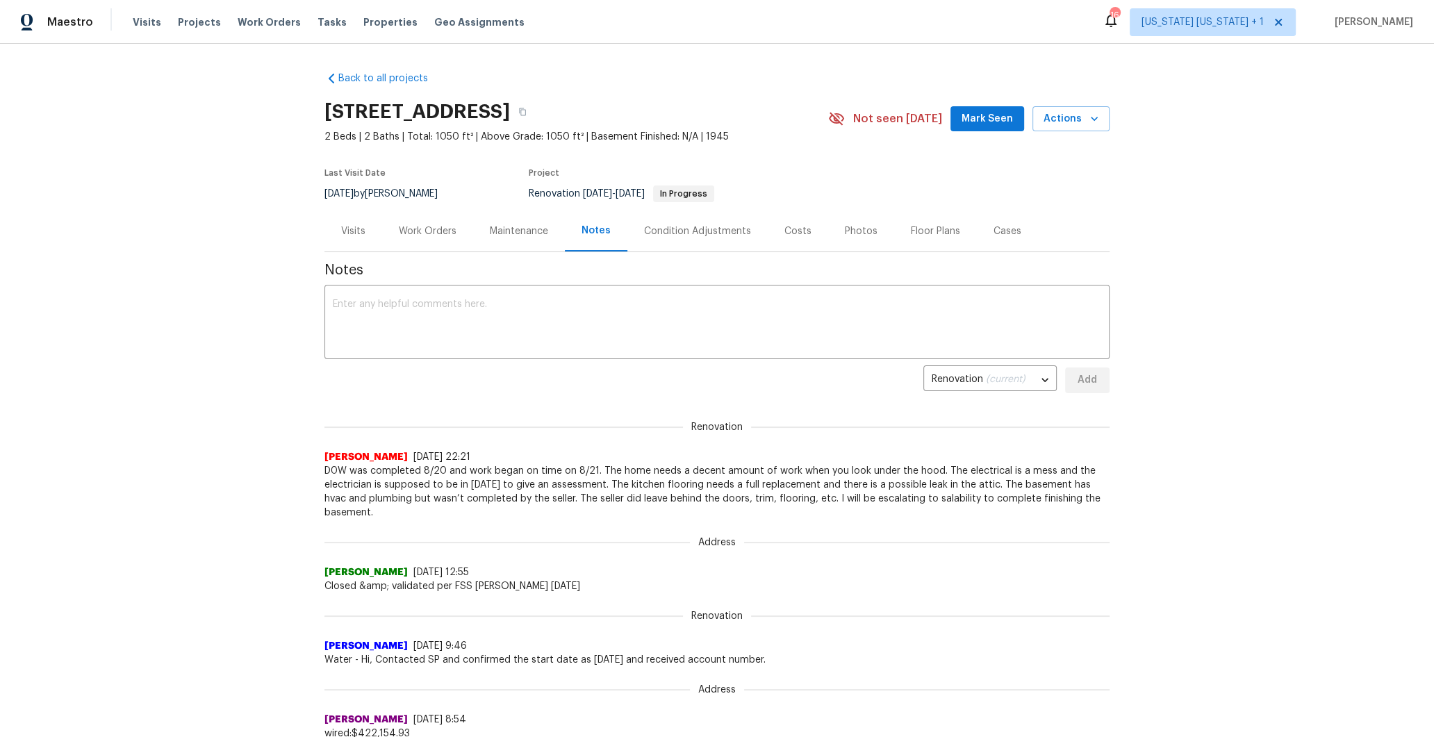
click at [420, 231] on div "Work Orders" at bounding box center [428, 231] width 58 height 14
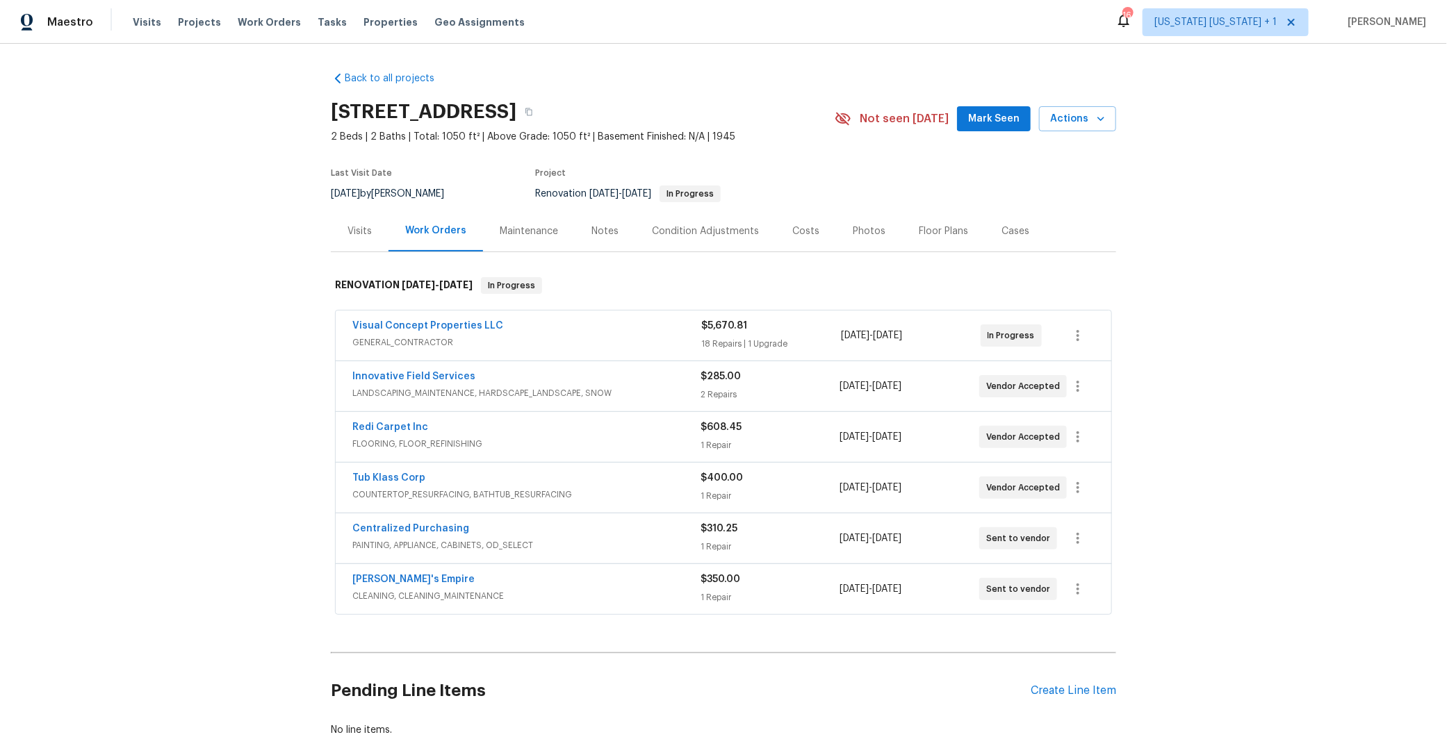
click at [594, 484] on div "Tub Klass Corp" at bounding box center [526, 479] width 348 height 17
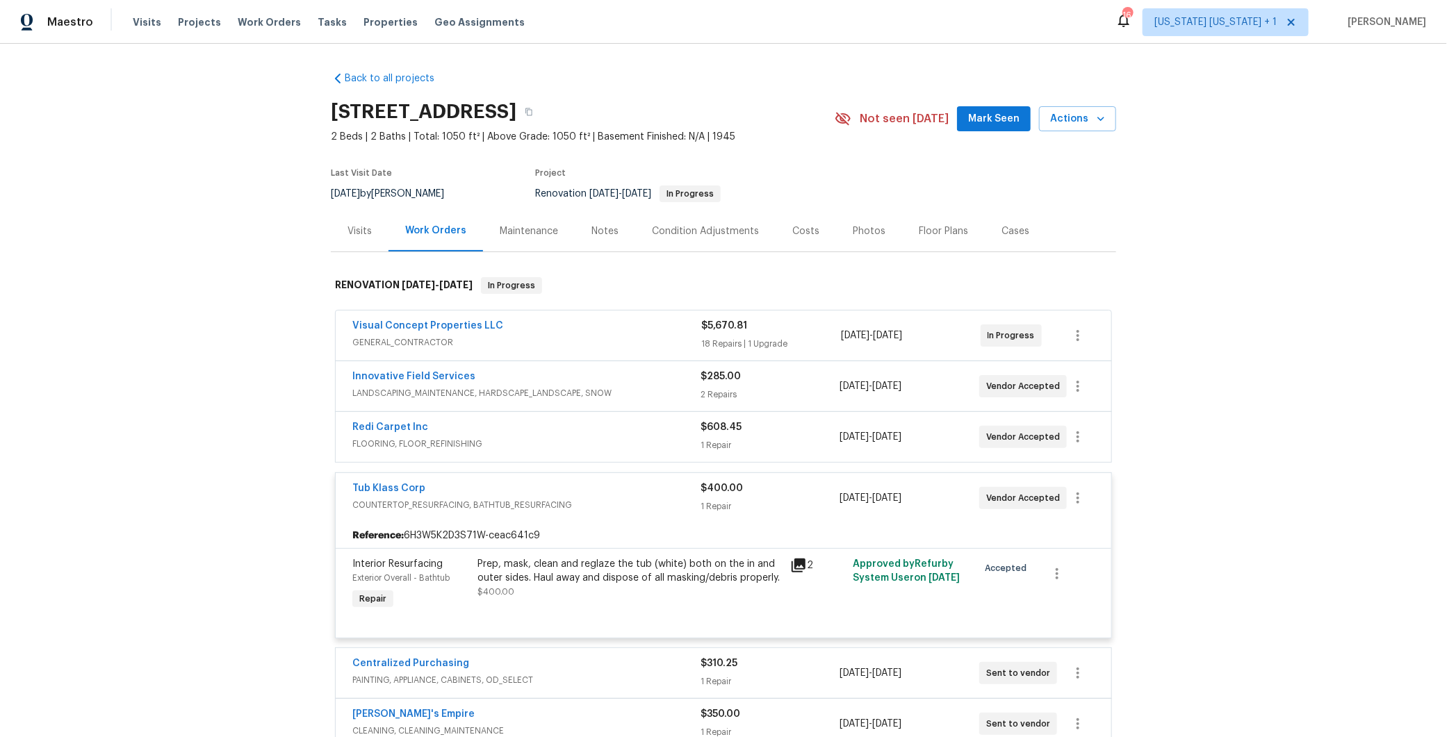
click at [594, 484] on div "Tub Klass Corp" at bounding box center [526, 490] width 348 height 17
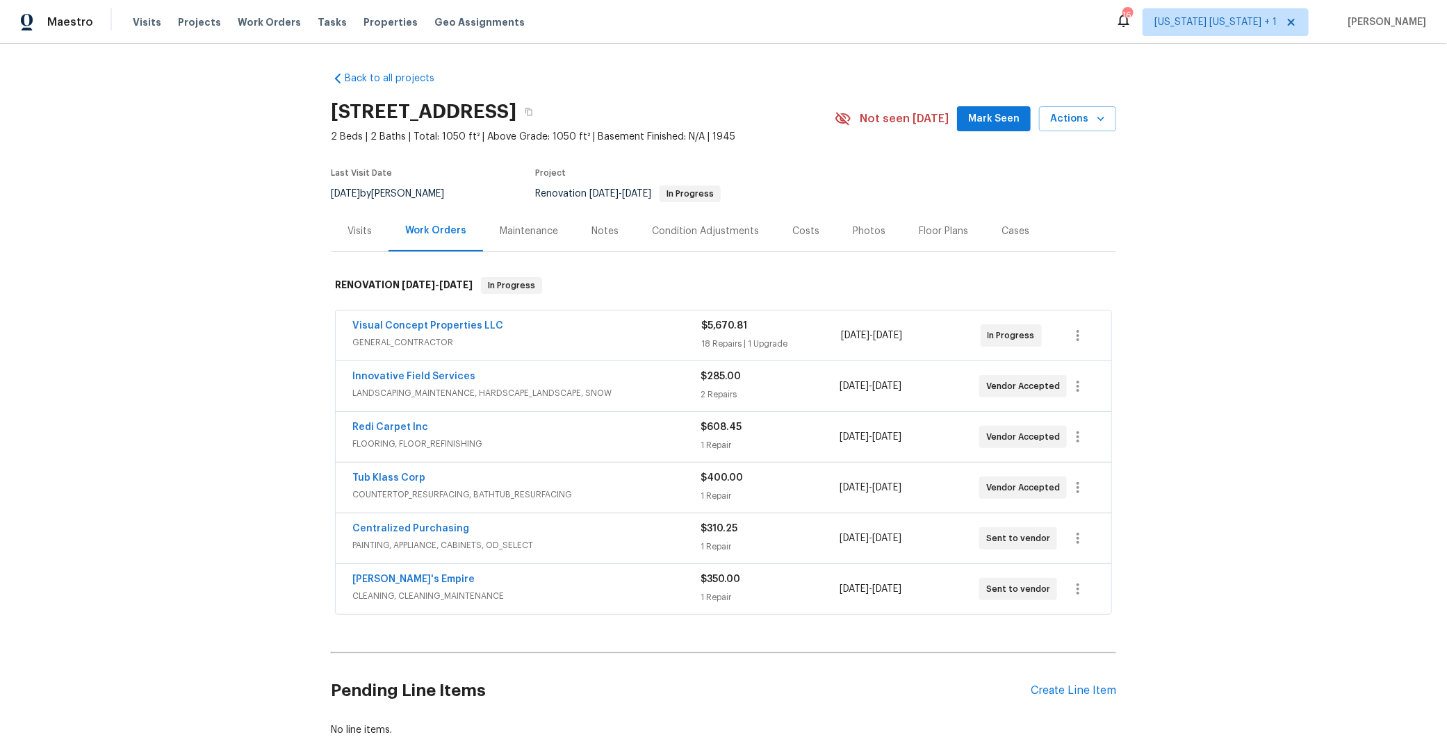
click at [620, 308] on div "Visual Concept Properties LLC GENERAL_CONTRACTOR $5,670.81 18 Repairs | 1 Upgra…" at bounding box center [723, 463] width 785 height 311
click at [620, 314] on div "Visual Concept Properties LLC GENERAL_CONTRACTOR $5,670.81 18 Repairs | 1 Upgra…" at bounding box center [723, 336] width 775 height 50
click at [616, 336] on span "GENERAL_CONTRACTOR" at bounding box center [526, 343] width 349 height 14
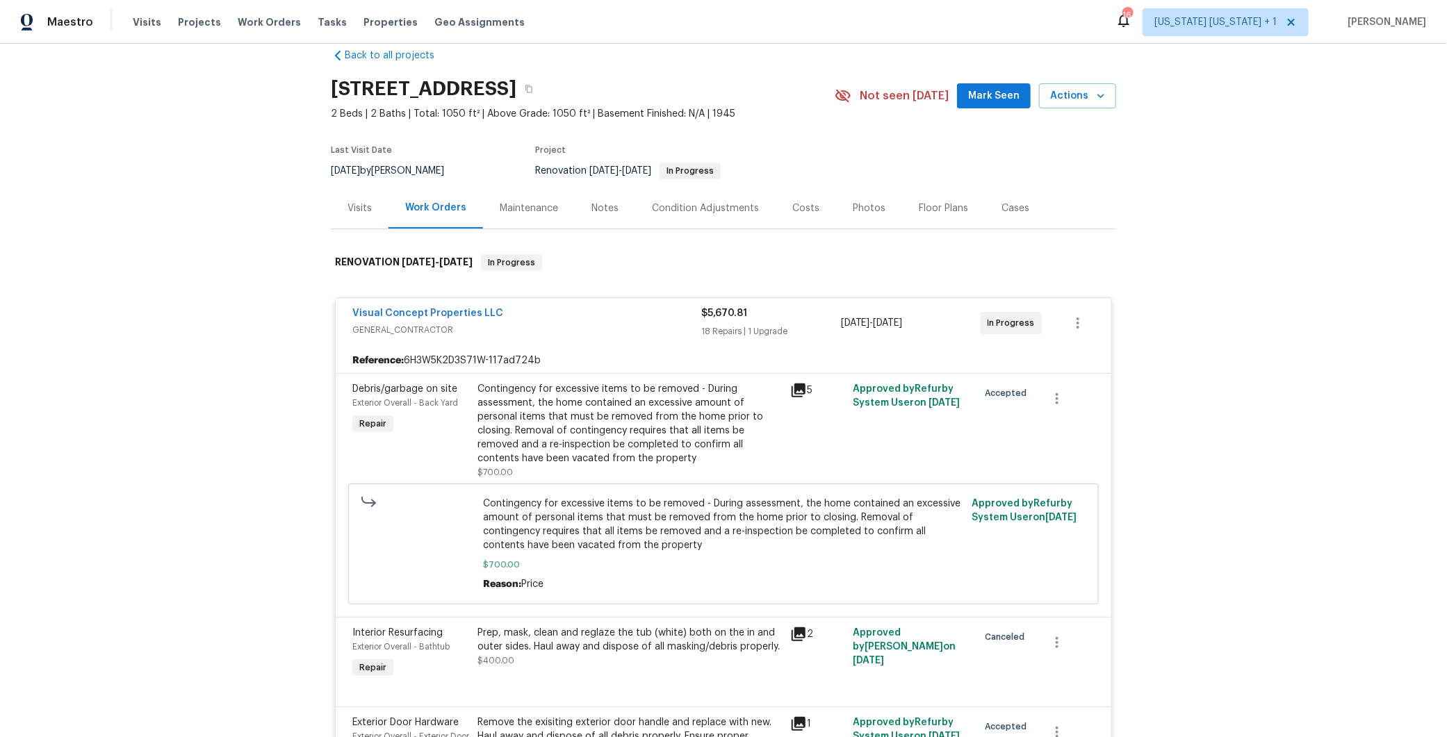
scroll to position [42, 0]
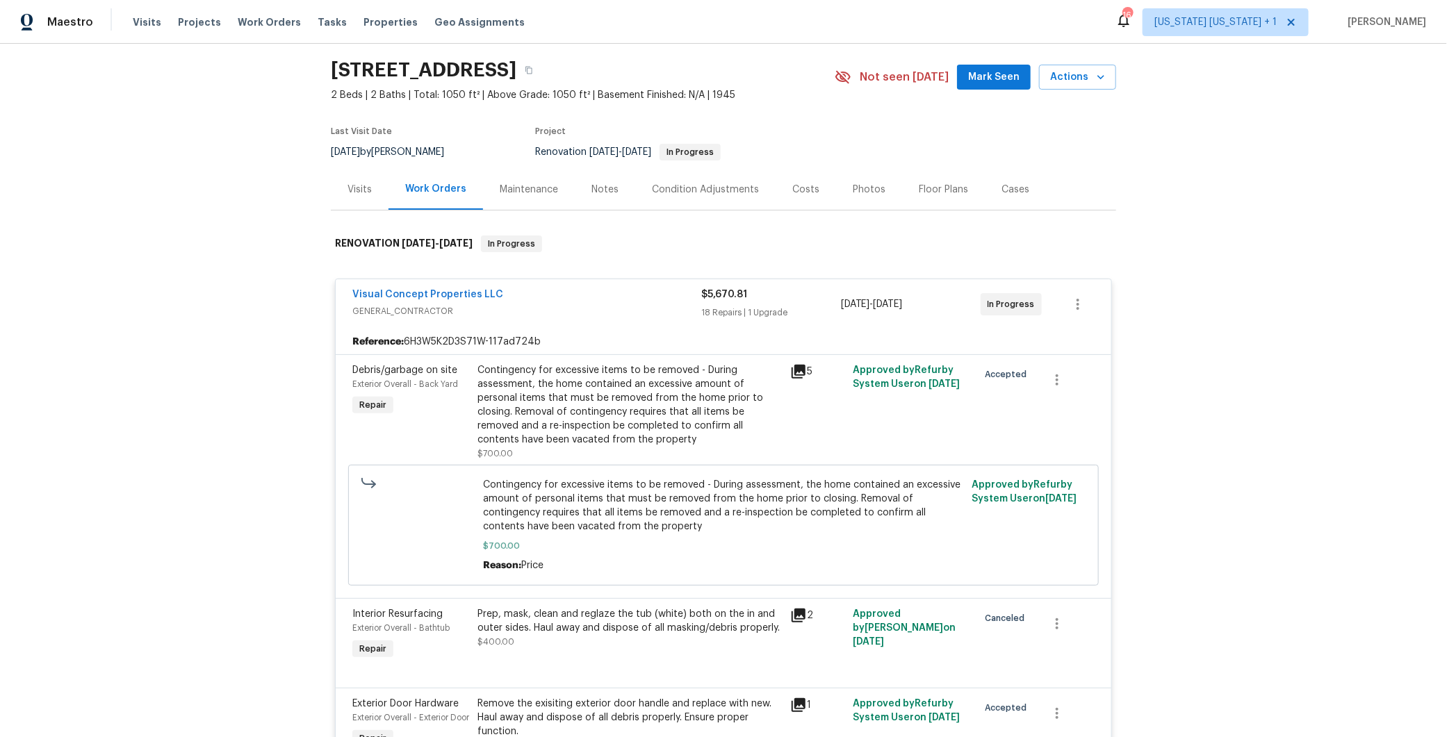
click at [607, 297] on div "Visual Concept Properties LLC" at bounding box center [526, 296] width 349 height 17
